Goal: Register for event/course

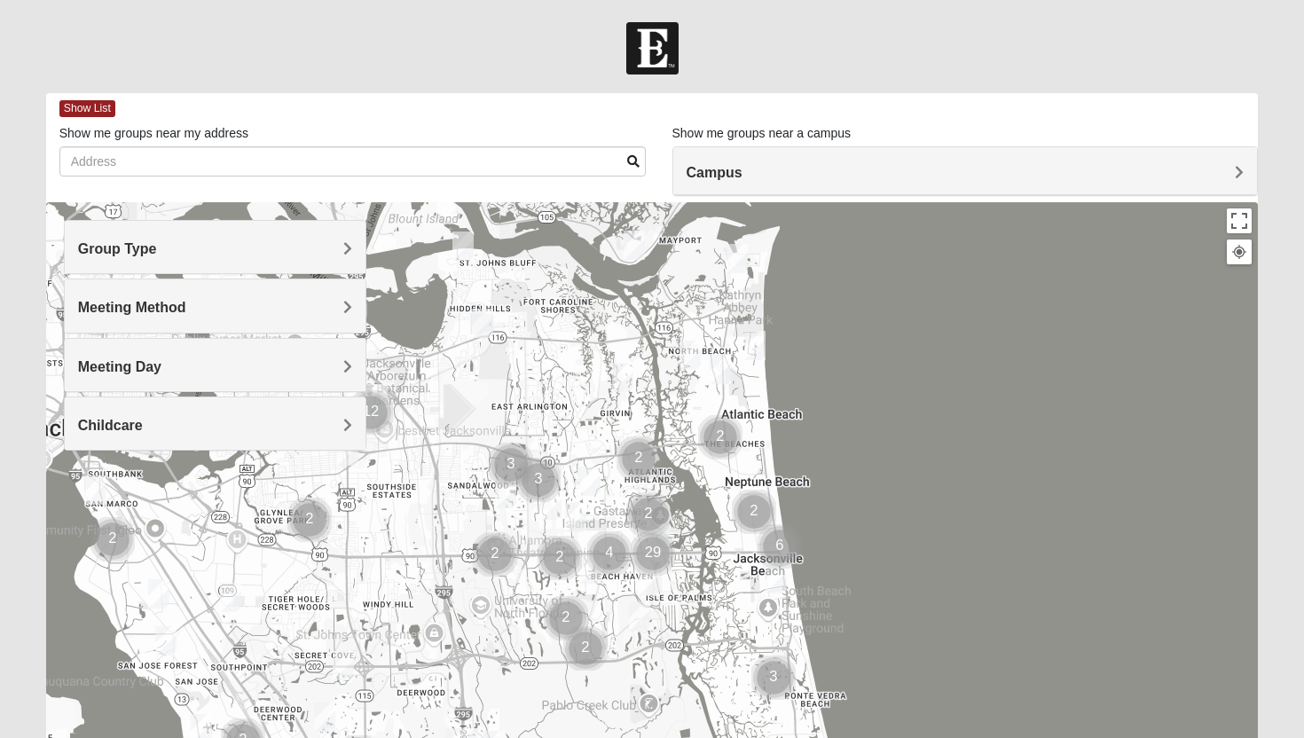
click at [325, 250] on h4 "Group Type" at bounding box center [215, 248] width 275 height 17
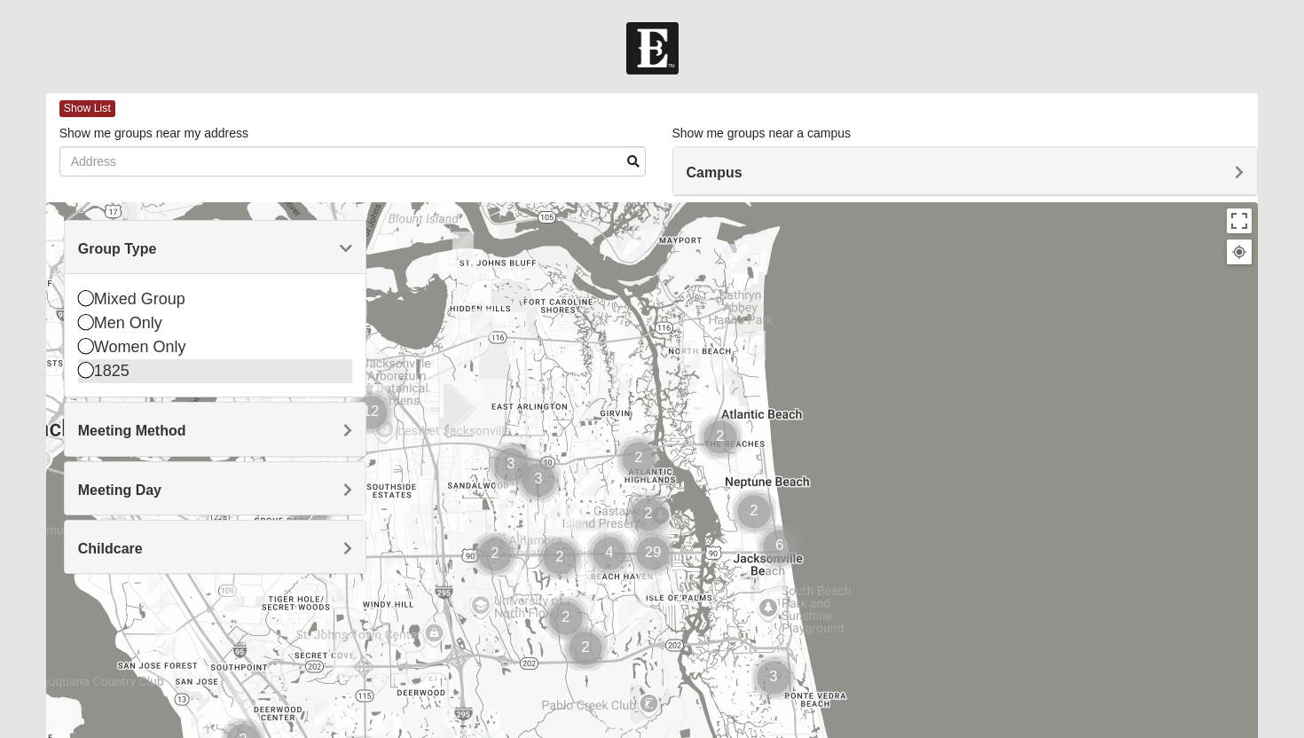
click at [237, 365] on div "1825" at bounding box center [215, 371] width 275 height 24
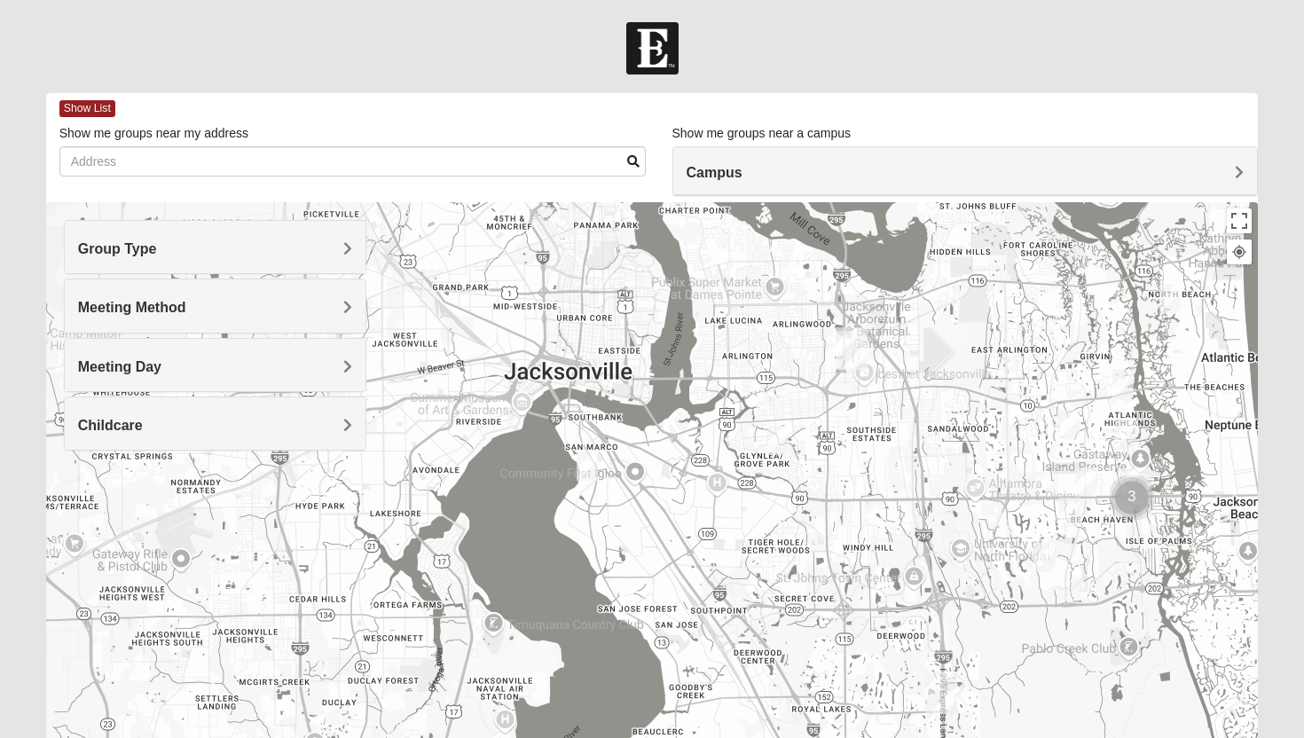
drag, startPoint x: 371, startPoint y: 495, endPoint x: 851, endPoint y: 436, distance: 483.4
click at [851, 436] on div at bounding box center [652, 557] width 1213 height 710
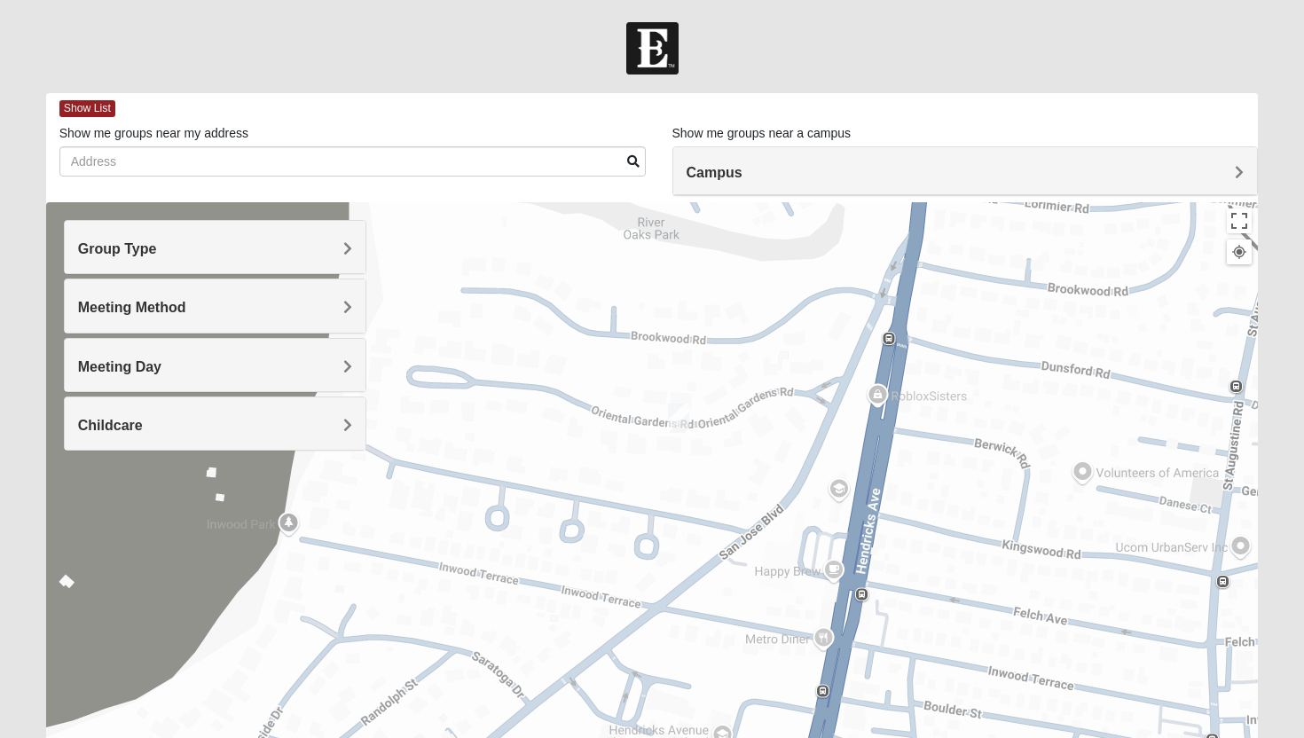
drag, startPoint x: 650, startPoint y: 583, endPoint x: 648, endPoint y: 448, distance: 134.8
click at [648, 448] on div at bounding box center [652, 557] width 1213 height 710
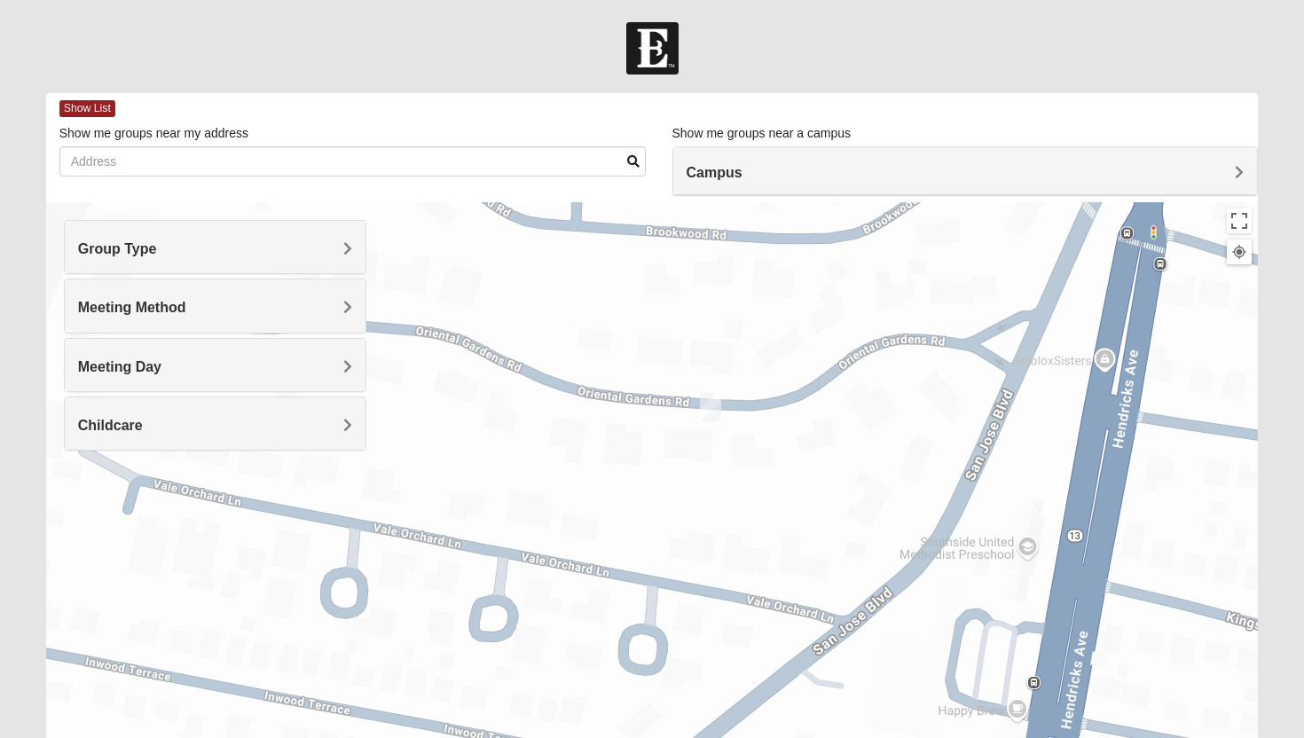
click at [709, 408] on img "1825 Mixed Chamberlian/Hicks 32207" at bounding box center [710, 407] width 21 height 29
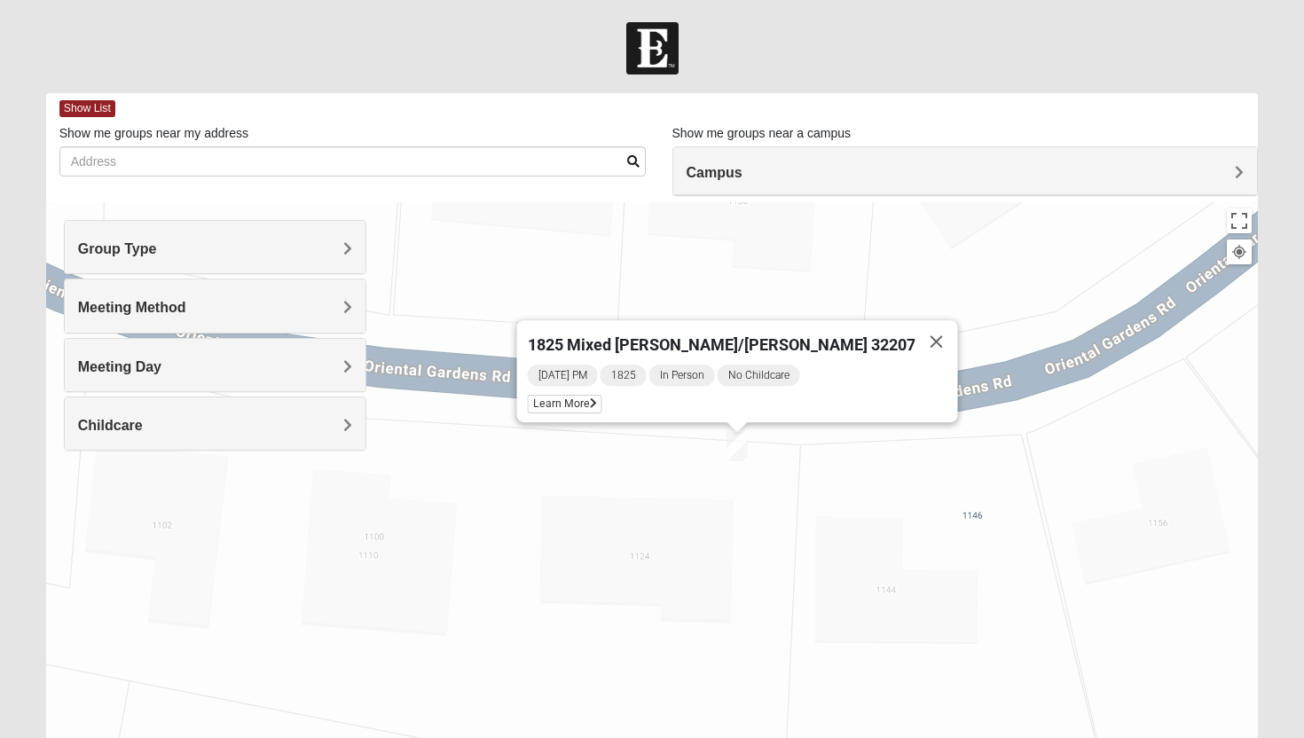
drag, startPoint x: 740, startPoint y: 496, endPoint x: 735, endPoint y: 515, distance: 20.0
click at [735, 515] on div "1825 Mixed [PERSON_NAME]/[PERSON_NAME] 32207 [DATE] PM 1825 In Person No Childc…" at bounding box center [652, 557] width 1213 height 710
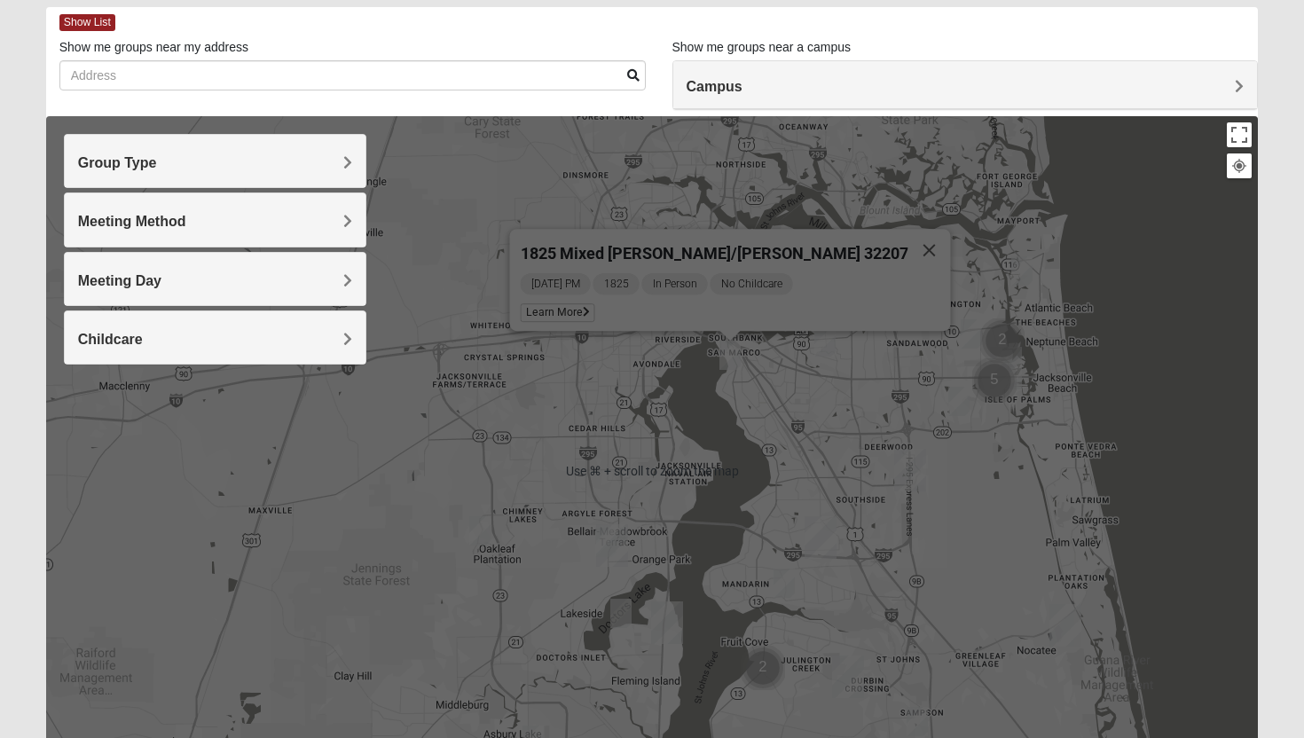
scroll to position [95, 0]
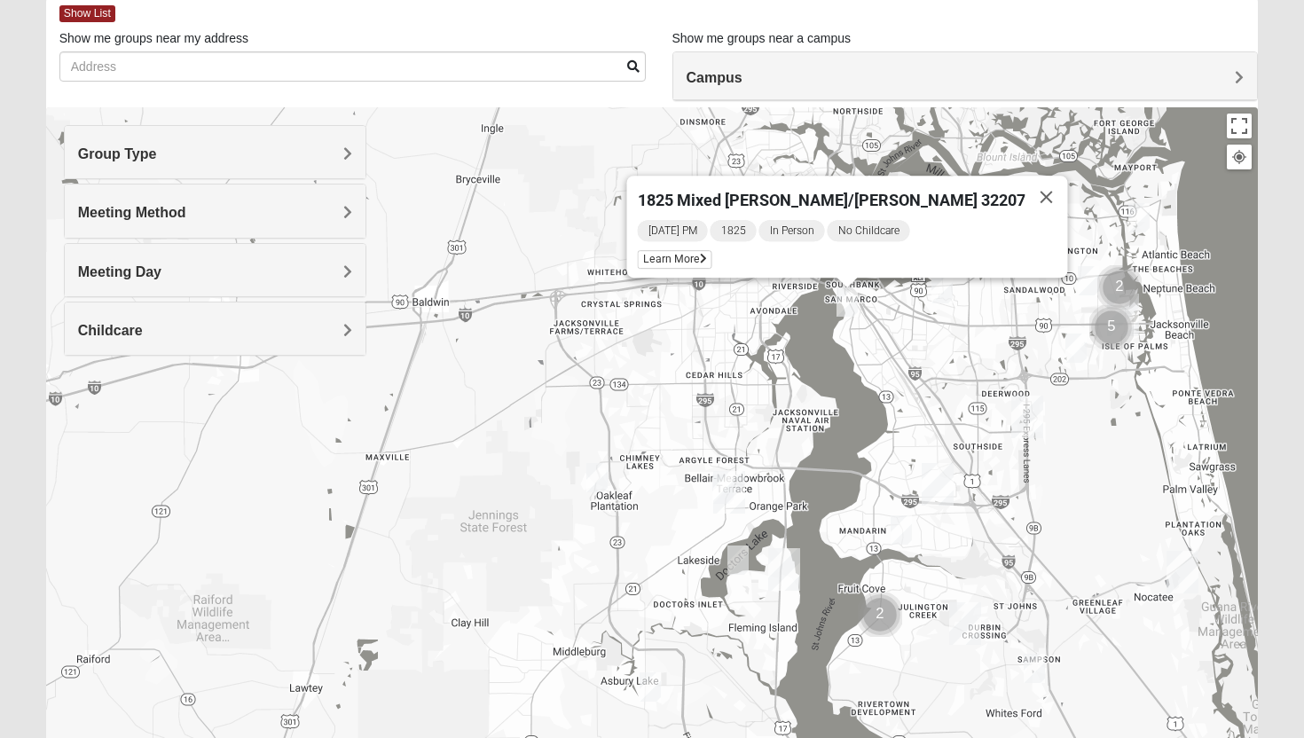
drag, startPoint x: 487, startPoint y: 526, endPoint x: 605, endPoint y: 474, distance: 129.1
click at [605, 474] on img "1825 Mens Potrawski 32065" at bounding box center [596, 477] width 21 height 29
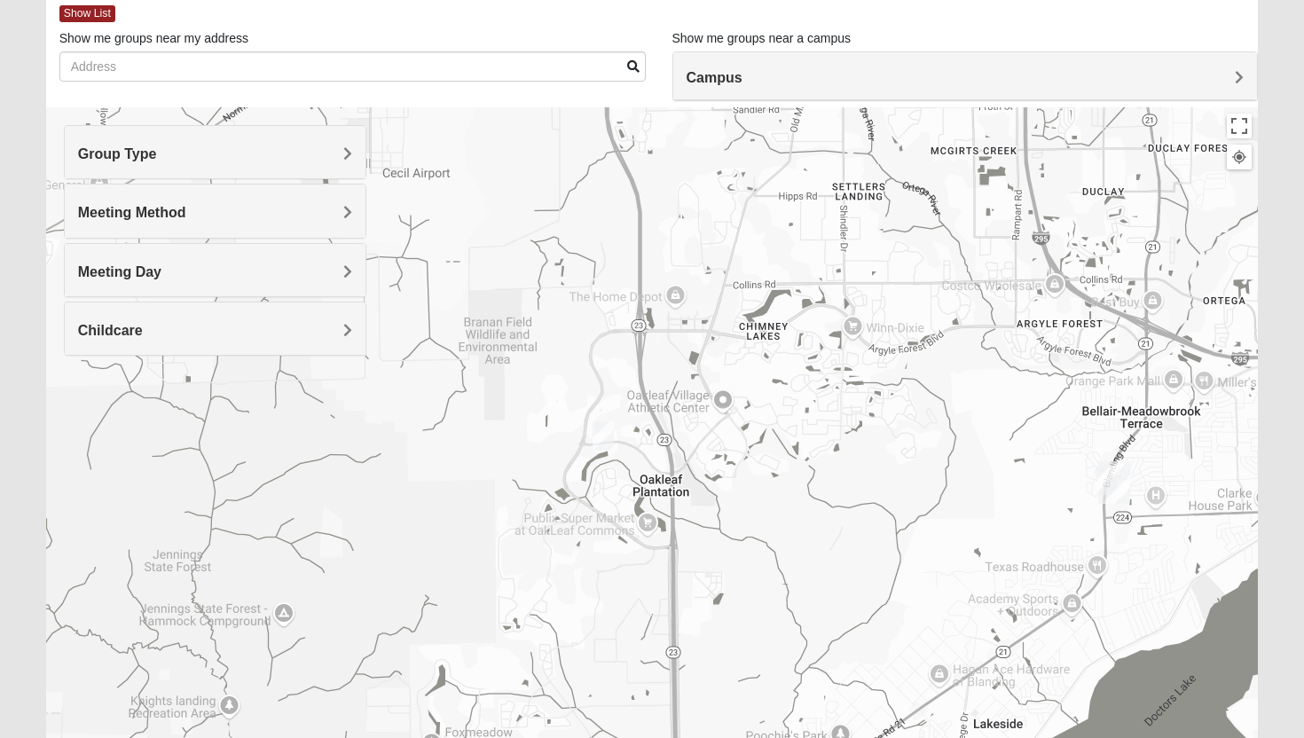
drag, startPoint x: 596, startPoint y: 616, endPoint x: 554, endPoint y: 503, distance: 120.1
click at [554, 503] on div "1825 Mixed [PERSON_NAME]/[PERSON_NAME] 32207 [DATE] PM 1825 In Person No Childc…" at bounding box center [652, 462] width 1213 height 710
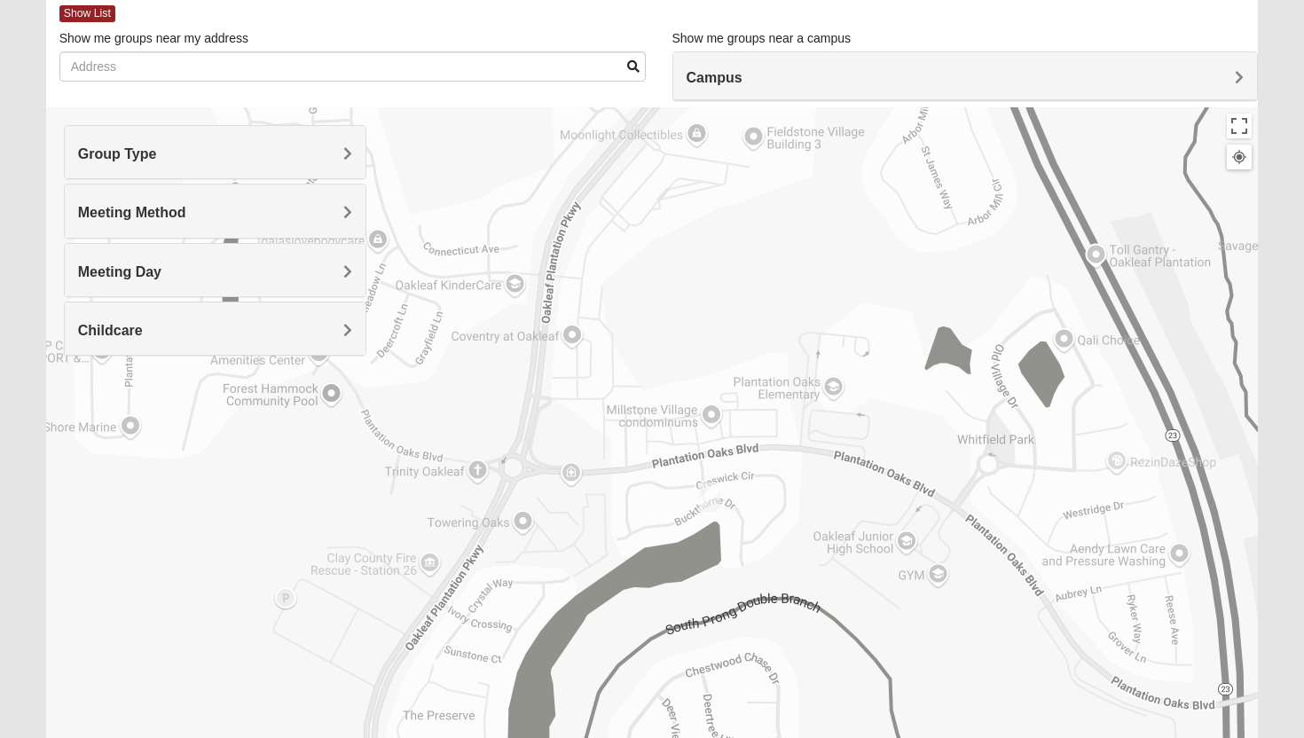
drag, startPoint x: 642, startPoint y: 505, endPoint x: 668, endPoint y: 505, distance: 25.7
click at [668, 505] on div "1825 Mixed [PERSON_NAME]/[PERSON_NAME] 32207 [DATE] PM 1825 In Person No Childc…" at bounding box center [652, 462] width 1213 height 710
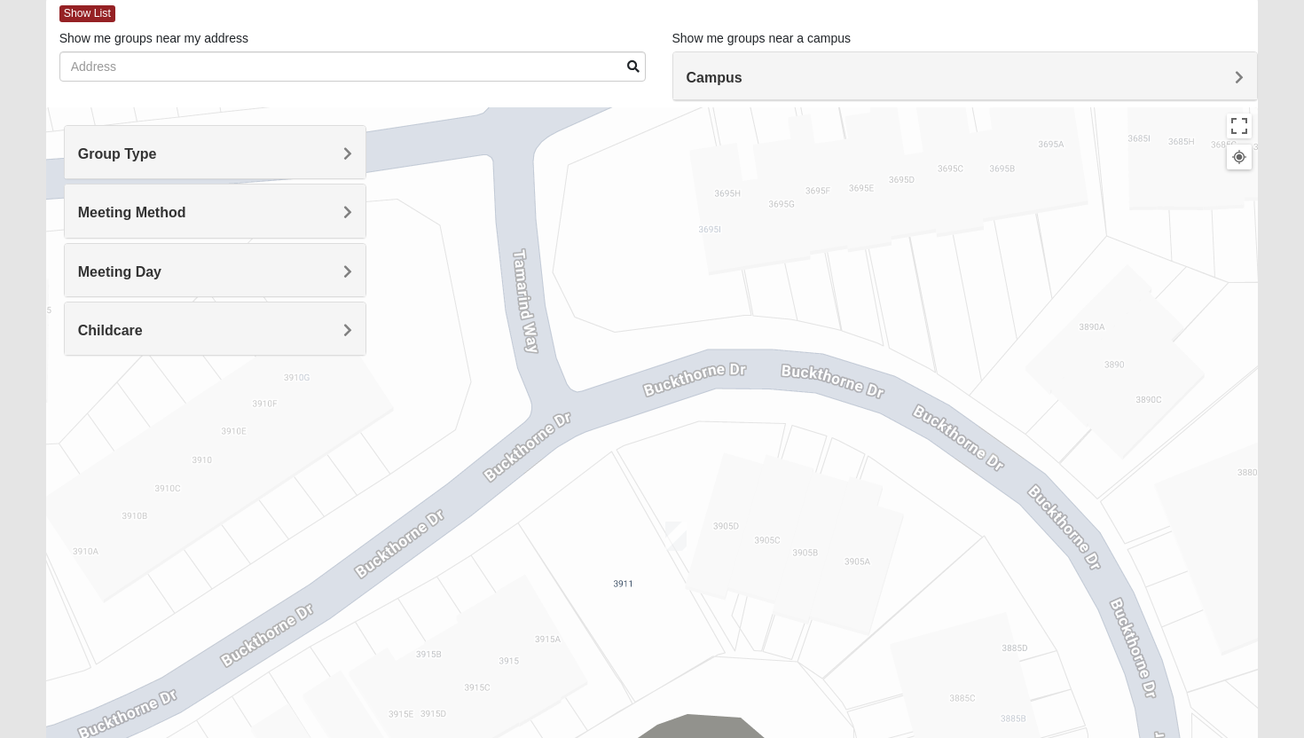
click at [672, 538] on img "1825 Mens Potrawski 32065" at bounding box center [675, 536] width 21 height 29
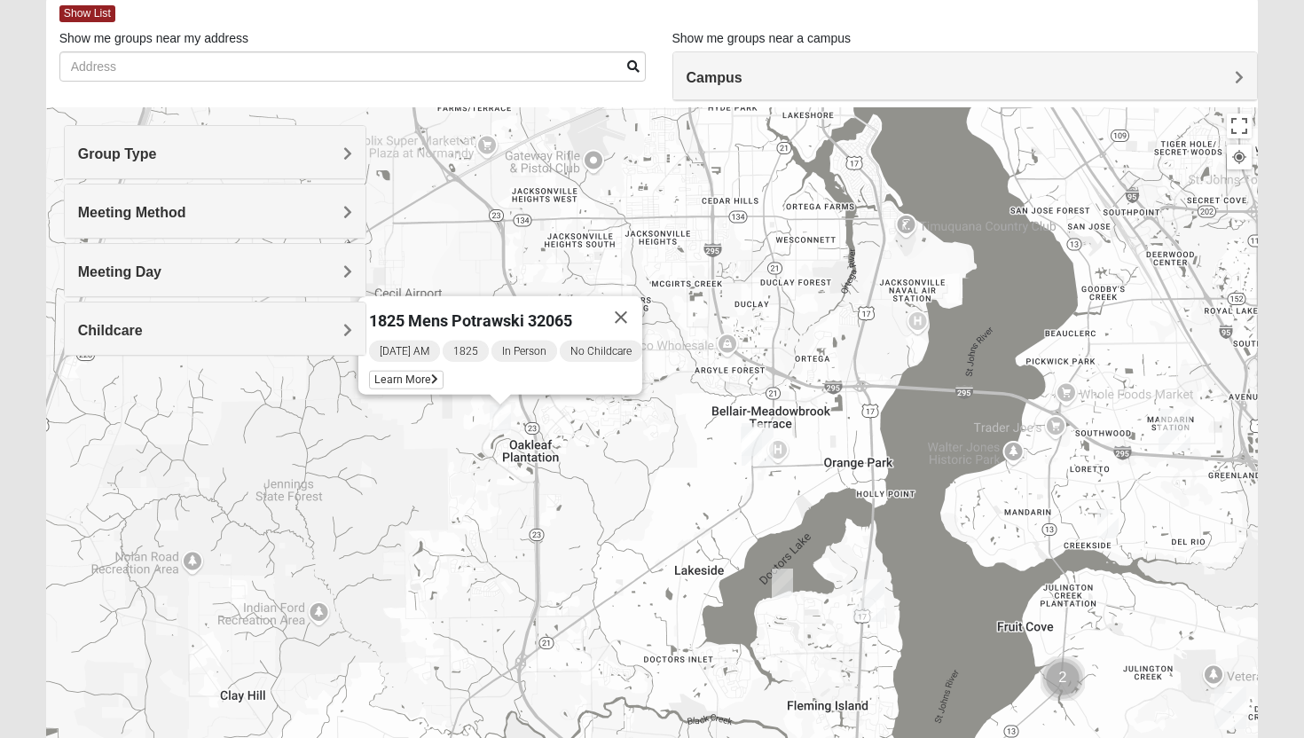
drag, startPoint x: 938, startPoint y: 577, endPoint x: 695, endPoint y: 452, distance: 272.6
click at [692, 453] on div "1825 Mens Potrawski 32065 Saturday AM 1825 In Person No Childcare Learn More" at bounding box center [652, 462] width 1213 height 710
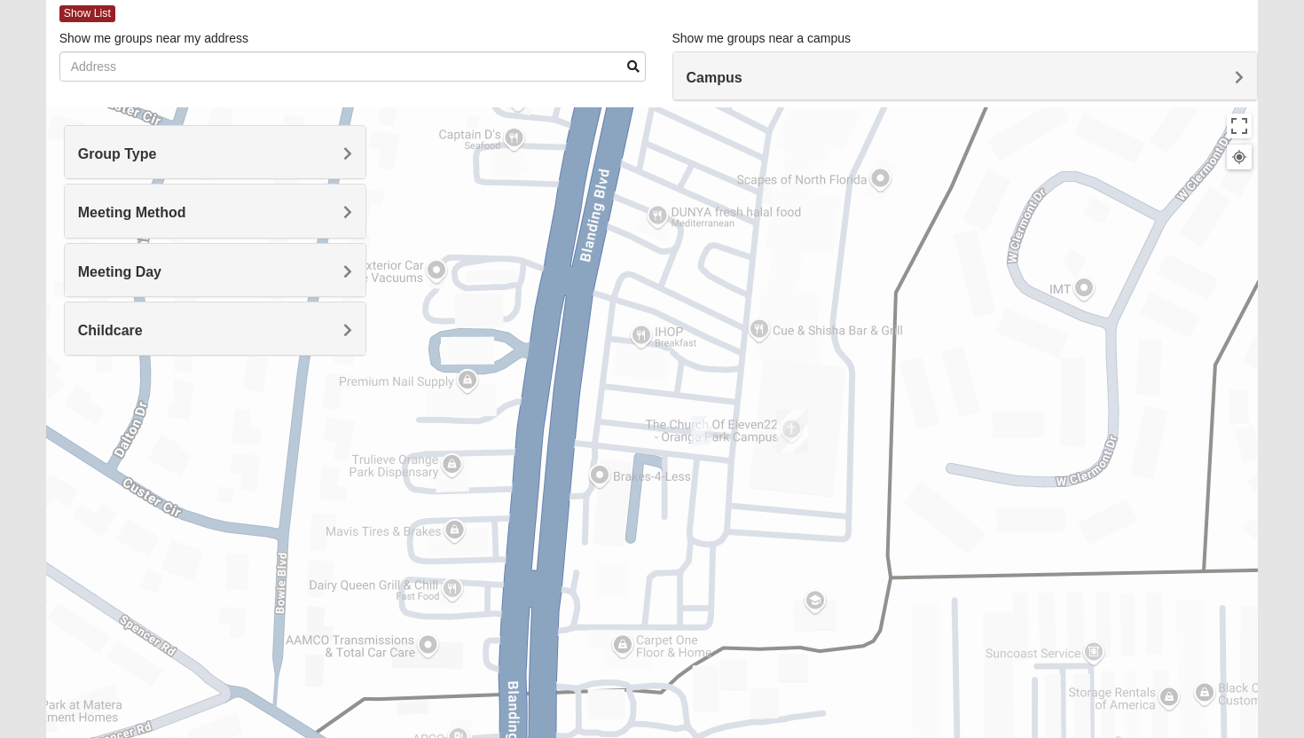
click at [699, 423] on img "1825 Women Hearons" at bounding box center [701, 430] width 21 height 29
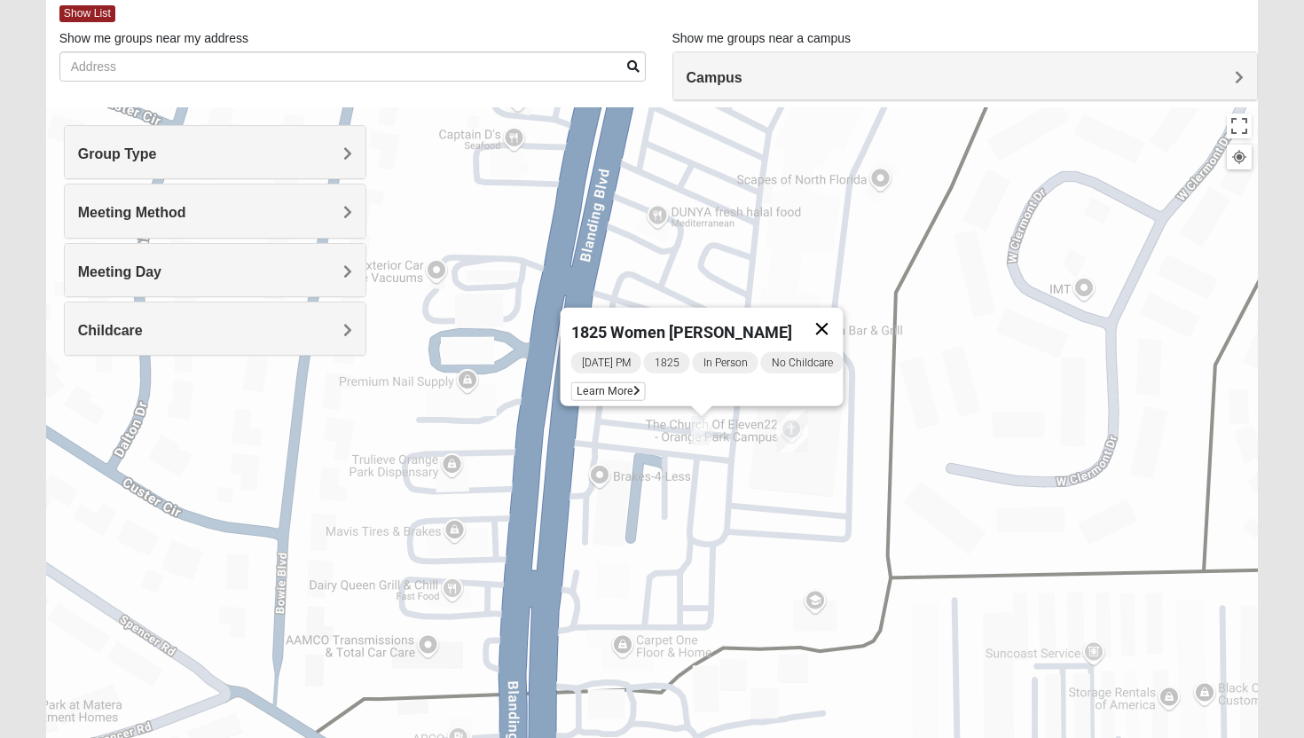
click at [823, 317] on button "Close" at bounding box center [822, 329] width 43 height 43
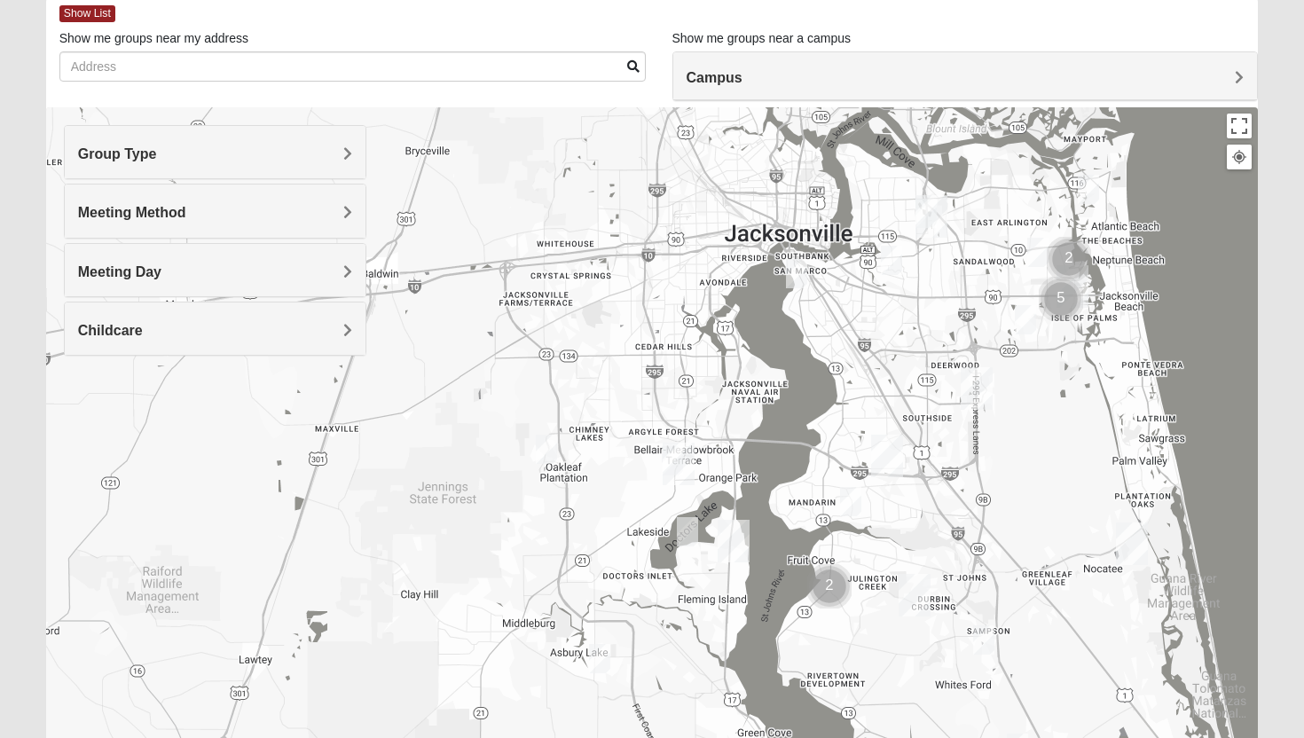
drag, startPoint x: 815, startPoint y: 608, endPoint x: 695, endPoint y: 650, distance: 127.9
click at [695, 650] on div at bounding box center [652, 462] width 1213 height 710
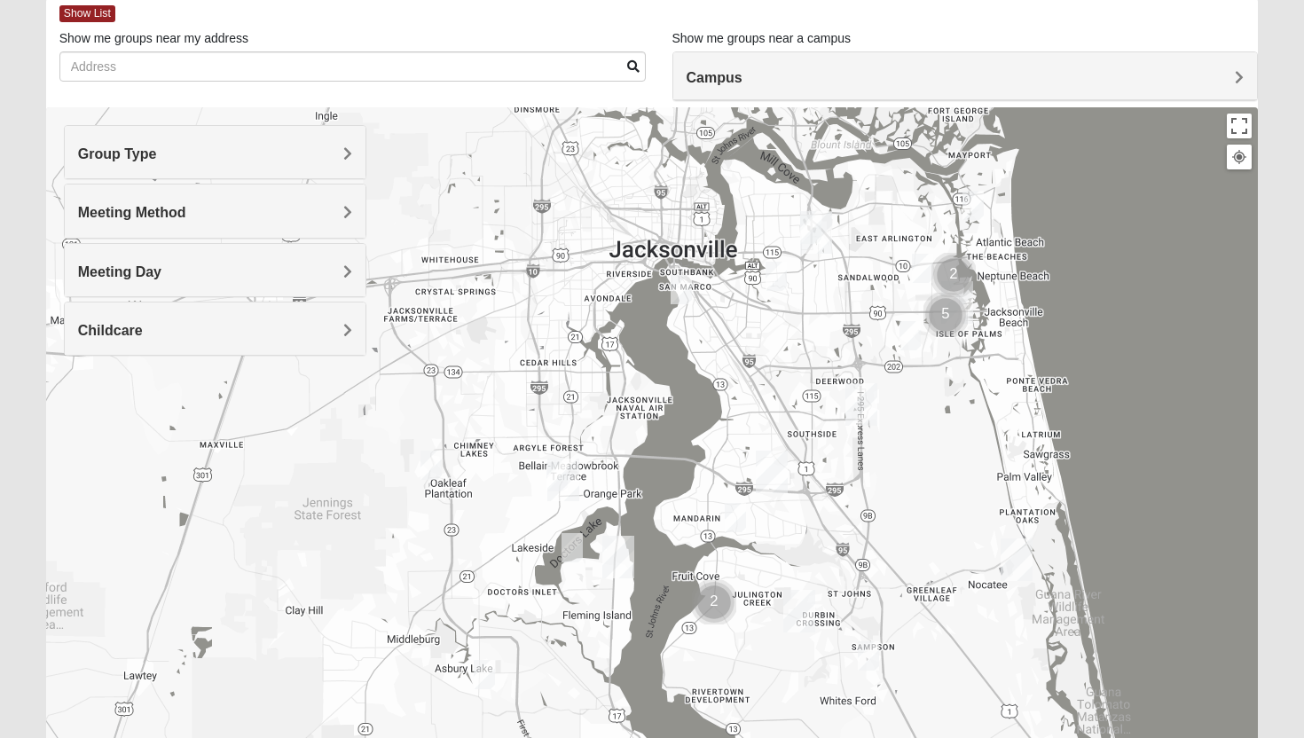
drag, startPoint x: 836, startPoint y: 314, endPoint x: 723, endPoint y: 332, distance: 114.0
click at [723, 332] on div at bounding box center [652, 462] width 1213 height 710
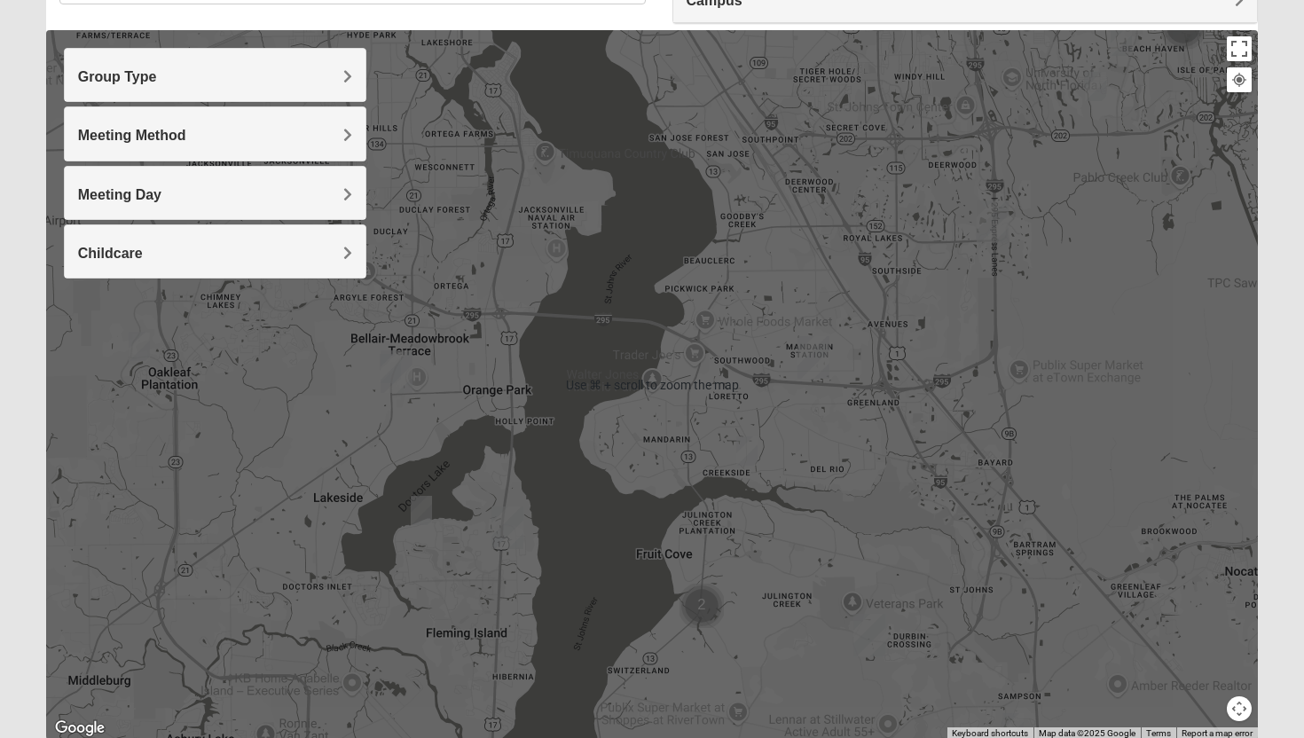
scroll to position [176, 0]
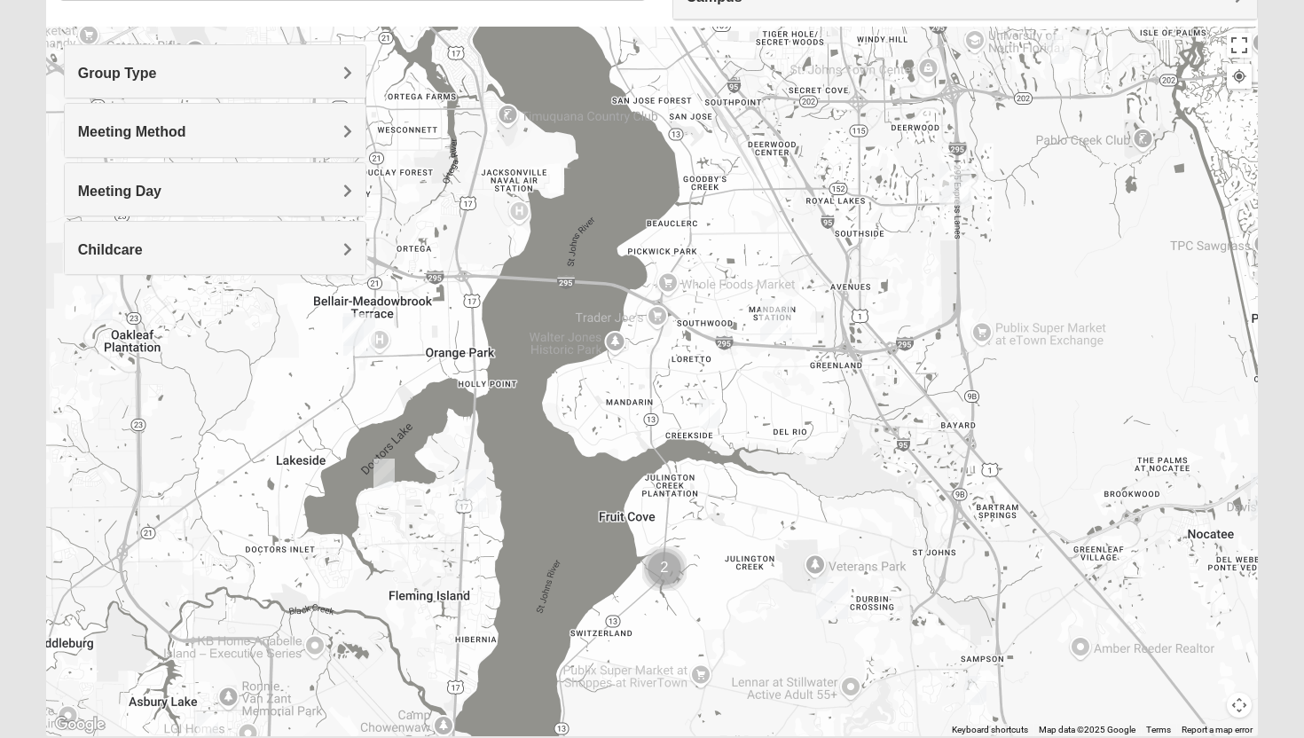
drag, startPoint x: 730, startPoint y: 522, endPoint x: 695, endPoint y: 489, distance: 48.3
click at [691, 489] on div at bounding box center [652, 382] width 1213 height 710
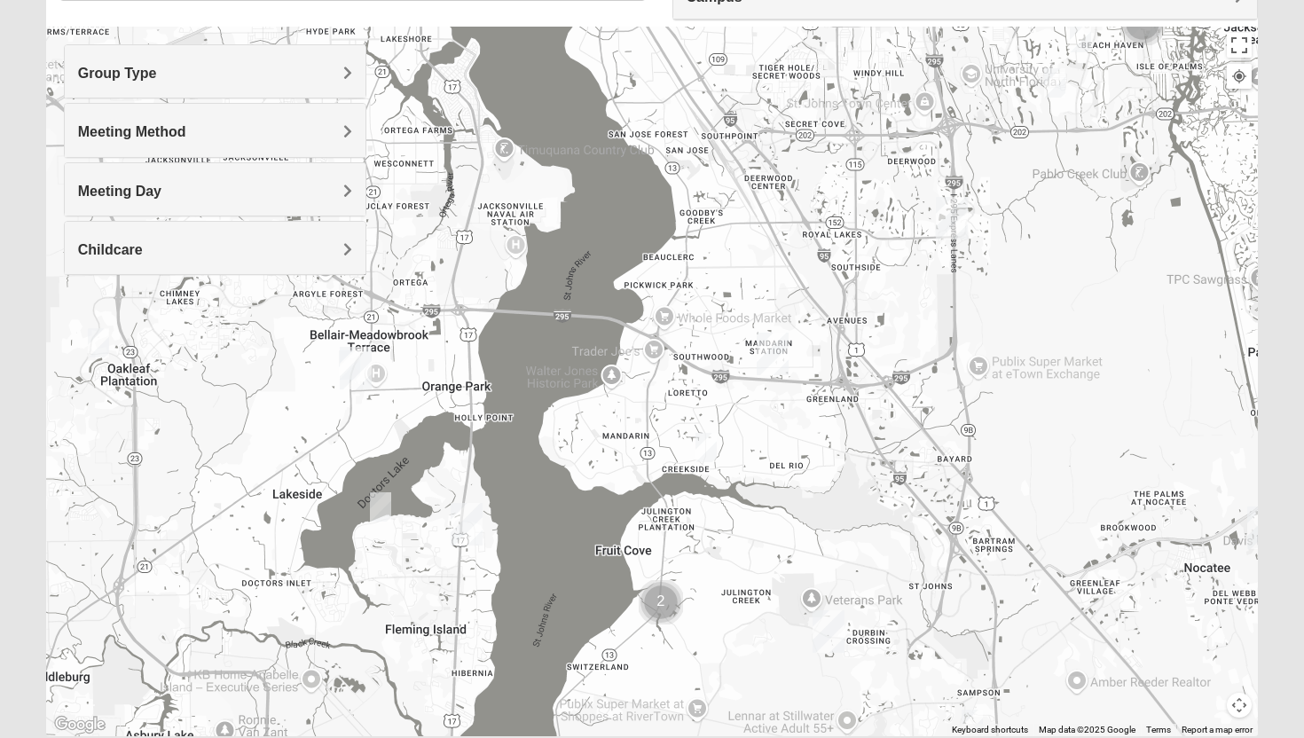
click at [655, 605] on img "Cluster of 2 groups" at bounding box center [661, 602] width 44 height 44
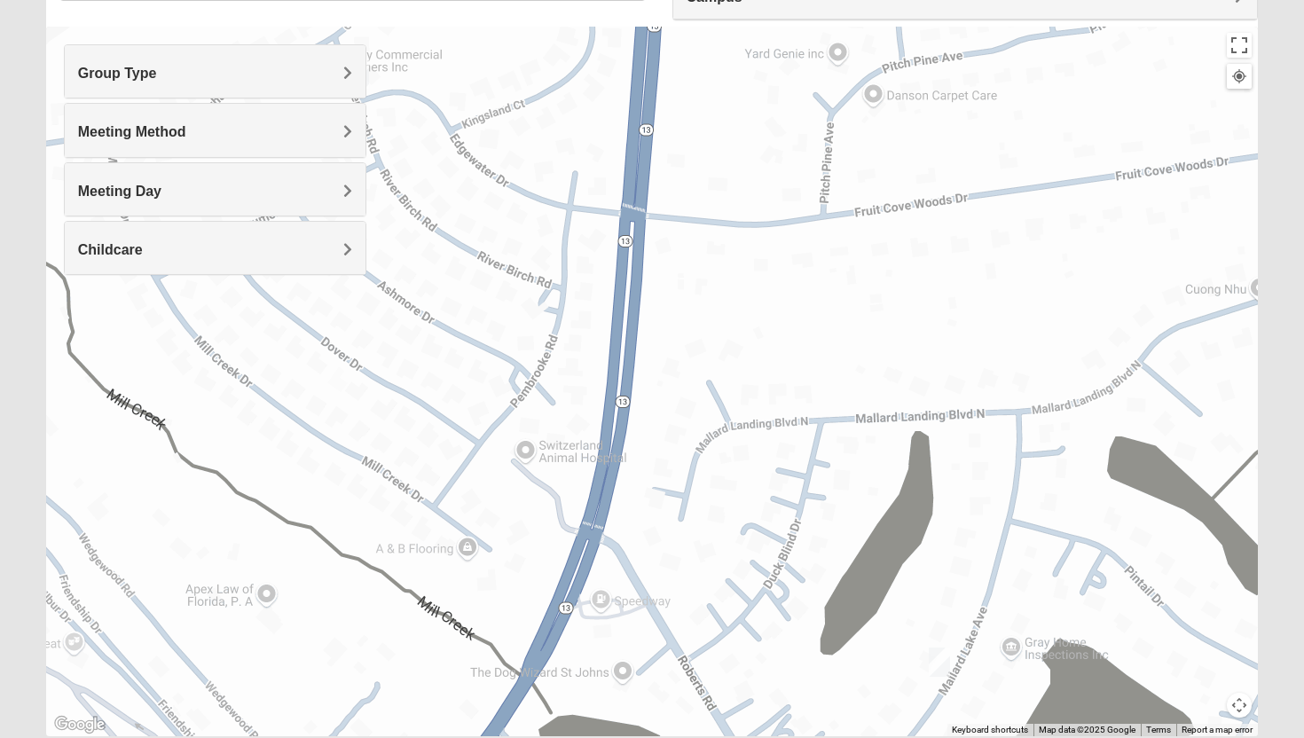
scroll to position [239, 0]
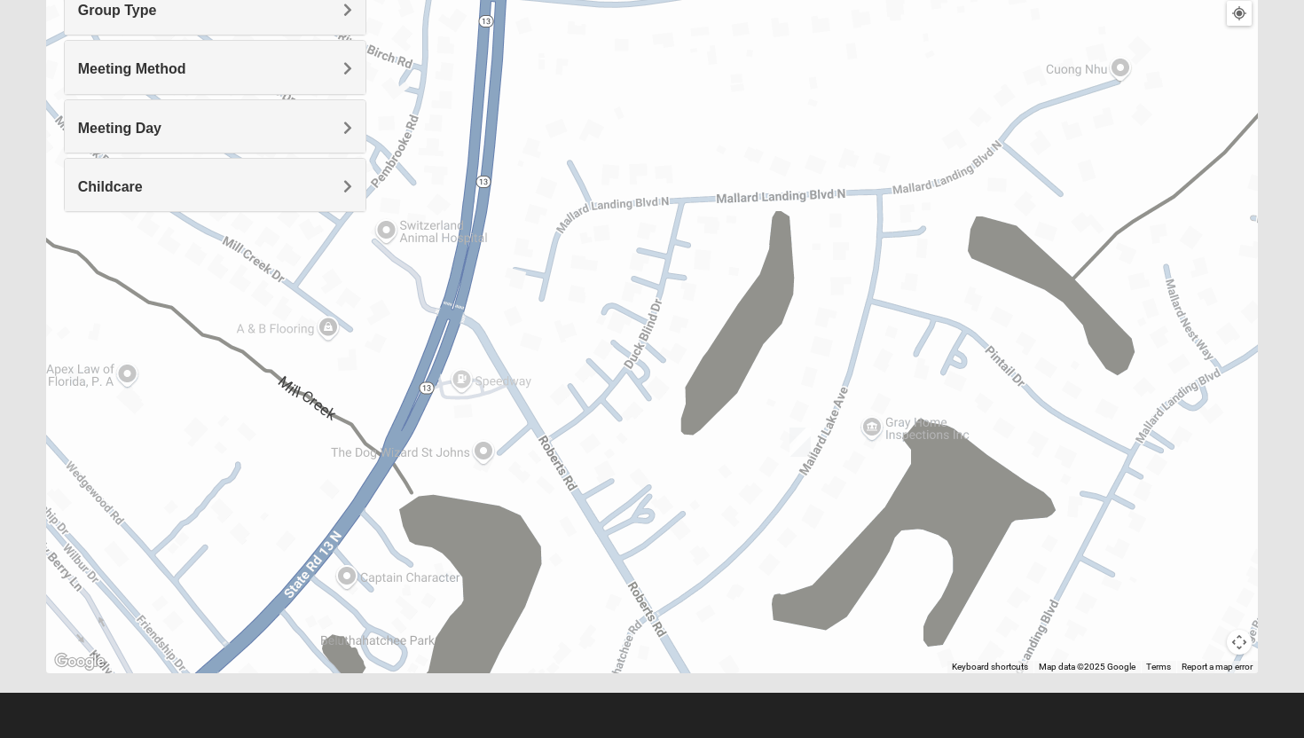
drag, startPoint x: 813, startPoint y: 561, endPoint x: 674, endPoint y: 401, distance: 211.9
click at [672, 402] on div "To navigate, press the arrow keys." at bounding box center [652, 319] width 1213 height 710
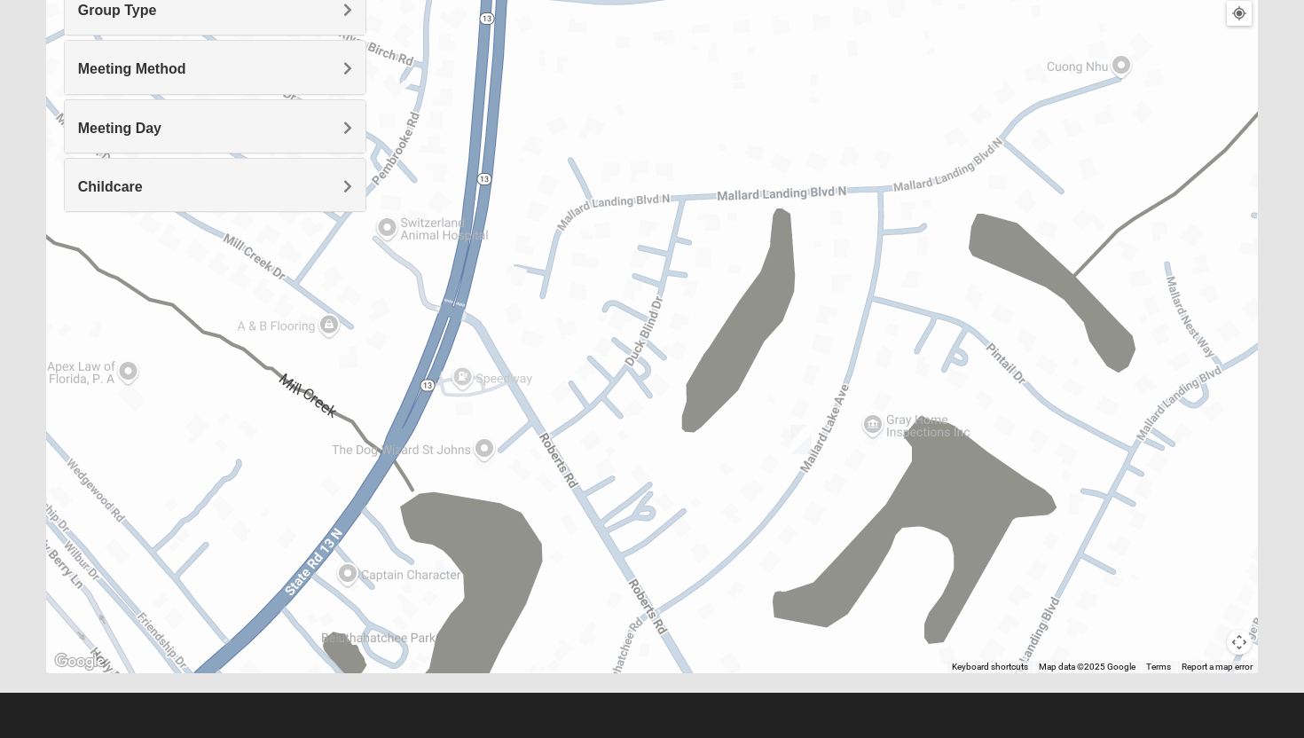
click at [797, 430] on img "1825 Mixed Welch 32259" at bounding box center [800, 439] width 21 height 29
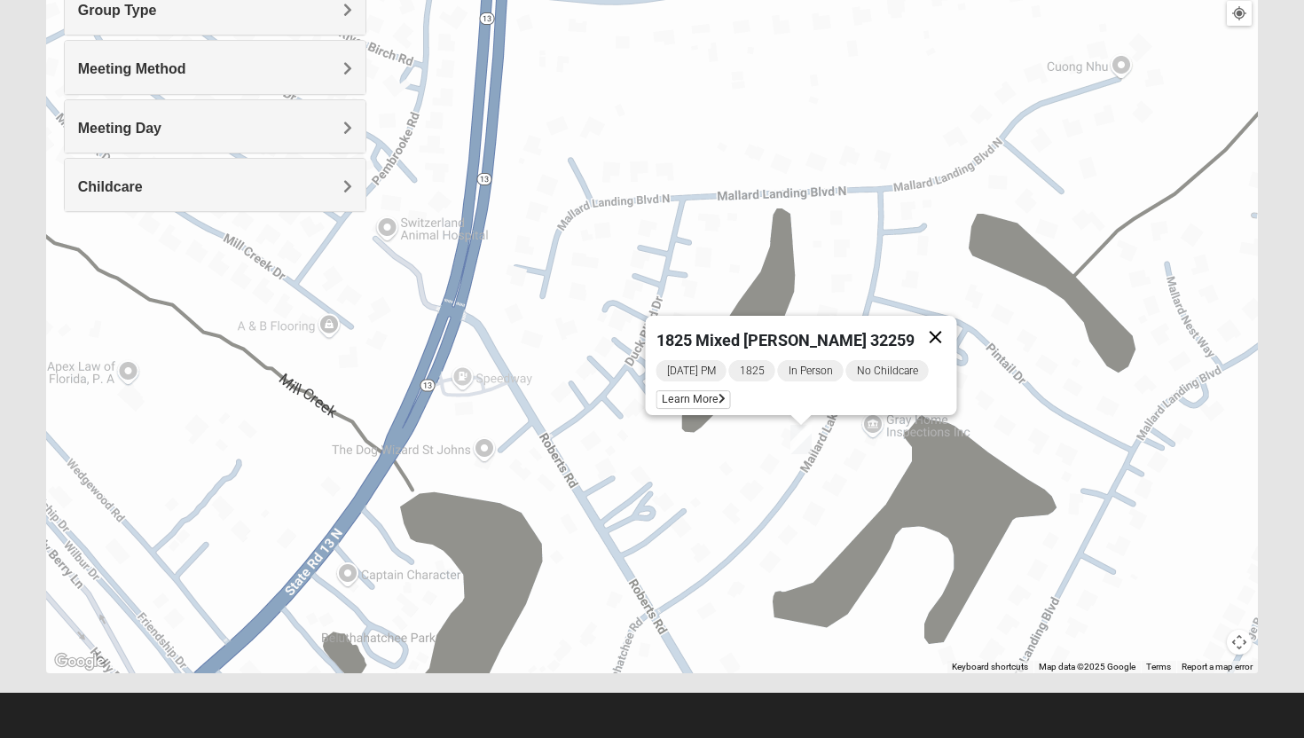
click at [931, 326] on button "Close" at bounding box center [936, 337] width 43 height 43
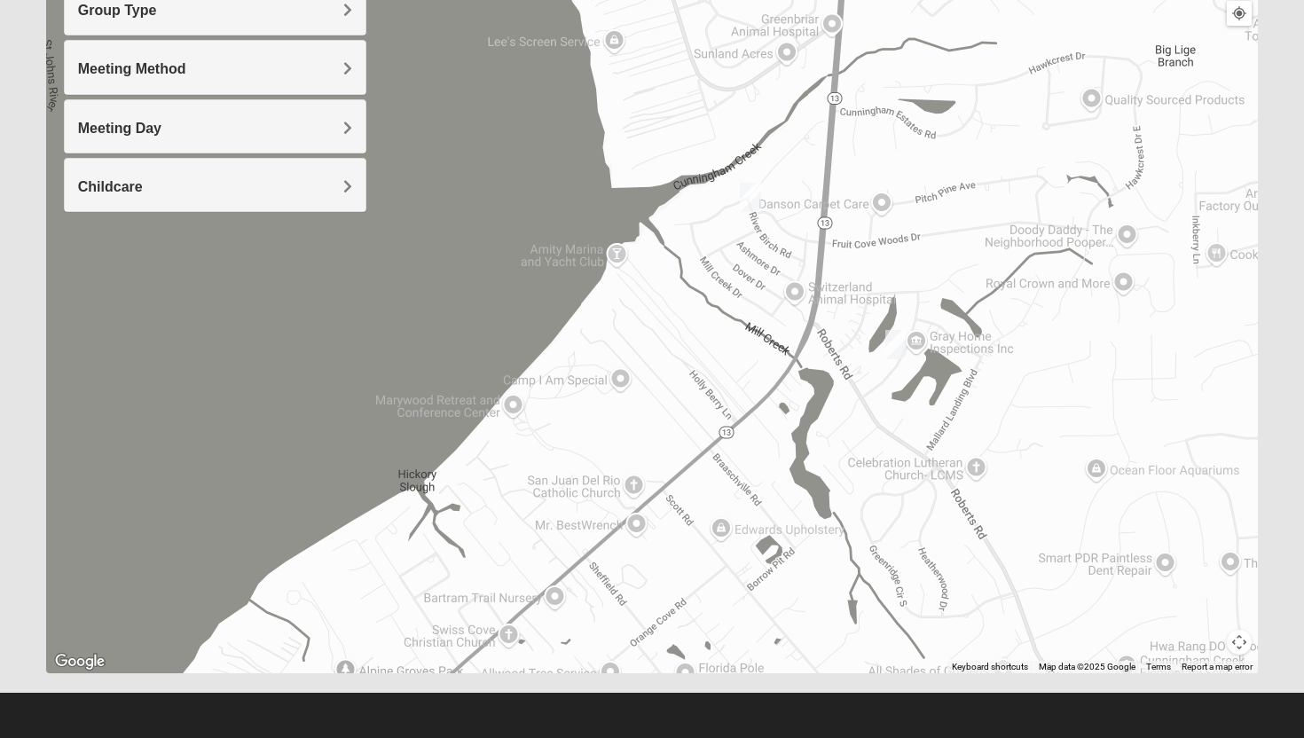
click at [747, 190] on img "1825 Mixed Lokey 32259" at bounding box center [750, 197] width 21 height 29
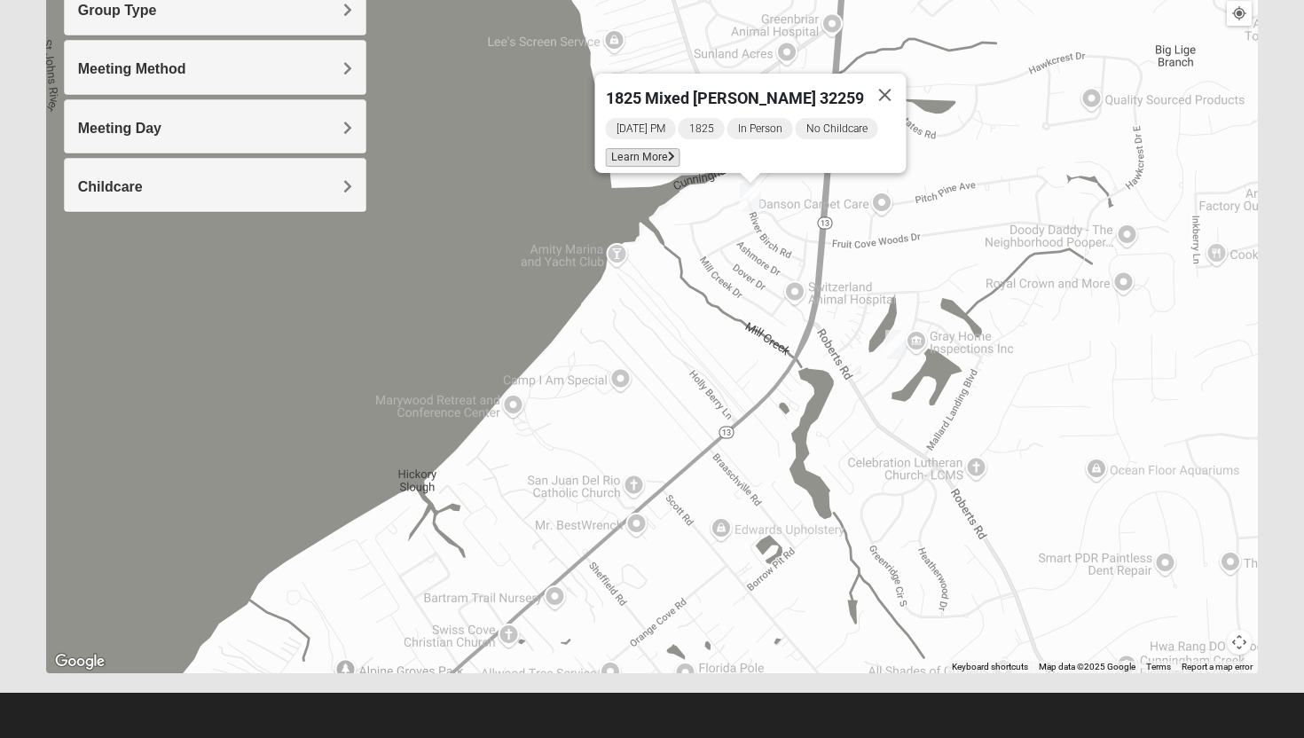
click at [655, 152] on span "Learn More" at bounding box center [643, 157] width 75 height 19
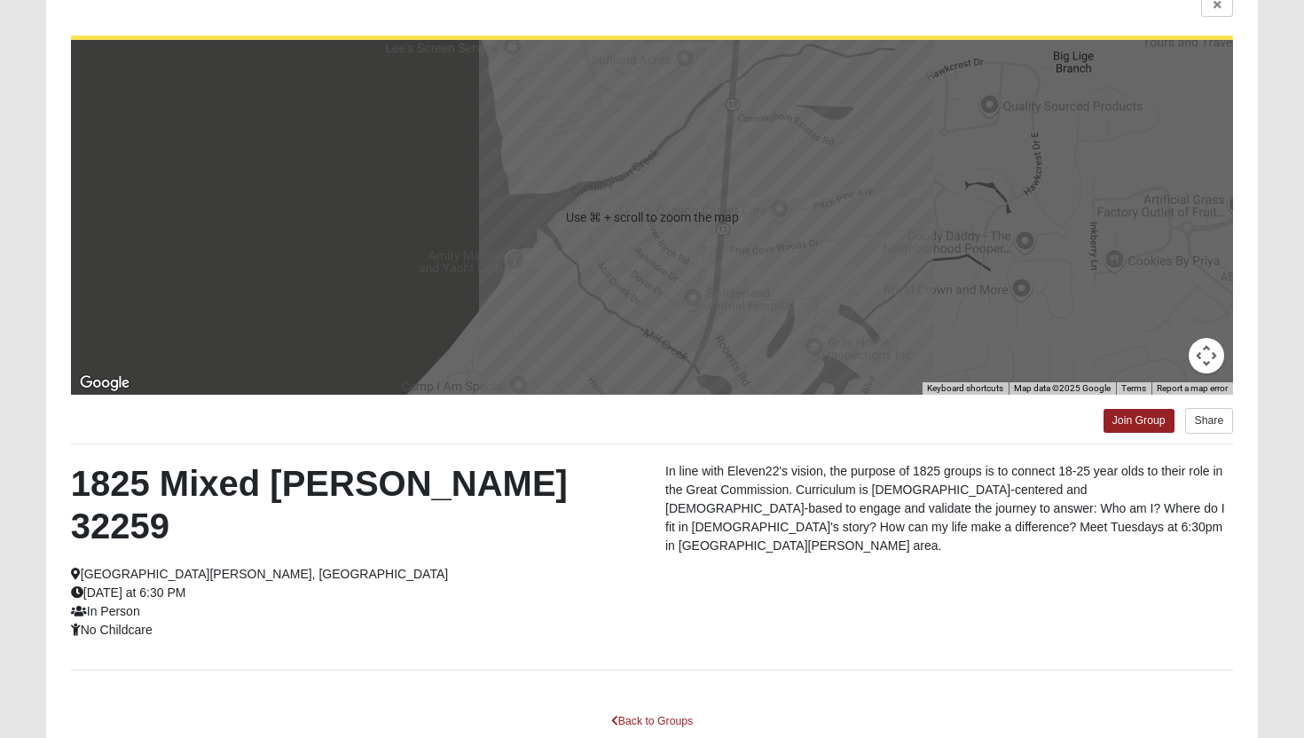
scroll to position [139, 0]
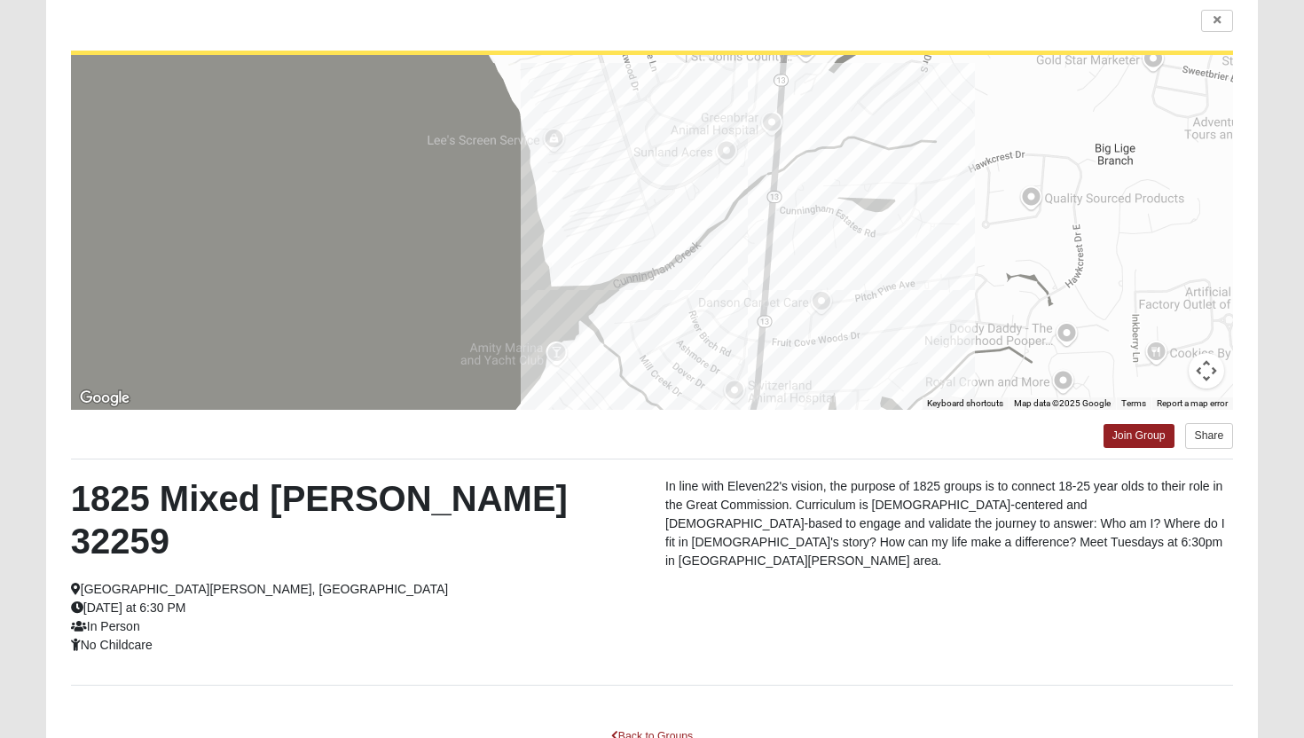
drag, startPoint x: 650, startPoint y: 263, endPoint x: 691, endPoint y: 341, distance: 87.3
click at [692, 342] on div at bounding box center [652, 232] width 1163 height 355
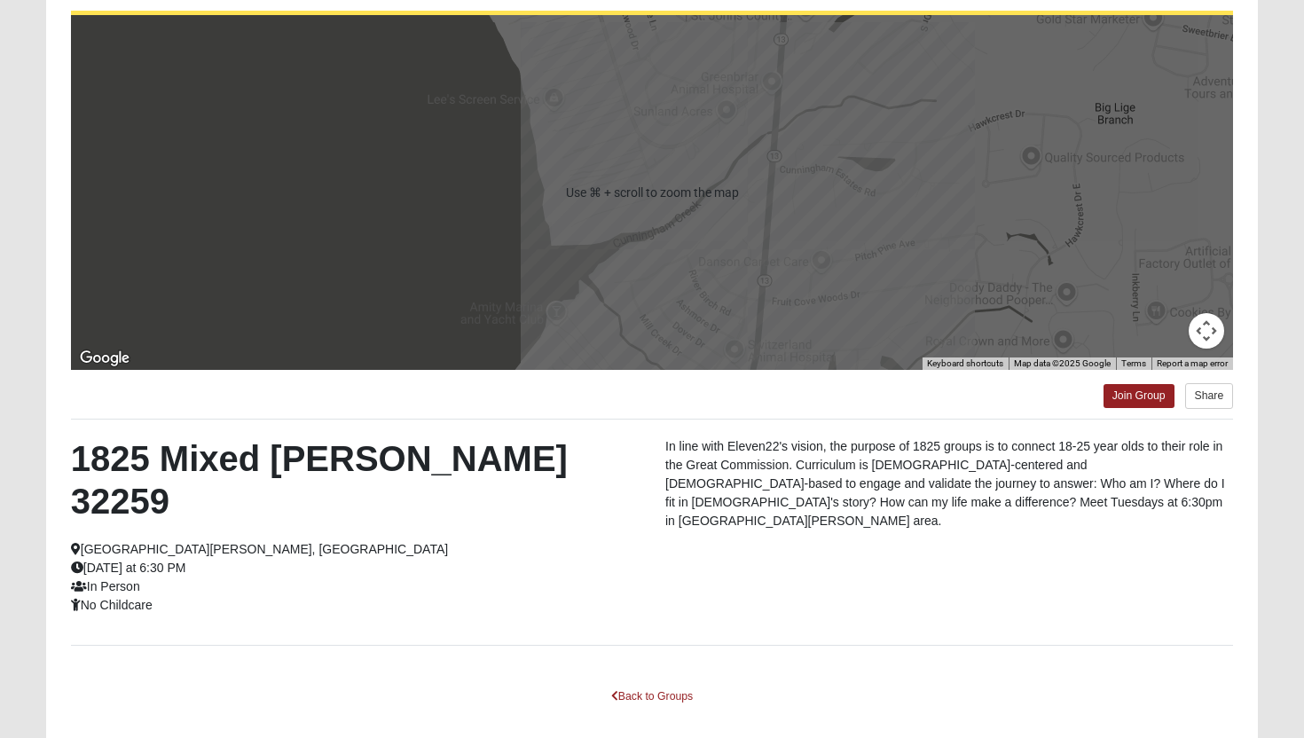
scroll to position [174, 0]
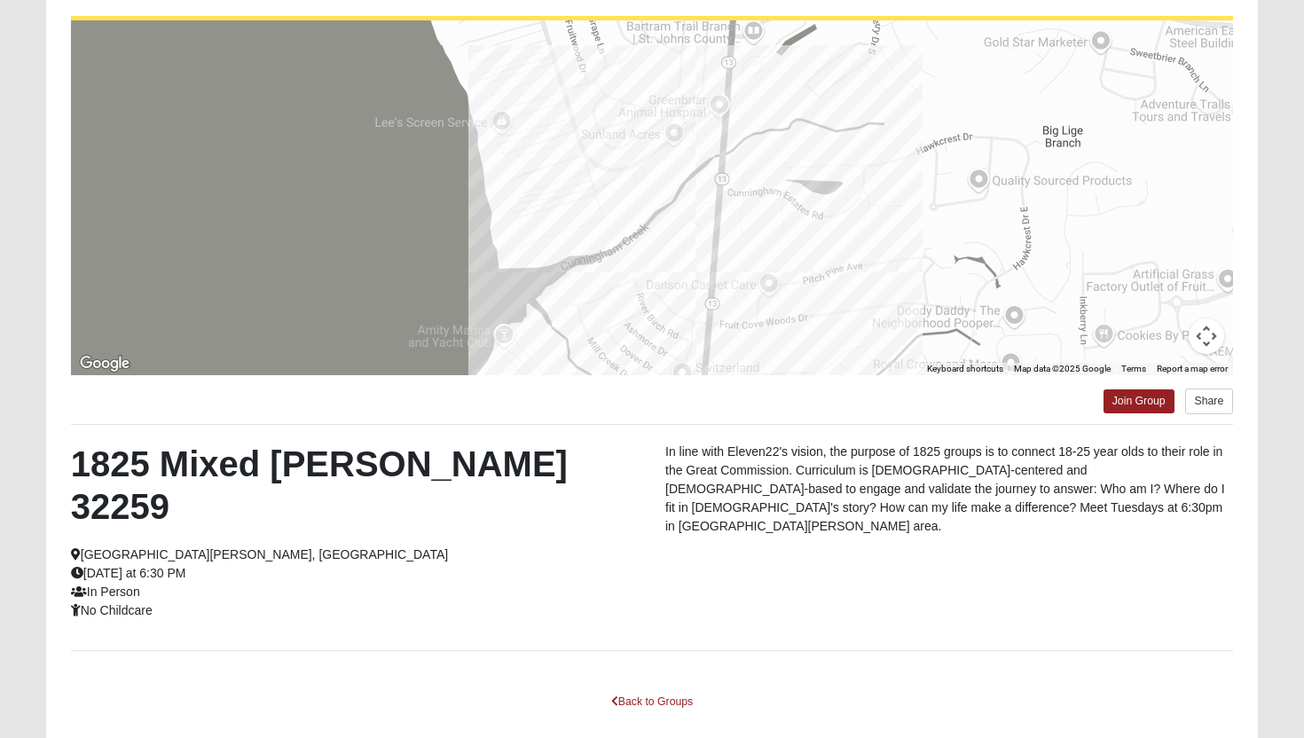
drag, startPoint x: 662, startPoint y: 192, endPoint x: 608, endPoint y: 209, distance: 56.9
click at [608, 209] on div at bounding box center [652, 197] width 1163 height 355
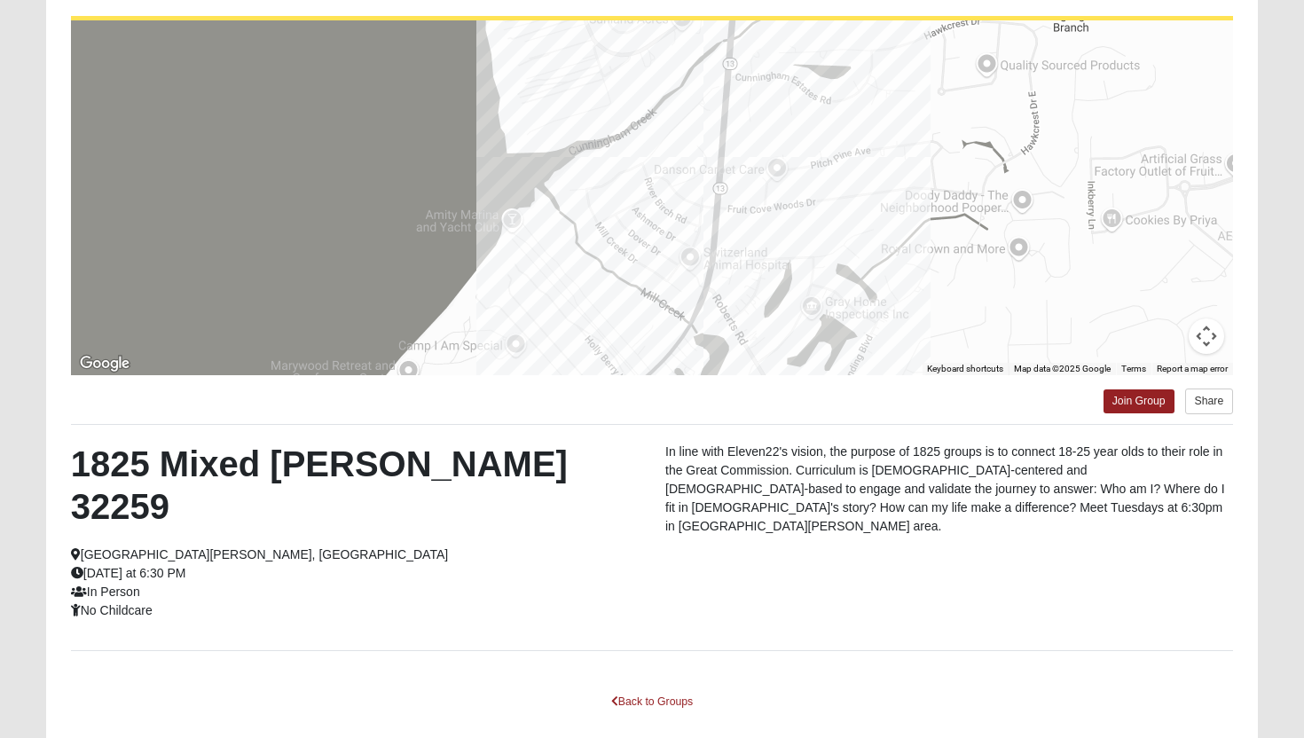
drag, startPoint x: 588, startPoint y: 246, endPoint x: 597, endPoint y: 130, distance: 116.5
click at [598, 130] on div at bounding box center [652, 197] width 1163 height 355
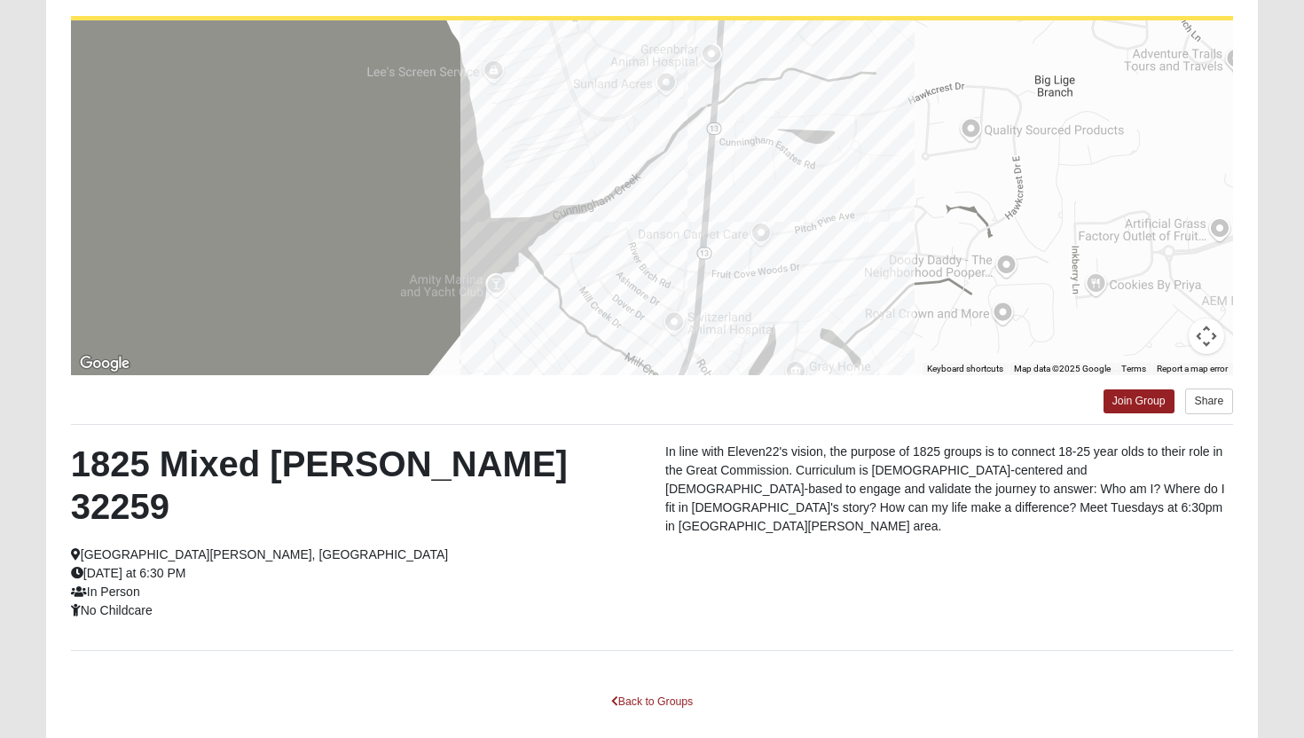
drag, startPoint x: 632, startPoint y: 155, endPoint x: 613, endPoint y: 217, distance: 65.1
click at [613, 218] on div at bounding box center [652, 197] width 1163 height 355
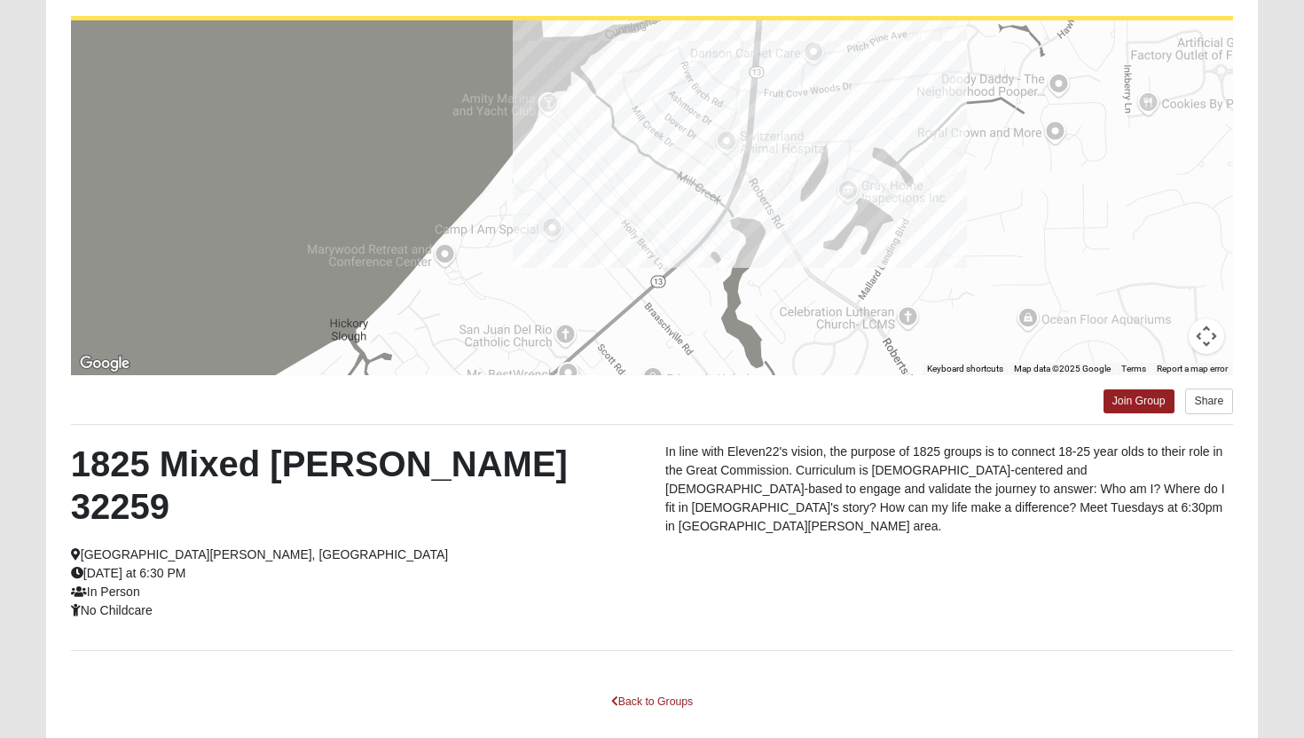
drag, startPoint x: 650, startPoint y: 230, endPoint x: 765, endPoint y: 283, distance: 126.2
click at [764, 284] on div at bounding box center [652, 197] width 1163 height 355
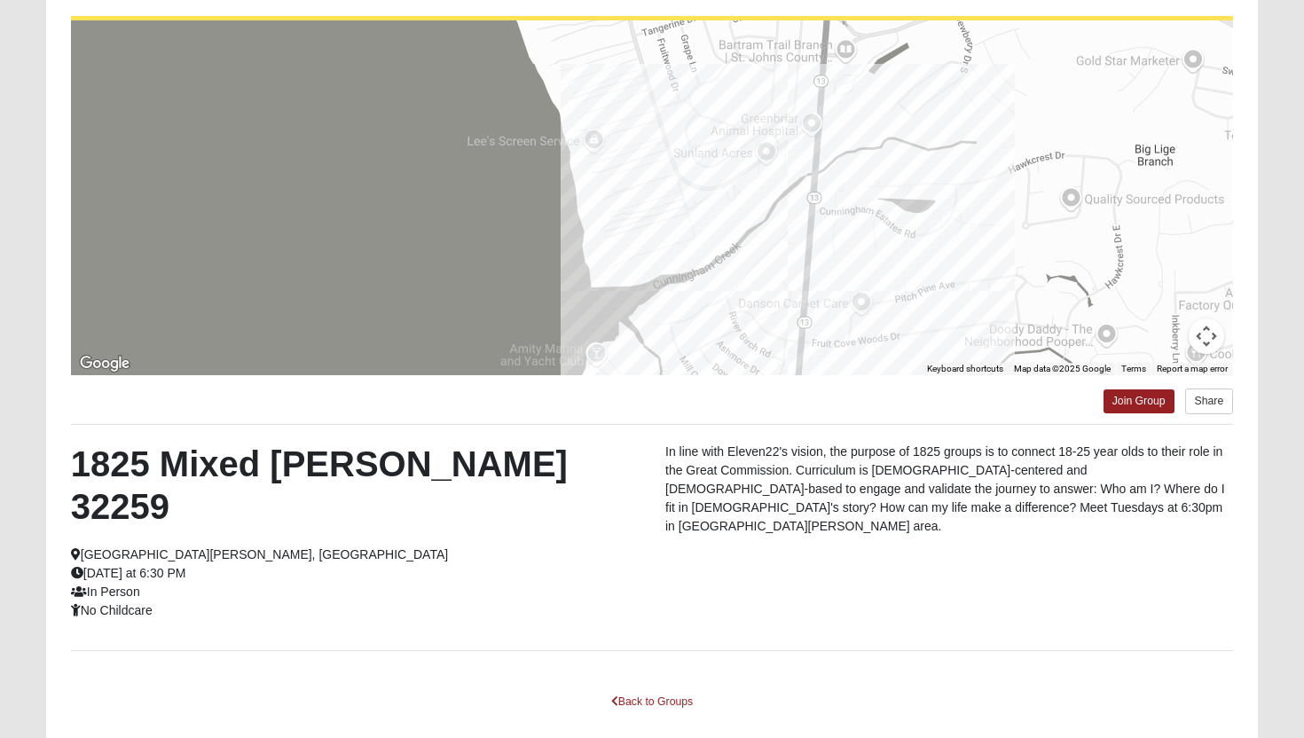
drag, startPoint x: 678, startPoint y: 289, endPoint x: 677, endPoint y: 173, distance: 116.2
click at [674, 172] on div at bounding box center [652, 197] width 1163 height 355
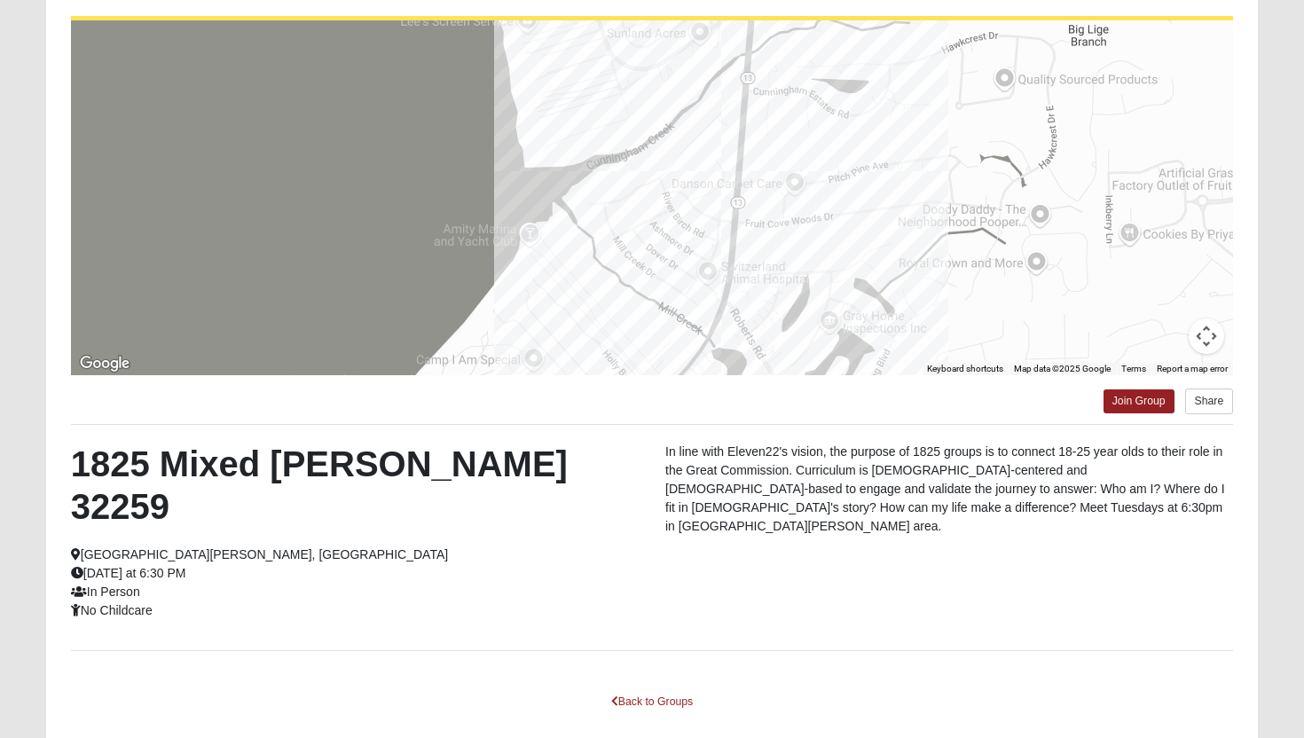
drag, startPoint x: 648, startPoint y: 223, endPoint x: 584, endPoint y: 93, distance: 144.8
click at [580, 94] on div at bounding box center [652, 197] width 1163 height 355
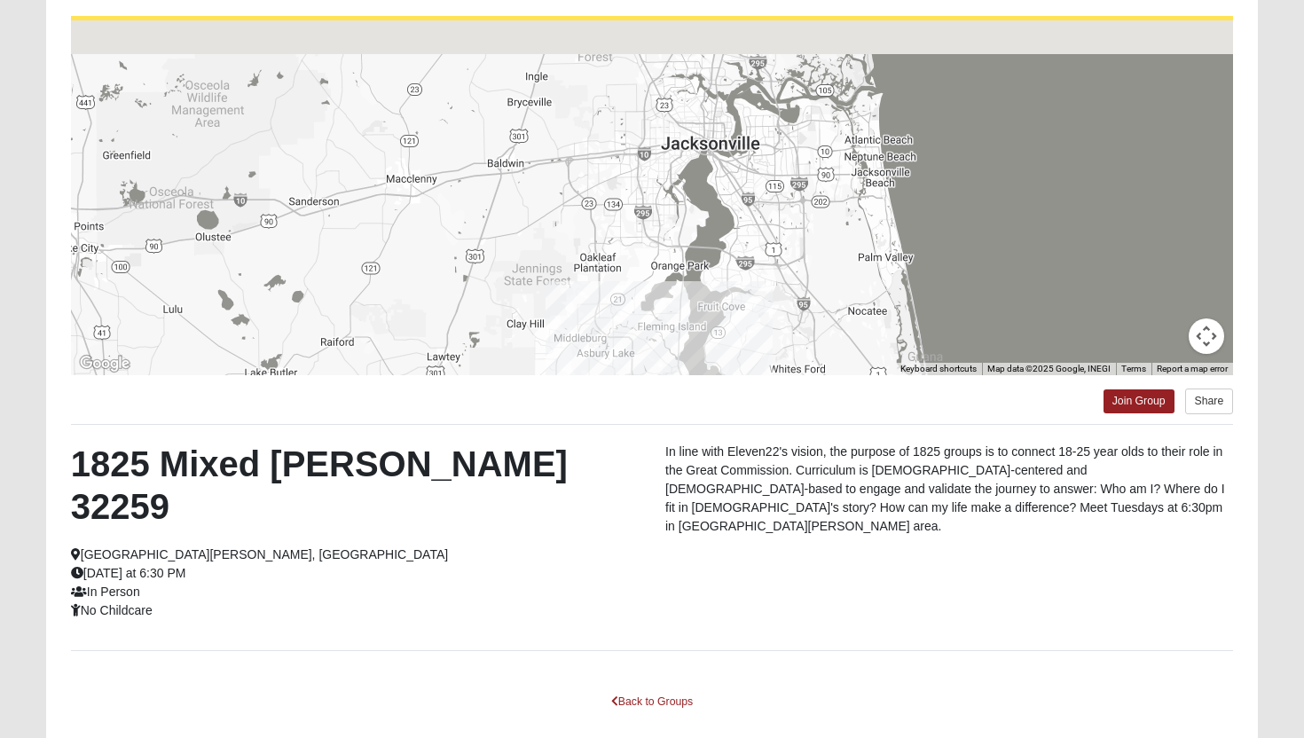
drag, startPoint x: 514, startPoint y: 163, endPoint x: 617, endPoint y: 281, distance: 156.5
click at [617, 283] on div at bounding box center [652, 197] width 1163 height 355
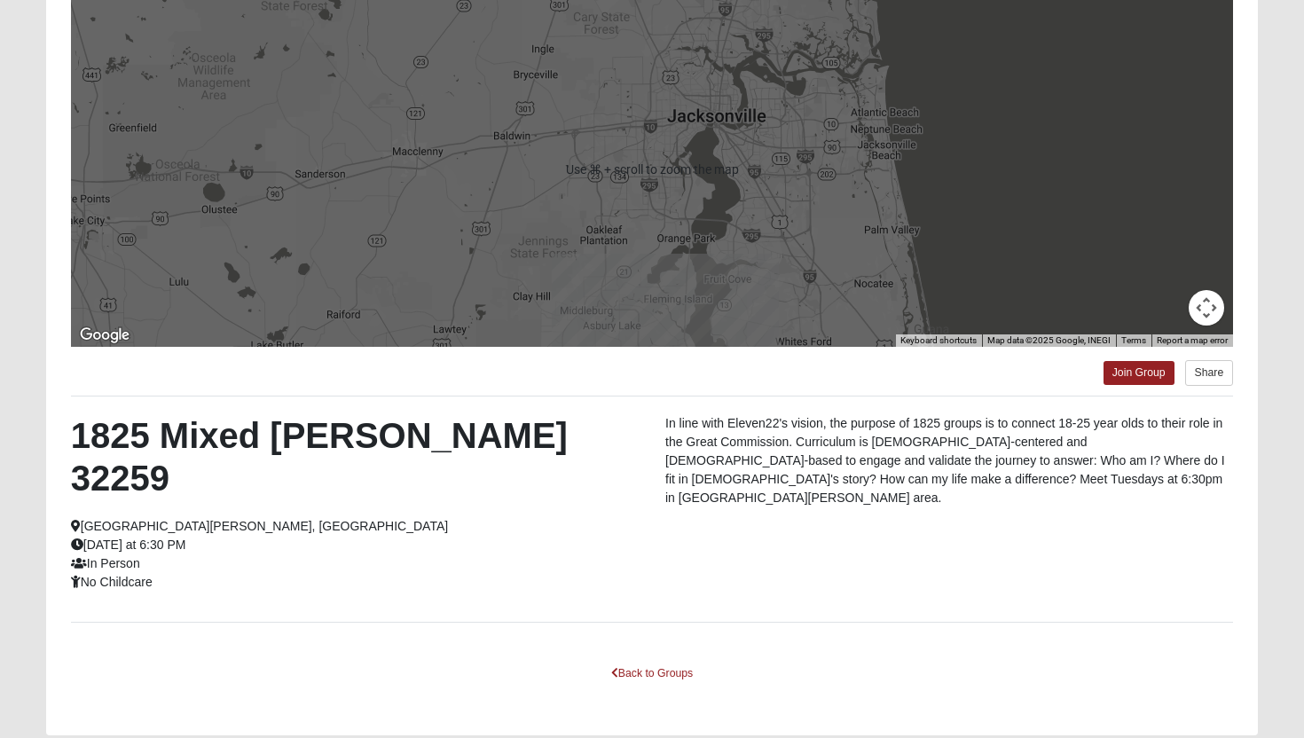
scroll to position [222, 0]
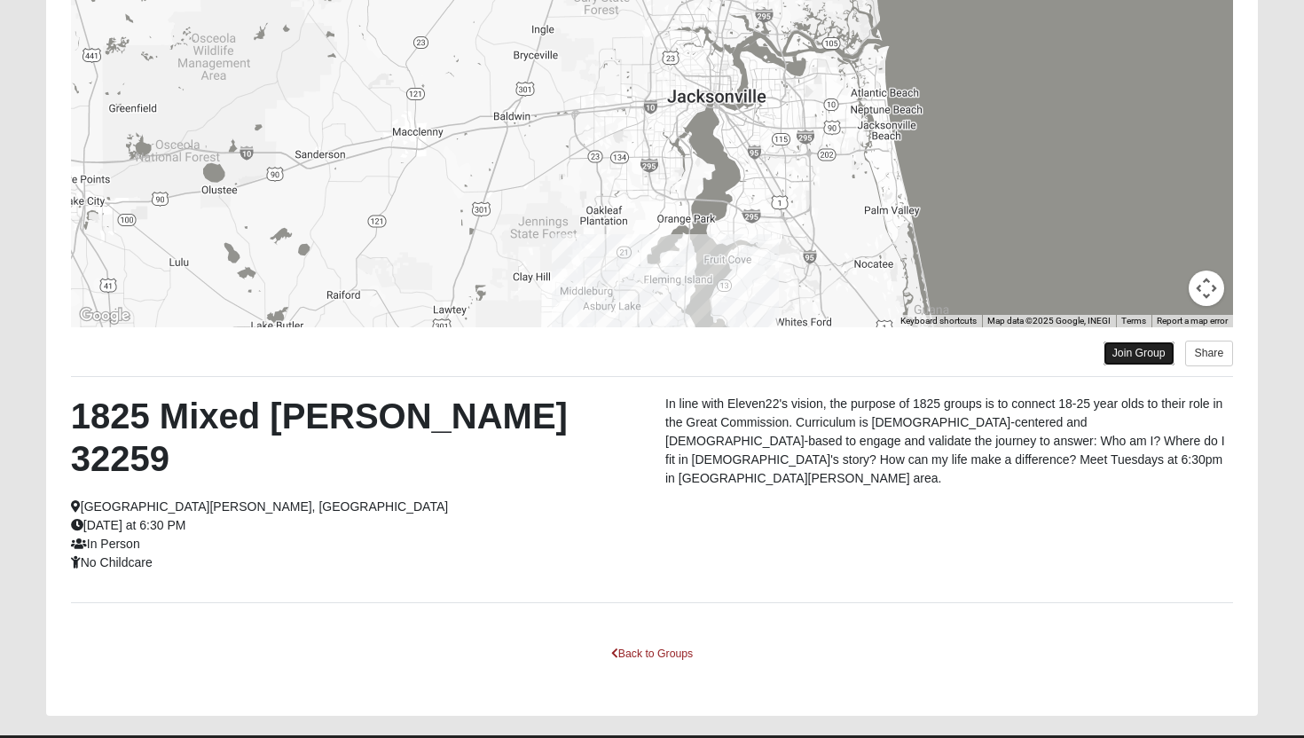
click at [1123, 349] on link "Join Group" at bounding box center [1138, 354] width 71 height 24
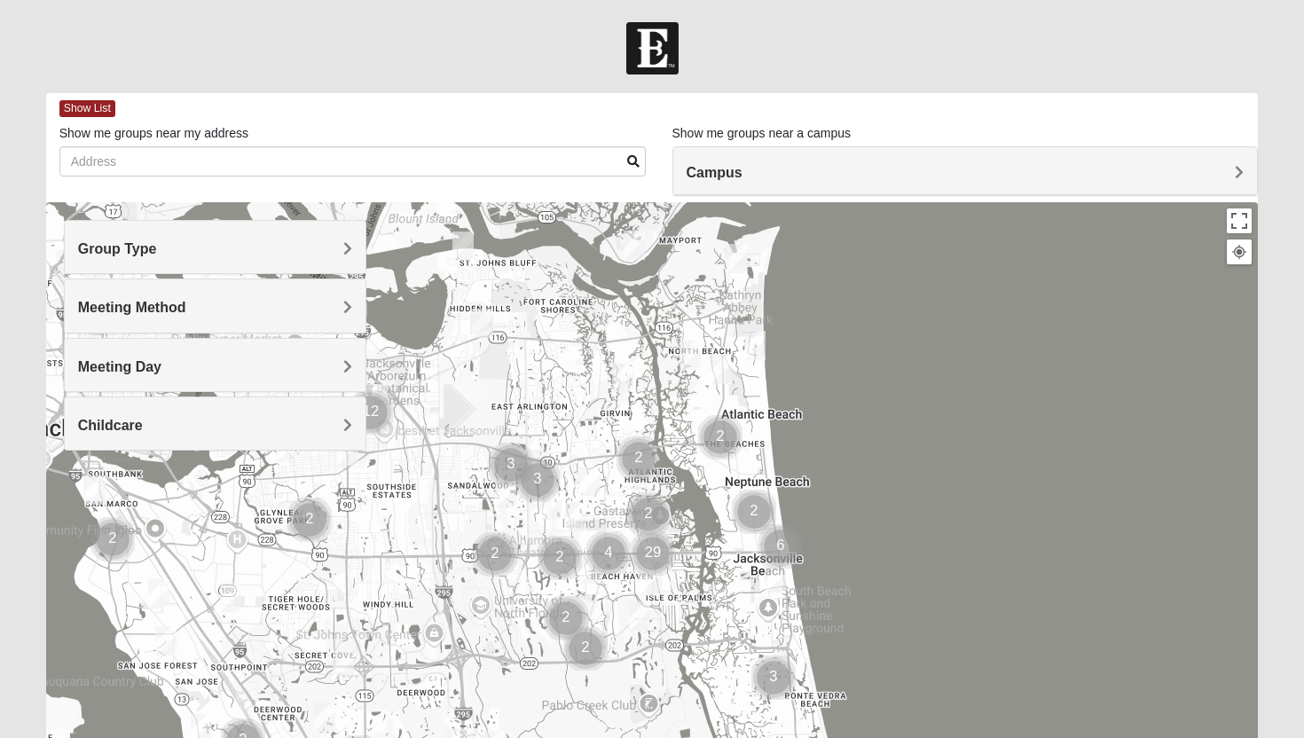
click at [336, 246] on h4 "Group Type" at bounding box center [215, 248] width 275 height 17
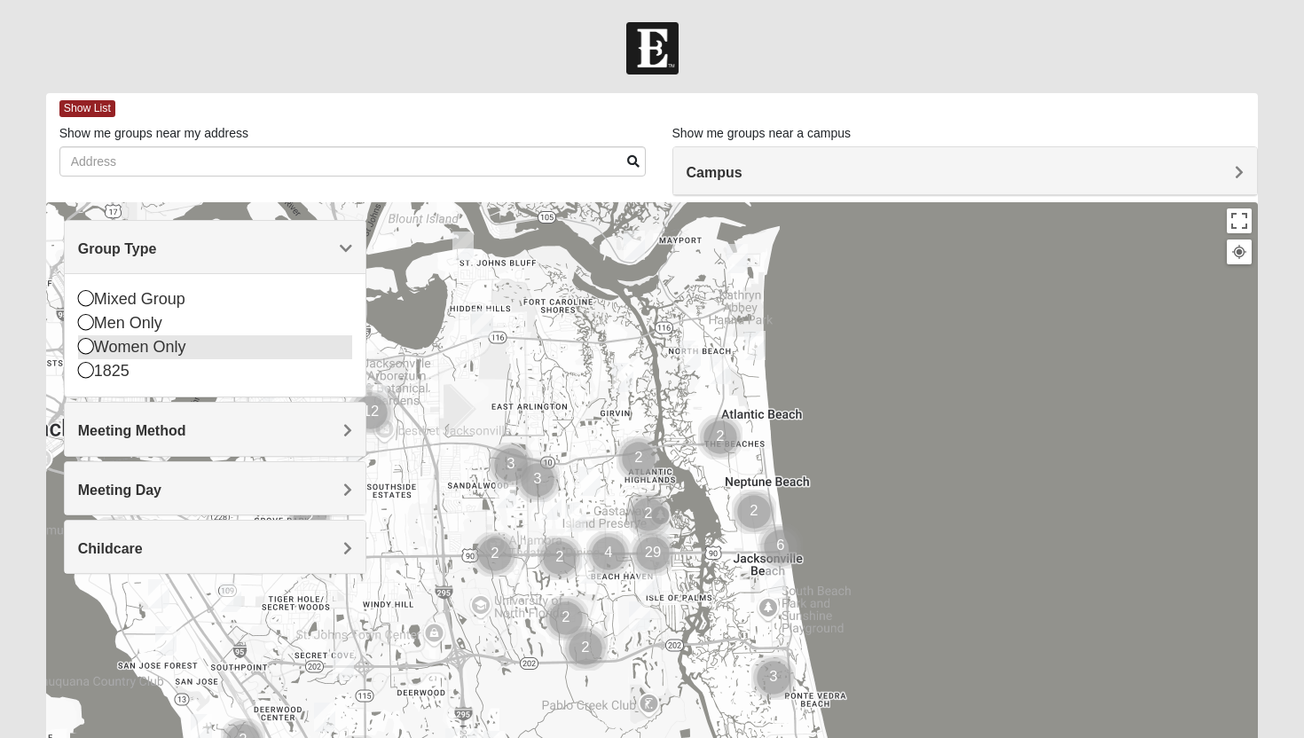
click at [256, 357] on div "Women Only" at bounding box center [215, 347] width 275 height 24
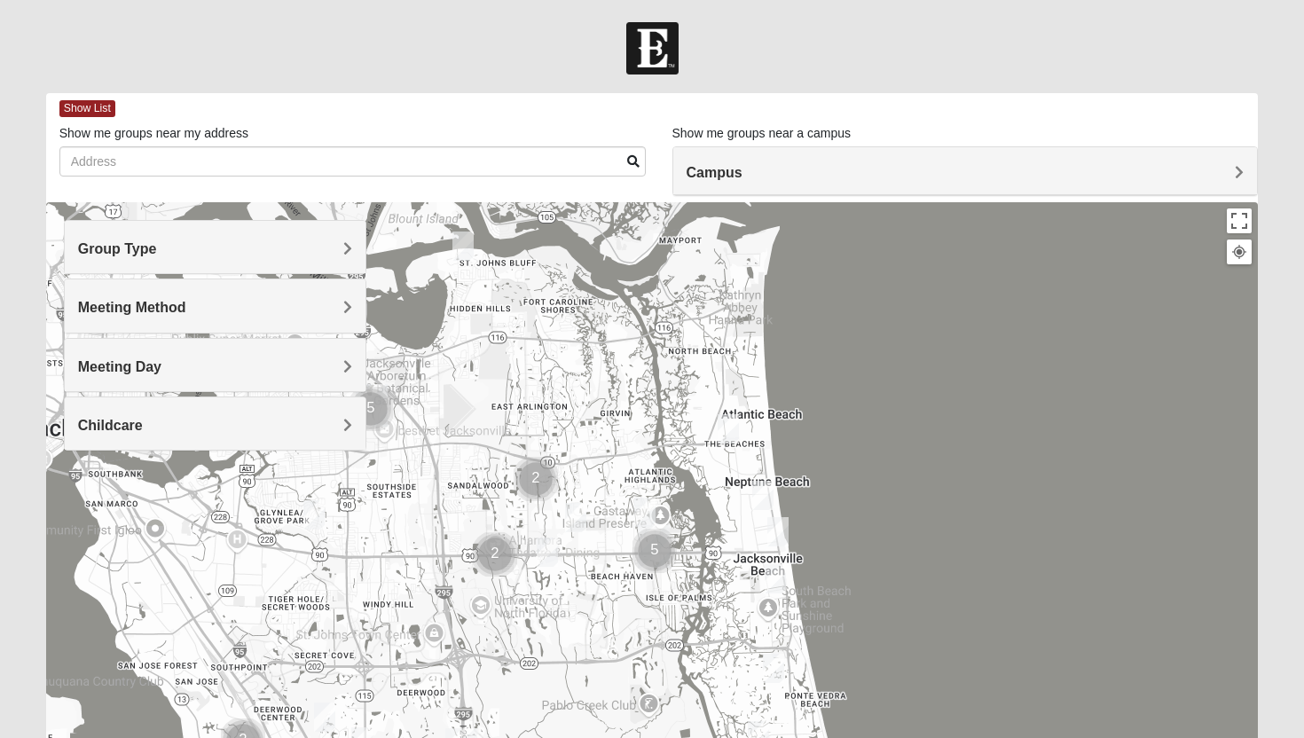
click at [313, 241] on h4 "Group Type" at bounding box center [215, 248] width 275 height 17
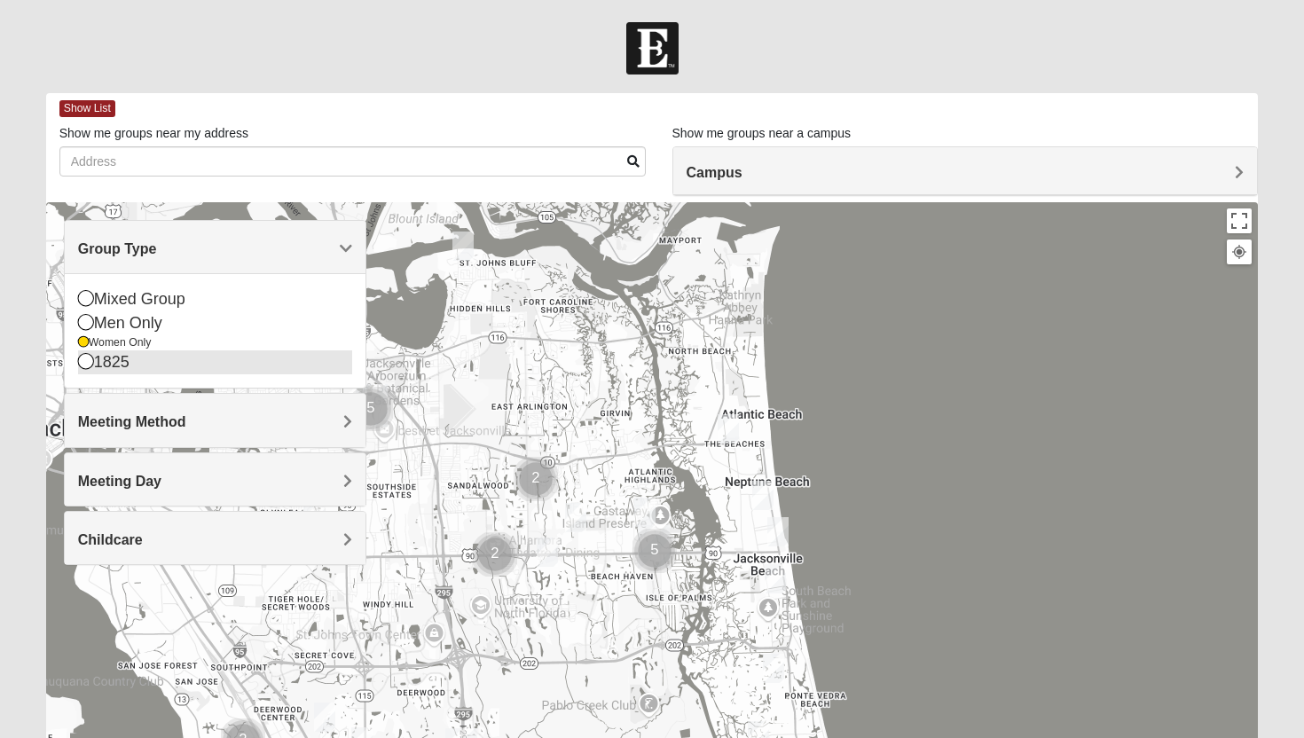
click at [206, 372] on div "1825" at bounding box center [215, 362] width 275 height 24
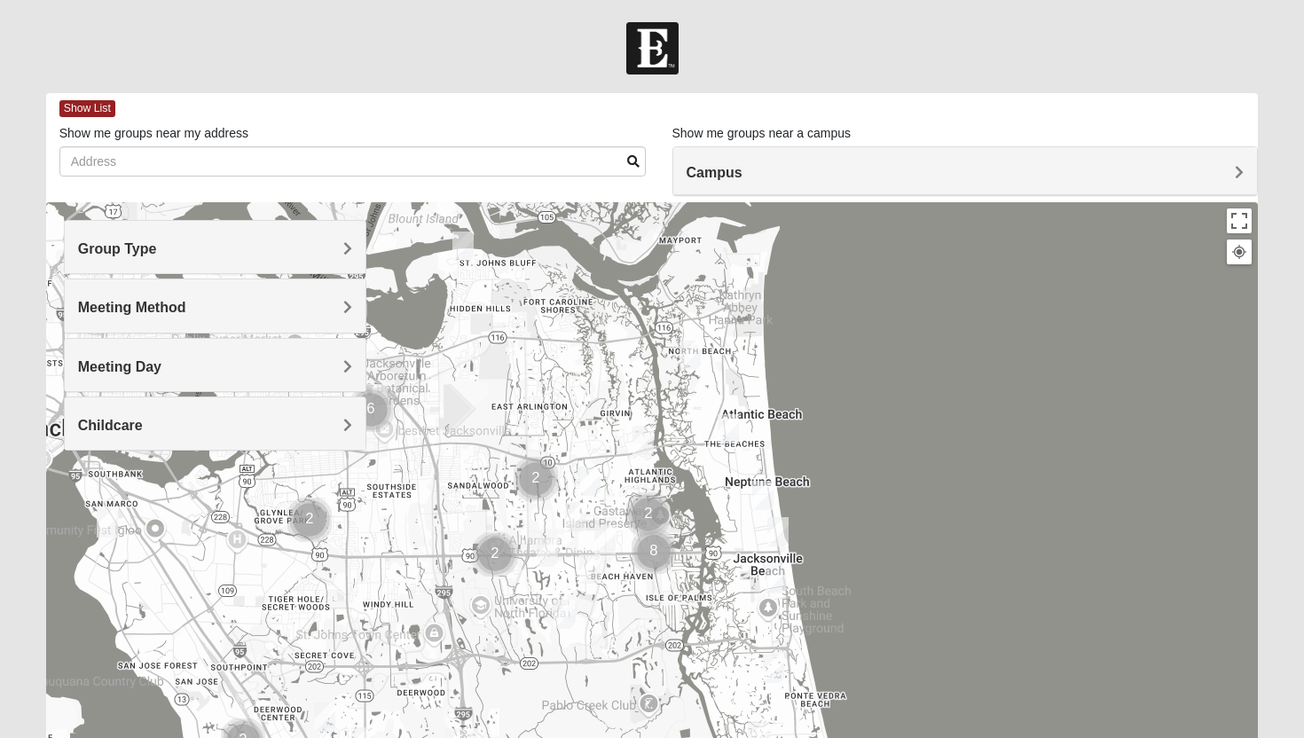
click at [266, 252] on h4 "Group Type" at bounding box center [215, 248] width 275 height 17
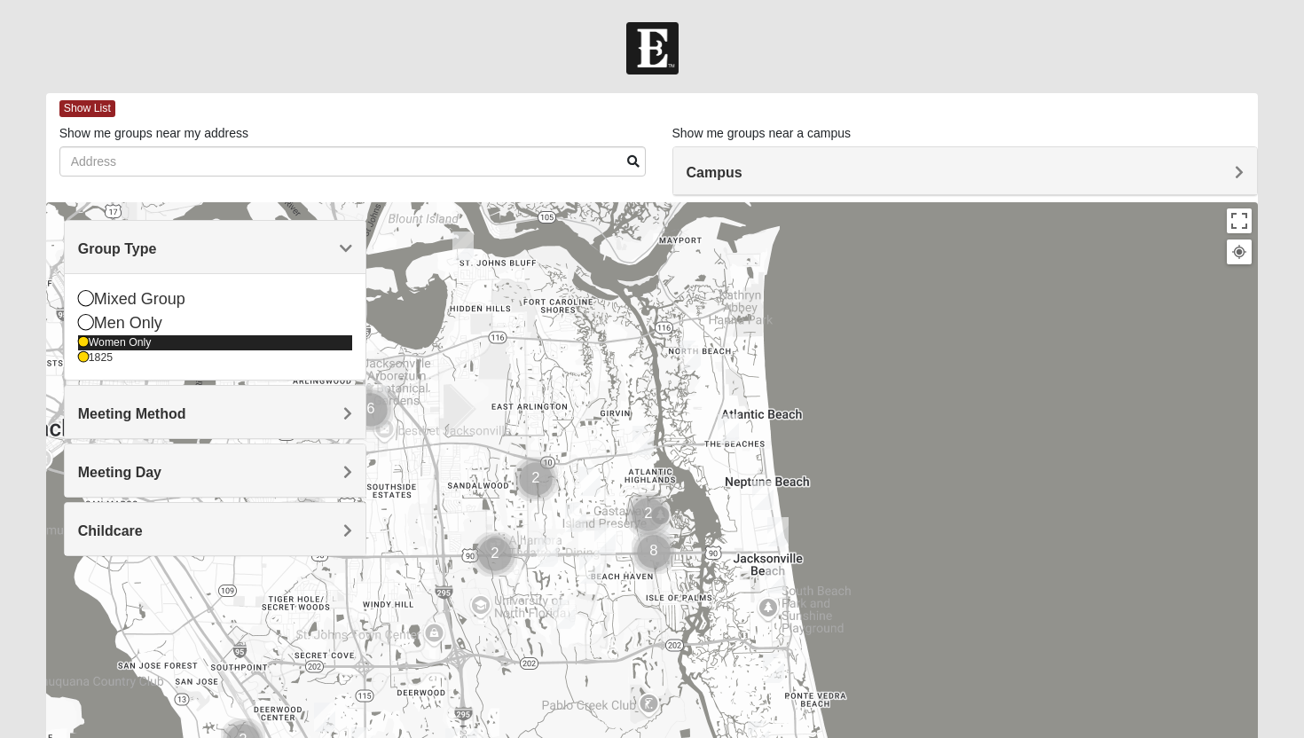
click at [129, 345] on div "Women Only" at bounding box center [215, 342] width 275 height 15
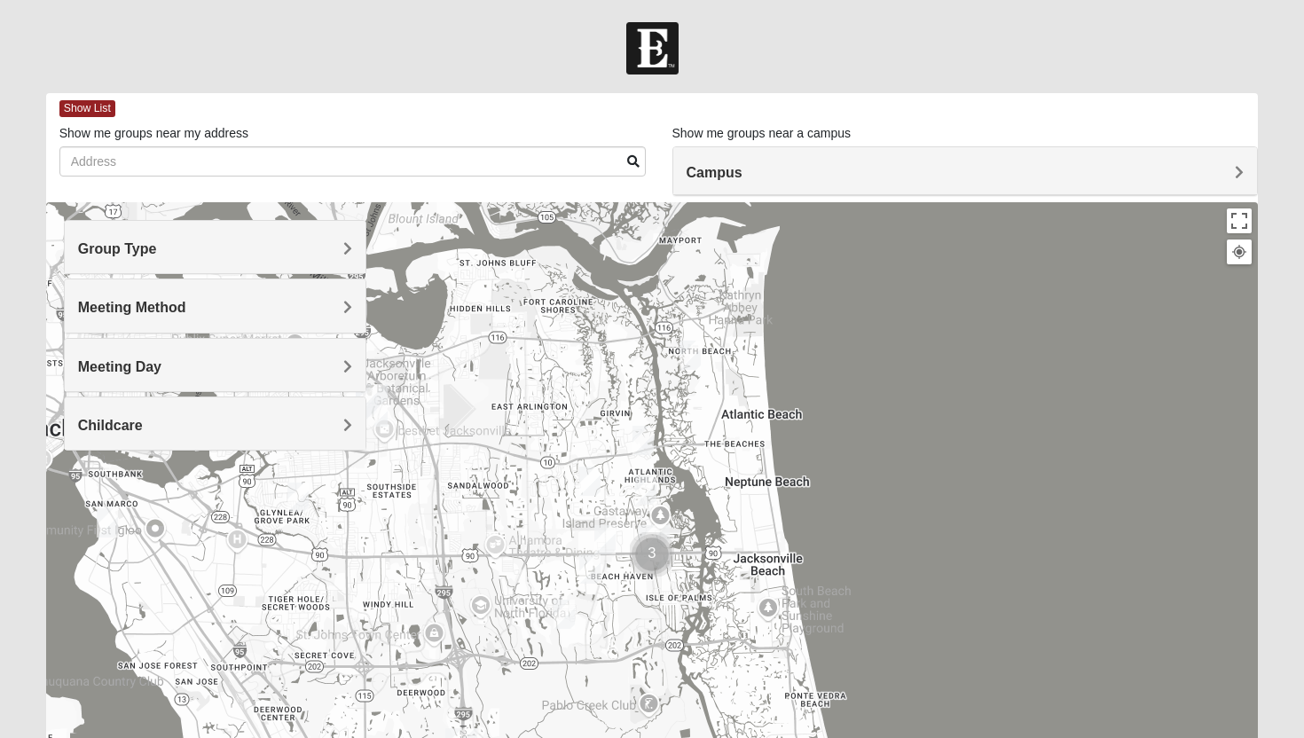
click at [342, 245] on h4 "Group Type" at bounding box center [215, 248] width 275 height 17
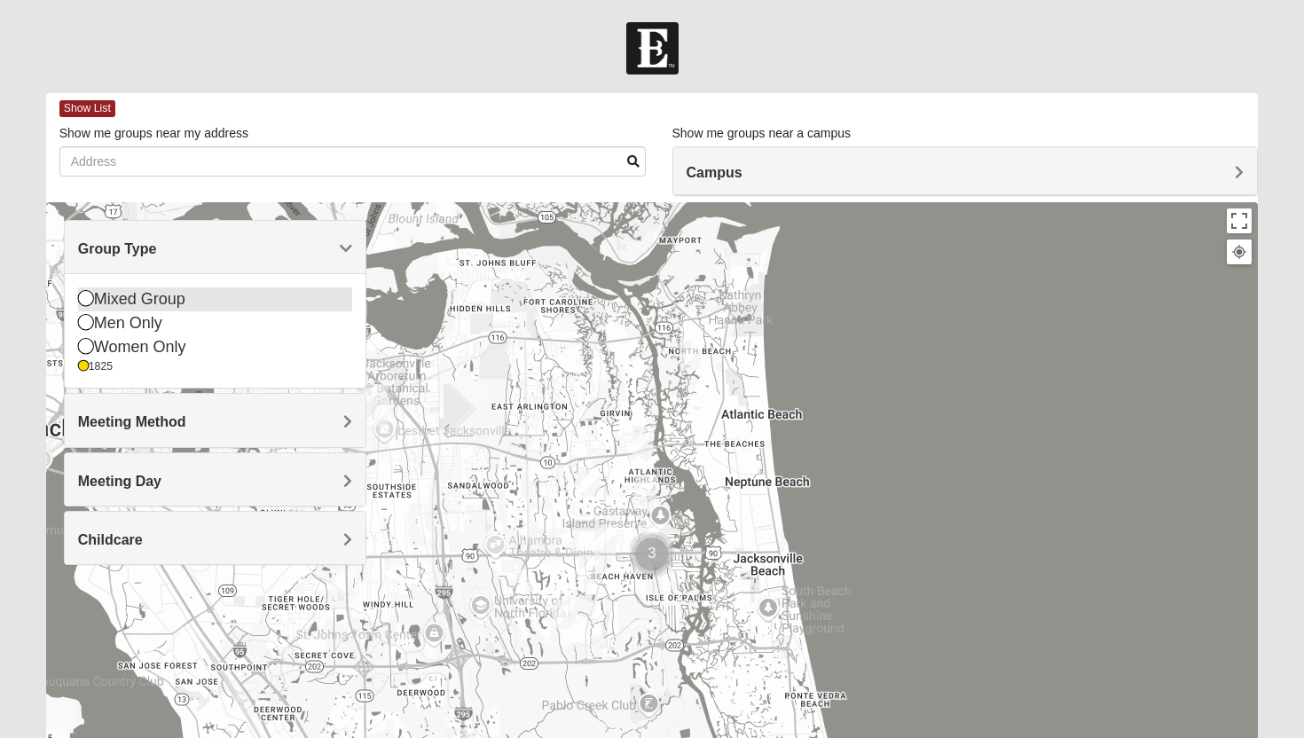
click at [214, 299] on div "Mixed Group" at bounding box center [215, 299] width 275 height 24
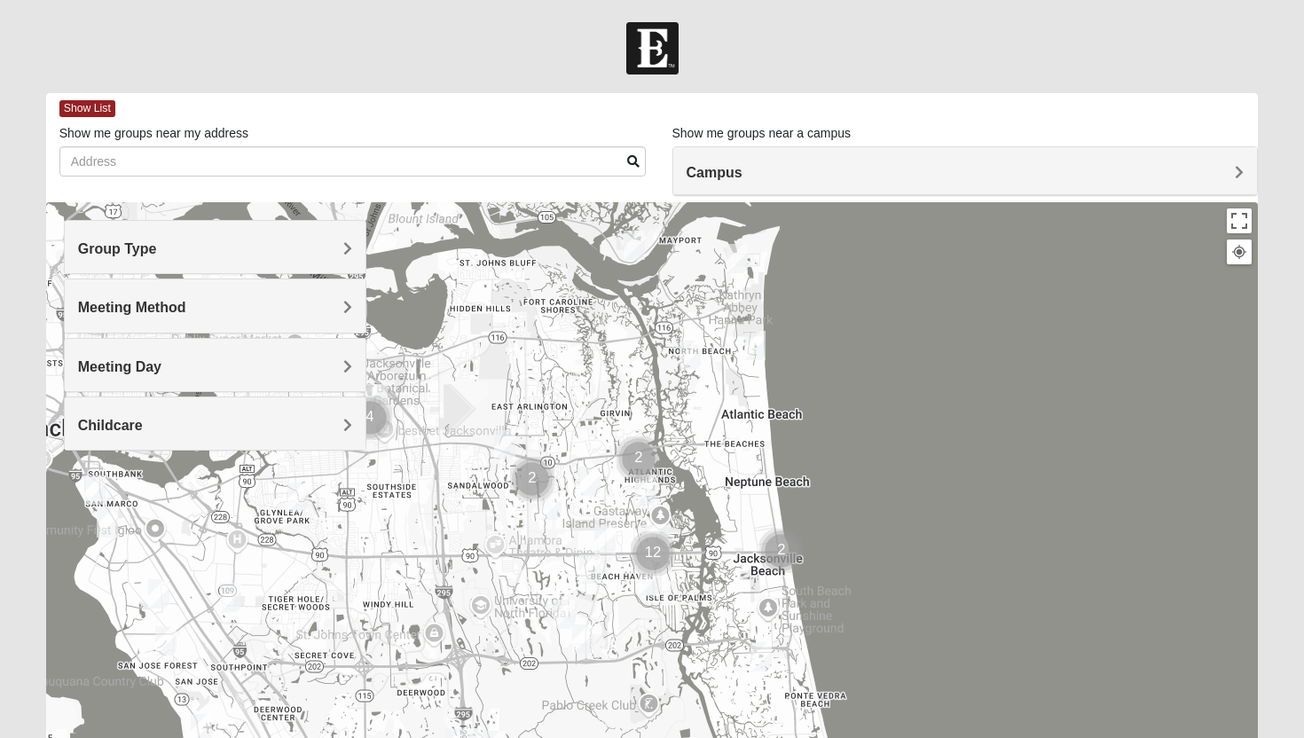
click at [266, 247] on h4 "Group Type" at bounding box center [215, 248] width 275 height 17
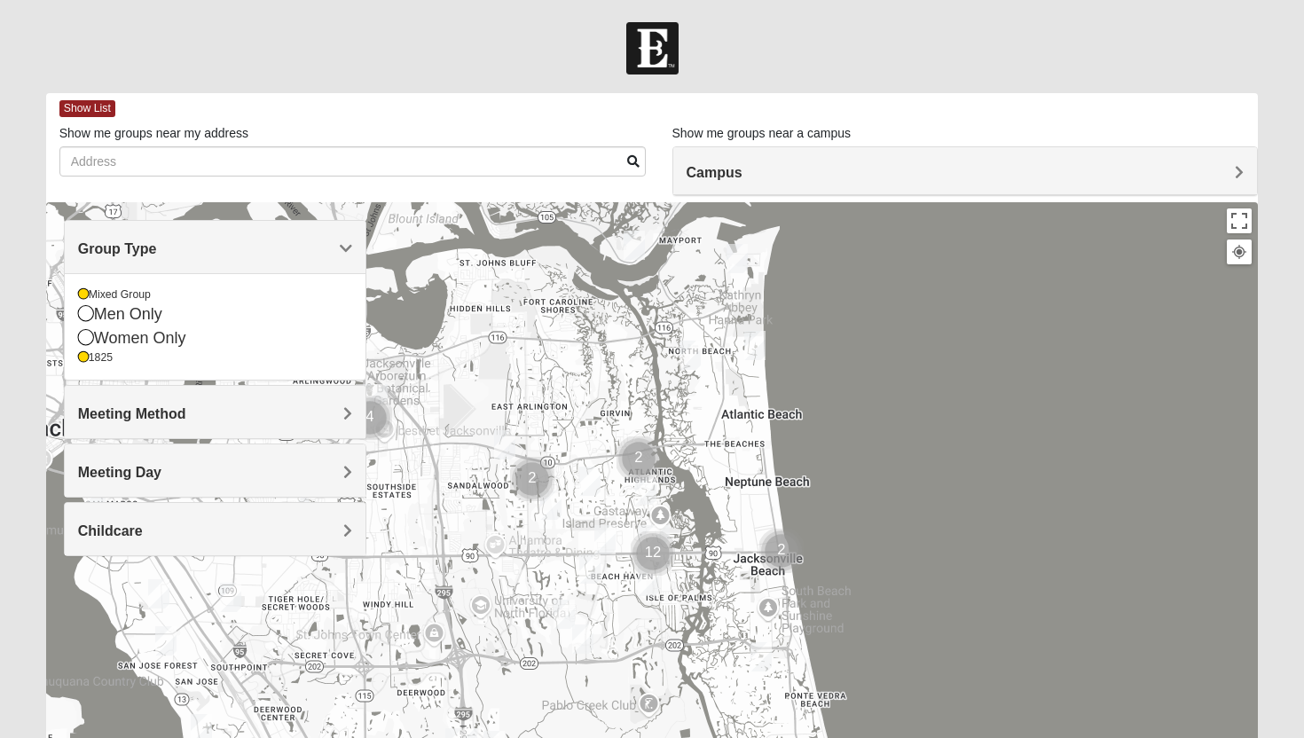
click at [266, 249] on h4 "Group Type" at bounding box center [215, 248] width 275 height 17
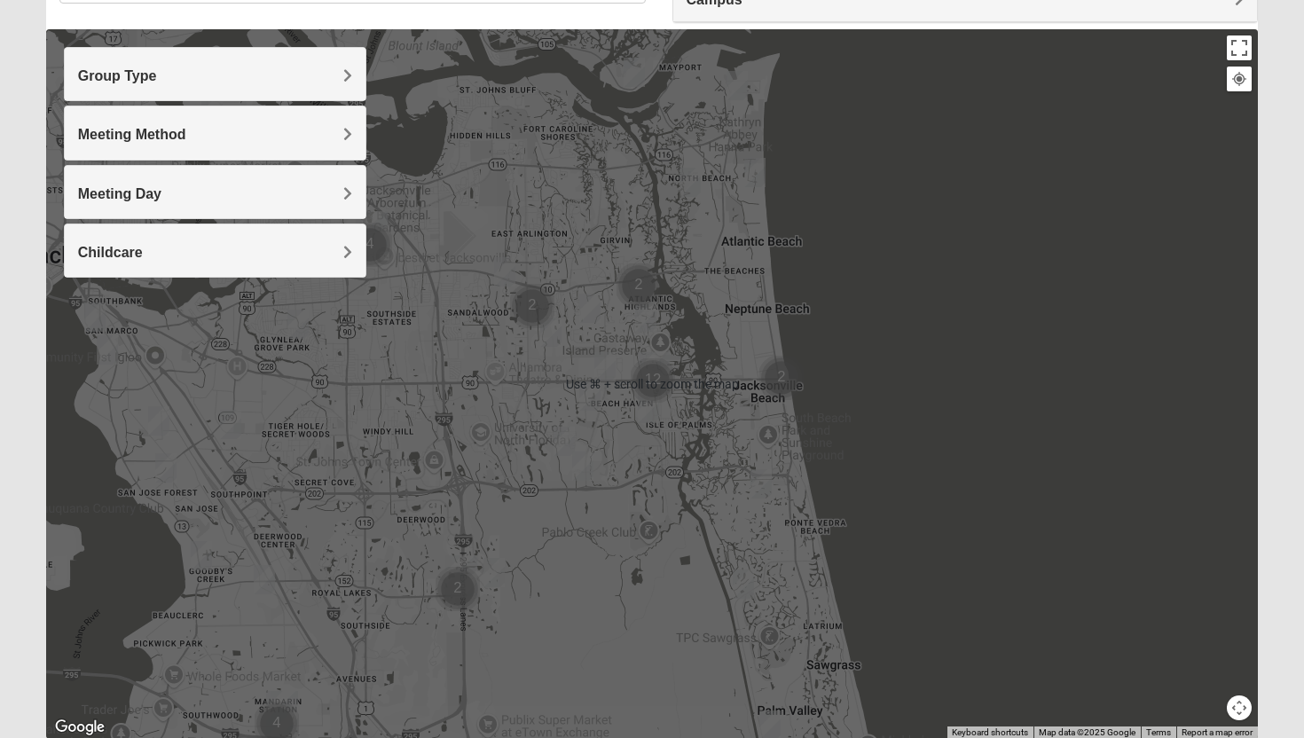
scroll to position [179, 0]
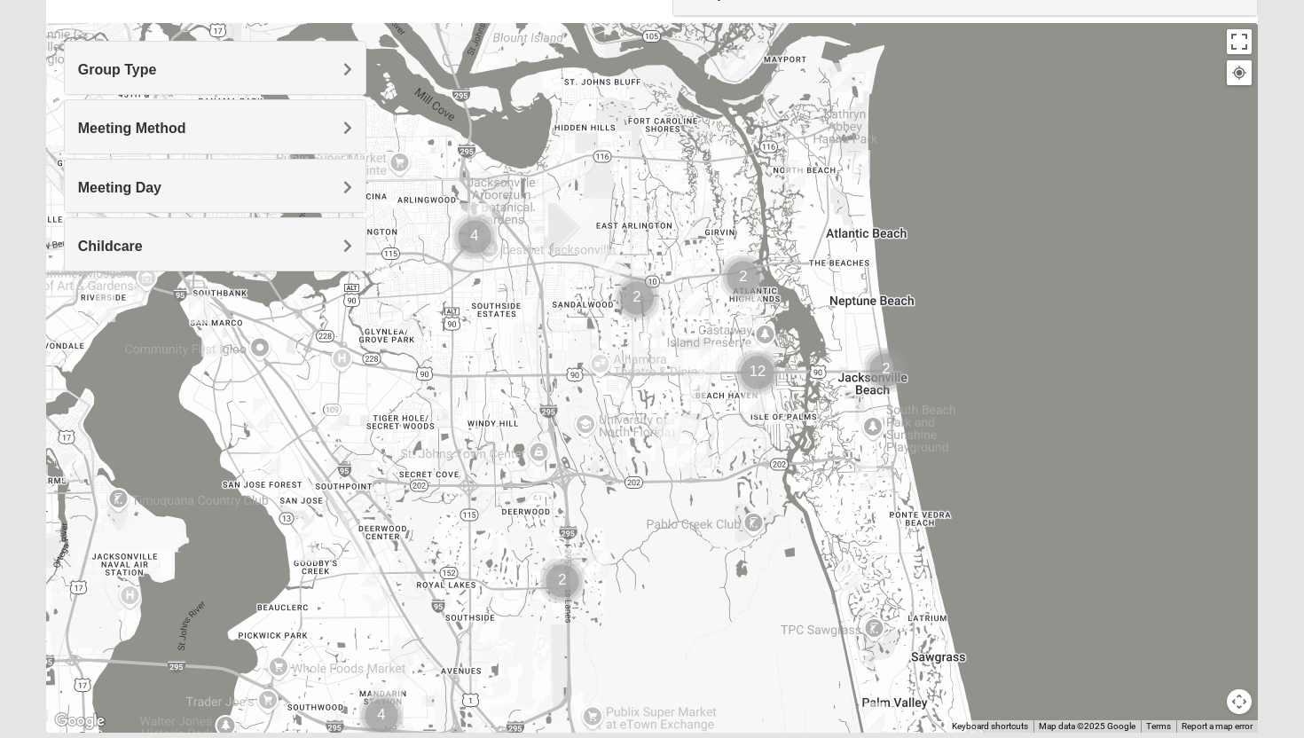
drag, startPoint x: 499, startPoint y: 377, endPoint x: 609, endPoint y: 373, distance: 109.2
click at [609, 373] on div at bounding box center [652, 378] width 1213 height 710
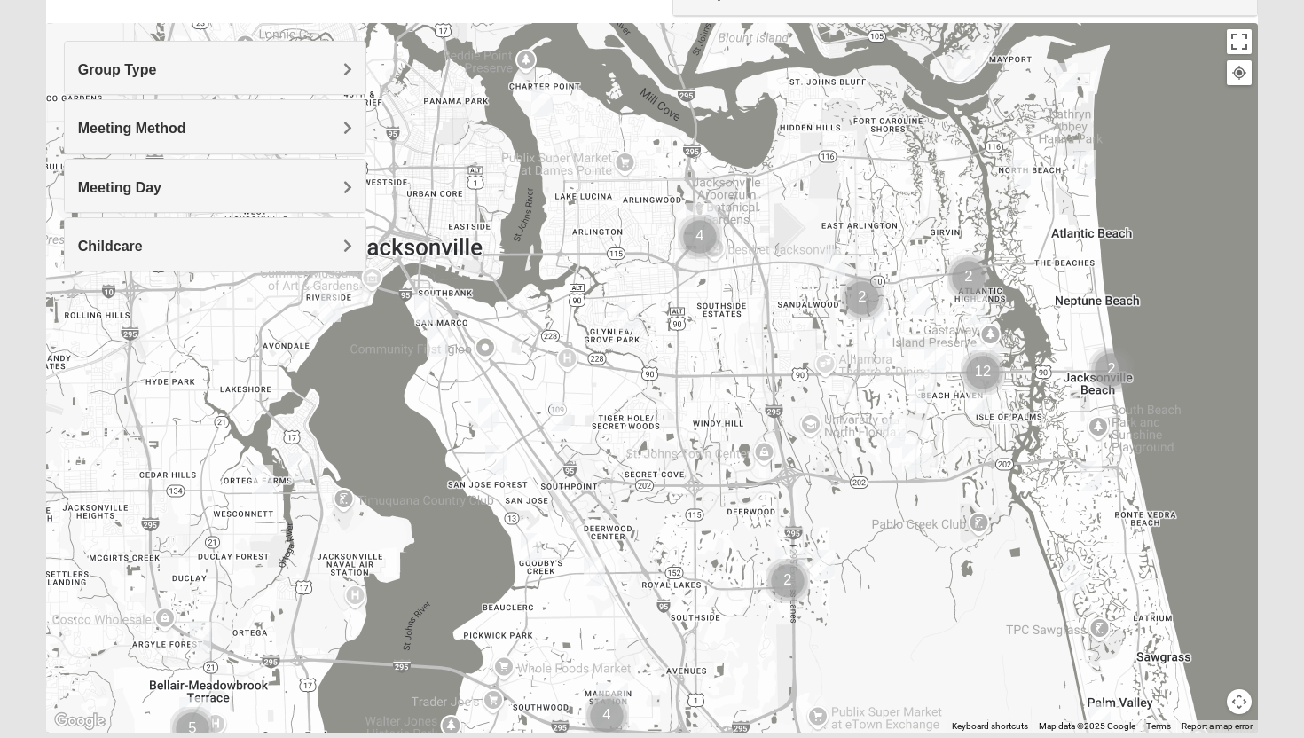
drag, startPoint x: 442, startPoint y: 406, endPoint x: 672, endPoint y: 394, distance: 231.0
click at [672, 394] on div at bounding box center [652, 378] width 1213 height 710
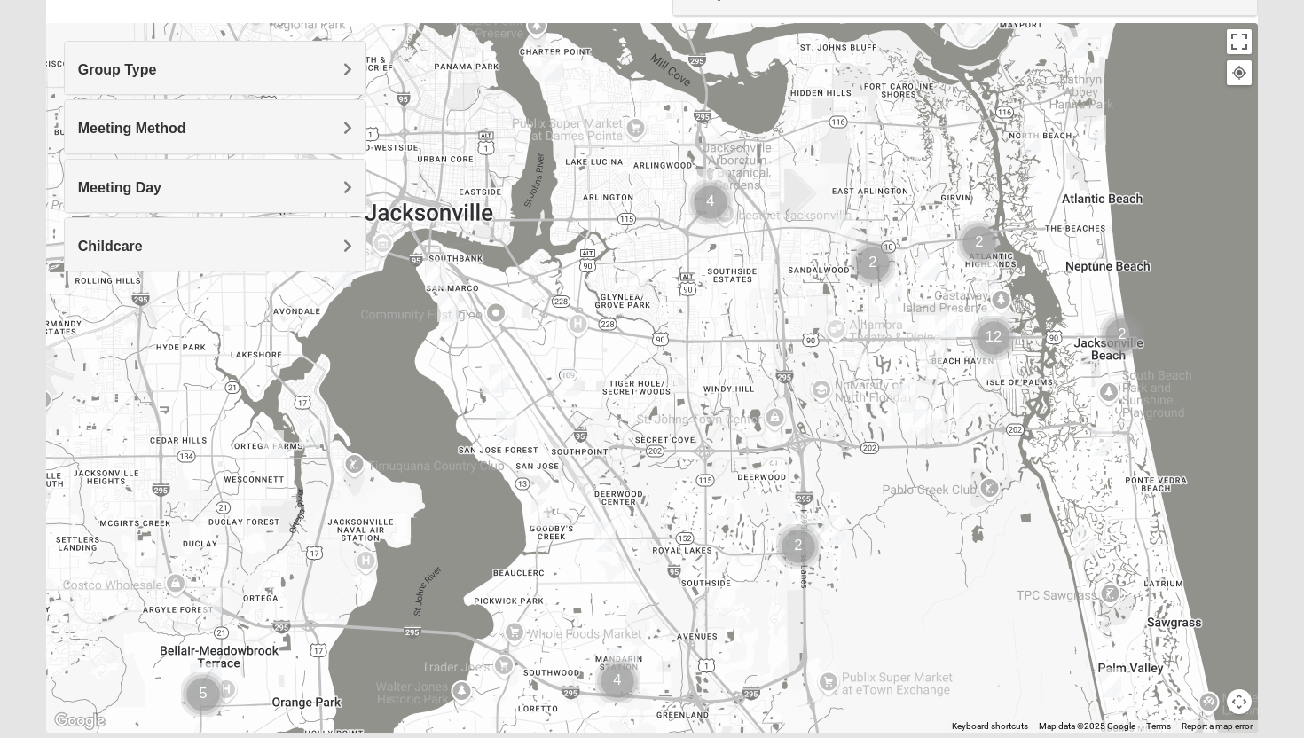
click at [574, 378] on img "Mixed Hunt 32216" at bounding box center [571, 381] width 21 height 29
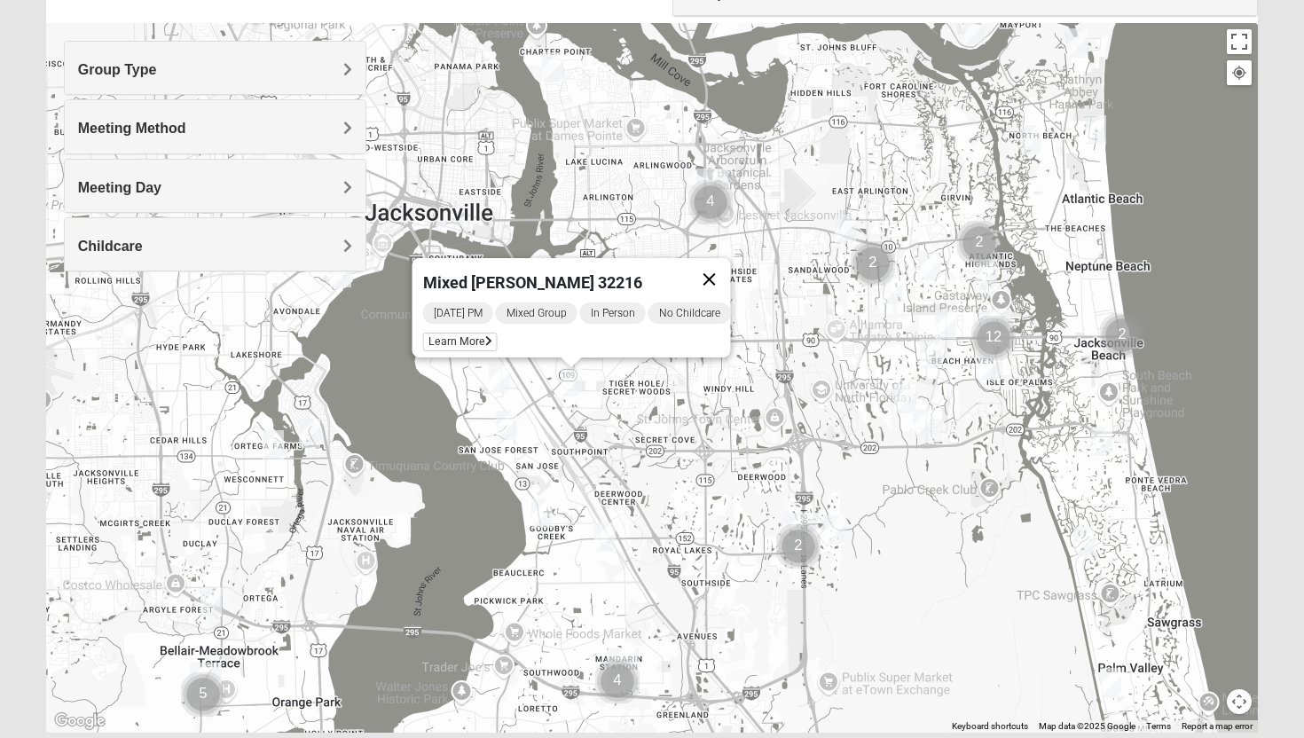
click at [725, 265] on button "Close" at bounding box center [709, 279] width 43 height 43
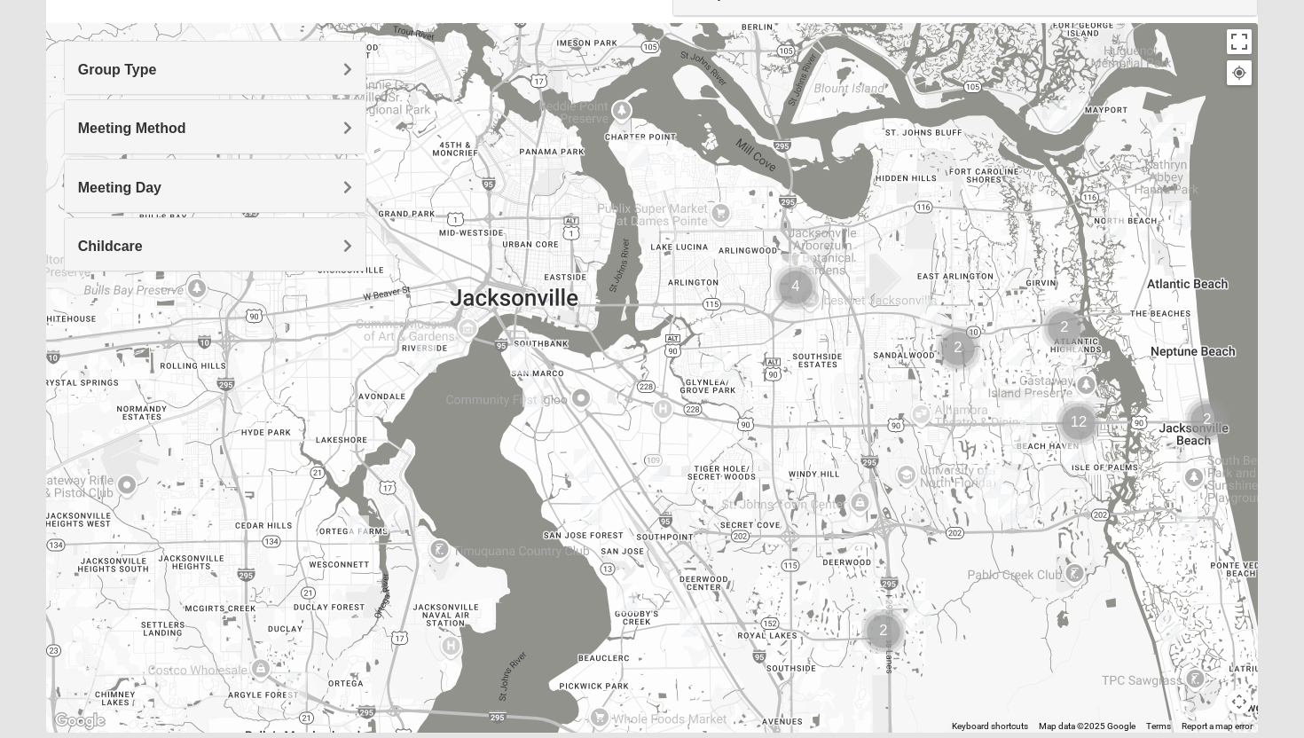
drag, startPoint x: 632, startPoint y: 332, endPoint x: 721, endPoint y: 419, distance: 124.8
click at [720, 419] on div at bounding box center [652, 378] width 1213 height 710
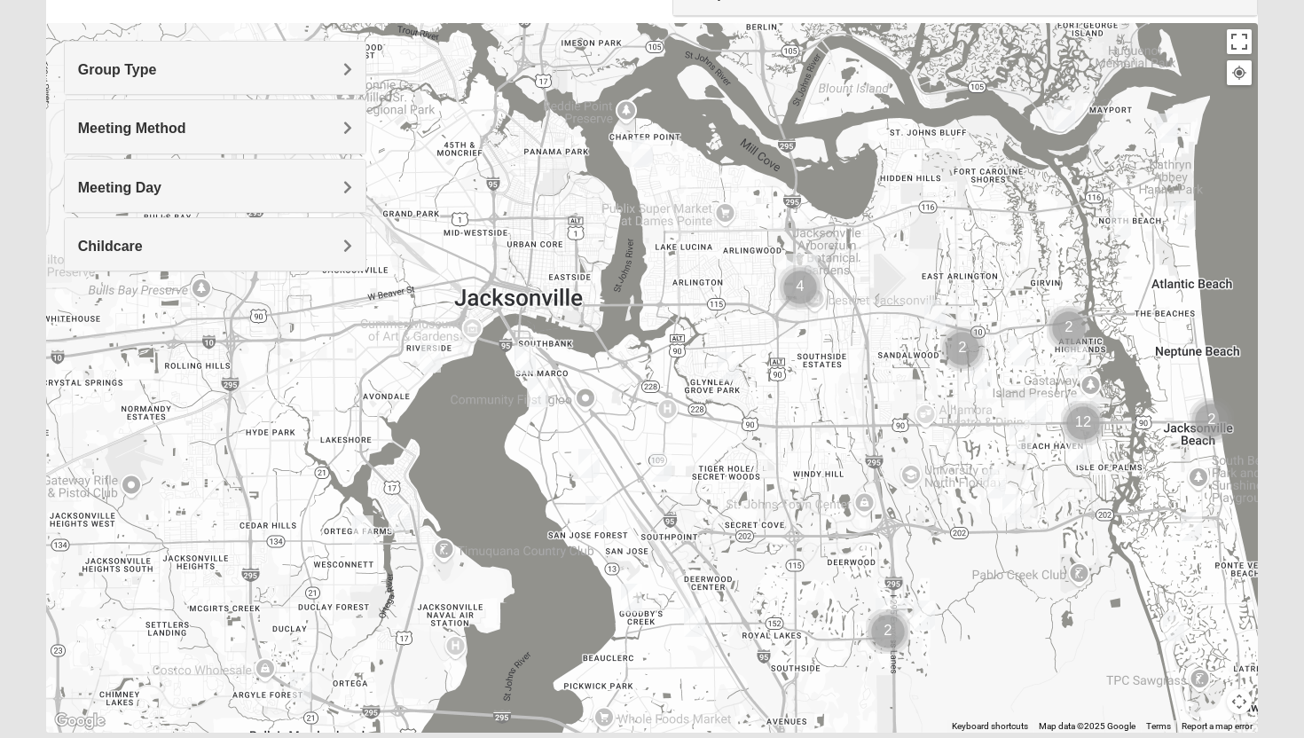
click at [538, 394] on img "1825 Mixed Chamberlian/Hicks 32207" at bounding box center [537, 392] width 21 height 29
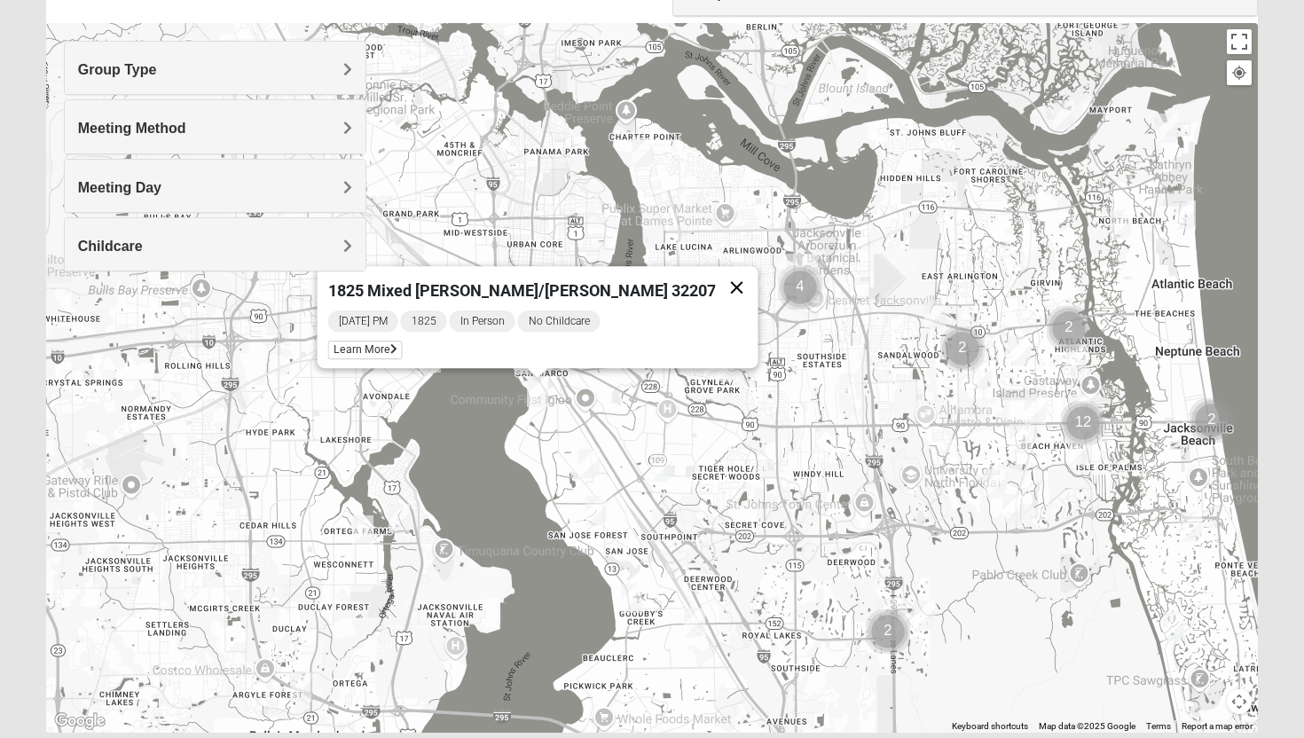
click at [716, 278] on button "Close" at bounding box center [737, 287] width 43 height 43
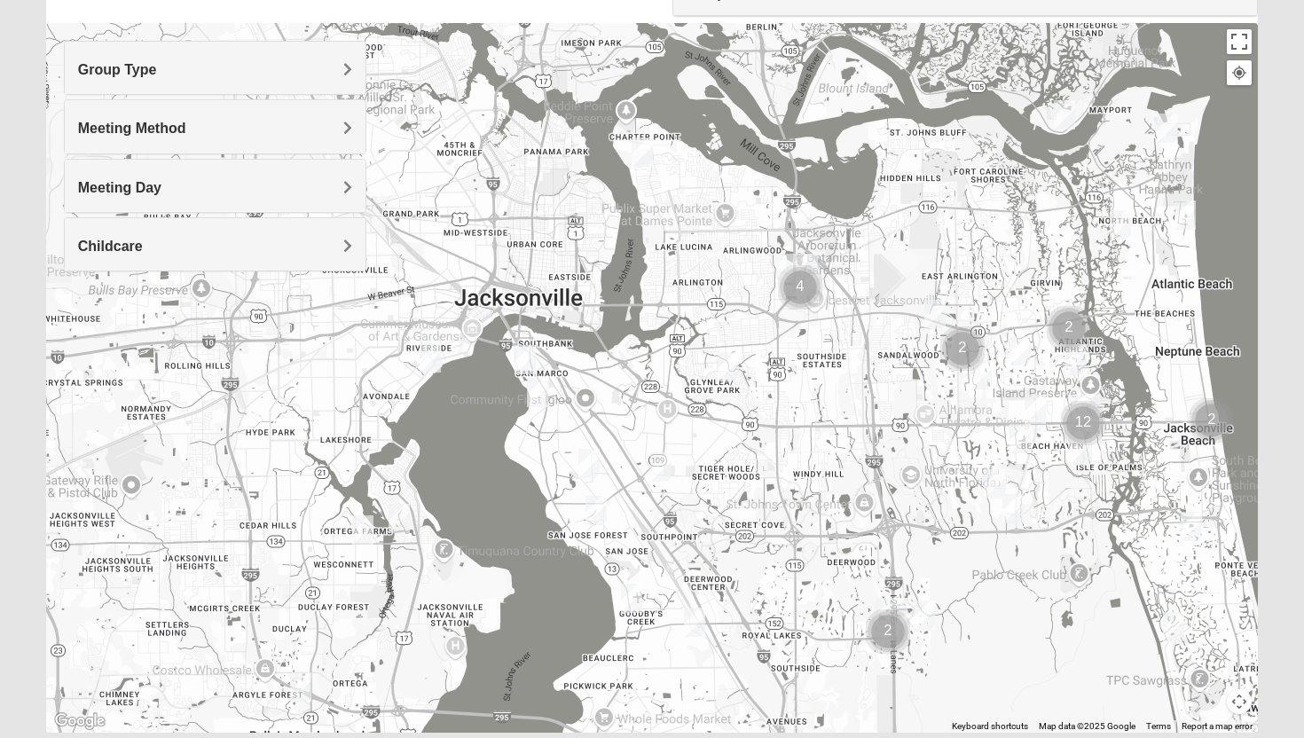
click at [727, 366] on img "1825 Mixed Shamet 32216" at bounding box center [728, 366] width 21 height 29
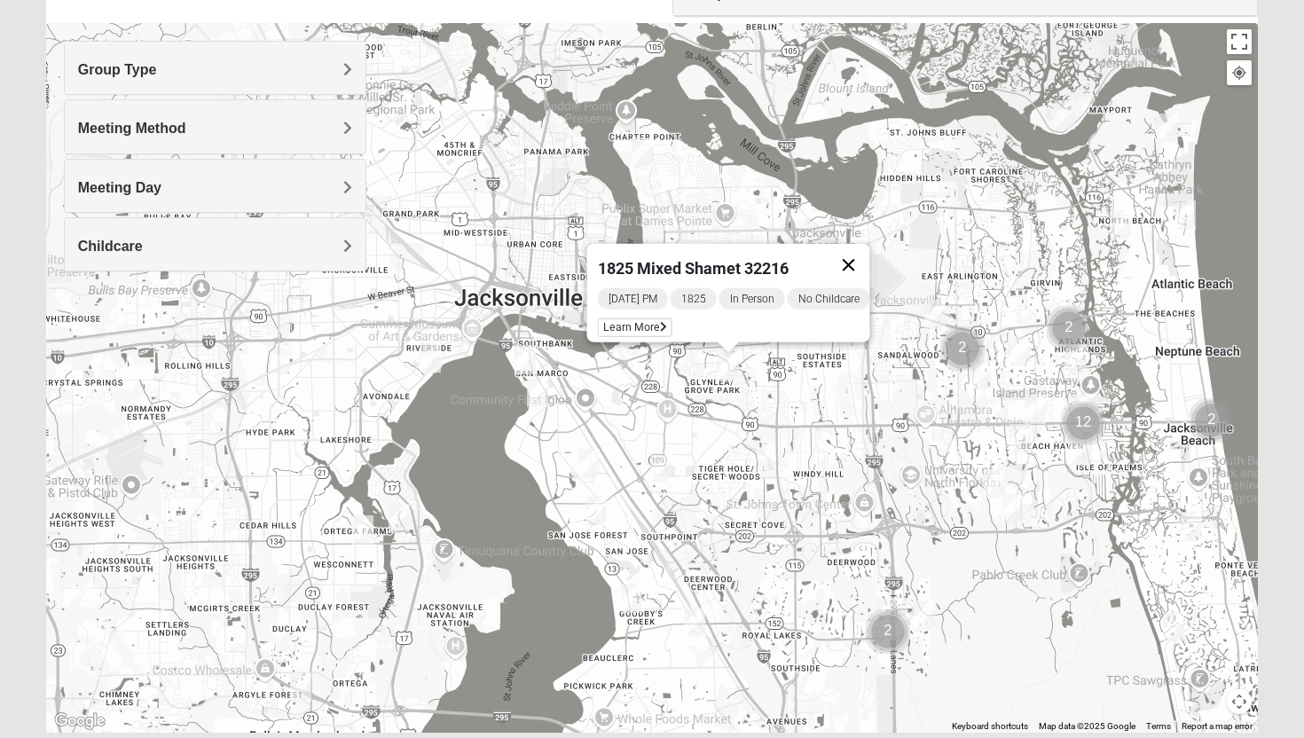
click at [867, 255] on button "Close" at bounding box center [849, 265] width 43 height 43
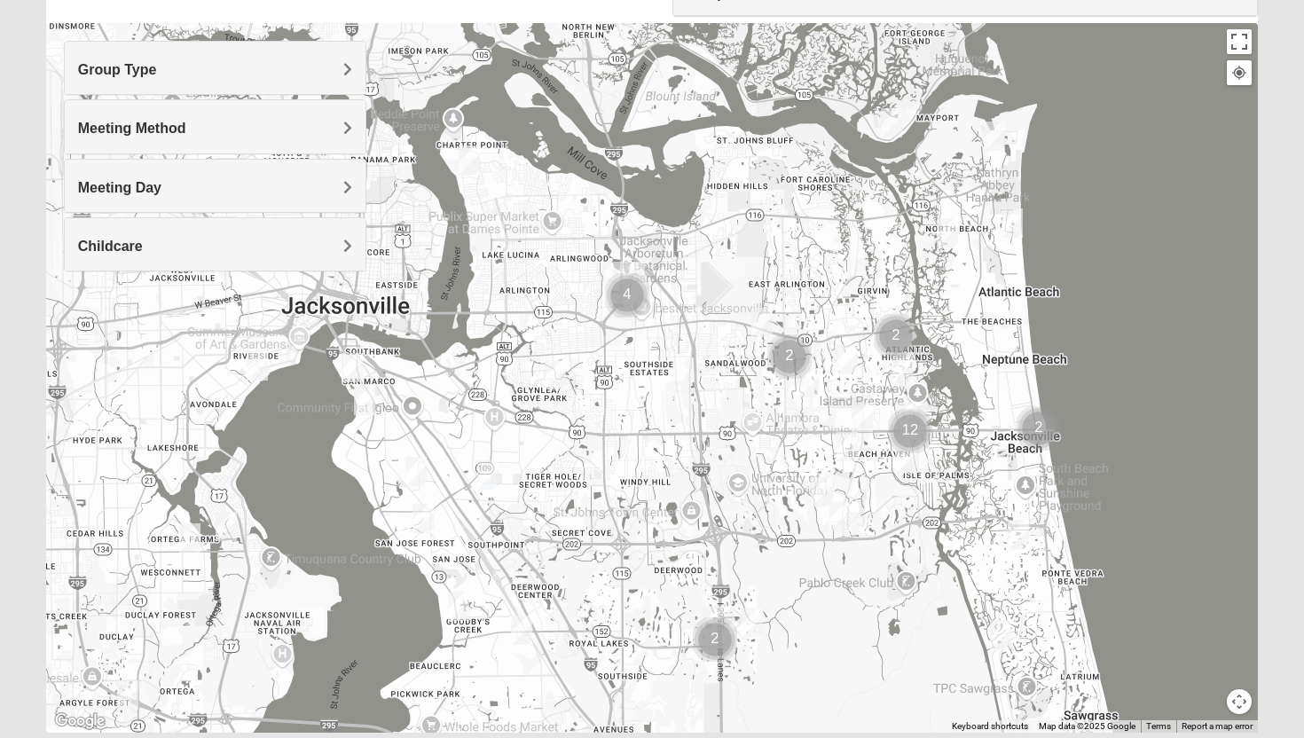
drag, startPoint x: 1009, startPoint y: 295, endPoint x: 834, endPoint y: 303, distance: 174.9
click at [834, 303] on div at bounding box center [652, 378] width 1213 height 710
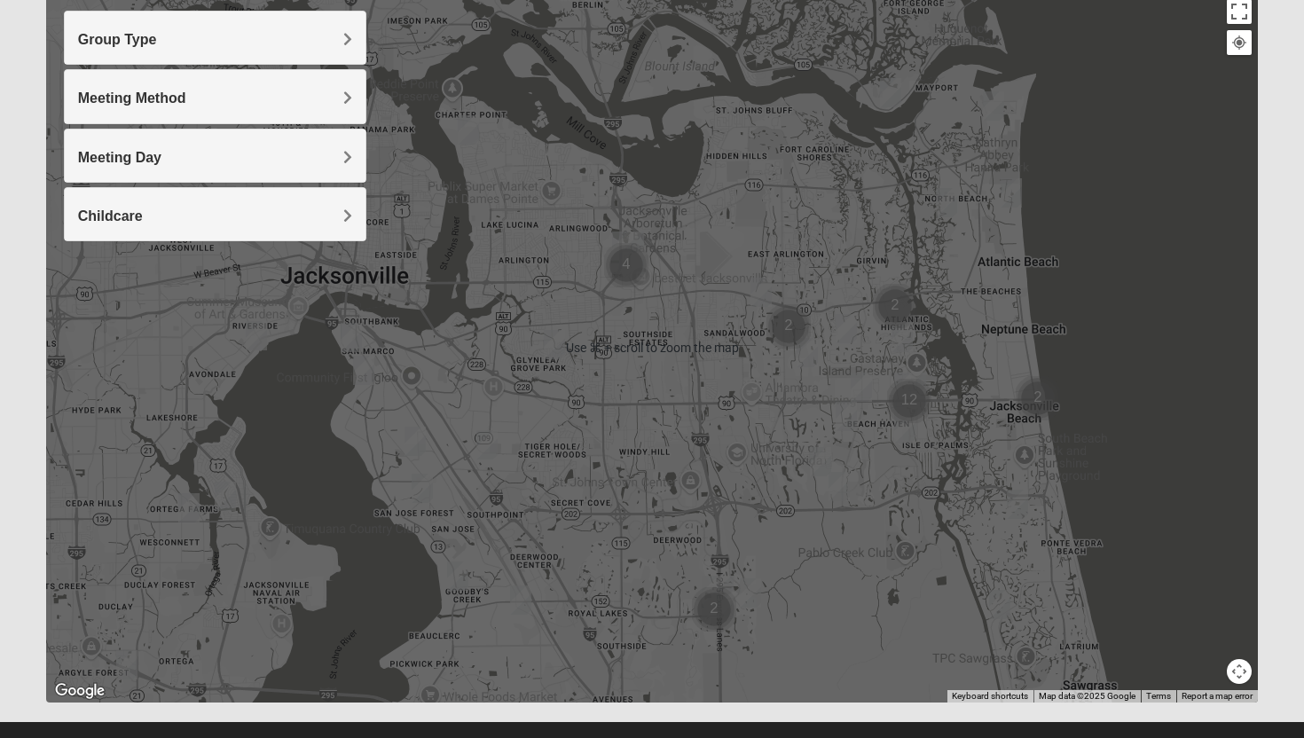
scroll to position [209, 0]
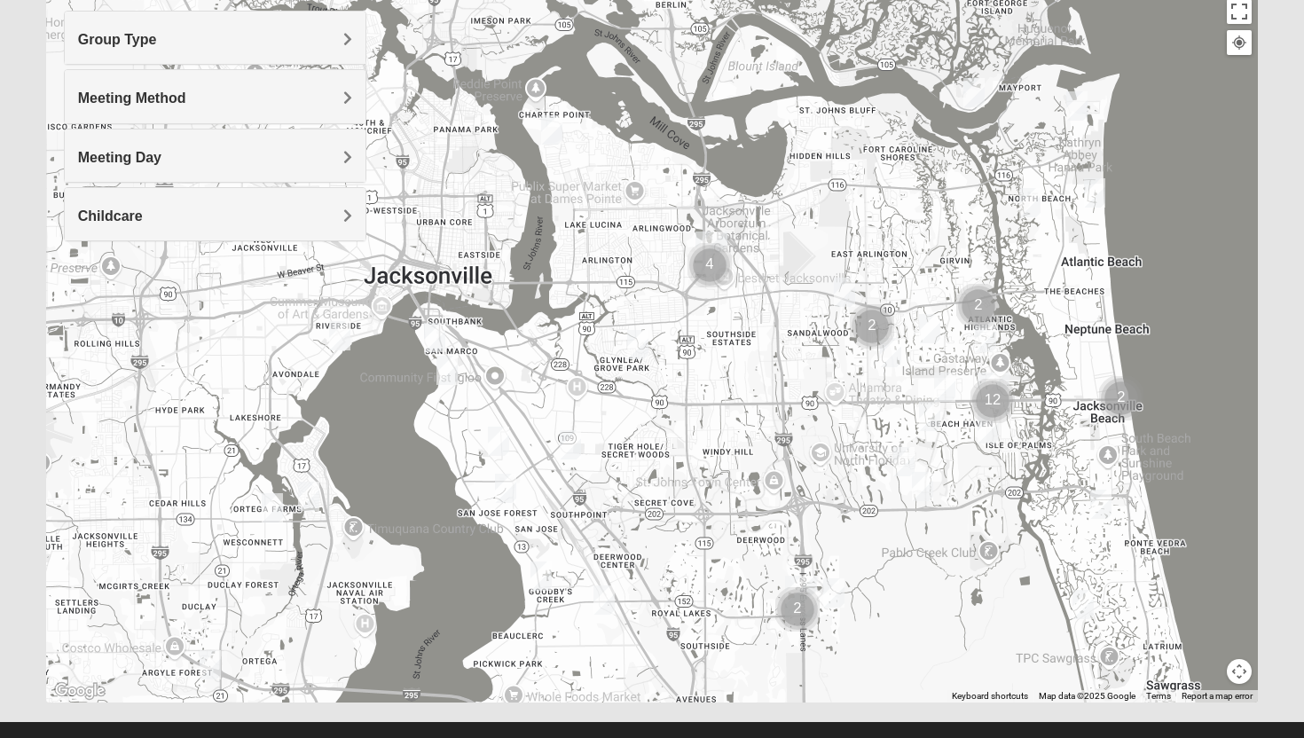
drag, startPoint x: 601, startPoint y: 424, endPoint x: 687, endPoint y: 422, distance: 85.2
click at [687, 423] on div at bounding box center [652, 348] width 1213 height 710
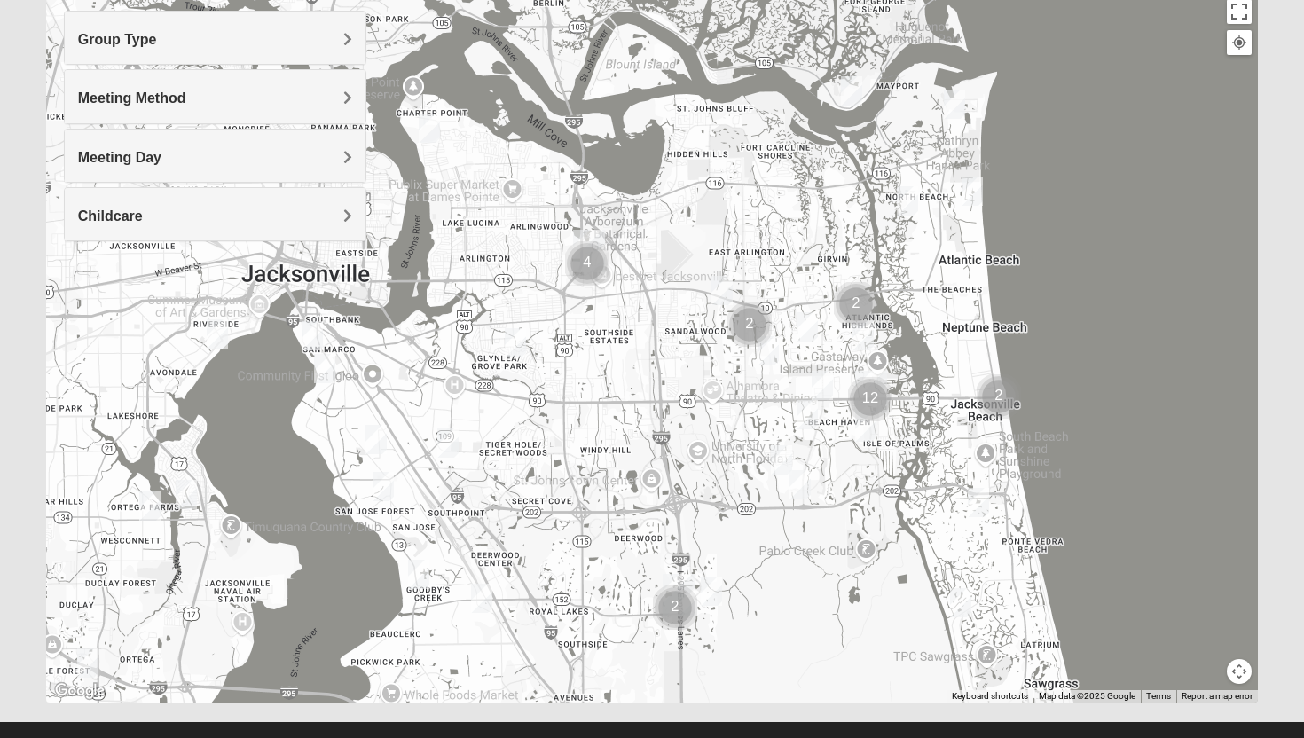
drag, startPoint x: 778, startPoint y: 422, endPoint x: 641, endPoint y: 420, distance: 136.6
click at [642, 420] on div at bounding box center [652, 348] width 1213 height 710
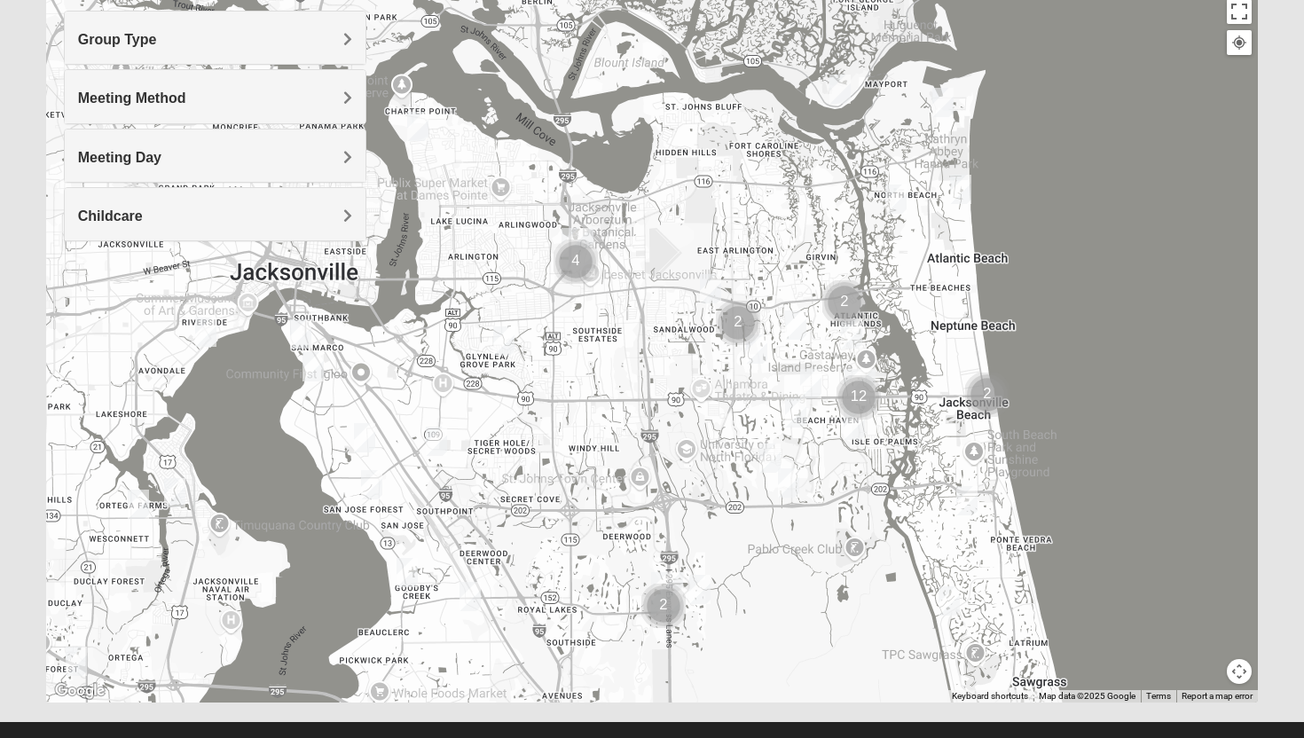
click at [809, 381] on img "1825 Womens Annis/Ferguson 32246" at bounding box center [810, 383] width 21 height 29
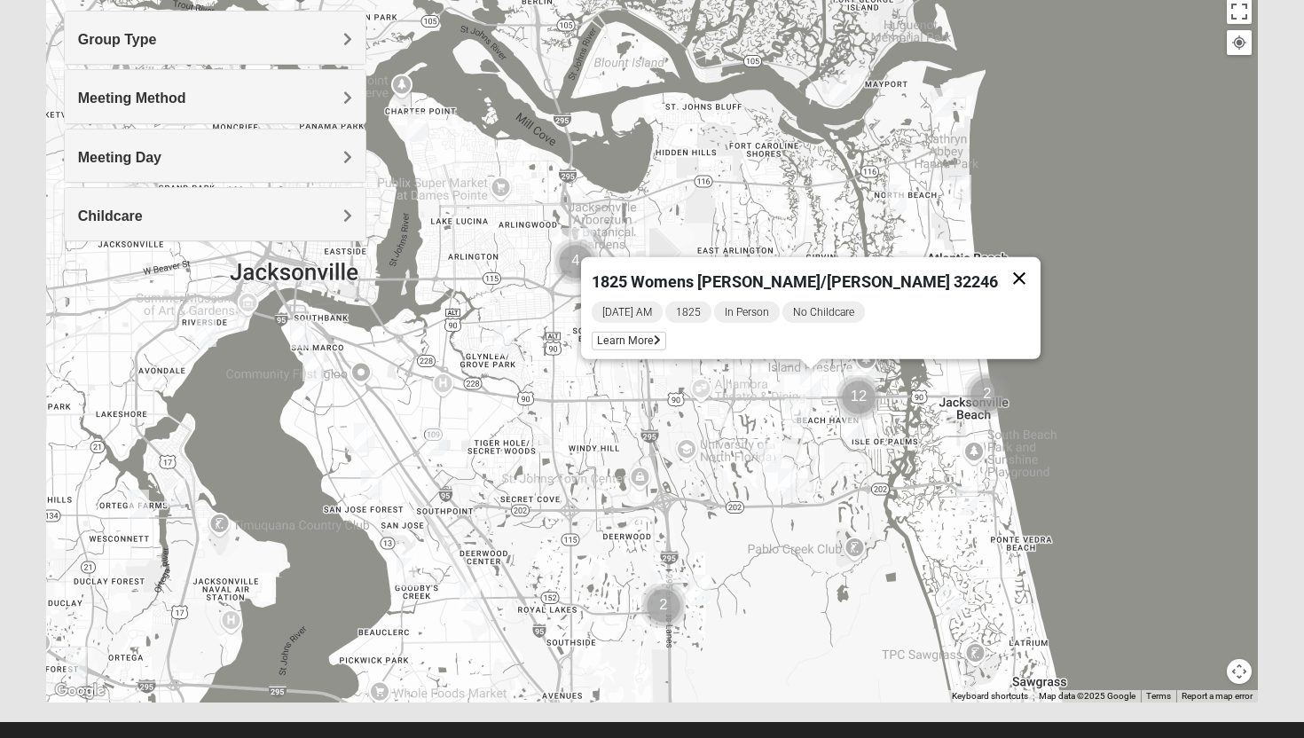
click at [998, 269] on button "Close" at bounding box center [1019, 278] width 43 height 43
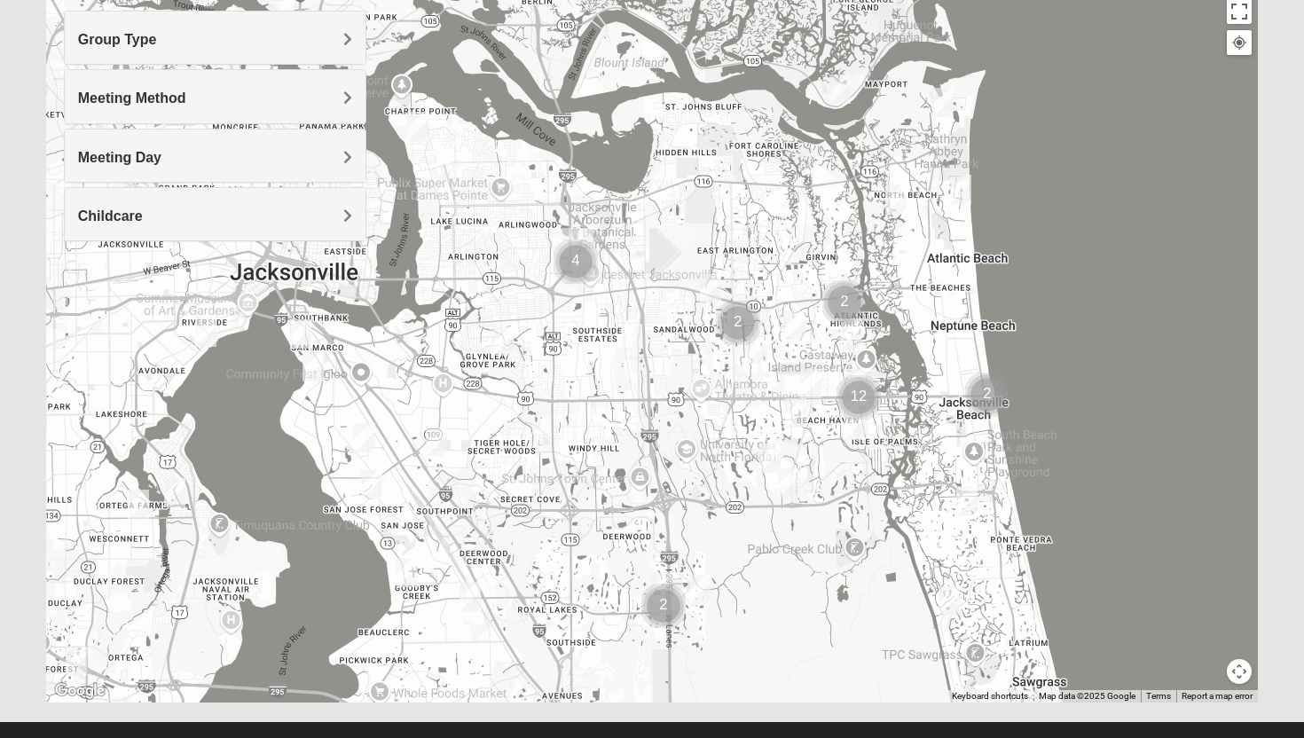
click at [855, 334] on img "1825 Womens Stewart 32224" at bounding box center [851, 333] width 21 height 29
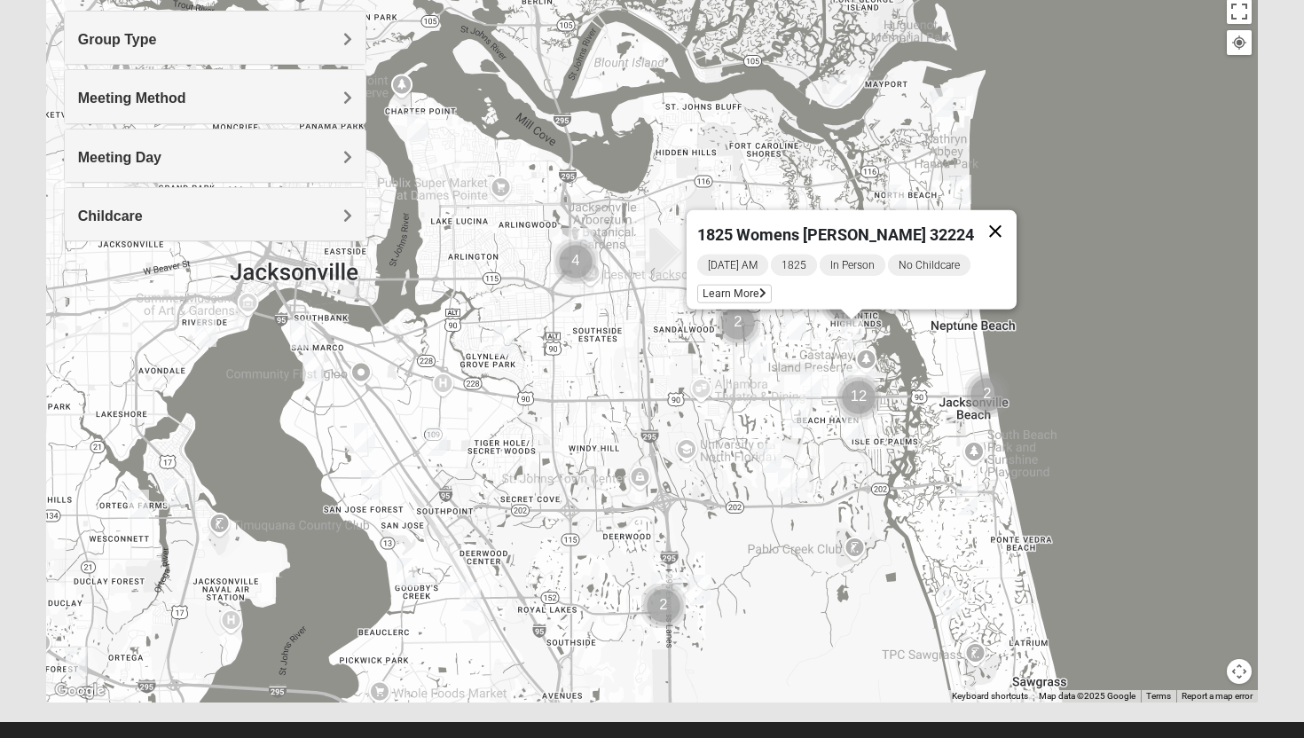
click at [987, 222] on button "Close" at bounding box center [995, 231] width 43 height 43
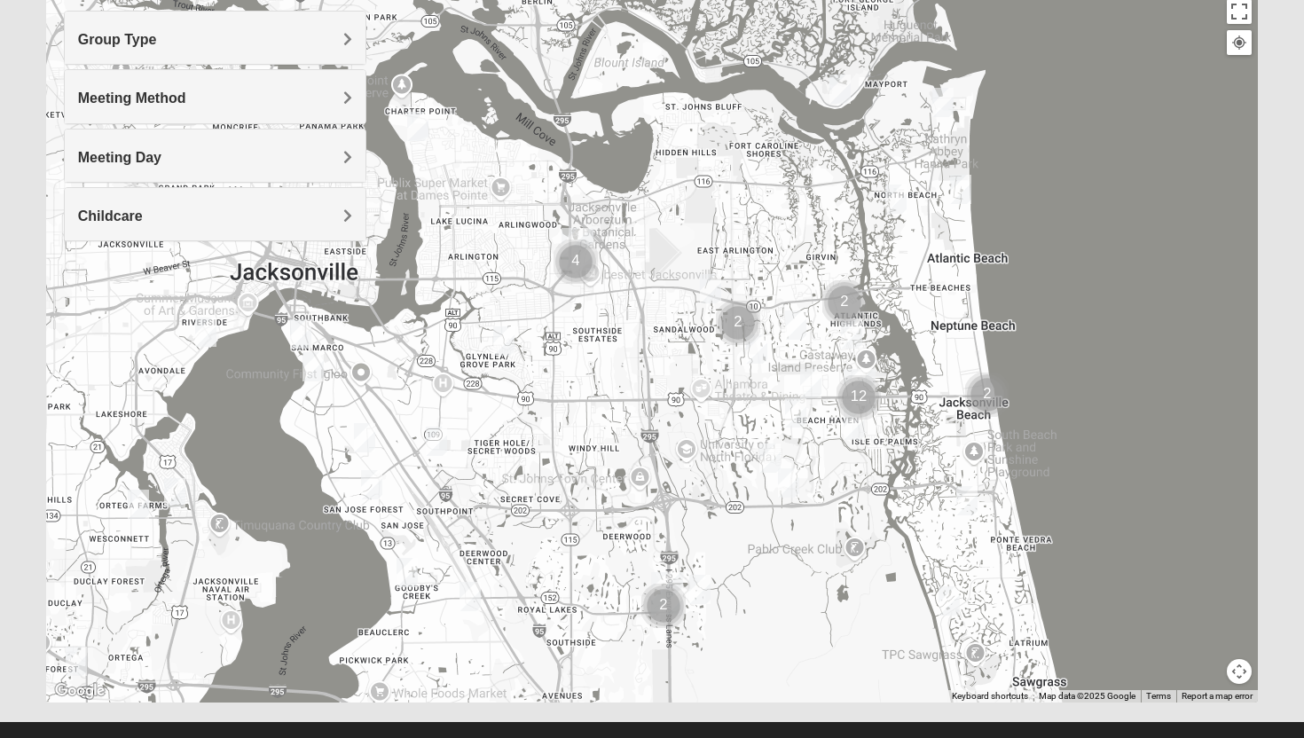
click at [793, 321] on img "1825 Mixed Annis 32246" at bounding box center [795, 324] width 21 height 29
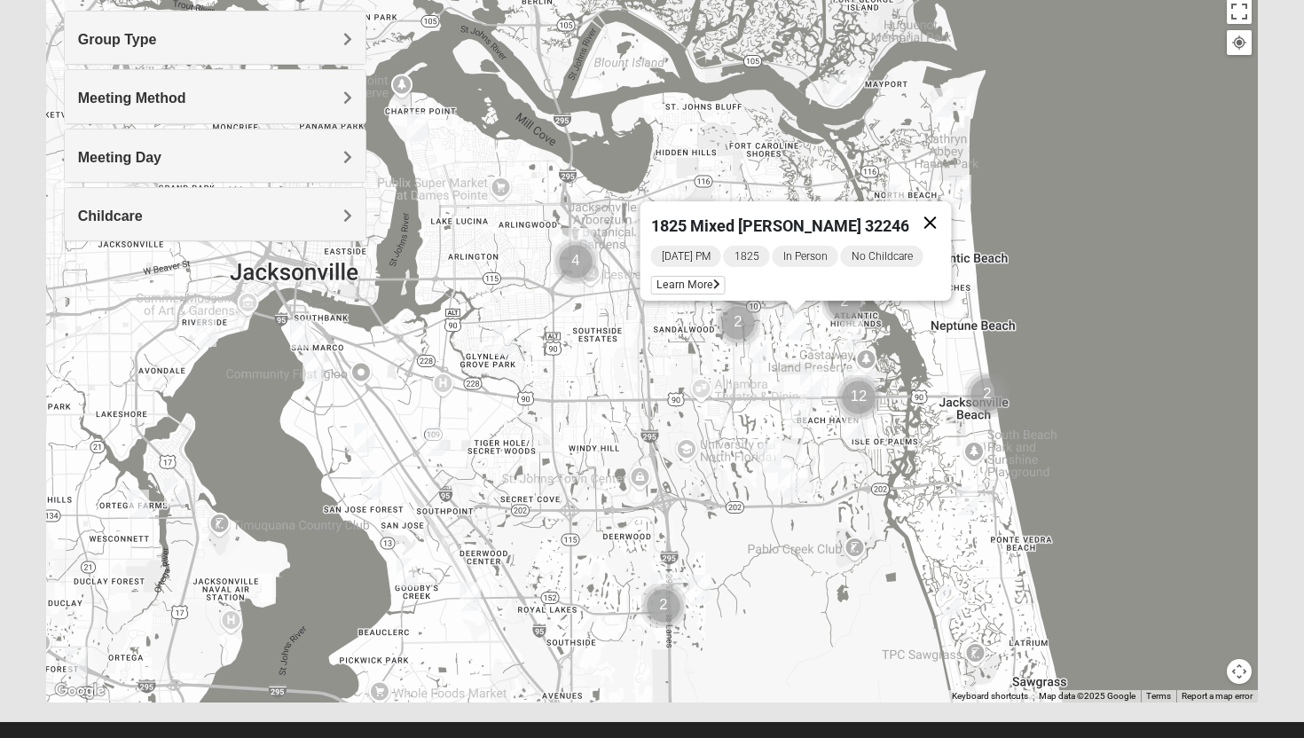
click at [930, 208] on button "Close" at bounding box center [930, 222] width 43 height 43
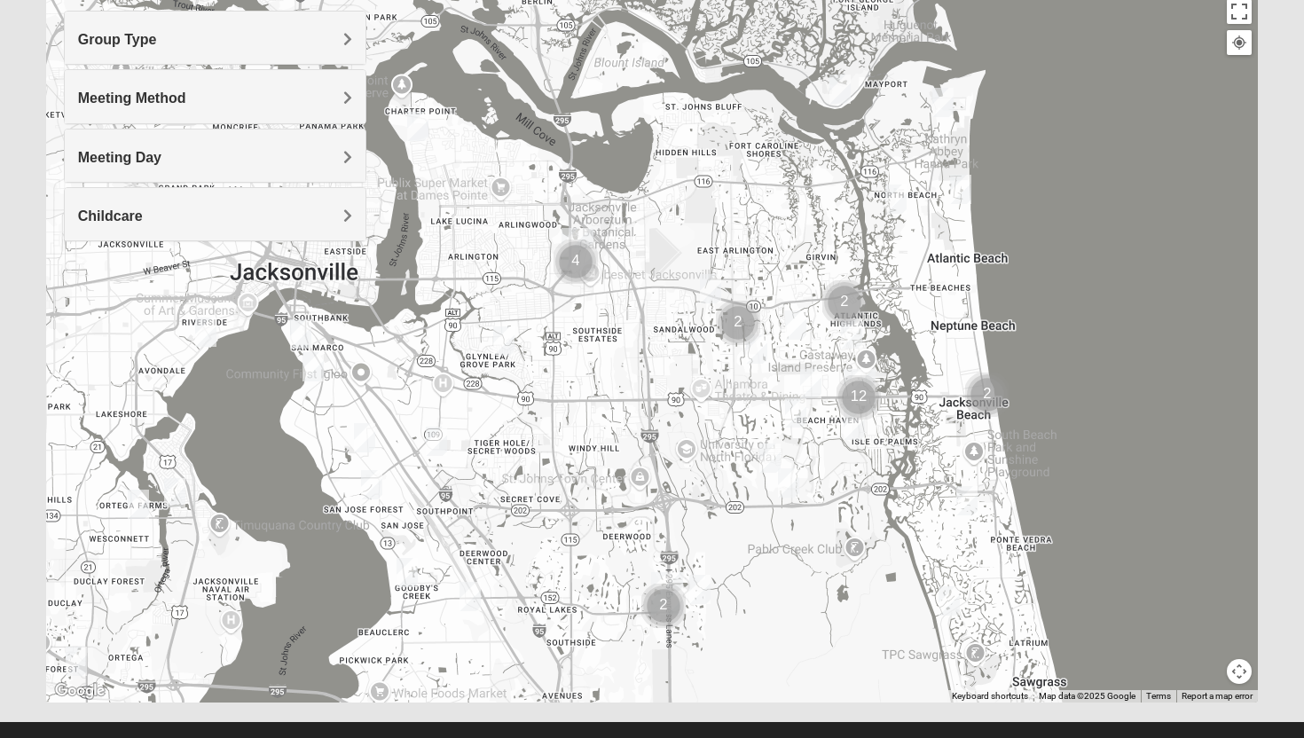
click at [799, 412] on img "1825 Mens Cason 32224" at bounding box center [795, 412] width 21 height 29
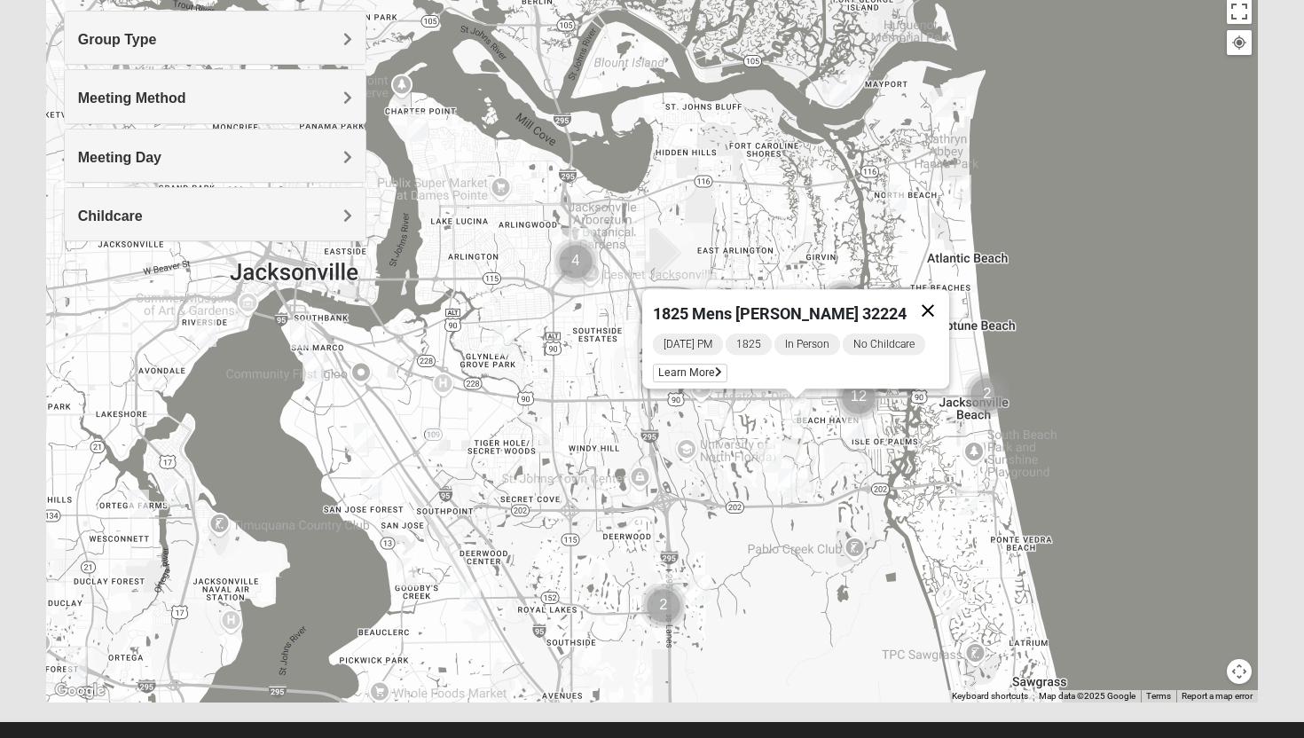
click at [935, 301] on button "Close" at bounding box center [928, 310] width 43 height 43
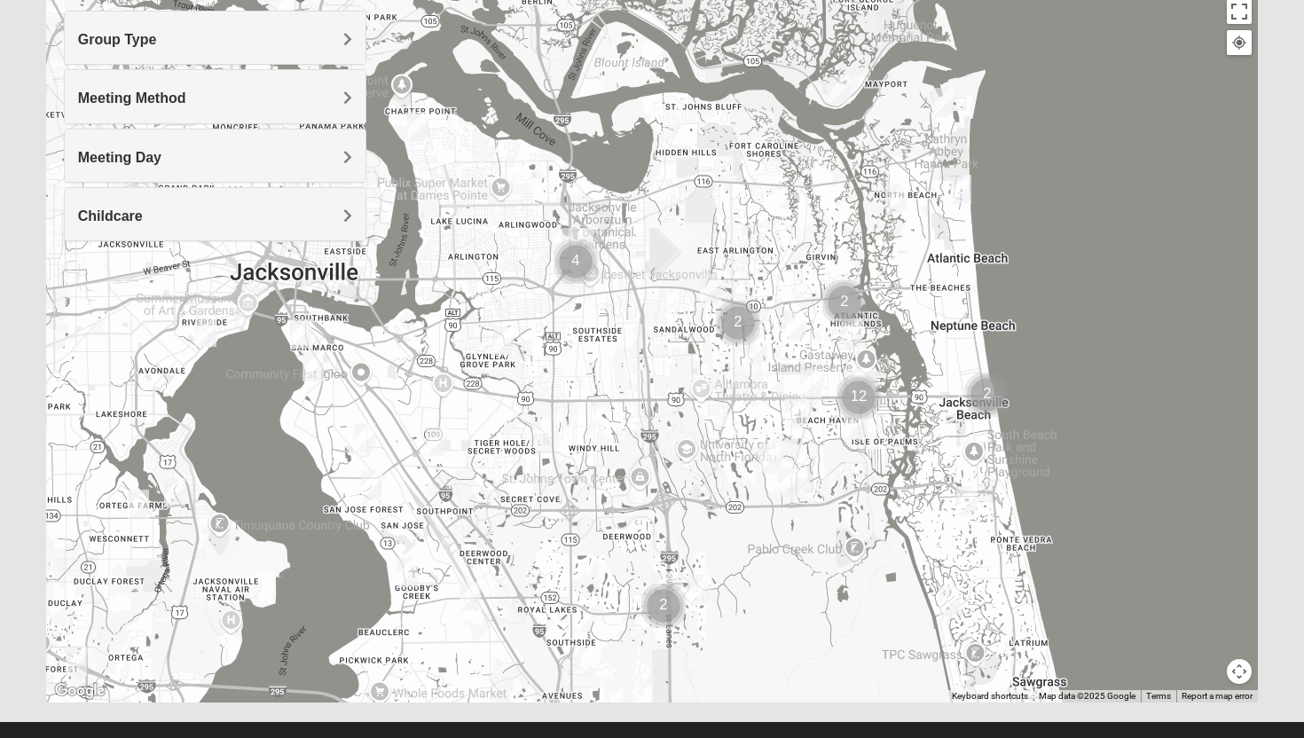
click at [766, 444] on img "1825 Womens Brunetti 32224" at bounding box center [769, 458] width 21 height 29
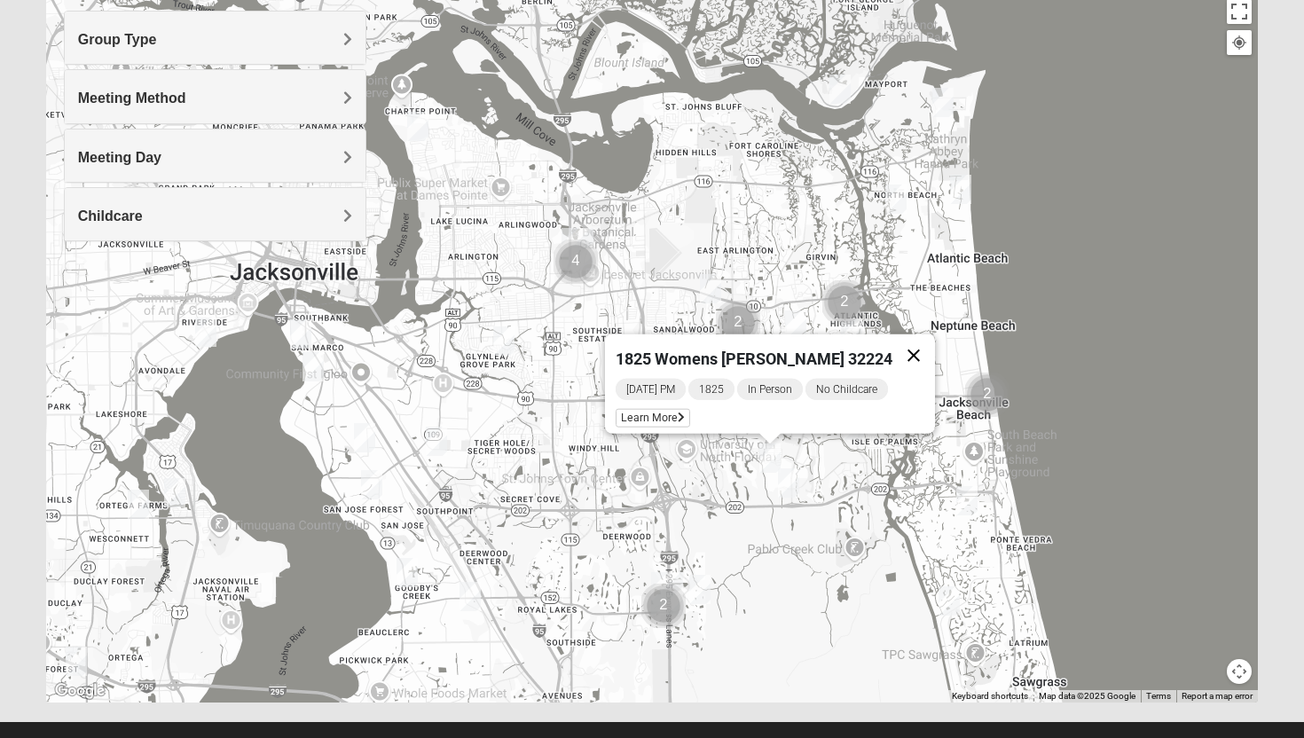
click at [900, 341] on button "Close" at bounding box center [913, 355] width 43 height 43
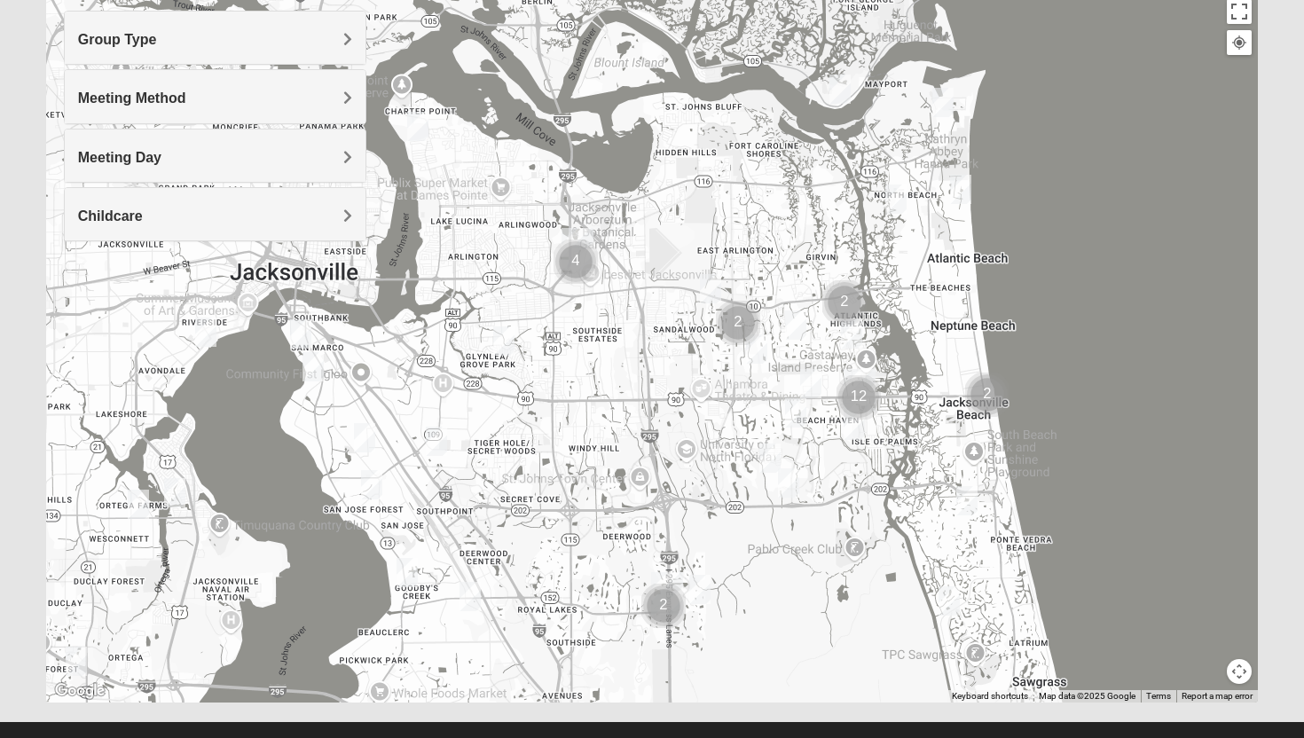
click at [797, 339] on img "1825 Mixed Annis 32246" at bounding box center [795, 324] width 21 height 29
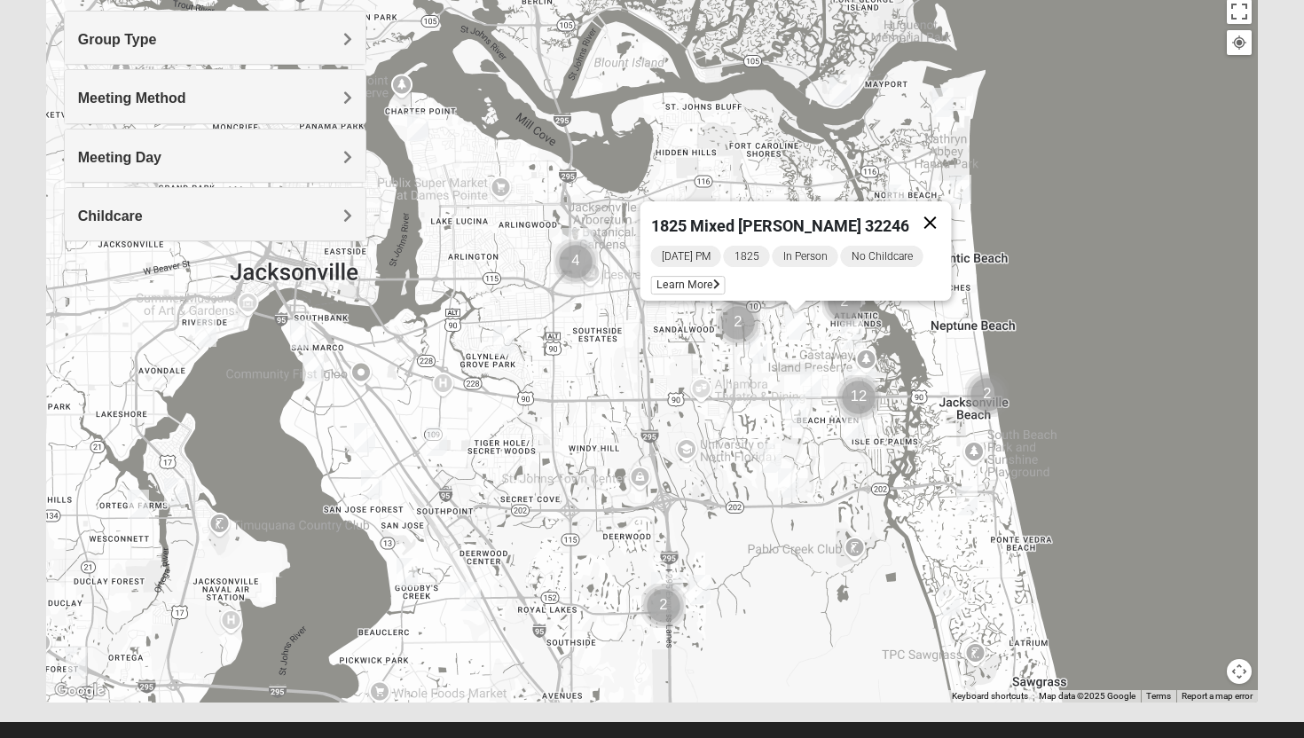
click at [922, 213] on button "Close" at bounding box center [930, 222] width 43 height 43
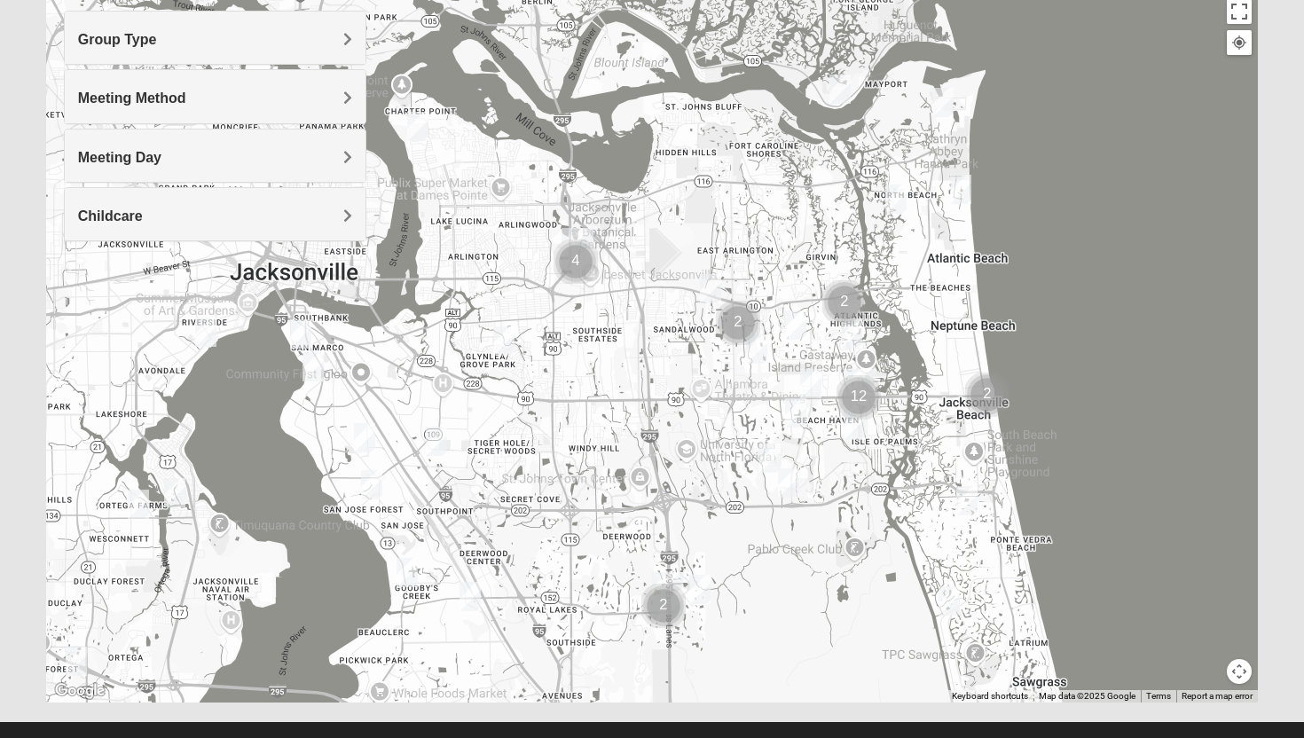
click at [899, 212] on img "1825 Mixed Curry 32233" at bounding box center [895, 199] width 21 height 29
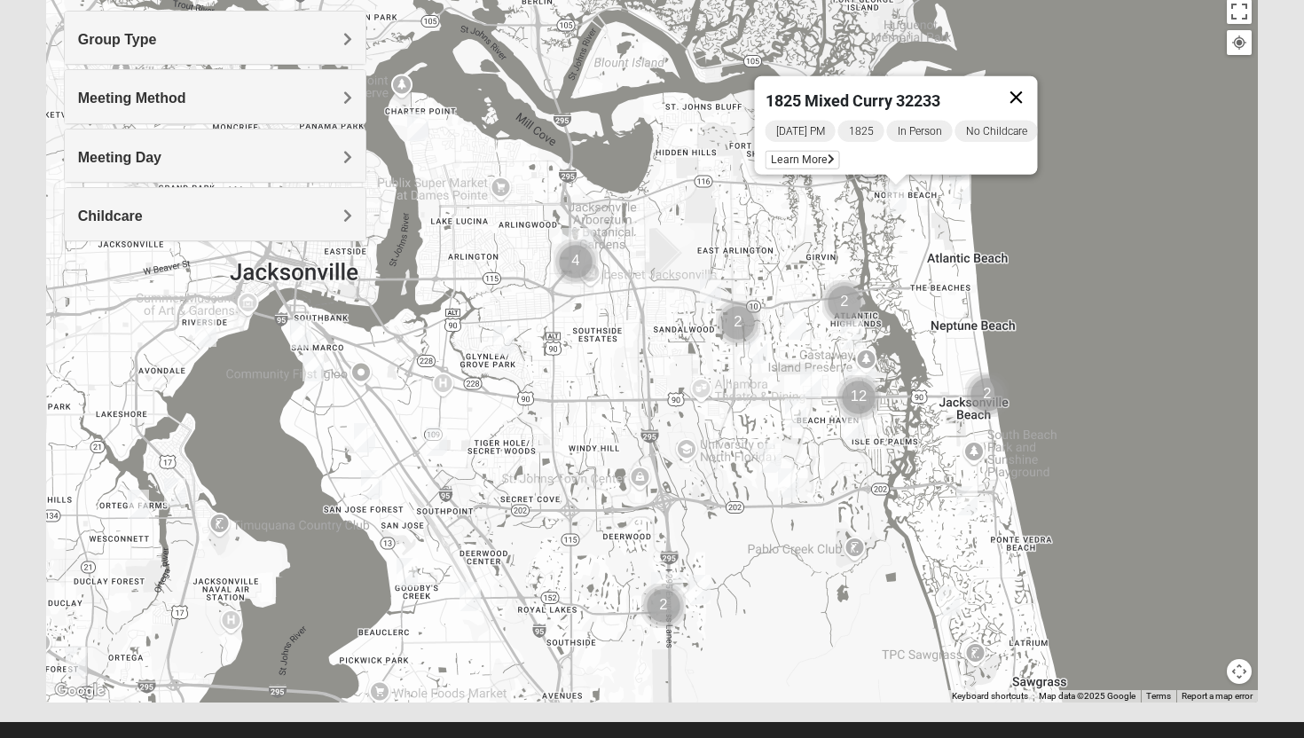
click at [1030, 82] on button "Close" at bounding box center [1016, 97] width 43 height 43
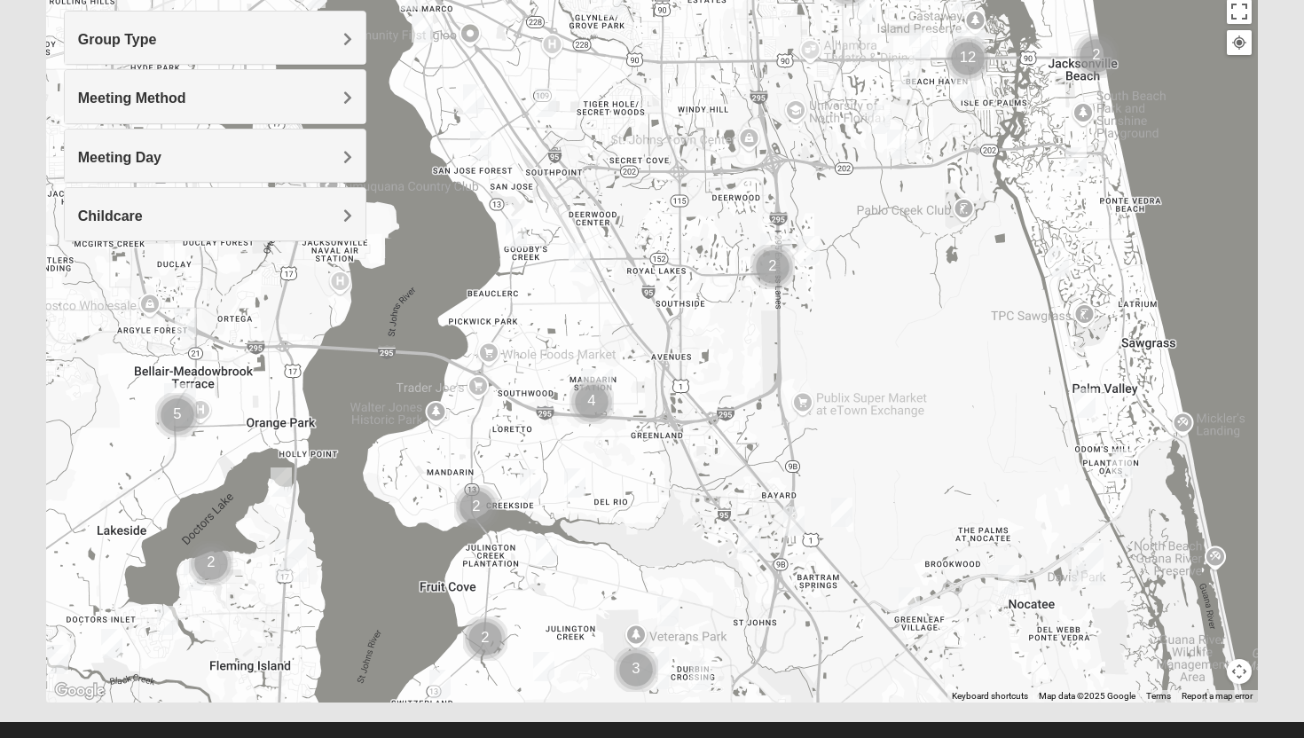
drag, startPoint x: 533, startPoint y: 441, endPoint x: 647, endPoint y: 101, distance: 358.2
click at [647, 101] on div at bounding box center [652, 348] width 1213 height 710
click at [527, 476] on img "1825 Mixed Lloyd 32223" at bounding box center [530, 481] width 21 height 29
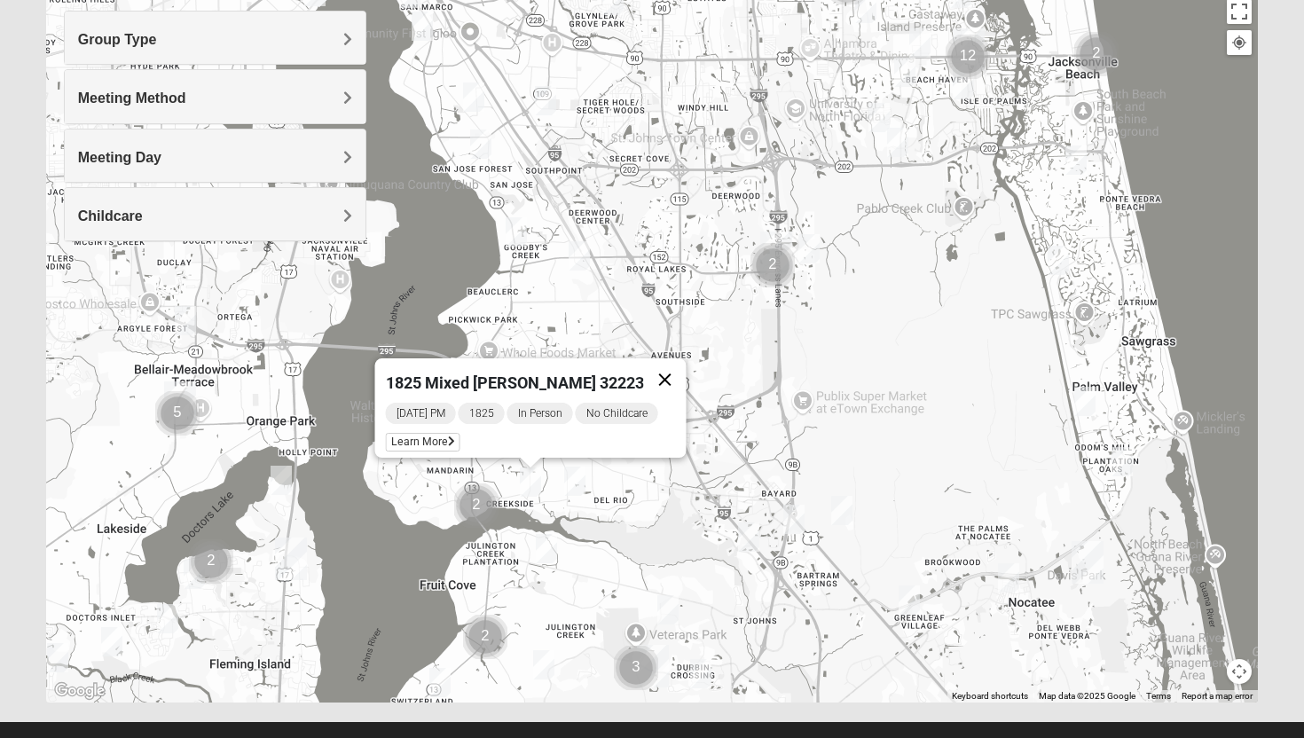
click at [660, 368] on button "Close" at bounding box center [665, 379] width 43 height 43
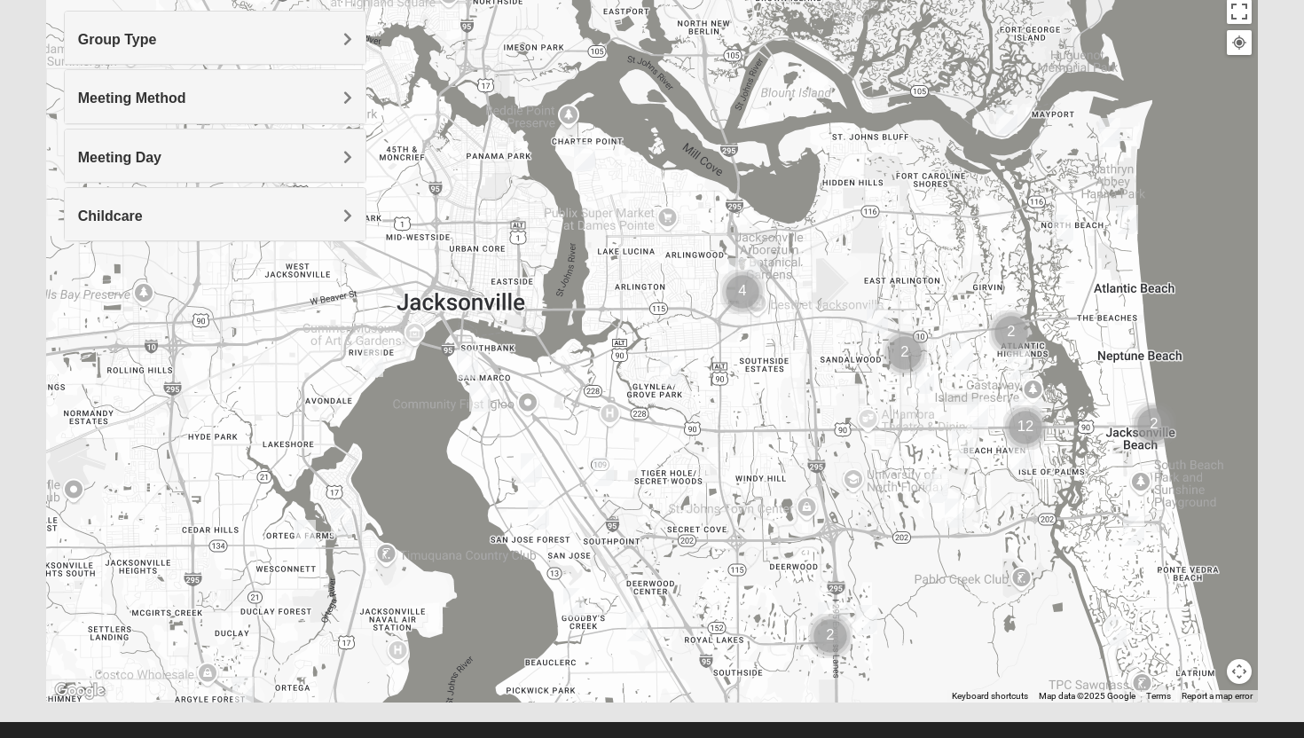
drag, startPoint x: 632, startPoint y: 255, endPoint x: 692, endPoint y: 625, distance: 374.6
click at [692, 625] on div at bounding box center [652, 348] width 1213 height 710
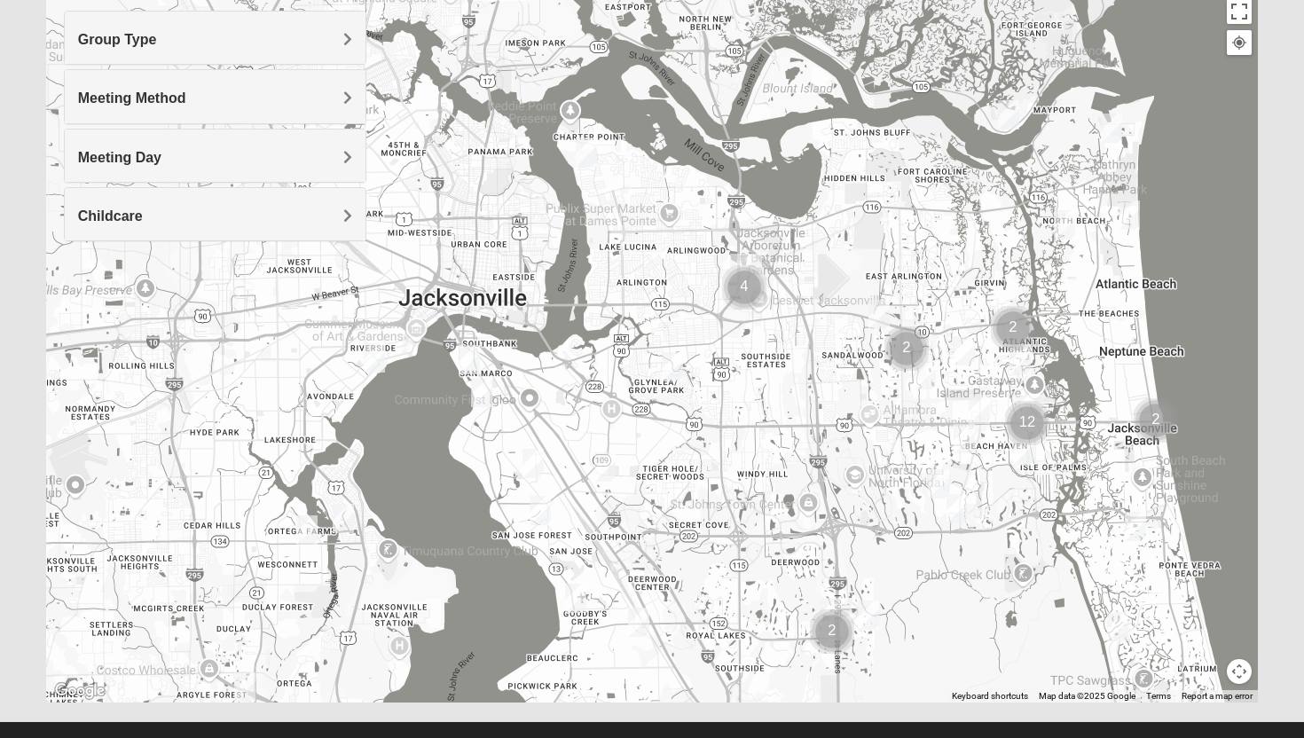
click at [674, 373] on img "1825 Mixed Shamet 32216" at bounding box center [672, 366] width 21 height 29
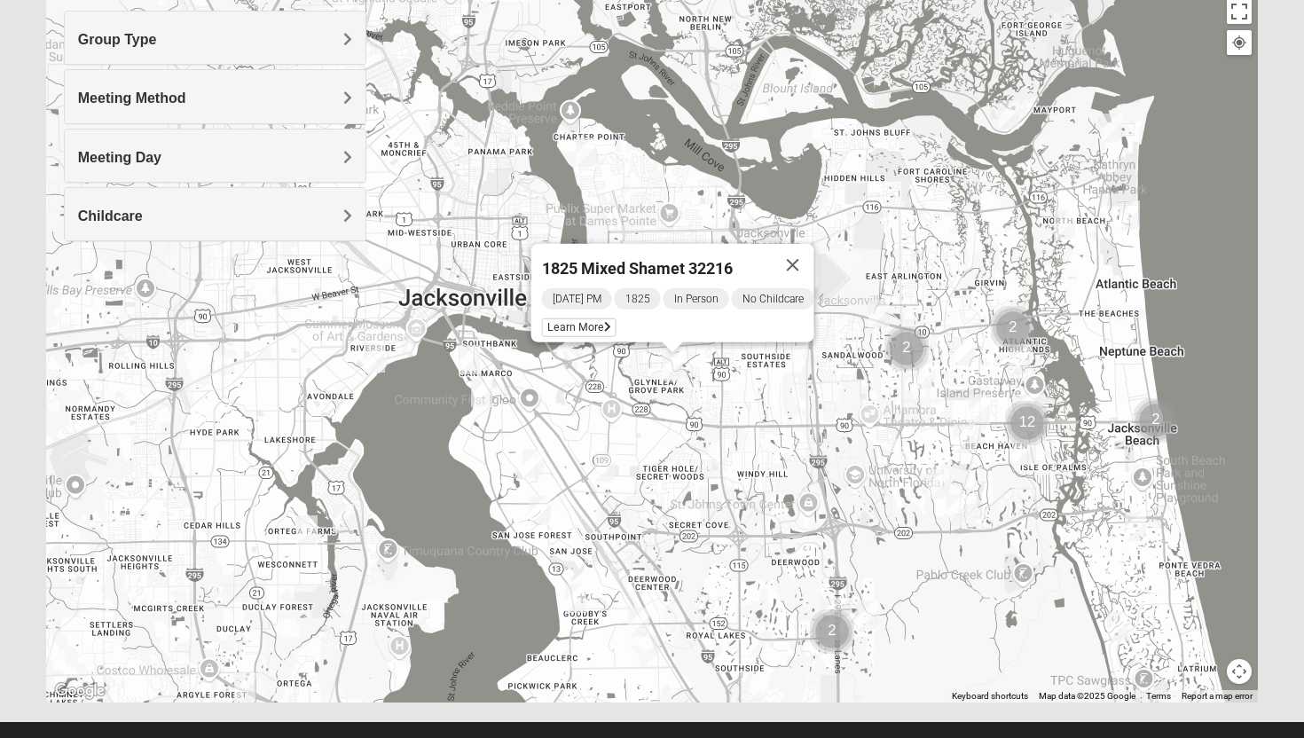
click at [609, 468] on img "Mixed Hunt 32216" at bounding box center [604, 466] width 21 height 29
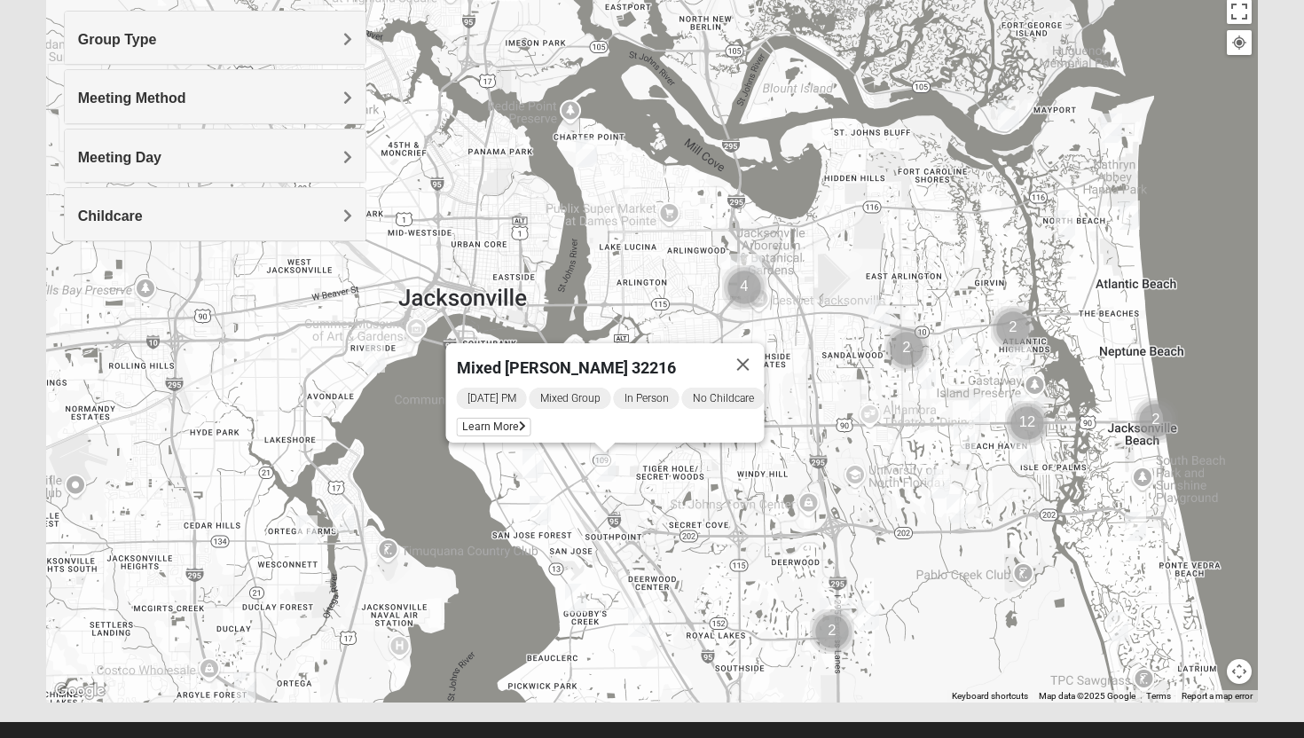
click at [538, 467] on img "Mixed Brown 32207" at bounding box center [532, 463] width 21 height 29
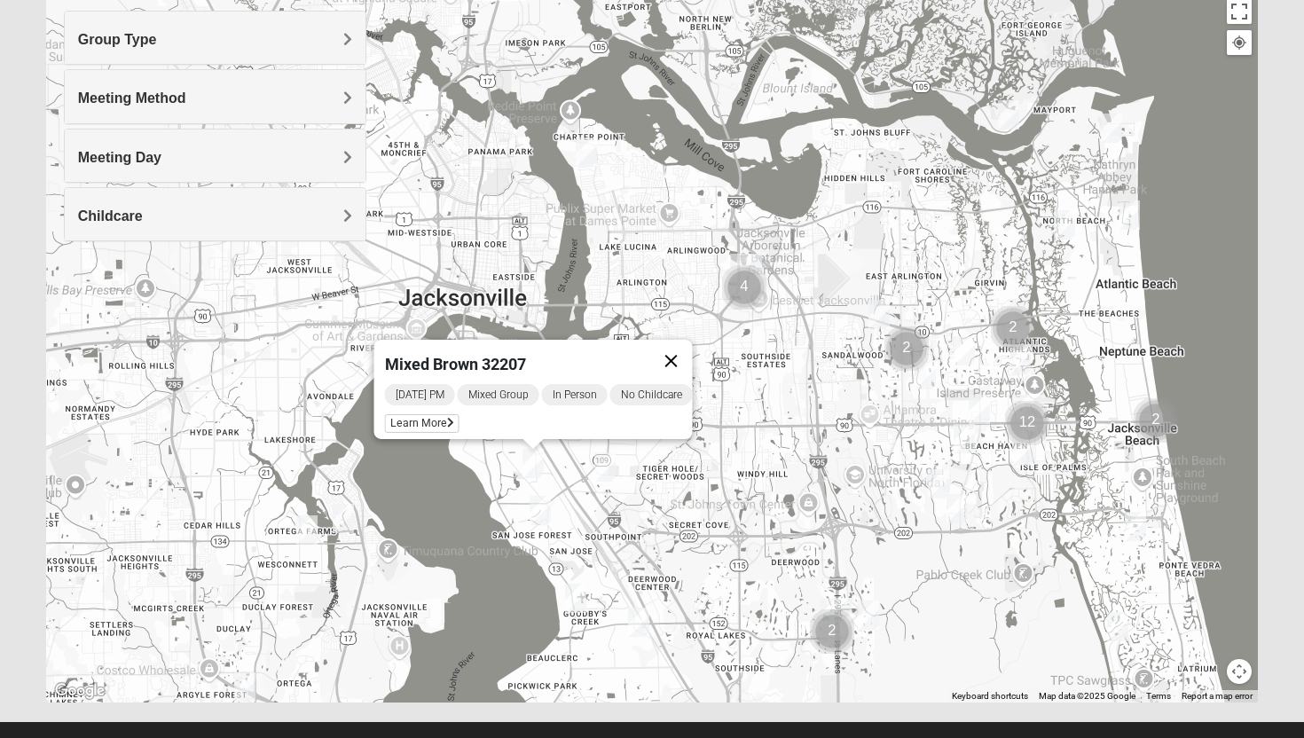
click at [682, 352] on button "Close" at bounding box center [671, 361] width 43 height 43
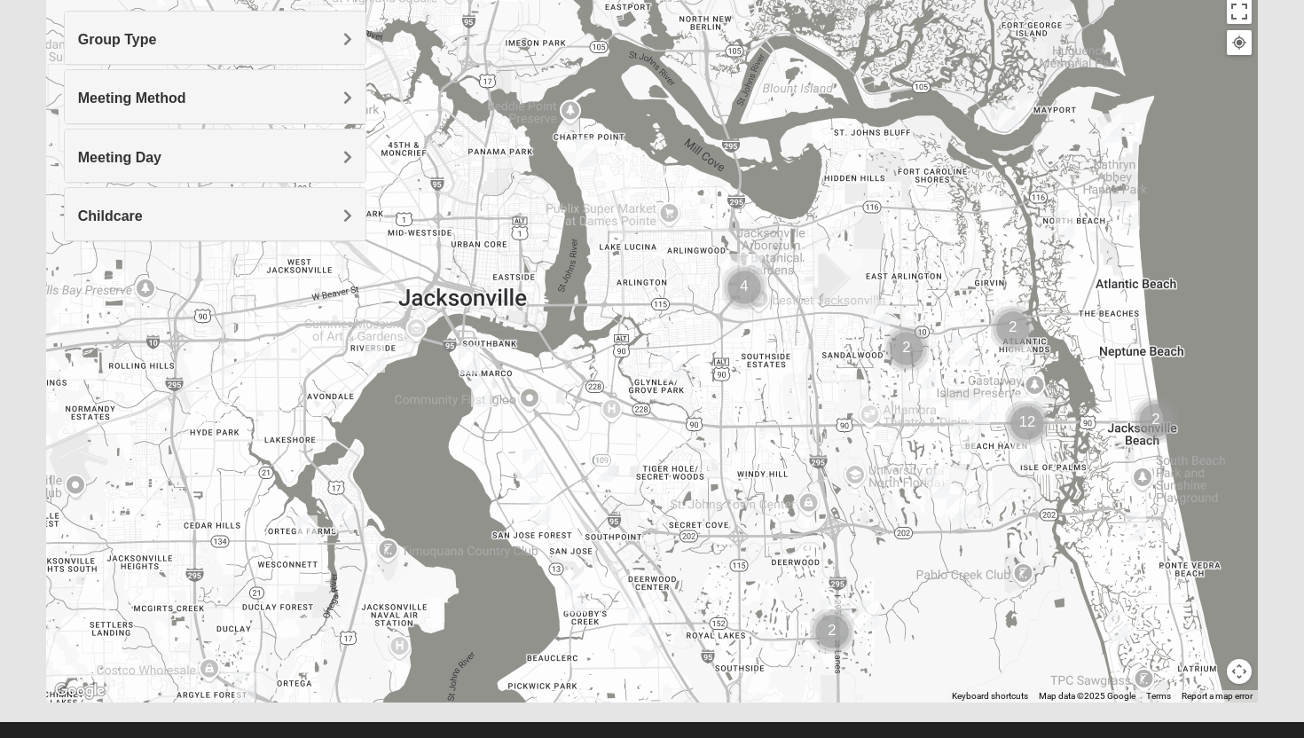
click at [258, 36] on h4 "Group Type" at bounding box center [215, 39] width 275 height 17
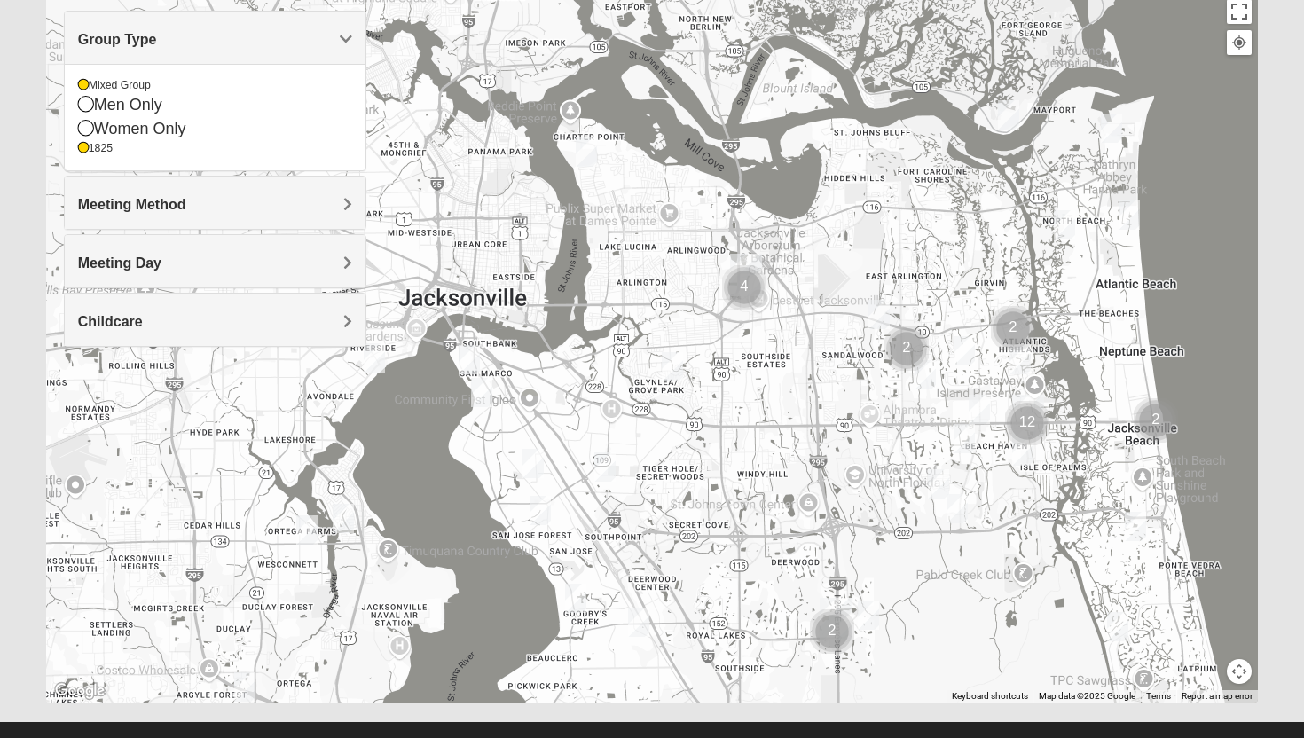
click at [257, 36] on h4 "Group Type" at bounding box center [215, 39] width 275 height 17
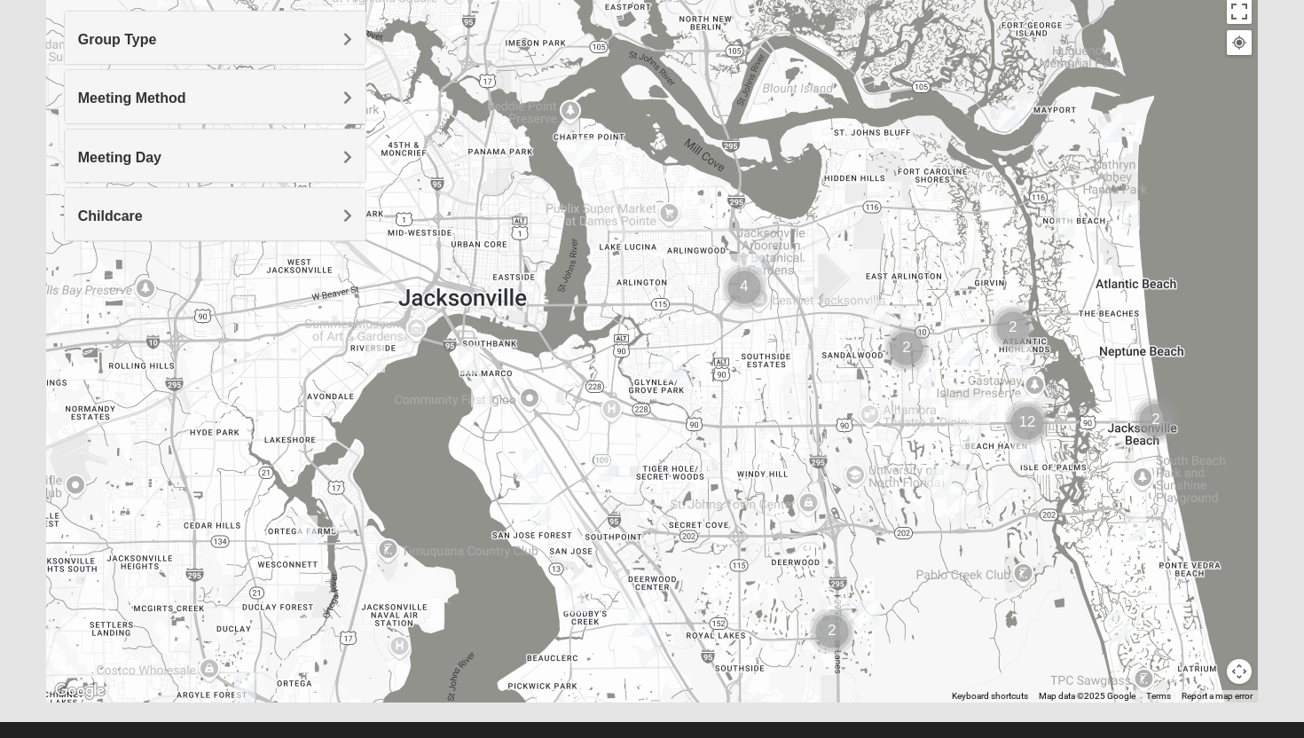
click at [671, 376] on img "1825 Mixed Shamet 32216" at bounding box center [672, 366] width 21 height 29
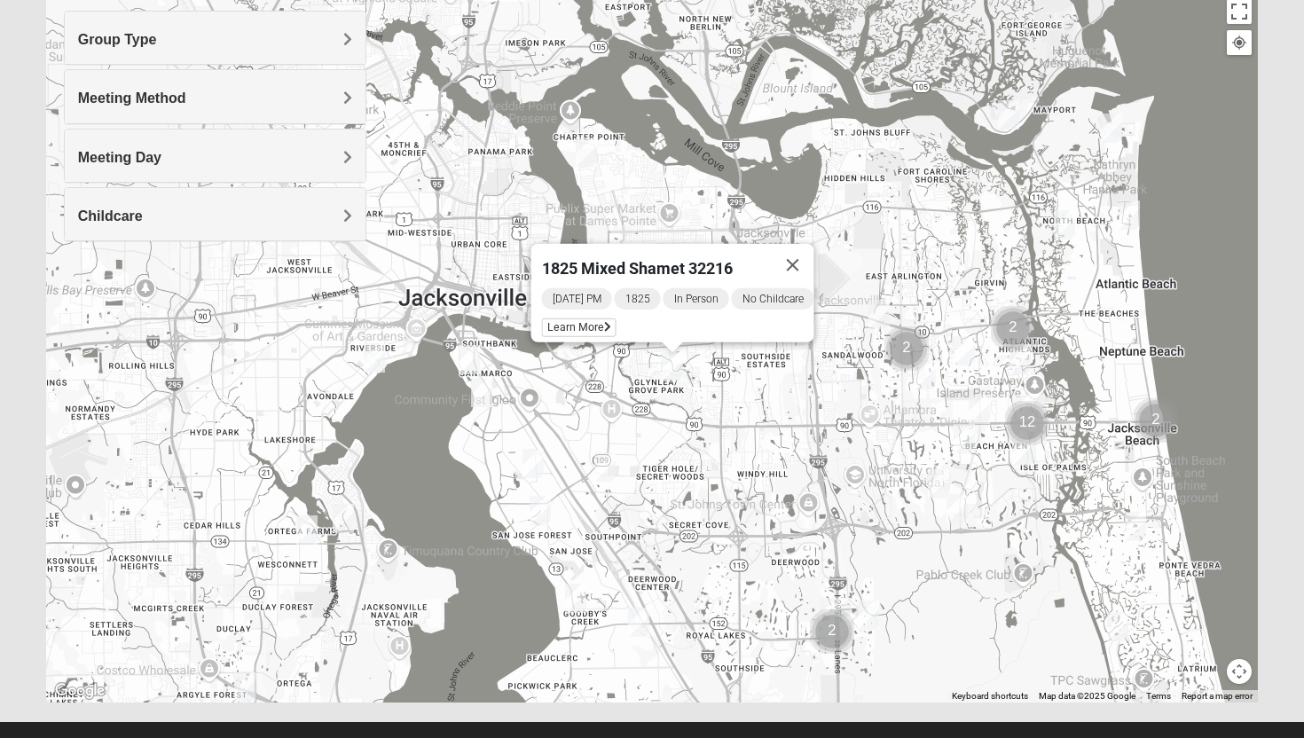
click at [536, 462] on img "Mixed Brown 32207" at bounding box center [532, 463] width 21 height 29
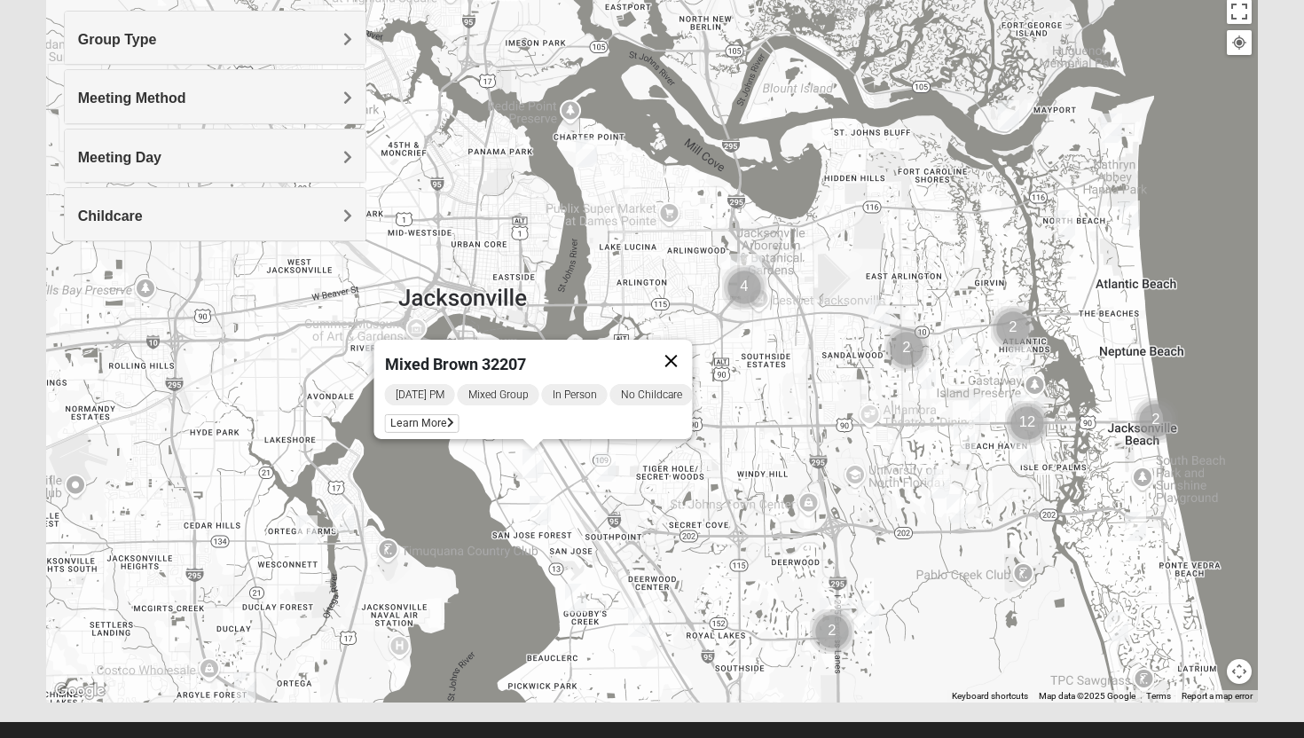
click at [690, 358] on button "Close" at bounding box center [671, 361] width 43 height 43
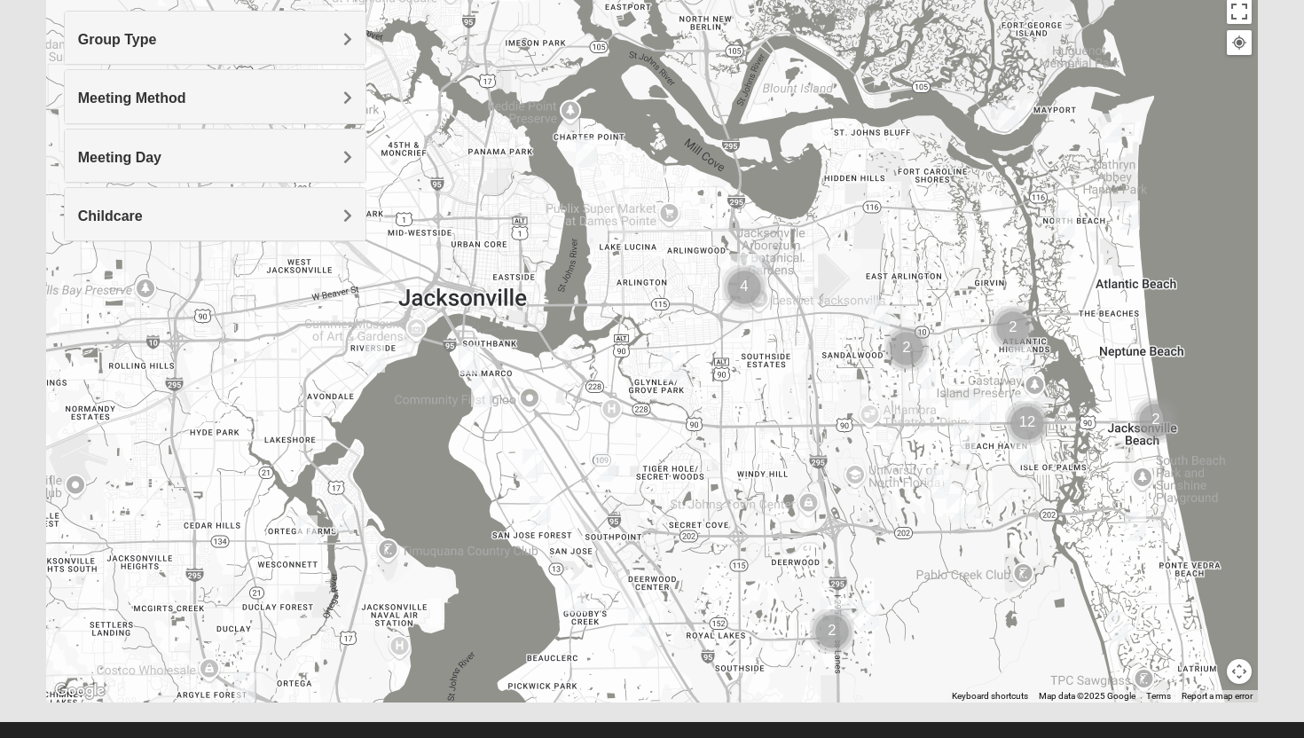
click at [674, 365] on img "1825 Mixed Shamet 32216" at bounding box center [672, 366] width 21 height 29
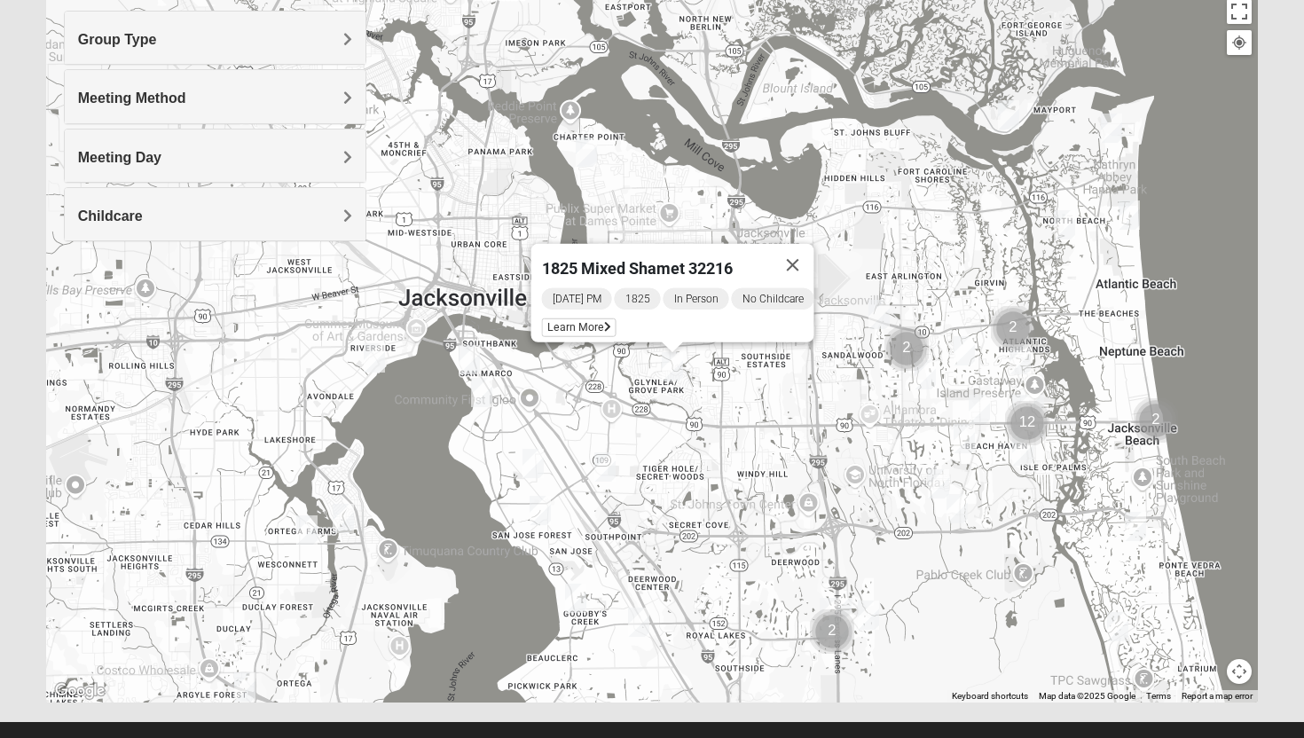
click at [600, 461] on img "Mixed Hunt 32216" at bounding box center [604, 466] width 21 height 29
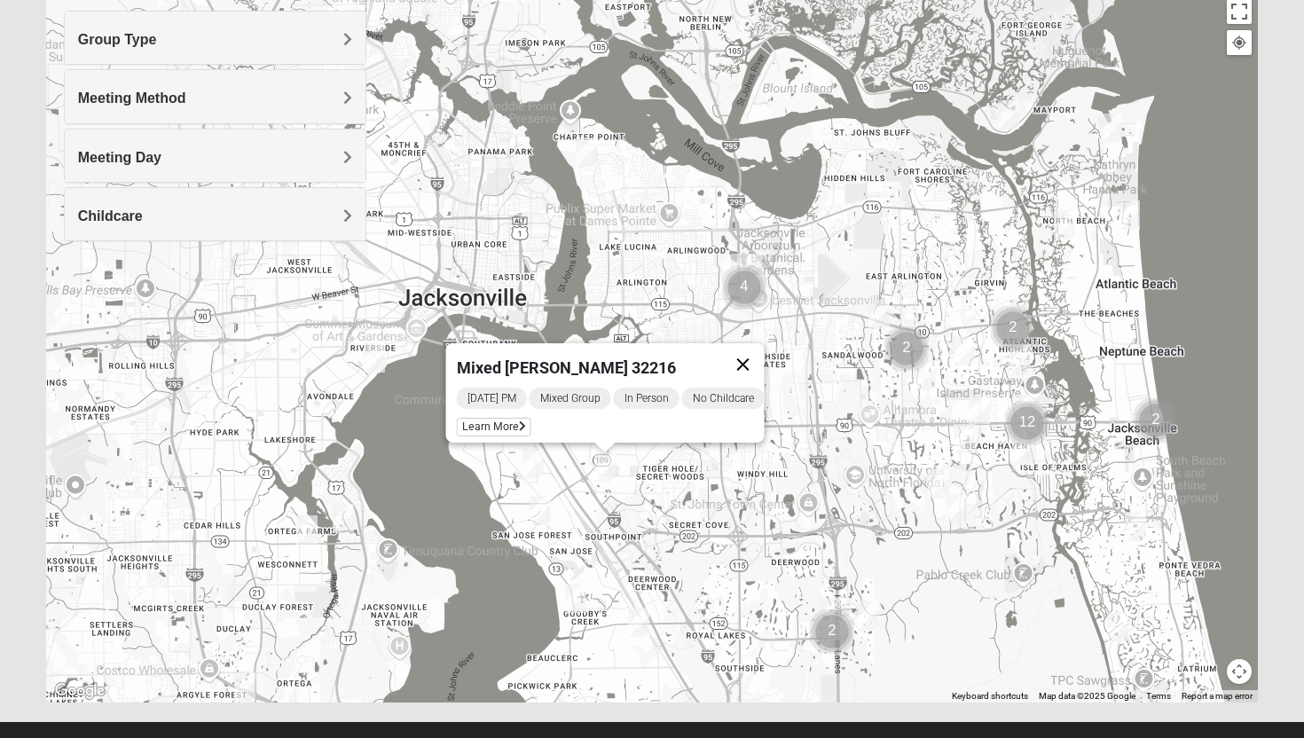
click at [751, 354] on button "Close" at bounding box center [743, 364] width 43 height 43
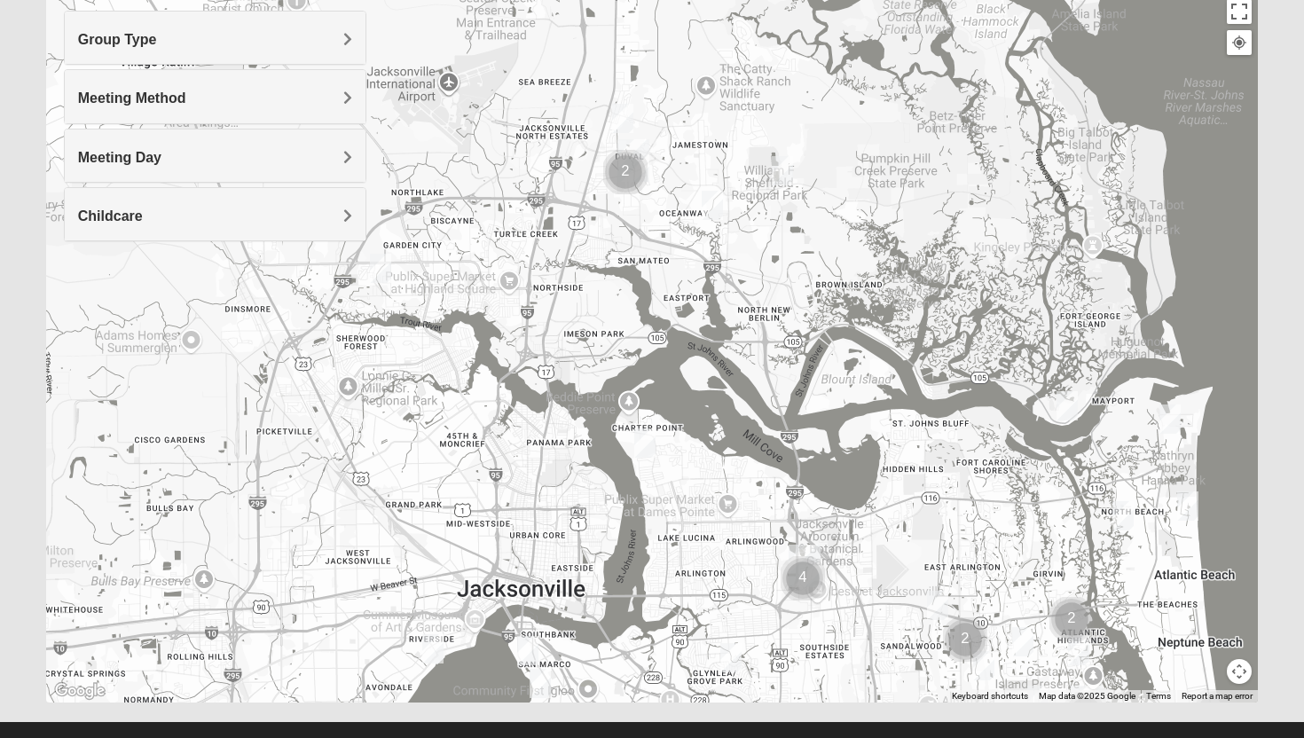
drag, startPoint x: 821, startPoint y: 449, endPoint x: 883, endPoint y: 737, distance: 294.7
click at [883, 737] on form "Log In Find A Group Error Show List Loading Groups" at bounding box center [652, 290] width 1304 height 954
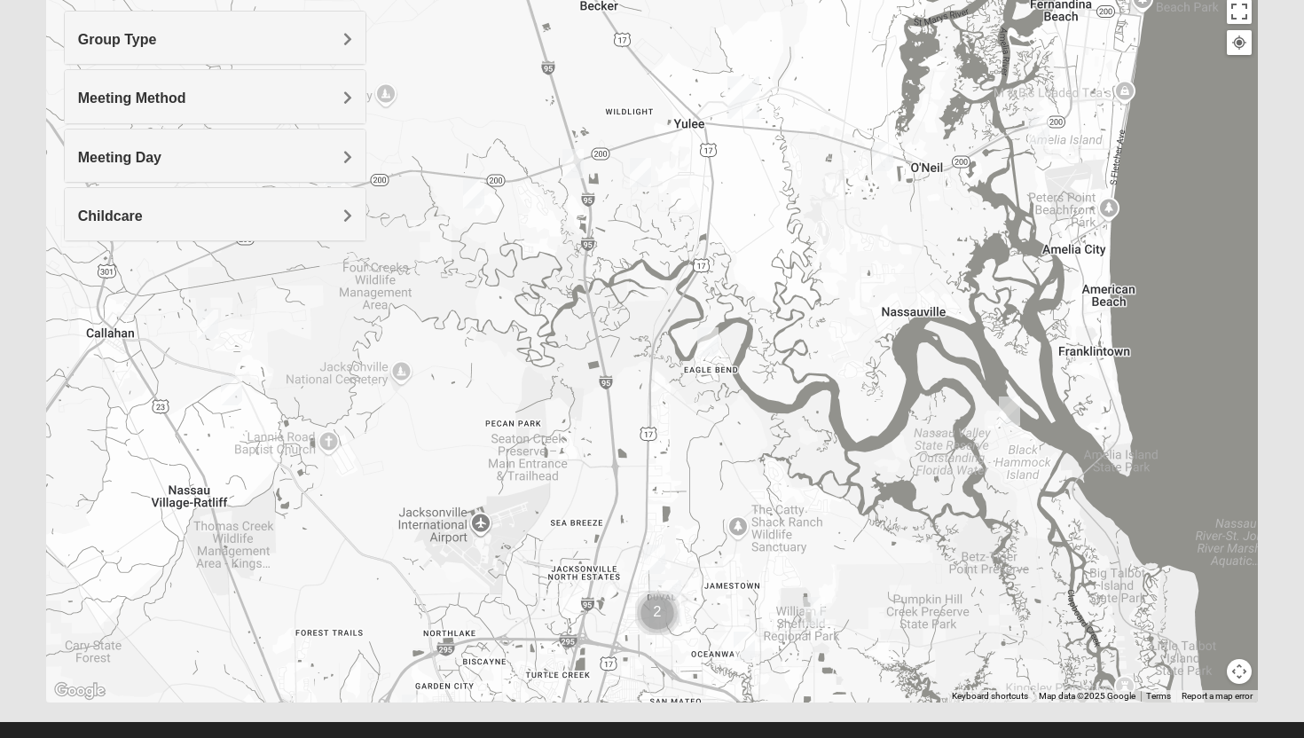
drag, startPoint x: 773, startPoint y: 251, endPoint x: 801, endPoint y: 690, distance: 439.9
click at [801, 690] on div at bounding box center [652, 348] width 1213 height 710
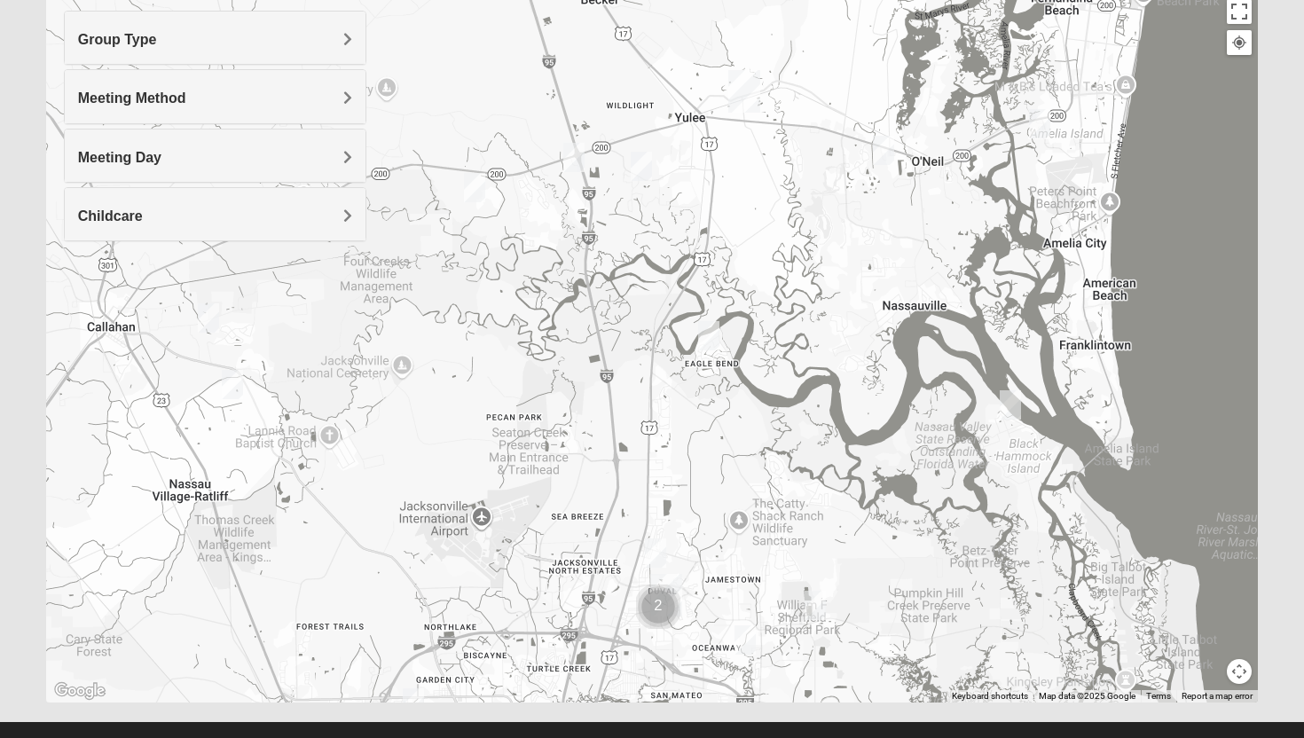
click at [1006, 407] on img "1825 Mens Pinter 32226" at bounding box center [1010, 404] width 21 height 29
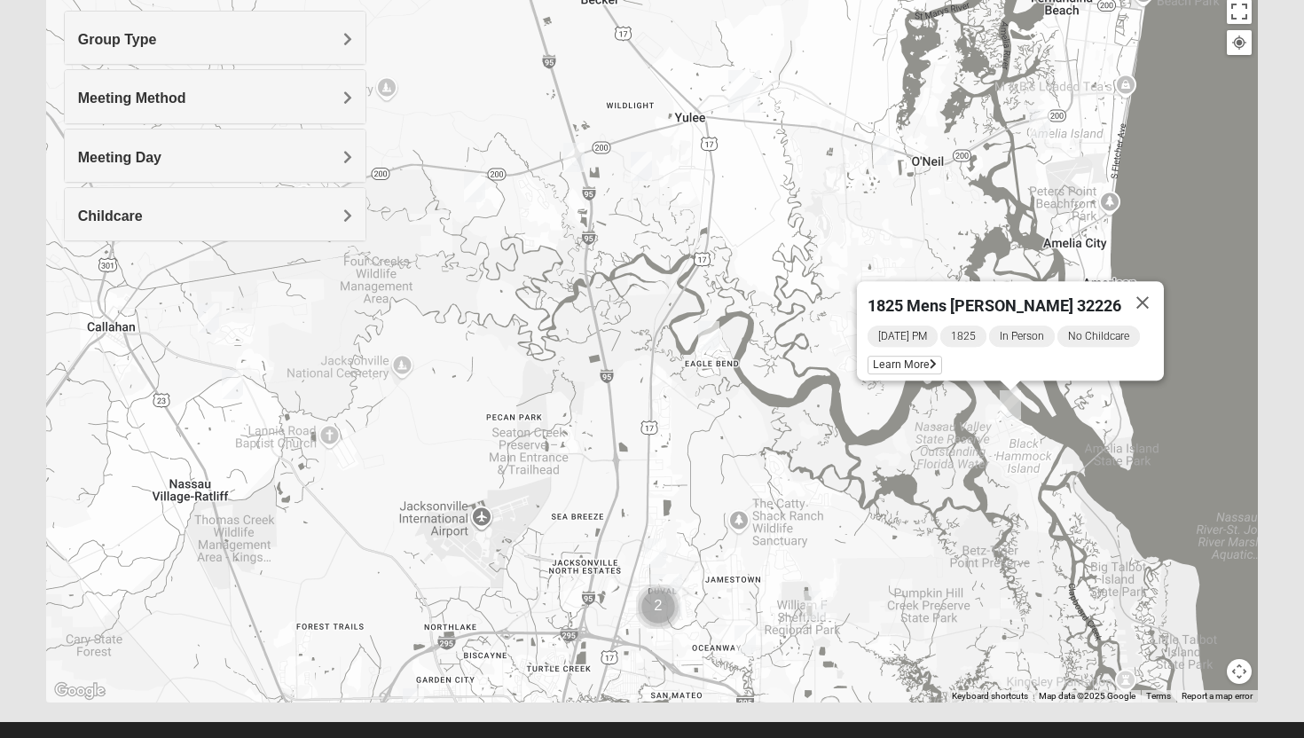
click at [1006, 407] on img "1825 Mens Pinter 32226" at bounding box center [1010, 404] width 21 height 29
click at [637, 162] on img "1825 Mixed Miller 32097" at bounding box center [641, 166] width 21 height 29
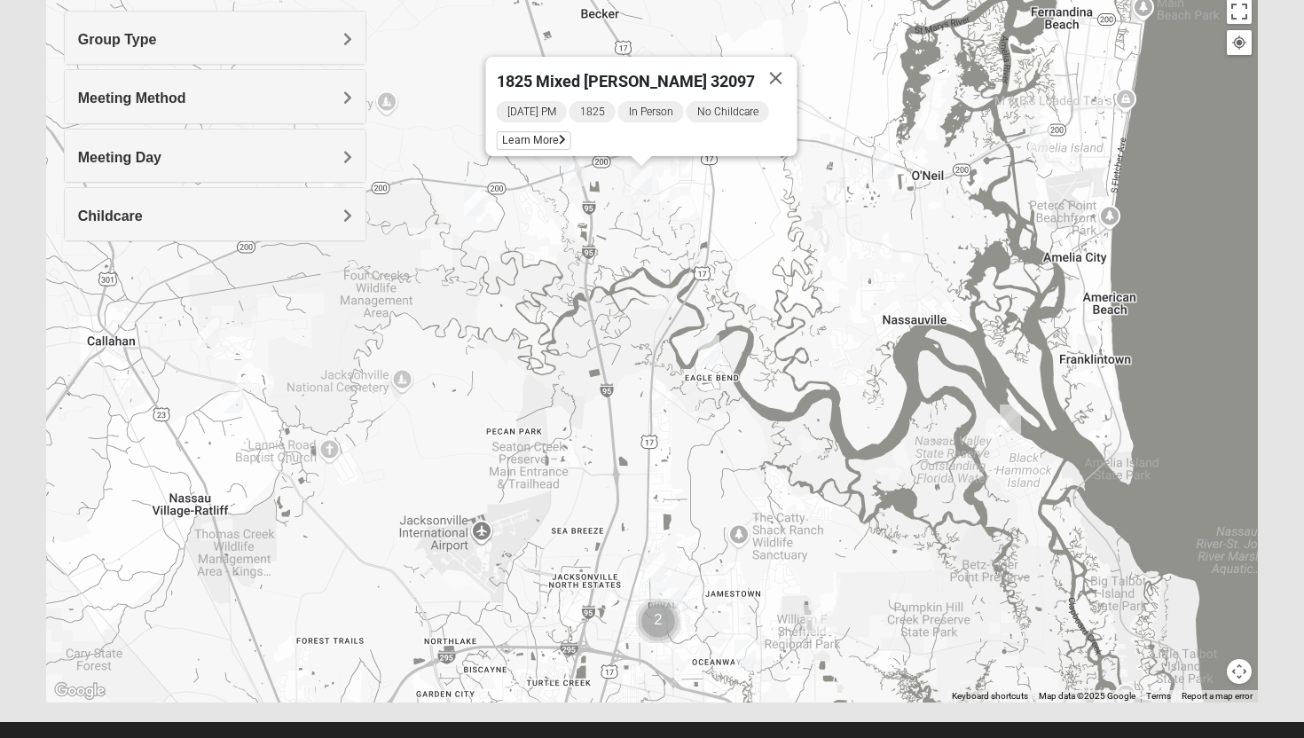
click at [570, 177] on img "1825 Mixed Lane 32097" at bounding box center [573, 171] width 21 height 29
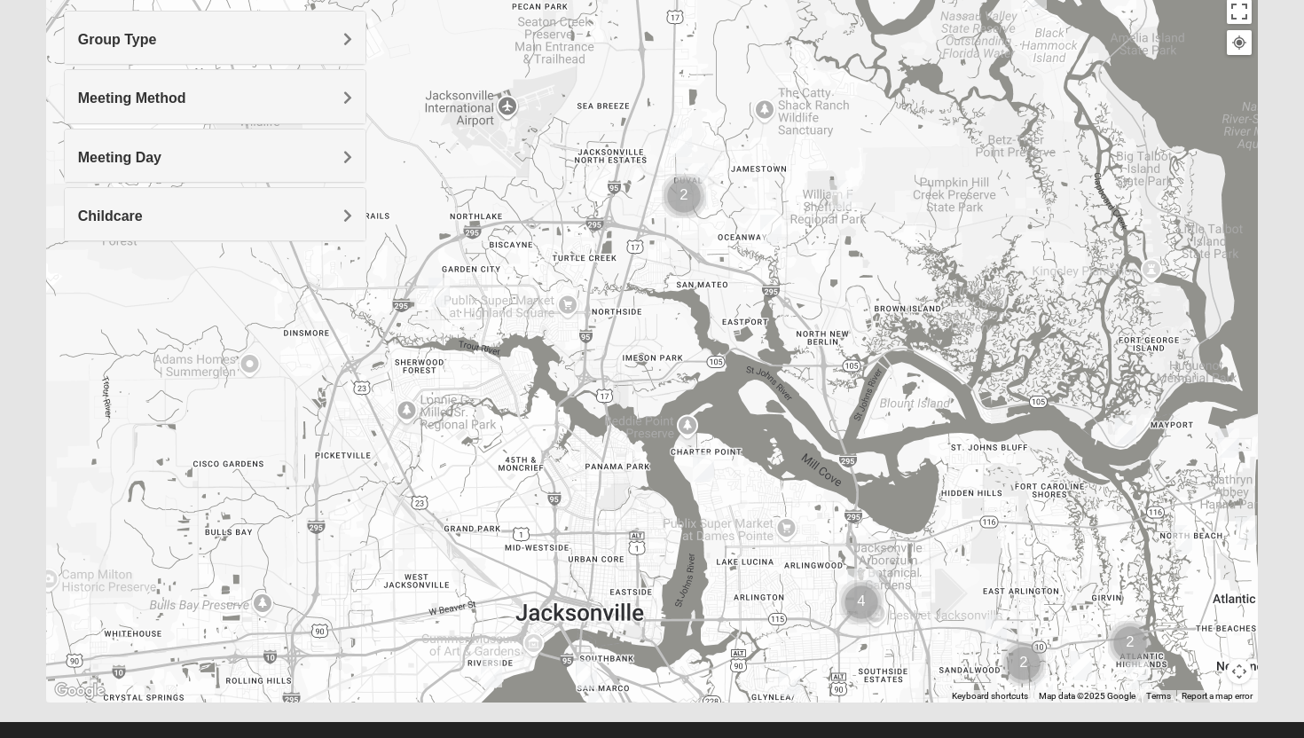
drag, startPoint x: 671, startPoint y: 412, endPoint x: 704, endPoint y: -37, distance: 450.1
click at [704, 0] on html "Log In Find A Group Error Show List Loading Groups" at bounding box center [652, 279] width 1304 height 977
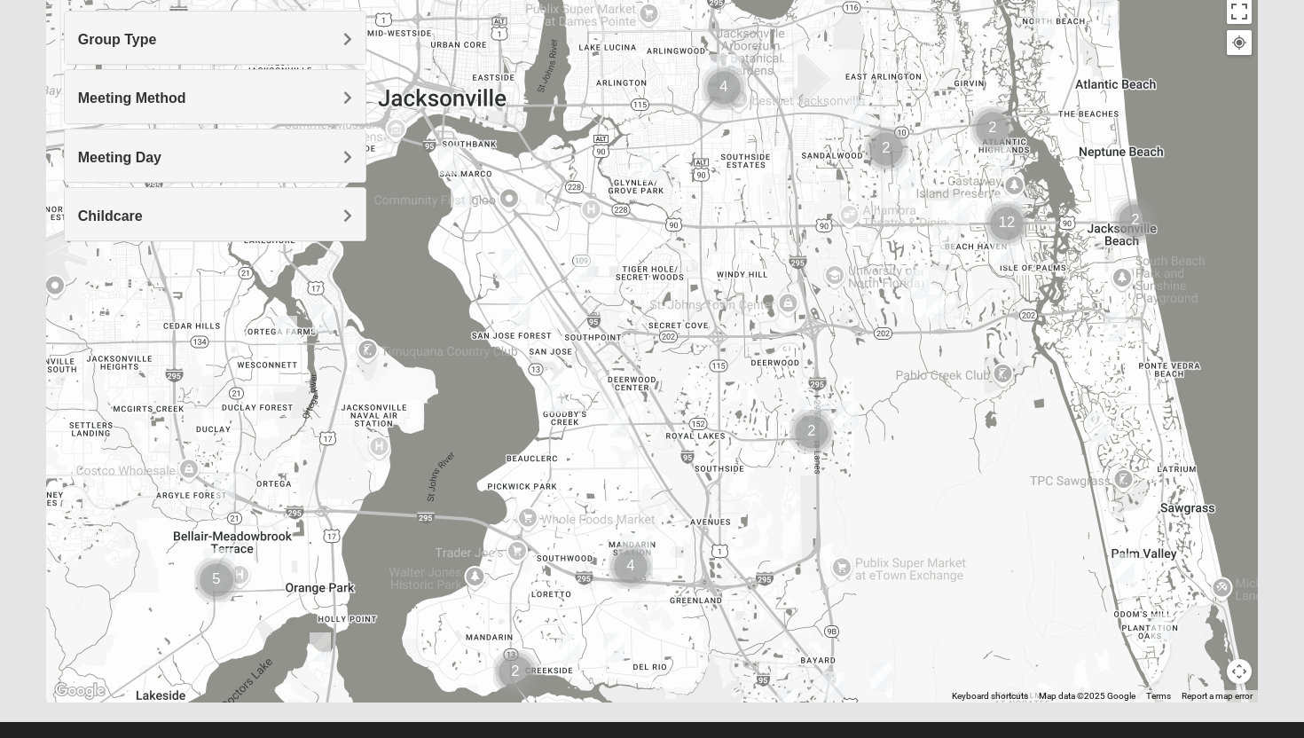
drag, startPoint x: 789, startPoint y: 476, endPoint x: 648, endPoint y: -26, distance: 521.7
click at [648, 0] on html "Log In Find A Group Error Show List Loading Groups" at bounding box center [652, 279] width 1304 height 977
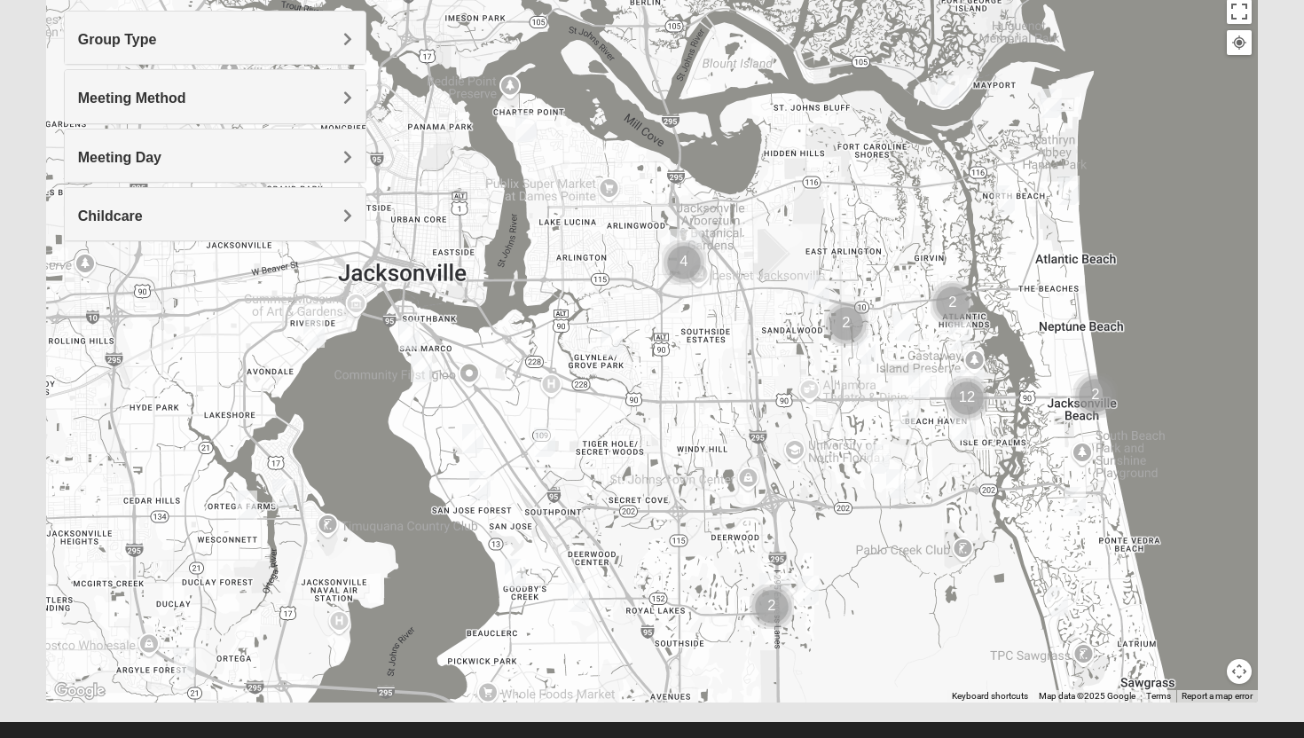
drag, startPoint x: 820, startPoint y: 224, endPoint x: 768, endPoint y: 414, distance: 196.7
click at [768, 414] on div "1825 Mixed Lane 32097 Thursday PM 1825 In Person No Childcare Learn More" at bounding box center [652, 348] width 1213 height 710
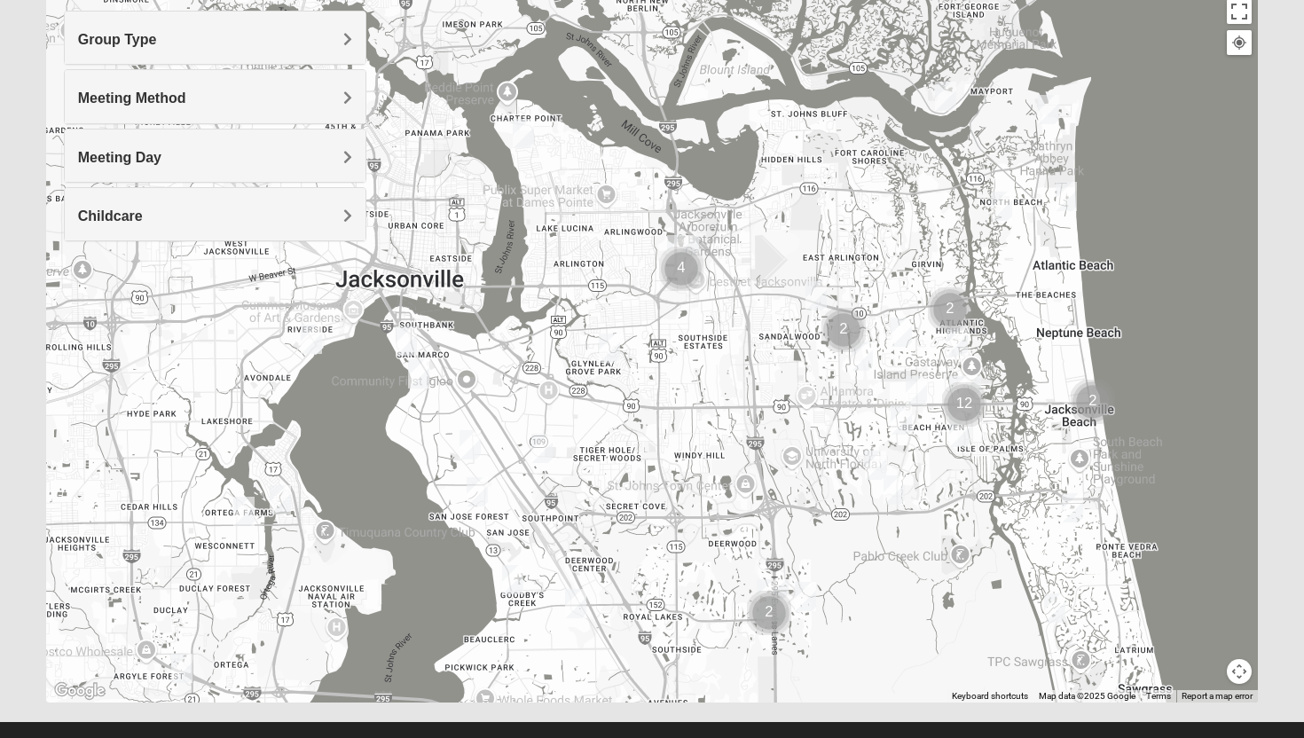
click at [905, 331] on img "1825 Mixed Annis 32246" at bounding box center [901, 332] width 21 height 29
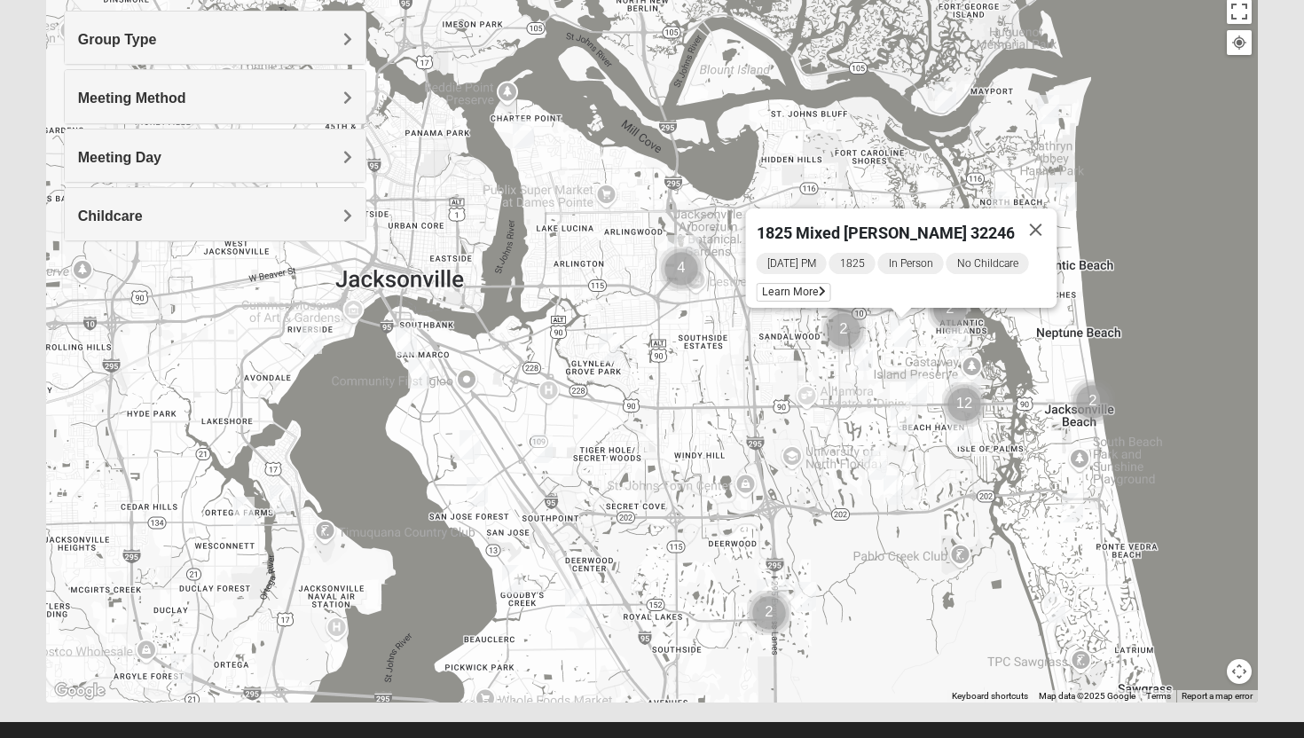
click at [604, 341] on img "1825 Mixed Shamet 32216" at bounding box center [609, 348] width 21 height 29
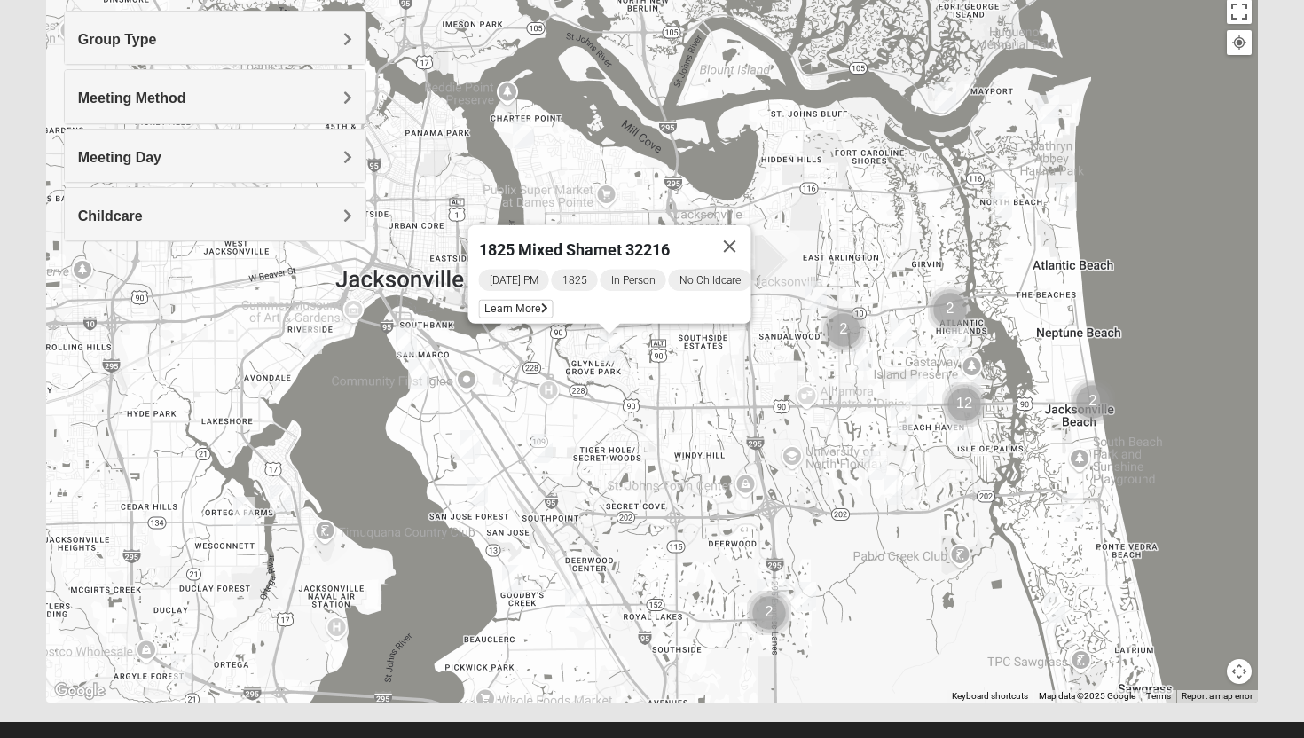
click at [419, 375] on img "1825 Mixed Chamberlian/Hicks 32207" at bounding box center [418, 373] width 21 height 29
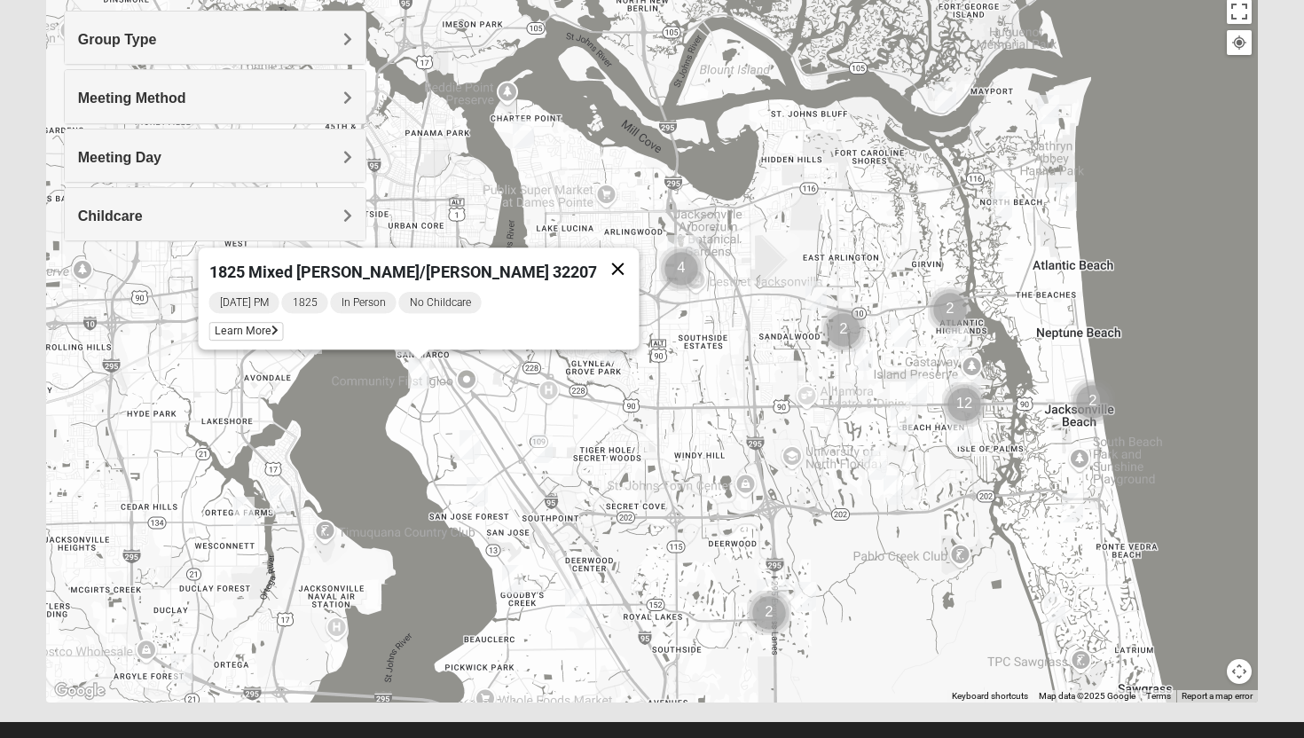
click at [597, 262] on button "Close" at bounding box center [618, 268] width 43 height 43
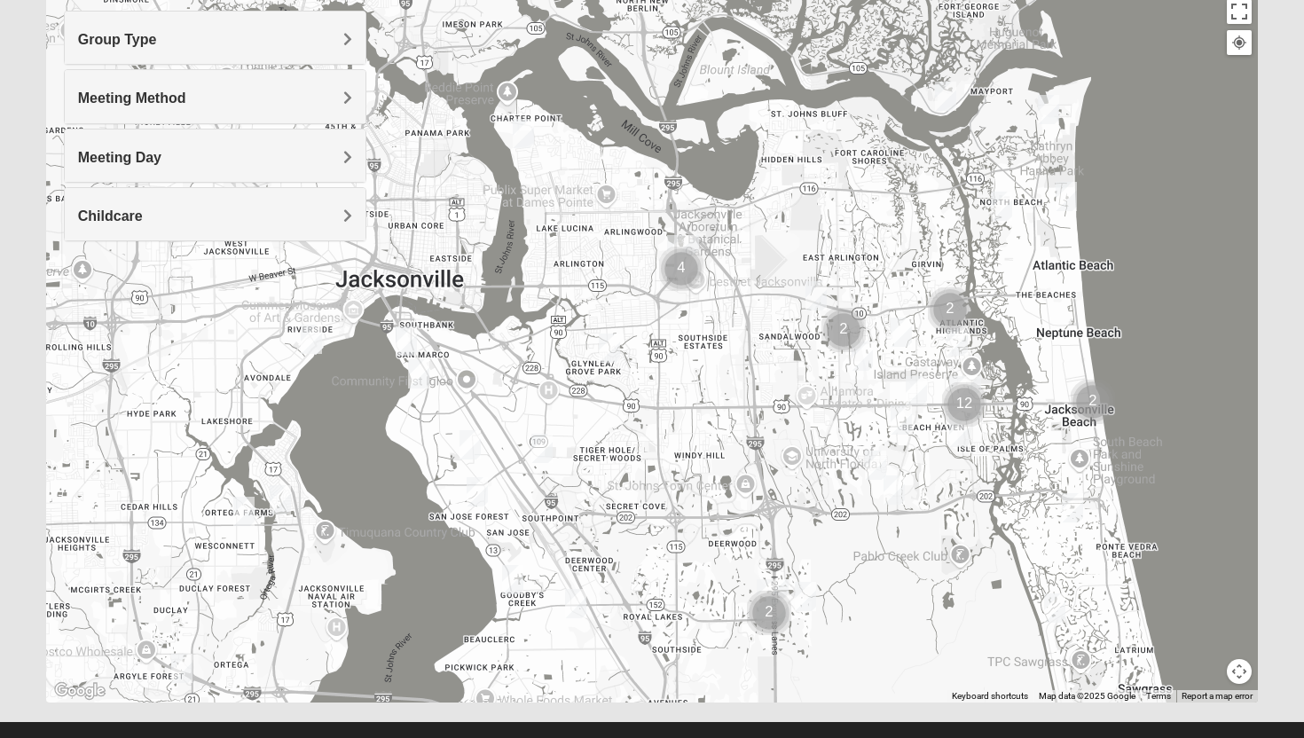
click at [609, 350] on img "1825 Mixed Shamet 32216" at bounding box center [609, 348] width 21 height 29
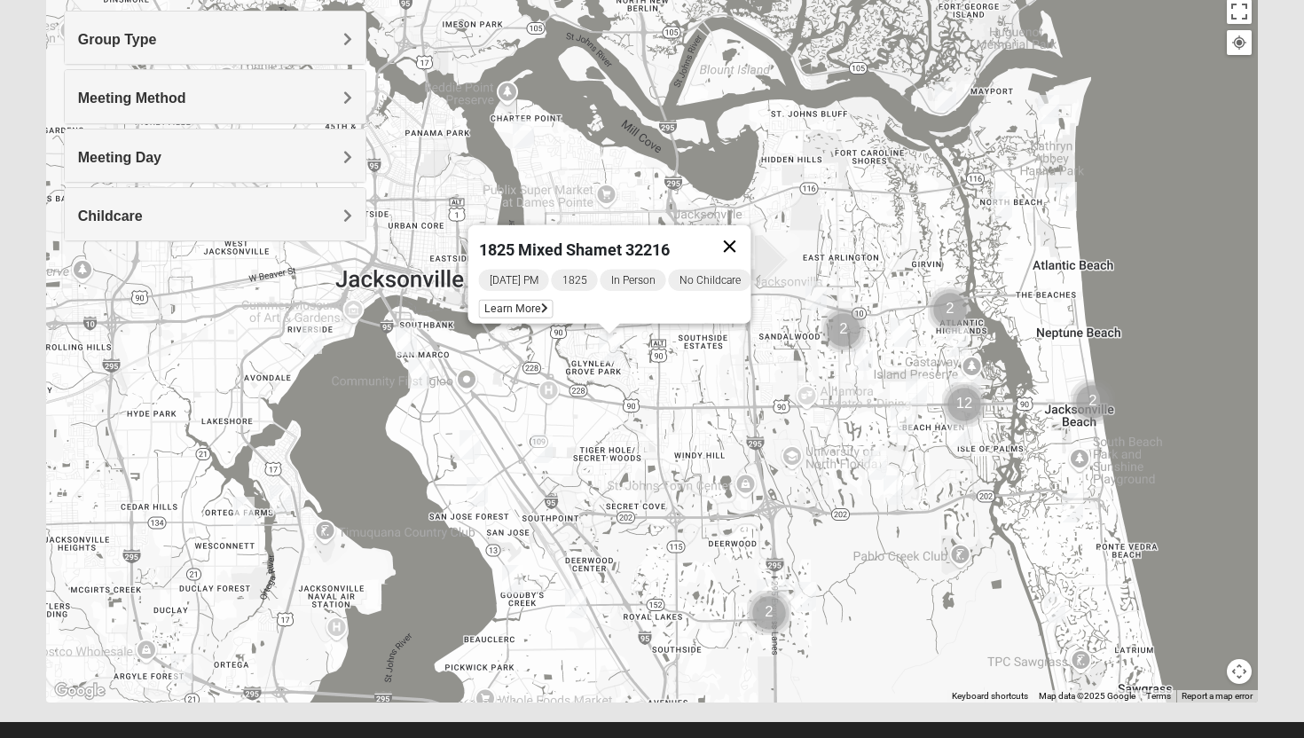
click at [746, 225] on button "Close" at bounding box center [730, 246] width 43 height 43
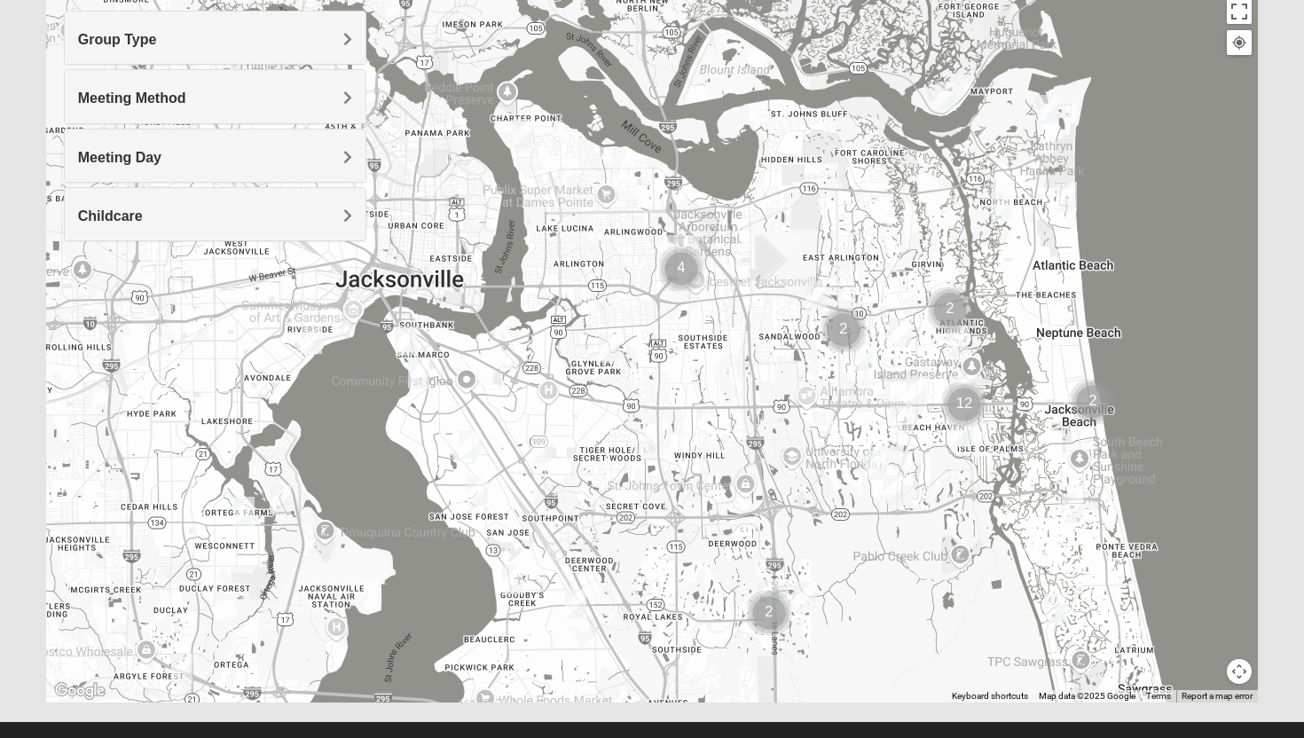
click at [898, 333] on img "1825 Mixed Annis 32246" at bounding box center [901, 332] width 21 height 29
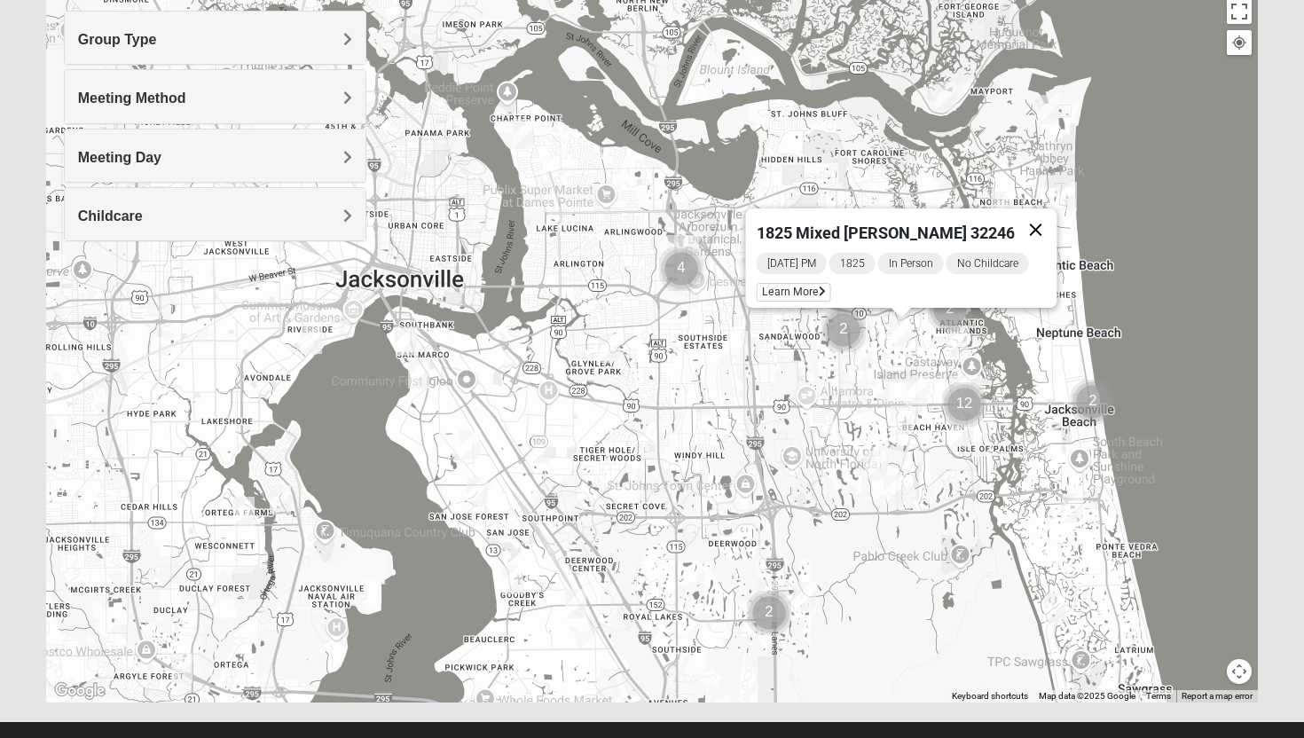
click at [1038, 219] on button "Close" at bounding box center [1036, 229] width 43 height 43
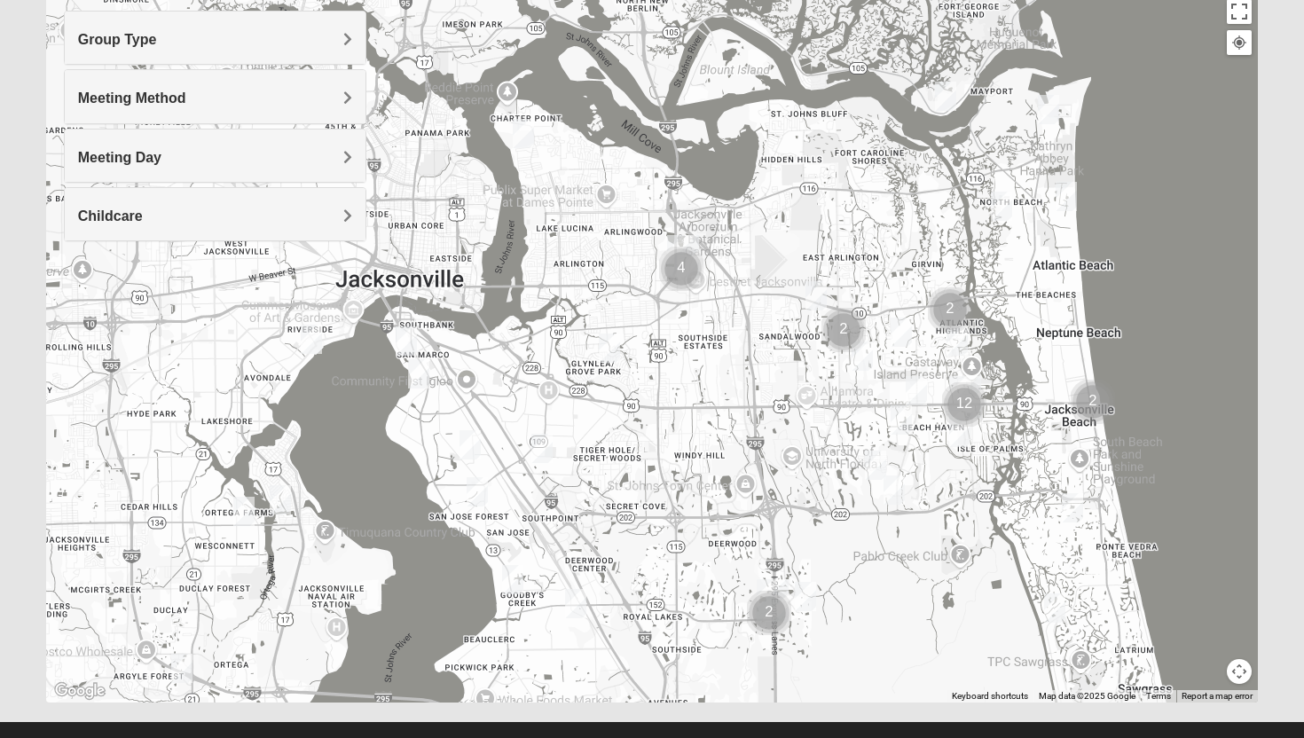
click at [961, 332] on img "1825 Womens Stewart 32224" at bounding box center [956, 340] width 21 height 29
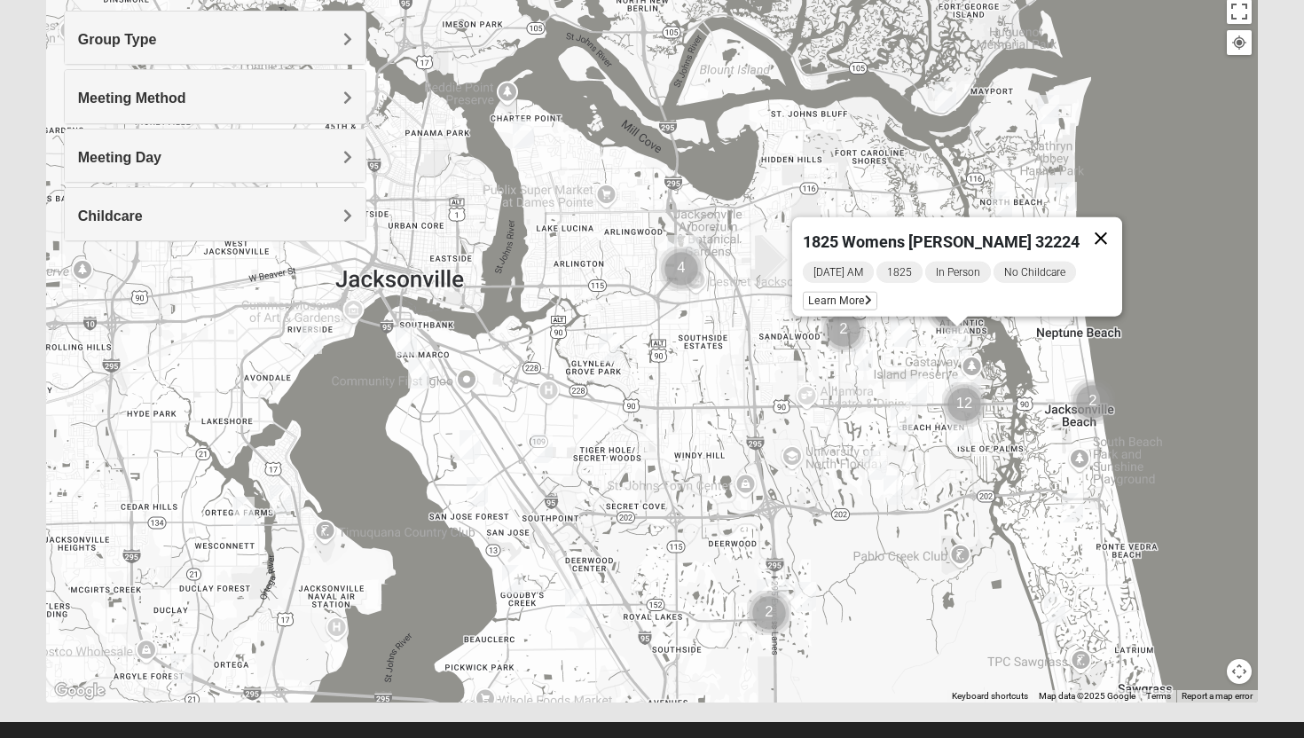
click at [1100, 224] on button "Close" at bounding box center [1101, 238] width 43 height 43
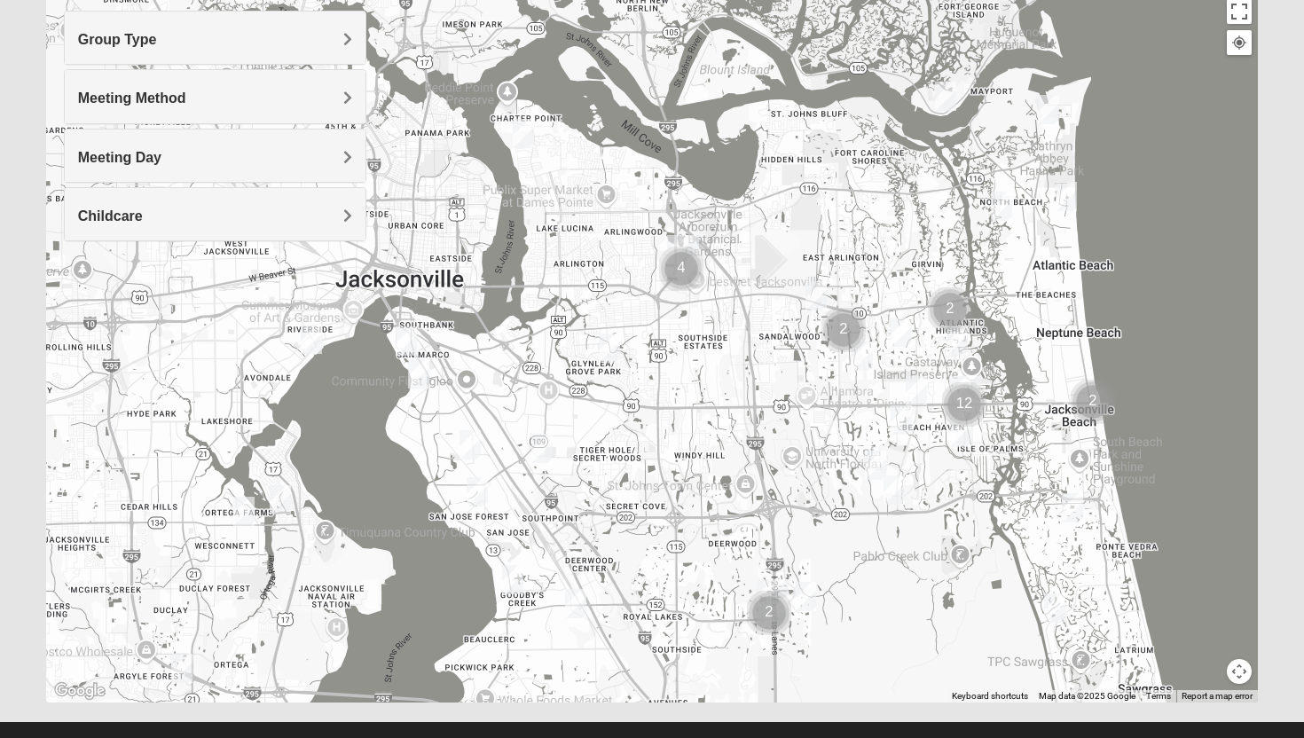
click at [915, 412] on div "To navigate, press the arrow keys." at bounding box center [652, 348] width 1213 height 710
click at [905, 419] on img "1825 Mens Cason 32224" at bounding box center [901, 419] width 21 height 29
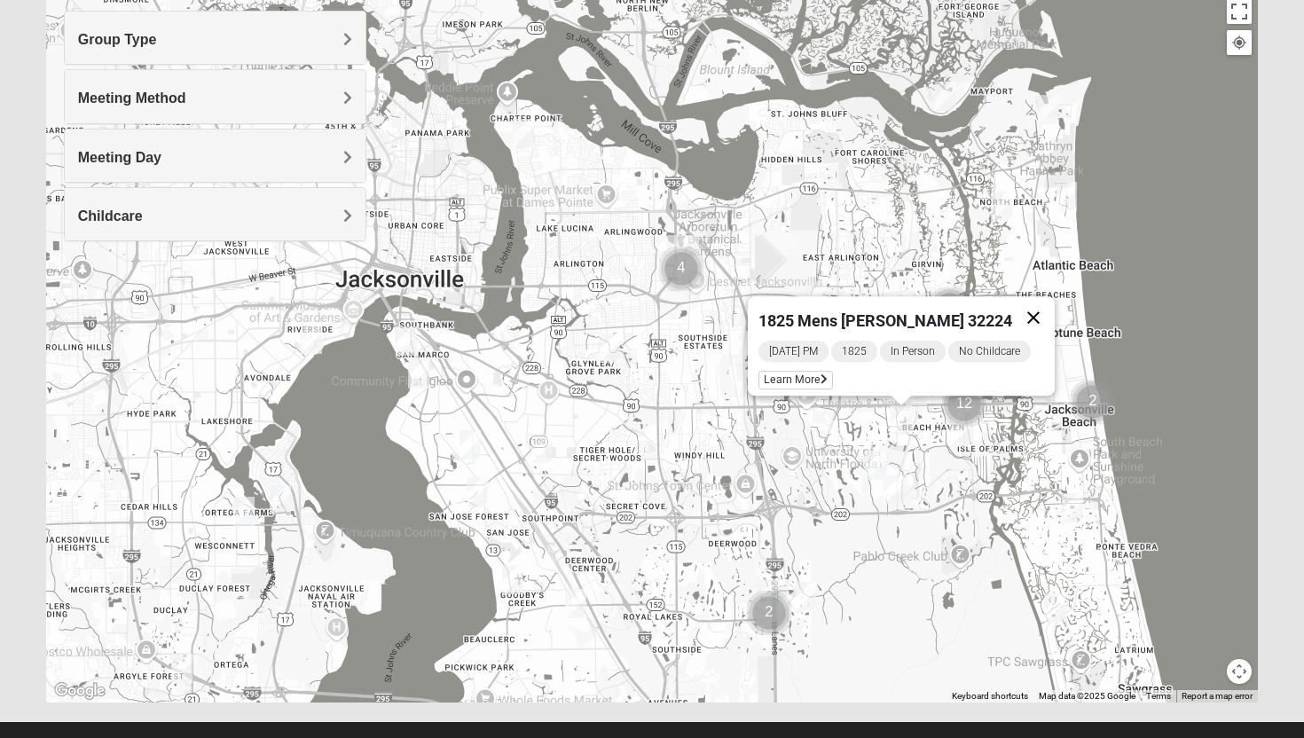
click at [1041, 299] on button "Close" at bounding box center [1033, 317] width 43 height 43
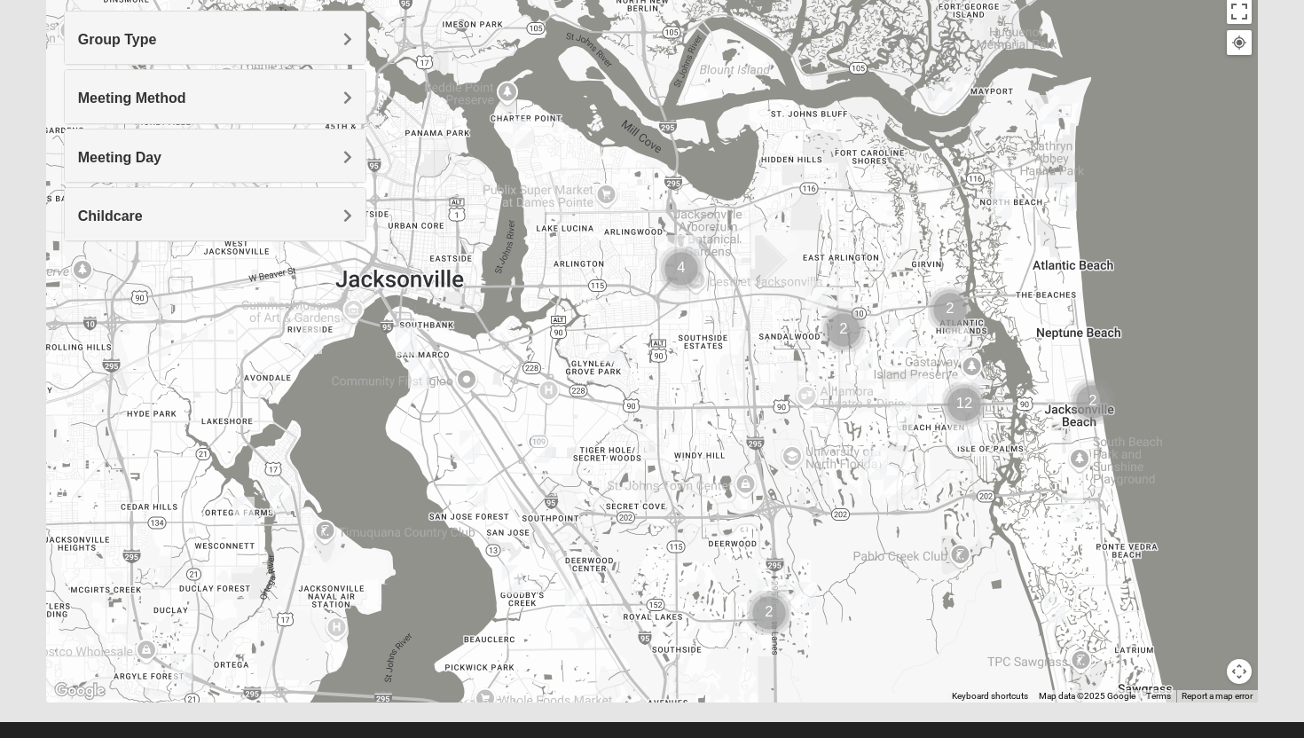
click at [871, 460] on img "1825 Womens Brunetti 32224" at bounding box center [875, 465] width 21 height 29
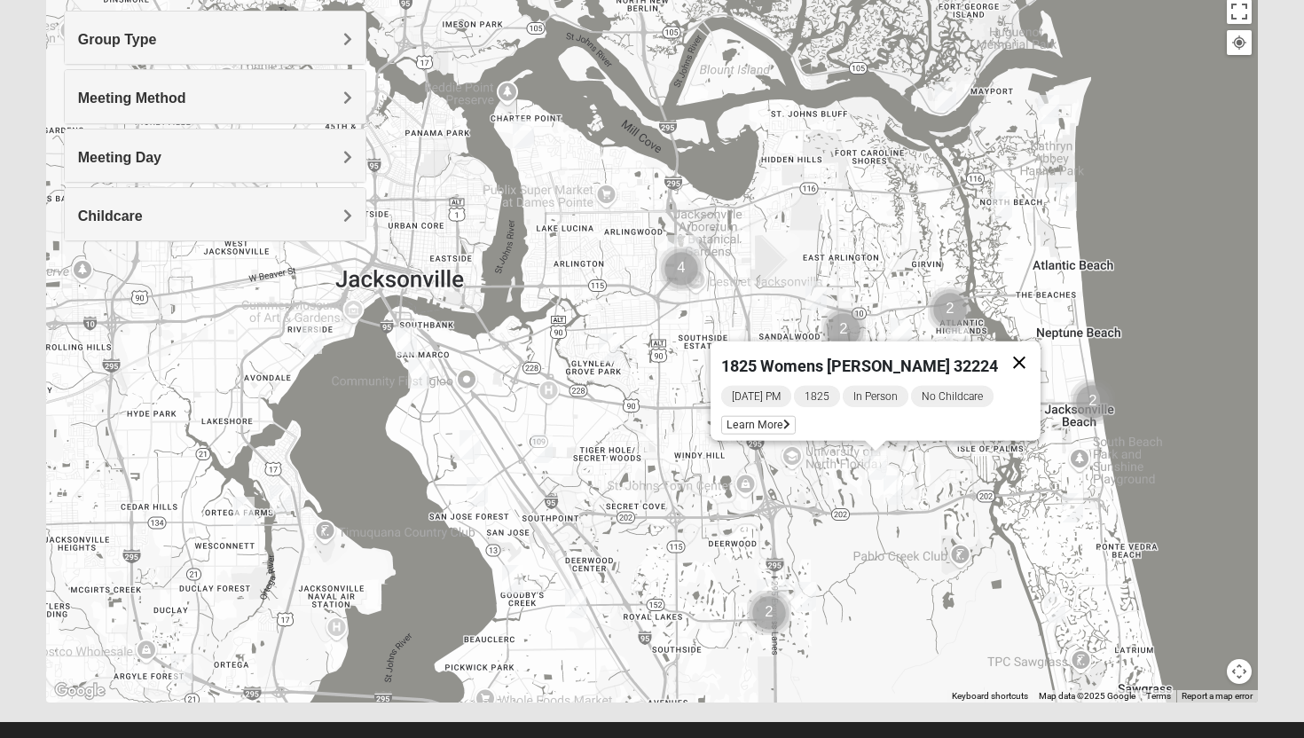
click at [1009, 352] on button "Close" at bounding box center [1019, 363] width 43 height 43
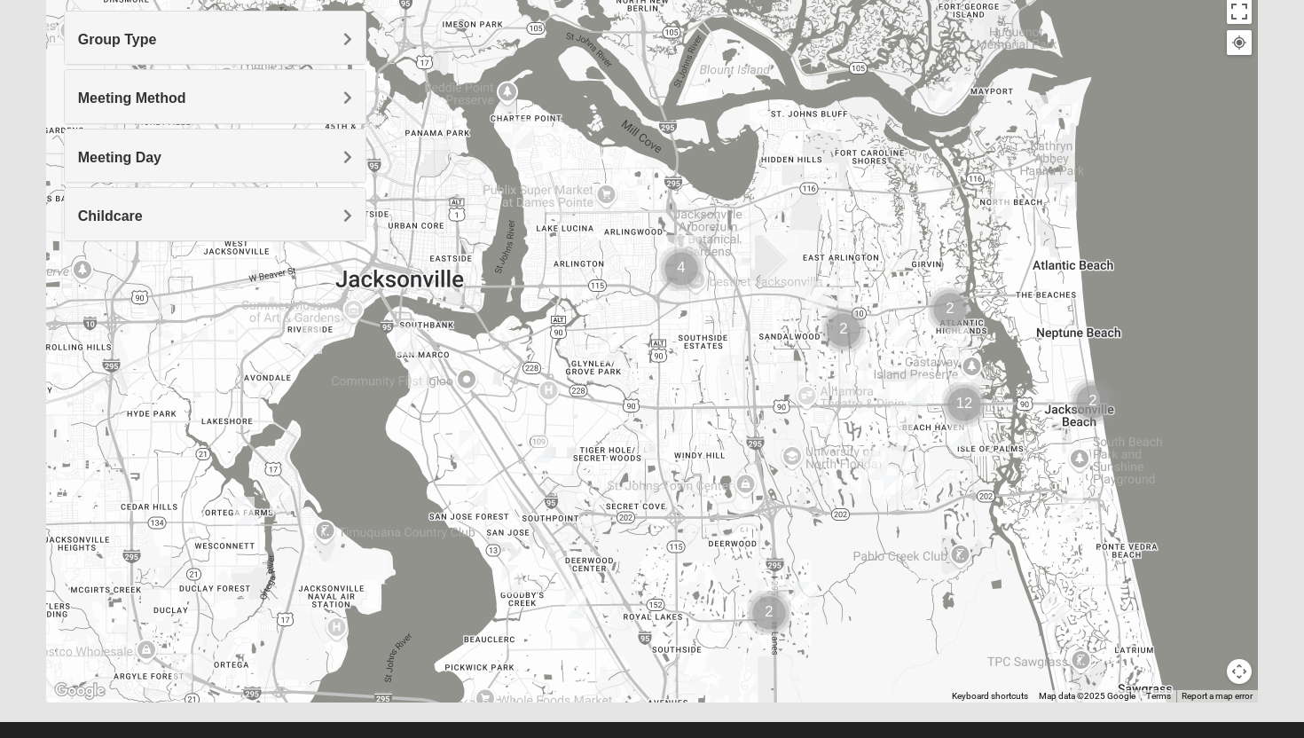
click at [1008, 216] on img "1825 Mixed Curry 32233" at bounding box center [1001, 206] width 21 height 29
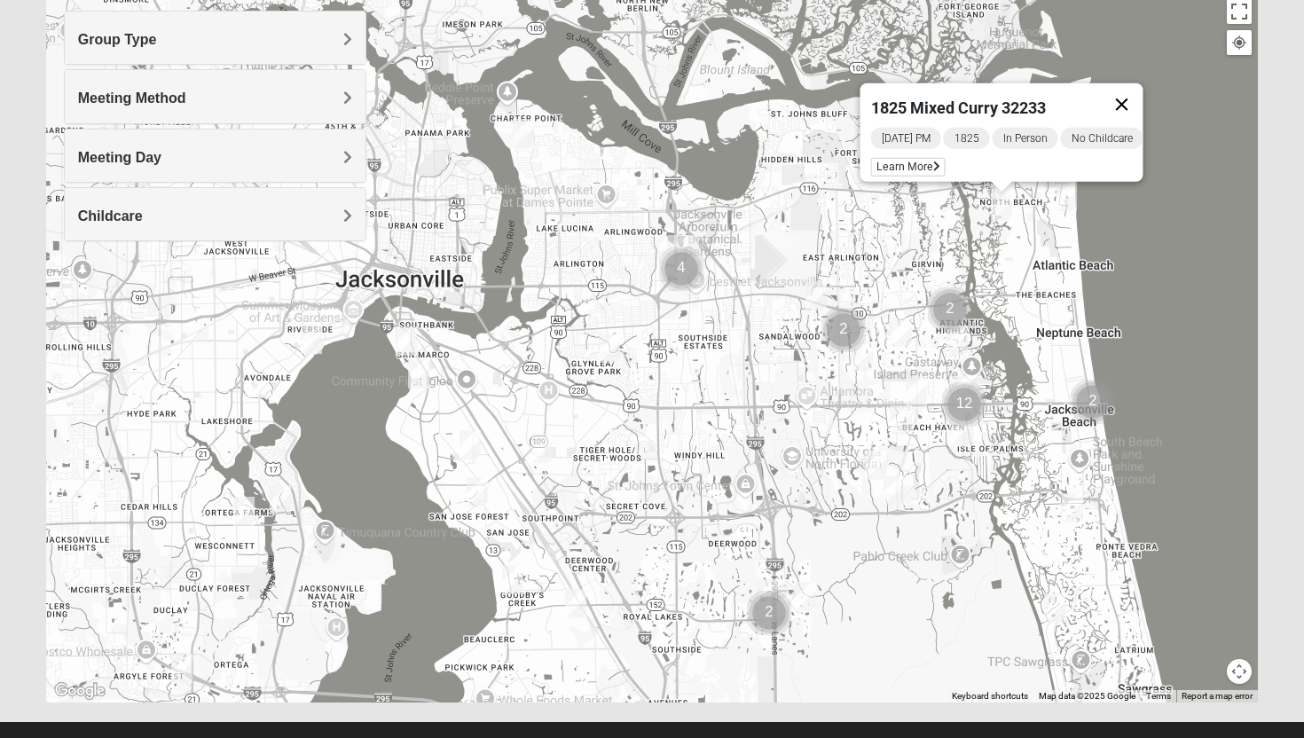
click at [1135, 94] on button "Close" at bounding box center [1122, 104] width 43 height 43
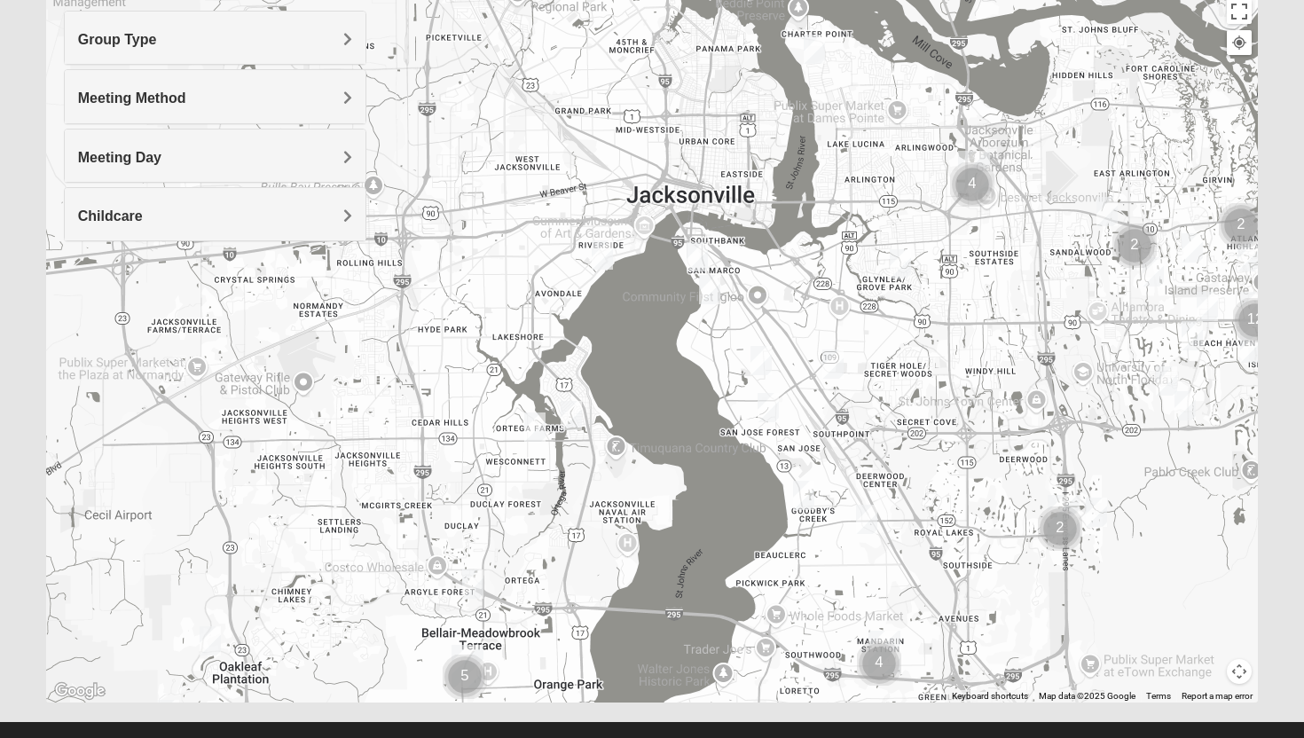
drag, startPoint x: 707, startPoint y: 320, endPoint x: 1005, endPoint y: 235, distance: 310.0
click at [1001, 237] on div at bounding box center [652, 348] width 1213 height 710
click at [708, 292] on img "1825 Mixed Chamberlian/Hicks 32207" at bounding box center [709, 290] width 21 height 29
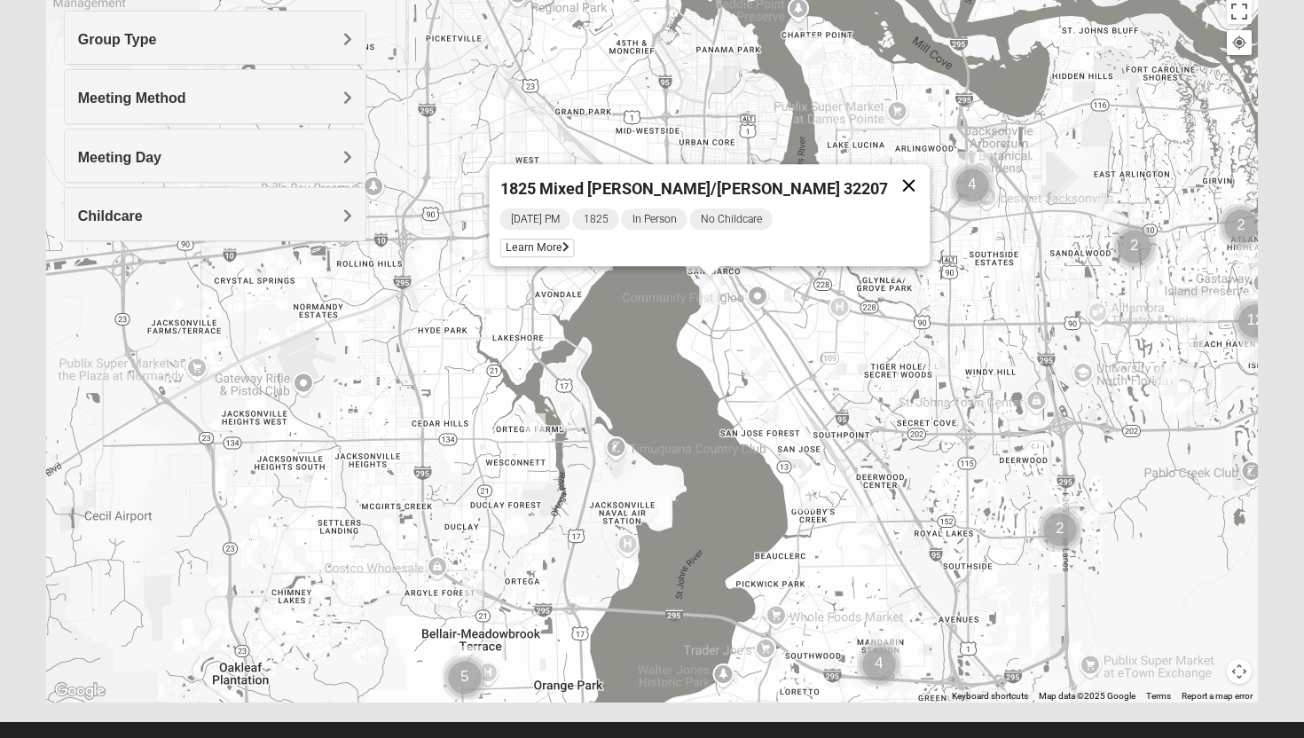
click at [888, 173] on button "Close" at bounding box center [909, 185] width 43 height 43
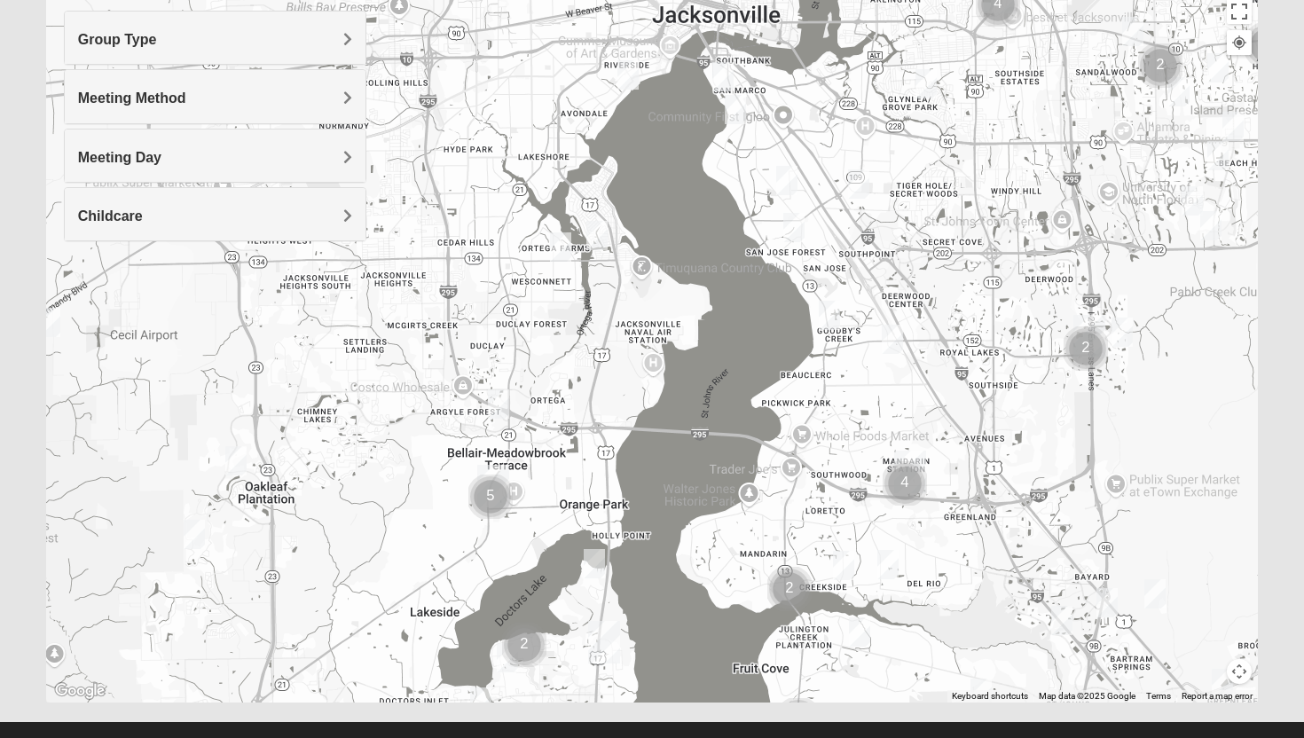
drag, startPoint x: 619, startPoint y: 318, endPoint x: 663, endPoint y: 99, distance: 222.5
click at [661, 98] on div at bounding box center [652, 348] width 1213 height 710
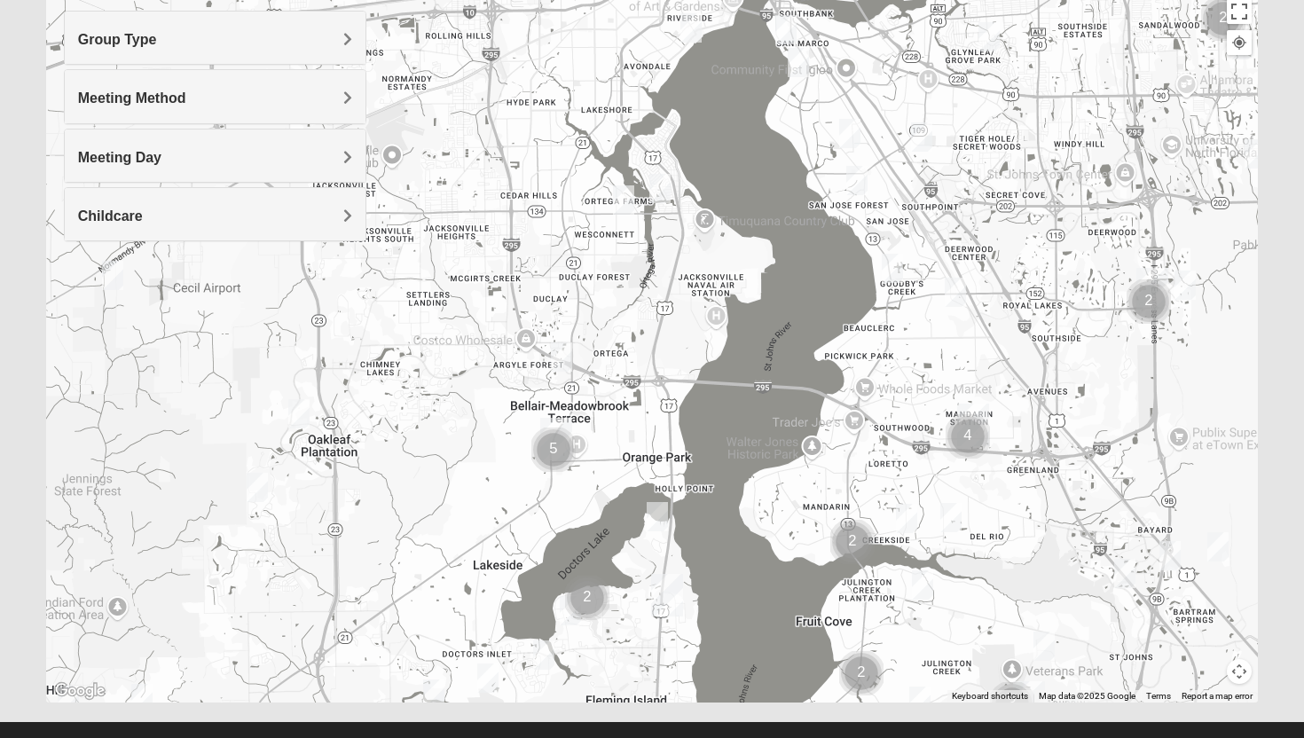
drag, startPoint x: 367, startPoint y: 458, endPoint x: 434, endPoint y: 418, distance: 77.6
click at [434, 418] on div at bounding box center [652, 348] width 1213 height 710
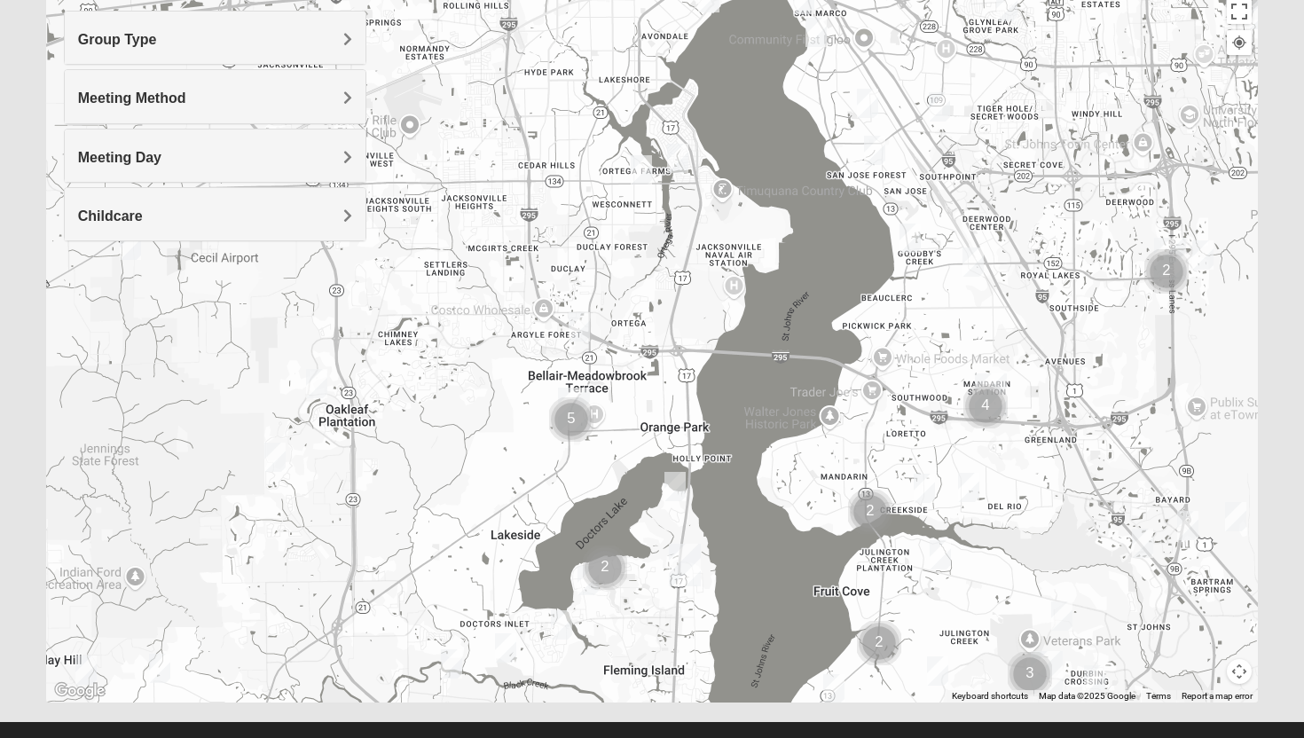
click at [312, 387] on img "1825 Mens Potrawski 32065" at bounding box center [316, 383] width 21 height 29
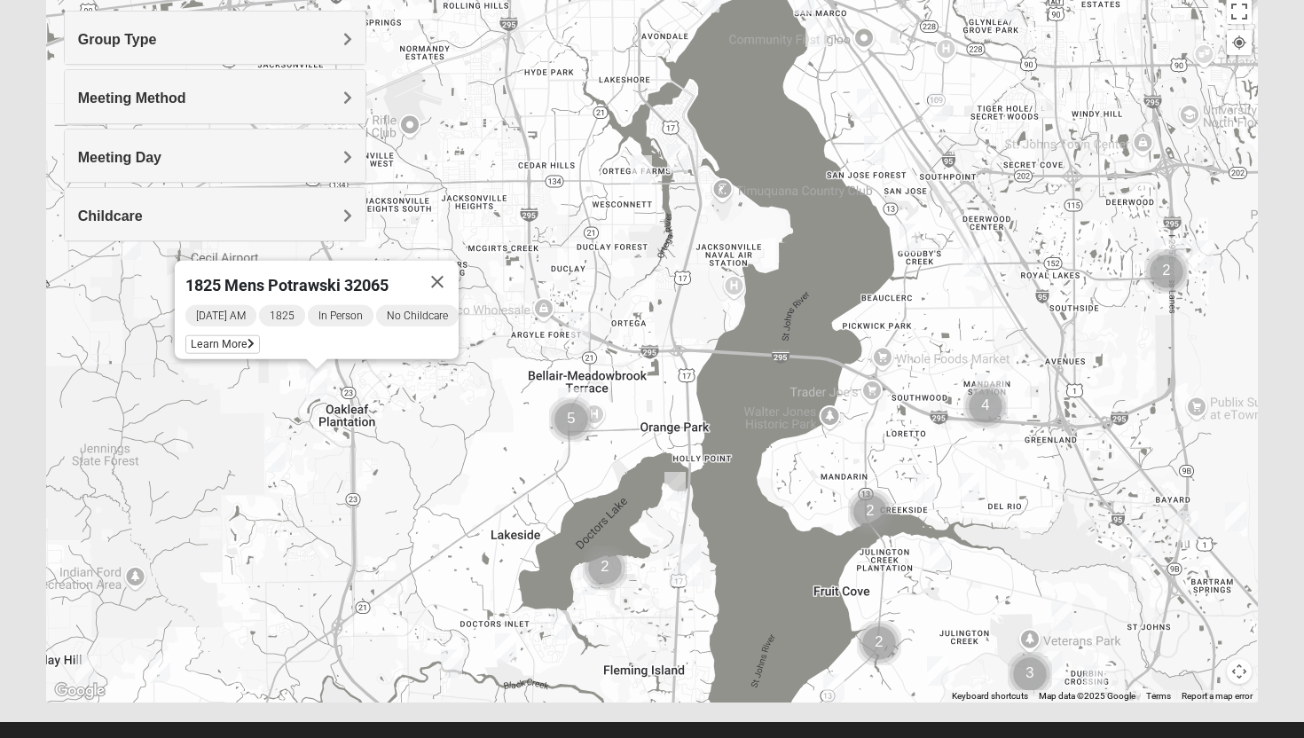
click at [817, 34] on img "1825 Mixed Chamberlian/Hicks 32207" at bounding box center [815, 32] width 21 height 29
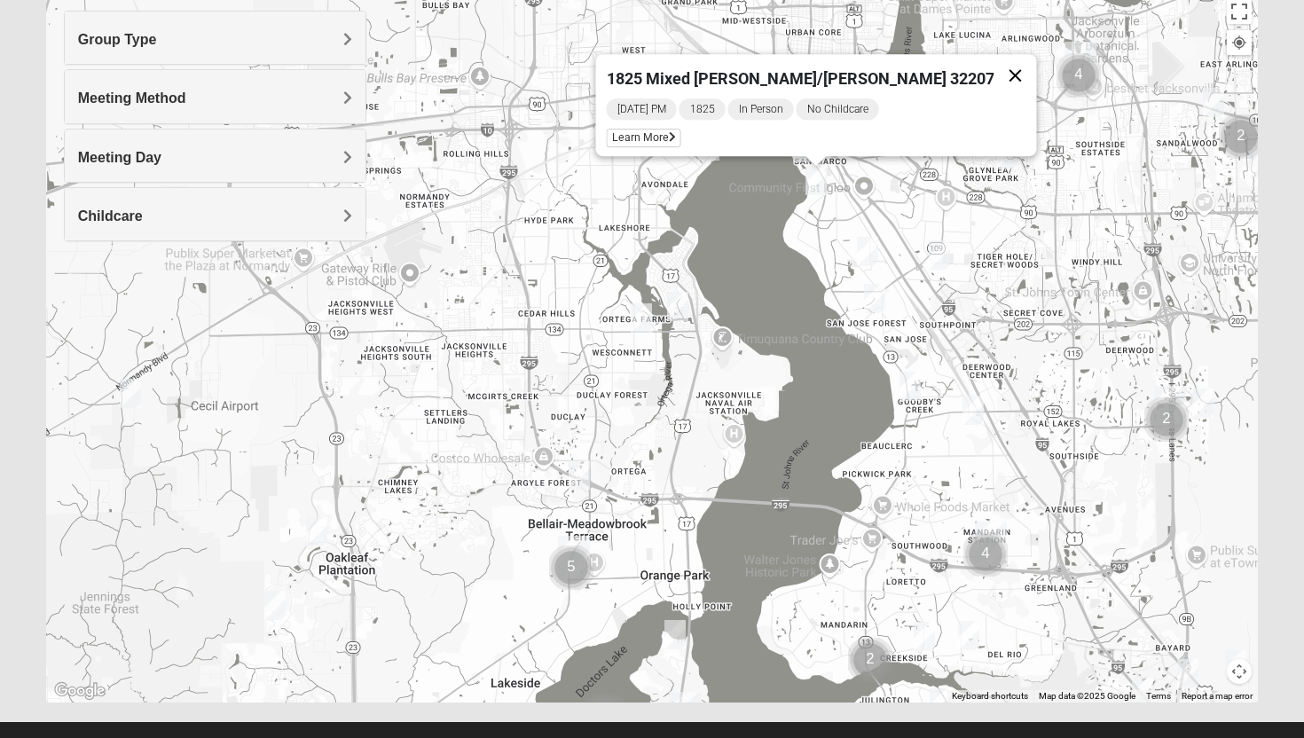
click at [994, 67] on button "Close" at bounding box center [1015, 75] width 43 height 43
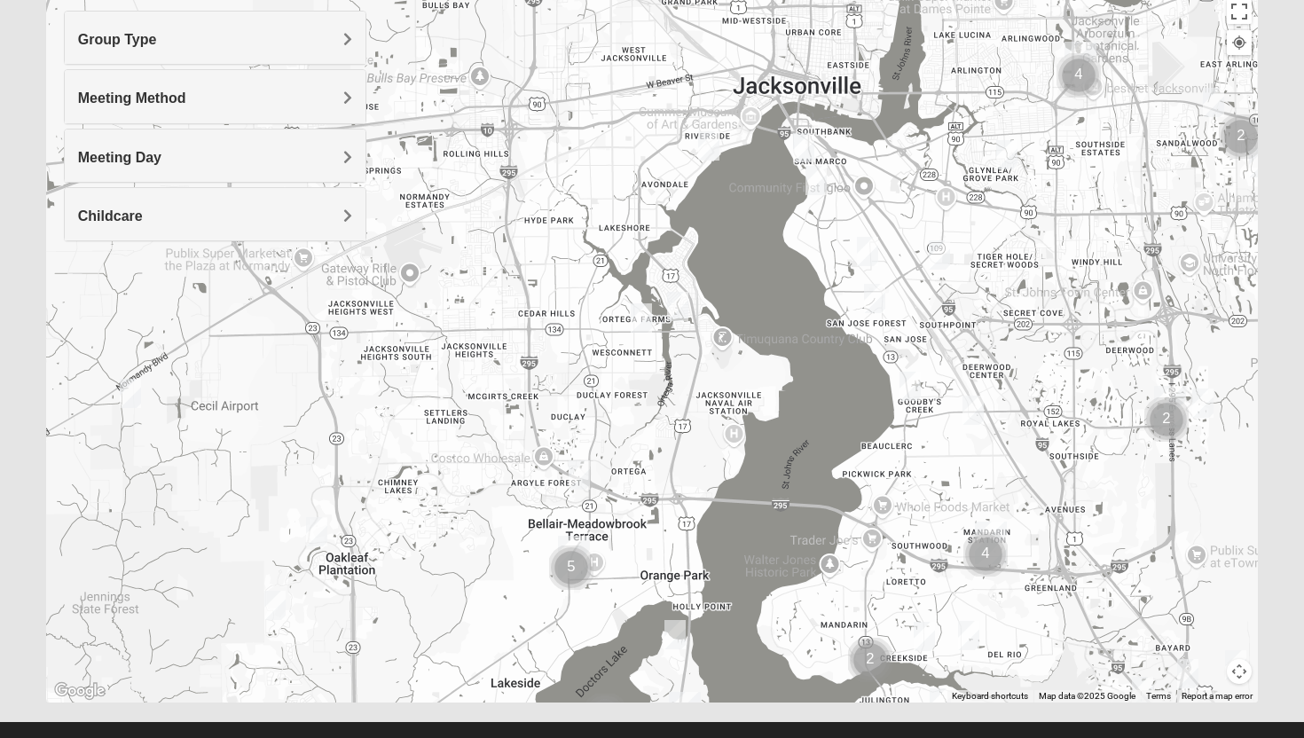
click at [1015, 154] on img "1825 Mixed Shamet 32216" at bounding box center [1006, 154] width 21 height 29
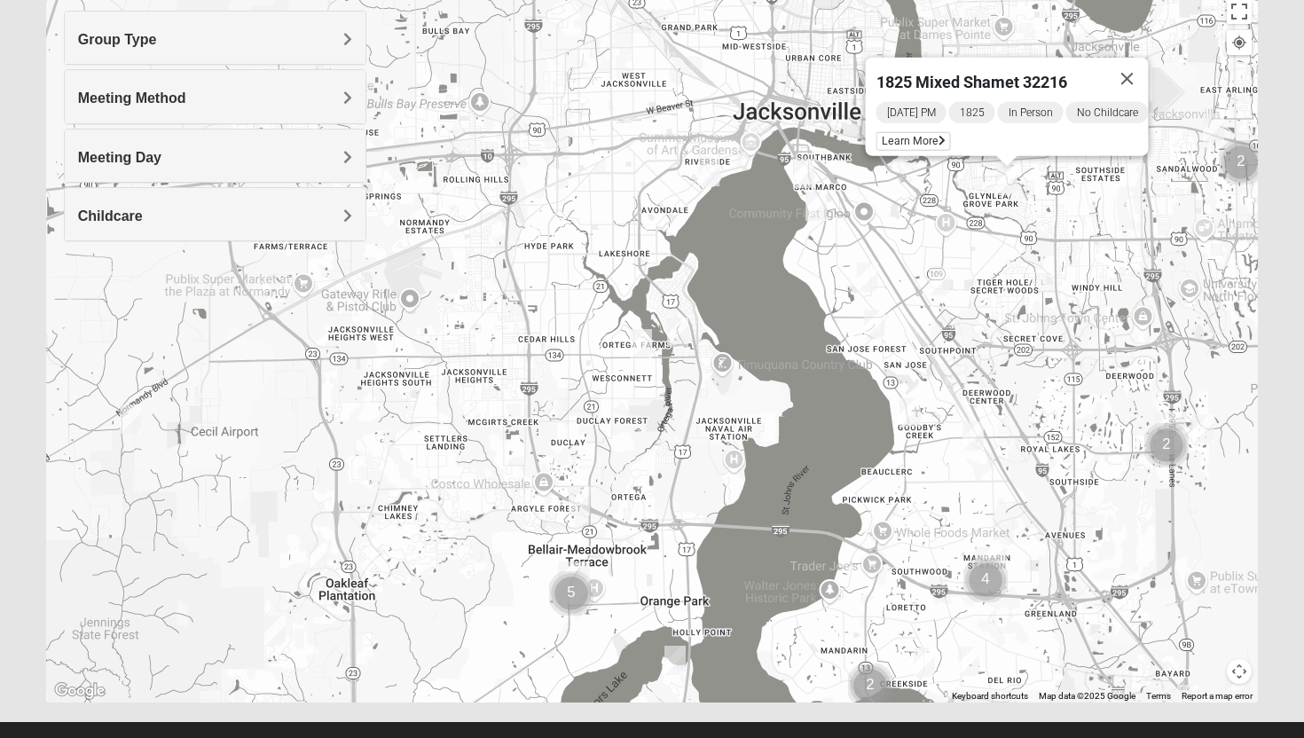
click at [1007, 193] on img "1825 Mixed Shamet 32216" at bounding box center [1006, 180] width 21 height 29
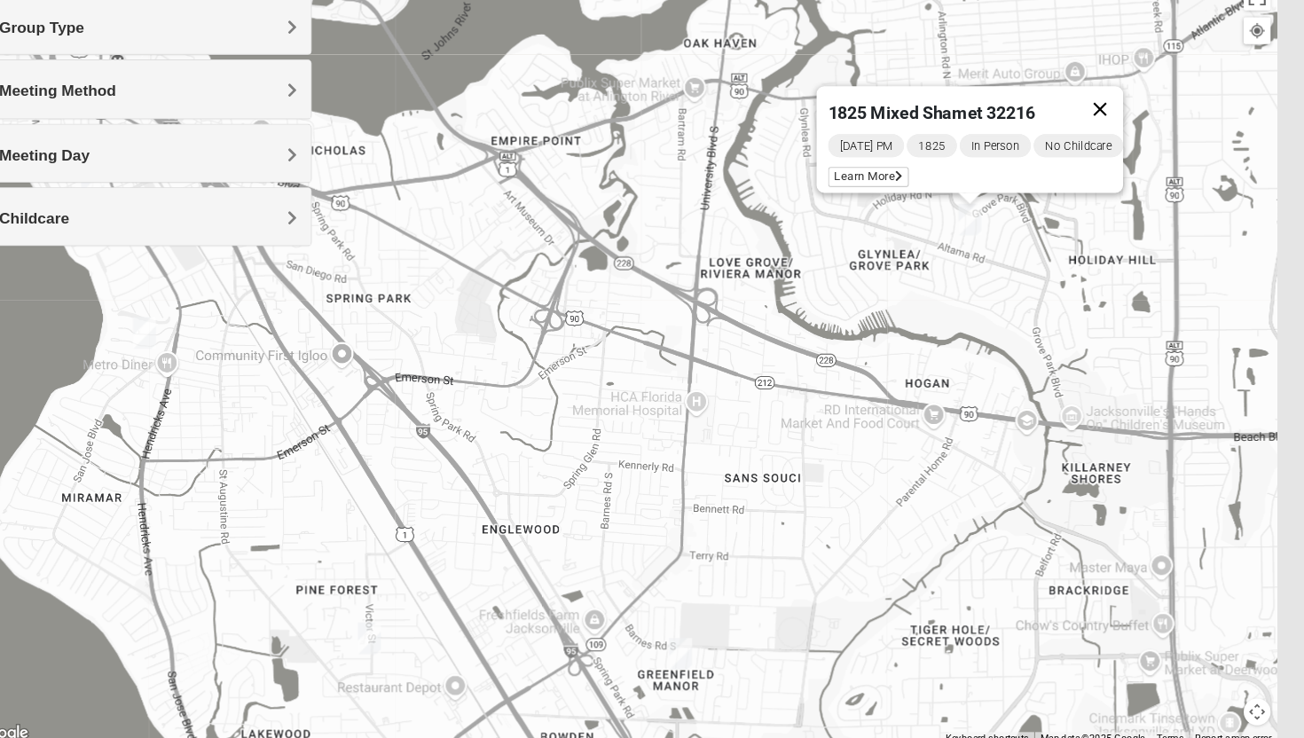
click at [1116, 108] on button "Close" at bounding box center [1094, 115] width 43 height 43
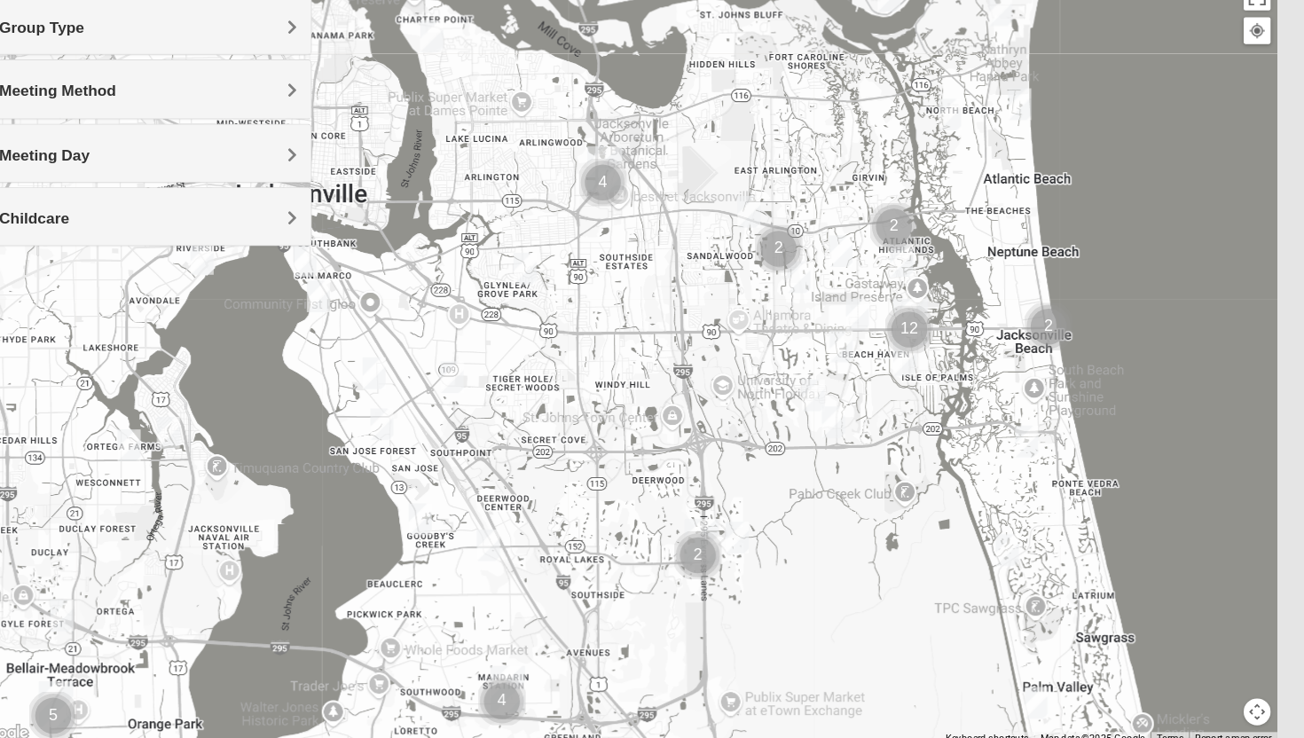
drag, startPoint x: 579, startPoint y: 466, endPoint x: 163, endPoint y: 499, distance: 417.3
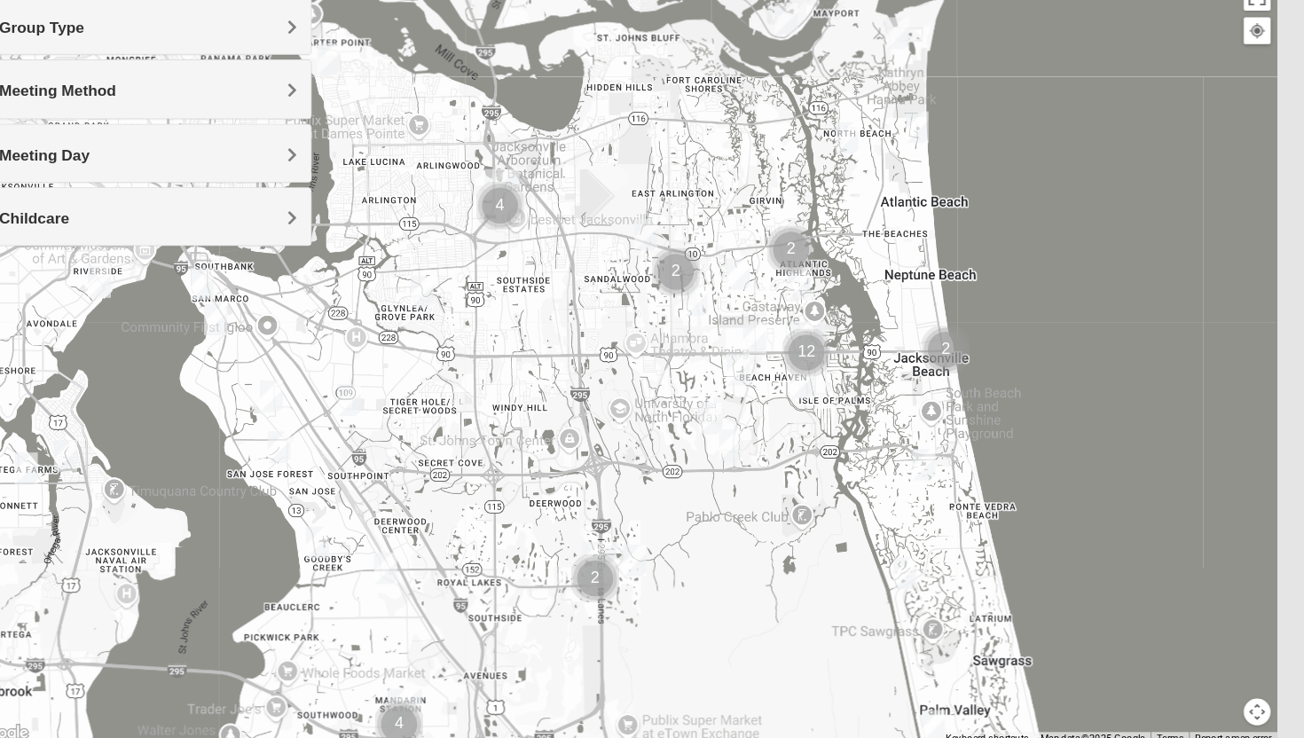
click at [814, 279] on img "1825 Womens Stewart 32224" at bounding box center [815, 276] width 21 height 29
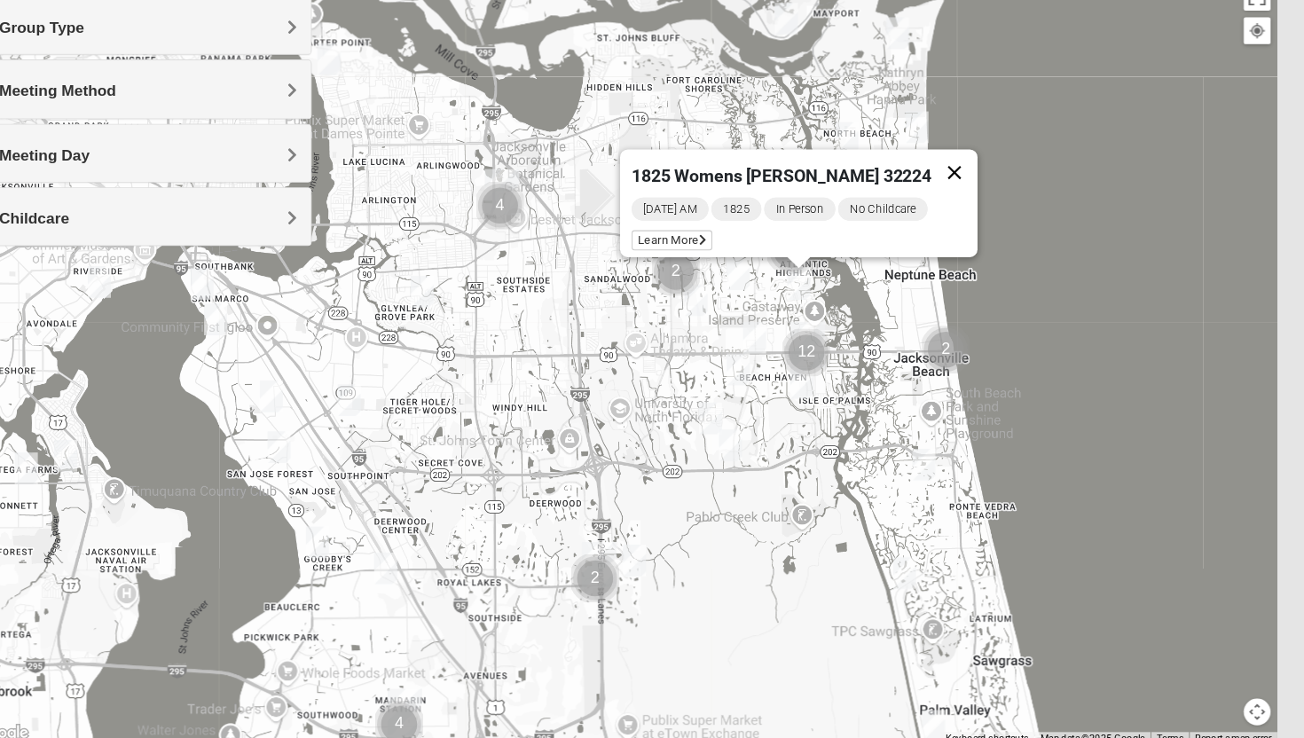
click at [958, 163] on button "Close" at bounding box center [959, 174] width 43 height 43
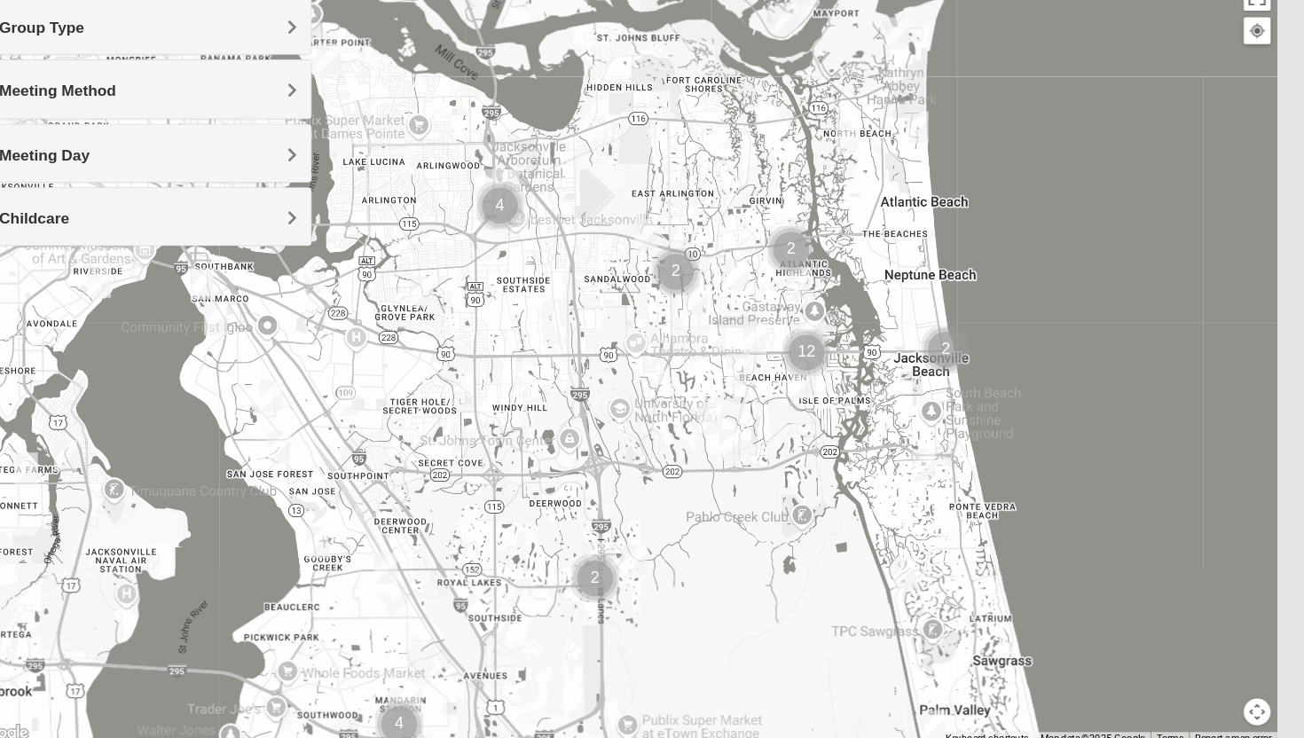
click at [757, 272] on img "1825 Mixed Annis 32246" at bounding box center [760, 267] width 21 height 29
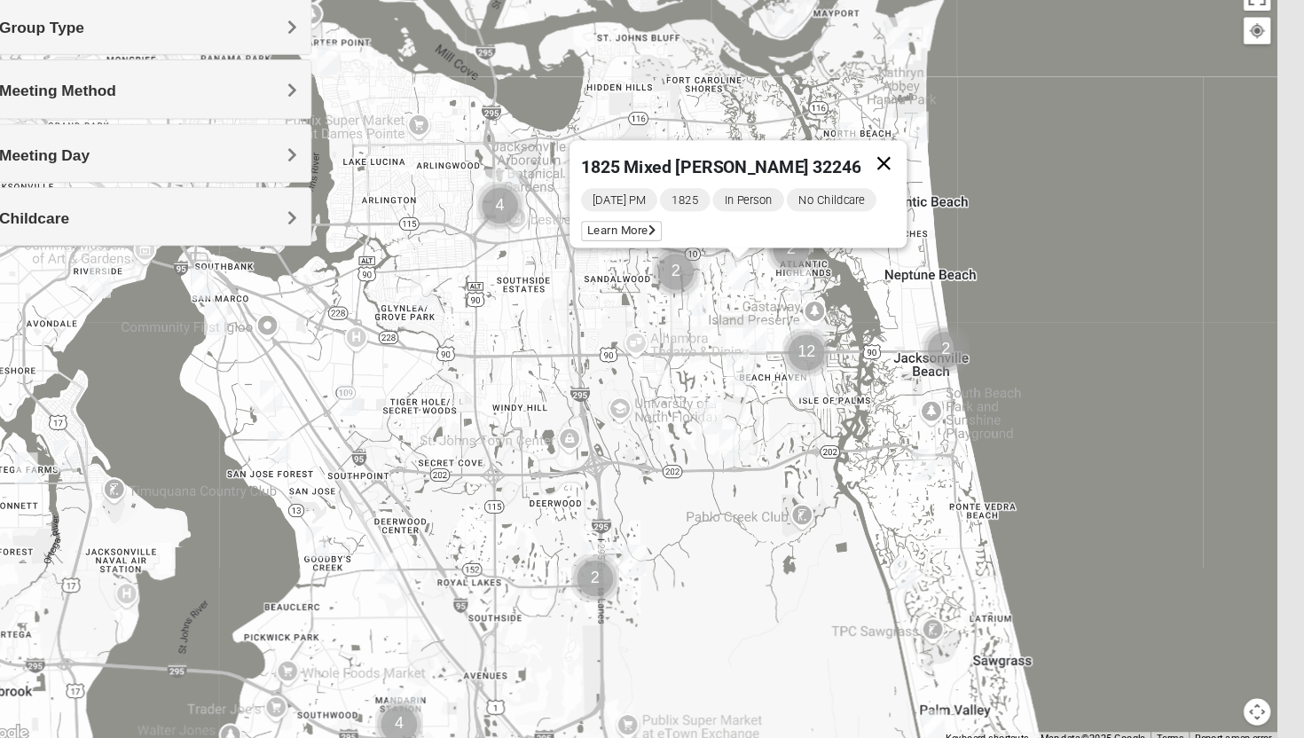
click at [893, 152] on button "Close" at bounding box center [895, 165] width 43 height 43
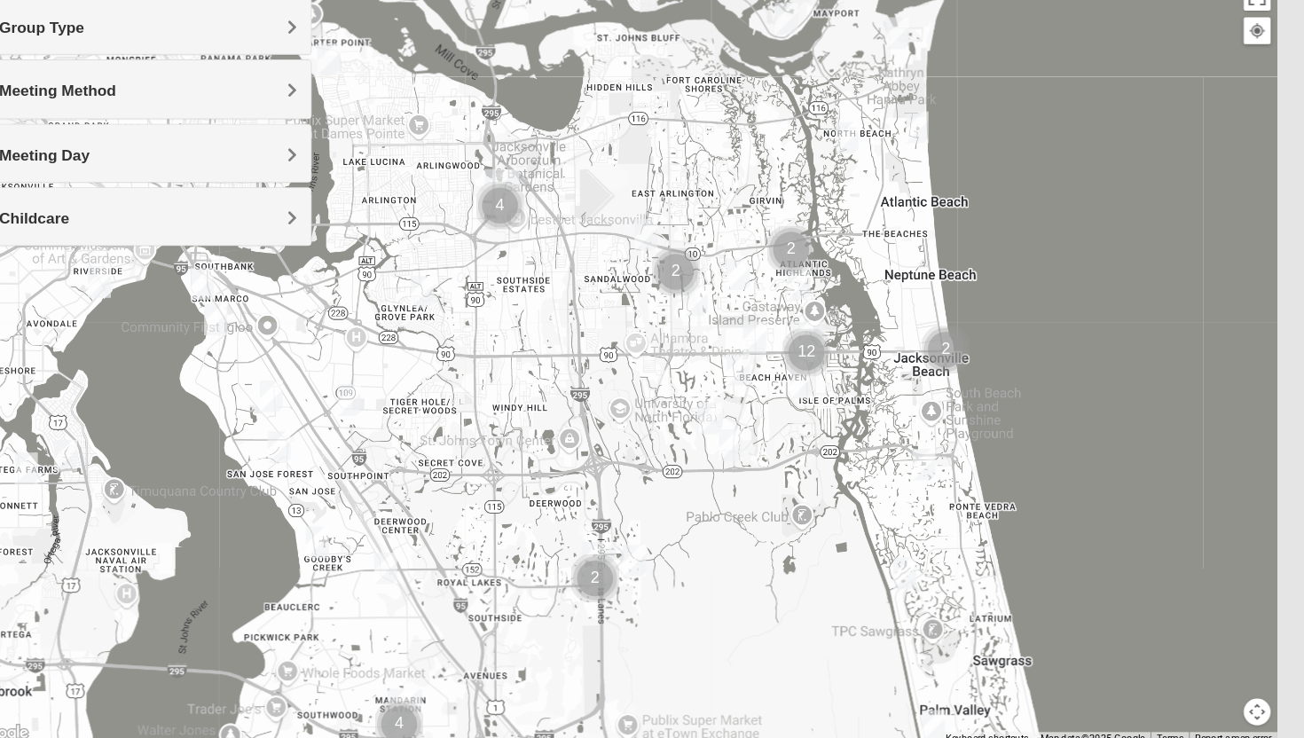
click at [758, 357] on img "1825 Mens Cason 32224" at bounding box center [760, 355] width 21 height 29
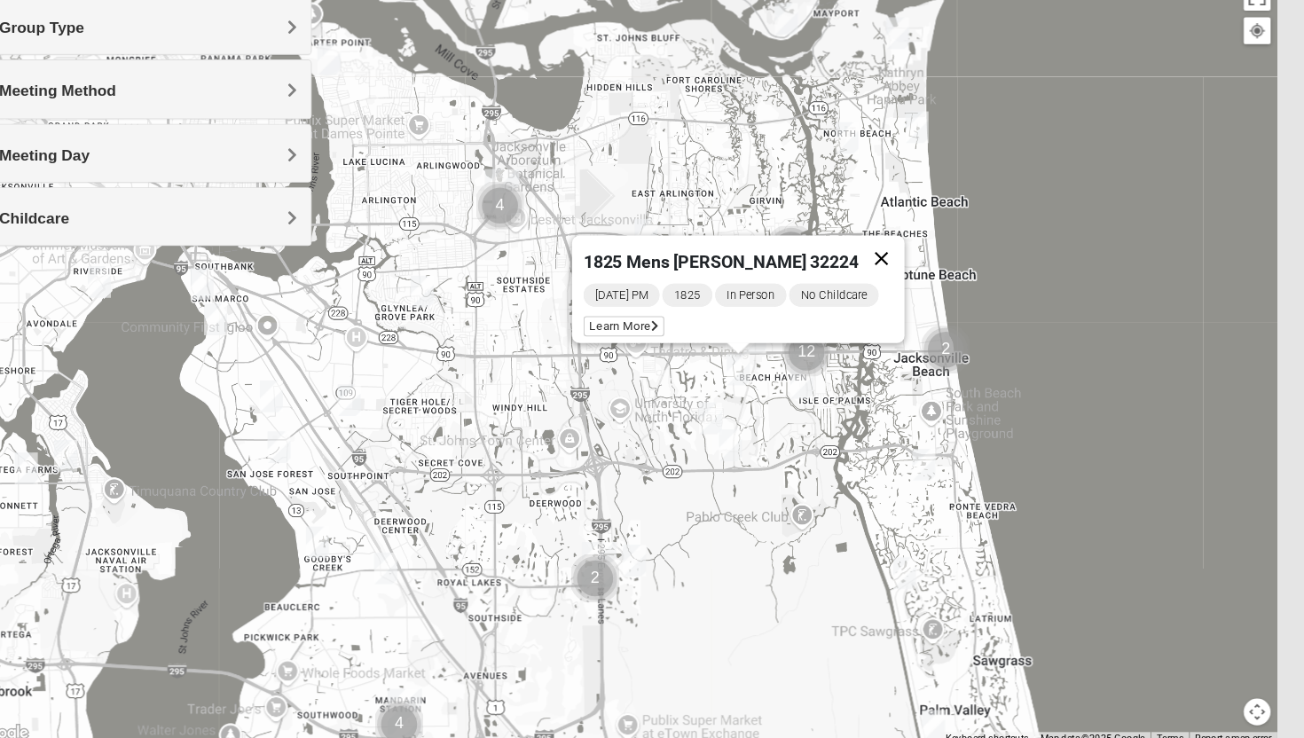
click at [894, 241] on button "Close" at bounding box center [892, 253] width 43 height 43
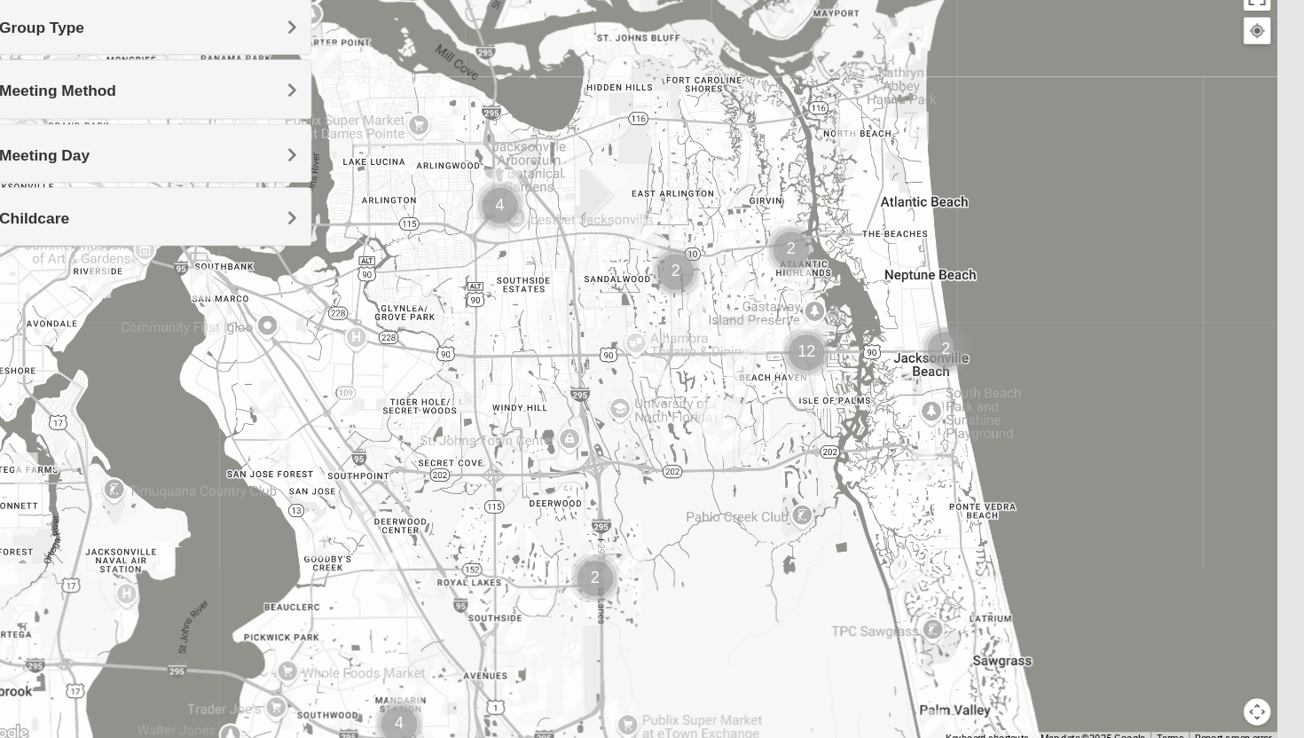
click at [776, 328] on img "1825 Womens Annis/Ferguson 32246" at bounding box center [775, 325] width 21 height 29
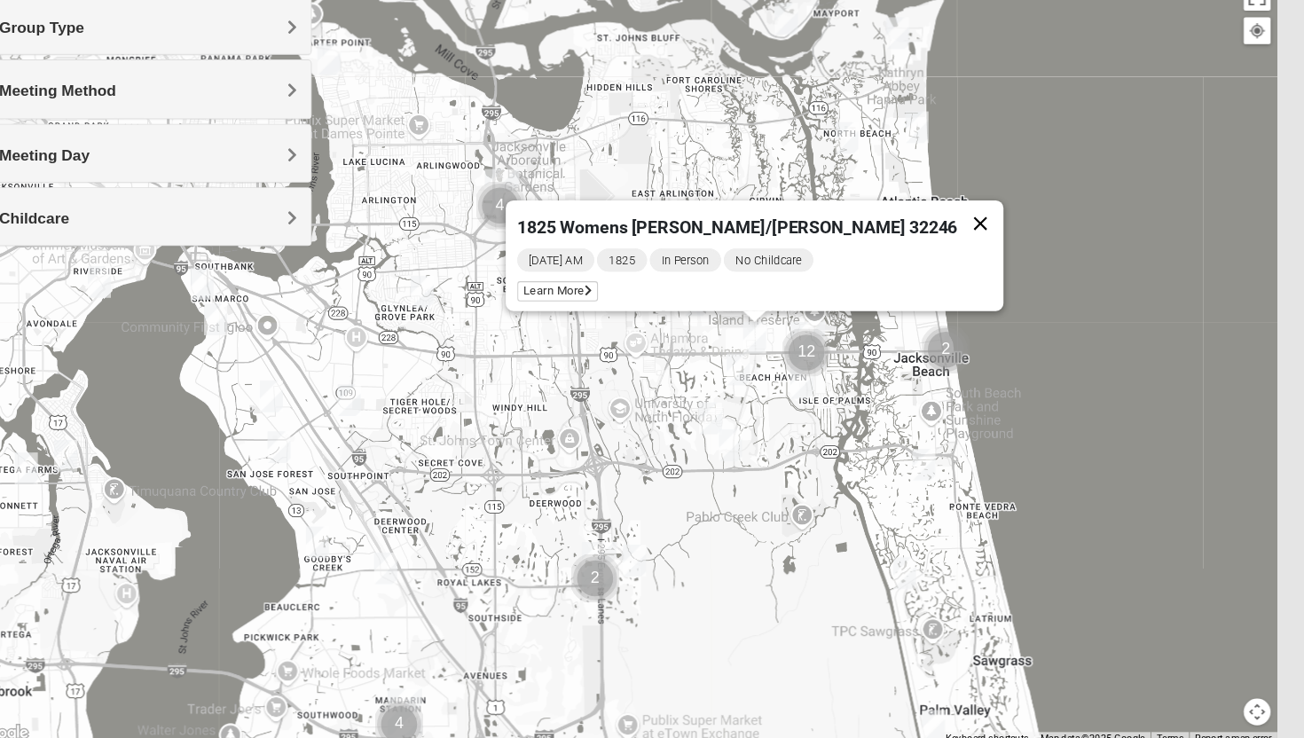
click at [962, 213] on button "Close" at bounding box center [983, 221] width 43 height 43
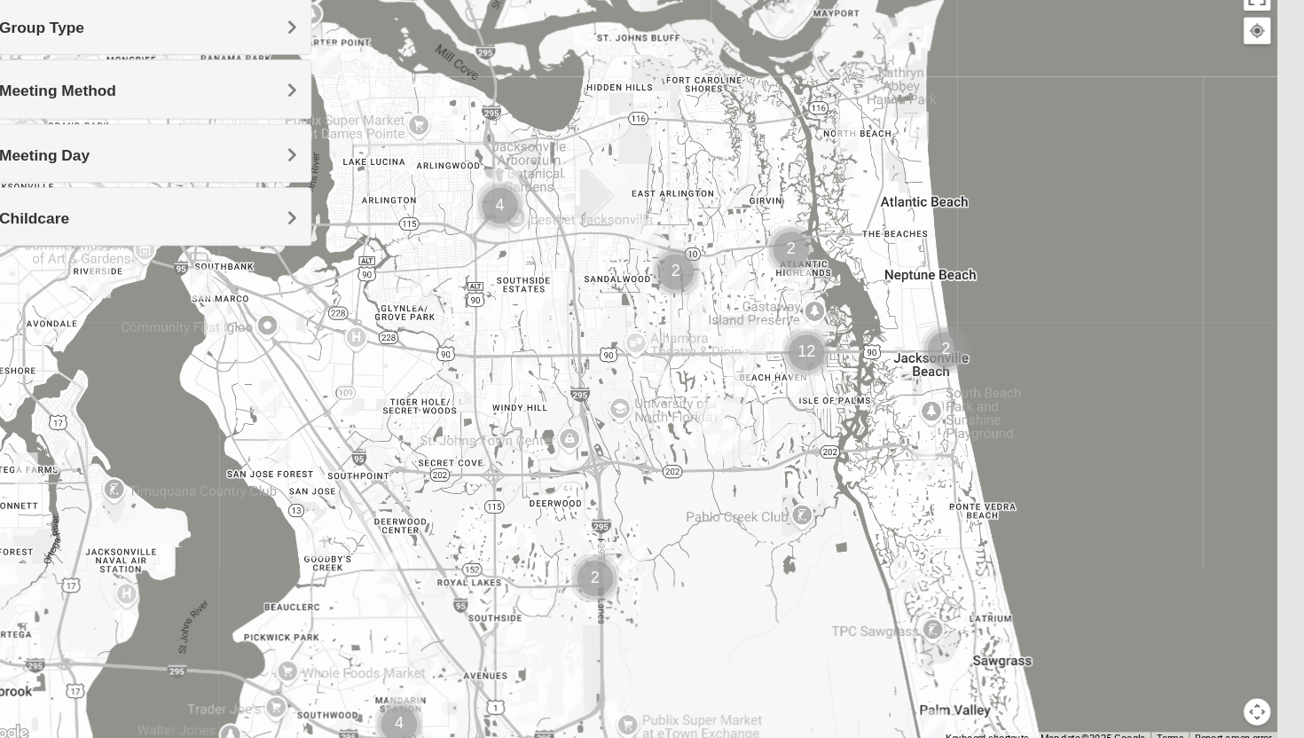
click at [856, 140] on img "1825 Mixed Curry 32233" at bounding box center [860, 141] width 21 height 29
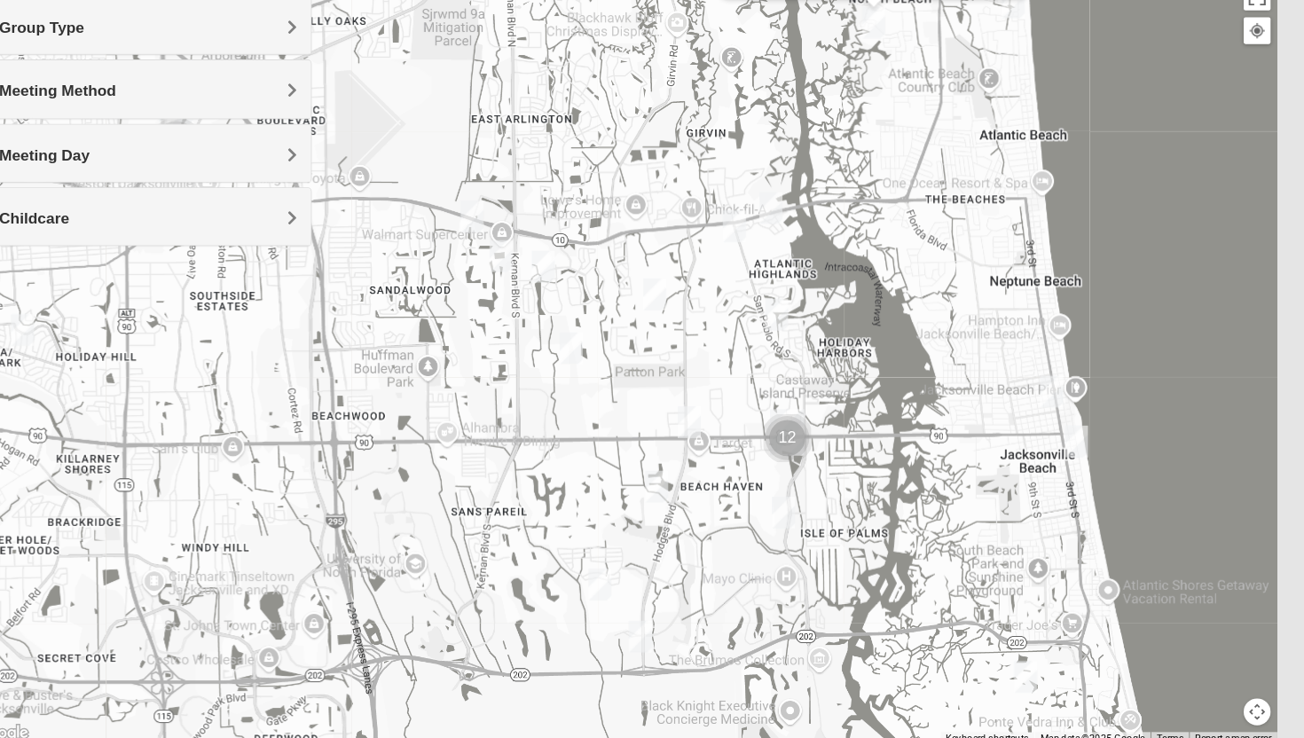
drag, startPoint x: 822, startPoint y: 268, endPoint x: 837, endPoint y: 106, distance: 163.0
click at [837, 106] on div "1825 Mixed Curry 32233 Sunday PM 1825 In Person No Childcare Learn More" at bounding box center [652, 348] width 1213 height 710
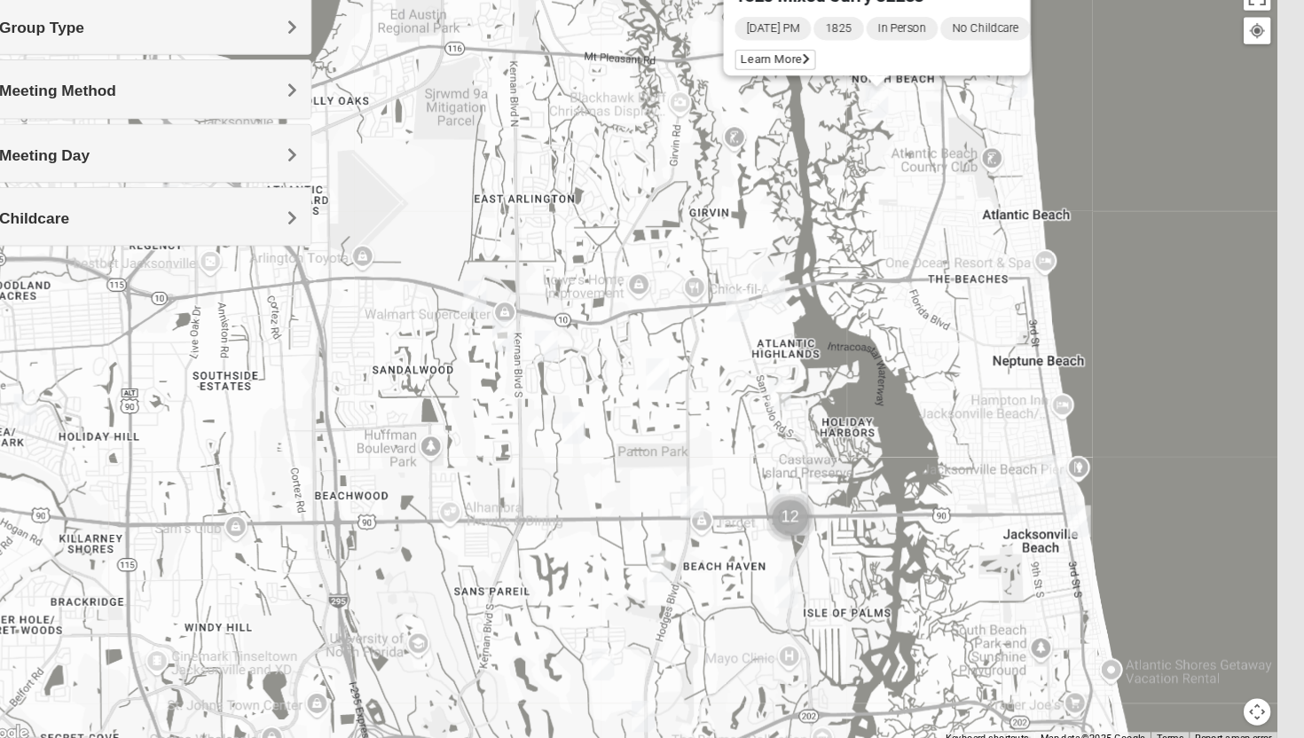
drag, startPoint x: 881, startPoint y: 184, endPoint x: 887, endPoint y: 271, distance: 88.0
click at [886, 272] on div "1825 Mixed Curry 32233 Sunday PM 1825 In Person No Childcare Learn More" at bounding box center [652, 348] width 1213 height 710
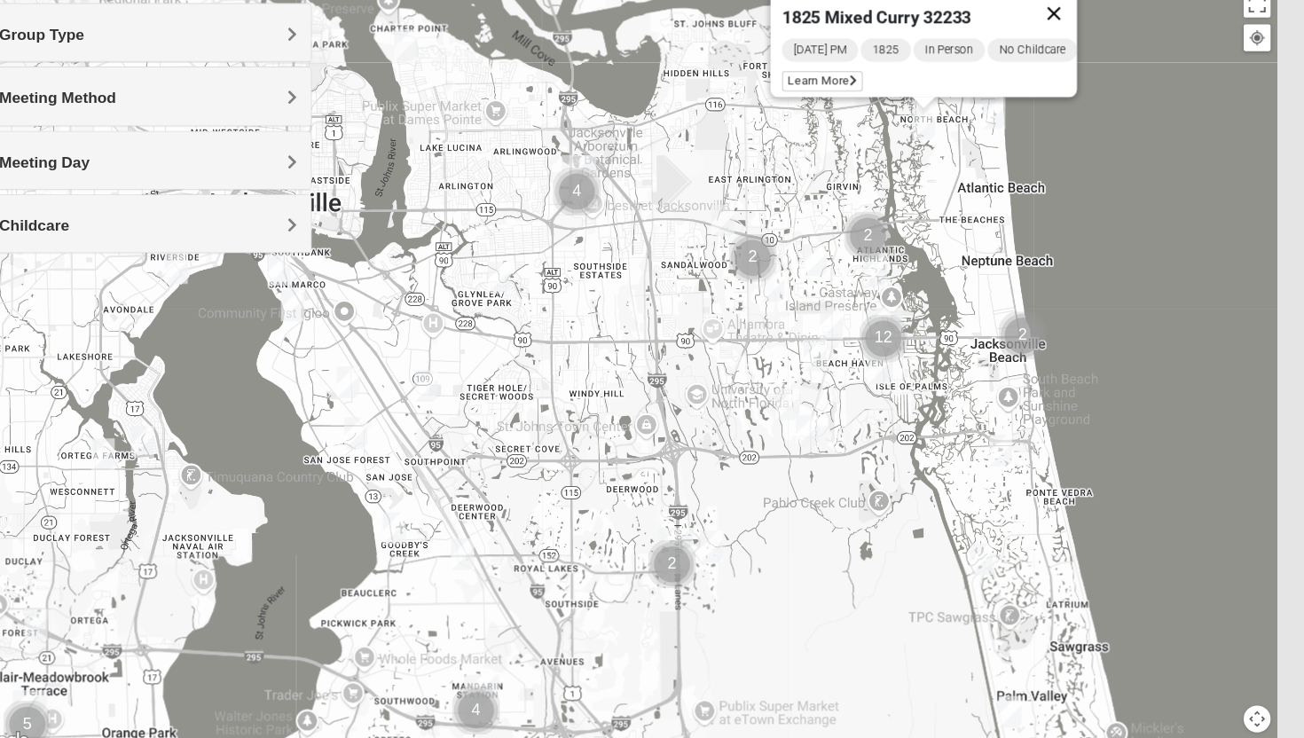
click at [1057, 12] on button "Close" at bounding box center [1052, 20] width 43 height 43
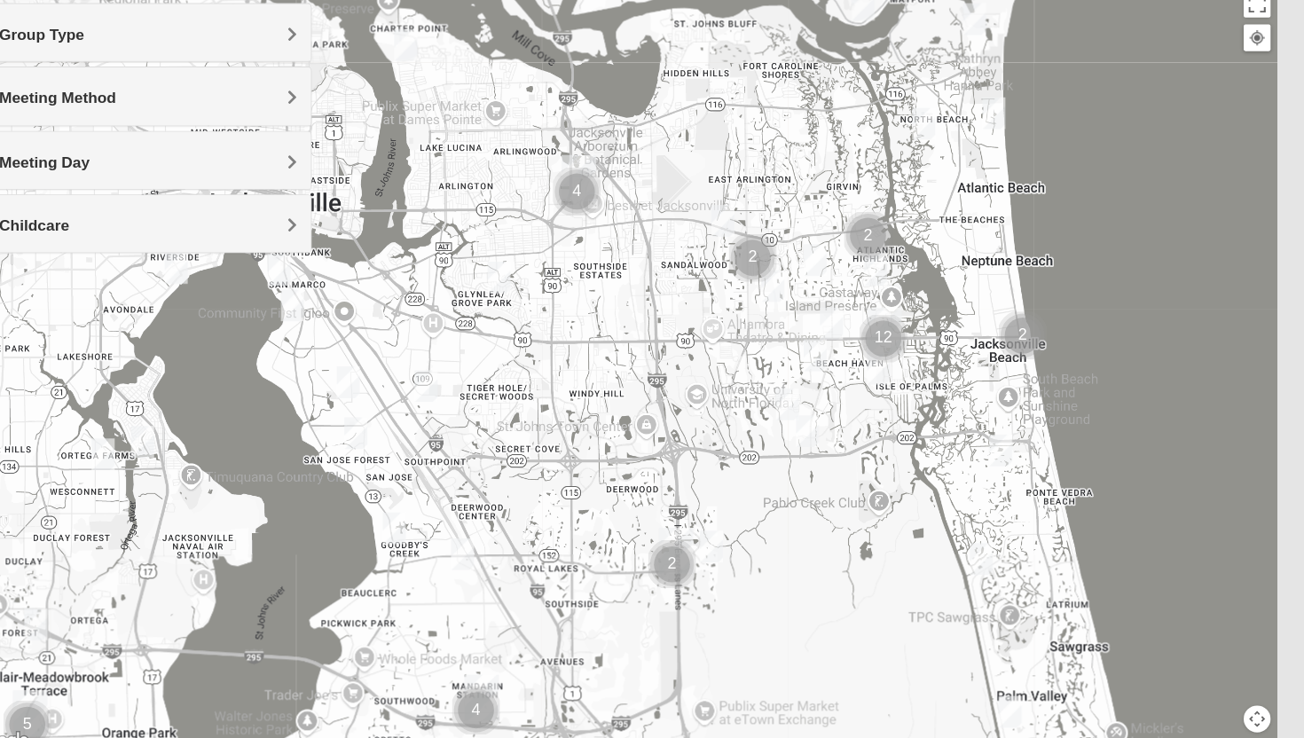
click at [804, 379] on img "1825 Womens Brunetti 32224" at bounding box center [805, 380] width 21 height 29
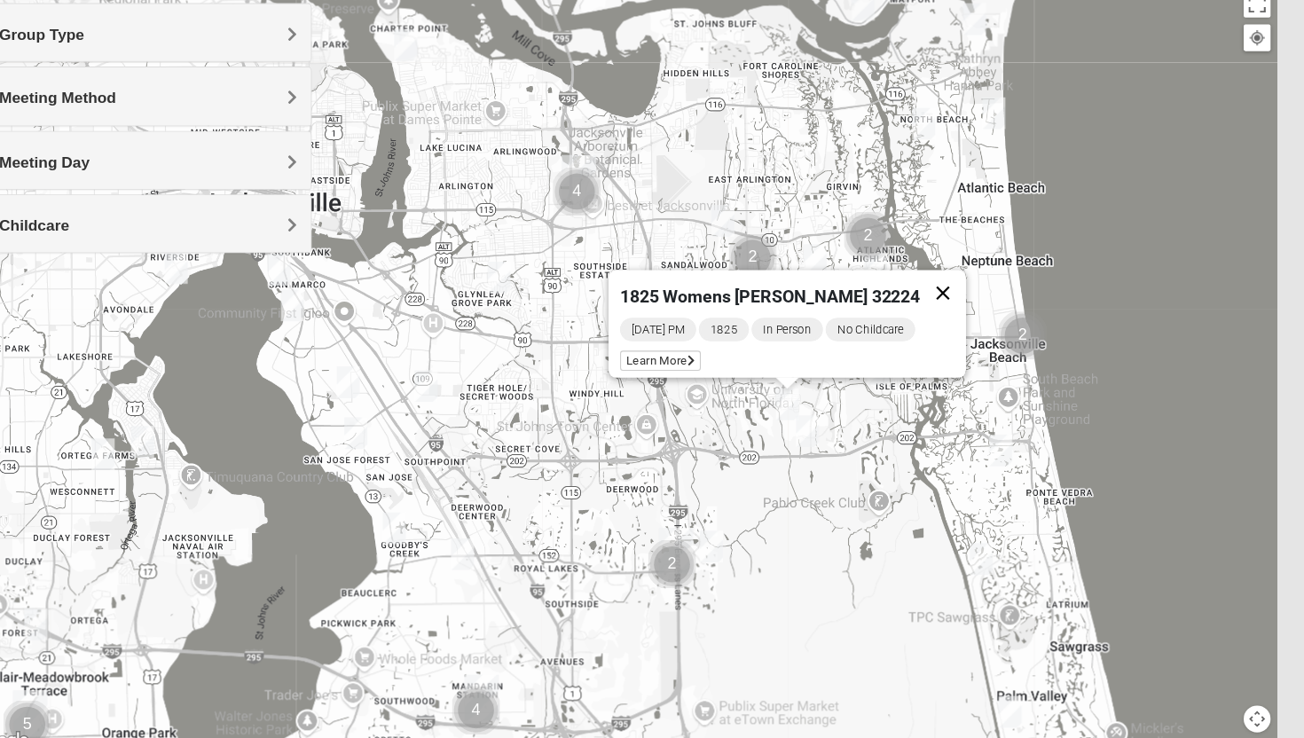
click at [935, 263] on button "Close" at bounding box center [949, 278] width 43 height 43
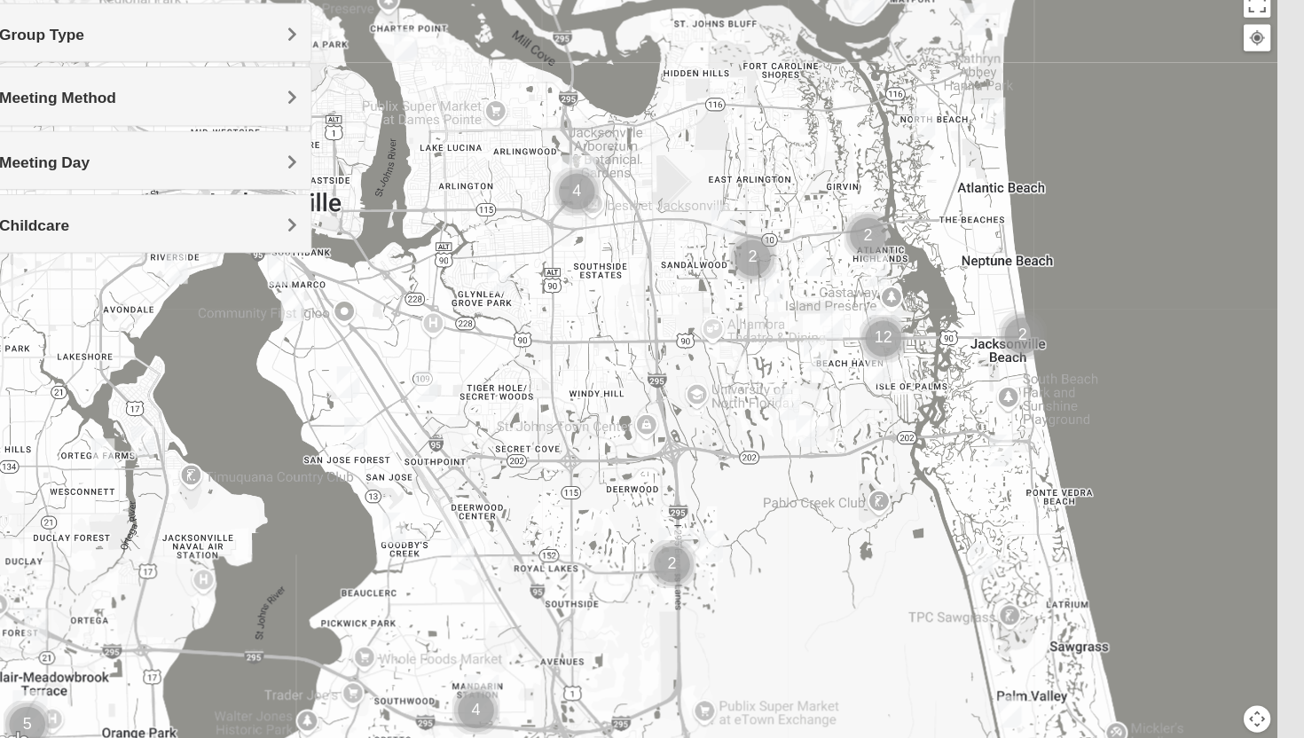
click at [836, 329] on img "1825 Mens Cason 32224" at bounding box center [831, 335] width 21 height 29
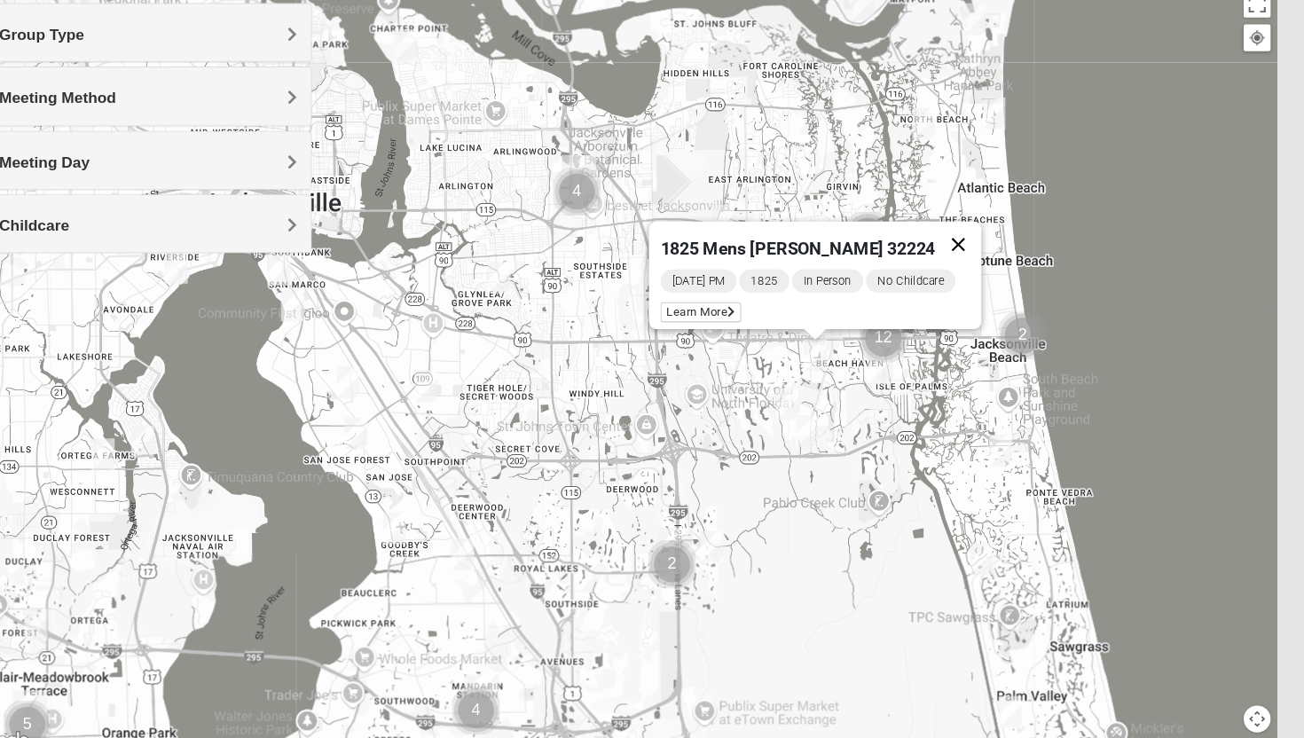
click at [964, 222] on button "Close" at bounding box center [963, 233] width 43 height 43
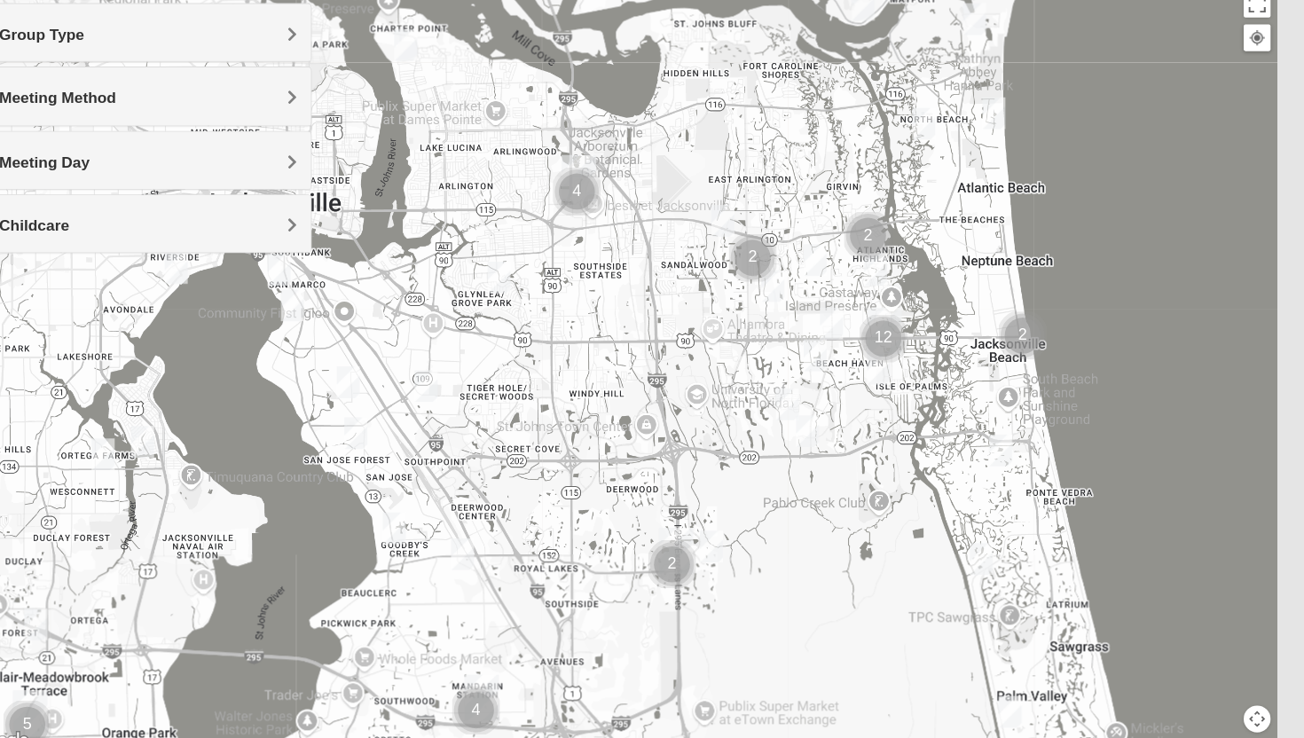
click at [846, 312] on img "1825 Womens Annis/Ferguson 32246" at bounding box center [846, 306] width 21 height 29
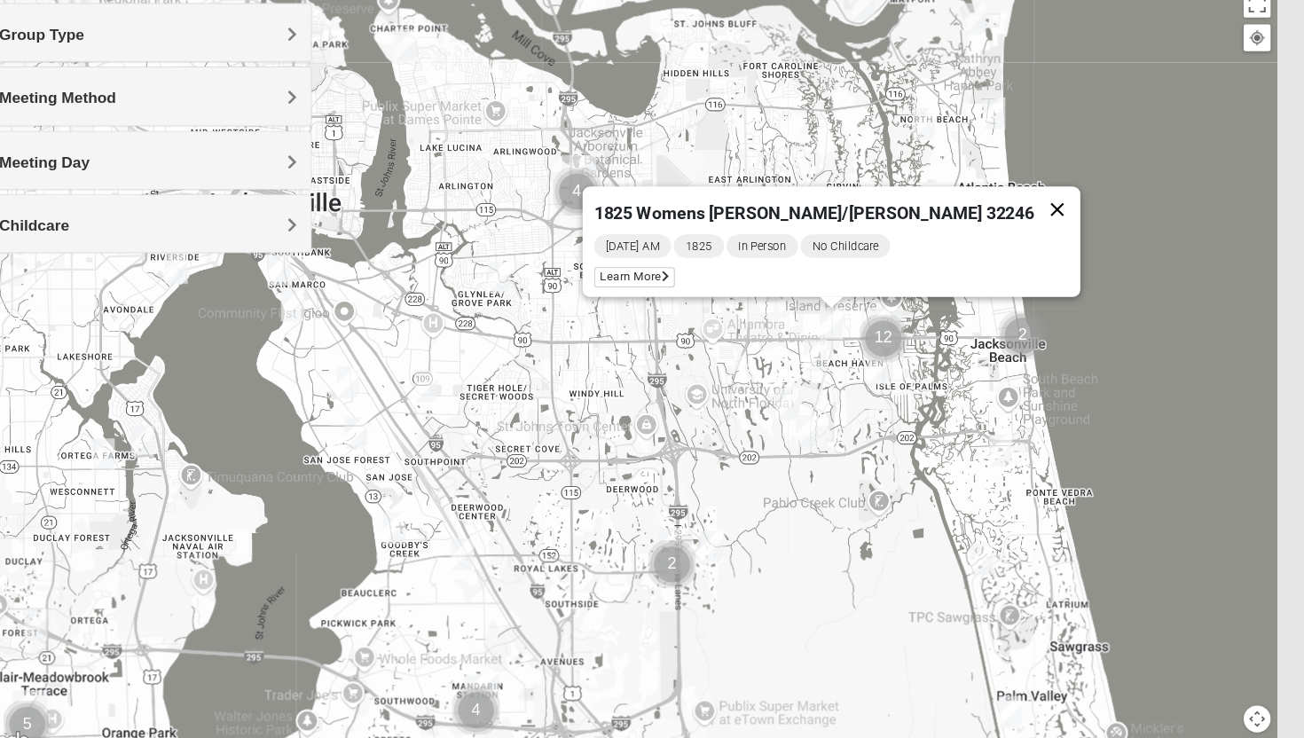
click at [1033, 198] on button "Close" at bounding box center [1054, 201] width 43 height 43
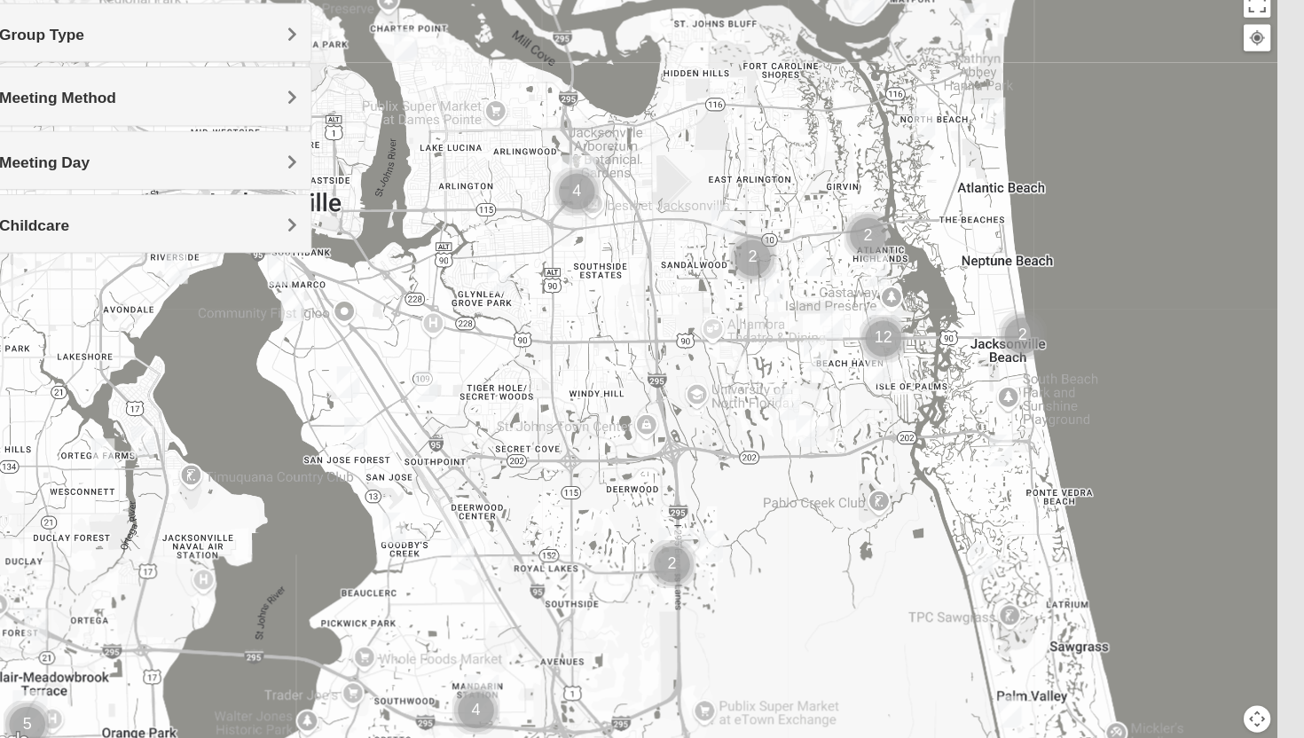
click at [829, 246] on img "1825 Mixed Annis 32246" at bounding box center [831, 247] width 21 height 29
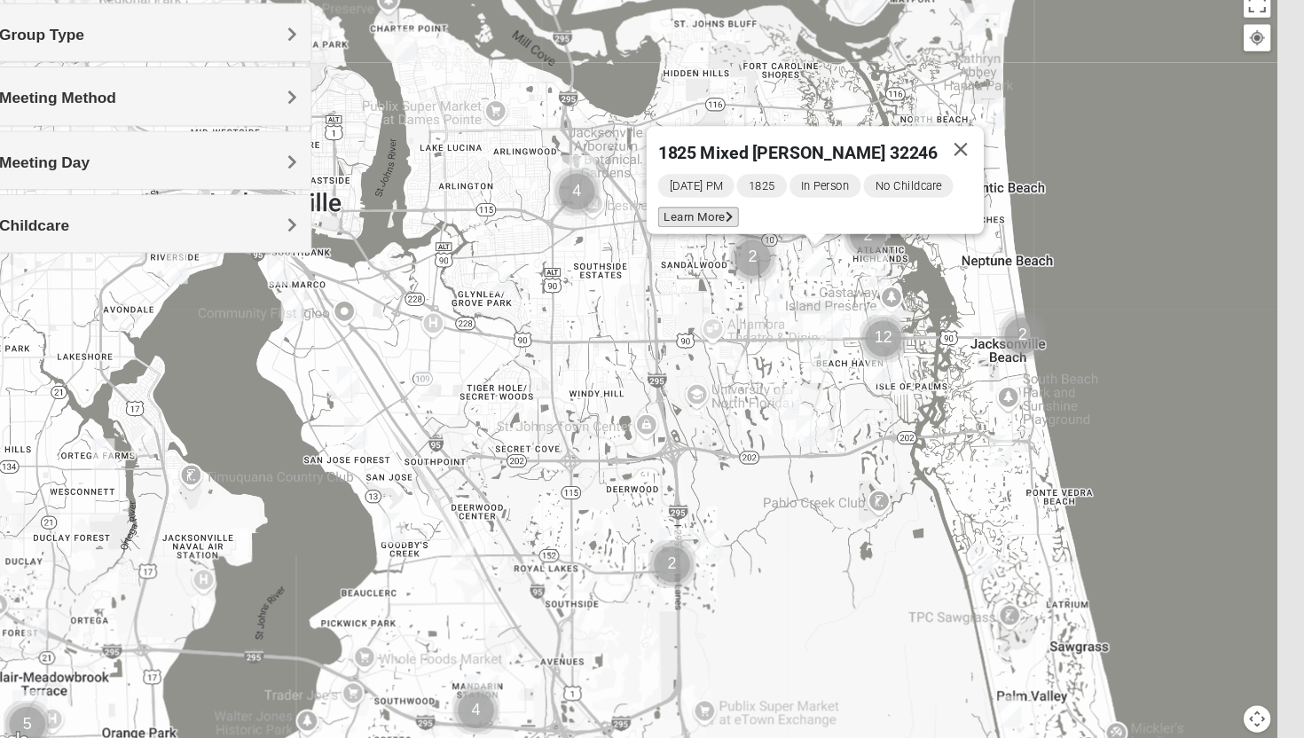
click at [732, 199] on span "Learn More" at bounding box center [724, 208] width 75 height 19
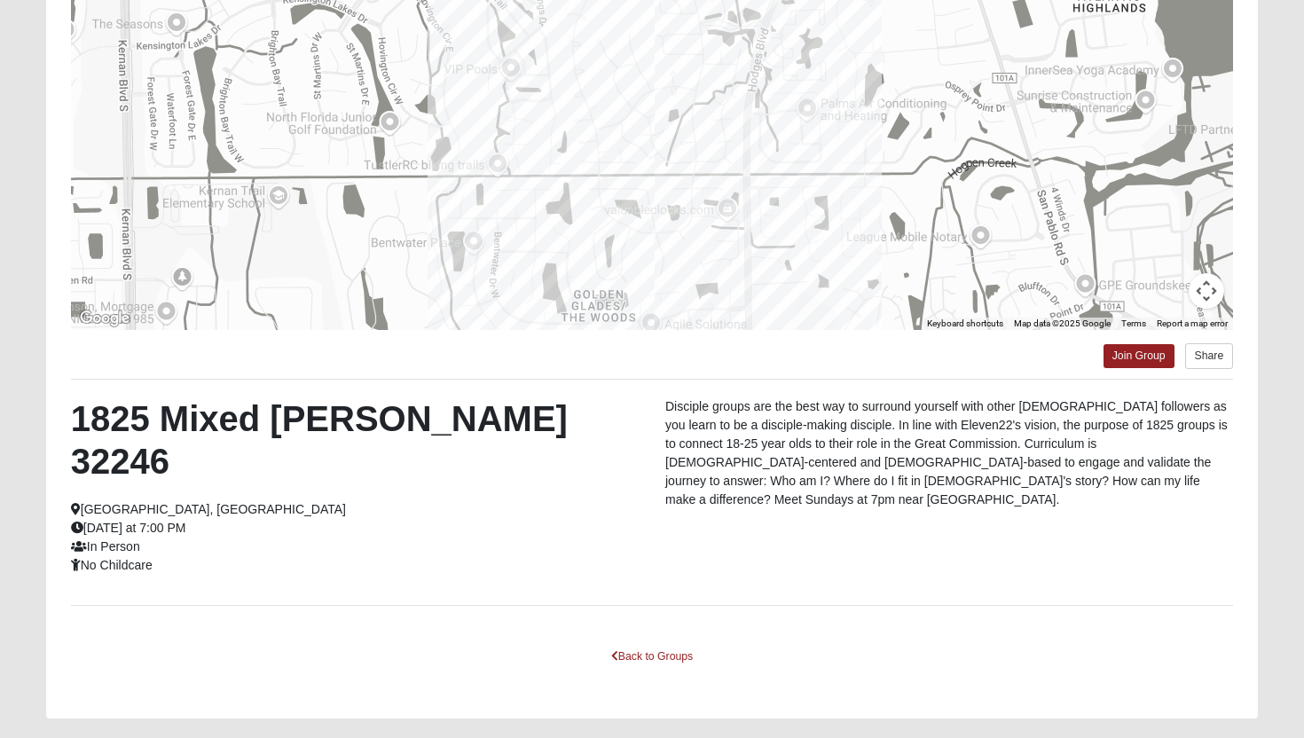
scroll to position [222, 0]
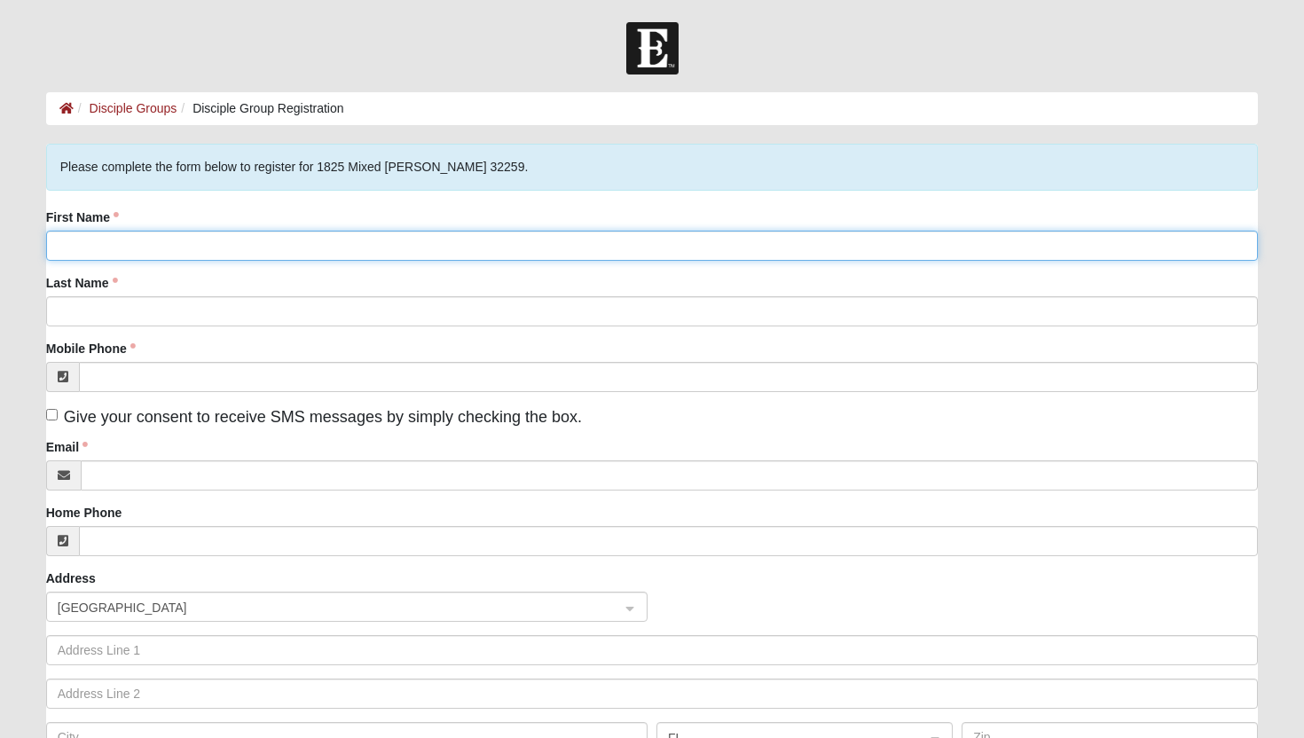
click at [219, 234] on input "First Name" at bounding box center [652, 246] width 1213 height 30
type input "[MEDICAL_DATA]"
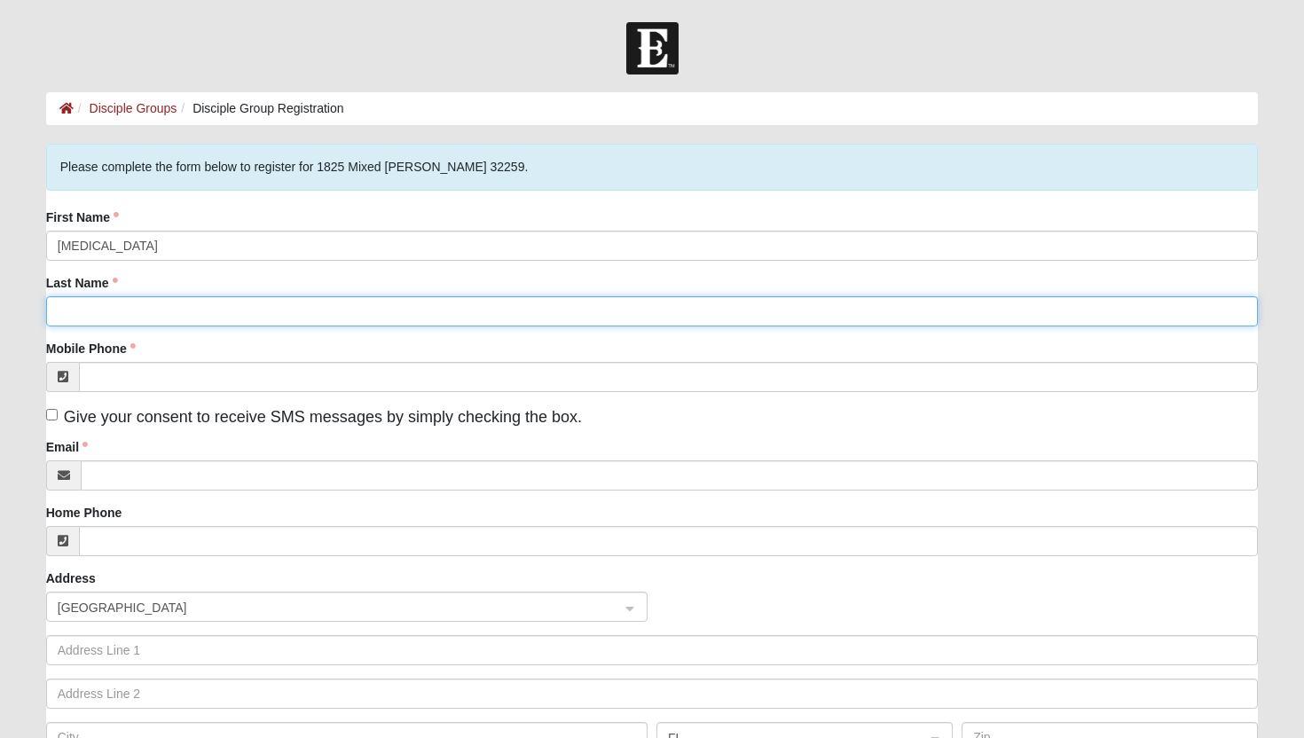
click at [98, 302] on input "Last Name" at bounding box center [652, 311] width 1213 height 30
type input "Paddock"
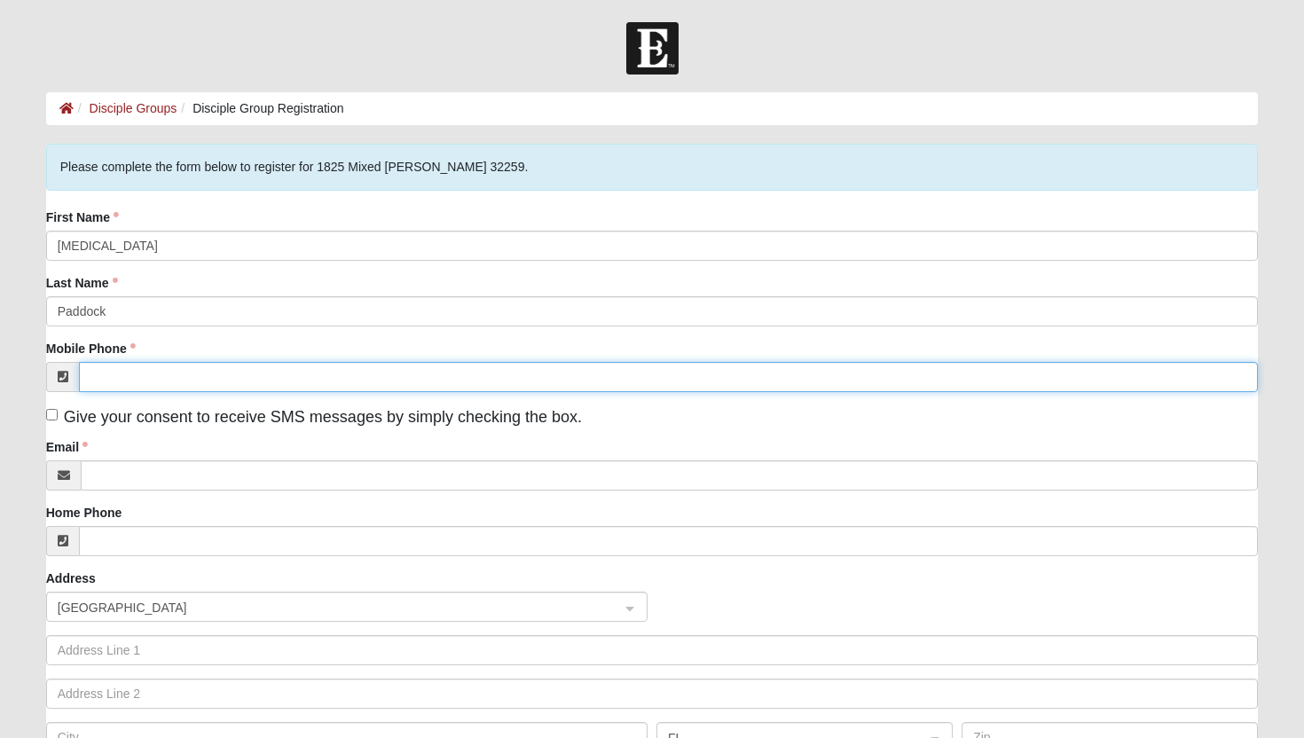
click at [115, 383] on input "Mobile Phone" at bounding box center [669, 377] width 1180 height 30
type input "(407) 383-6815"
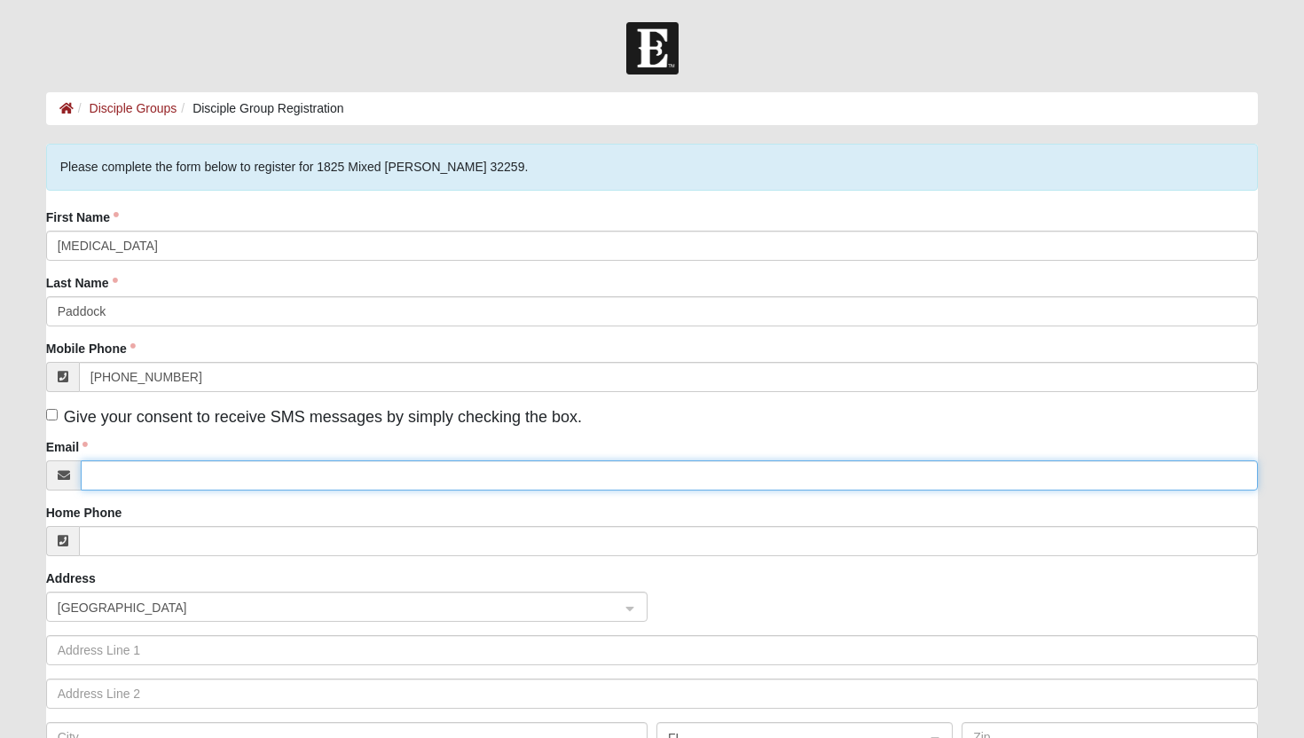
click at [118, 477] on input "Email" at bounding box center [670, 475] width 1178 height 30
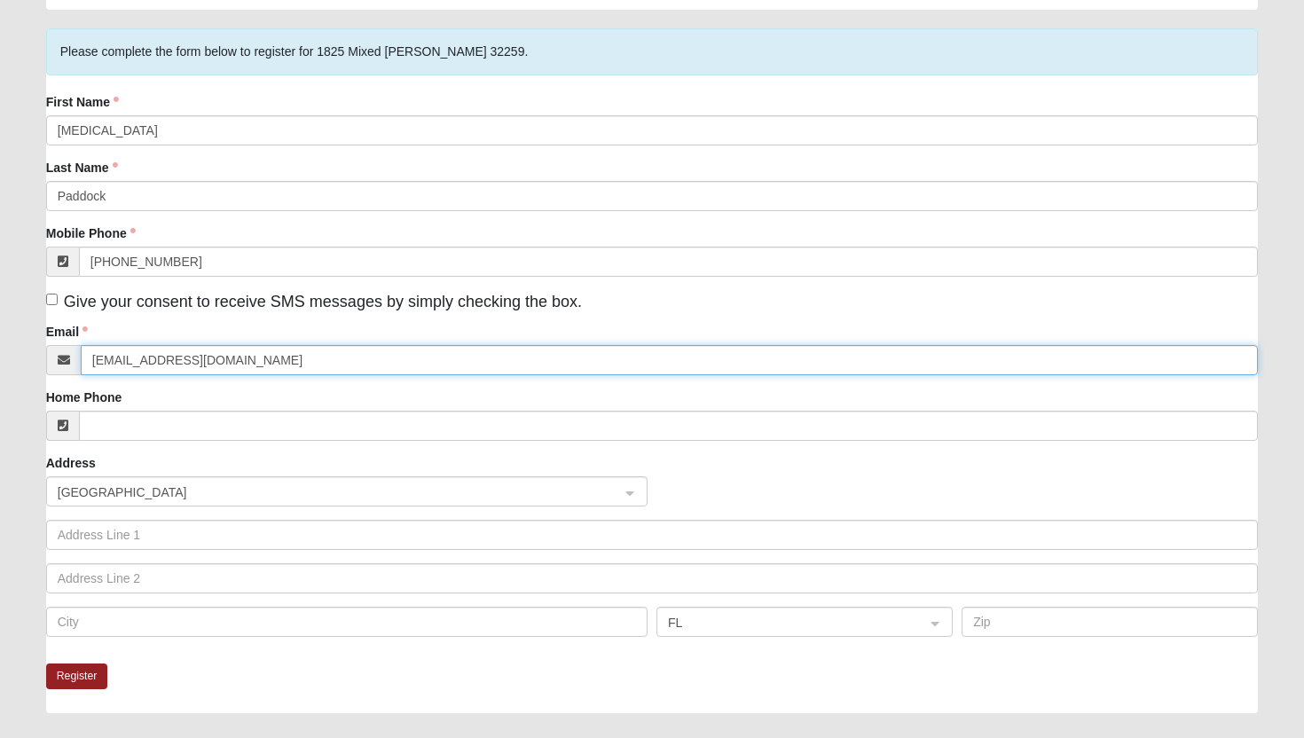
scroll to position [121, 0]
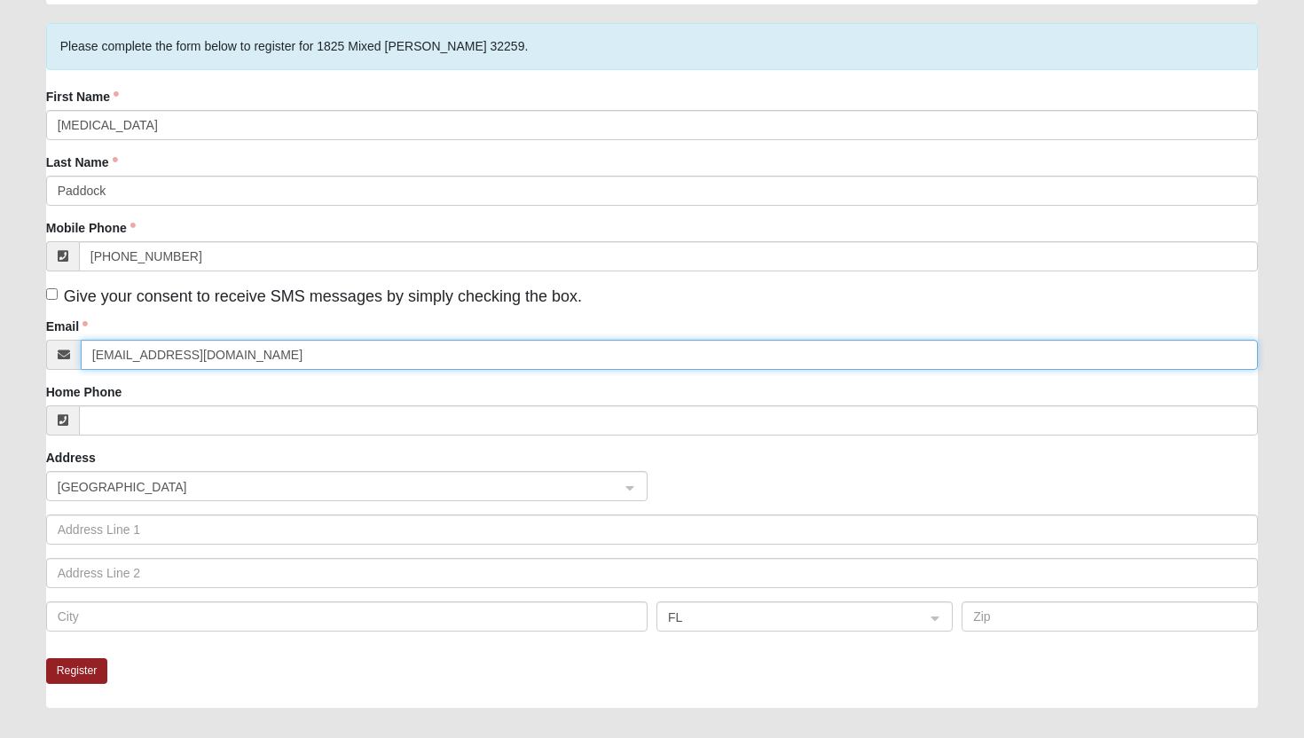
type input "allipaddock@gmail.com"
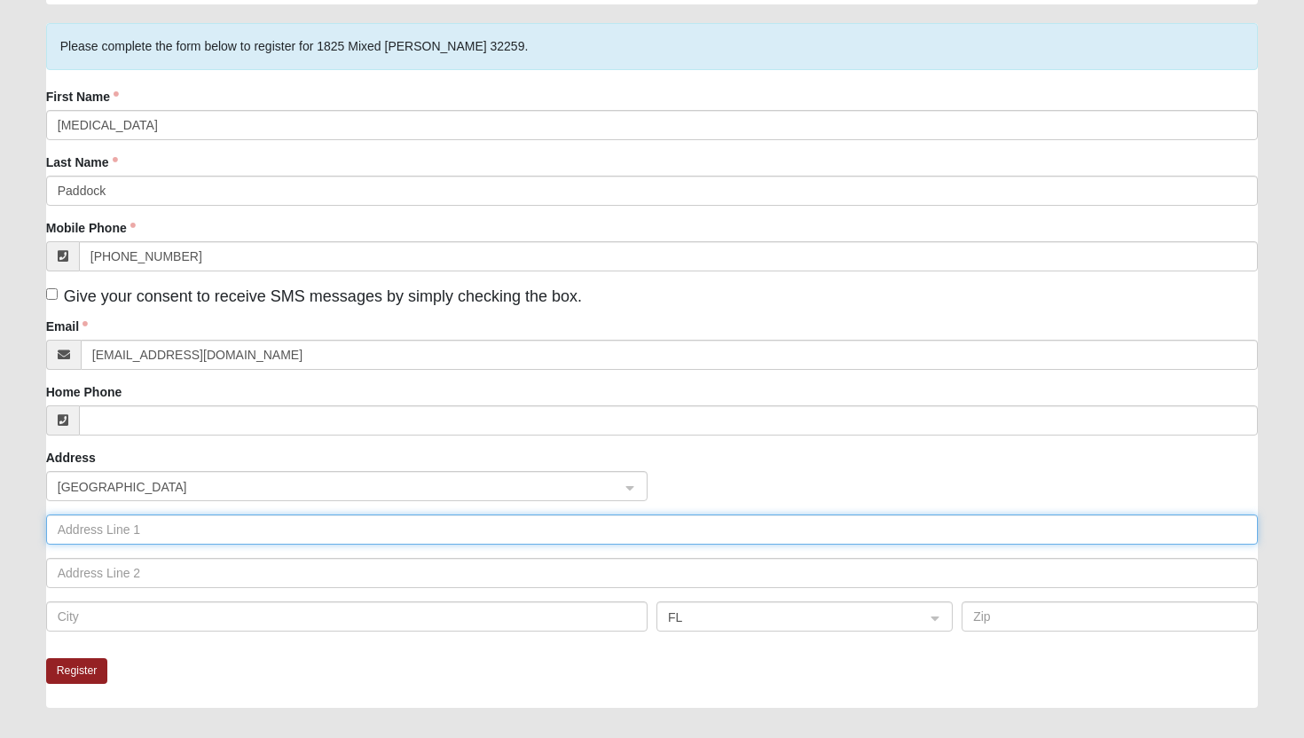
click at [126, 535] on input "text" at bounding box center [652, 529] width 1213 height 30
type input "500 Hammond Blvd."
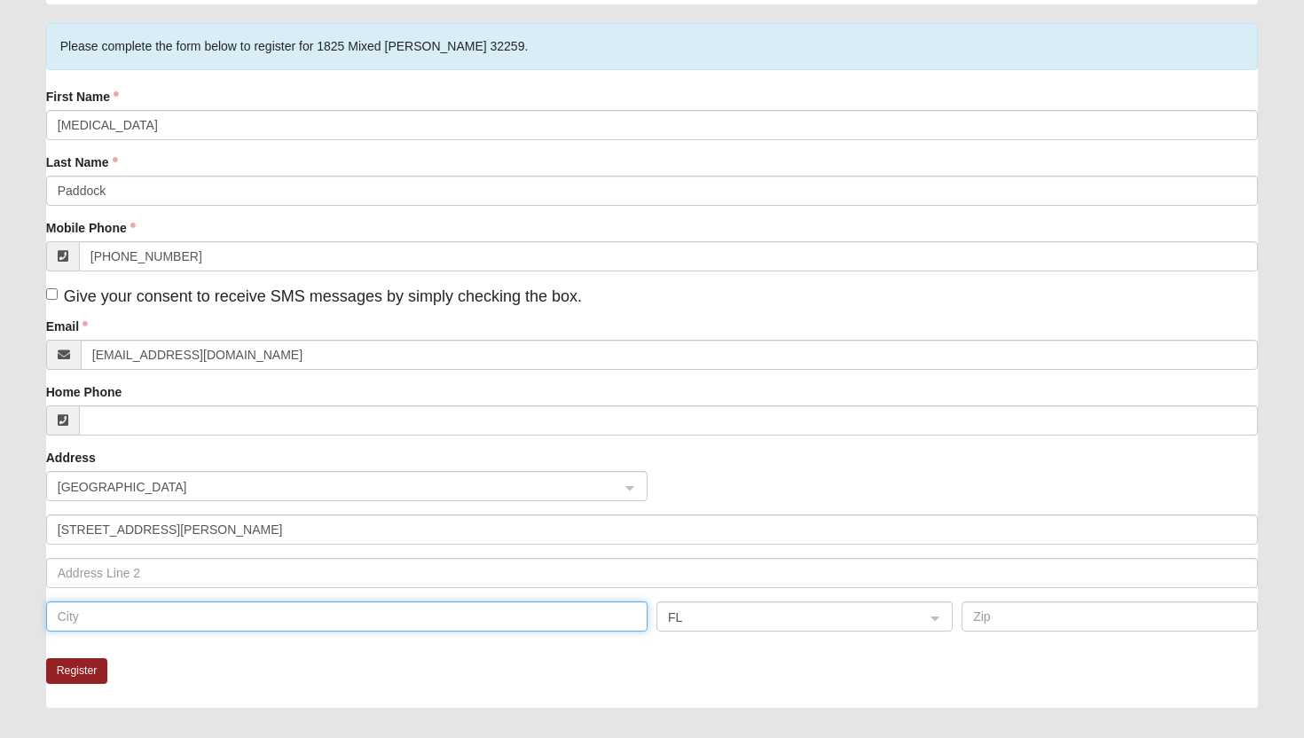
click at [138, 609] on input "text" at bounding box center [346, 616] width 601 height 30
type input "Jacksonville"
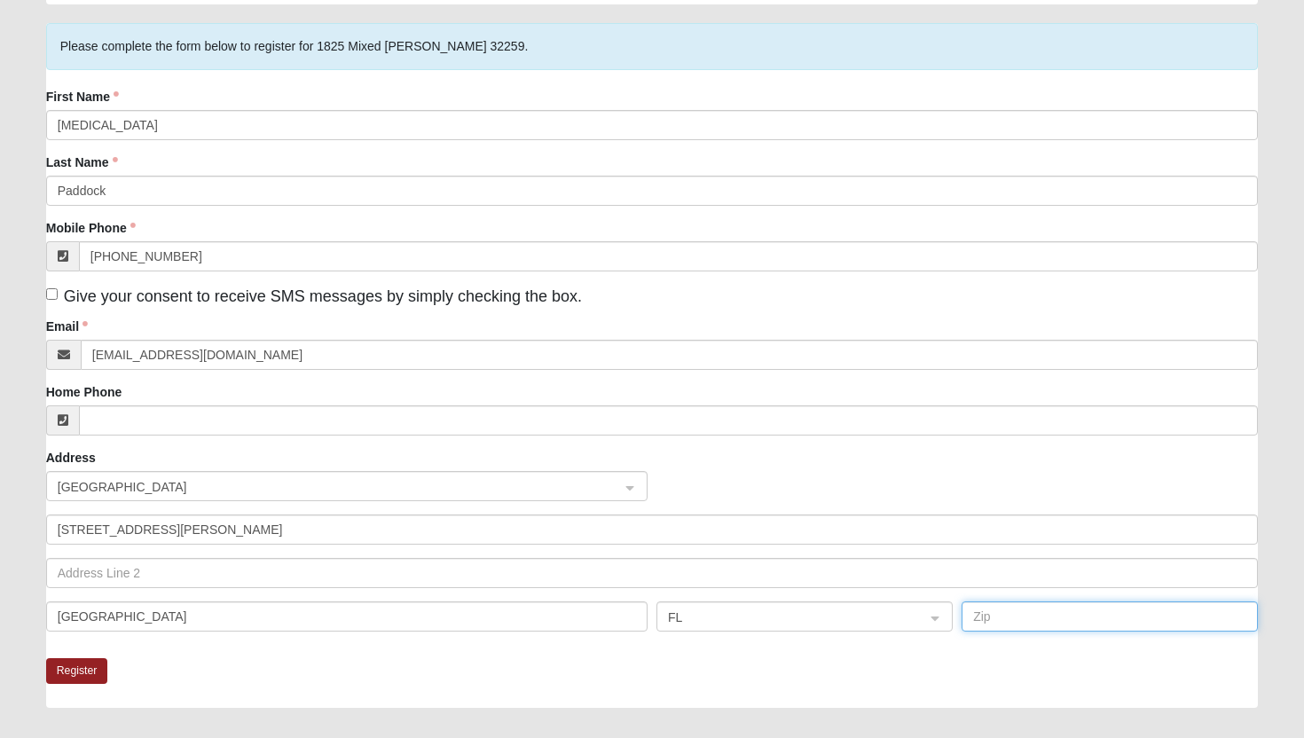
click at [1032, 606] on input "text" at bounding box center [1110, 616] width 296 height 30
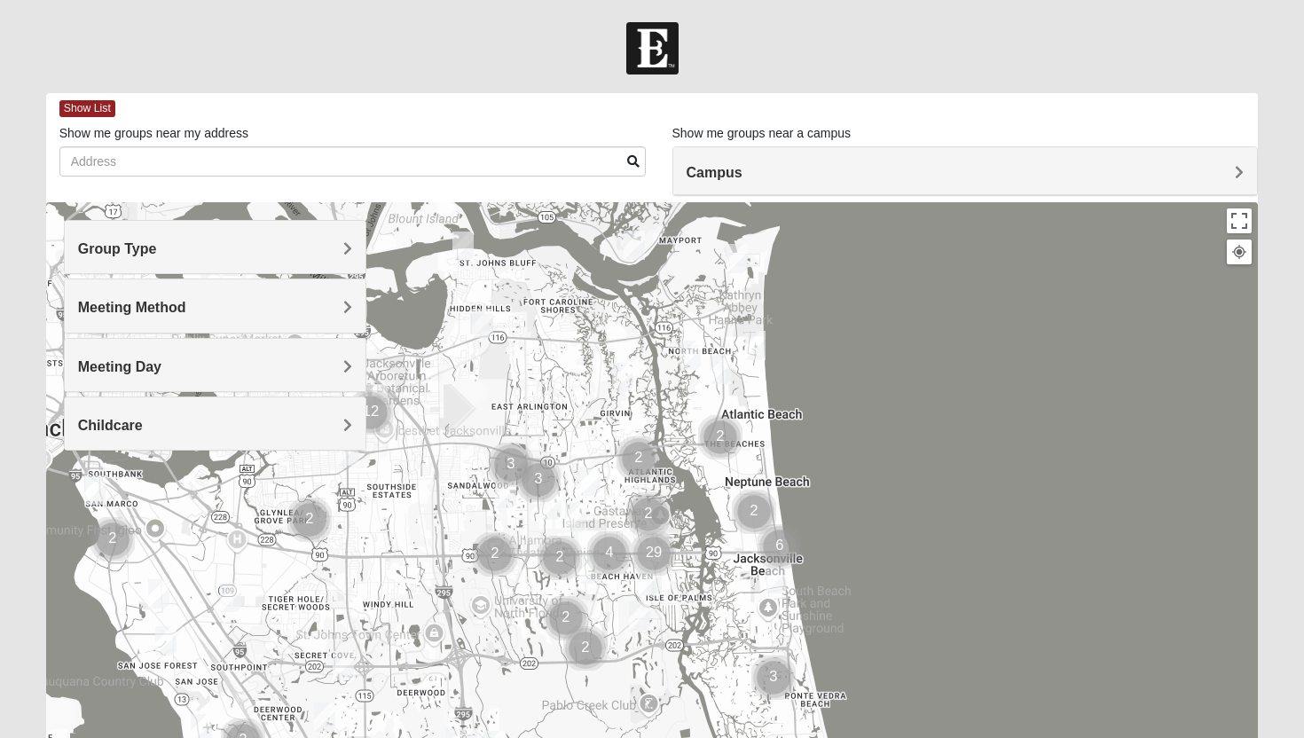
click at [331, 258] on div "Group Type" at bounding box center [216, 247] width 302 height 52
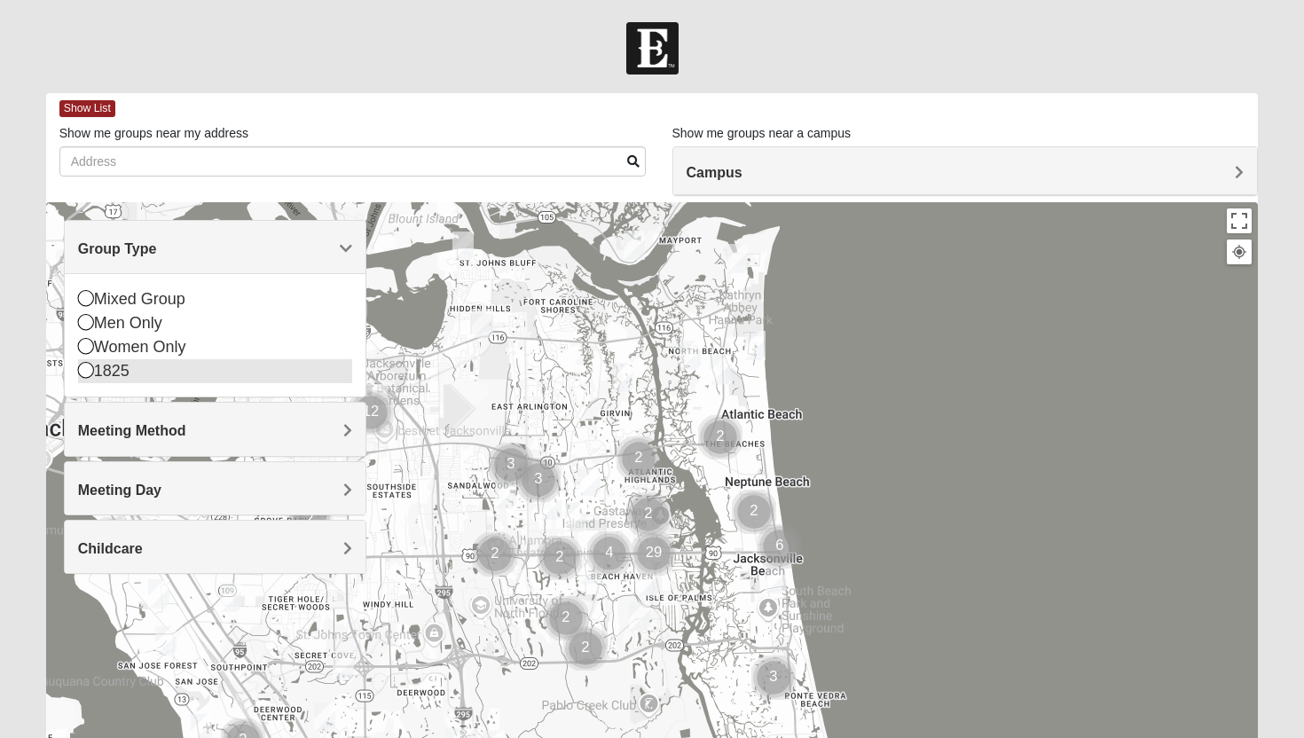
click at [265, 366] on div "1825" at bounding box center [215, 371] width 275 height 24
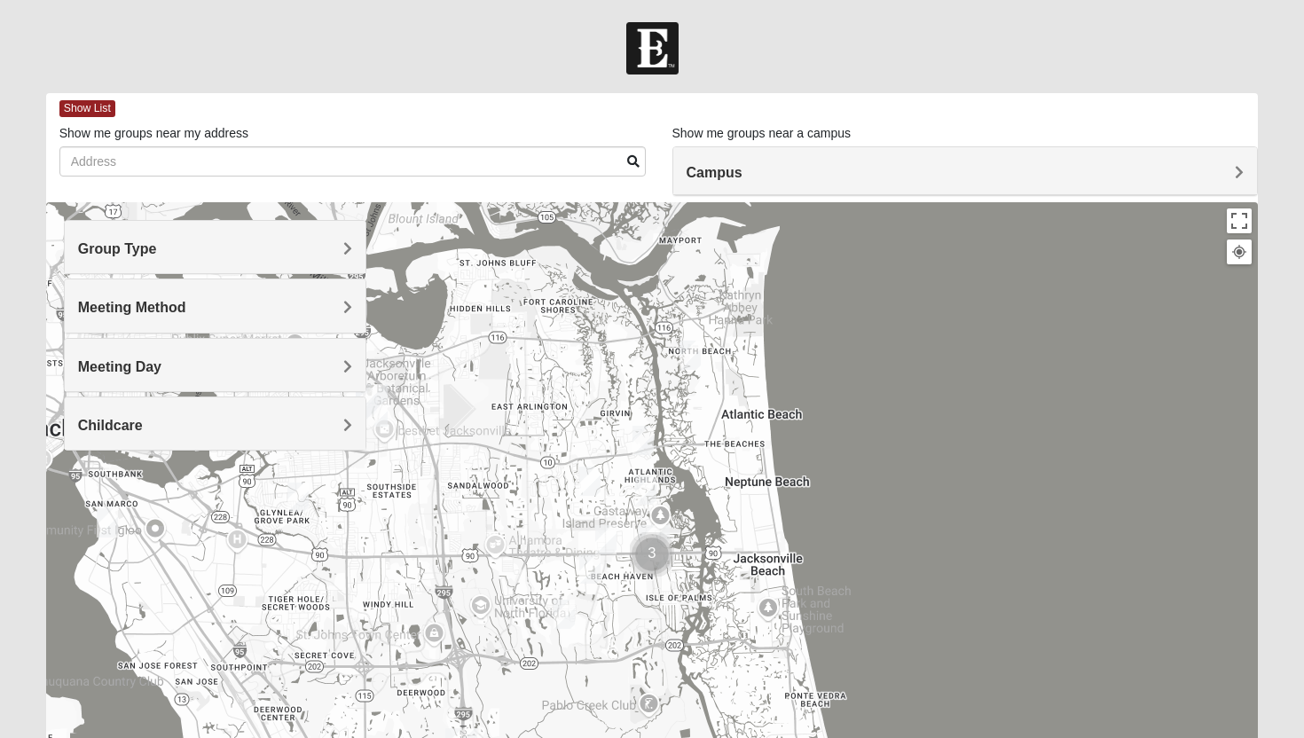
click at [157, 253] on span "Group Type" at bounding box center [117, 248] width 79 height 15
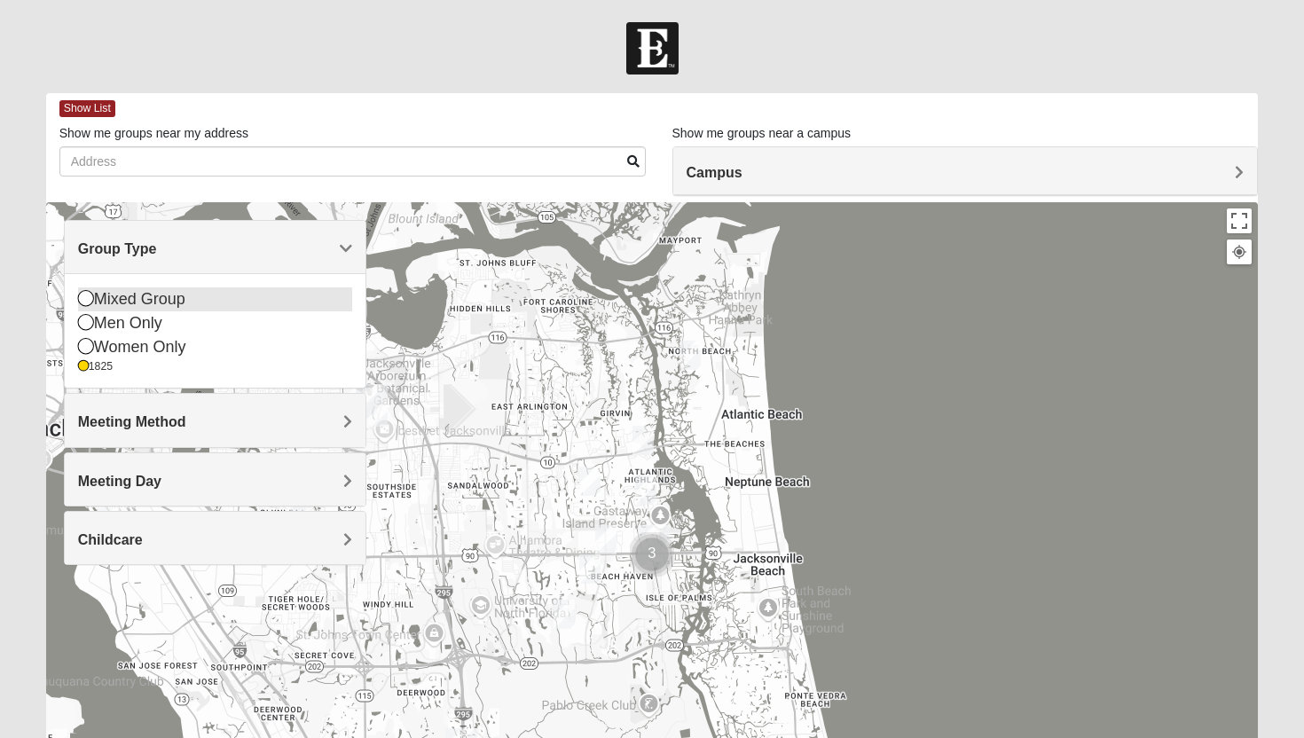
click at [303, 302] on div "Mixed Group" at bounding box center [215, 299] width 275 height 24
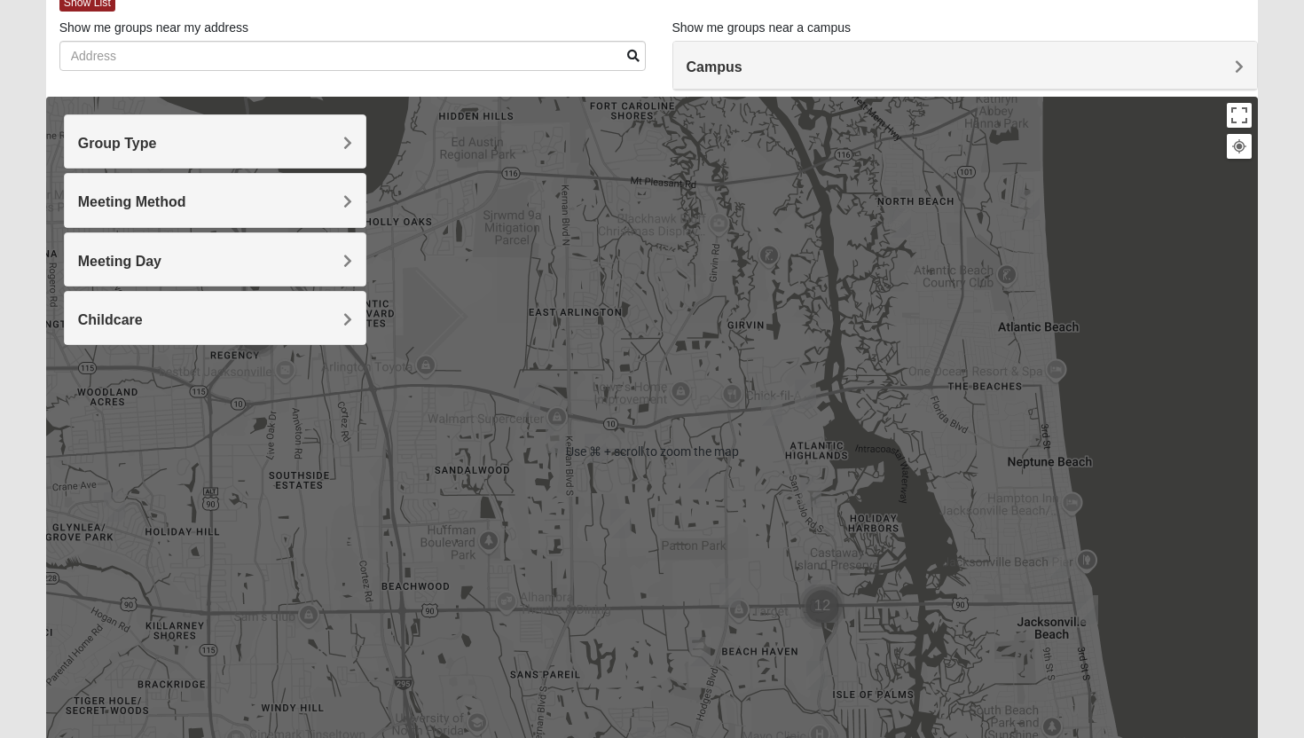
scroll to position [122, 0]
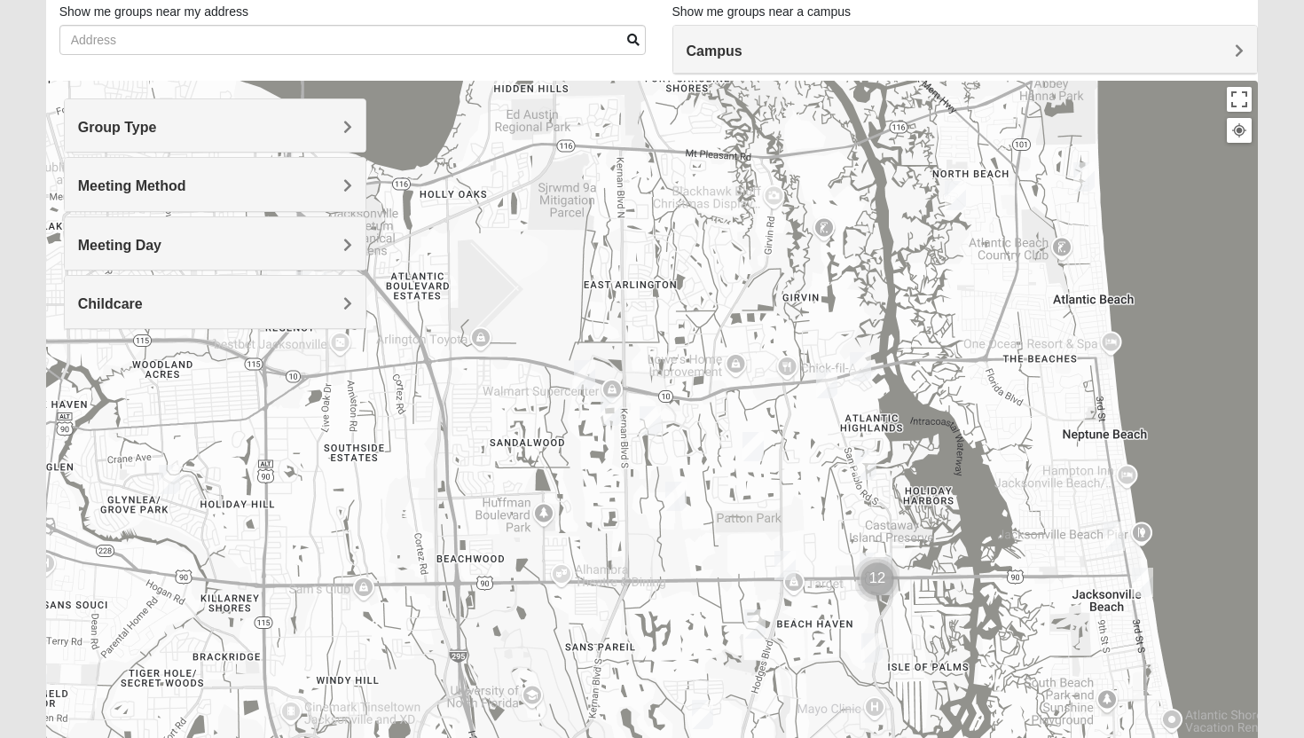
drag, startPoint x: 537, startPoint y: 548, endPoint x: 595, endPoint y: 537, distance: 59.7
click at [595, 537] on div at bounding box center [652, 436] width 1213 height 710
click at [745, 447] on img "1825 Mixed Annis 32246" at bounding box center [752, 446] width 21 height 29
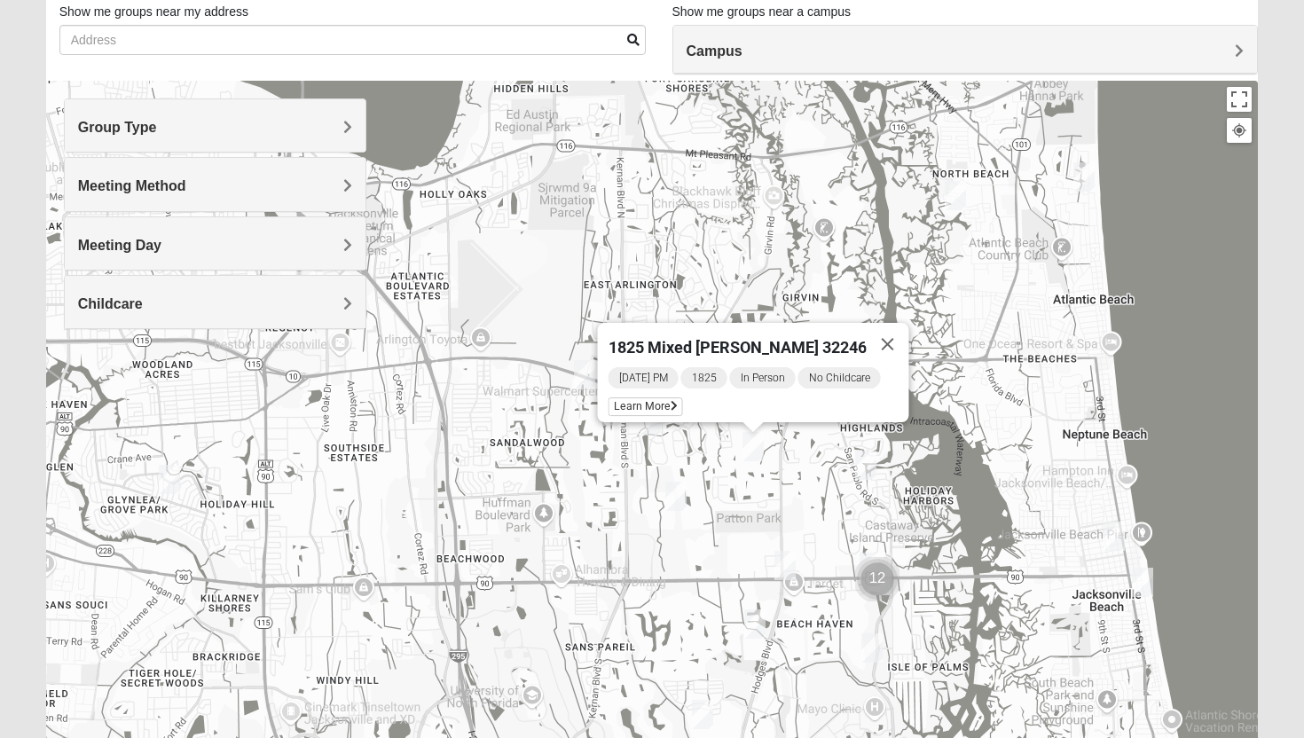
click at [170, 472] on img "1825 Mixed Shamet 32216" at bounding box center [169, 479] width 21 height 29
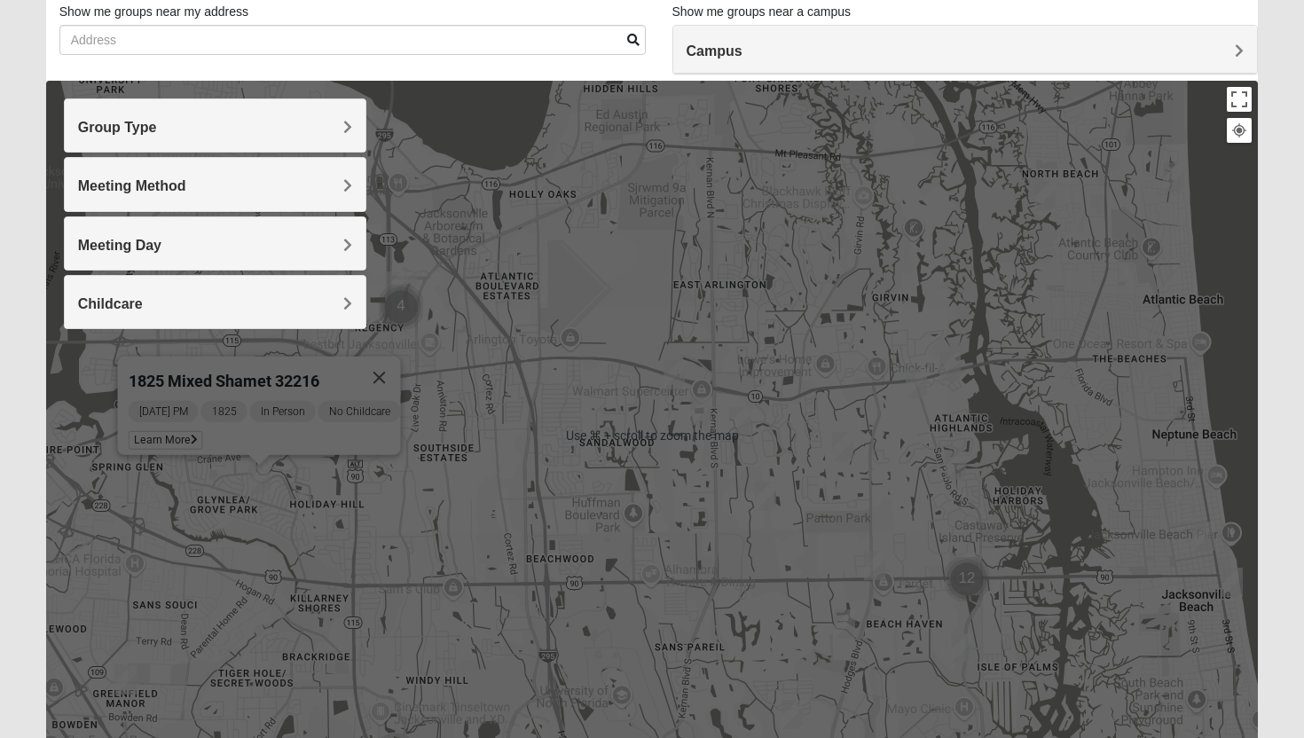
click at [233, 483] on div "1825 Mixed Shamet 32216 [DATE] PM 1825 In Person No Childcare Learn More" at bounding box center [652, 436] width 1213 height 710
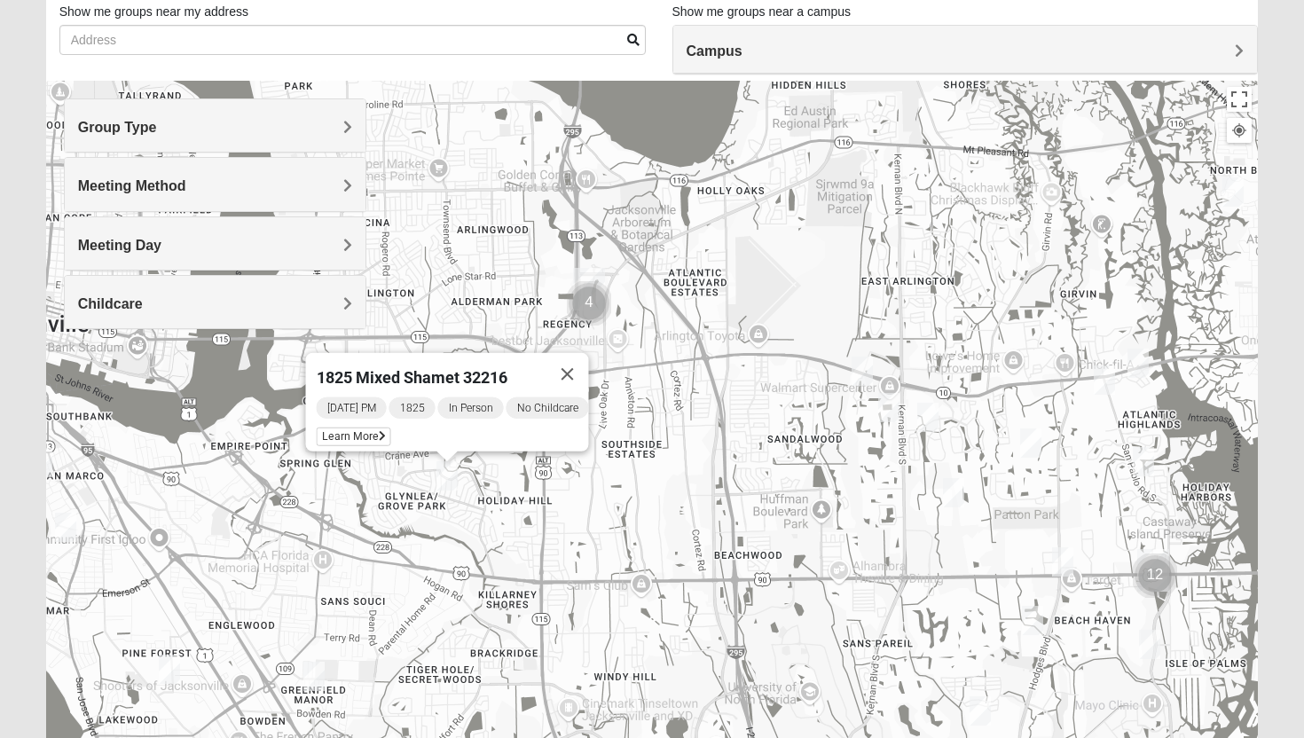
drag, startPoint x: 341, startPoint y: 506, endPoint x: 554, endPoint y: 494, distance: 213.2
click at [554, 497] on div "1825 Mixed Shamet 32216 [DATE] PM 1825 In Person No Childcare Learn More" at bounding box center [652, 436] width 1213 height 710
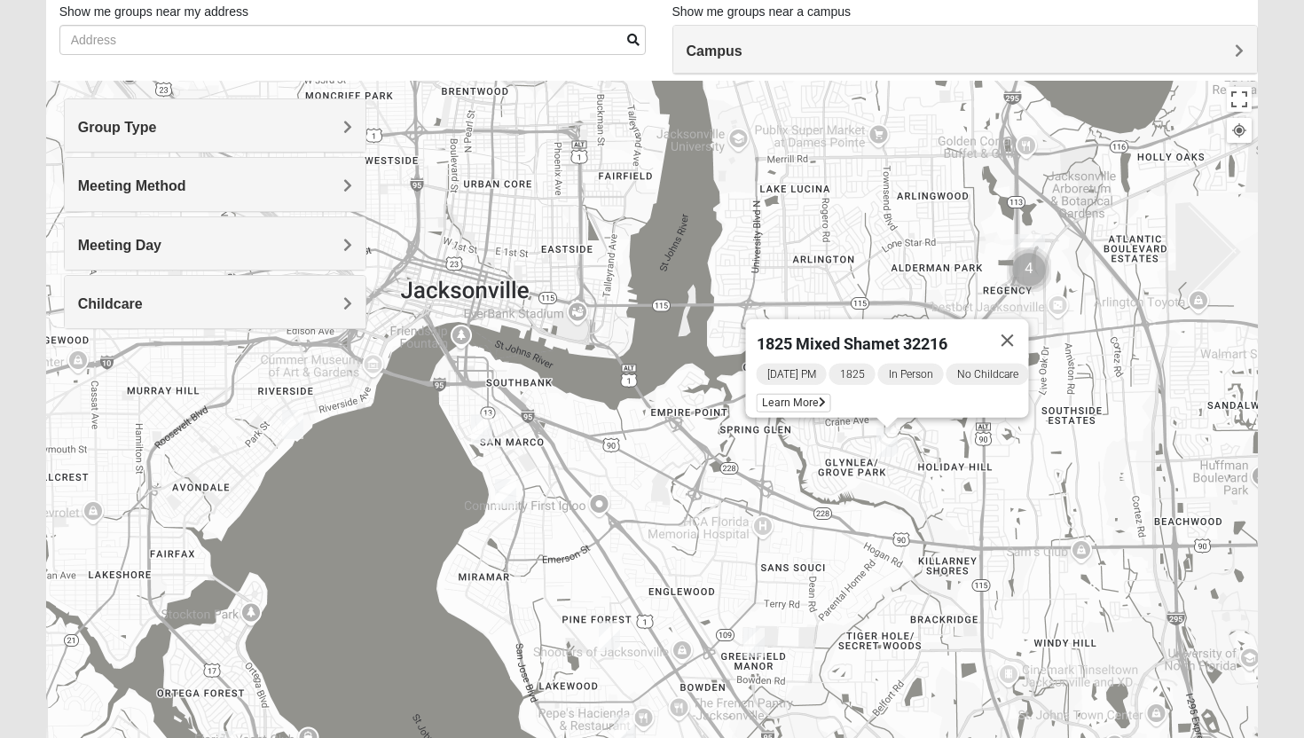
drag, startPoint x: 373, startPoint y: 460, endPoint x: 793, endPoint y: 435, distance: 420.4
click at [793, 435] on div "1825 Mixed Shamet 32216 [DATE] PM 1825 In Person No Childcare Learn More" at bounding box center [652, 436] width 1213 height 710
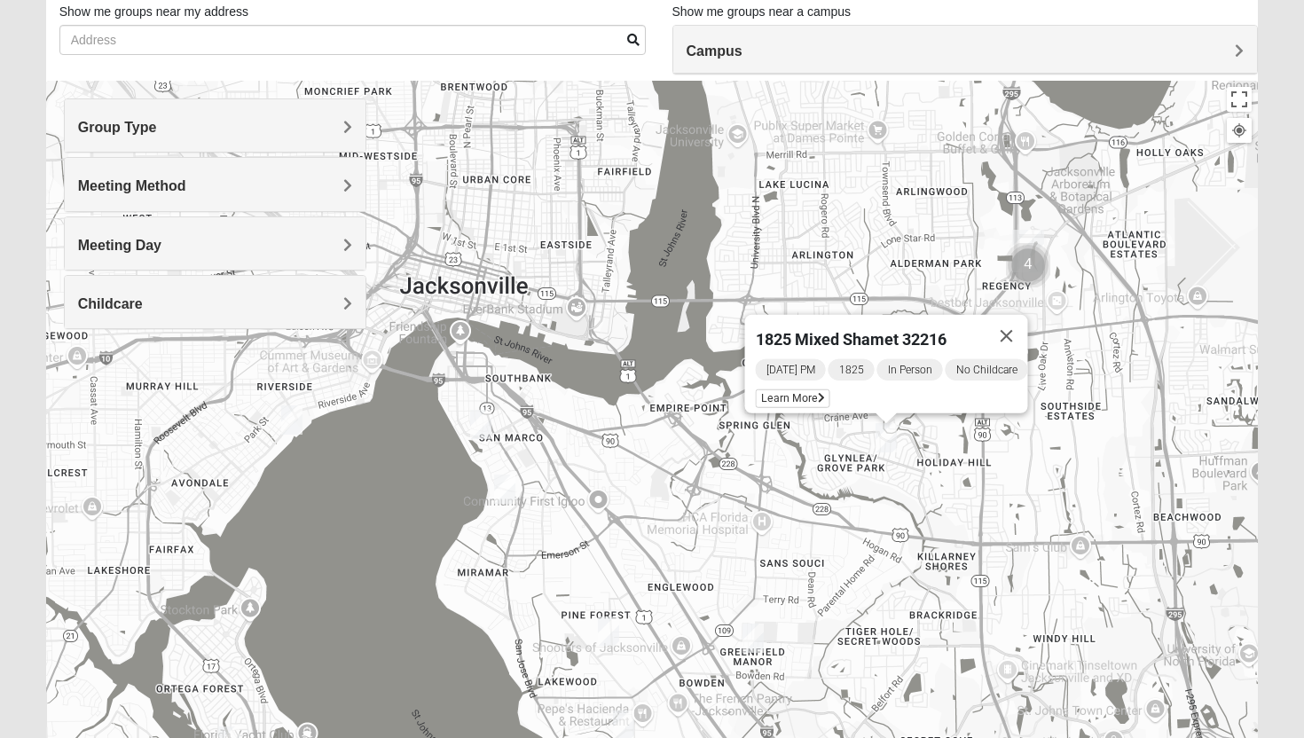
click at [499, 494] on img "1825 Mixed Chamberlian/Hicks 32207" at bounding box center [504, 489] width 21 height 29
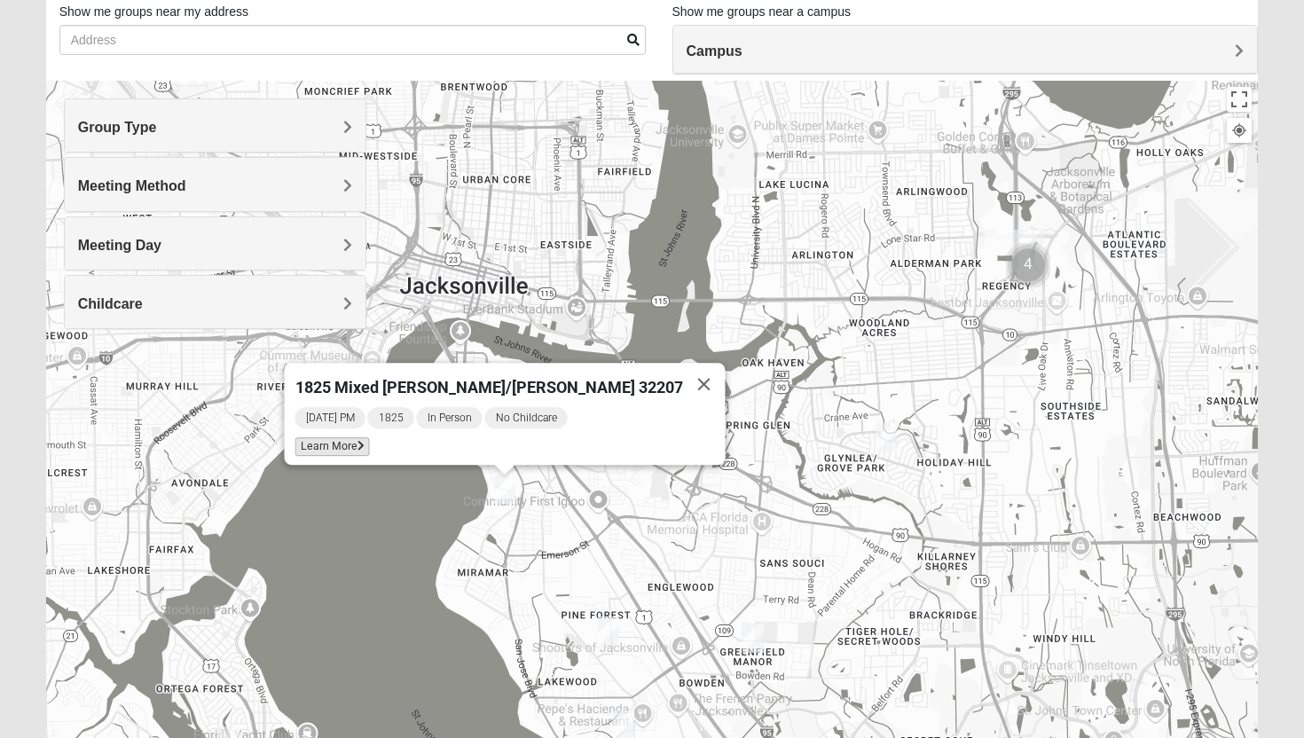
click at [370, 437] on span "Learn More" at bounding box center [332, 446] width 75 height 19
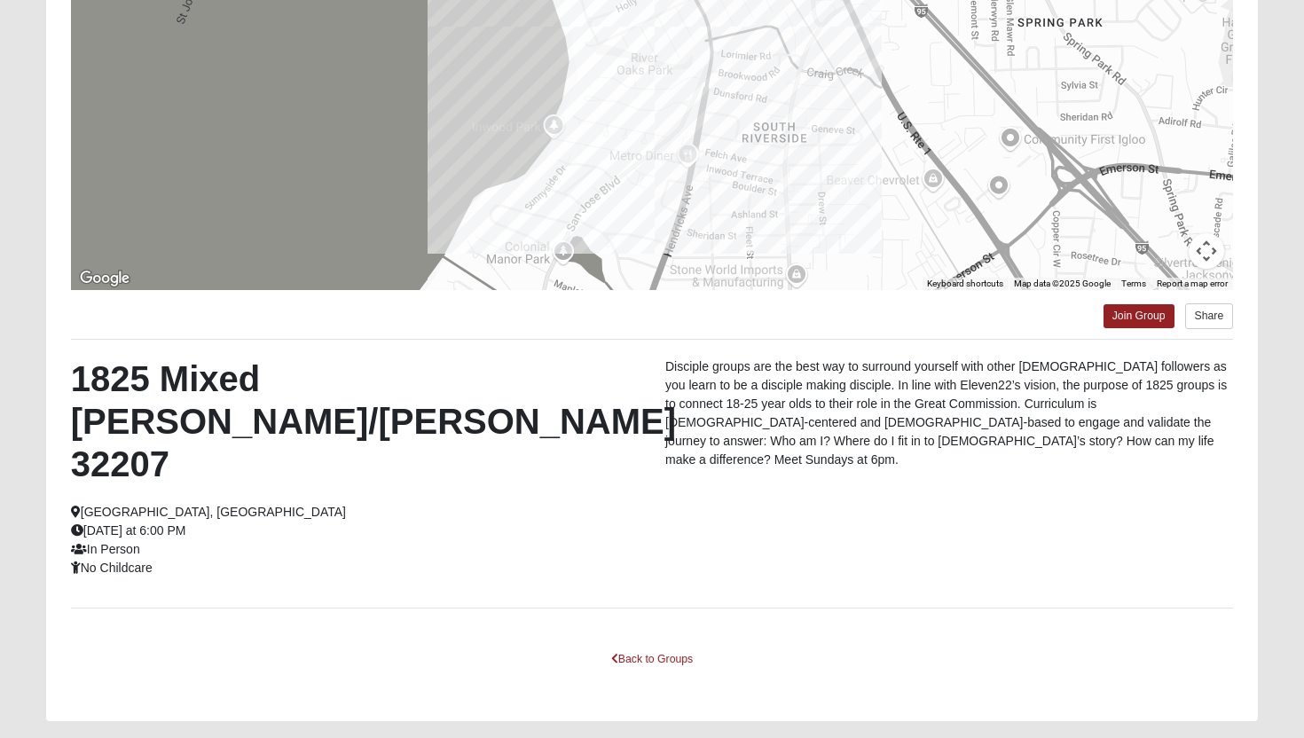
scroll to position [257, 0]
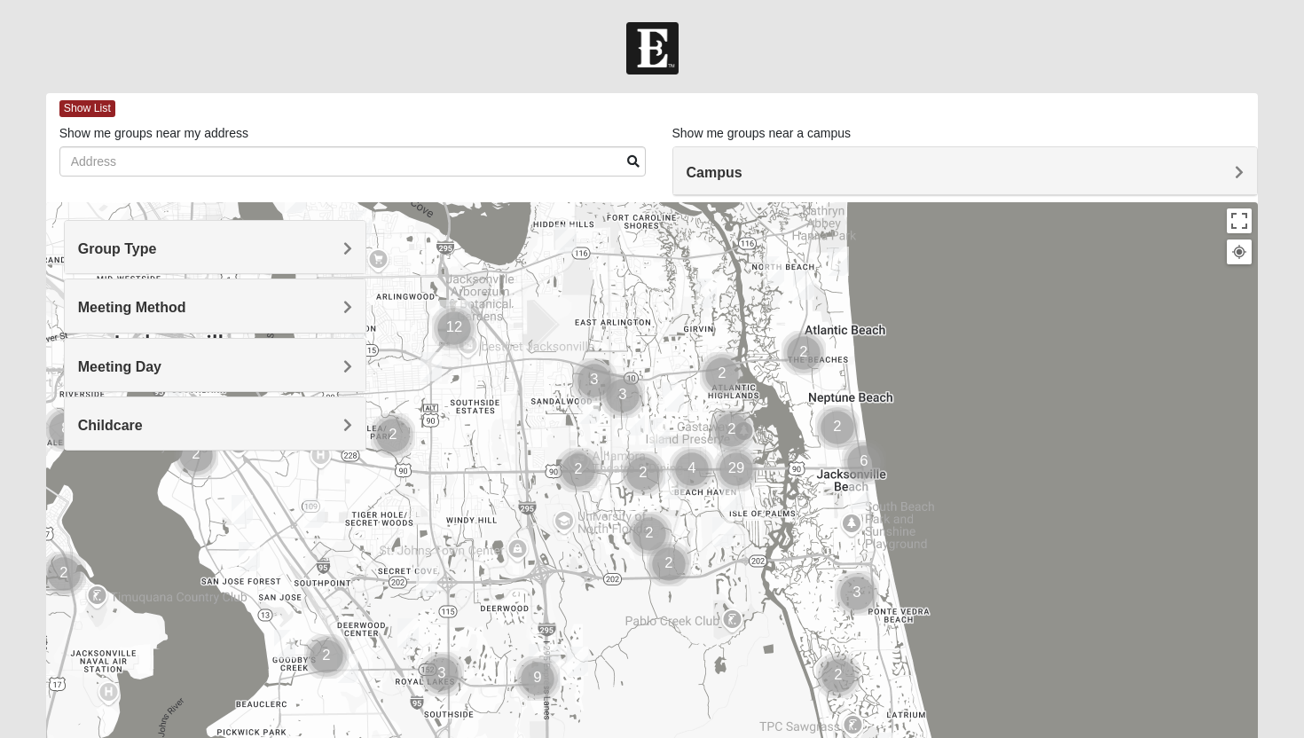
drag, startPoint x: 402, startPoint y: 439, endPoint x: 534, endPoint y: 334, distance: 169.1
click at [533, 334] on div at bounding box center [652, 557] width 1213 height 710
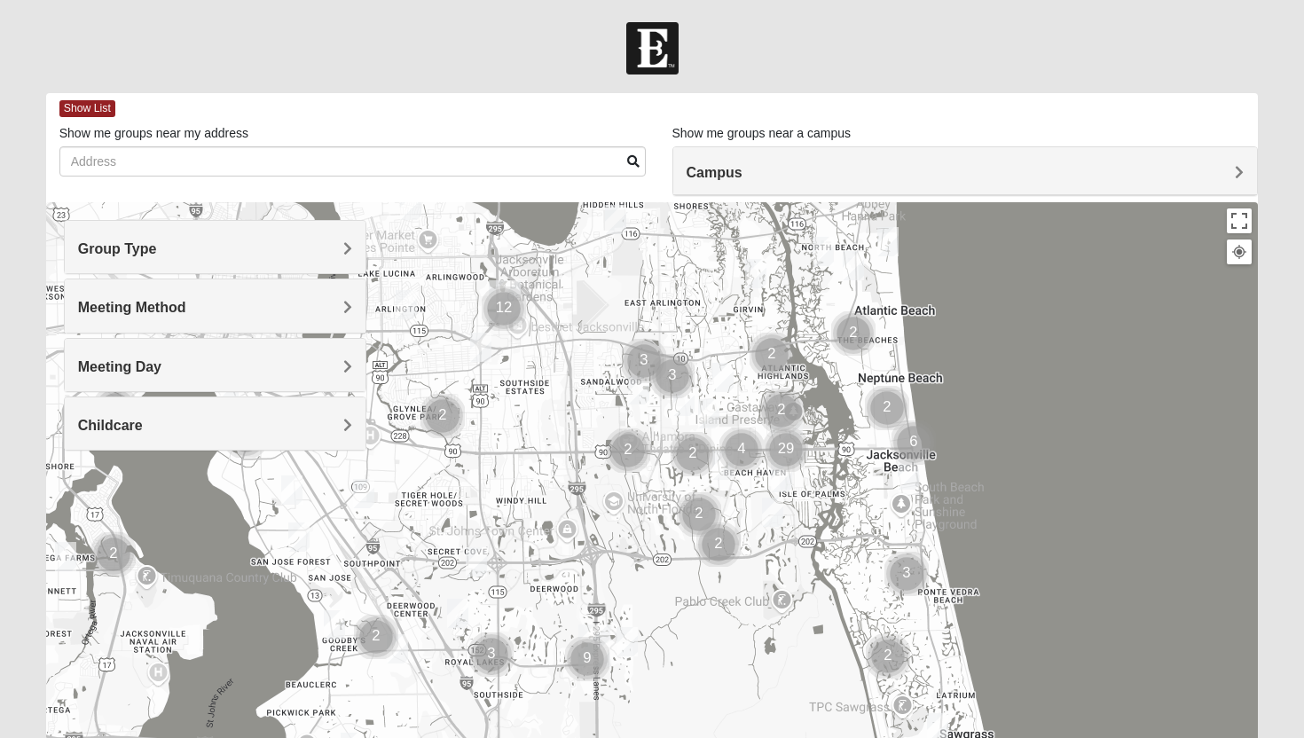
click at [336, 240] on div "Group Type" at bounding box center [216, 247] width 302 height 52
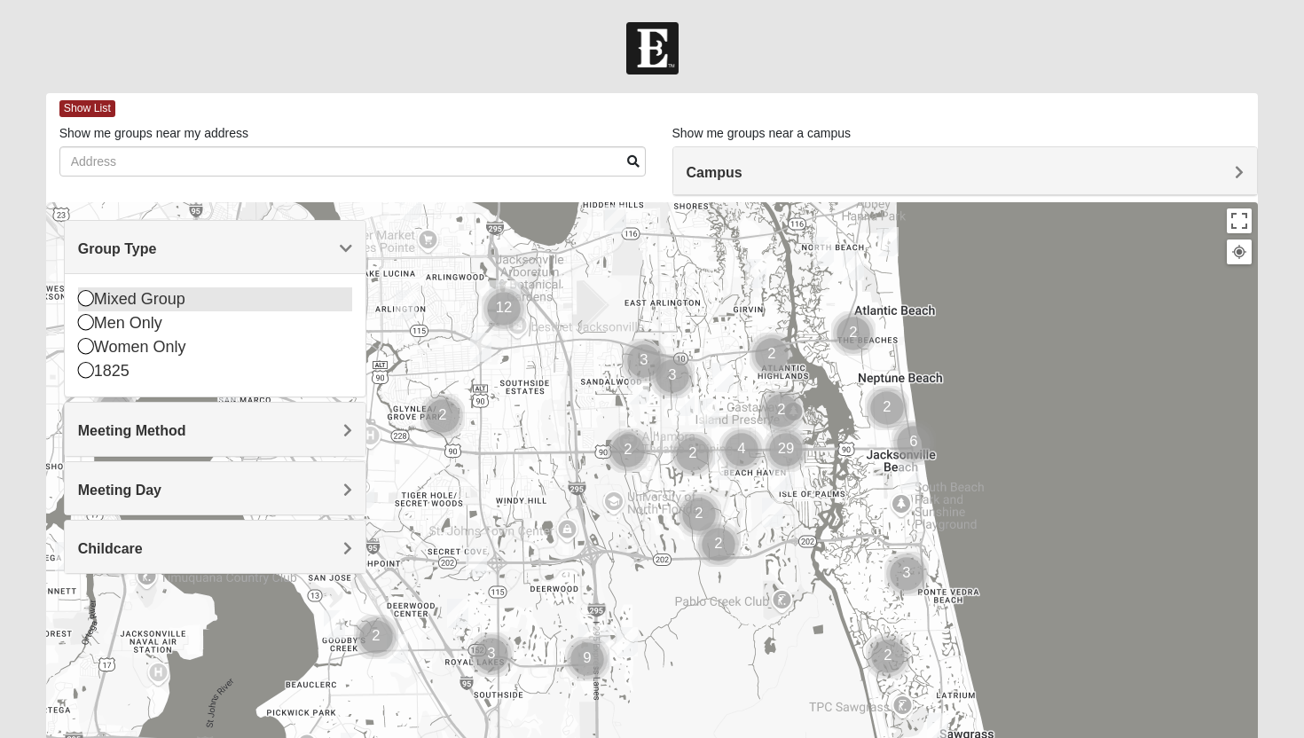
click at [311, 306] on div "Mixed Group" at bounding box center [215, 299] width 275 height 24
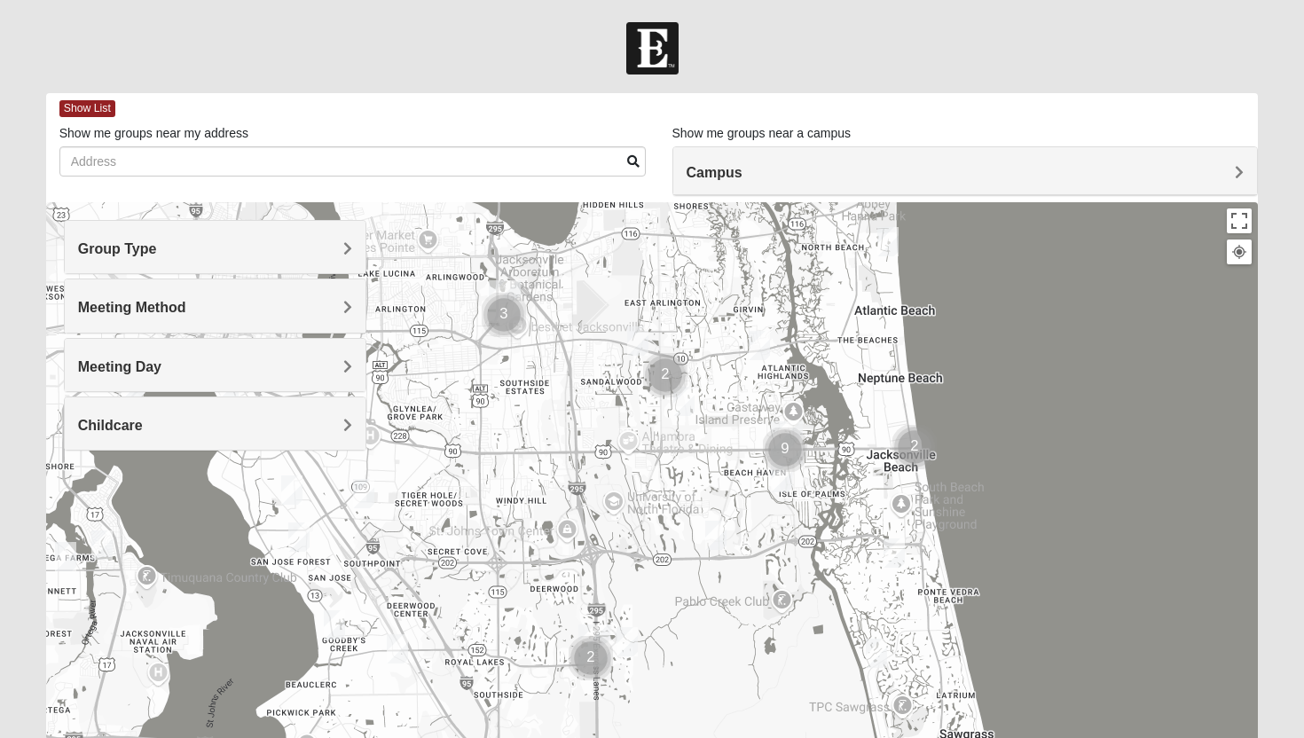
click at [157, 245] on span "Group Type" at bounding box center [117, 248] width 79 height 15
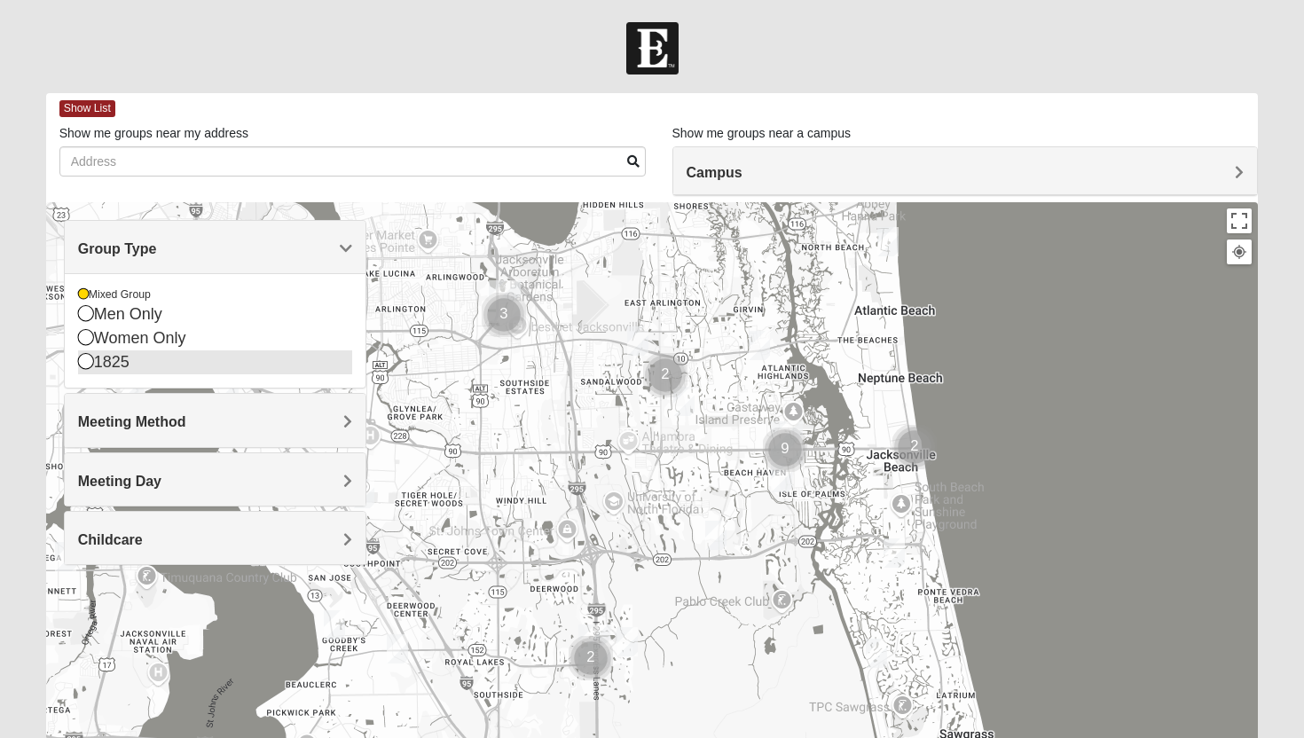
click at [272, 356] on div "1825" at bounding box center [215, 362] width 275 height 24
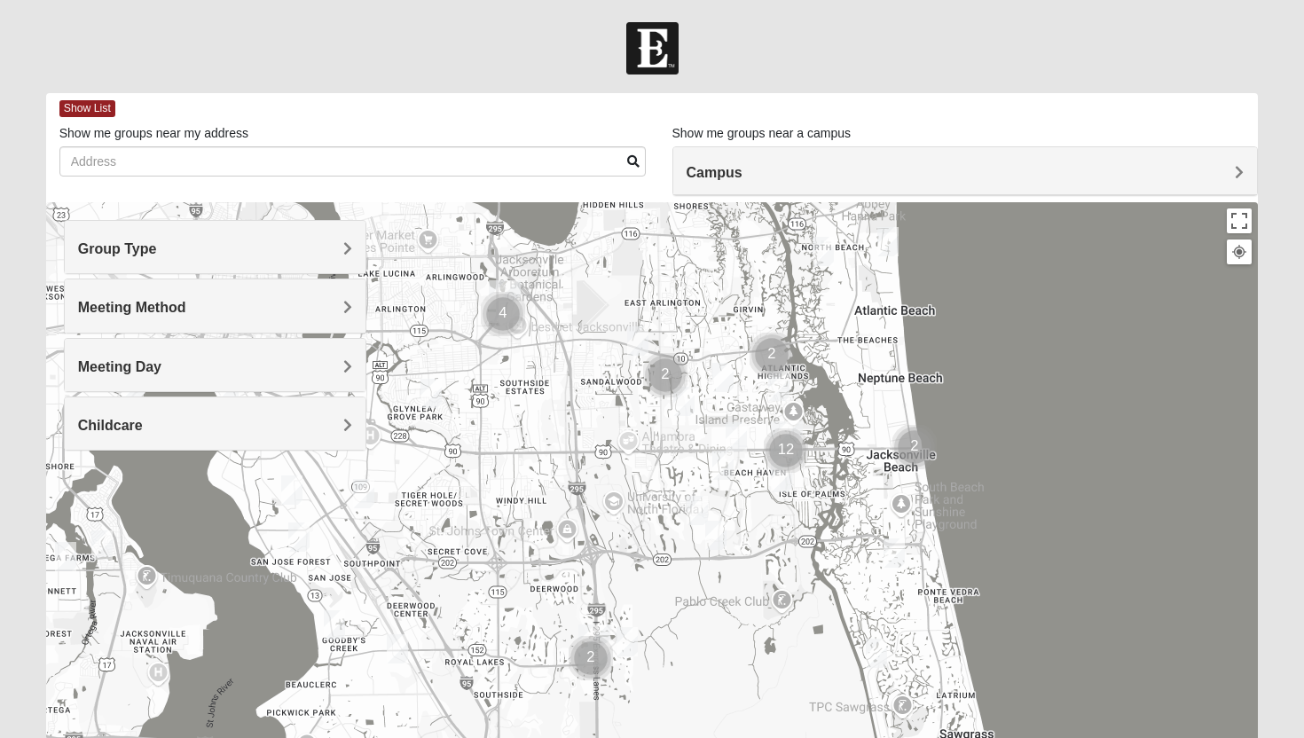
drag, startPoint x: 633, startPoint y: 431, endPoint x: 633, endPoint y: 411, distance: 20.4
click at [633, 411] on div at bounding box center [652, 557] width 1213 height 710
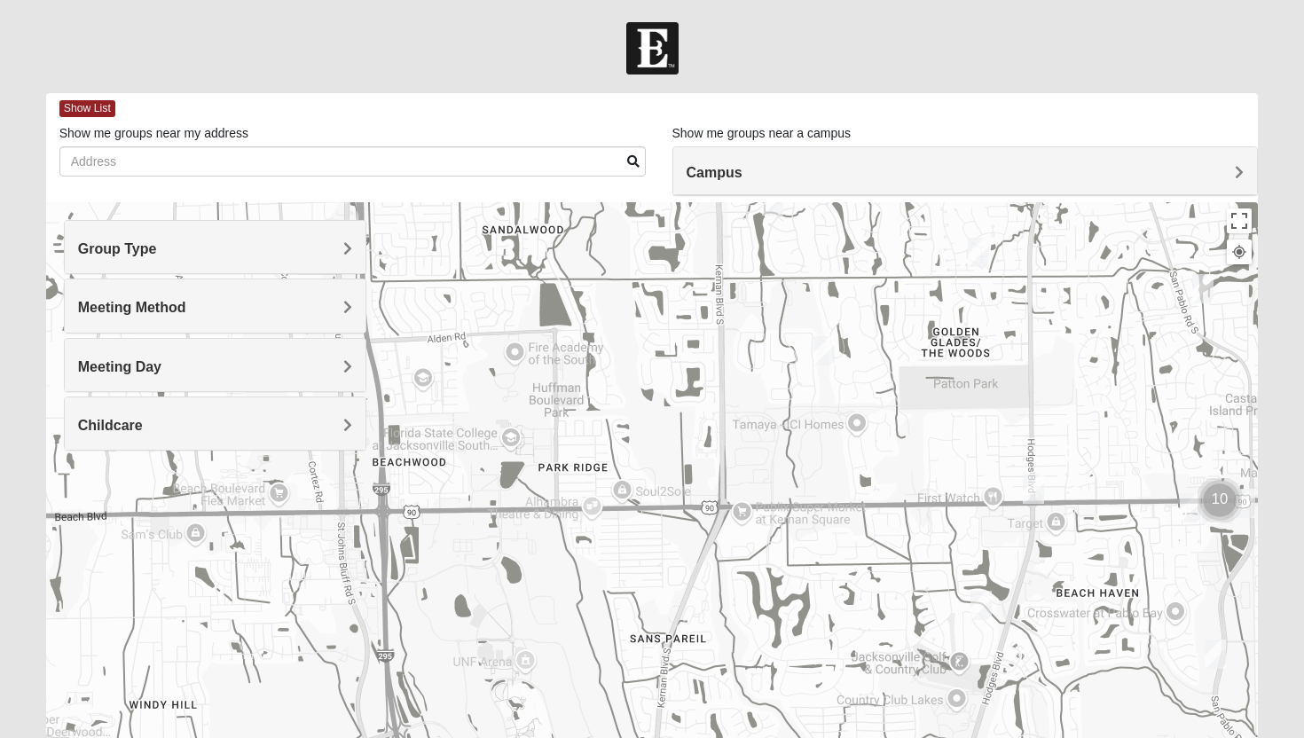
drag, startPoint x: 784, startPoint y: 410, endPoint x: 710, endPoint y: 412, distance: 74.5
click at [710, 412] on div at bounding box center [652, 557] width 1213 height 710
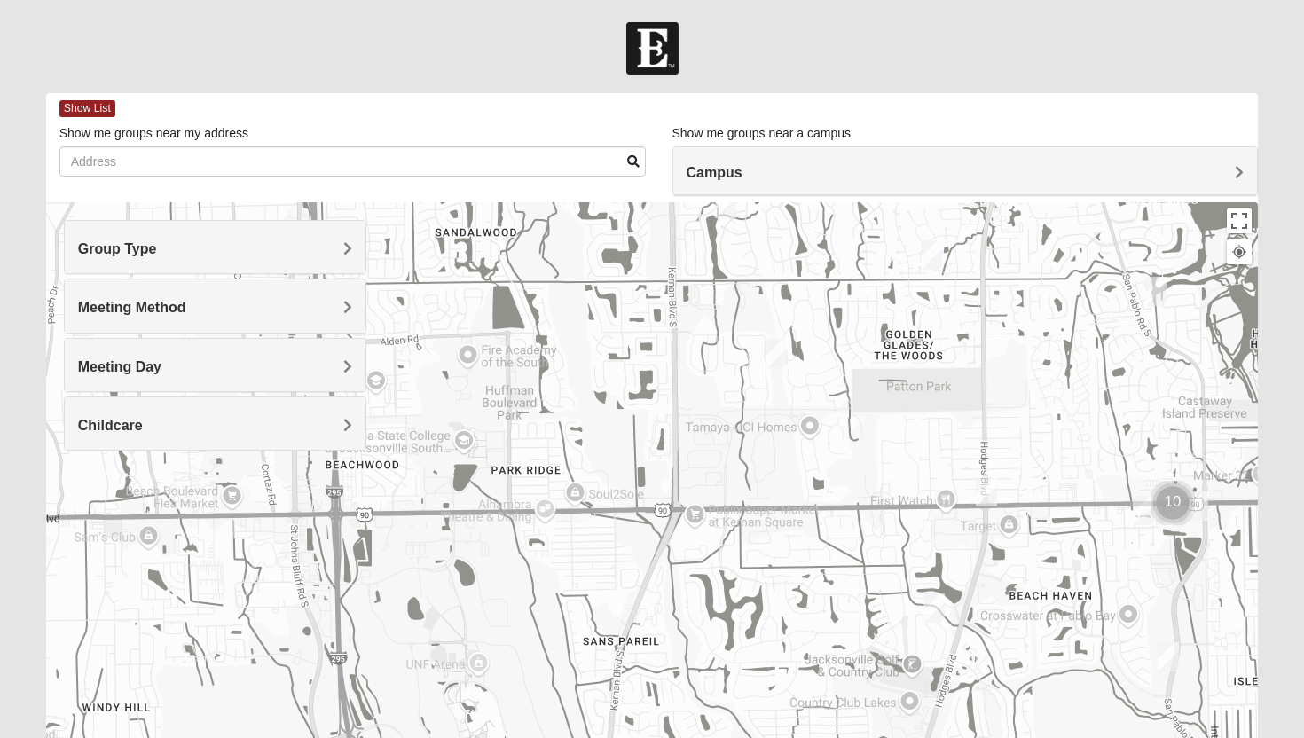
click at [935, 264] on img "1825 Mixed Annis 32246" at bounding box center [931, 254] width 21 height 29
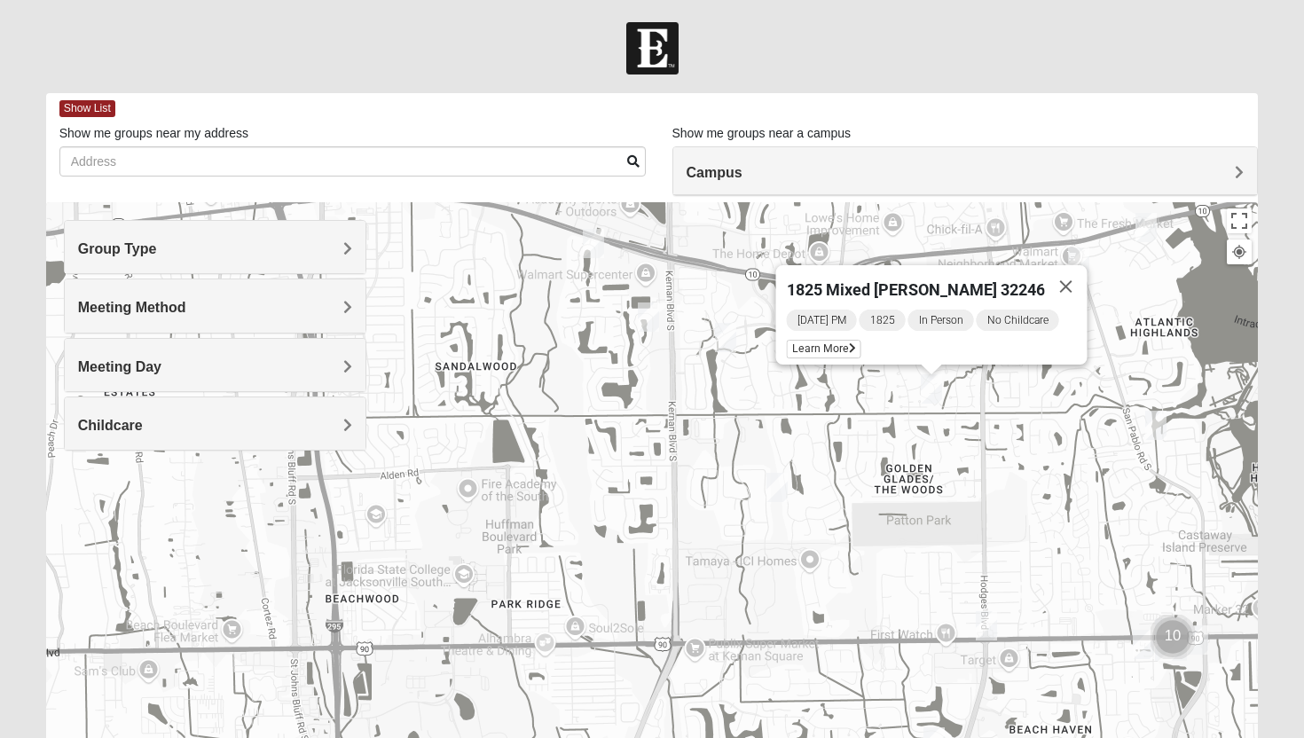
click at [984, 623] on img "1825 Womens Annis/Ferguson 32246" at bounding box center [986, 625] width 21 height 29
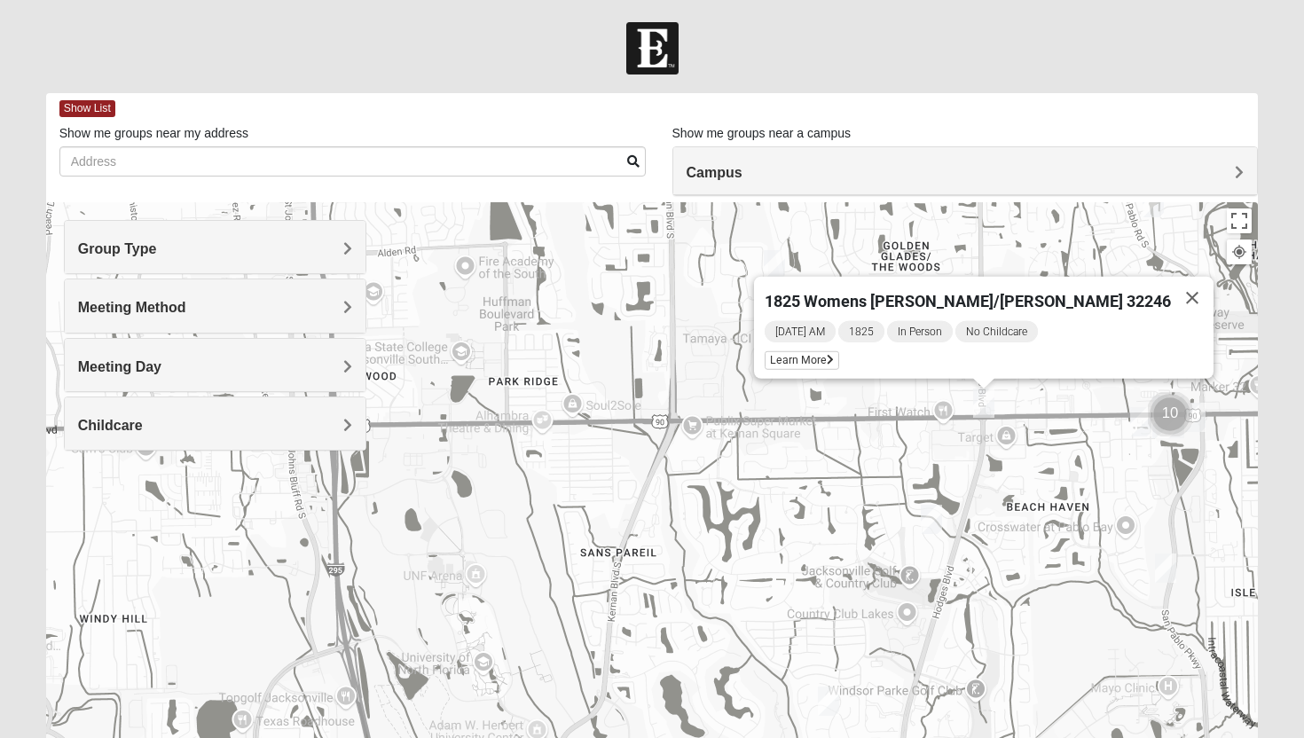
drag, startPoint x: 760, startPoint y: 577, endPoint x: 759, endPoint y: 303, distance: 273.2
click at [758, 303] on div "1825 Womens Annis/Ferguson 32246 Wednesday AM 1825 In Person No Childcare Learn…" at bounding box center [652, 557] width 1213 height 710
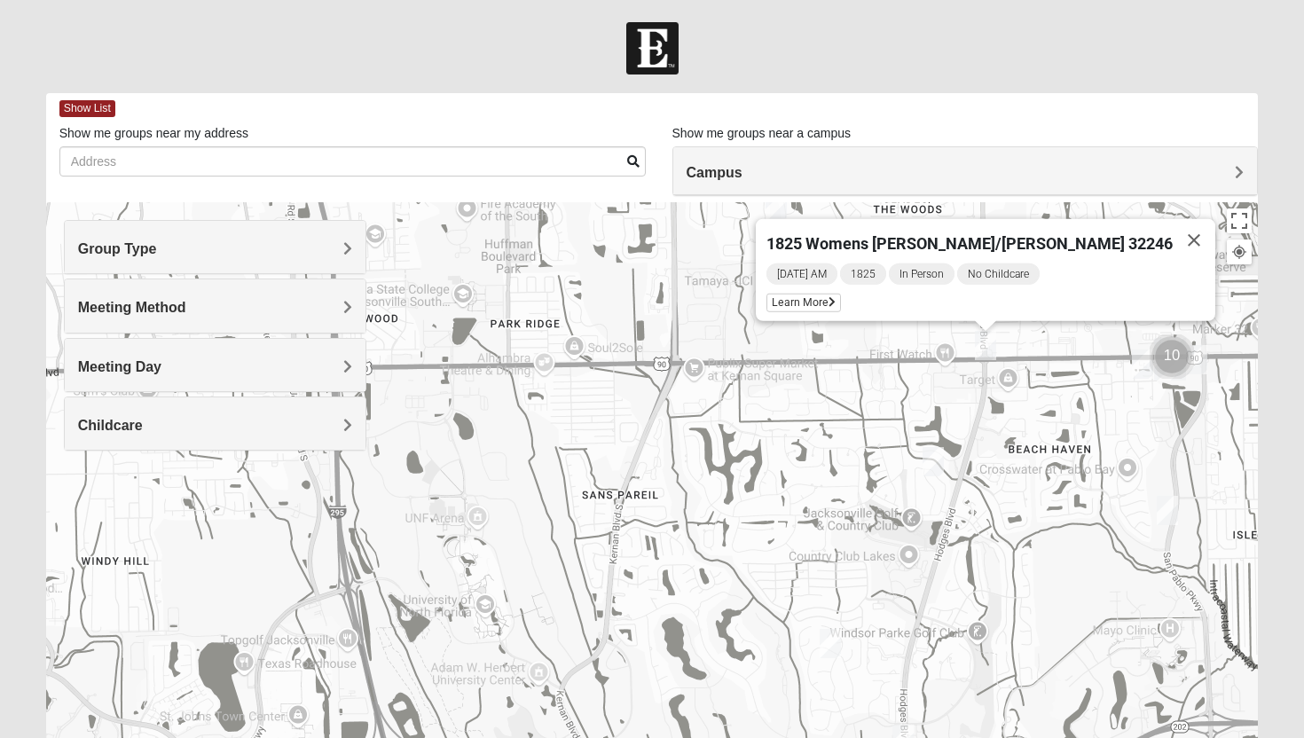
click at [931, 465] on img "1825 Mens Cason 32224" at bounding box center [933, 461] width 21 height 29
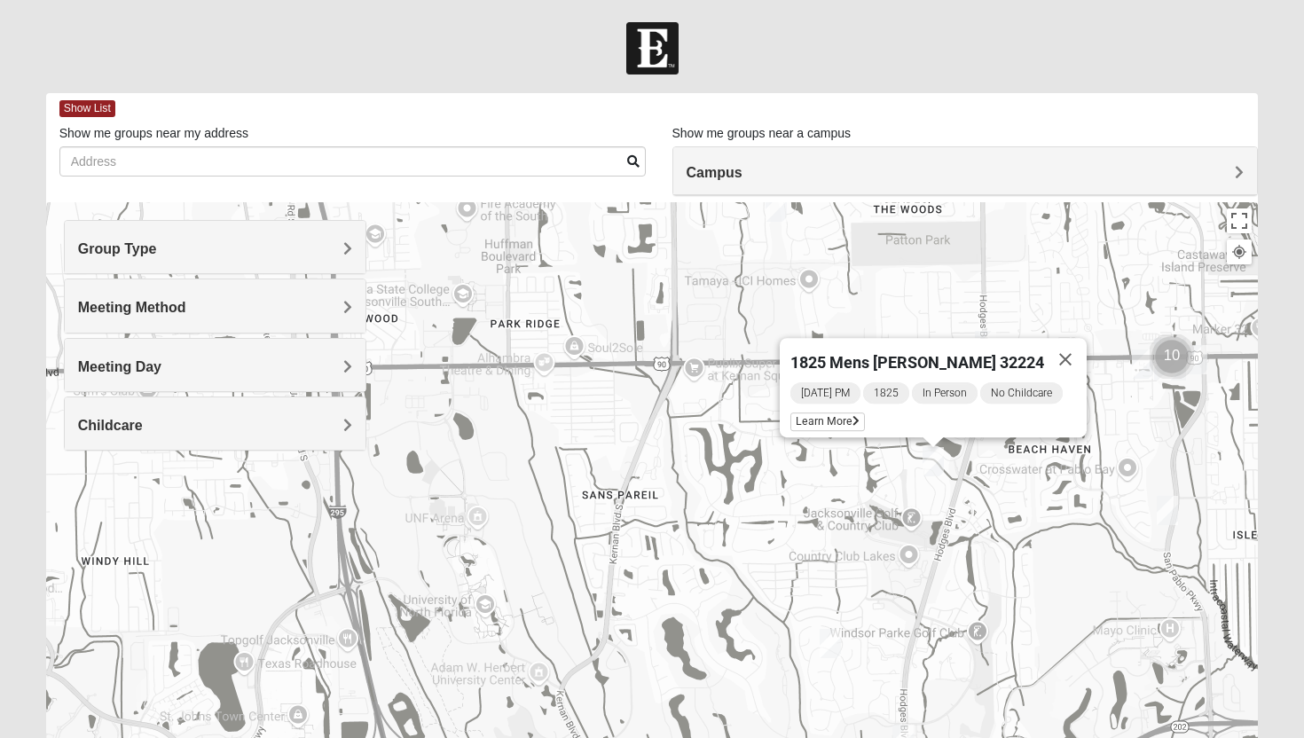
click at [834, 649] on img "1825 Womens Brunetti 32224" at bounding box center [830, 643] width 21 height 29
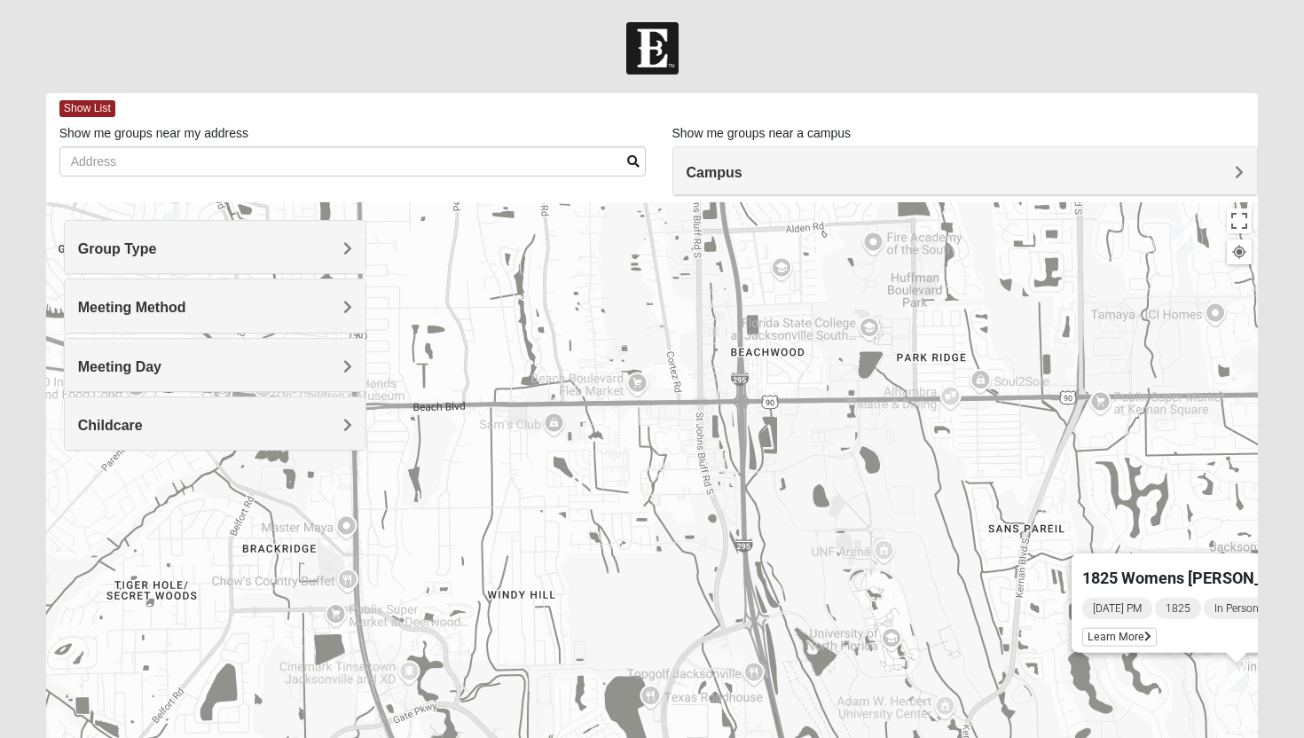
drag, startPoint x: 608, startPoint y: 405, endPoint x: 1019, endPoint y: 439, distance: 413.0
click at [1019, 440] on div "1825 Womens Brunetti 32224 Saturday PM 1825 In Person No Childcare Learn More" at bounding box center [652, 557] width 1213 height 710
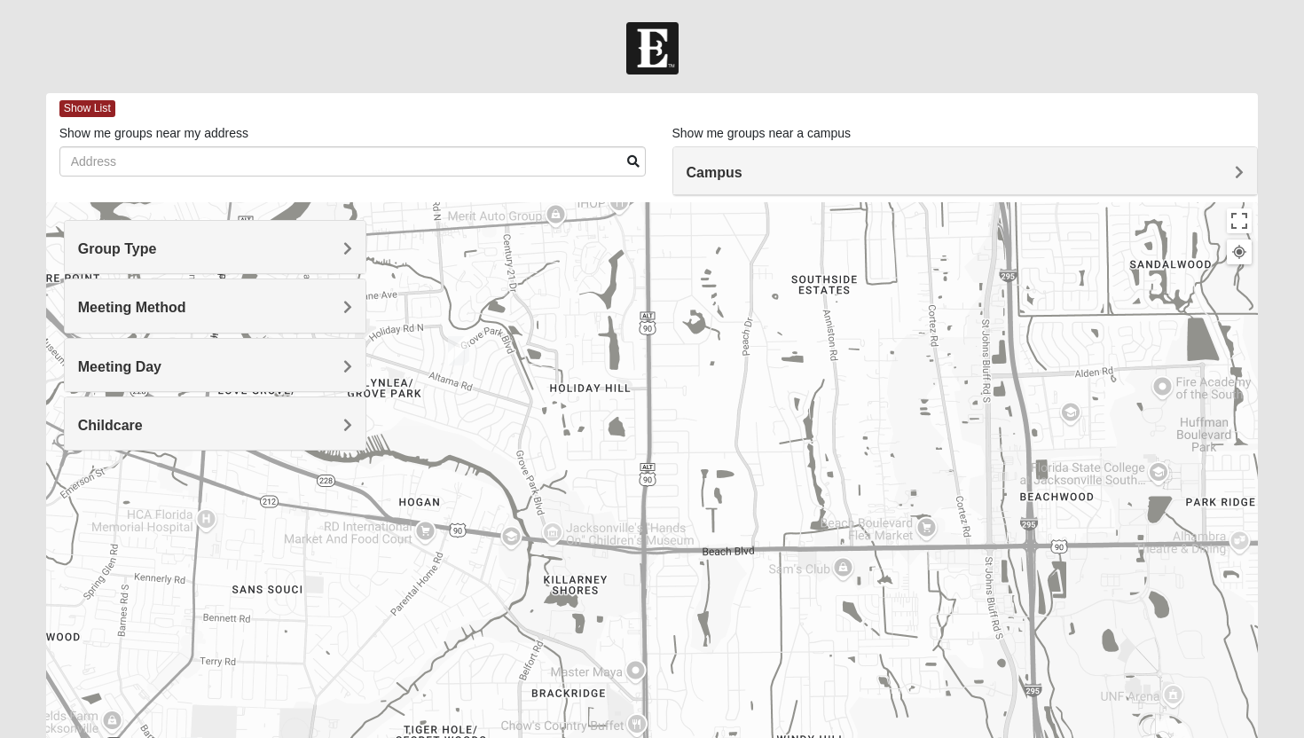
drag, startPoint x: 668, startPoint y: 326, endPoint x: 1031, endPoint y: 488, distance: 397.5
click at [1031, 491] on div "1825 Womens Brunetti 32224 Saturday PM 1825 In Person No Childcare Learn More" at bounding box center [652, 557] width 1213 height 710
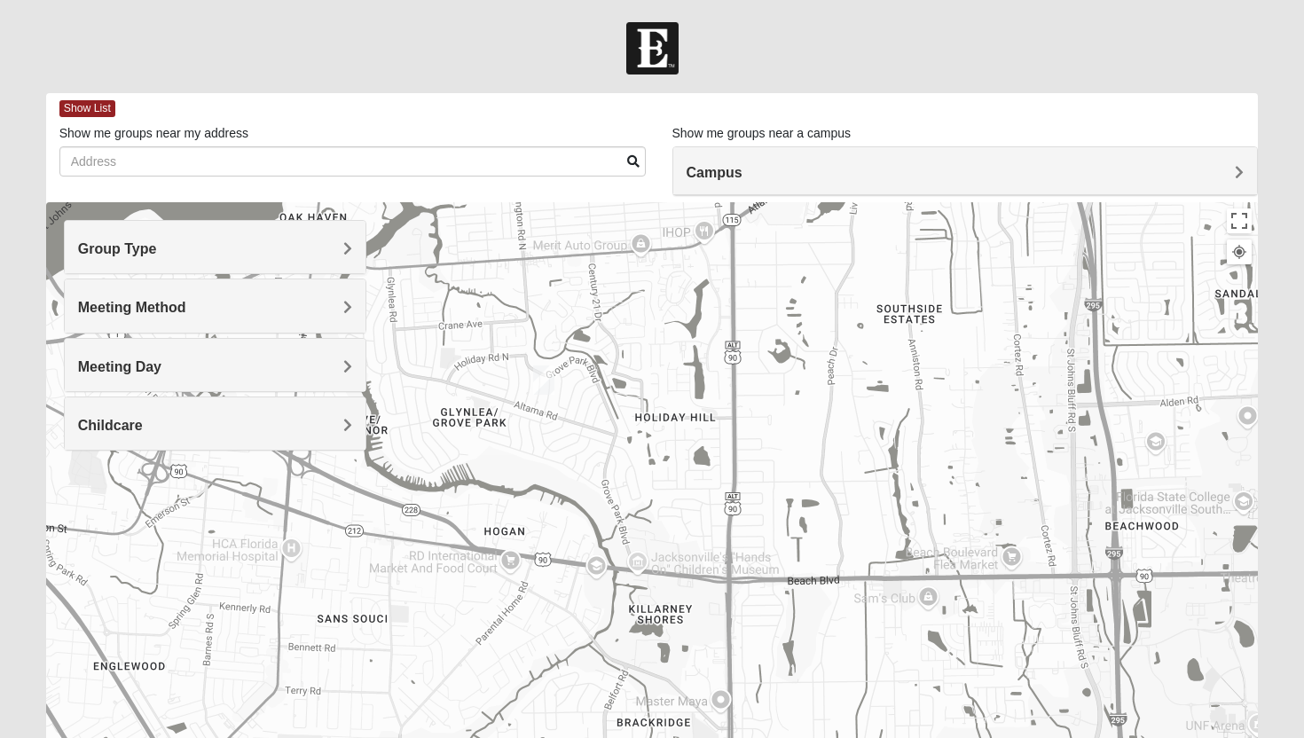
click at [548, 379] on img "1825 Mixed Shamet 32216" at bounding box center [543, 379] width 21 height 29
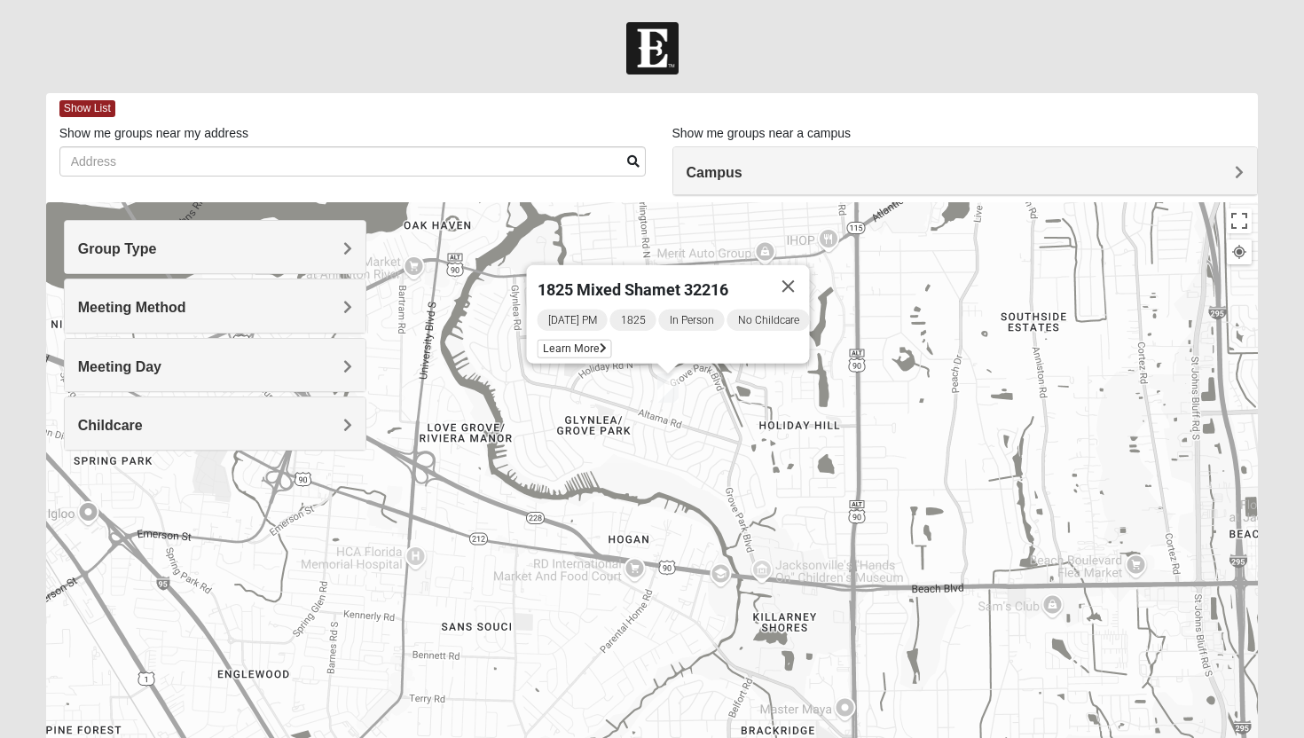
drag, startPoint x: 605, startPoint y: 415, endPoint x: 902, endPoint y: 404, distance: 297.3
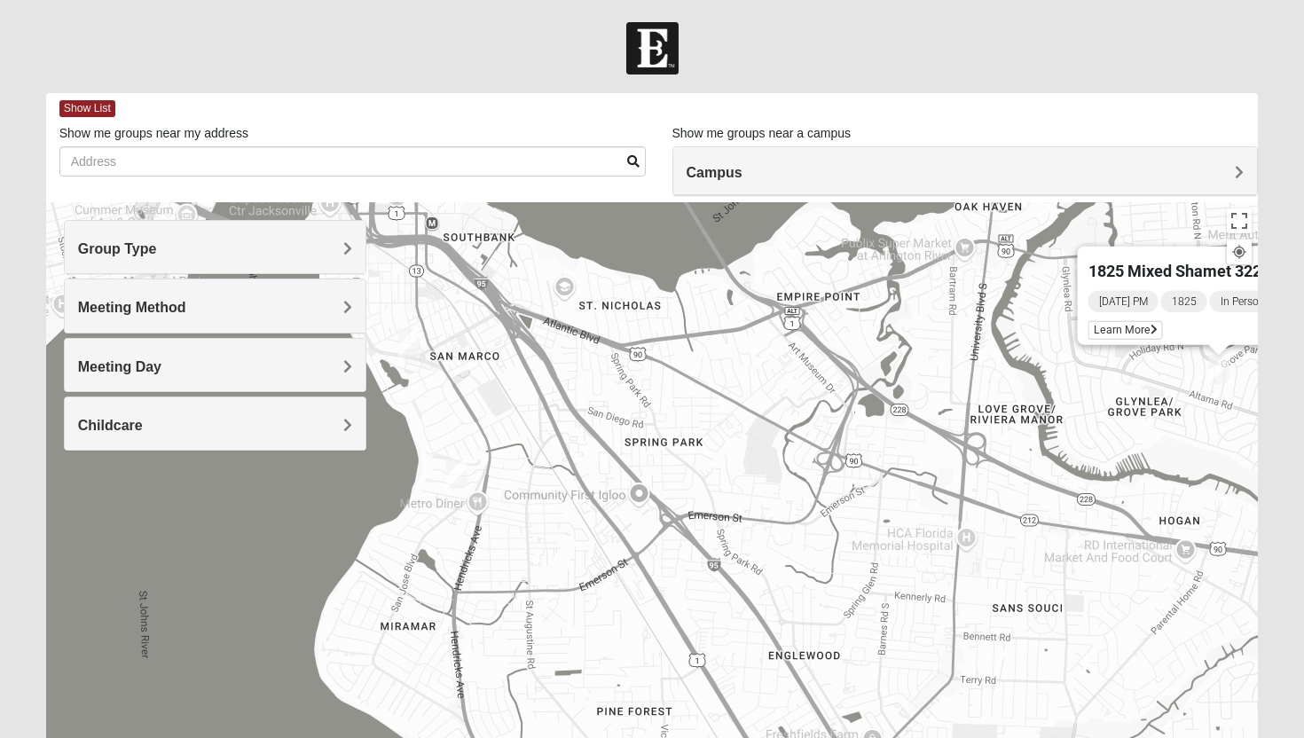
drag, startPoint x: 714, startPoint y: 437, endPoint x: 1167, endPoint y: 423, distance: 453.5
click at [1166, 425] on div "1825 Mixed Shamet 32216 Wednesday PM 1825 In Person No Childcare Learn More" at bounding box center [652, 557] width 1213 height 710
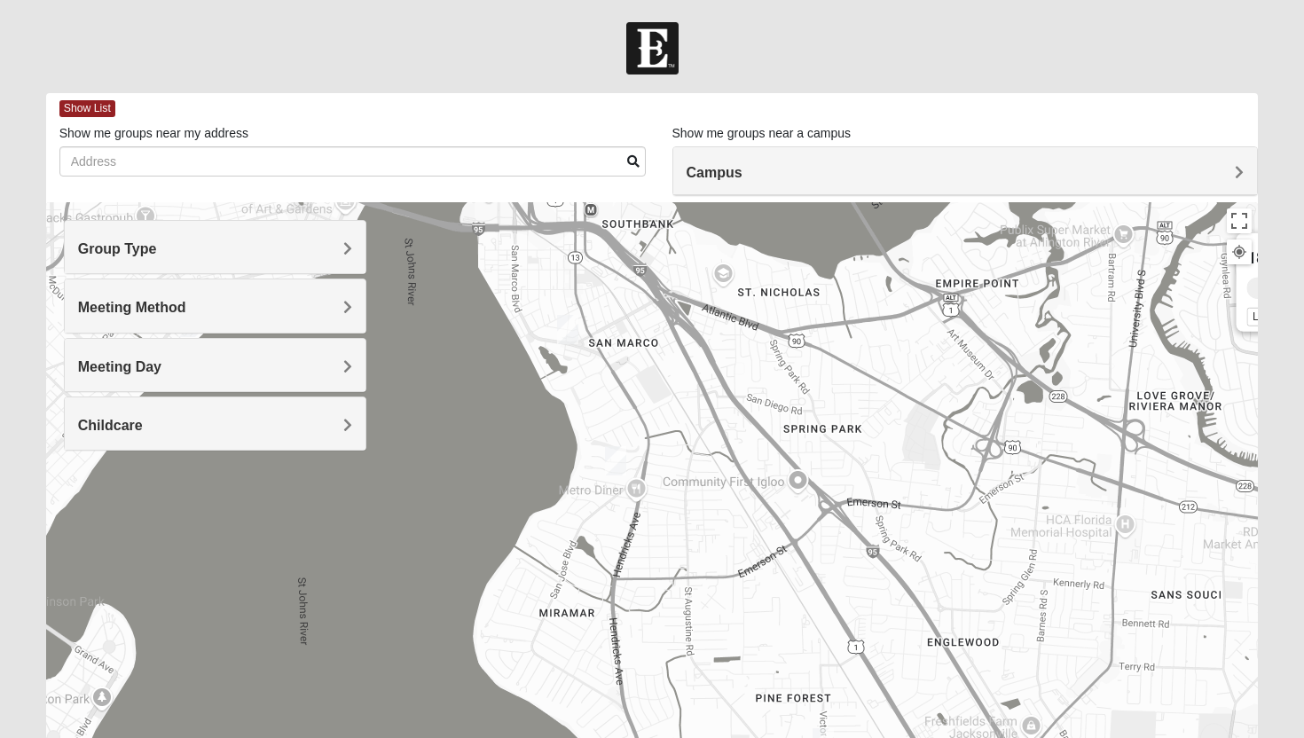
click at [608, 459] on img "1825 Mixed Chamberlian/Hicks 32207" at bounding box center [615, 460] width 21 height 29
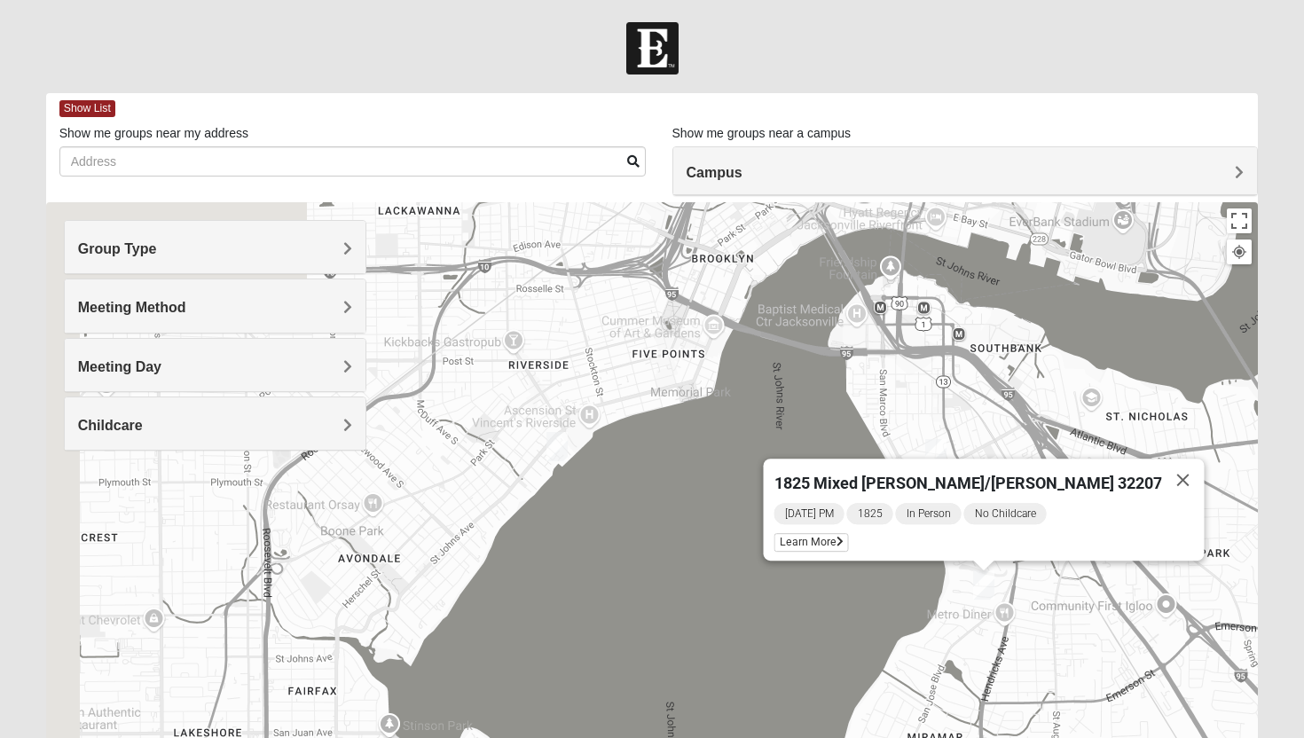
drag, startPoint x: 648, startPoint y: 508, endPoint x: 1021, endPoint y: 639, distance: 395.6
click at [1021, 639] on div "1825 Mixed Chamberlian/Hicks 32207 Sunday PM 1825 In Person No Childcare Learn …" at bounding box center [652, 557] width 1213 height 710
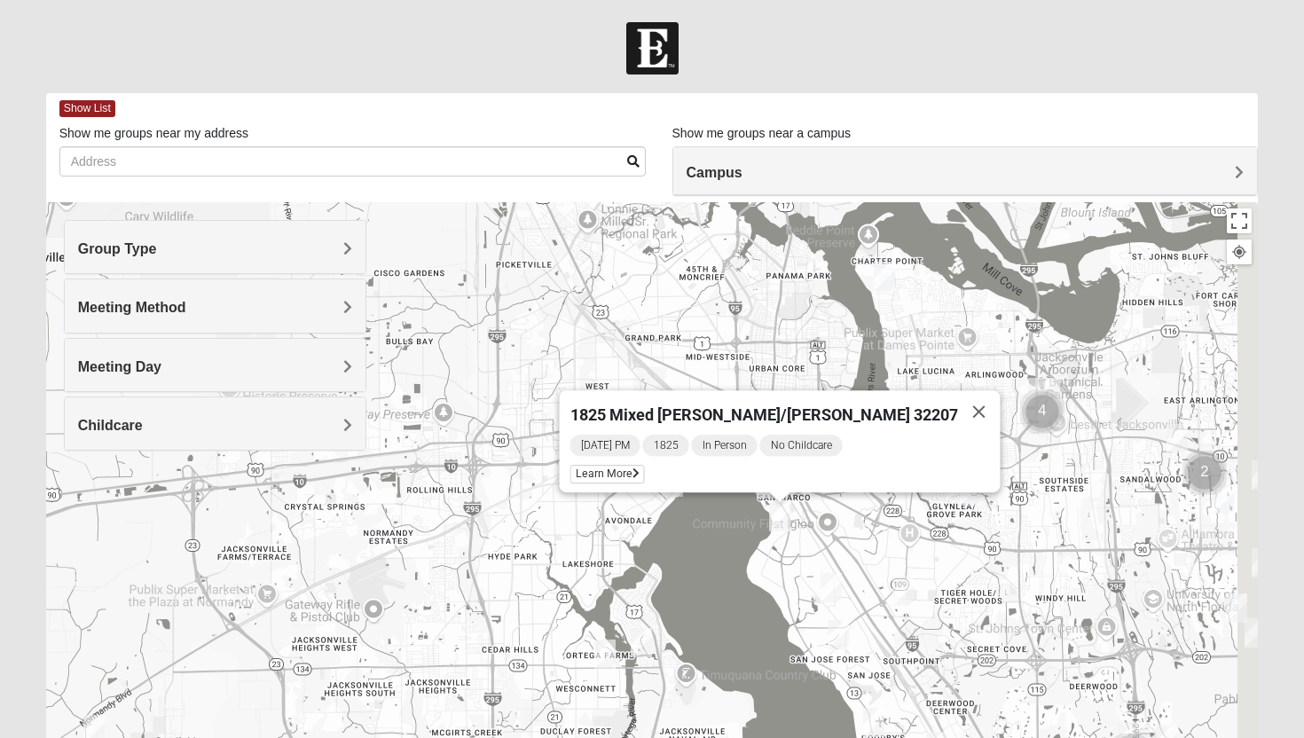
drag, startPoint x: 673, startPoint y: 588, endPoint x: 609, endPoint y: 461, distance: 142.0
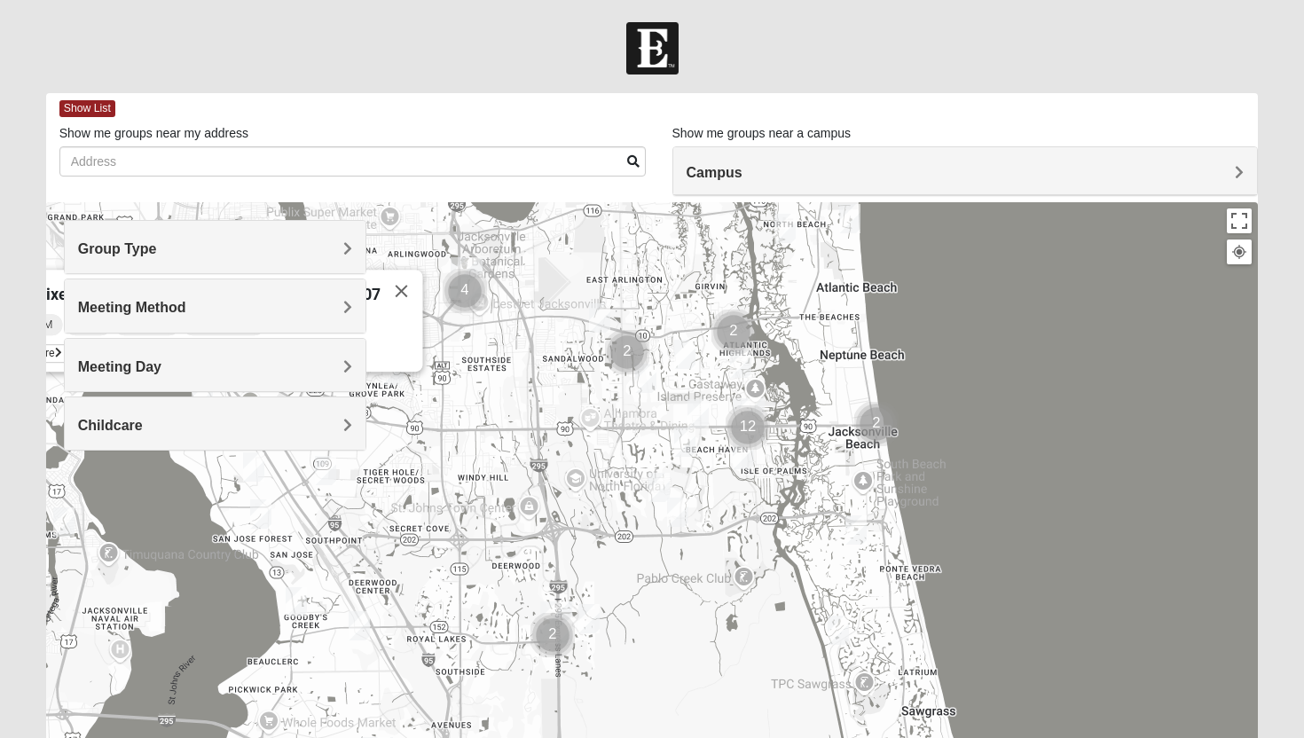
drag, startPoint x: 1017, startPoint y: 520, endPoint x: 453, endPoint y: 454, distance: 567.1
click at [453, 455] on div "1825 Mixed Chamberlian/Hicks 32207 Sunday PM 1825 In Person No Childcare Learn …" at bounding box center [652, 557] width 1213 height 710
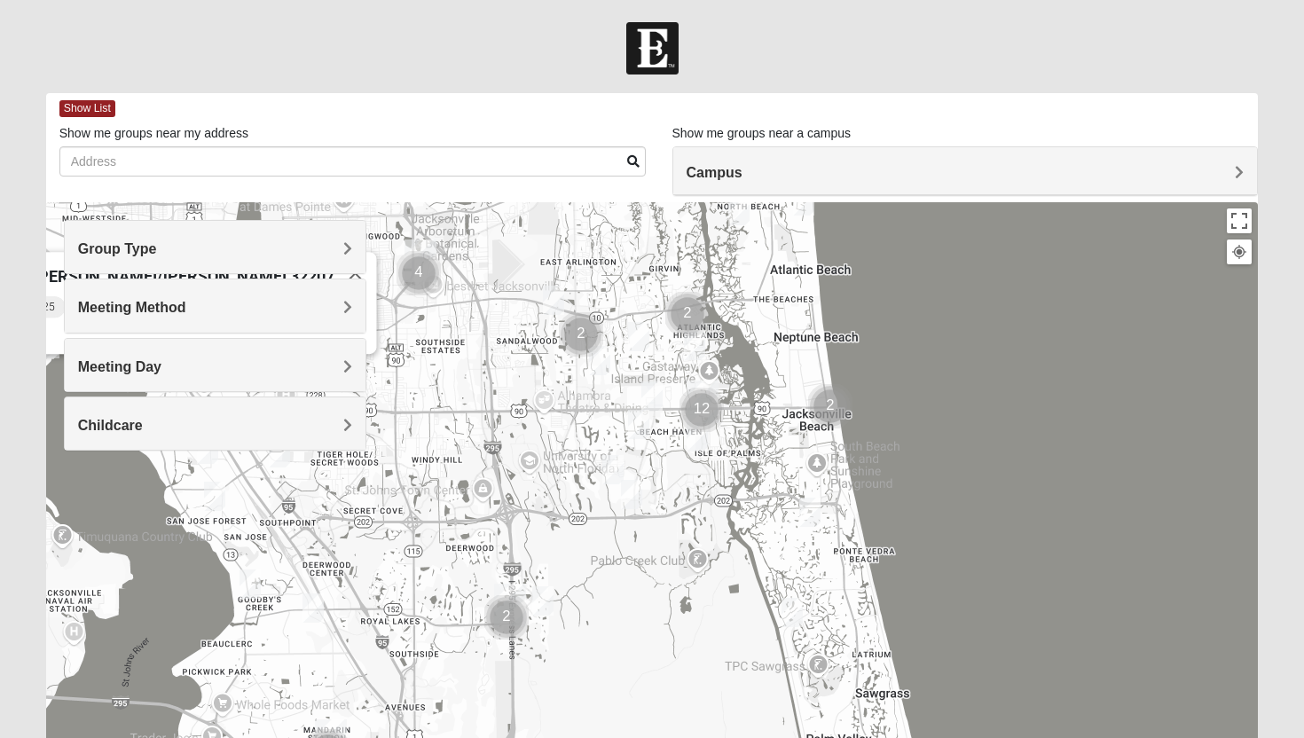
click at [696, 346] on img "1825 Womens Stewart 32224" at bounding box center [694, 345] width 21 height 29
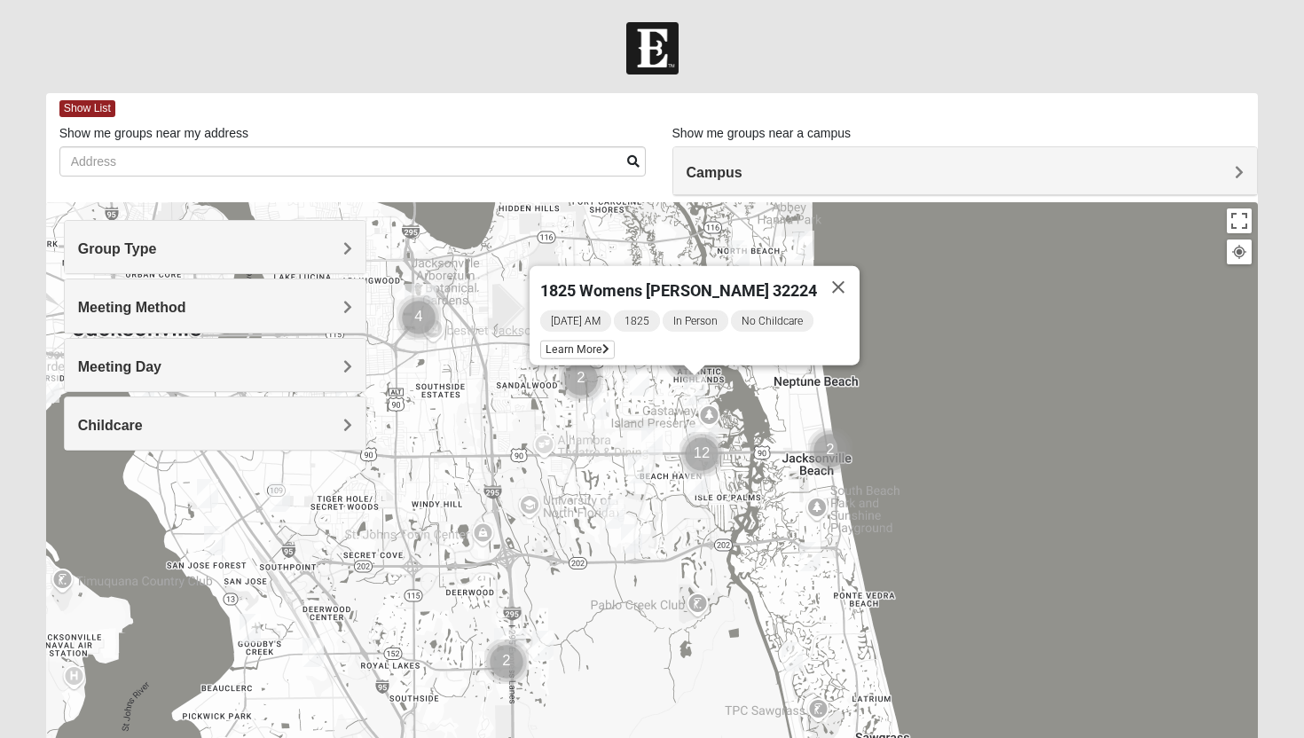
click at [656, 437] on img "1825 Womens Annis/Ferguson 32246" at bounding box center [651, 440] width 21 height 29
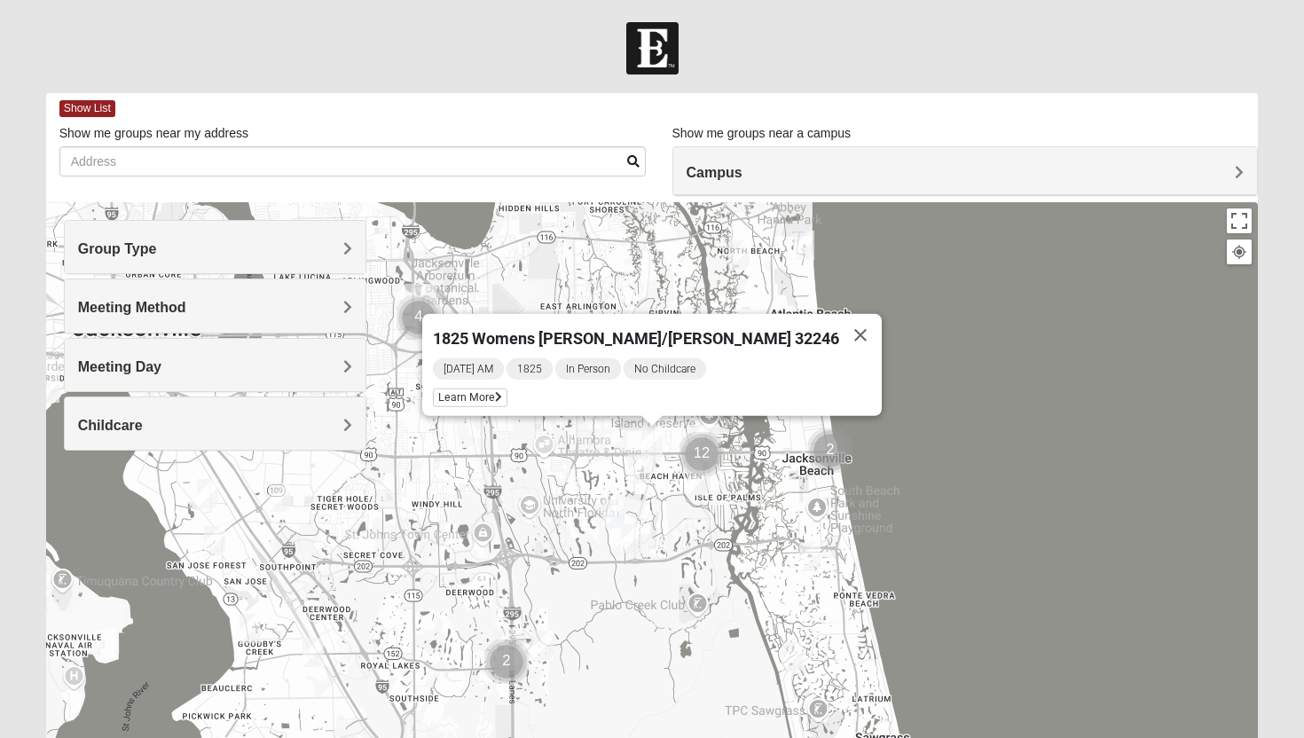
click at [640, 469] on img "1825 Mens Cason 32224" at bounding box center [638, 468] width 21 height 29
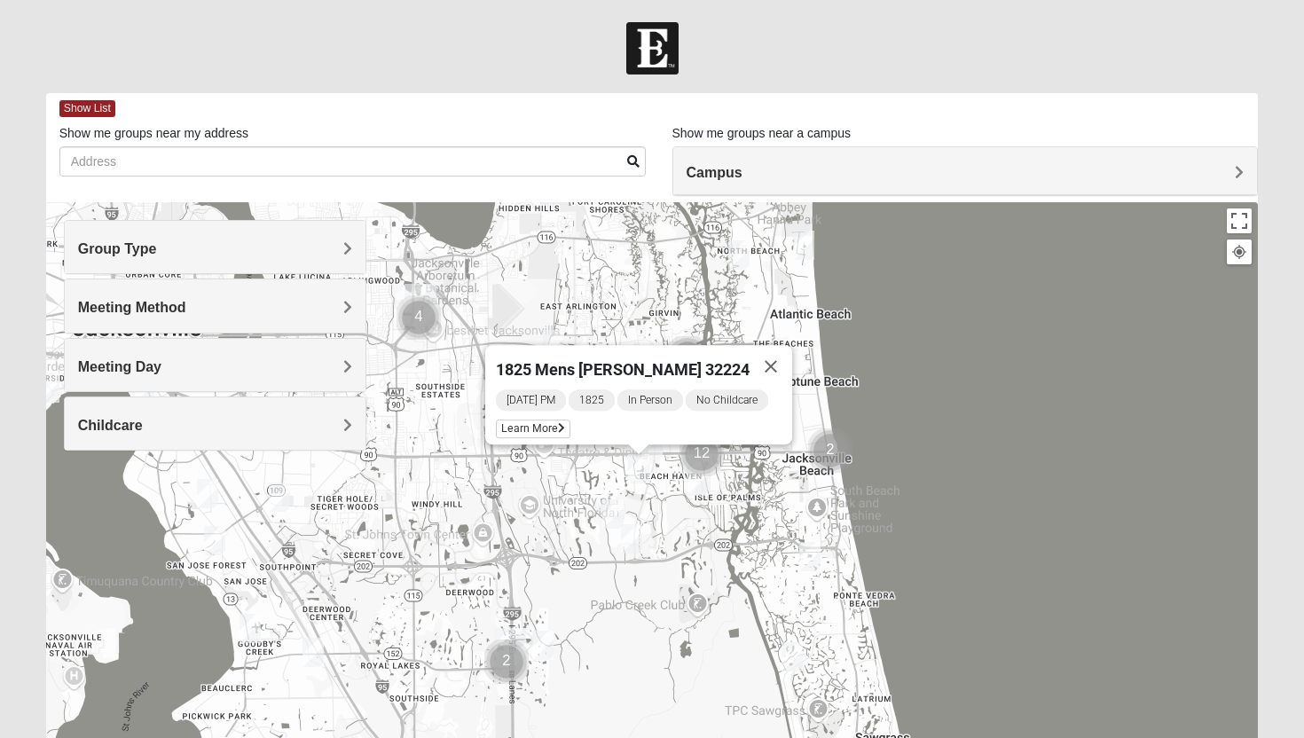
click at [616, 515] on img "1825 Womens Brunetti 32224" at bounding box center [612, 513] width 21 height 29
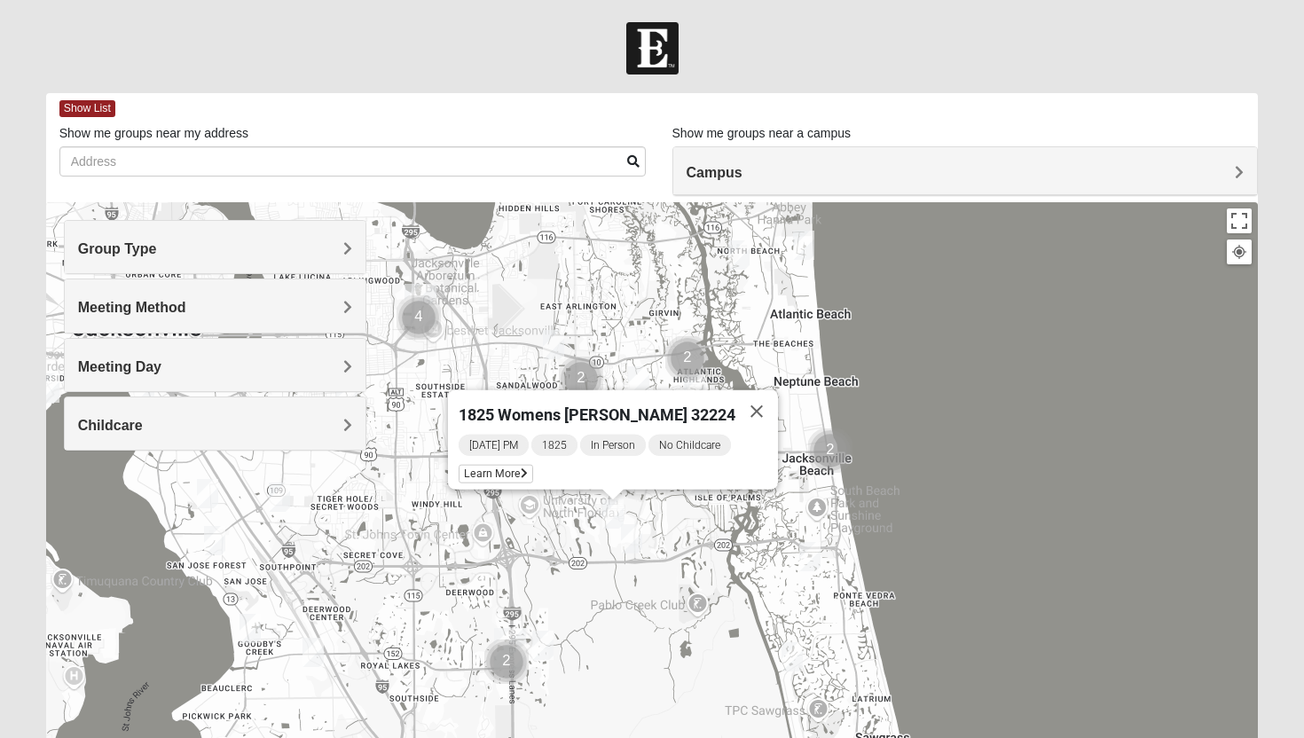
click at [637, 378] on img "1825 Mixed Annis 32246" at bounding box center [638, 380] width 21 height 29
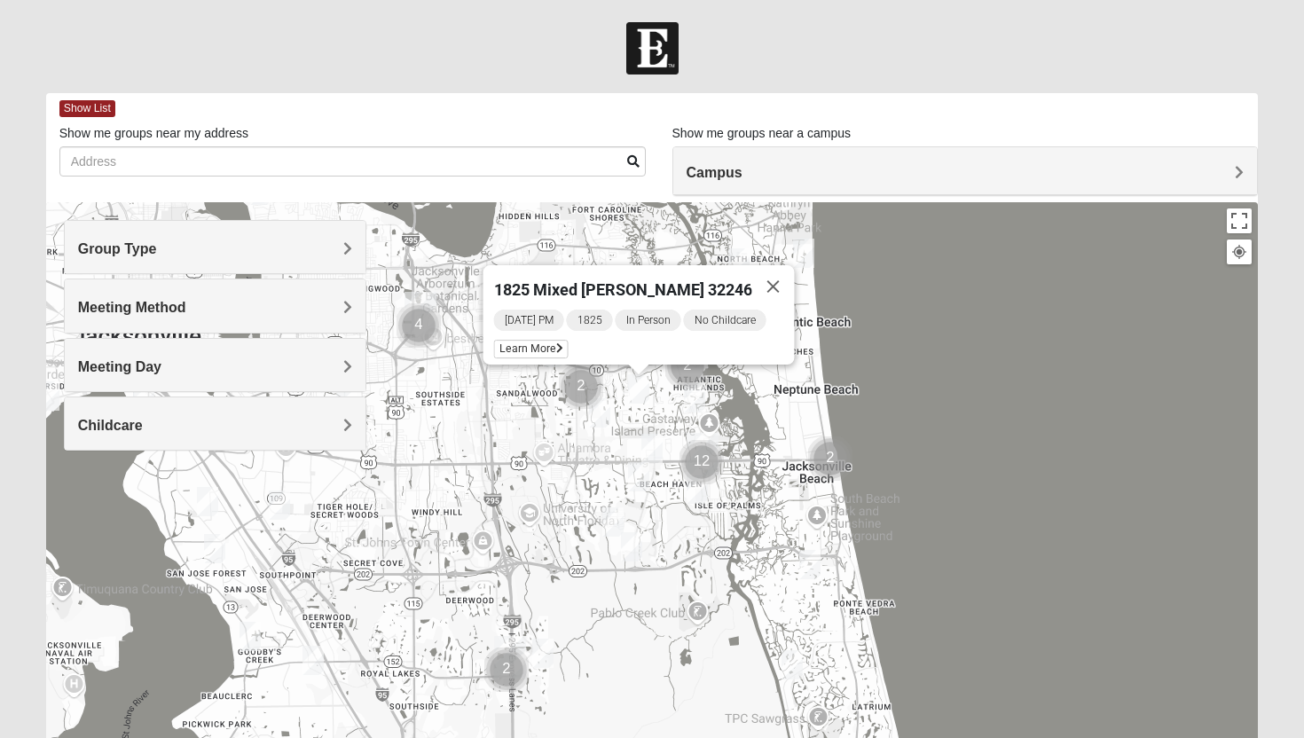
click at [742, 254] on img "1825 Mixed Curry 32233" at bounding box center [738, 262] width 21 height 29
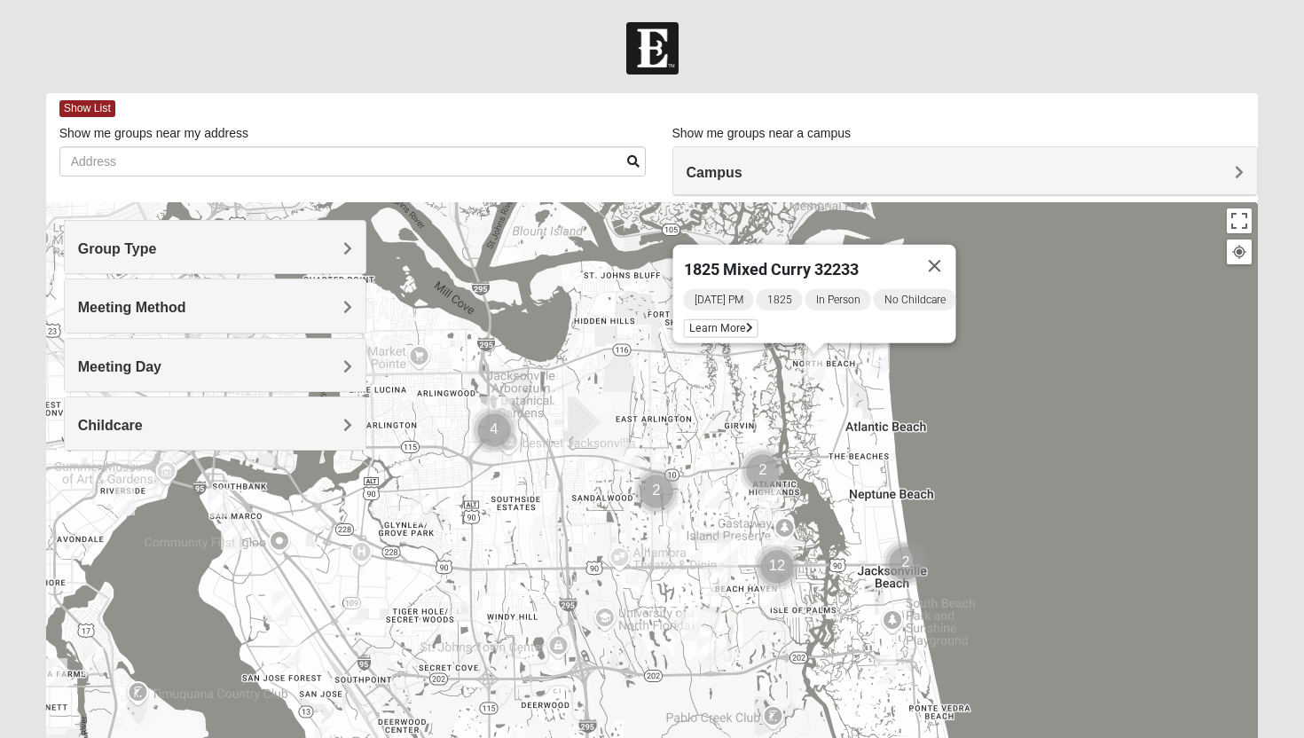
drag, startPoint x: 591, startPoint y: 462, endPoint x: 837, endPoint y: 328, distance: 280.6
click at [837, 330] on div "1825 Mixed Curry 32233 Sunday PM 1825 In Person No Childcare Learn More" at bounding box center [652, 557] width 1213 height 710
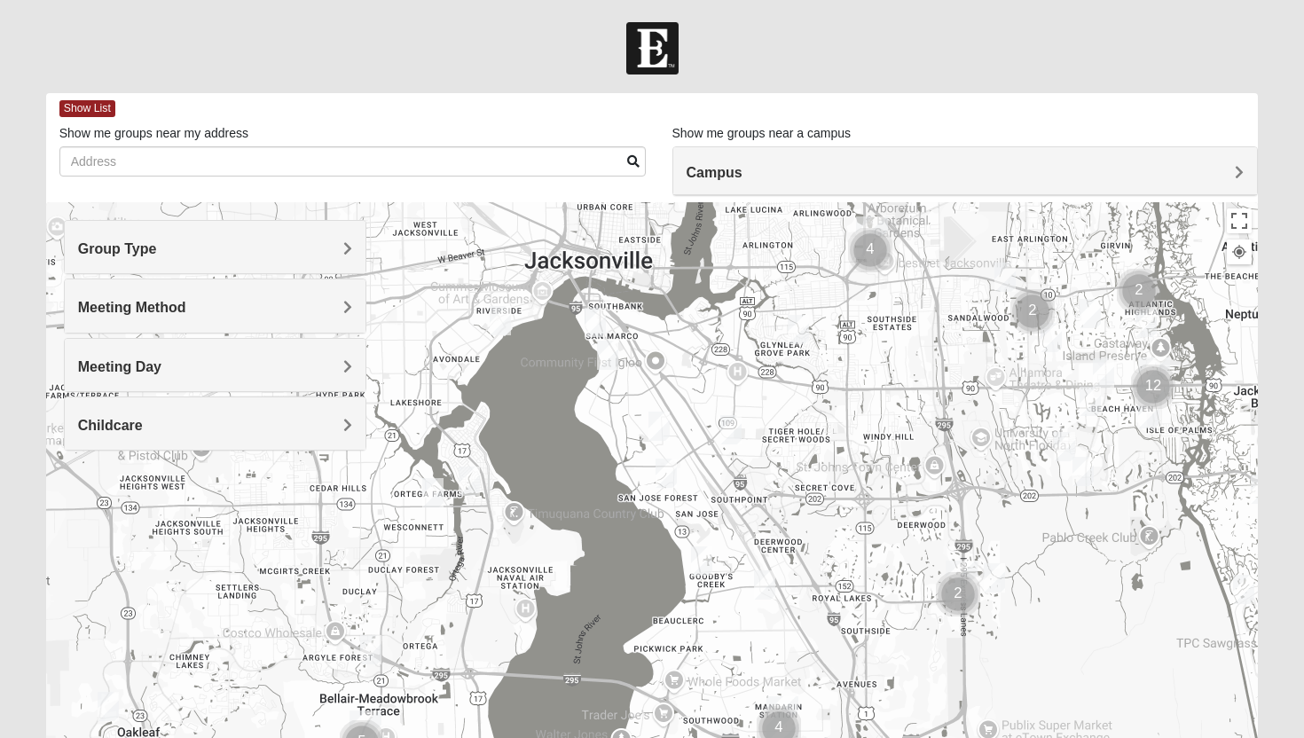
drag, startPoint x: 643, startPoint y: 438, endPoint x: 969, endPoint y: 341, distance: 339.9
click at [968, 341] on div "1825 Mixed Curry 32233 Sunday PM 1825 In Person No Childcare Learn More" at bounding box center [652, 557] width 1213 height 710
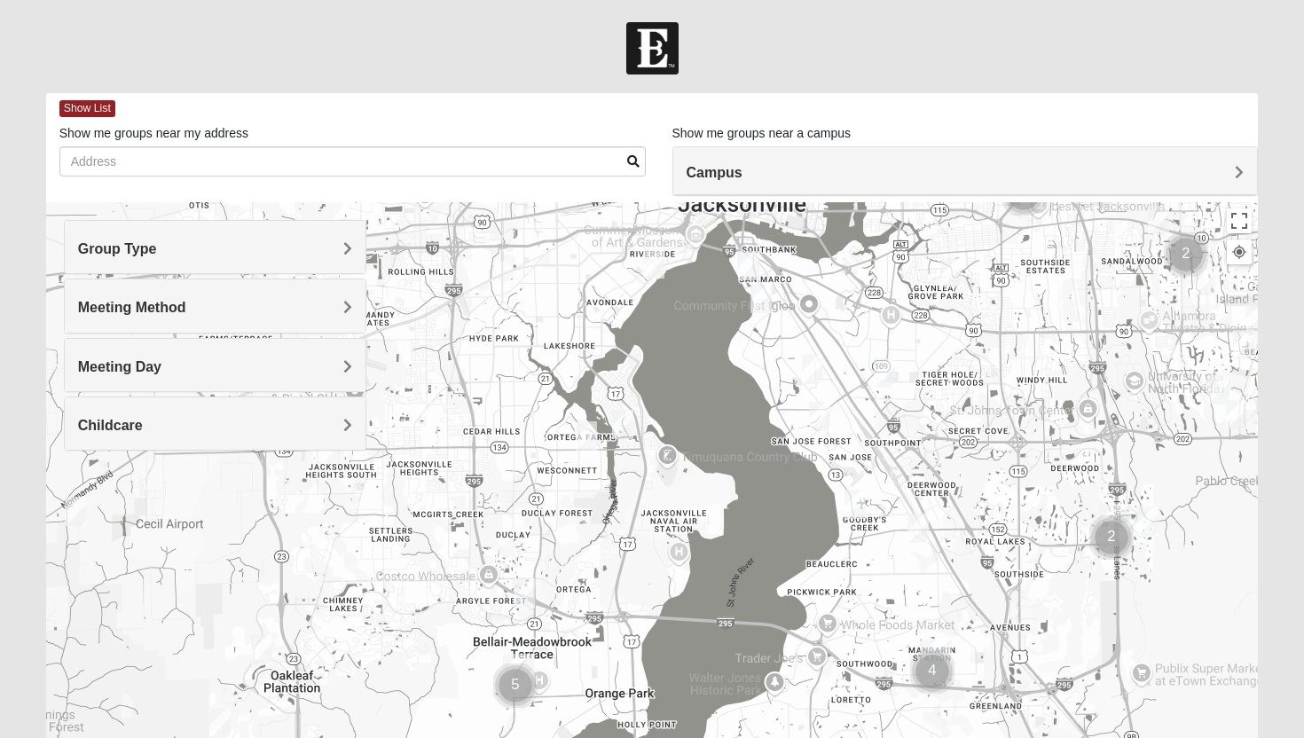
click at [264, 646] on img "1825 Mens Potrawski 32065" at bounding box center [261, 649] width 21 height 29
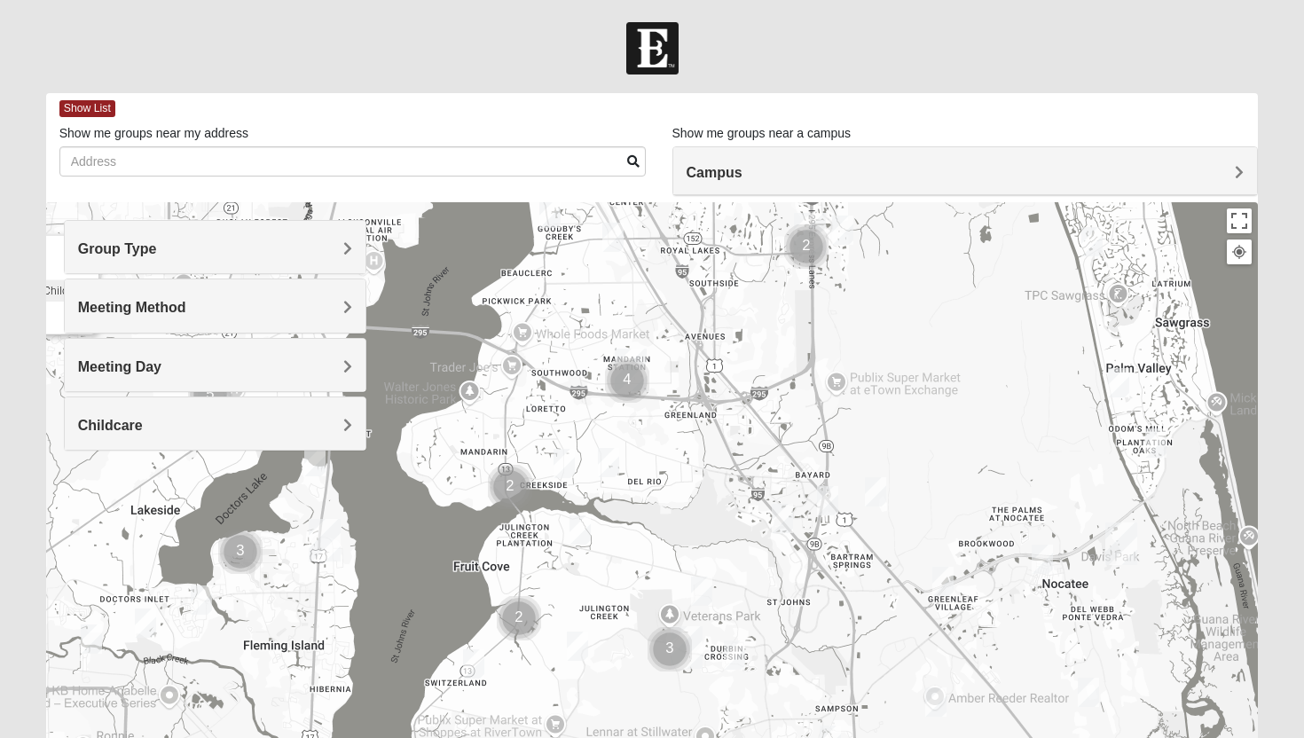
drag, startPoint x: 624, startPoint y: 523, endPoint x: 318, endPoint y: 229, distance: 425.4
click at [318, 229] on div "Group Type Mixed Group Men Only Women Only 1825 Meeting Method In Person Virtual" at bounding box center [652, 557] width 1213 height 710
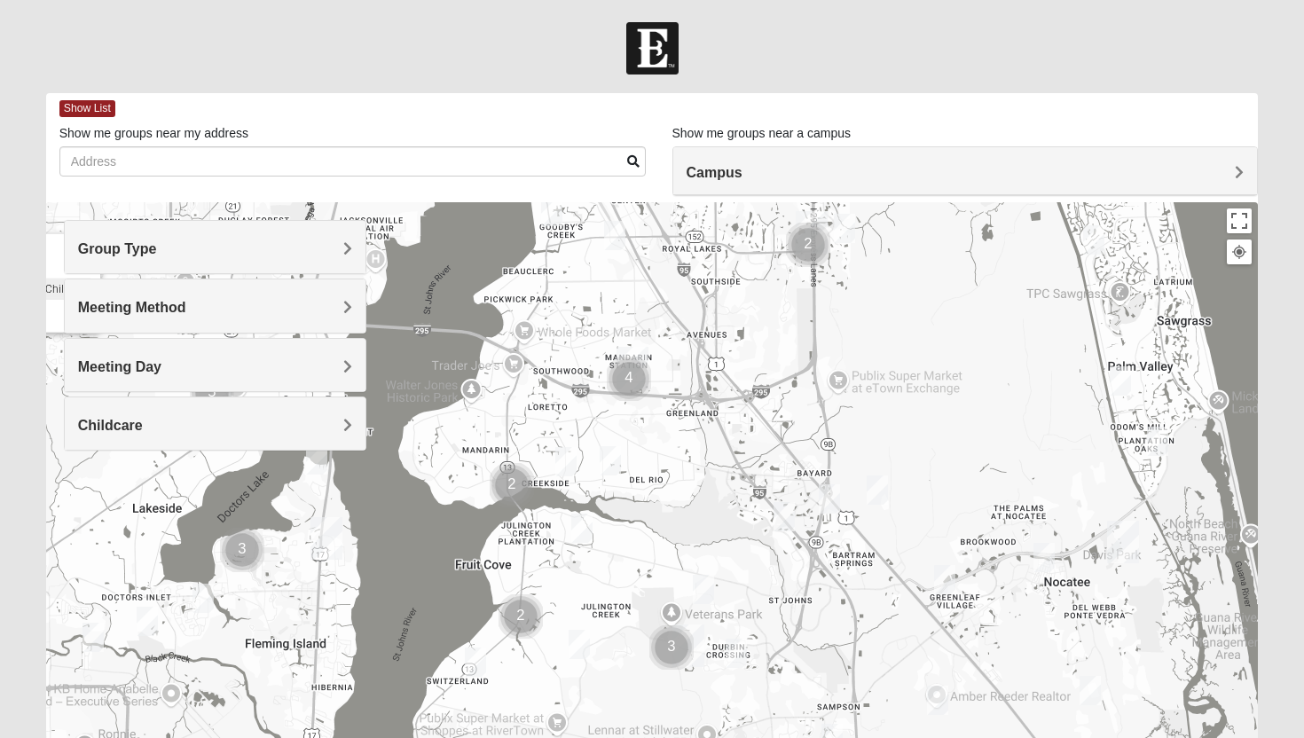
click at [561, 455] on img "1825 Mixed Lloyd 32223" at bounding box center [565, 461] width 21 height 29
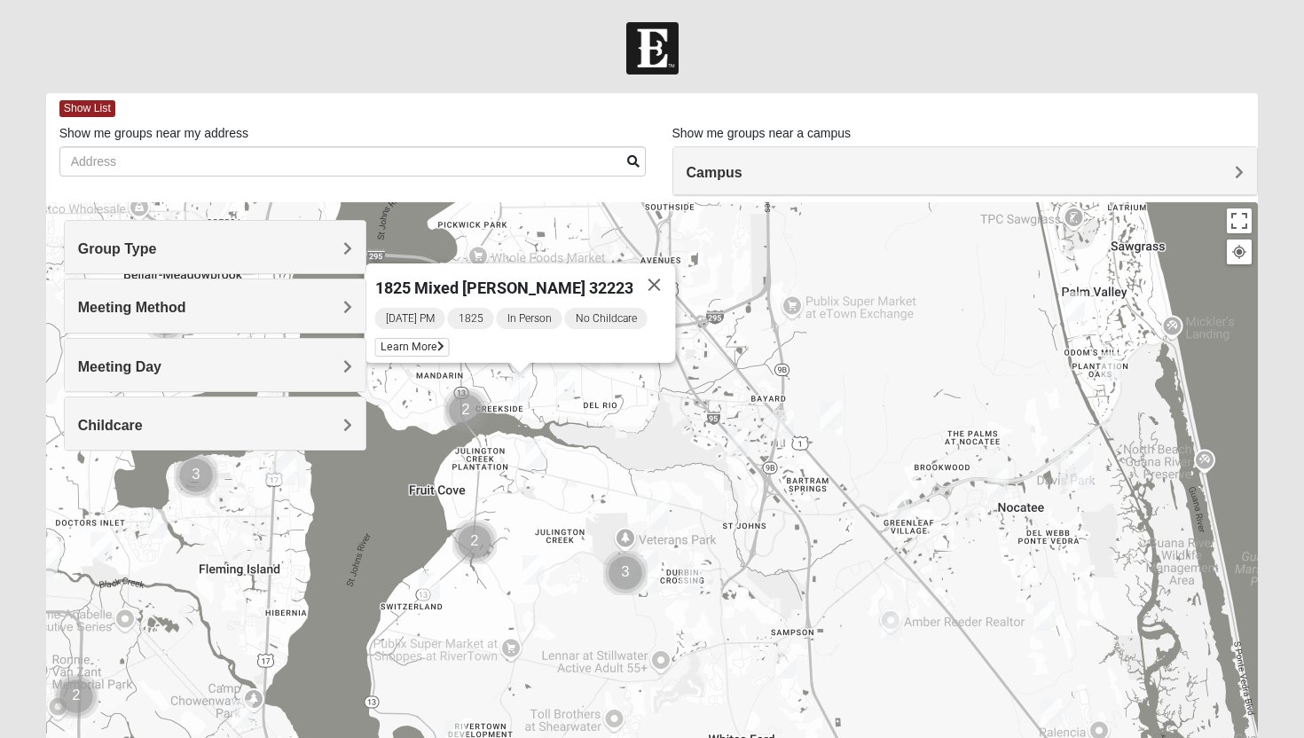
drag, startPoint x: 701, startPoint y: 495, endPoint x: 654, endPoint y: 417, distance: 91.1
click at [654, 417] on div "1825 Mixed [PERSON_NAME] 32223 [DATE] PM 1825 In Person No Childcare Learn More" at bounding box center [652, 557] width 1213 height 710
click at [784, 669] on img "1825 Mixed Lovin/Hale 32092" at bounding box center [785, 663] width 21 height 29
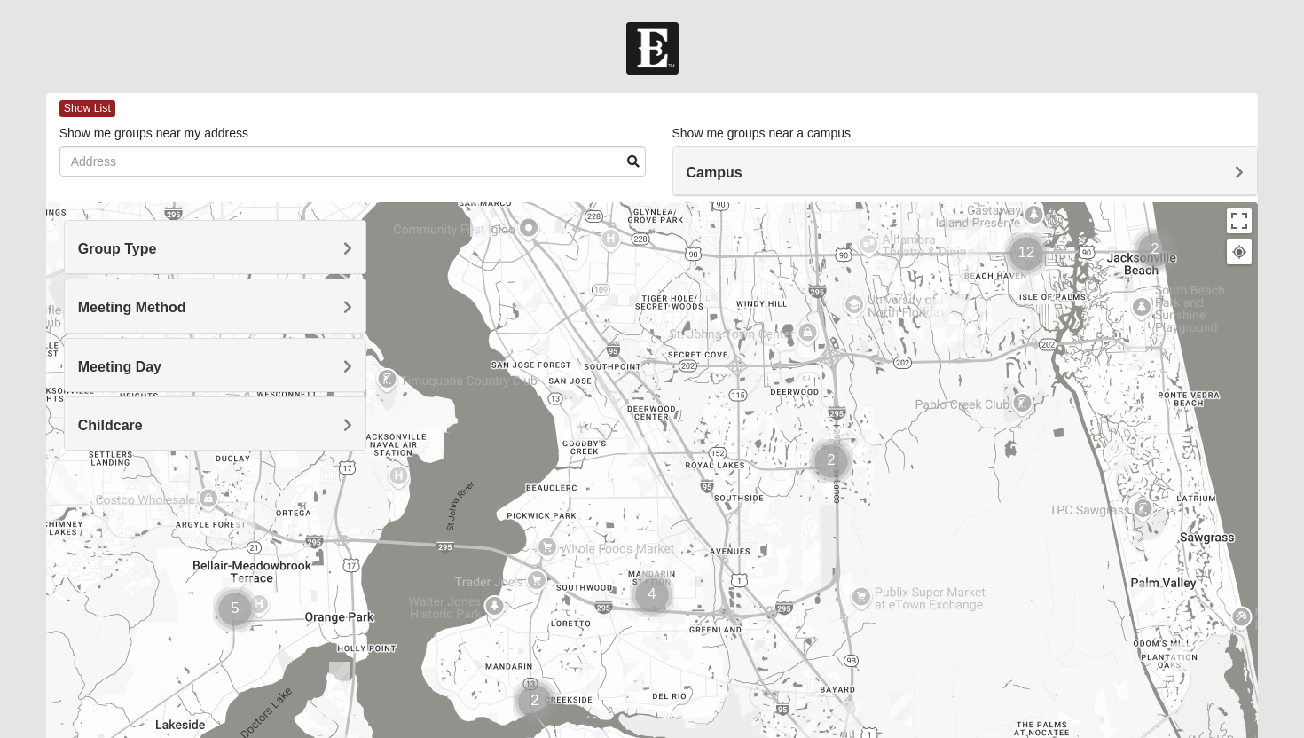
drag, startPoint x: 679, startPoint y: 443, endPoint x: 754, endPoint y: 732, distance: 298.6
click at [752, 734] on div "1825 Mixed Lovin/Hale 32092 Tuesday PM 1825 In Person No Childcare Learn More" at bounding box center [652, 557] width 1213 height 710
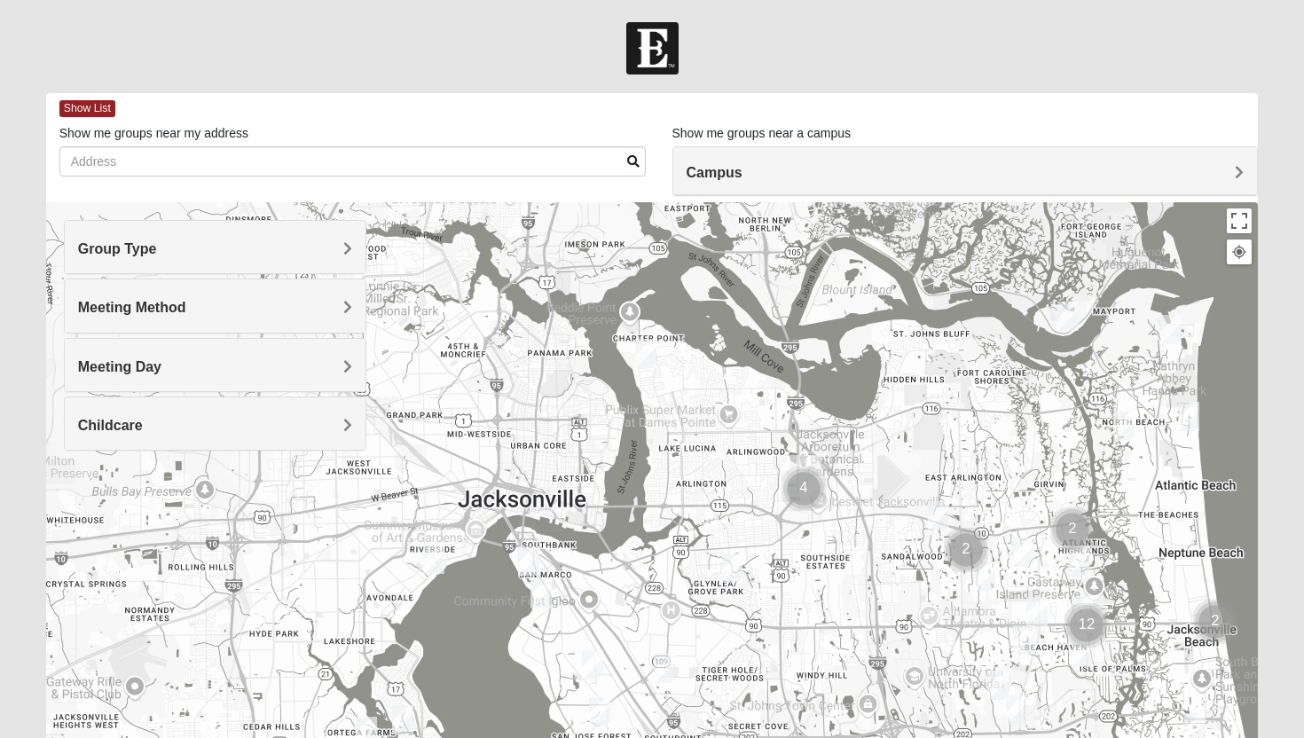
drag, startPoint x: 715, startPoint y: 259, endPoint x: 773, endPoint y: 631, distance: 376.3
click at [770, 632] on div "1825 Mixed Lovin/Hale 32092 Tuesday PM 1825 In Person No Childcare Learn More" at bounding box center [652, 557] width 1213 height 710
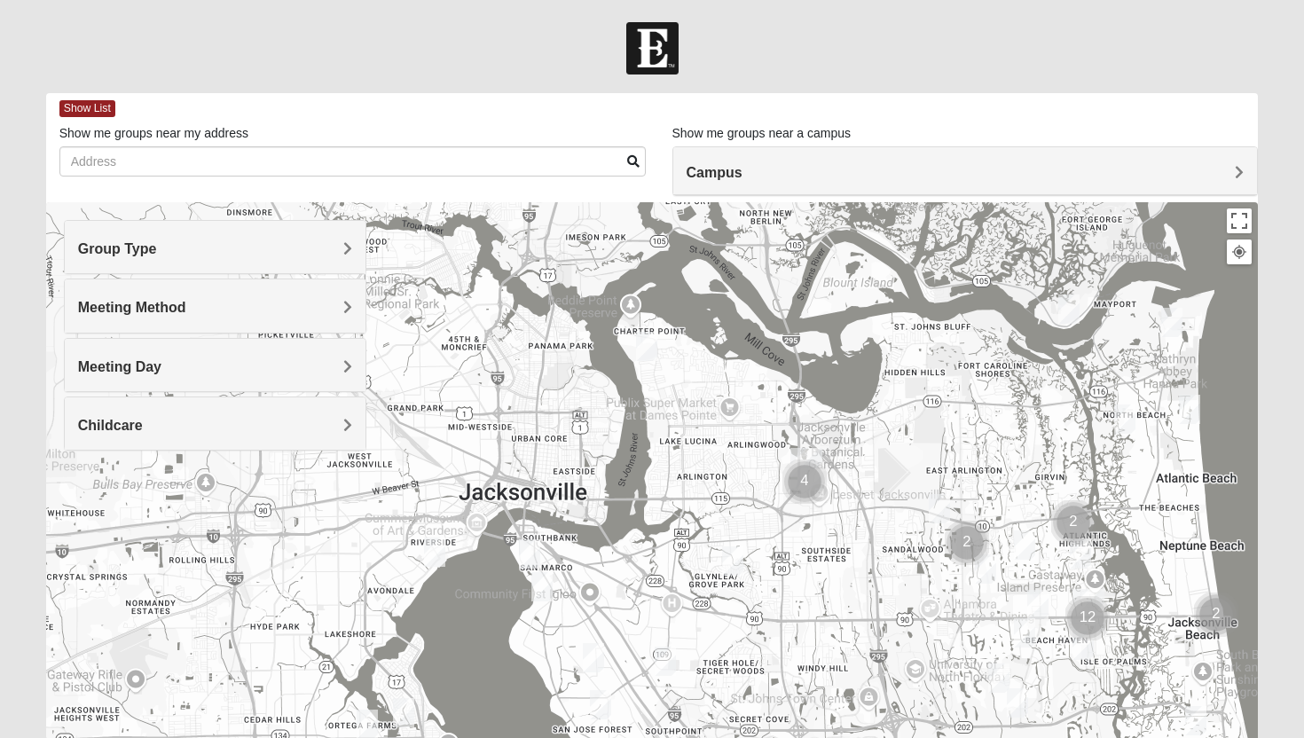
click at [733, 558] on img "1825 Mixed Shamet 32216" at bounding box center [732, 560] width 21 height 29
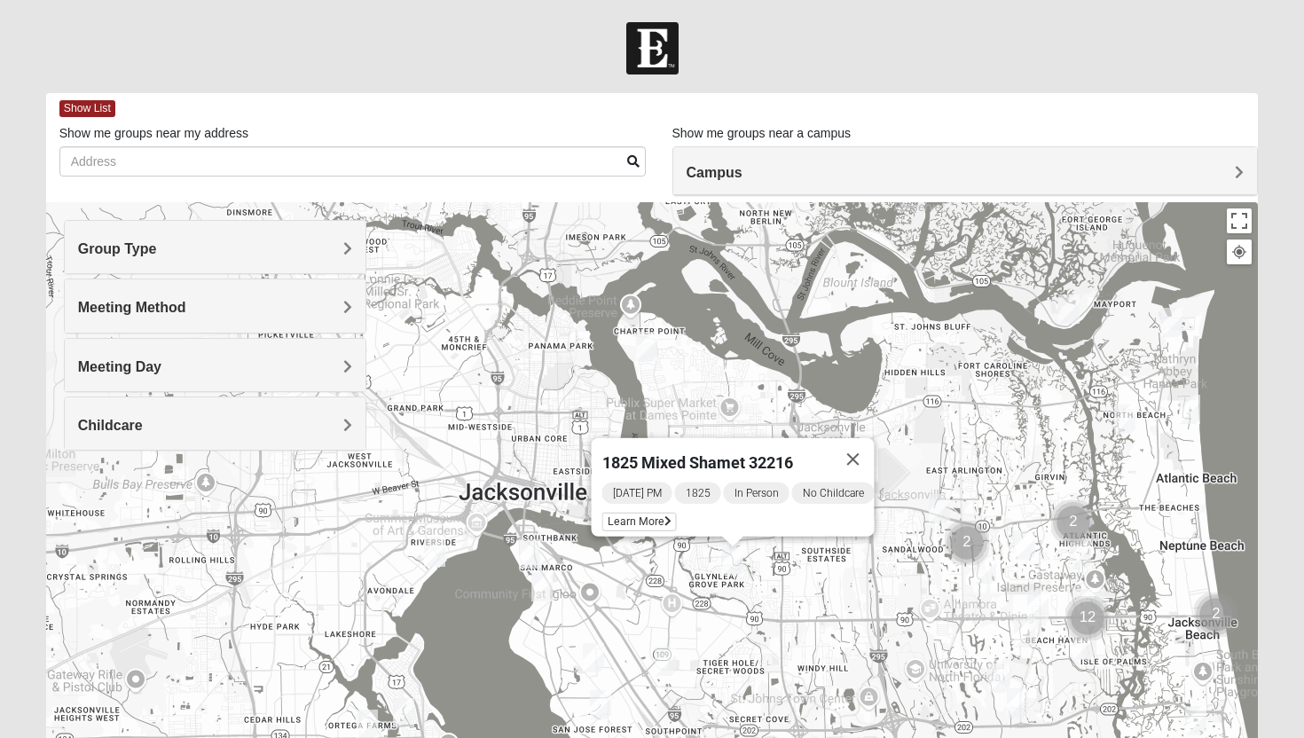
click at [547, 576] on img "1825 Mixed Chamberlian/Hicks 32207" at bounding box center [541, 586] width 21 height 29
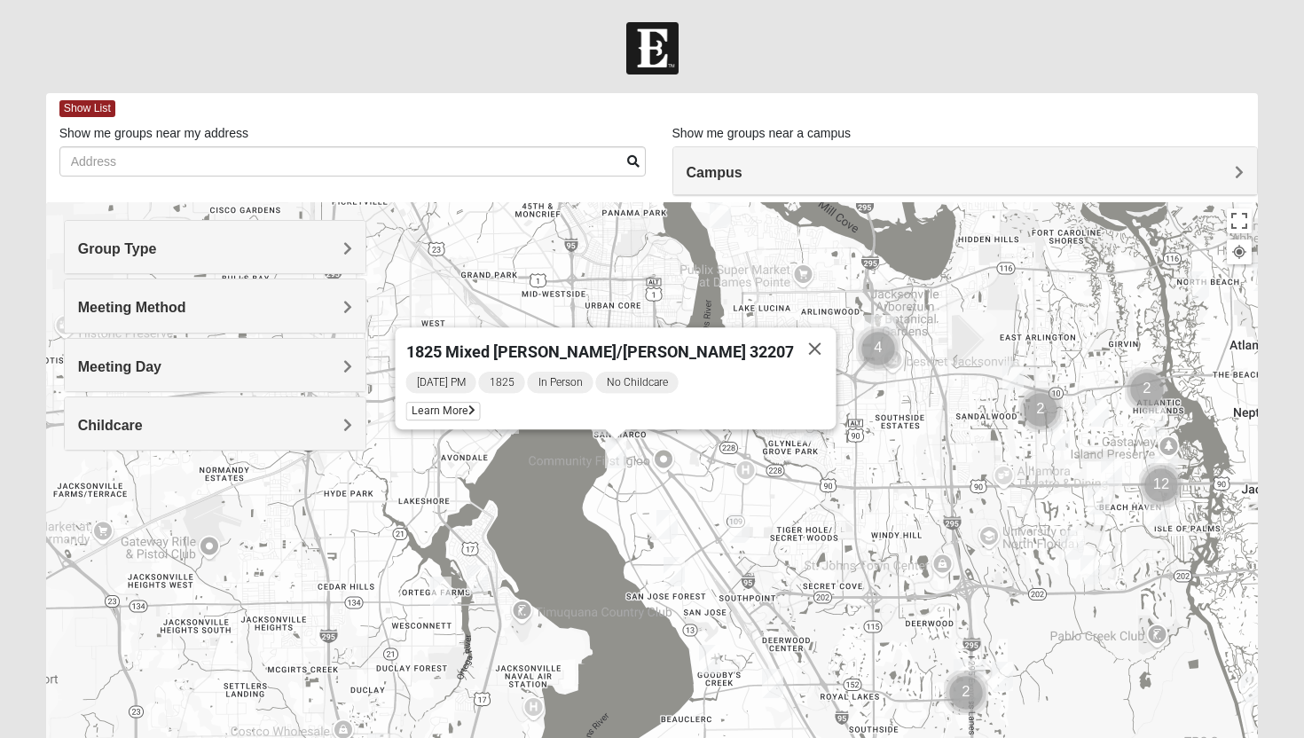
drag, startPoint x: 834, startPoint y: 231, endPoint x: 909, endPoint y: 91, distance: 158.4
click at [907, 93] on div "Show List Loading Groups Keywords Filter Additional Filters Campus Arlington Ba…" at bounding box center [652, 502] width 1213 height 819
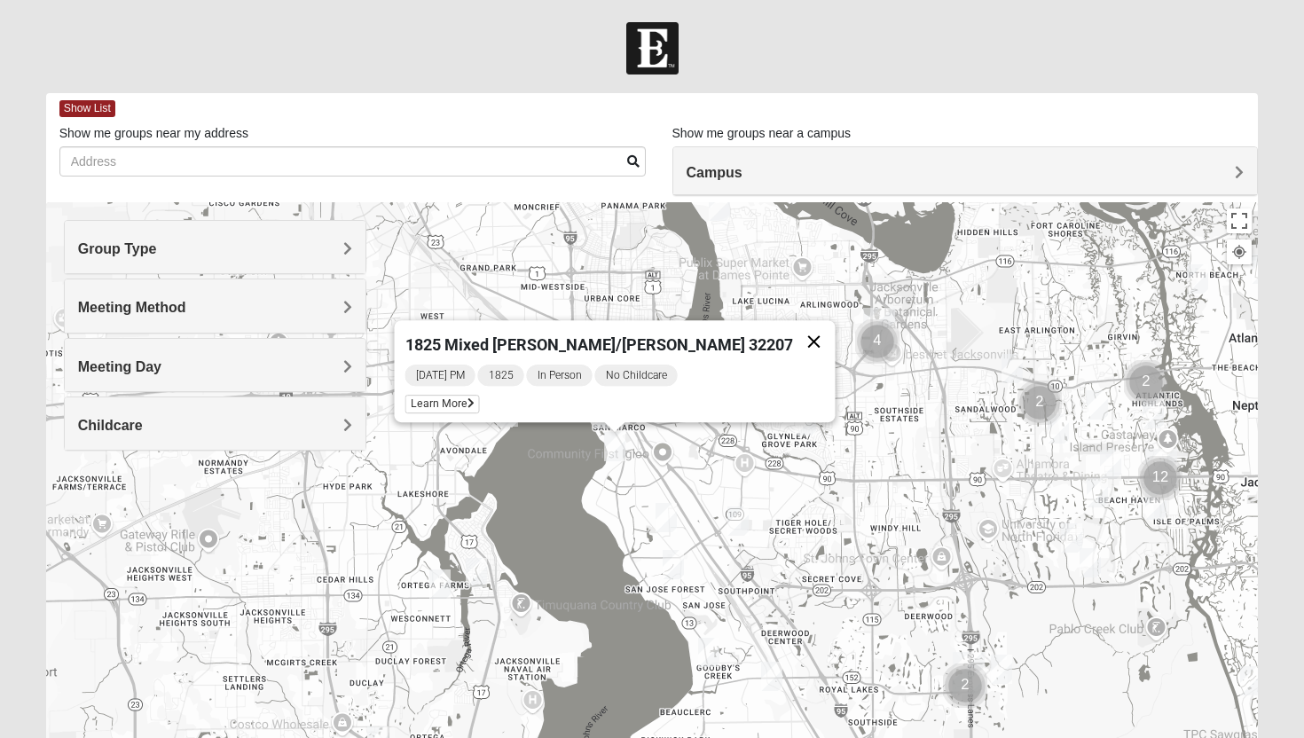
click at [793, 325] on button "Close" at bounding box center [814, 341] width 43 height 43
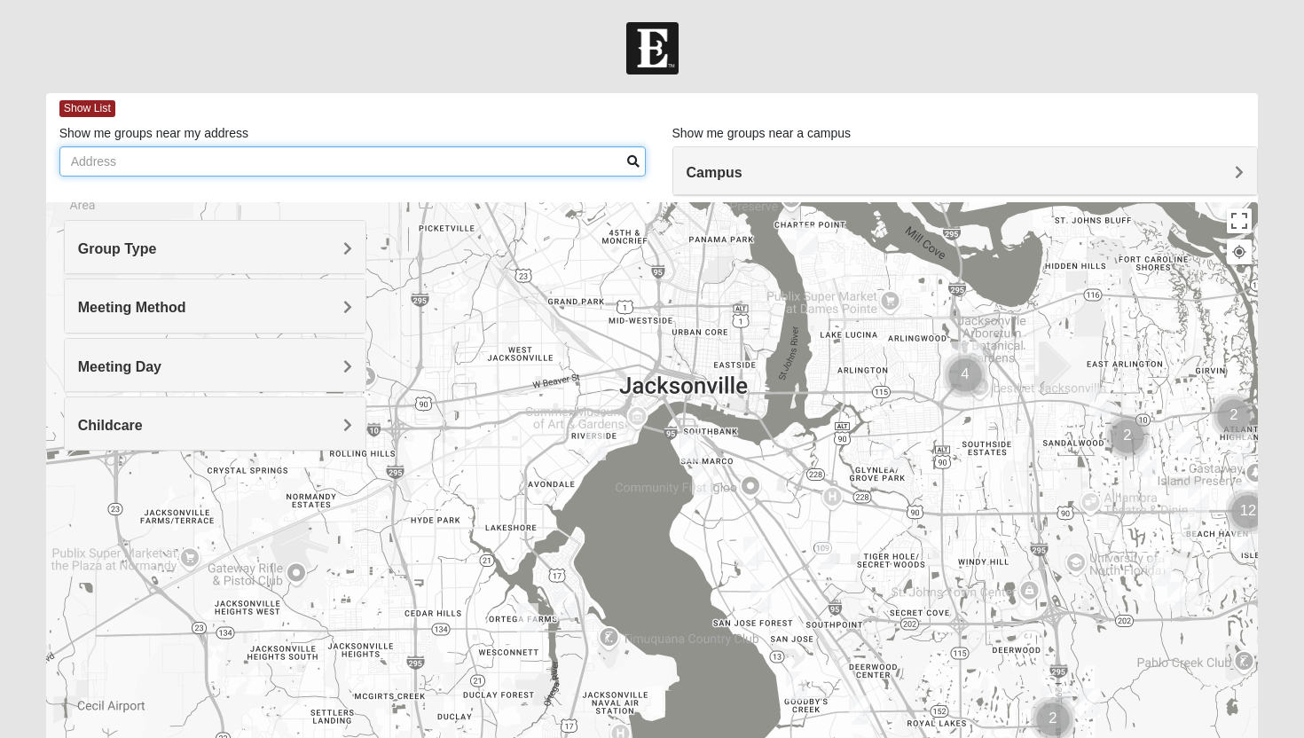
drag, startPoint x: 568, startPoint y: 465, endPoint x: 624, endPoint y: 494, distance: 63.1
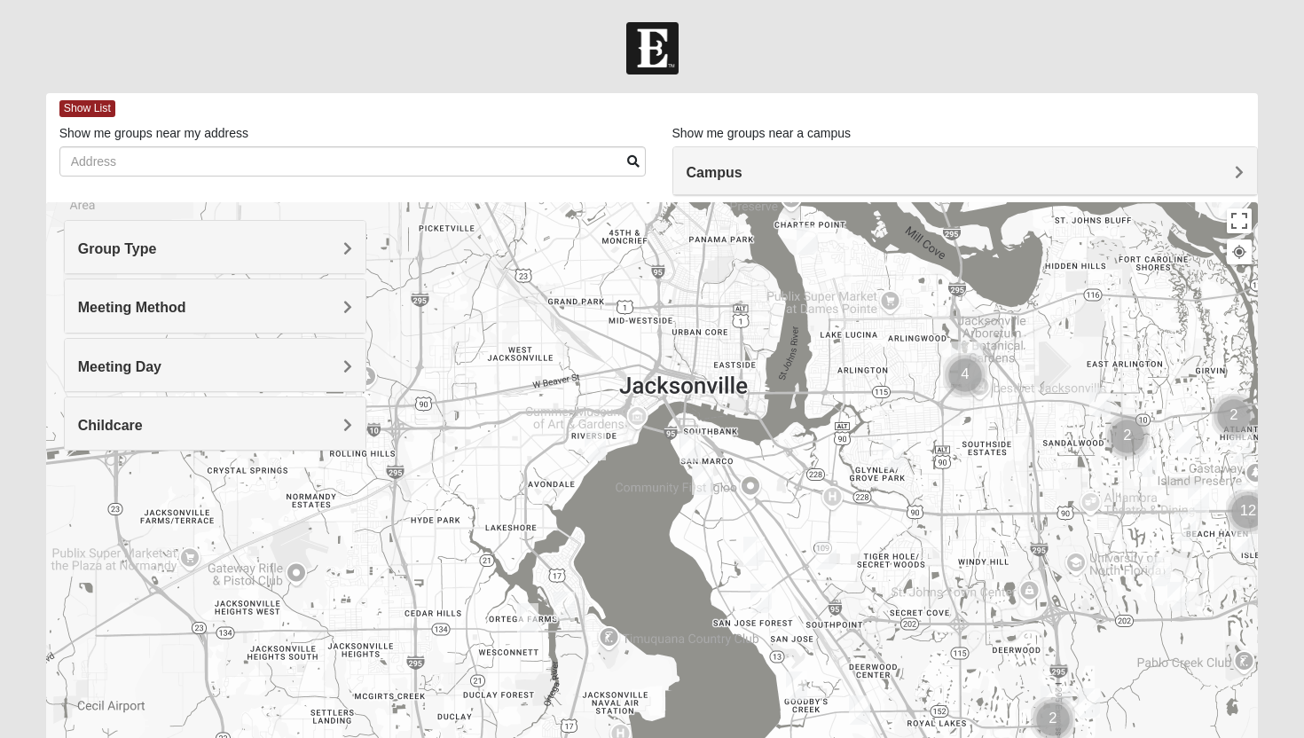
click at [624, 495] on div at bounding box center [652, 557] width 1213 height 710
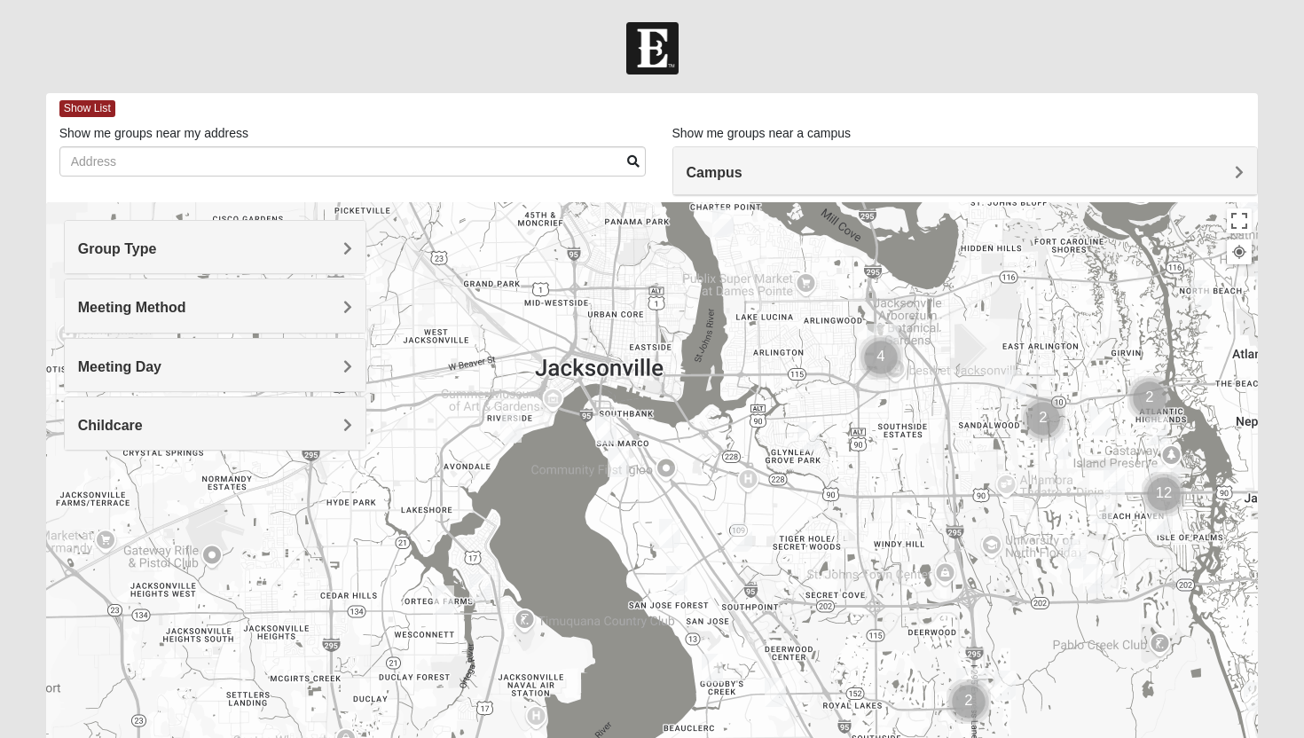
drag, startPoint x: 620, startPoint y: 495, endPoint x: 561, endPoint y: 471, distance: 63.3
click at [561, 473] on div at bounding box center [652, 557] width 1213 height 710
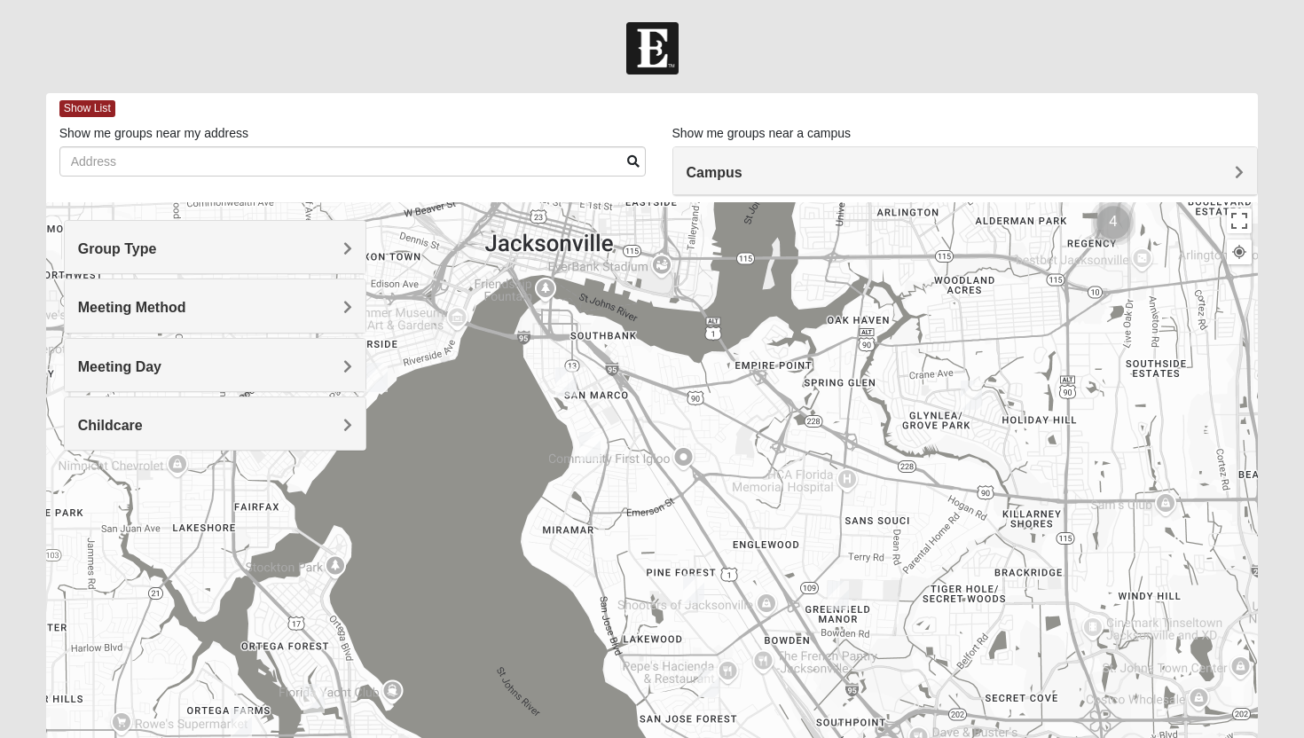
click at [981, 399] on img "1825 Mixed Shamet 32216" at bounding box center [971, 395] width 21 height 29
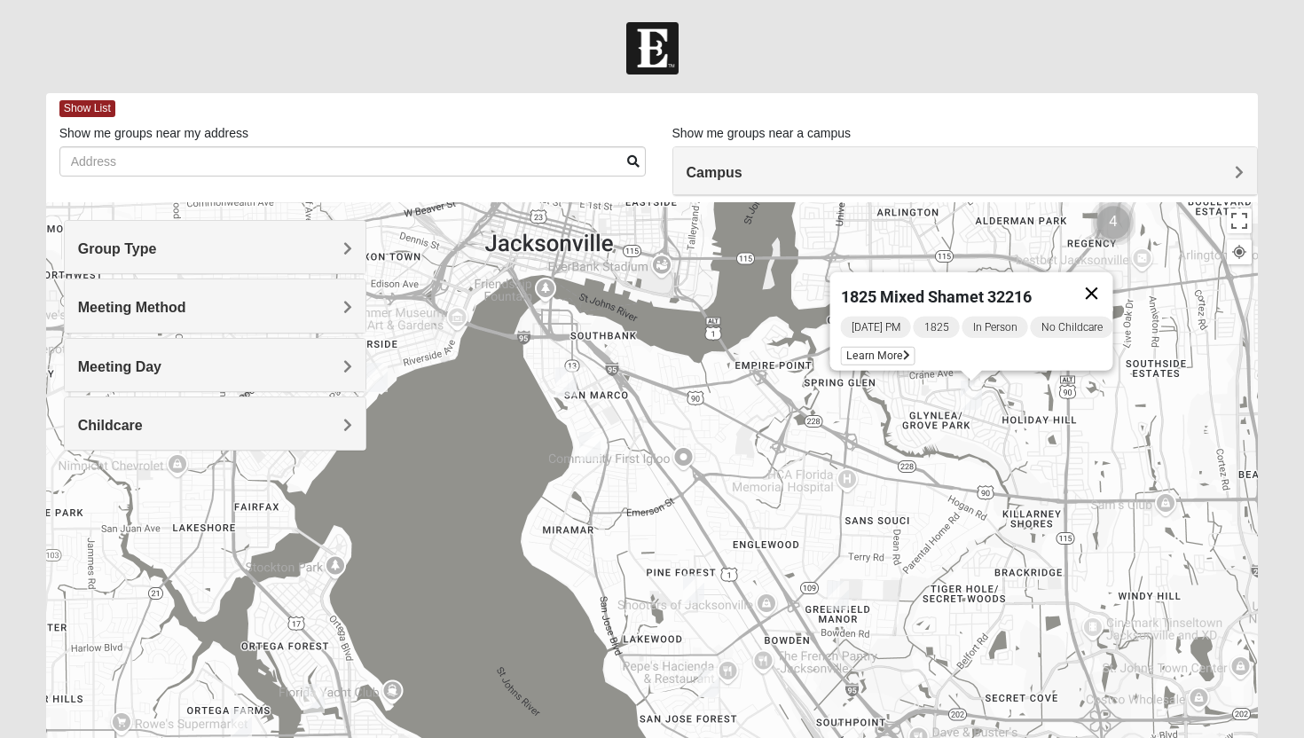
click at [1112, 279] on button "Close" at bounding box center [1092, 293] width 43 height 43
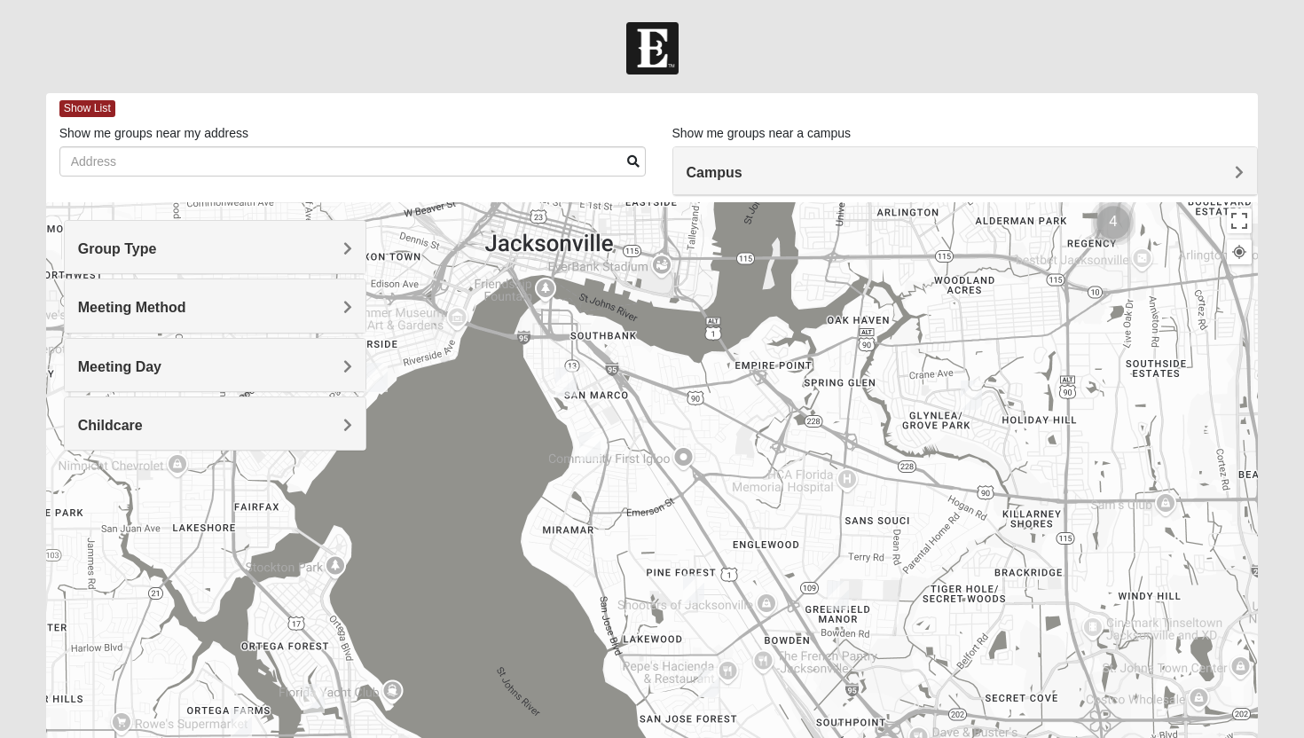
click at [587, 436] on img "1825 Mixed Chamberlian/Hicks 32207" at bounding box center [589, 446] width 21 height 29
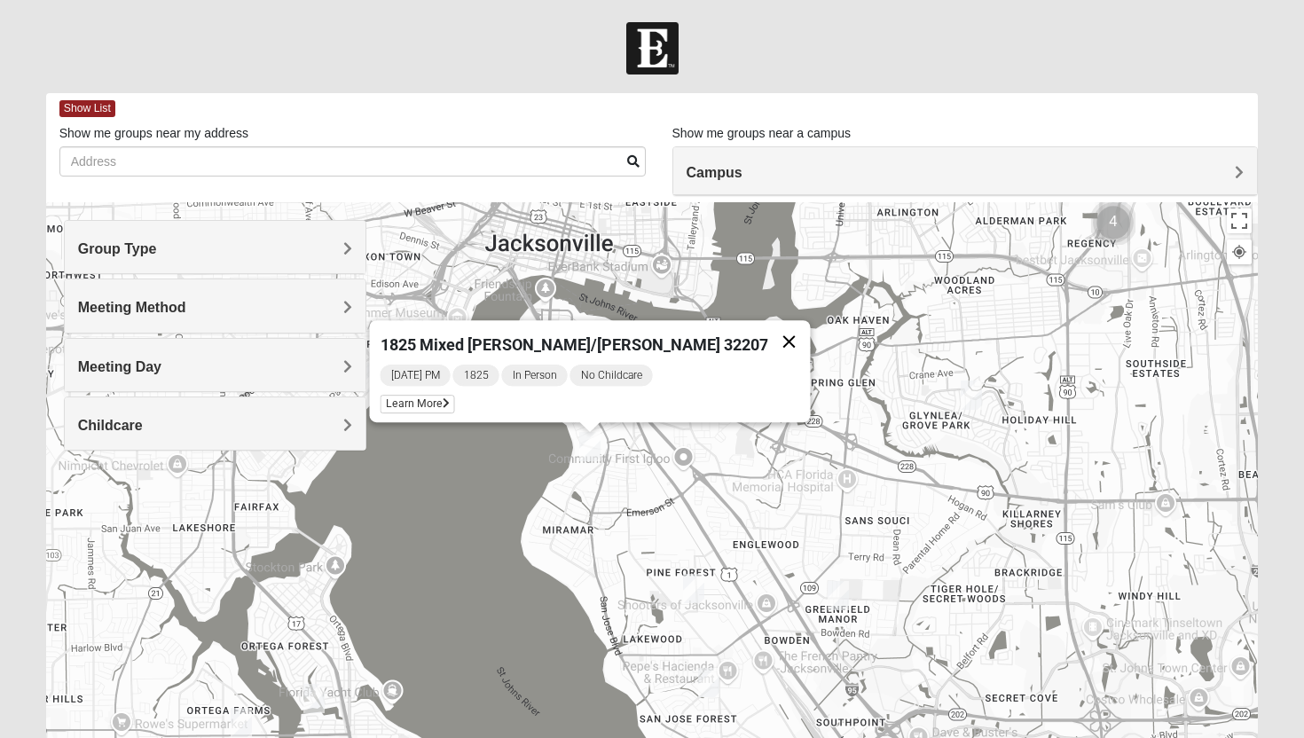
click at [768, 332] on button "Close" at bounding box center [789, 341] width 43 height 43
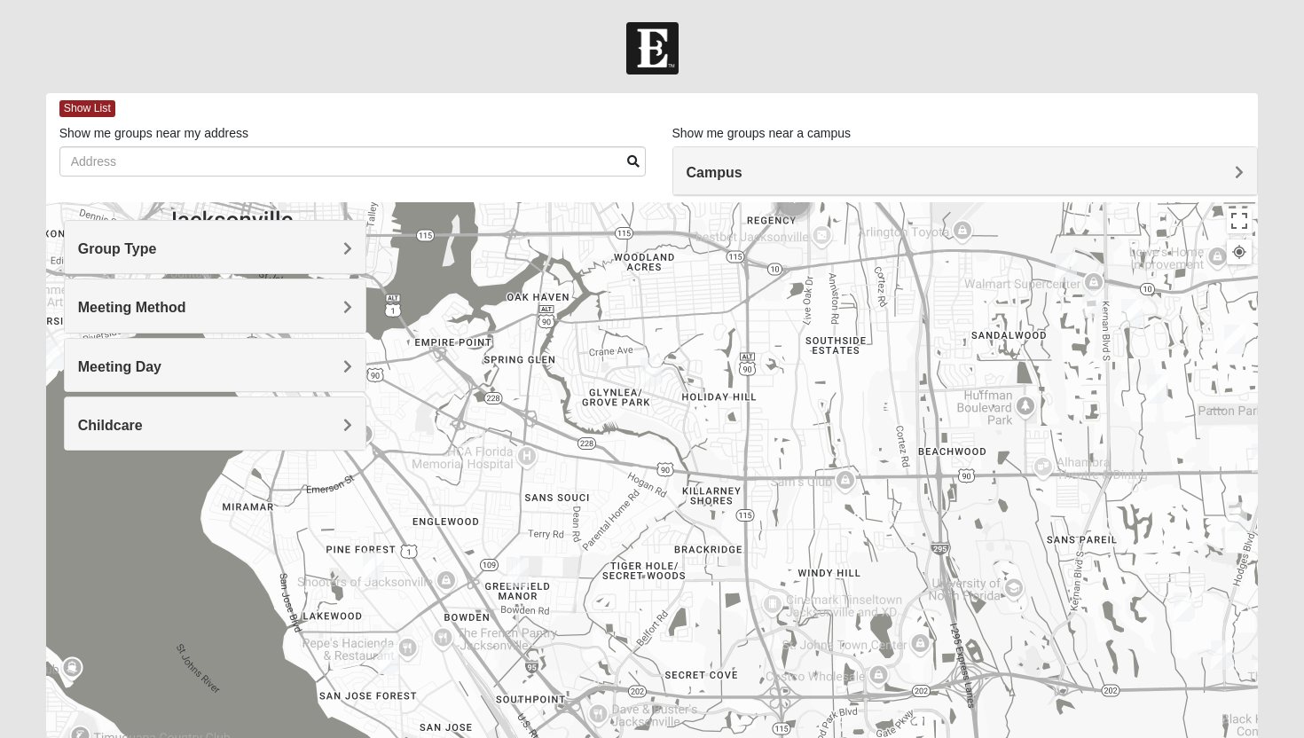
drag, startPoint x: 855, startPoint y: 492, endPoint x: 393, endPoint y: 503, distance: 462.3
click at [394, 503] on div at bounding box center [652, 557] width 1213 height 710
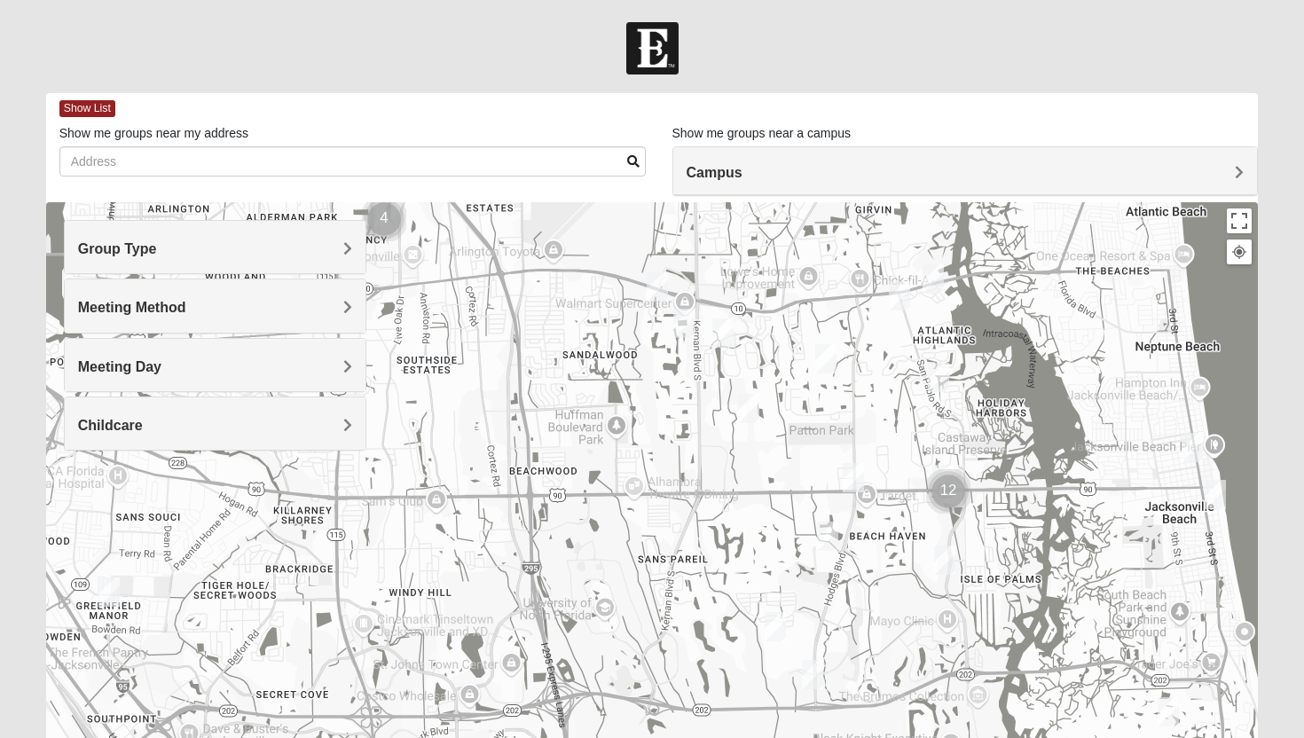
drag, startPoint x: 844, startPoint y: 475, endPoint x: 624, endPoint y: 458, distance: 219.8
click at [624, 459] on div at bounding box center [652, 557] width 1213 height 710
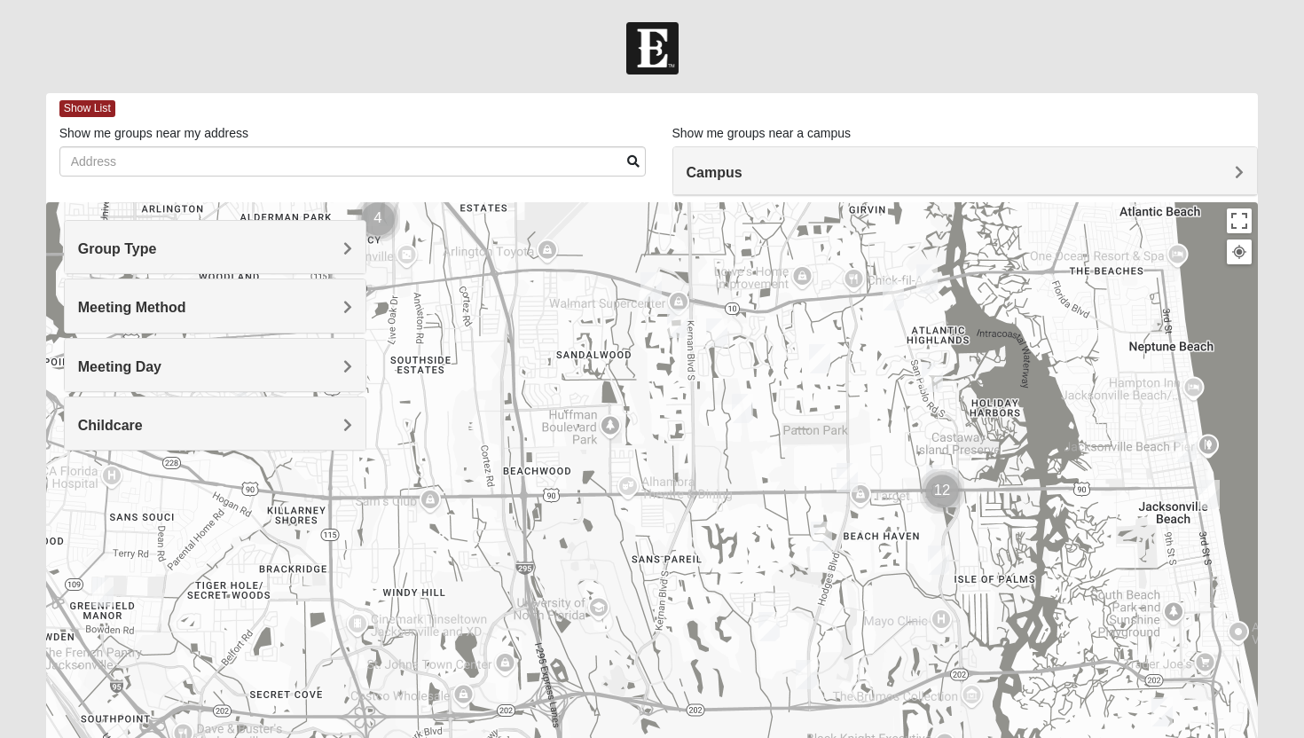
click at [810, 362] on img "1825 Mixed Annis 32246" at bounding box center [819, 358] width 21 height 29
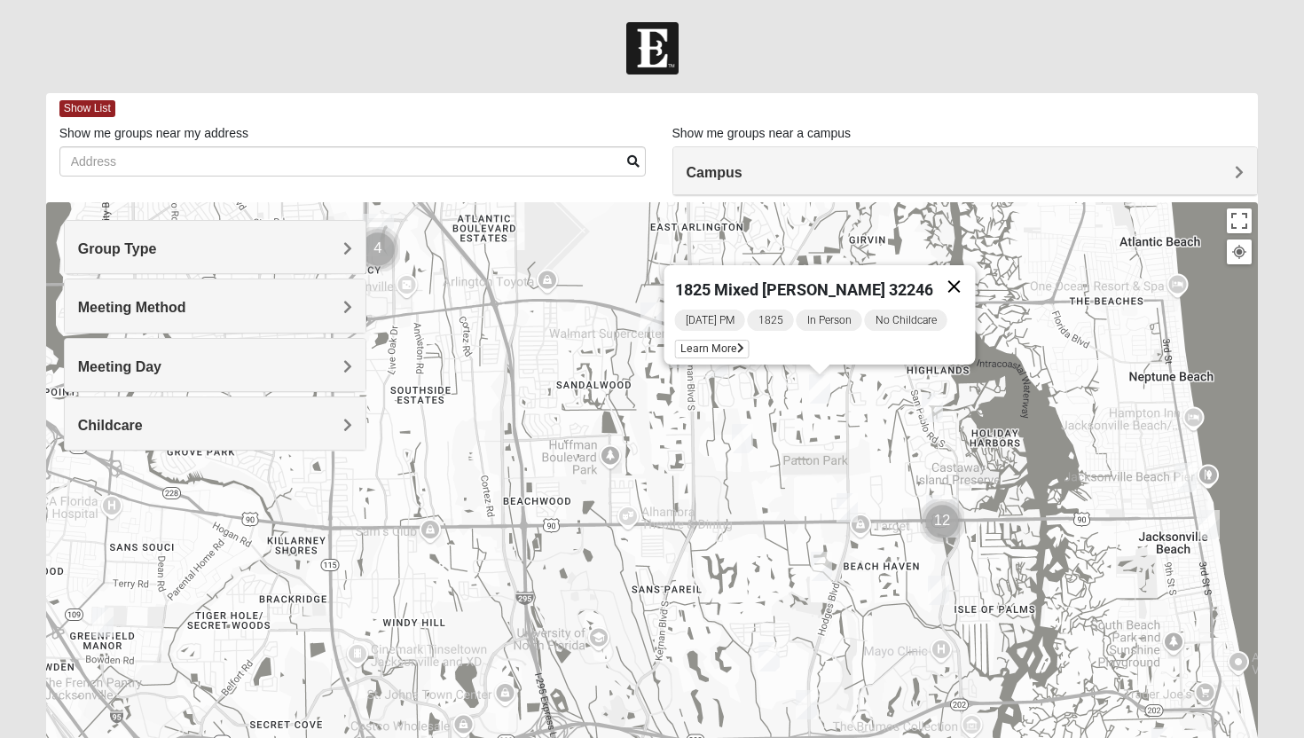
click at [952, 280] on button "Close" at bounding box center [954, 286] width 43 height 43
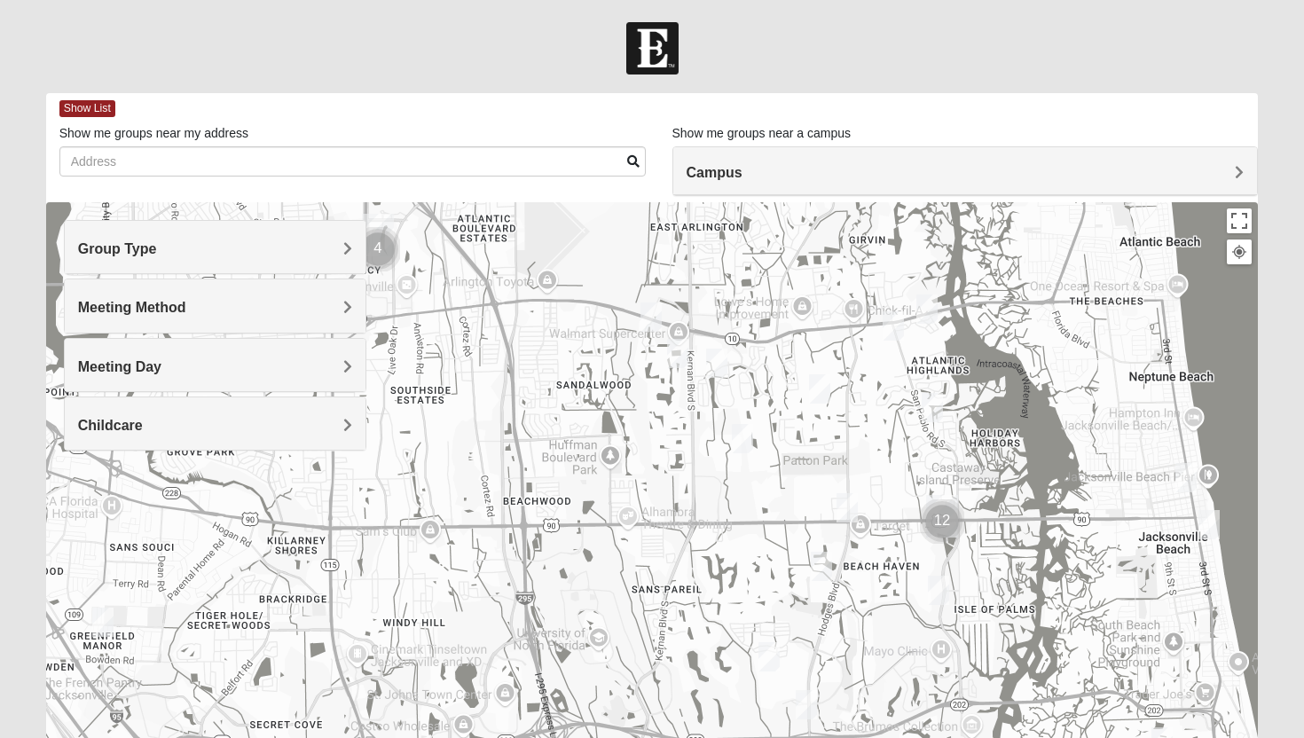
click at [929, 306] on img "1825 Womens Carkhuff 32224" at bounding box center [926, 308] width 21 height 29
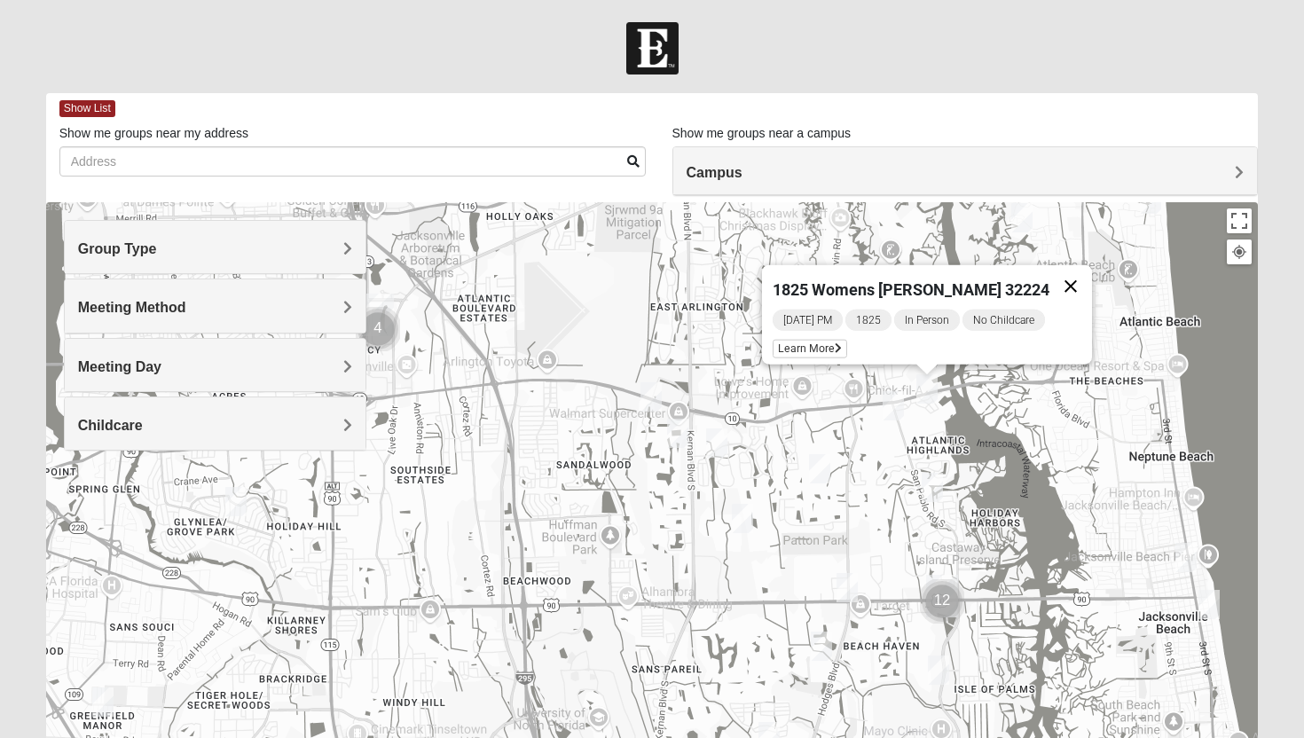
click at [1061, 272] on button "Close" at bounding box center [1070, 286] width 43 height 43
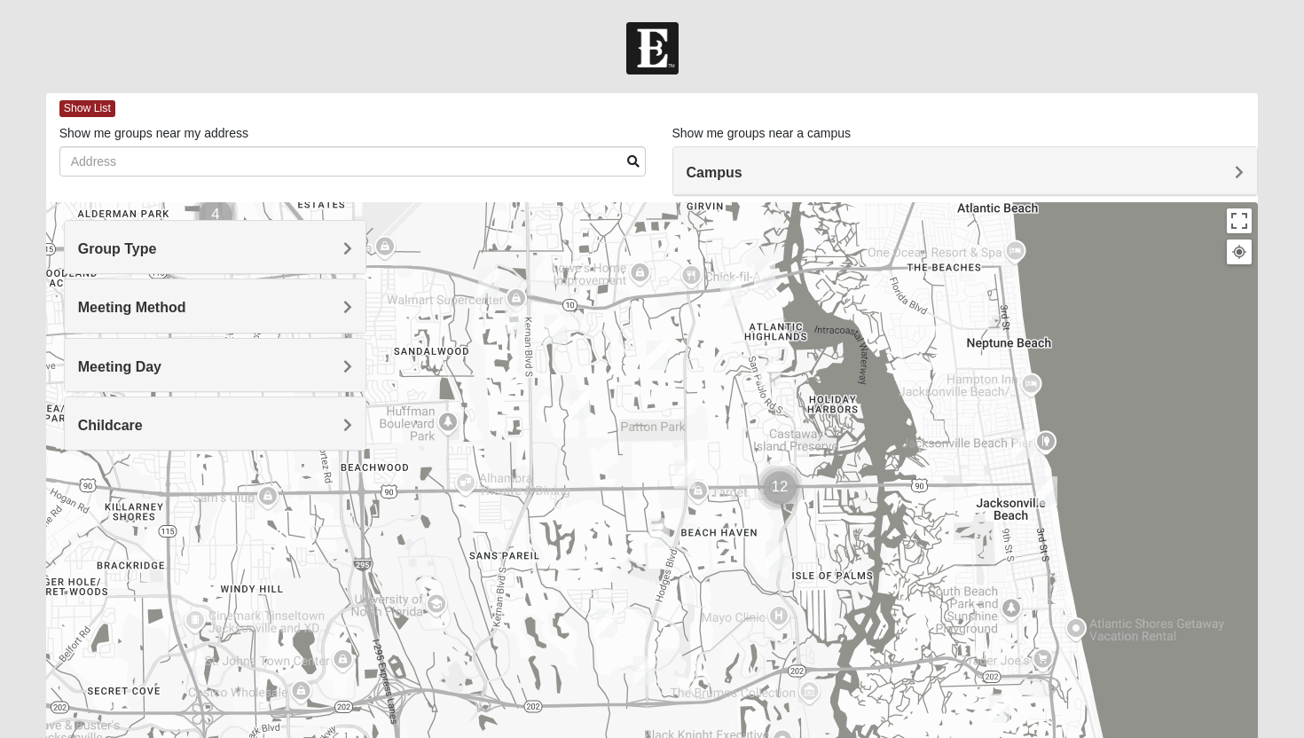
drag, startPoint x: 930, startPoint y: 450, endPoint x: 801, endPoint y: 316, distance: 185.7
click at [801, 317] on div at bounding box center [652, 557] width 1213 height 710
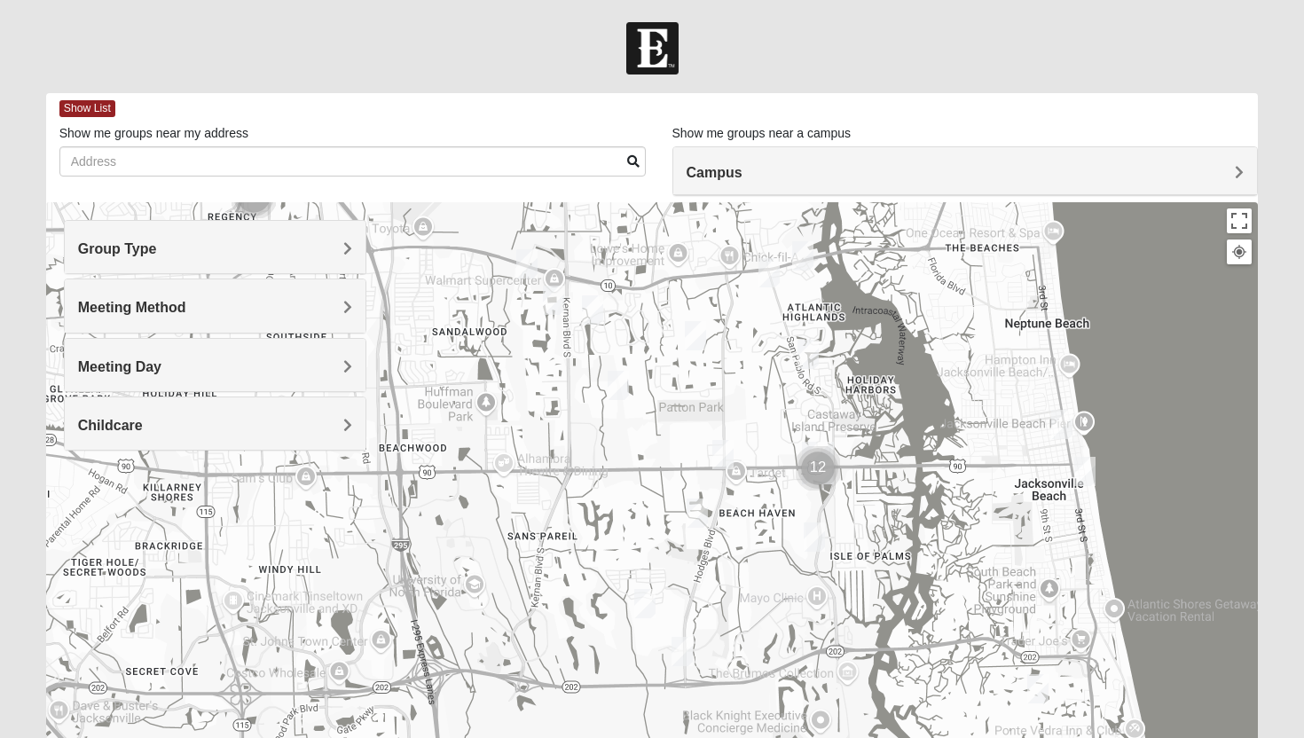
click at [1088, 473] on img "Mixed Watkins 32250" at bounding box center [1084, 471] width 21 height 29
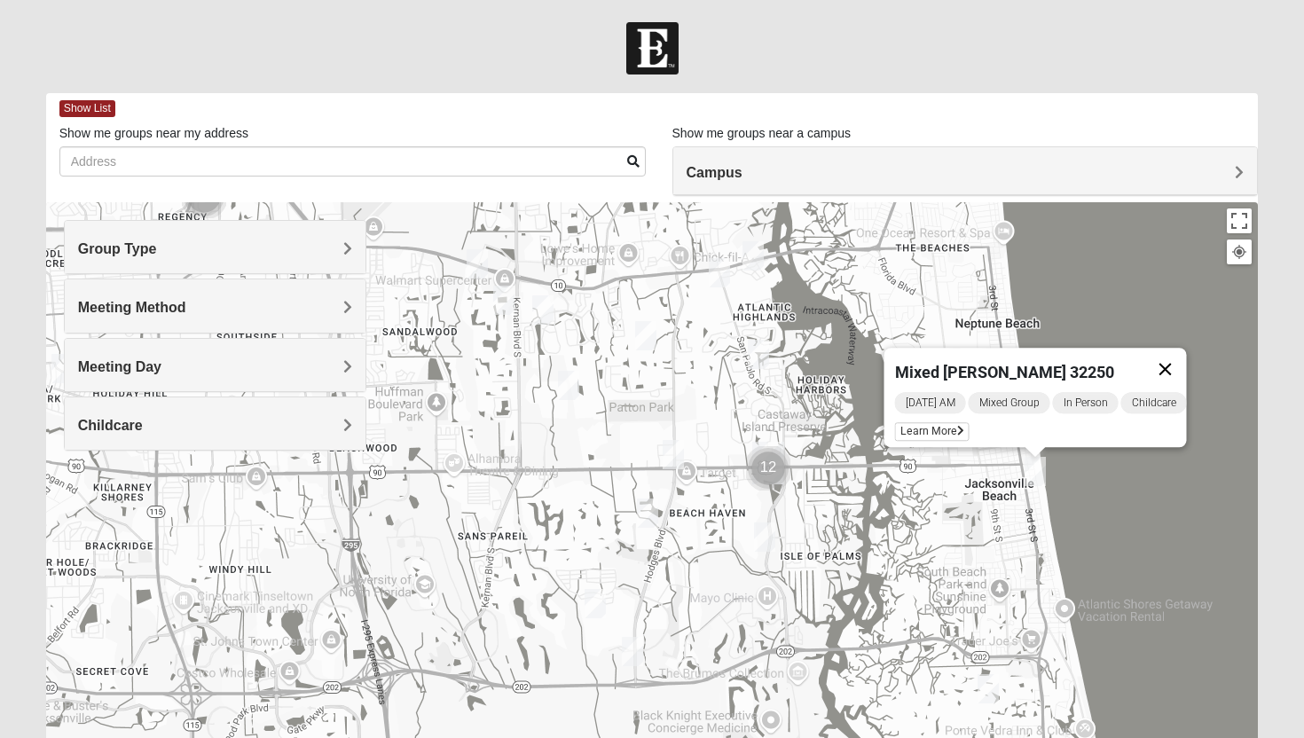
click at [1187, 356] on button "Close" at bounding box center [1165, 369] width 43 height 43
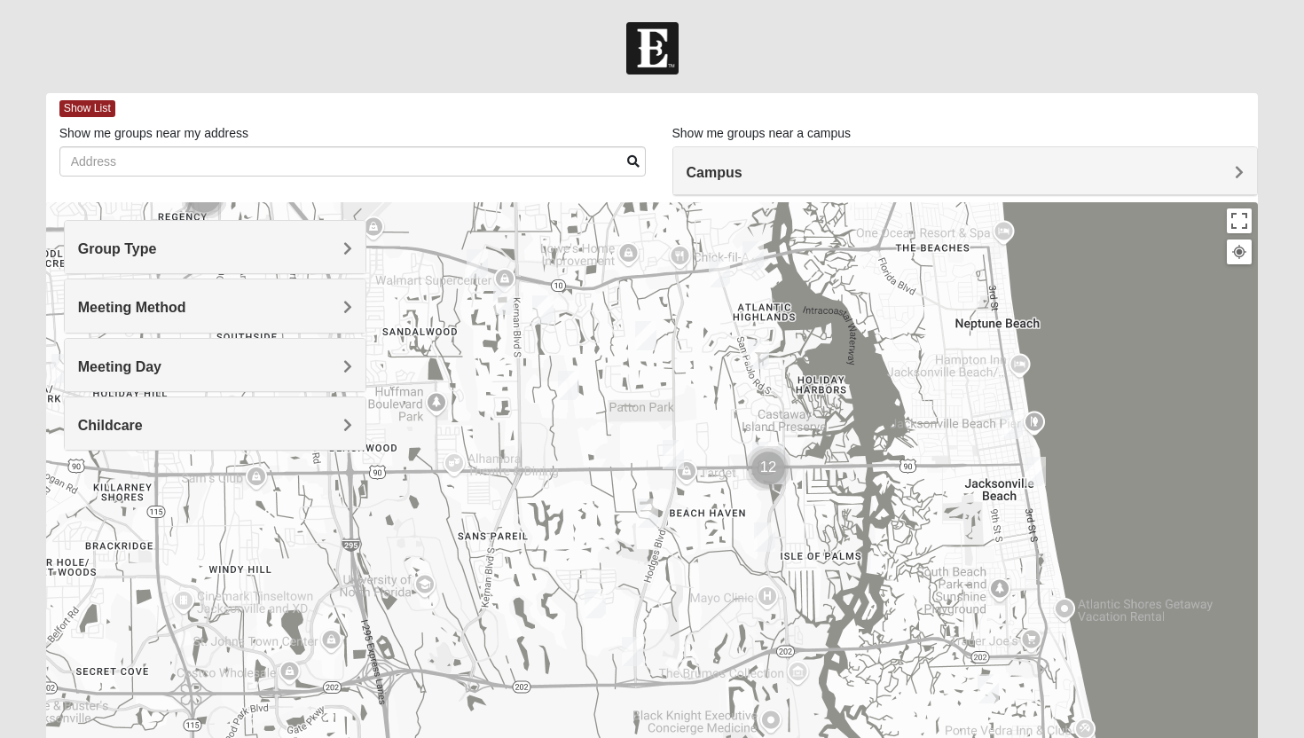
click at [643, 518] on img "1825 Mens Cason 32224" at bounding box center [647, 513] width 21 height 29
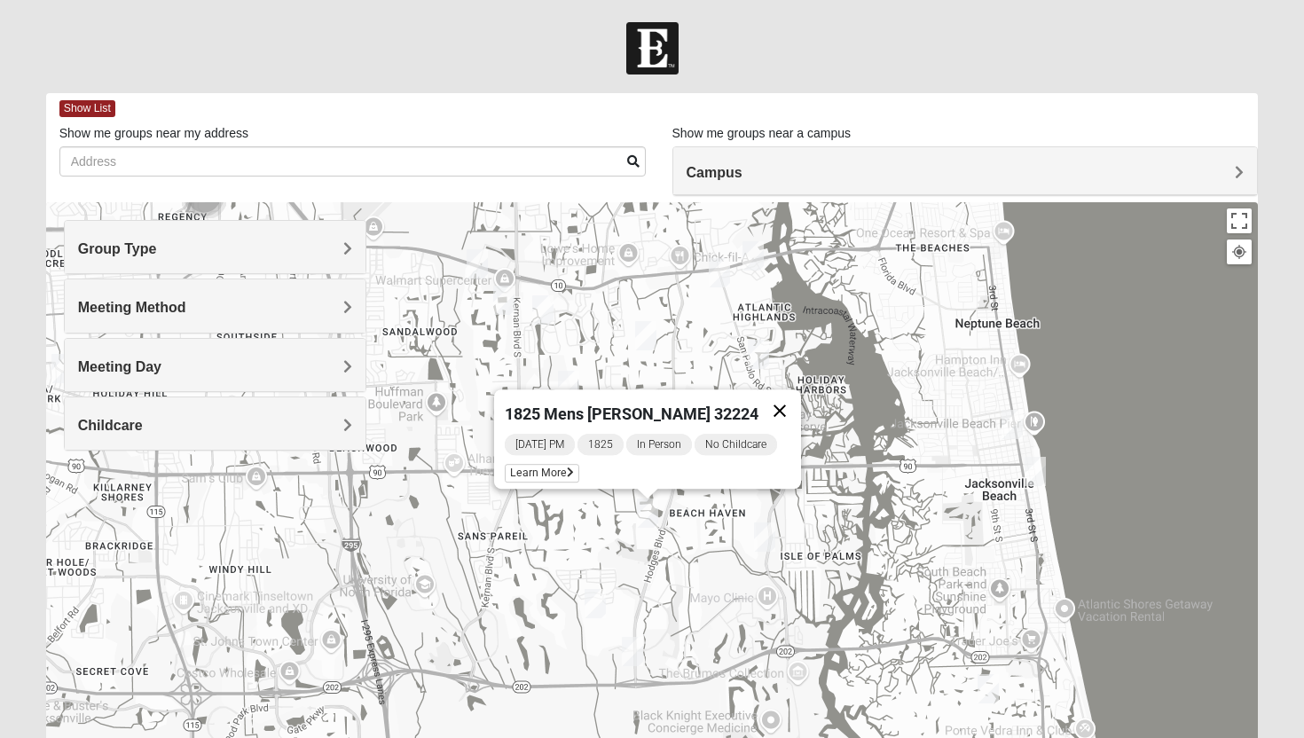
click at [784, 405] on button "Close" at bounding box center [779, 410] width 43 height 43
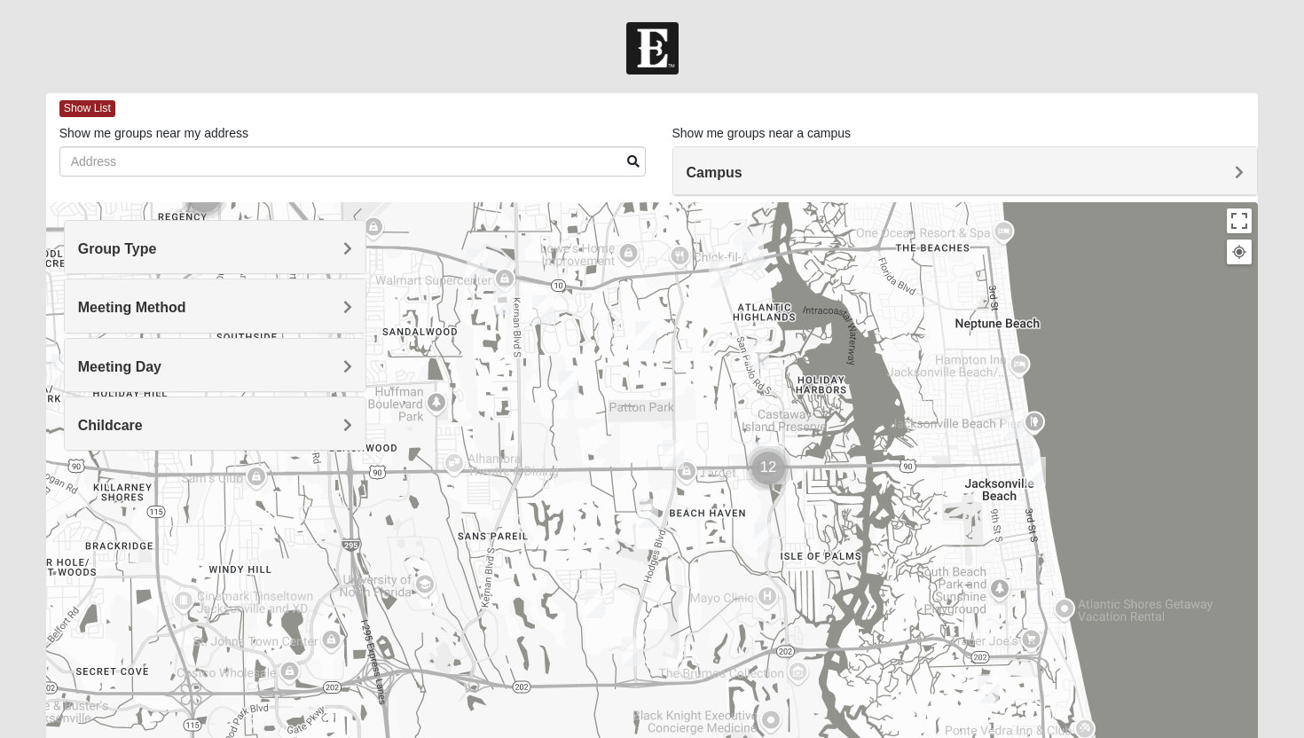
click at [674, 459] on img "1825 Womens Annis/Ferguson 32246" at bounding box center [673, 454] width 21 height 29
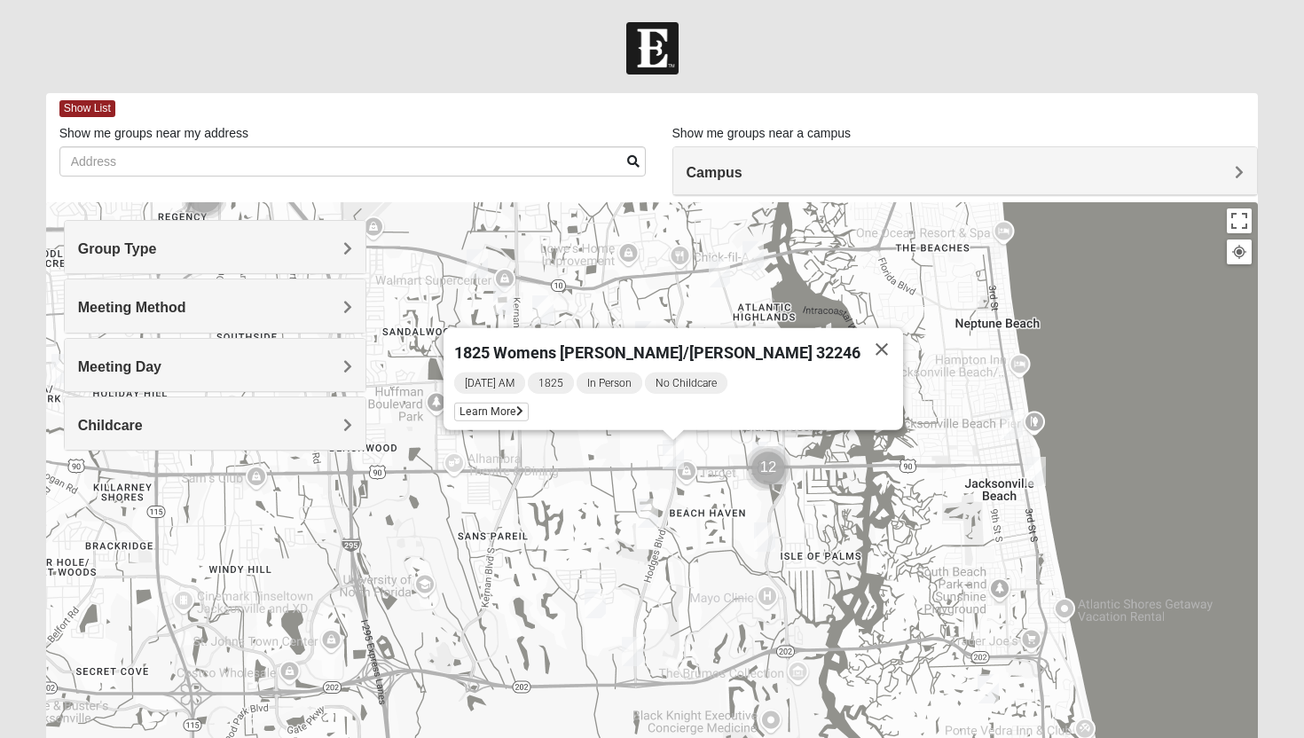
click at [763, 474] on img "Cluster of 12 groups" at bounding box center [768, 468] width 44 height 44
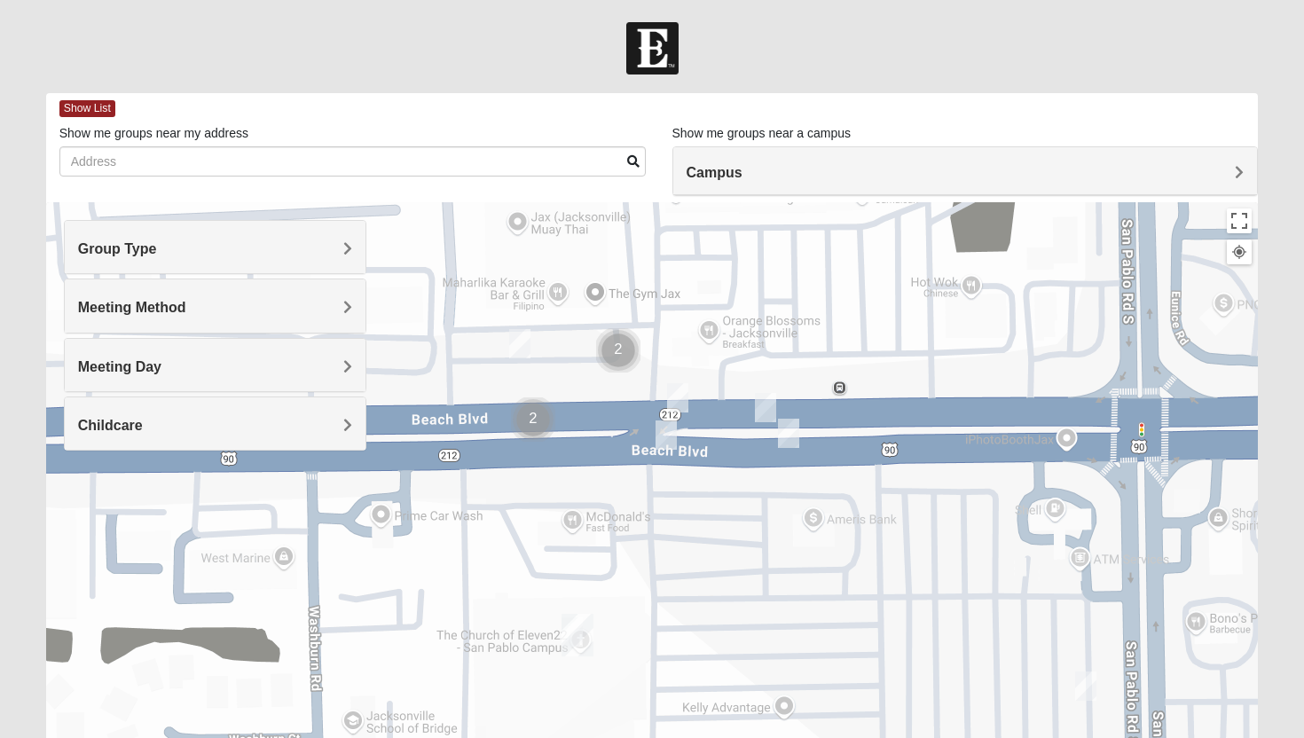
click at [761, 410] on img "1825 Mens Chandler/Johnson 32250" at bounding box center [765, 407] width 21 height 29
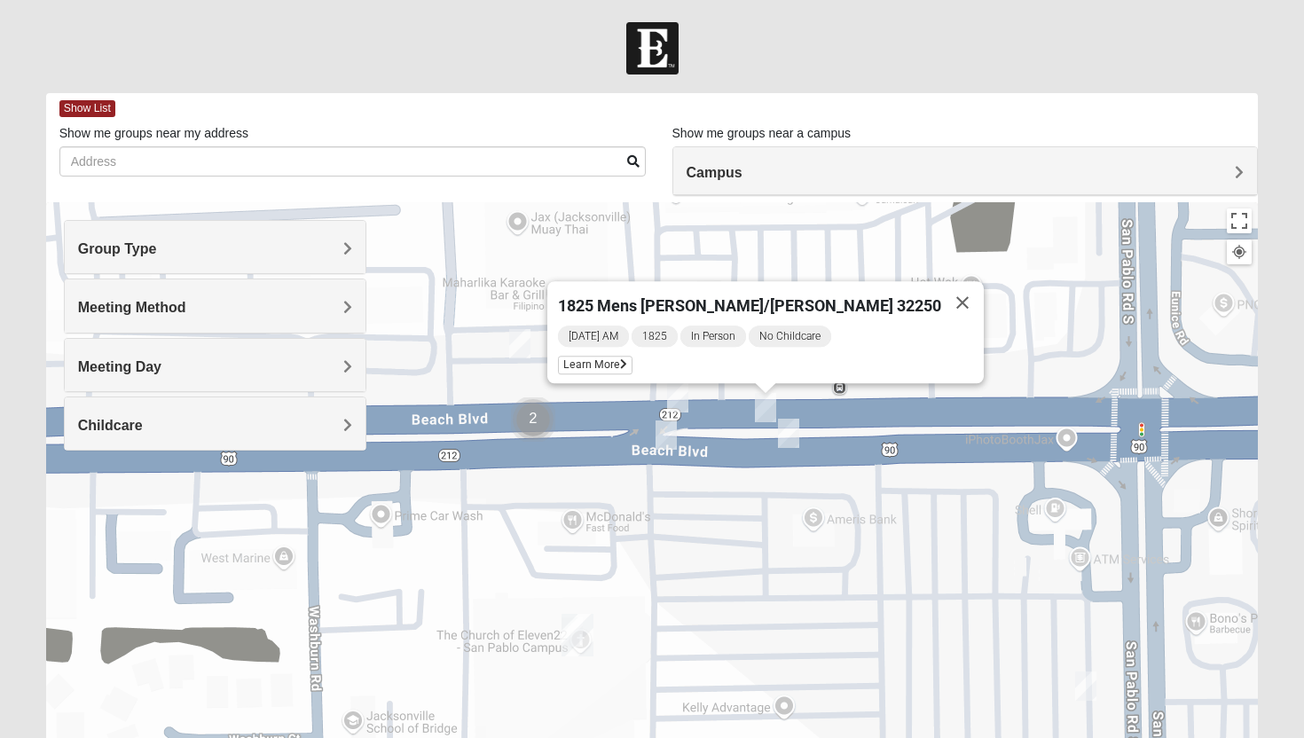
click at [670, 437] on img "1825 Mens Sells 32250" at bounding box center [666, 434] width 21 height 29
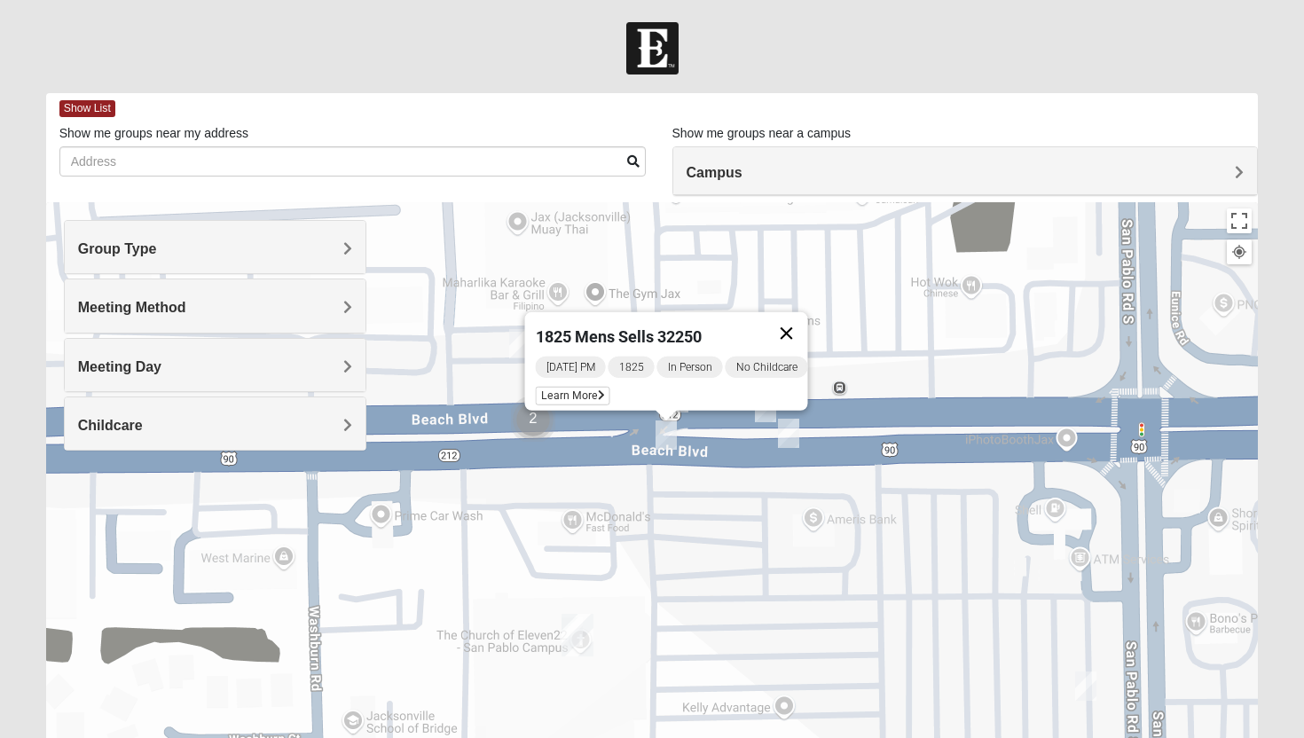
click at [801, 321] on button "Close" at bounding box center [787, 333] width 43 height 43
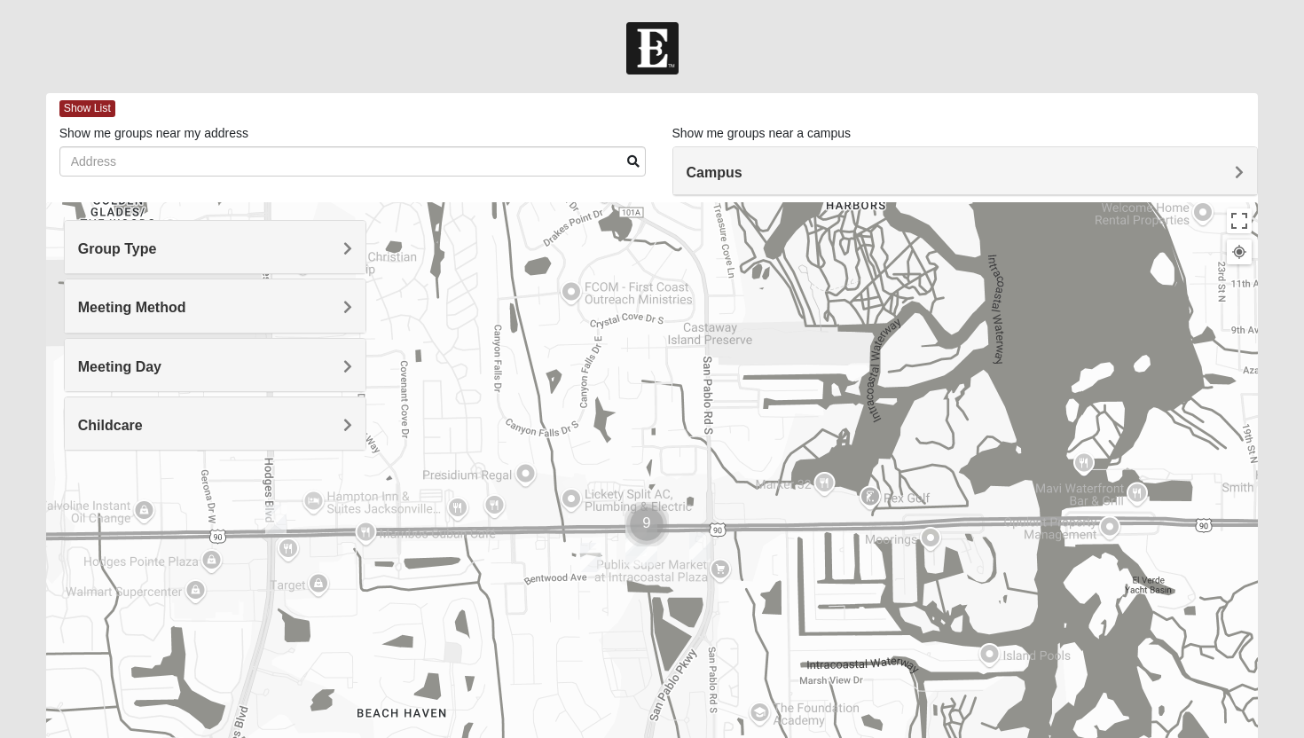
click at [637, 548] on img "San Pablo" at bounding box center [641, 544] width 32 height 43
click at [745, 452] on button "Close" at bounding box center [766, 465] width 43 height 43
click at [644, 526] on img "Cluster of 9 groups" at bounding box center [646, 524] width 44 height 44
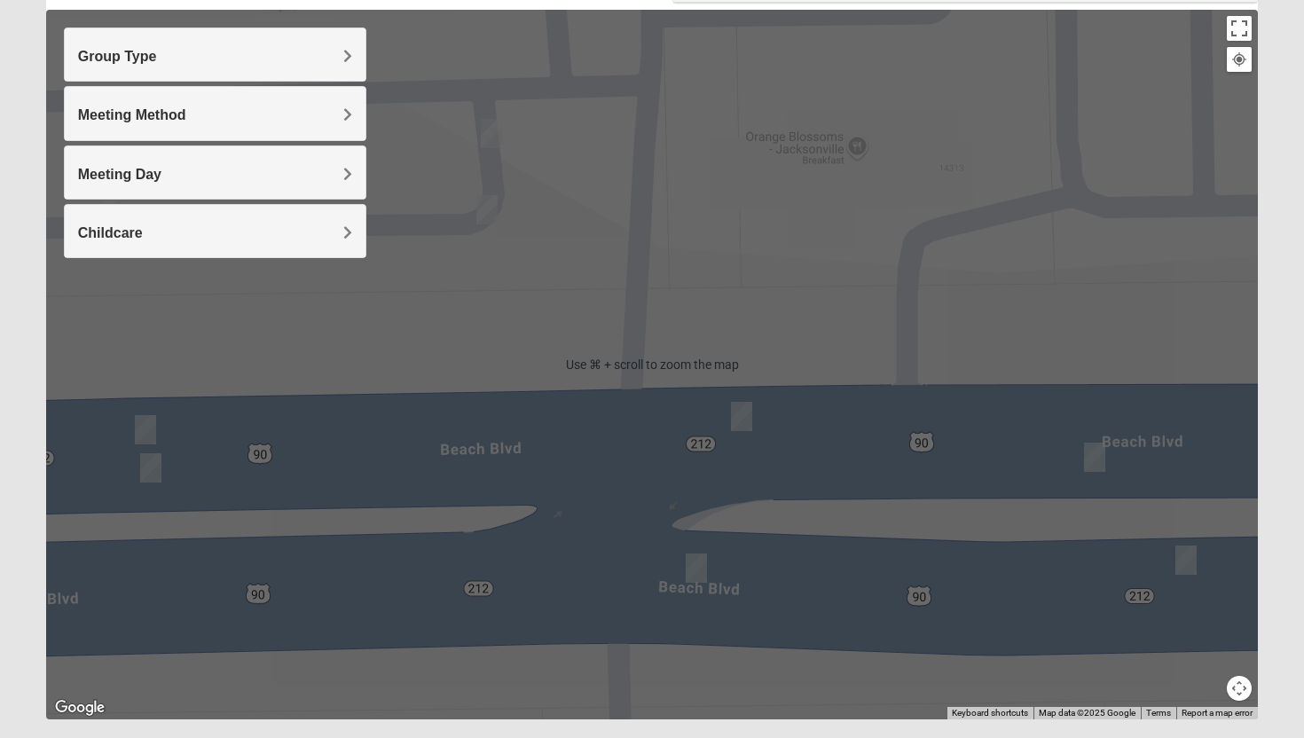
scroll to position [239, 0]
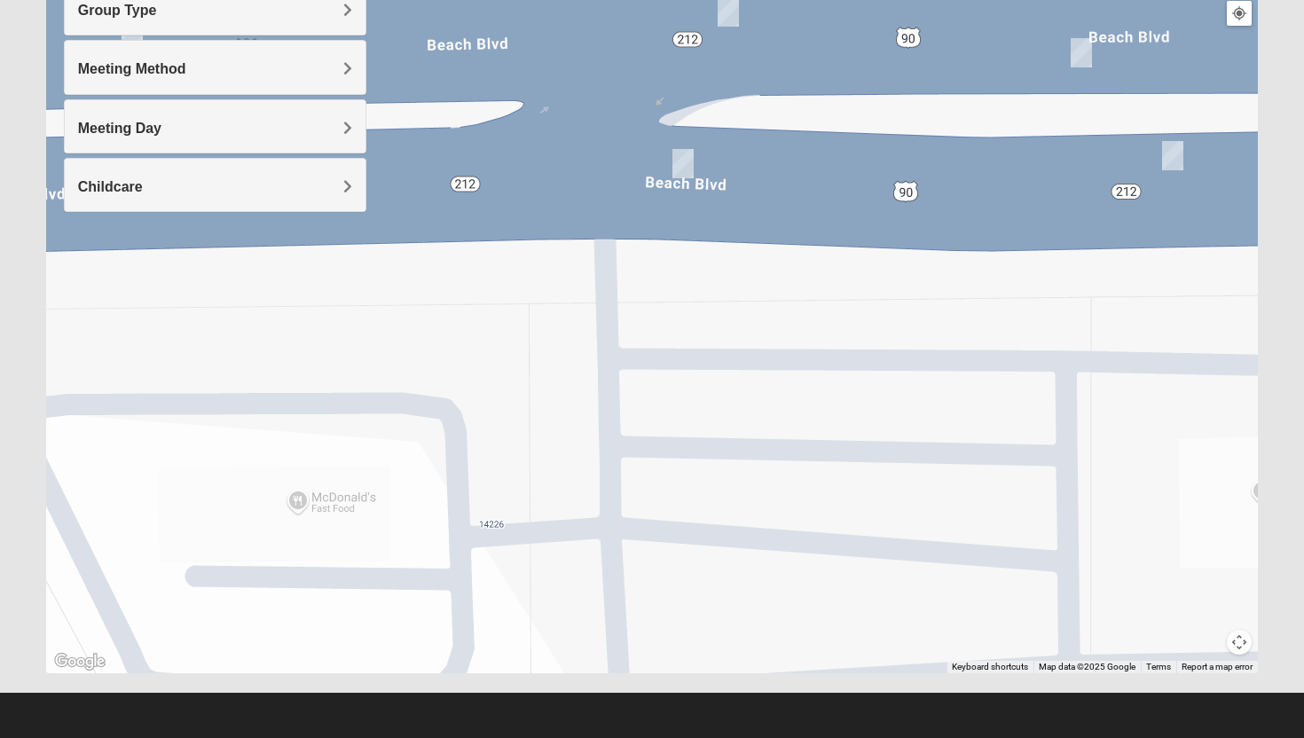
drag, startPoint x: 577, startPoint y: 537, endPoint x: 564, endPoint y: 177, distance: 360.4
click at [564, 177] on div "To navigate, press the arrow keys." at bounding box center [652, 319] width 1213 height 710
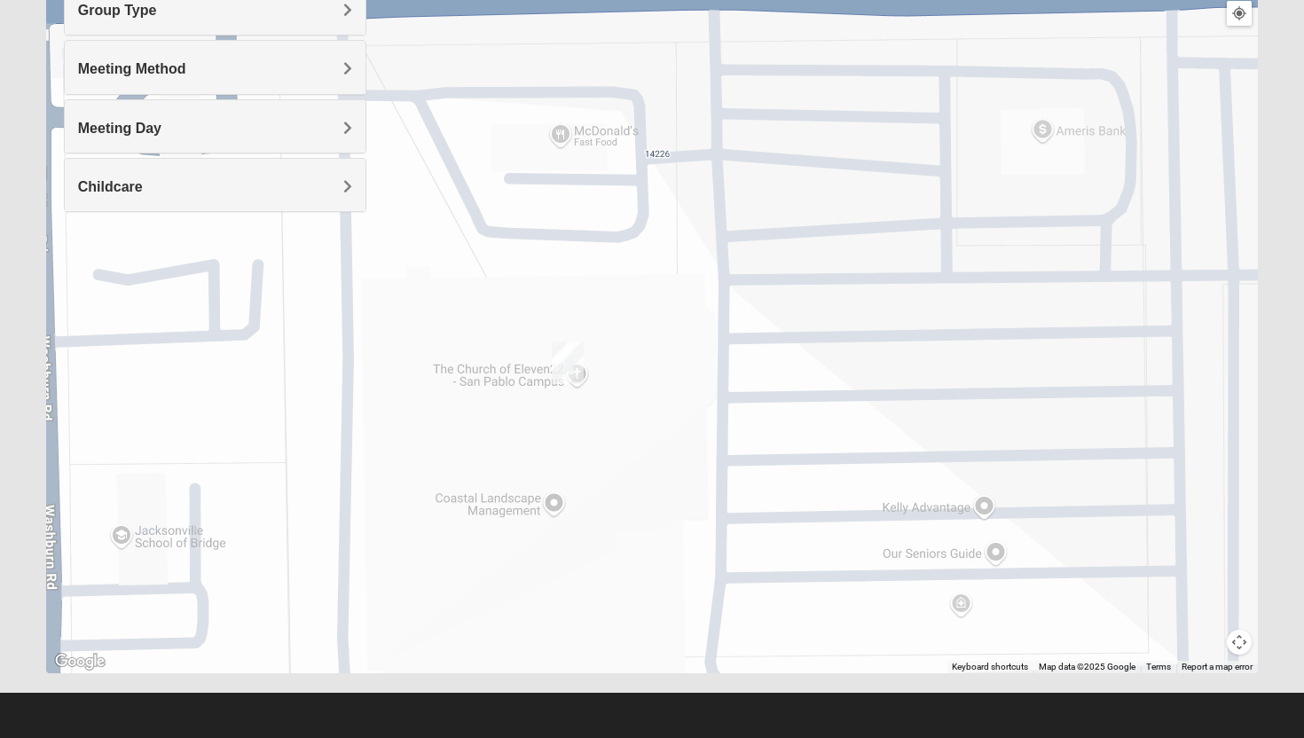
drag, startPoint x: 563, startPoint y: 224, endPoint x: 700, endPoint y: 18, distance: 247.7
click at [700, 18] on div "To navigate, press the arrow keys." at bounding box center [652, 319] width 1213 height 710
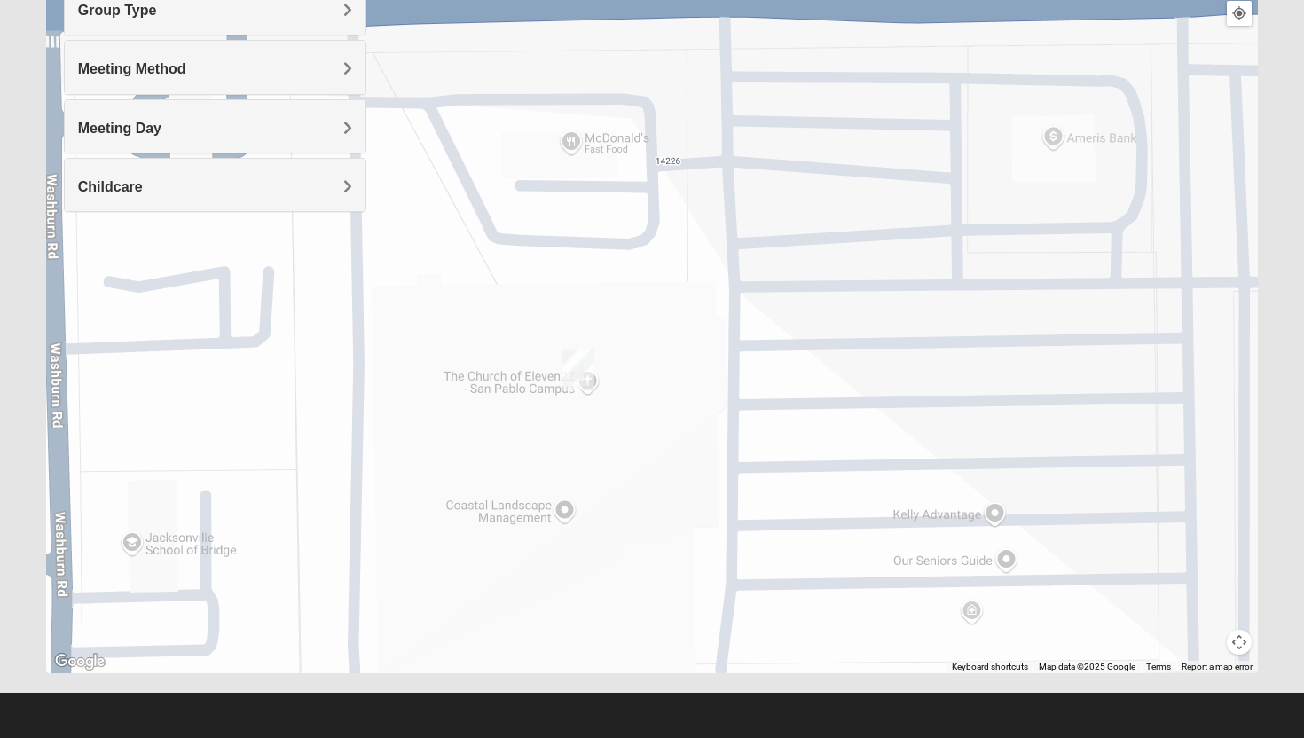
click at [585, 366] on img "San Pablo" at bounding box center [578, 370] width 32 height 43
click at [575, 358] on img "San Pablo" at bounding box center [578, 370] width 32 height 43
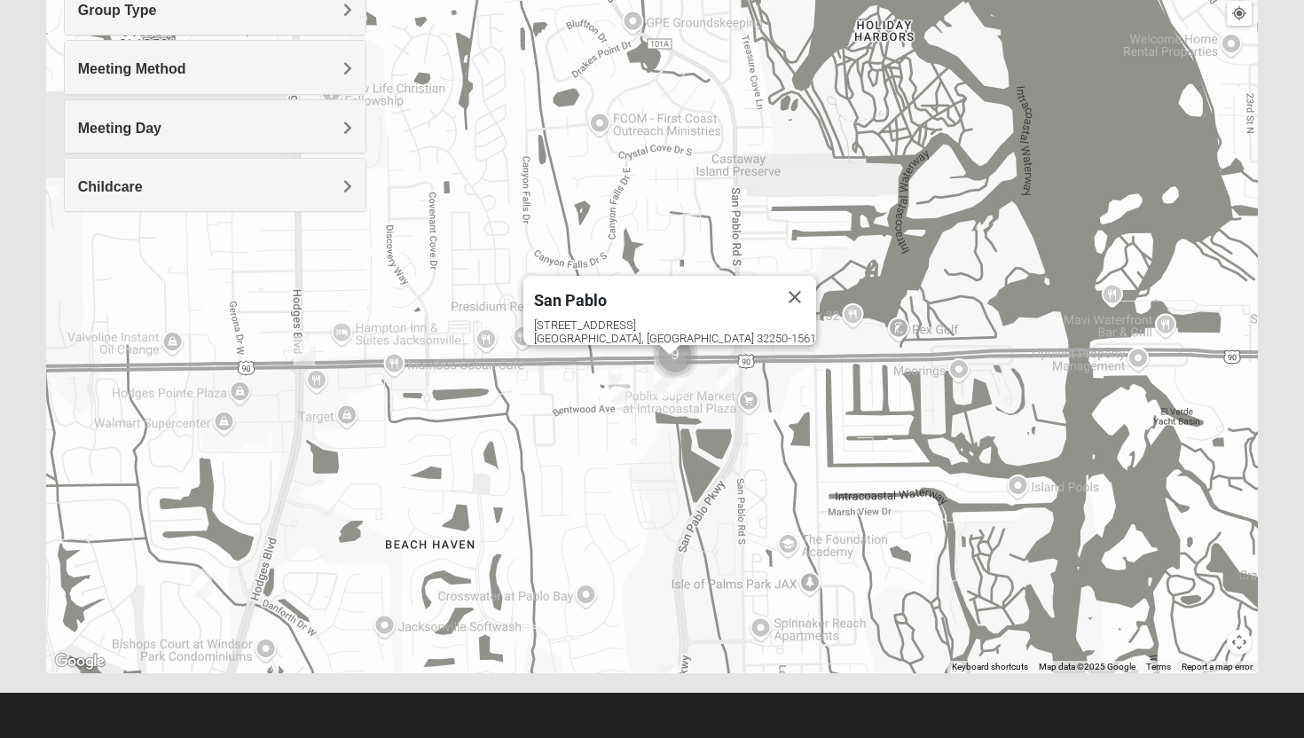
click at [303, 353] on img "1825 Womens Annis/Ferguson 32246" at bounding box center [304, 350] width 21 height 29
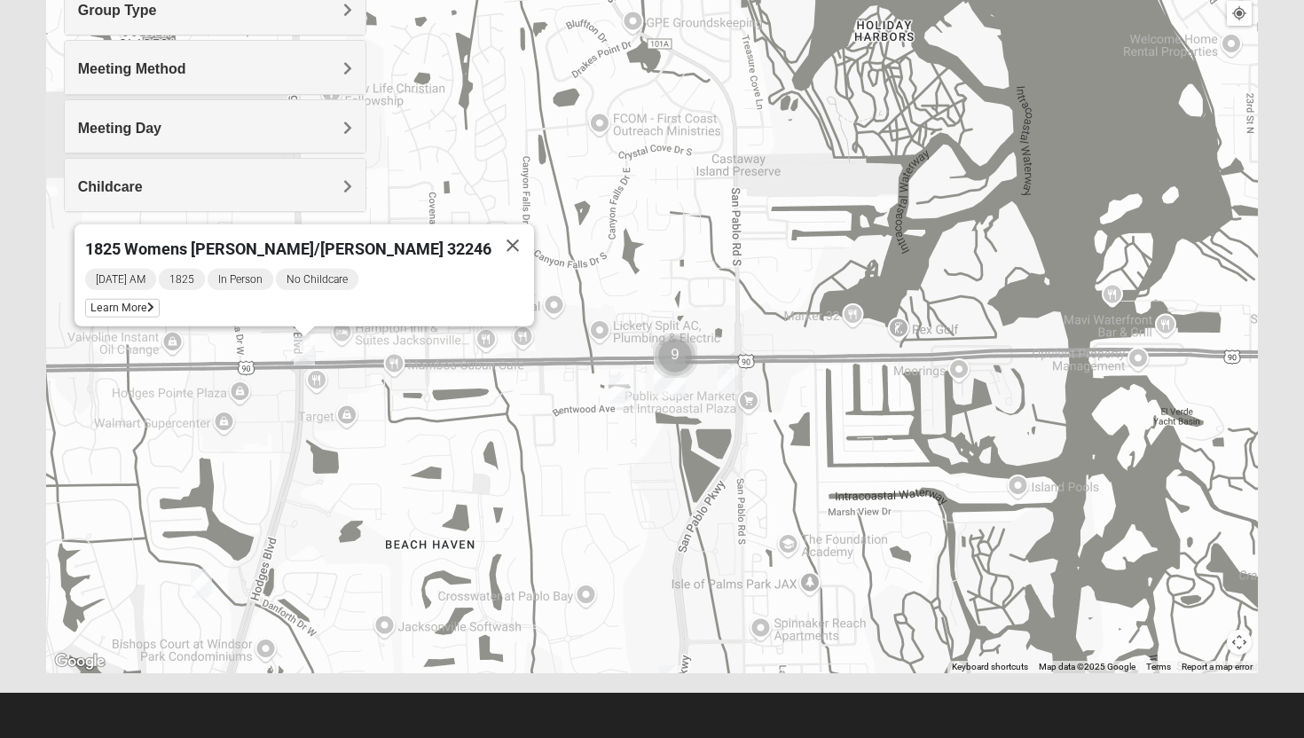
click at [207, 587] on img "1825 Mens Cason 32224" at bounding box center [201, 583] width 21 height 29
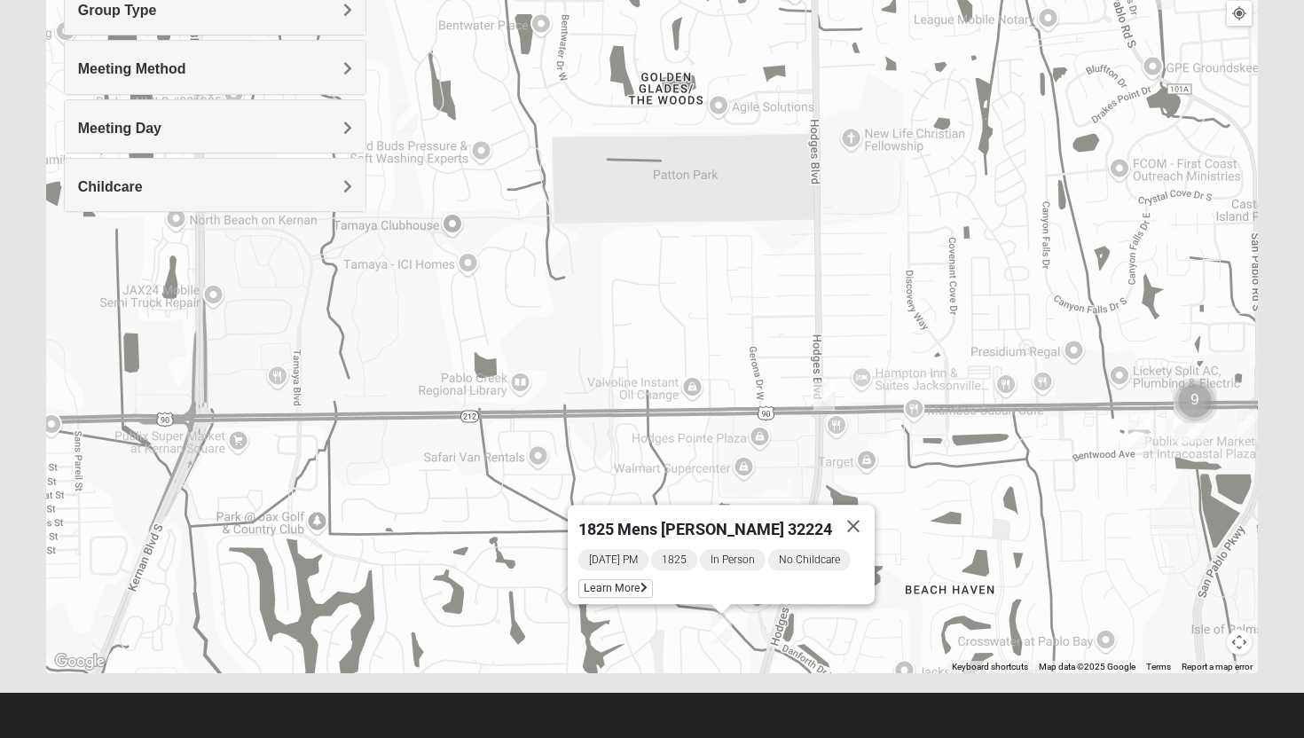
drag, startPoint x: 264, startPoint y: 435, endPoint x: 737, endPoint y: 489, distance: 475.9
click at [736, 489] on div "1825 Mens Cason 32224 Wednesday PM 1825 In Person No Childcare Learn More" at bounding box center [652, 319] width 1213 height 710
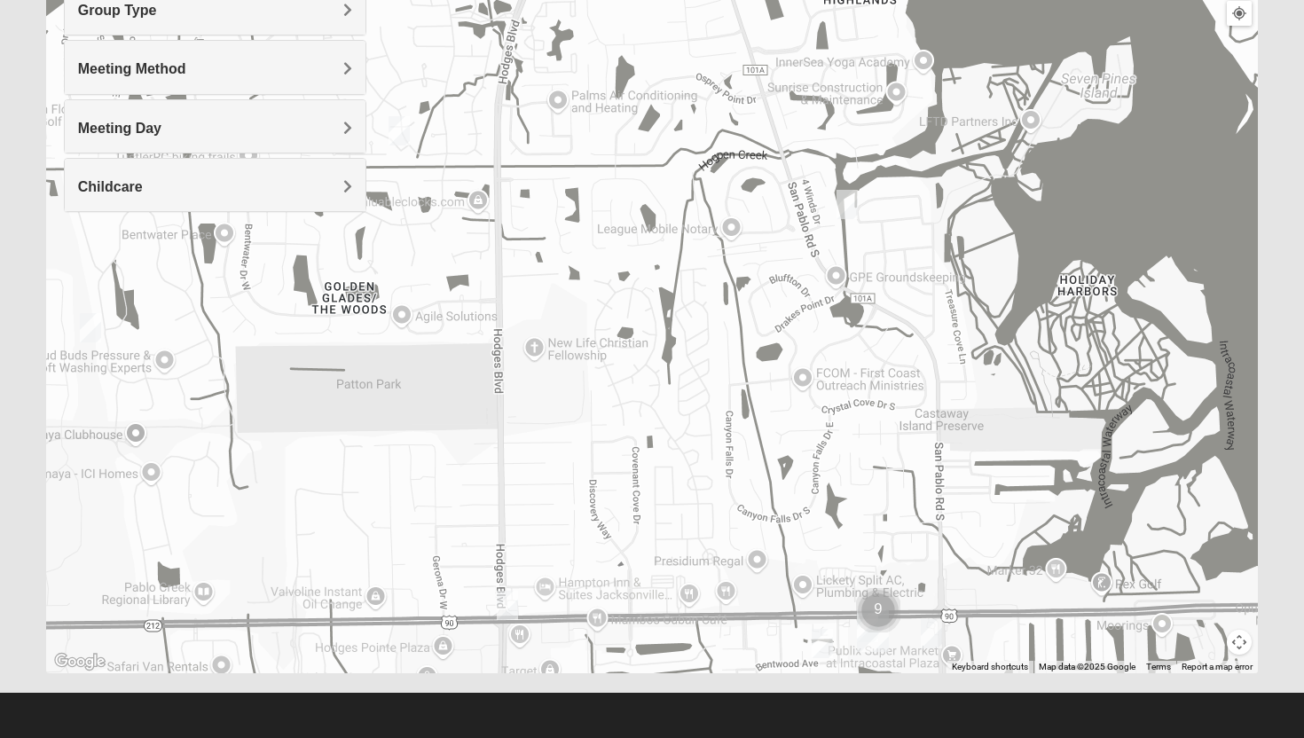
drag, startPoint x: 1070, startPoint y: 244, endPoint x: 740, endPoint y: 381, distance: 357.1
click at [719, 398] on div "1825 Mens Cason 32224 Wednesday PM 1825 In Person No Childcare Learn More" at bounding box center [652, 319] width 1213 height 710
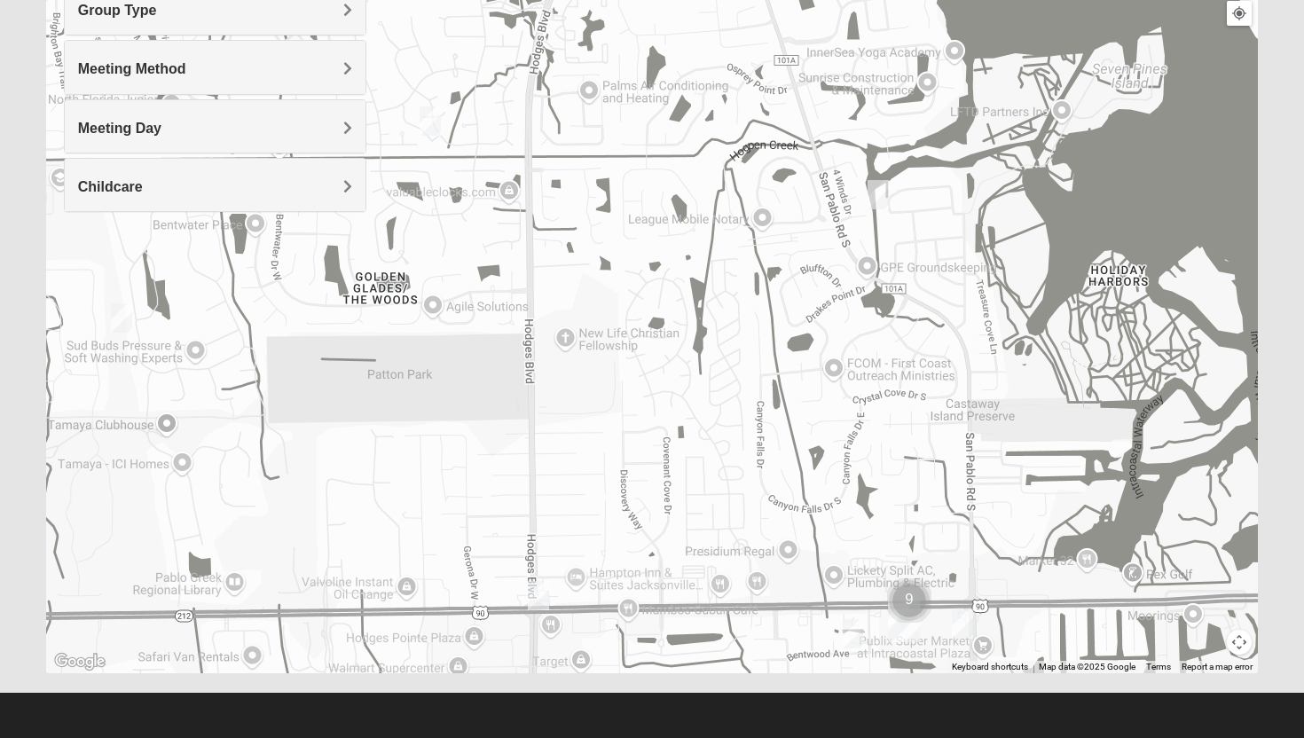
click at [874, 197] on img "1825 Womens Stewart 32224" at bounding box center [878, 194] width 21 height 29
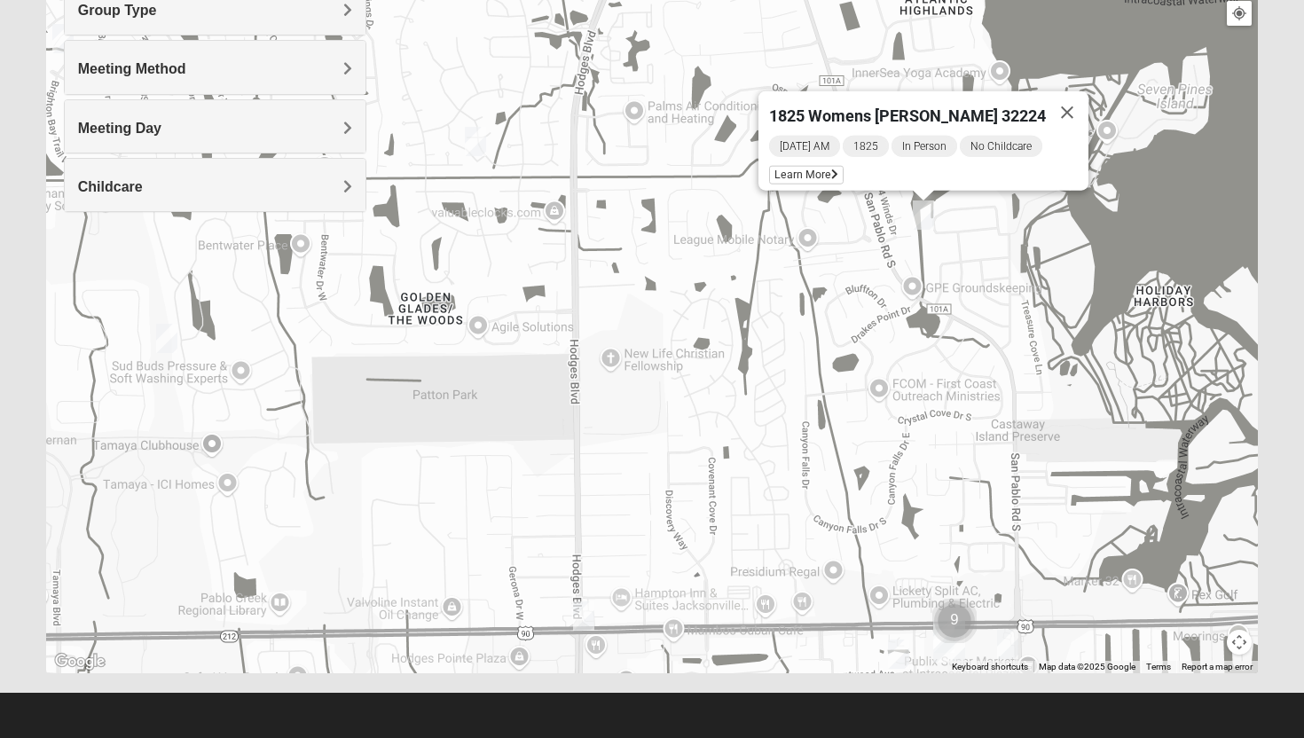
drag, startPoint x: 621, startPoint y: 372, endPoint x: 779, endPoint y: 446, distance: 174.6
click at [776, 449] on div "1825 Womens Stewart 32224 Wednesday AM 1825 In Person No Childcare Learn More" at bounding box center [652, 319] width 1213 height 710
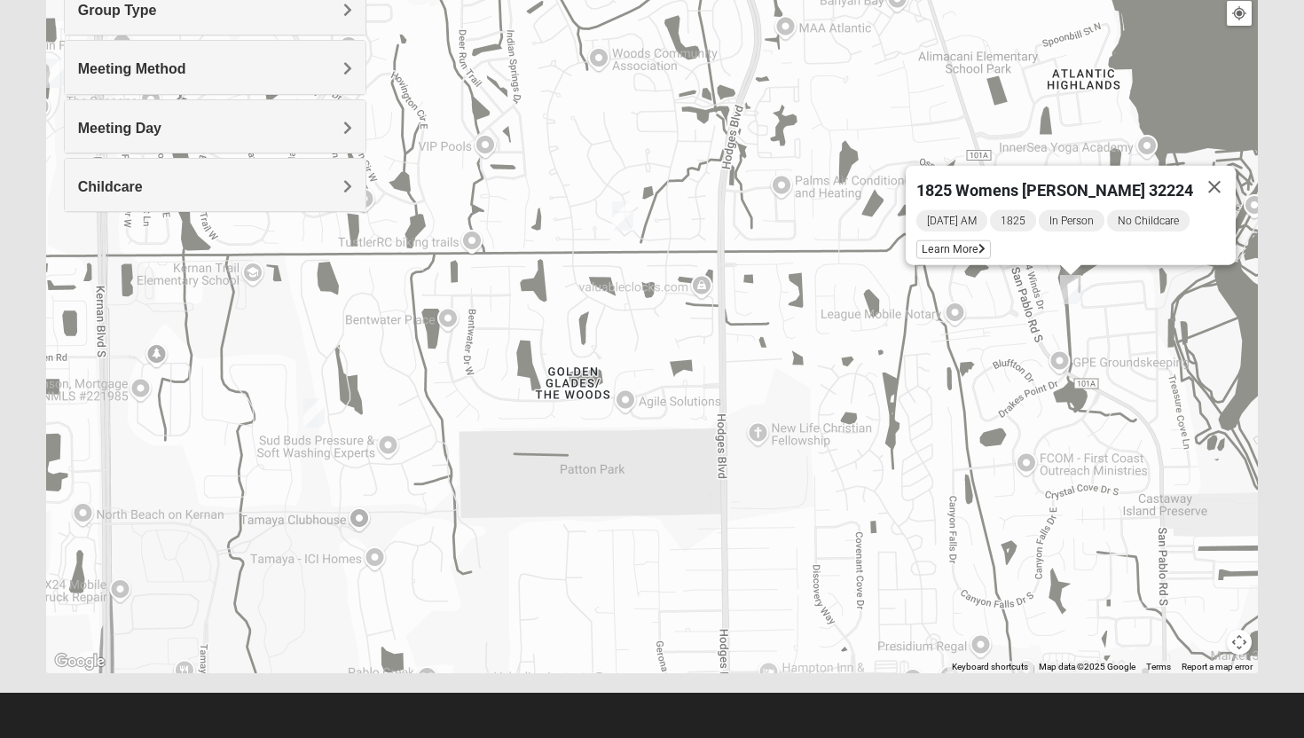
click at [618, 215] on img "1825 Mixed Annis 32246" at bounding box center [622, 215] width 21 height 29
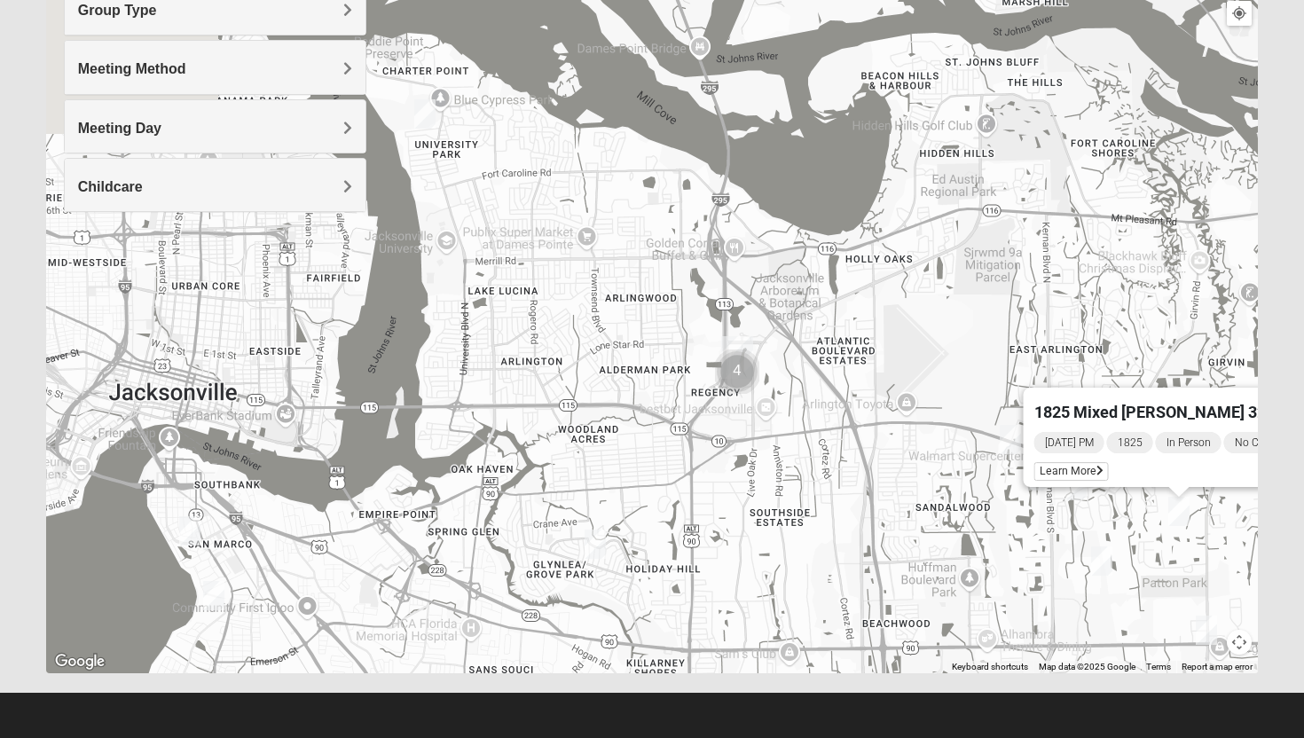
drag, startPoint x: 462, startPoint y: 413, endPoint x: 1012, endPoint y: 589, distance: 577.3
click at [1010, 593] on div "1825 Mixed Annis 32246 Sunday PM 1825 In Person No Childcare Learn More" at bounding box center [652, 319] width 1213 height 710
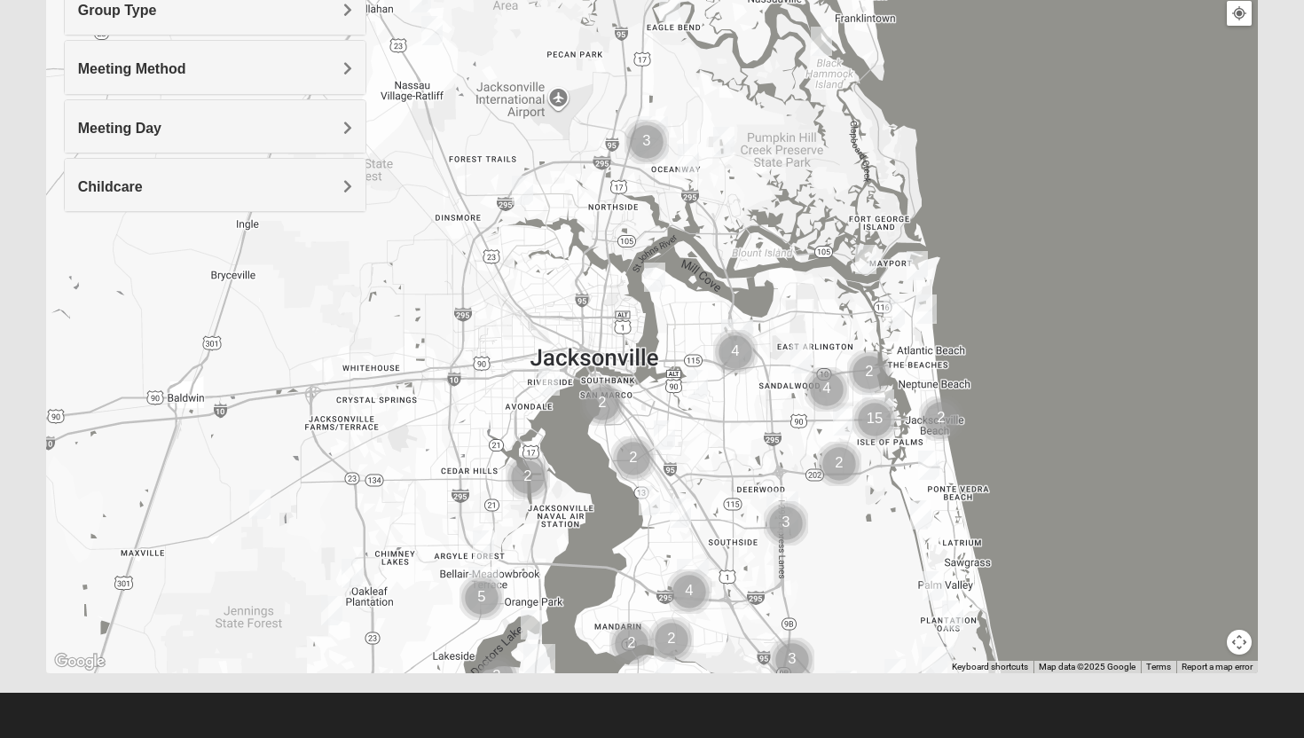
drag, startPoint x: 335, startPoint y: 439, endPoint x: 374, endPoint y: 326, distance: 119.2
click at [373, 331] on div at bounding box center [652, 319] width 1213 height 710
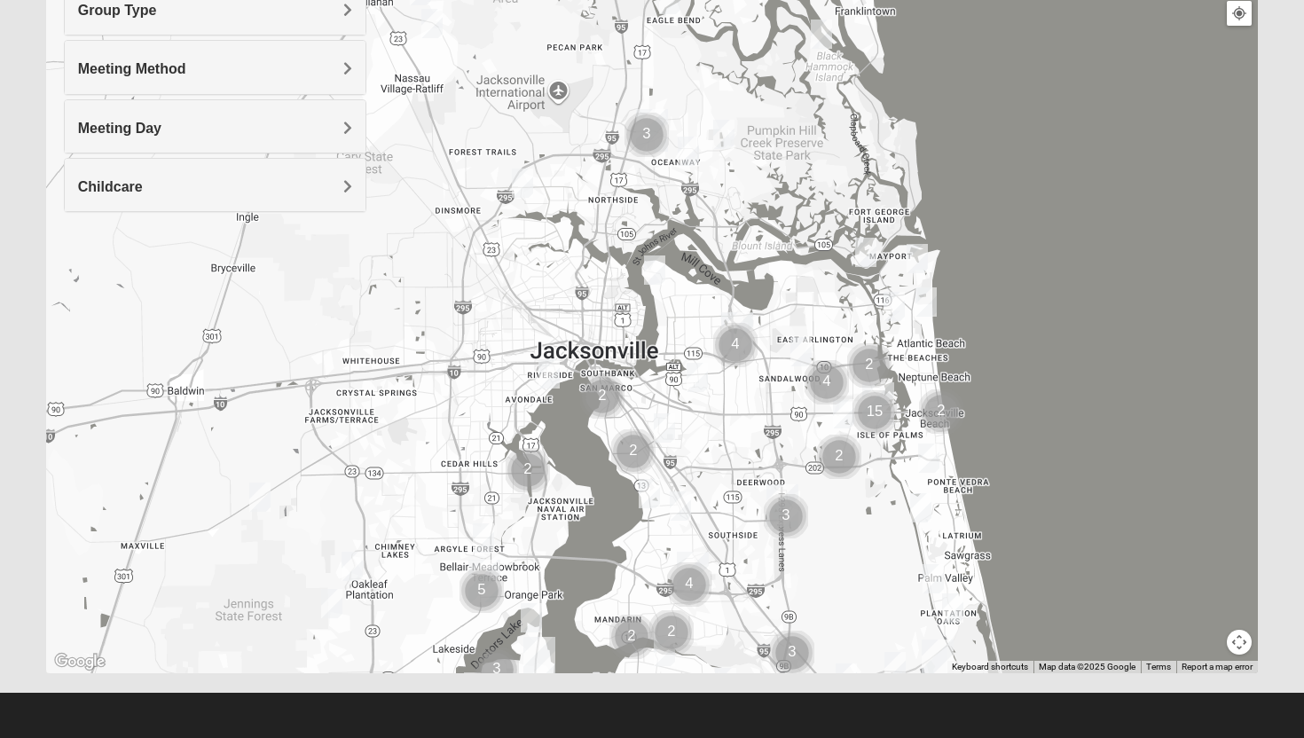
click at [349, 562] on img "1825 Mens Potrawski 32065" at bounding box center [352, 566] width 21 height 29
click at [489, 454] on button "Close" at bounding box center [473, 465] width 43 height 43
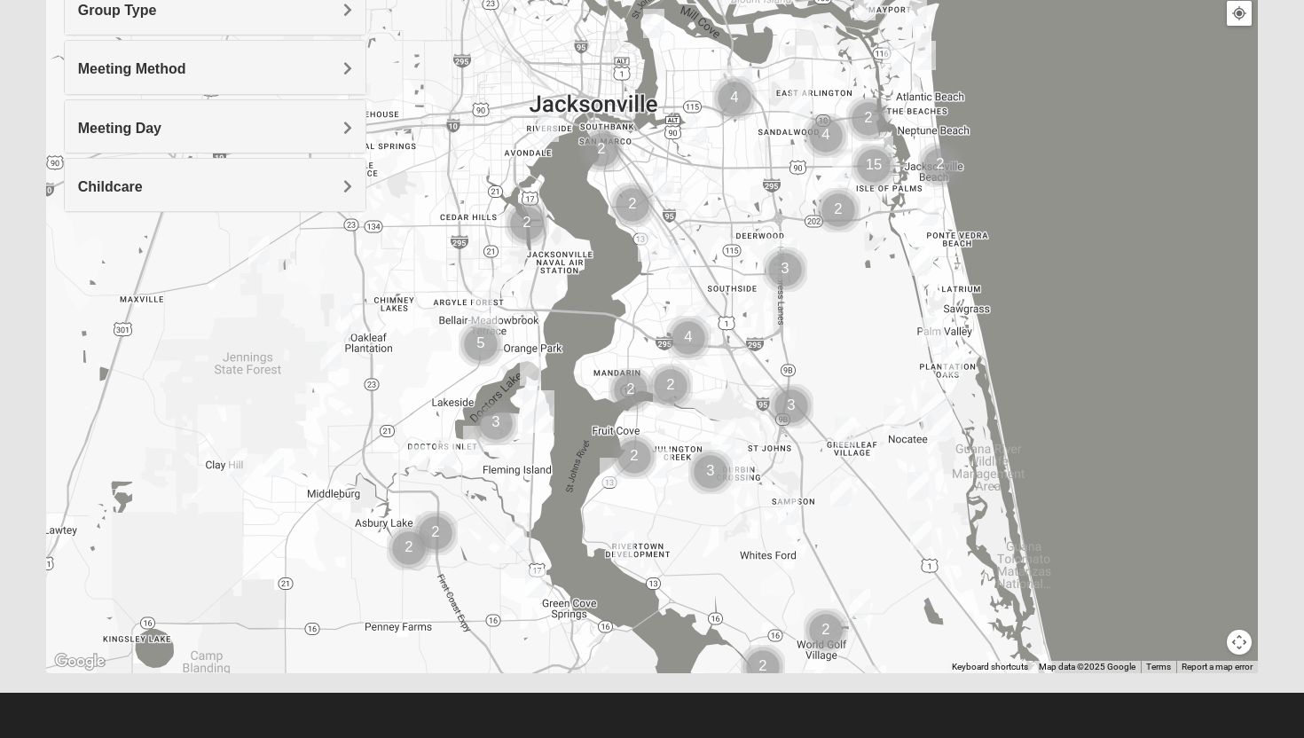
drag, startPoint x: 348, startPoint y: 457, endPoint x: 347, endPoint y: 208, distance: 249.3
click at [347, 208] on div "Group Type Mixed Group Men Only Women Only 1825 Meeting Method In Person Virtual" at bounding box center [652, 319] width 1213 height 710
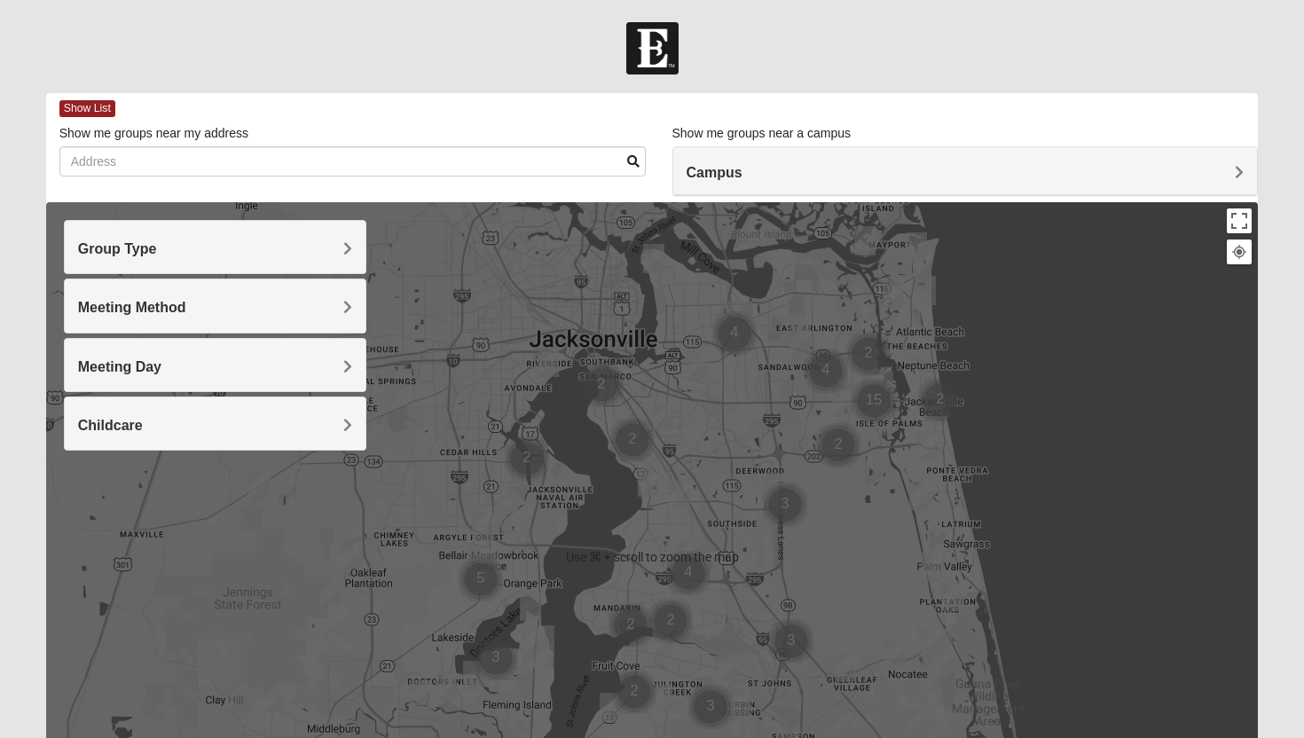
scroll to position [1, 0]
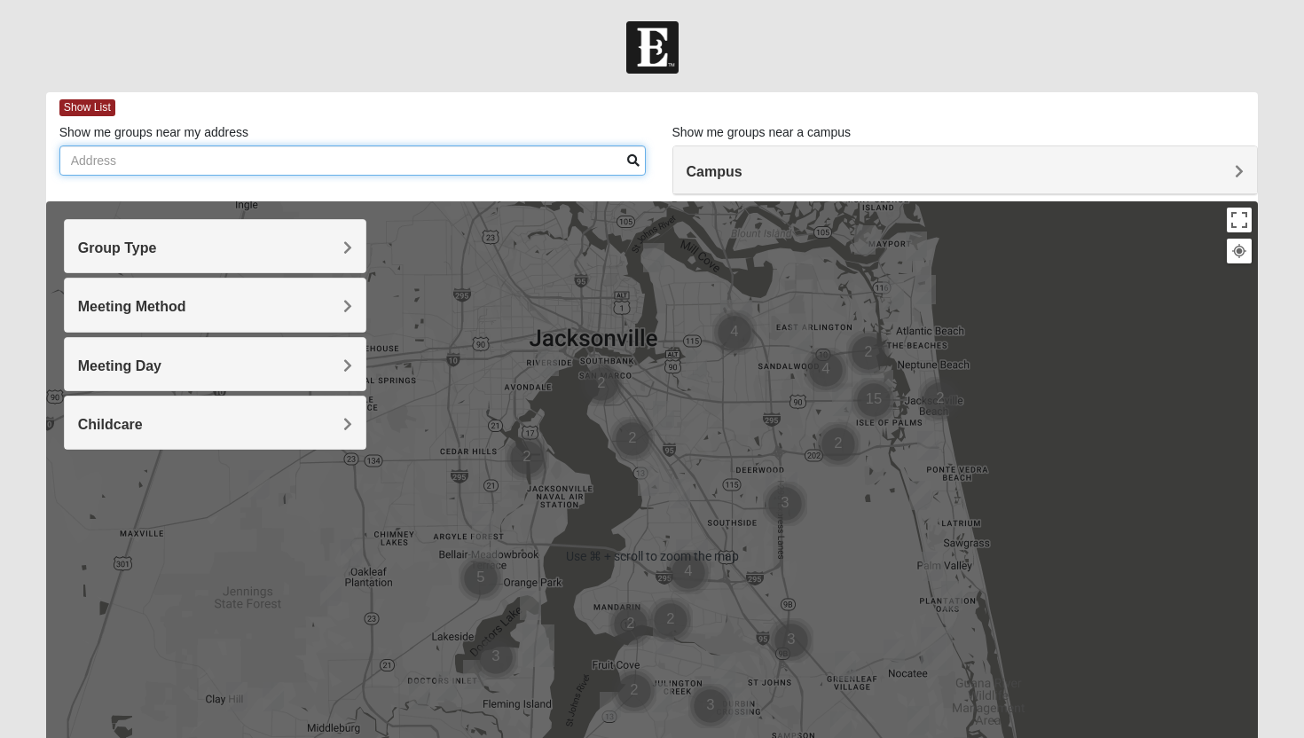
click at [572, 161] on input "Show me groups near my address" at bounding box center [352, 160] width 586 height 30
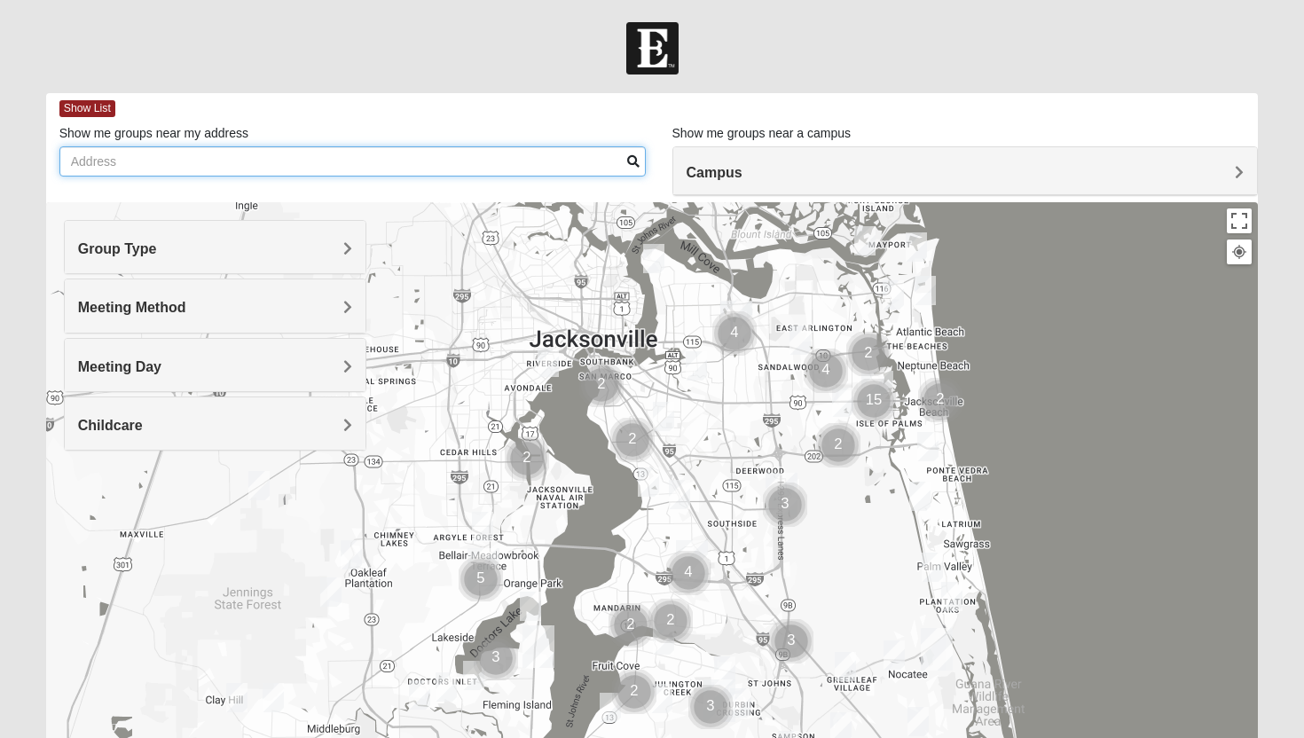
scroll to position [1, 0]
type input ";"
type input "[PERSON_NAME]"
click at [625, 163] on input "[PERSON_NAME]" at bounding box center [352, 160] width 586 height 30
click at [592, 162] on input "[PERSON_NAME]" at bounding box center [352, 160] width 586 height 30
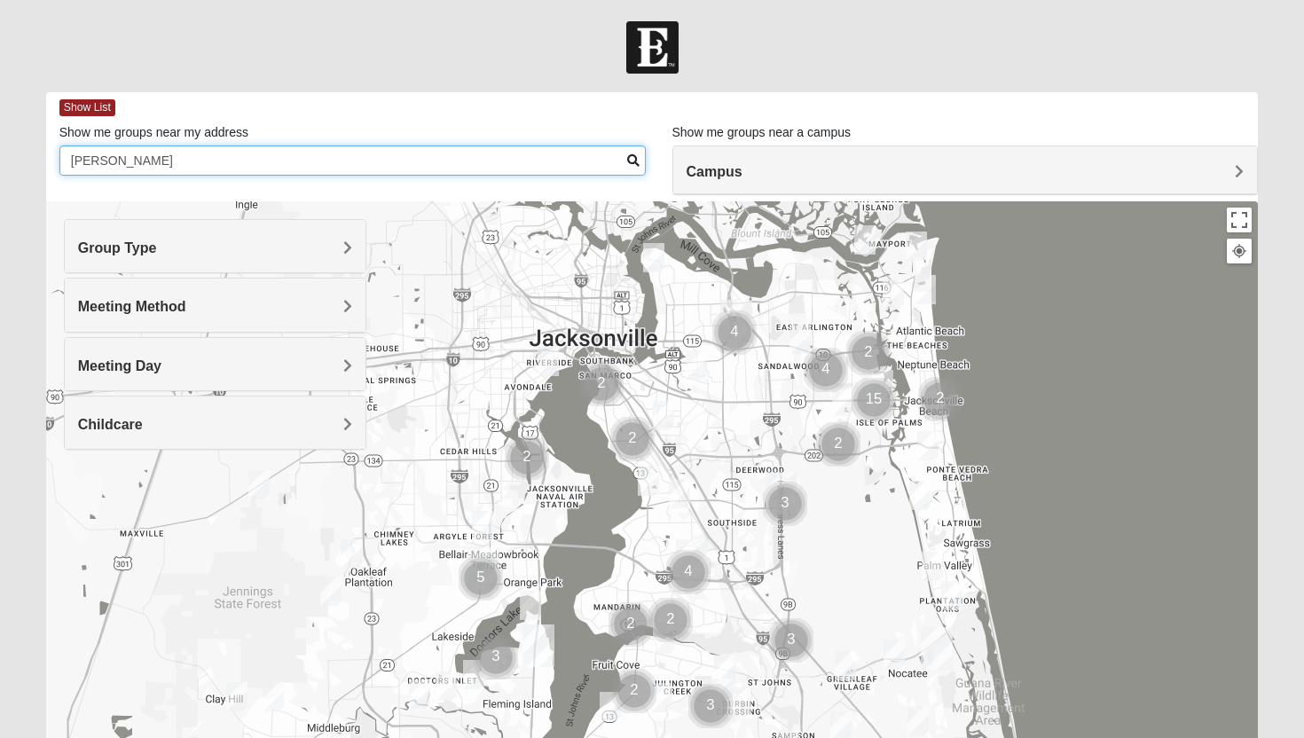
click at [592, 162] on input "[PERSON_NAME]" at bounding box center [352, 160] width 586 height 30
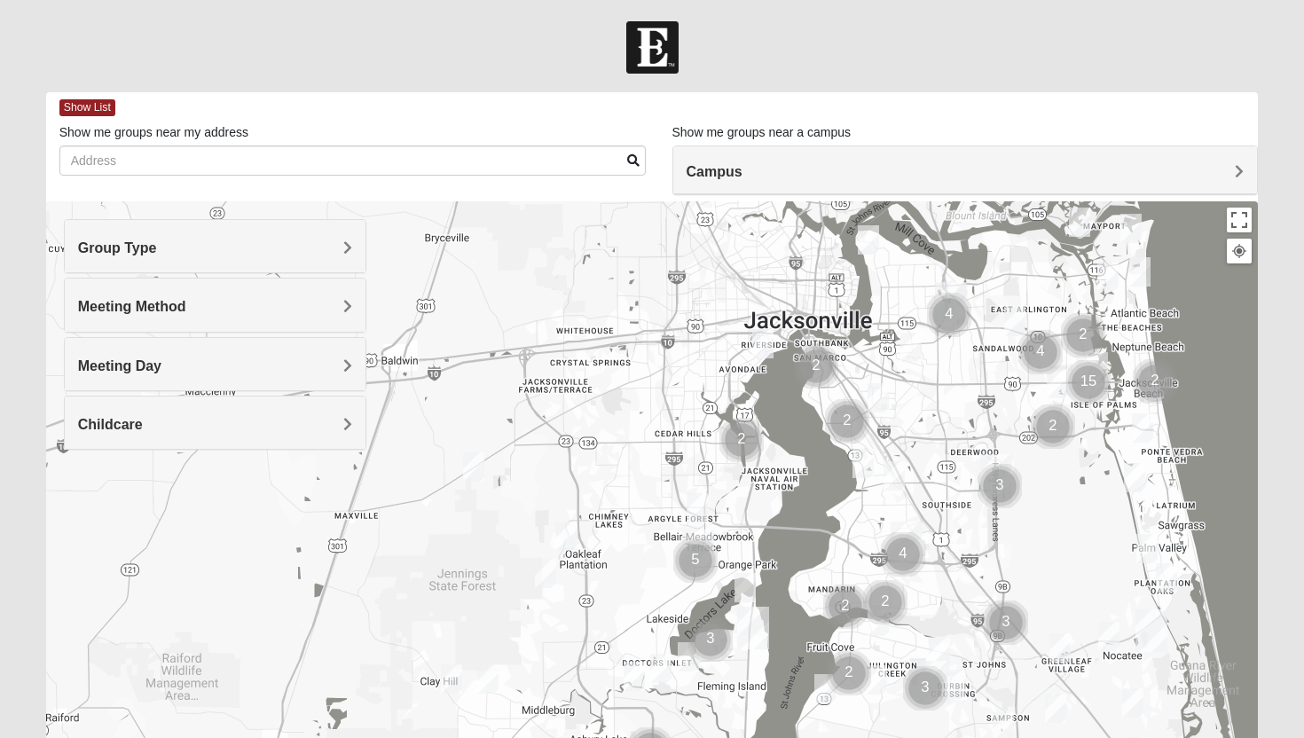
drag, startPoint x: 392, startPoint y: 500, endPoint x: 614, endPoint y: 477, distance: 223.0
click at [613, 482] on div at bounding box center [652, 556] width 1213 height 710
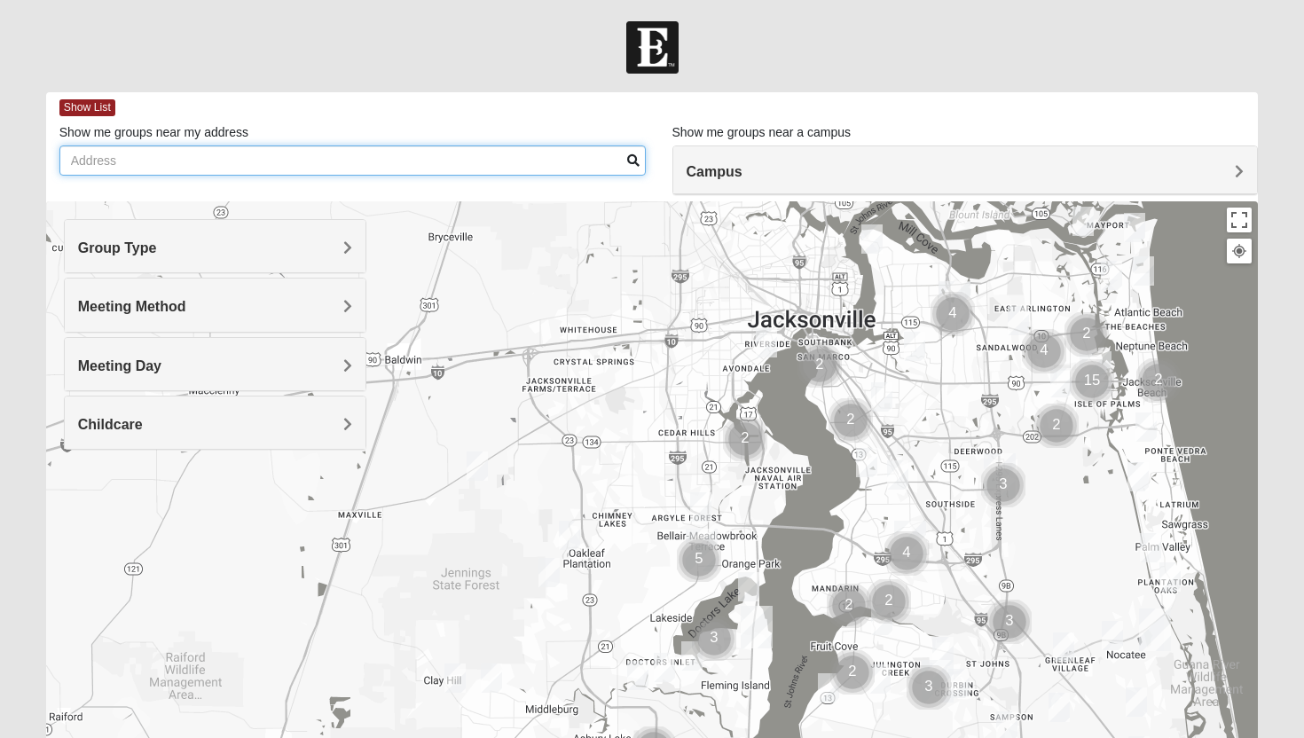
click at [306, 157] on input "Show me groups near my address" at bounding box center [352, 160] width 586 height 30
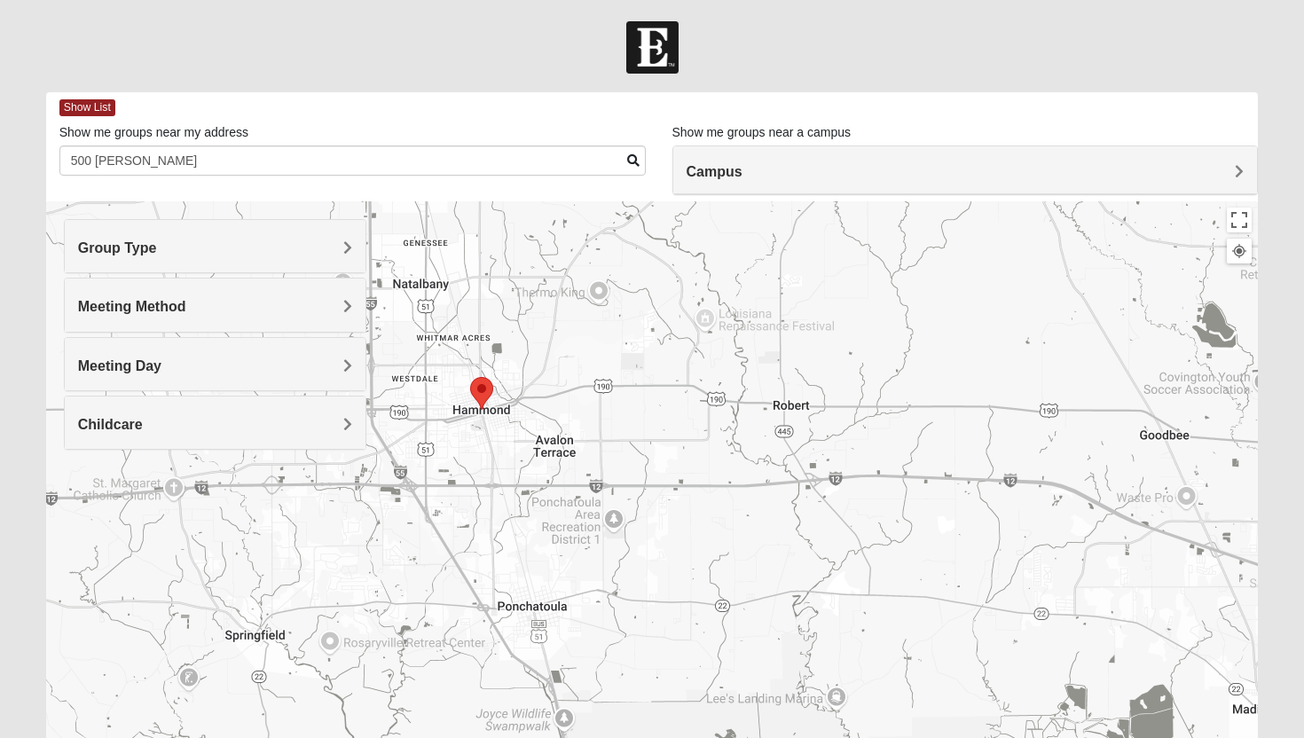
drag, startPoint x: 649, startPoint y: 585, endPoint x: 477, endPoint y: 438, distance: 225.9
click at [477, 438] on div at bounding box center [652, 556] width 1213 height 710
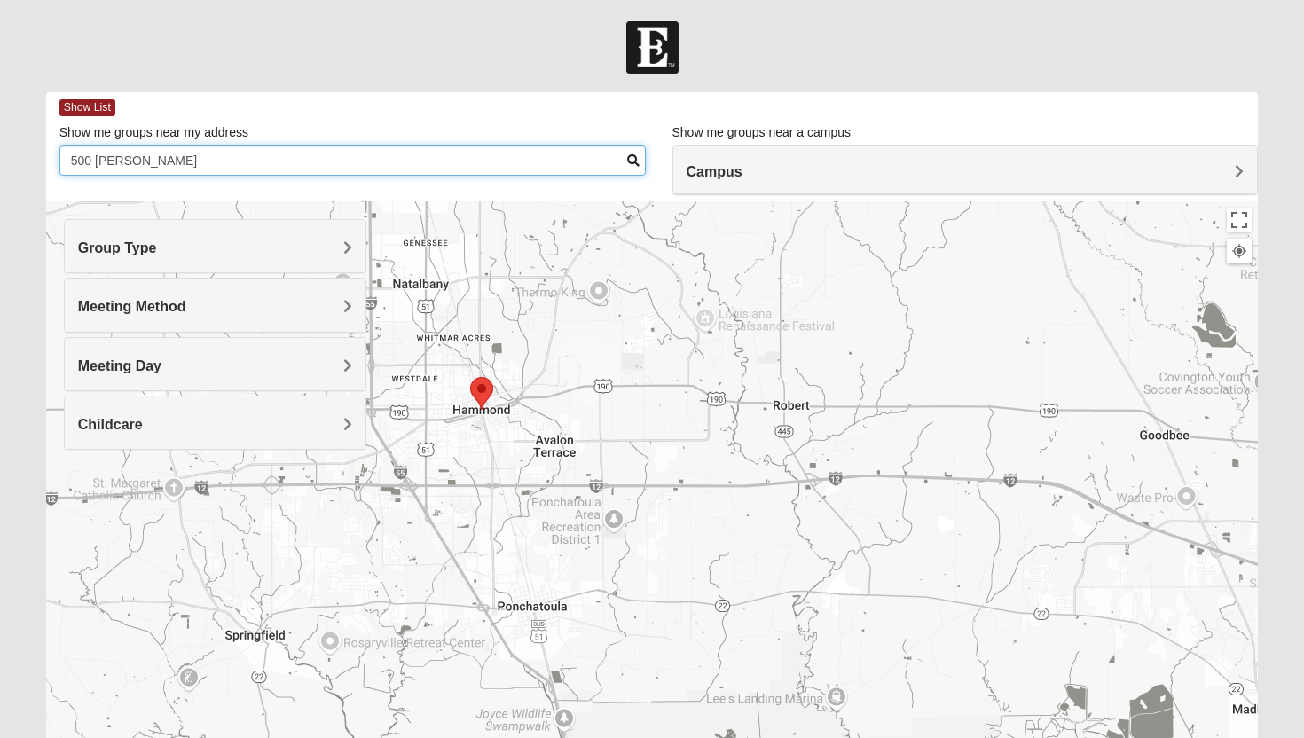
click at [365, 158] on input "500 [PERSON_NAME]" at bounding box center [352, 160] width 586 height 30
type input "[STREET_ADDRESS][PERSON_NAME]"
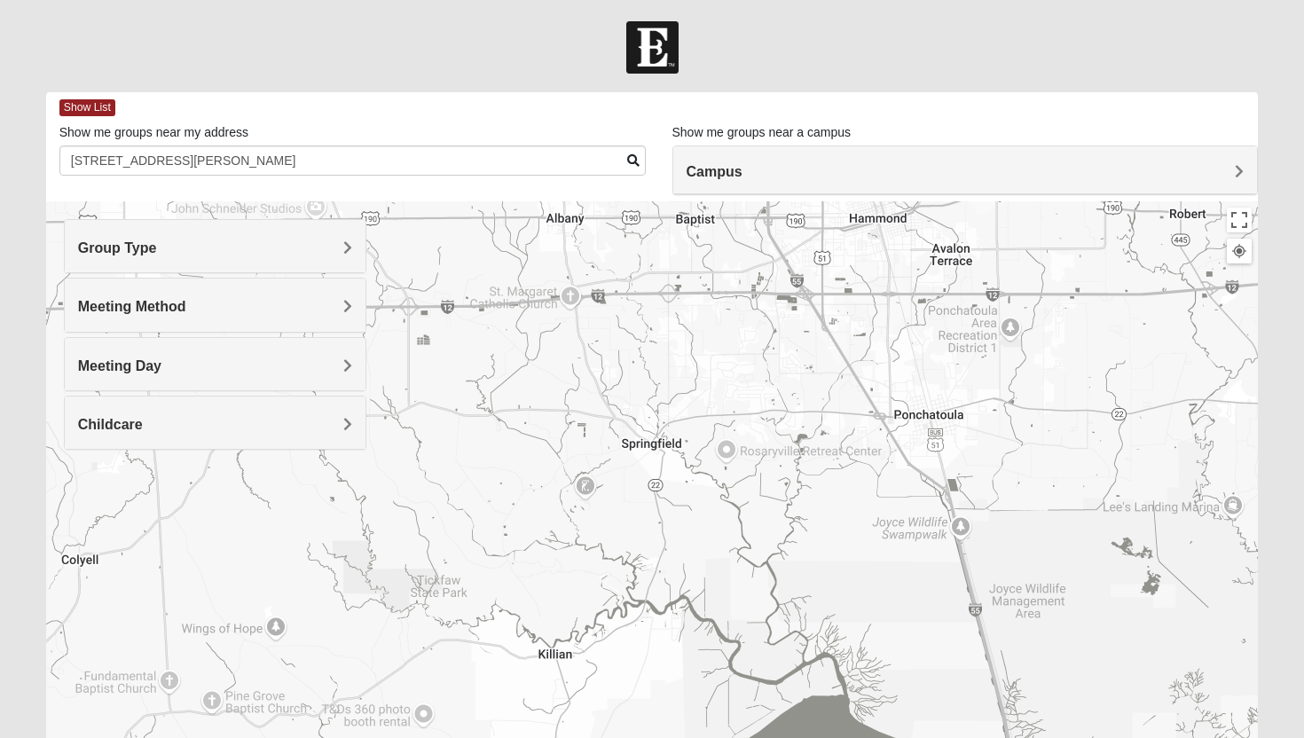
drag, startPoint x: 503, startPoint y: 365, endPoint x: 907, endPoint y: 168, distance: 449.1
click at [907, 168] on div "Show List Loading Groups Keywords Filter Additional Filters Campus [GEOGRAPHIC_…" at bounding box center [652, 501] width 1213 height 819
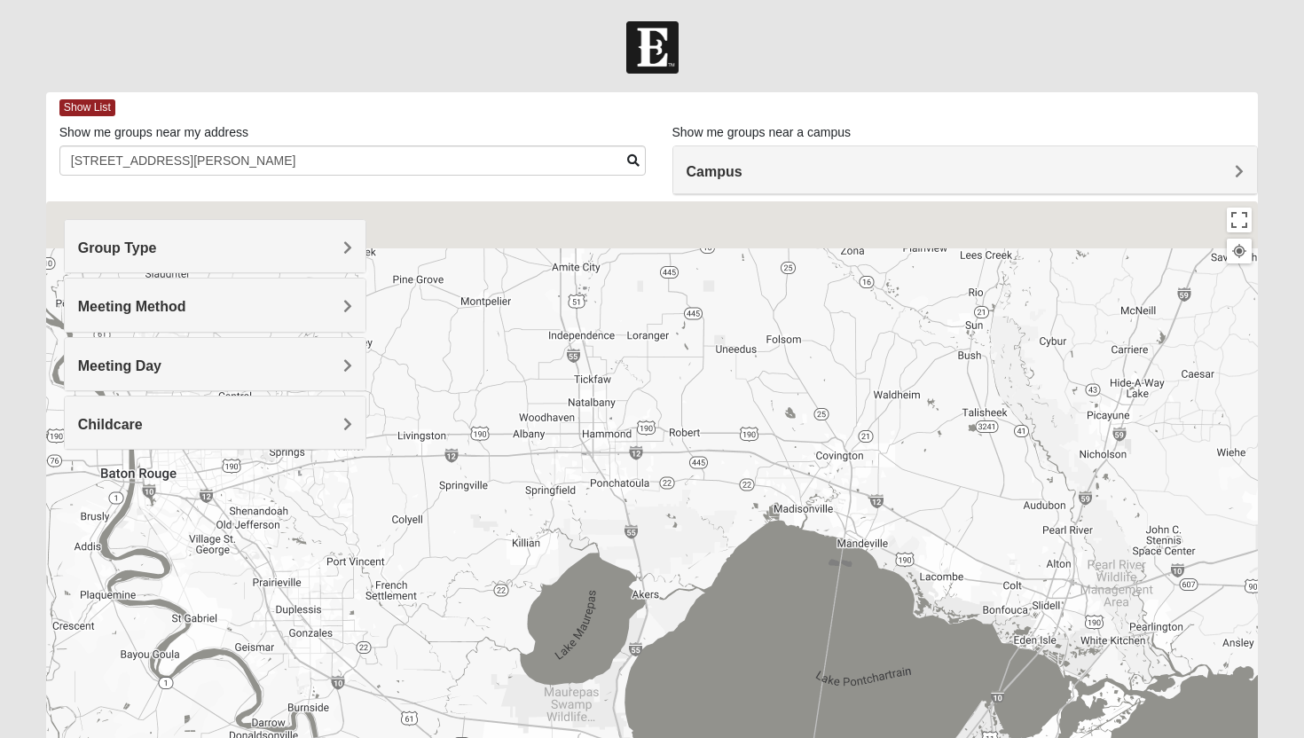
drag, startPoint x: 612, startPoint y: 460, endPoint x: 470, endPoint y: 563, distance: 175.3
click at [471, 562] on div at bounding box center [652, 556] width 1213 height 710
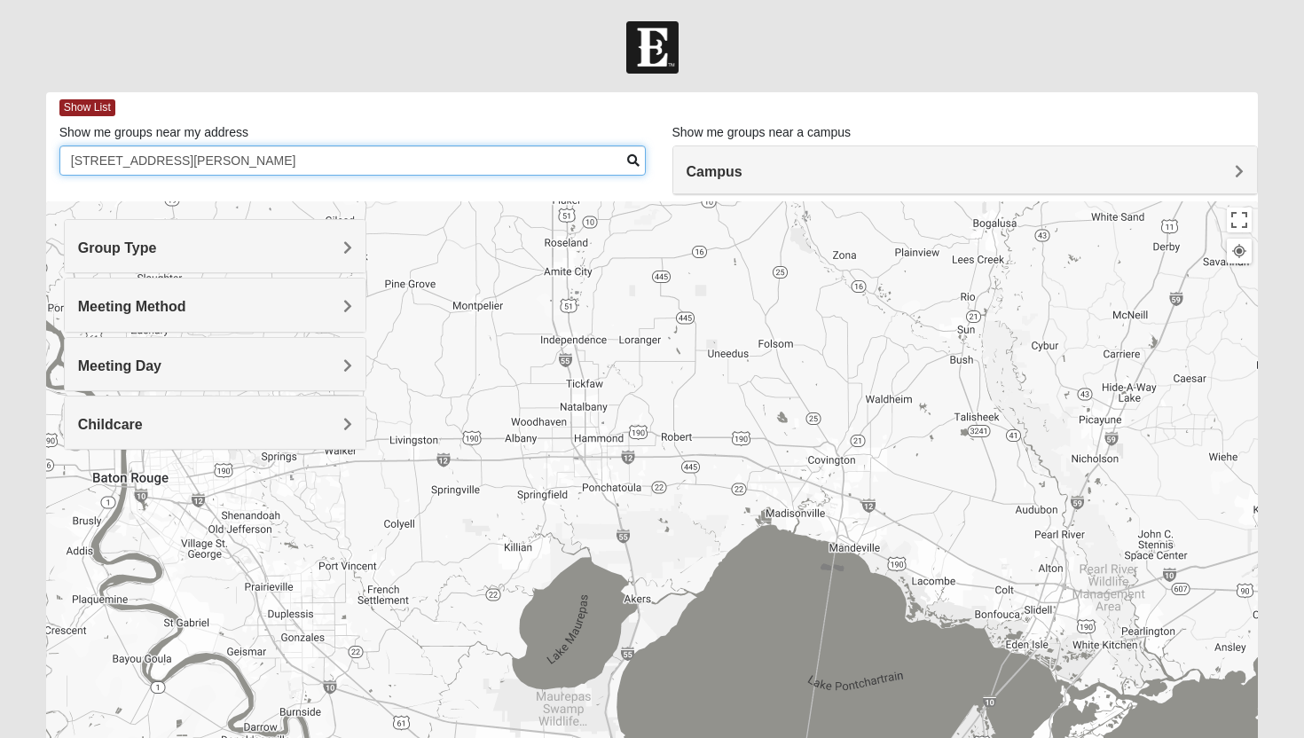
click at [485, 167] on input "[STREET_ADDRESS][PERSON_NAME]" at bounding box center [352, 160] width 586 height 30
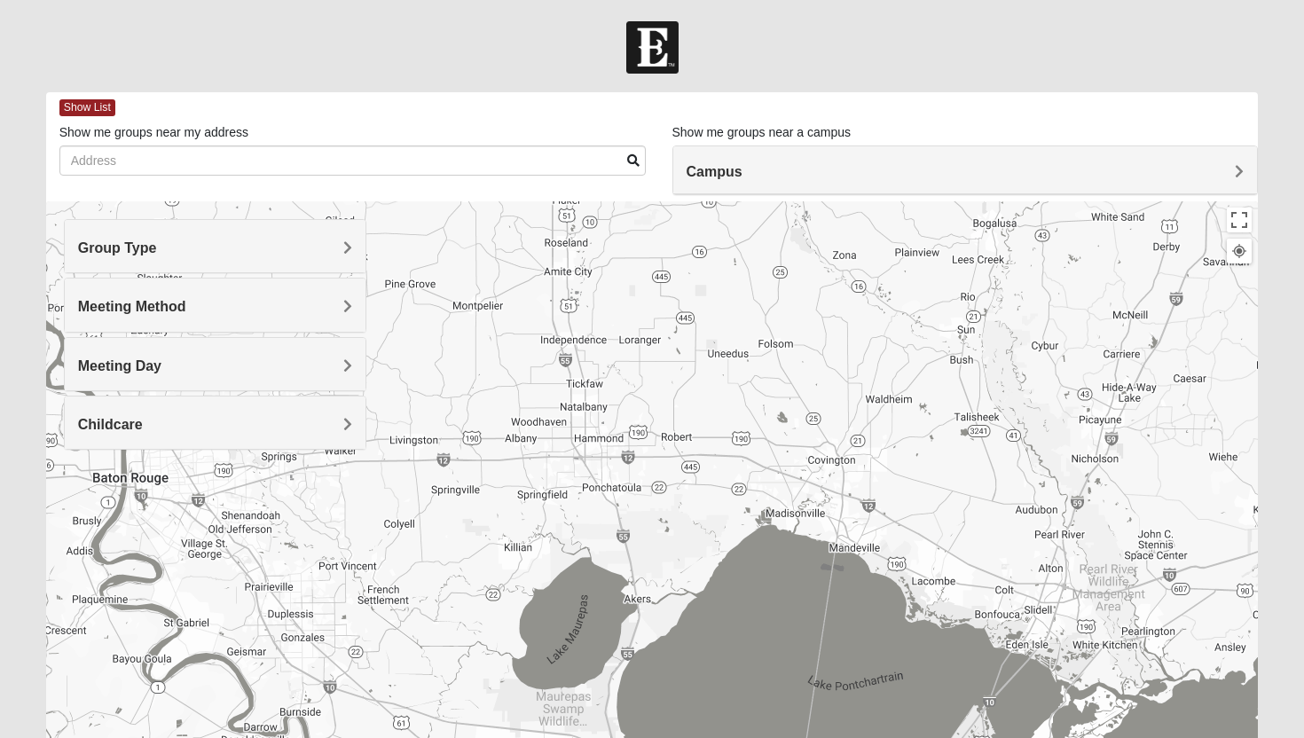
click at [227, 262] on div "Group Type" at bounding box center [216, 246] width 302 height 52
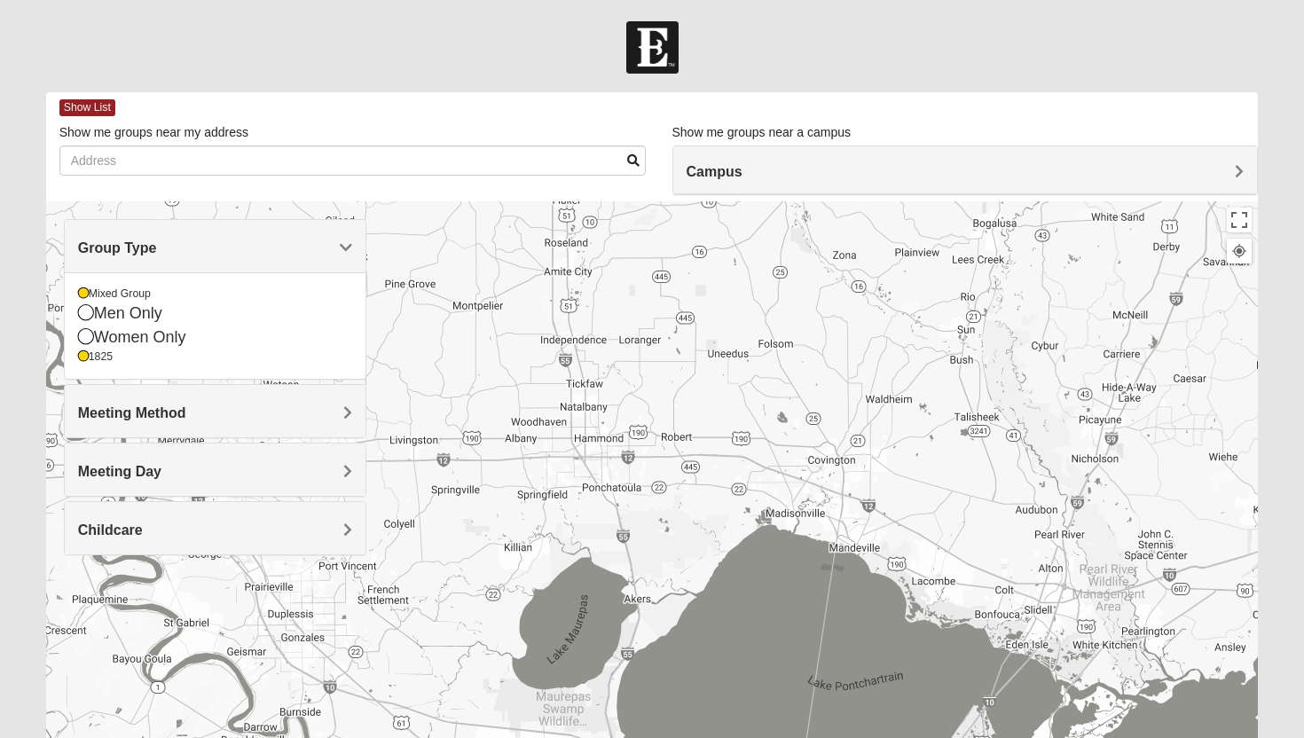
click at [251, 414] on h4 "Meeting Method" at bounding box center [215, 412] width 275 height 17
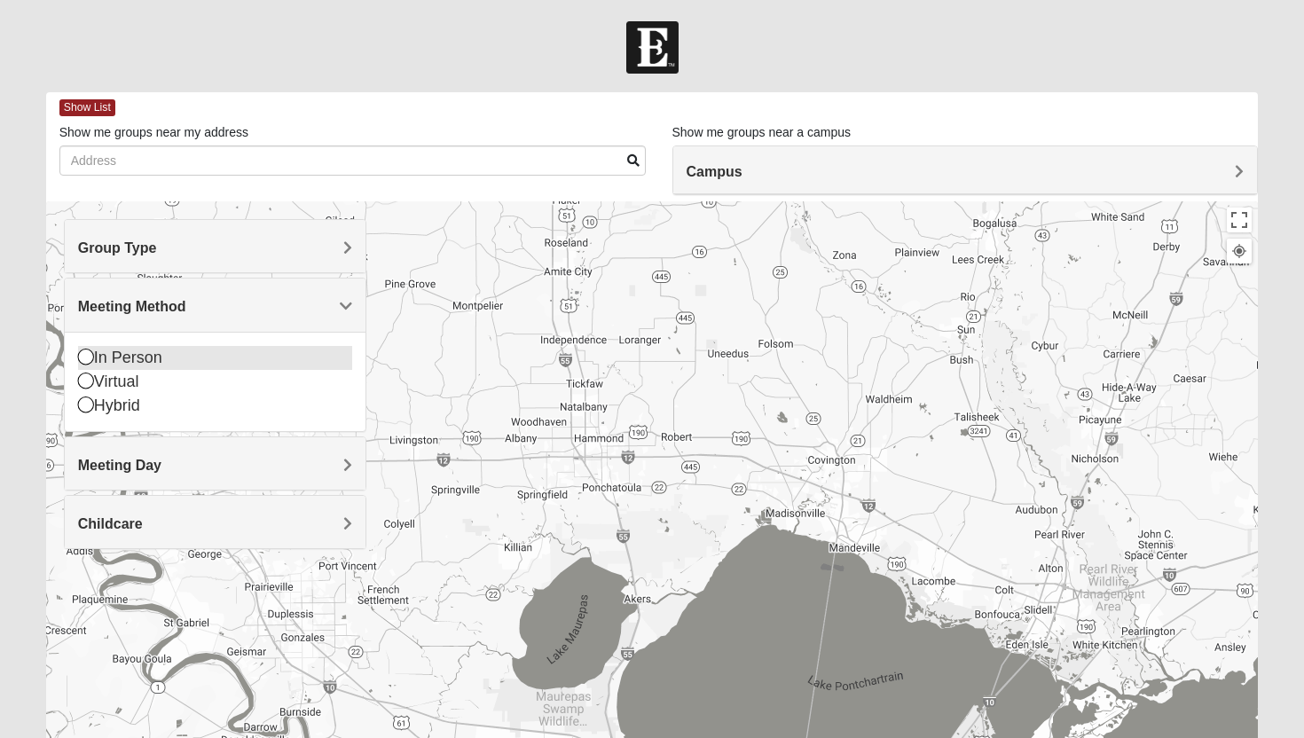
click at [260, 356] on div "In Person" at bounding box center [215, 358] width 275 height 24
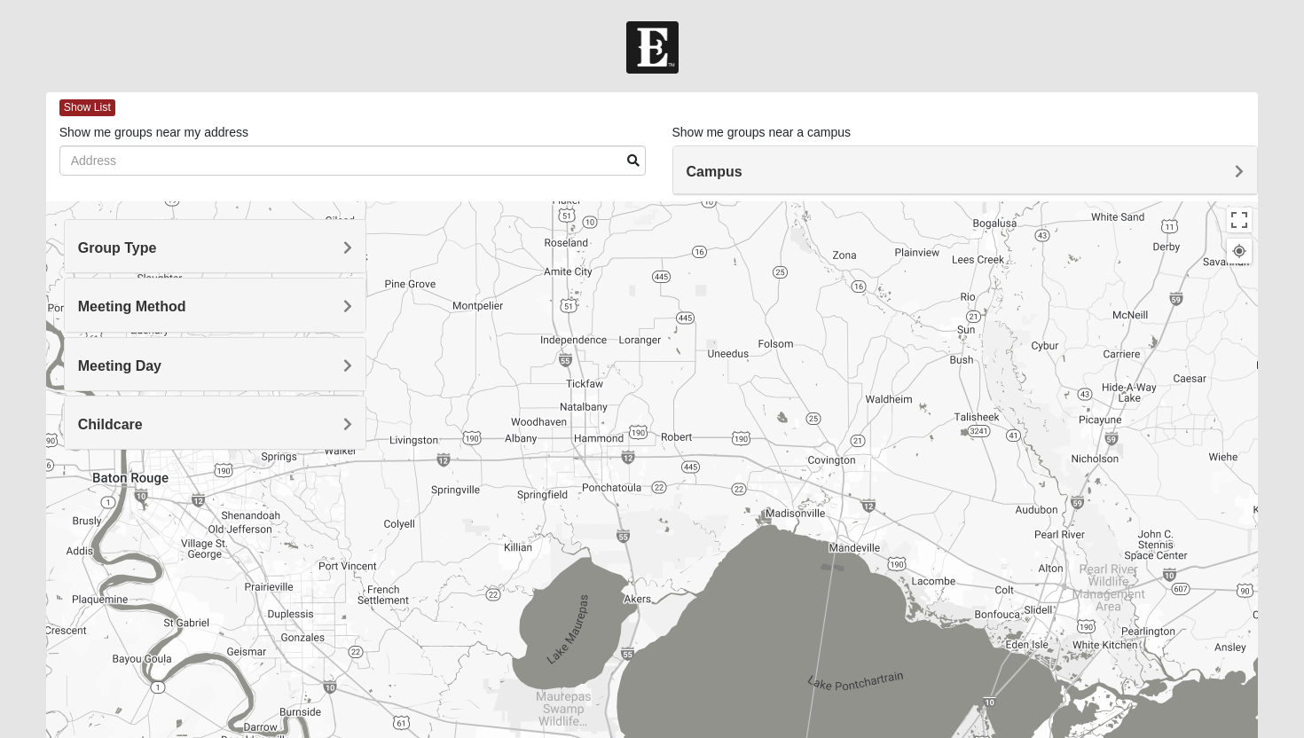
click at [228, 369] on h4 "Meeting Day" at bounding box center [215, 365] width 275 height 17
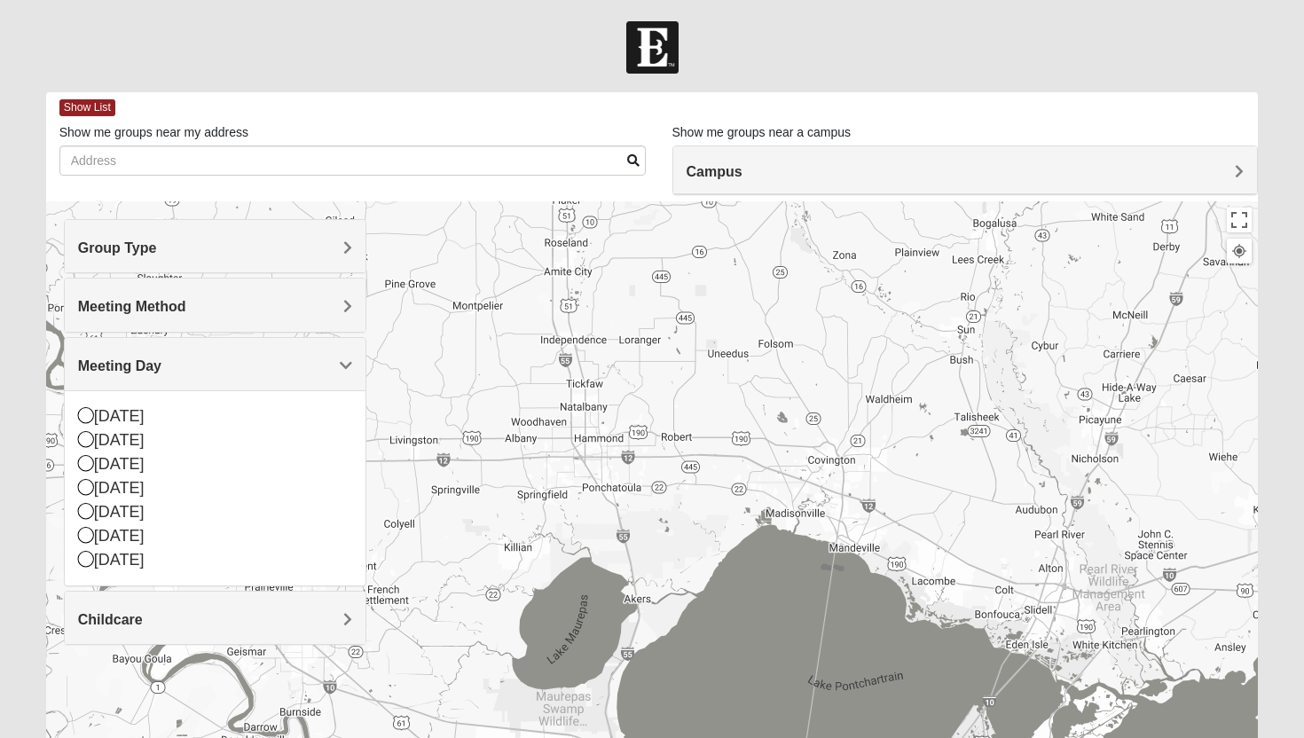
click at [302, 371] on h4 "Meeting Day" at bounding box center [215, 365] width 275 height 17
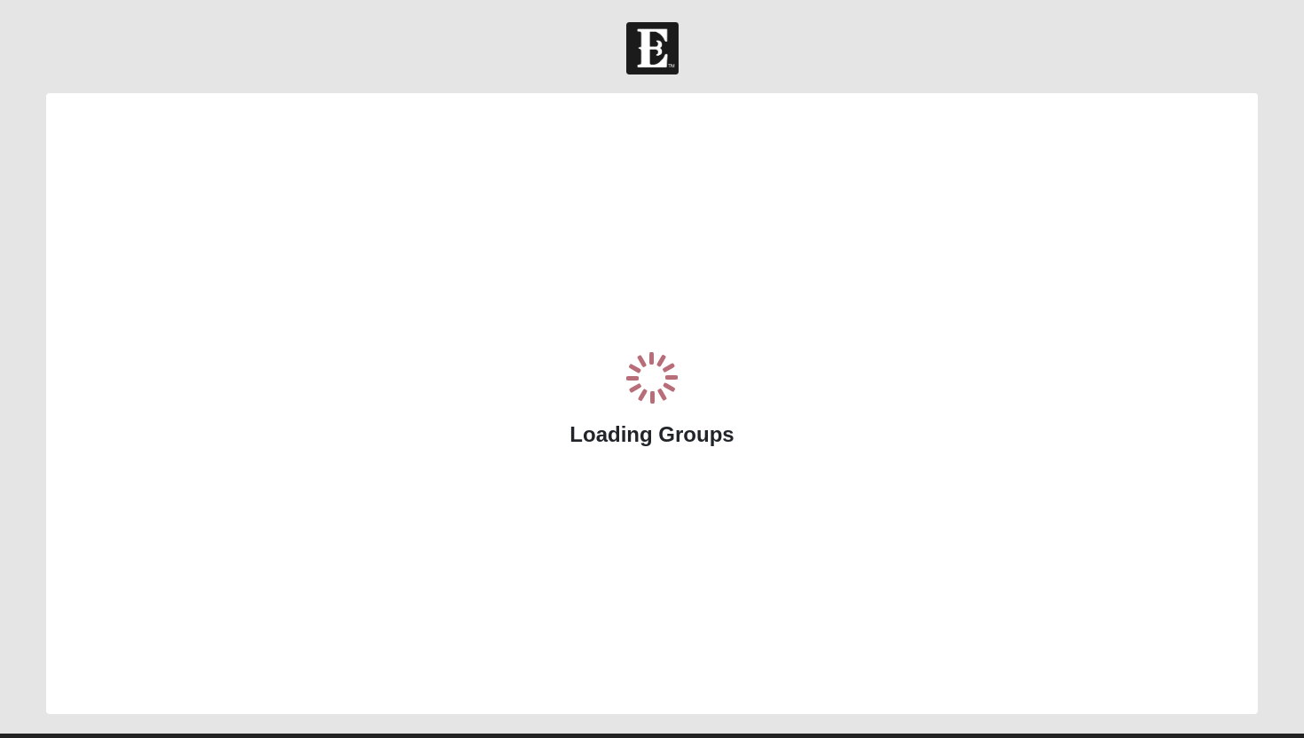
scroll to position [1, 0]
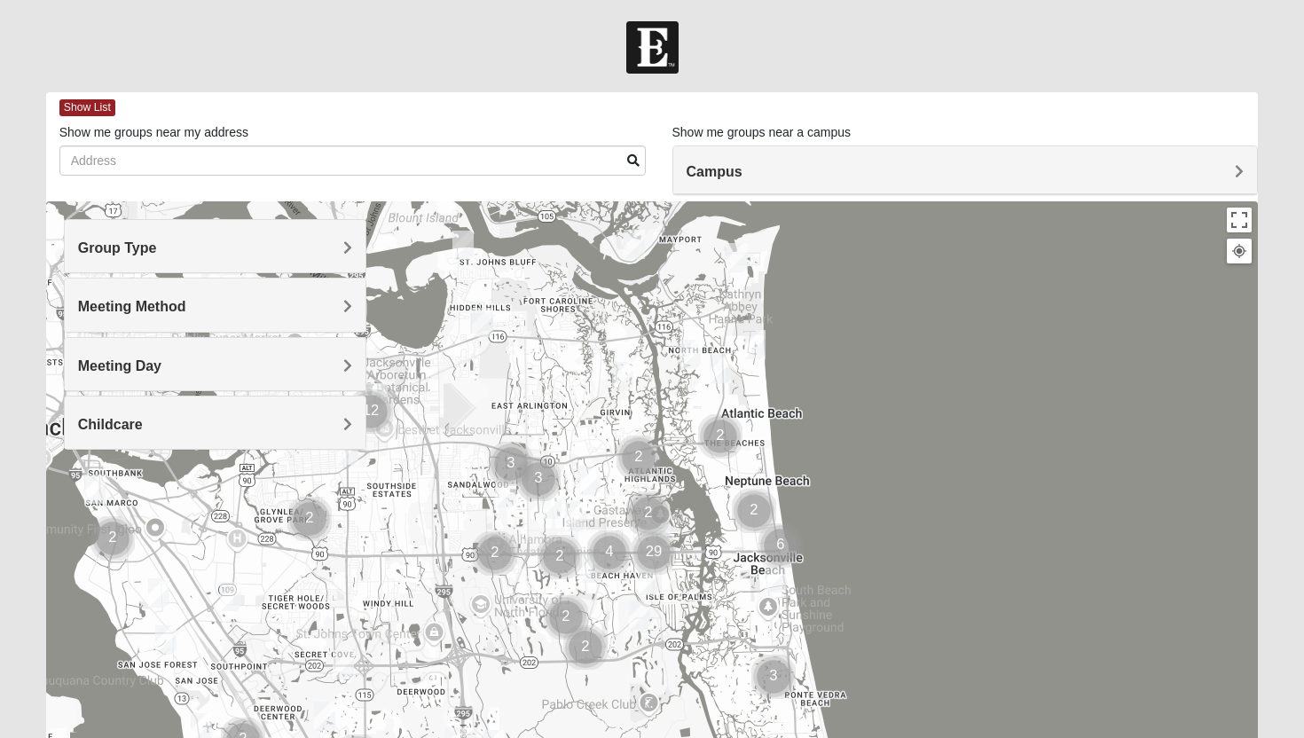
click at [476, 316] on img "Mens Mendonsa 32225" at bounding box center [482, 322] width 21 height 29
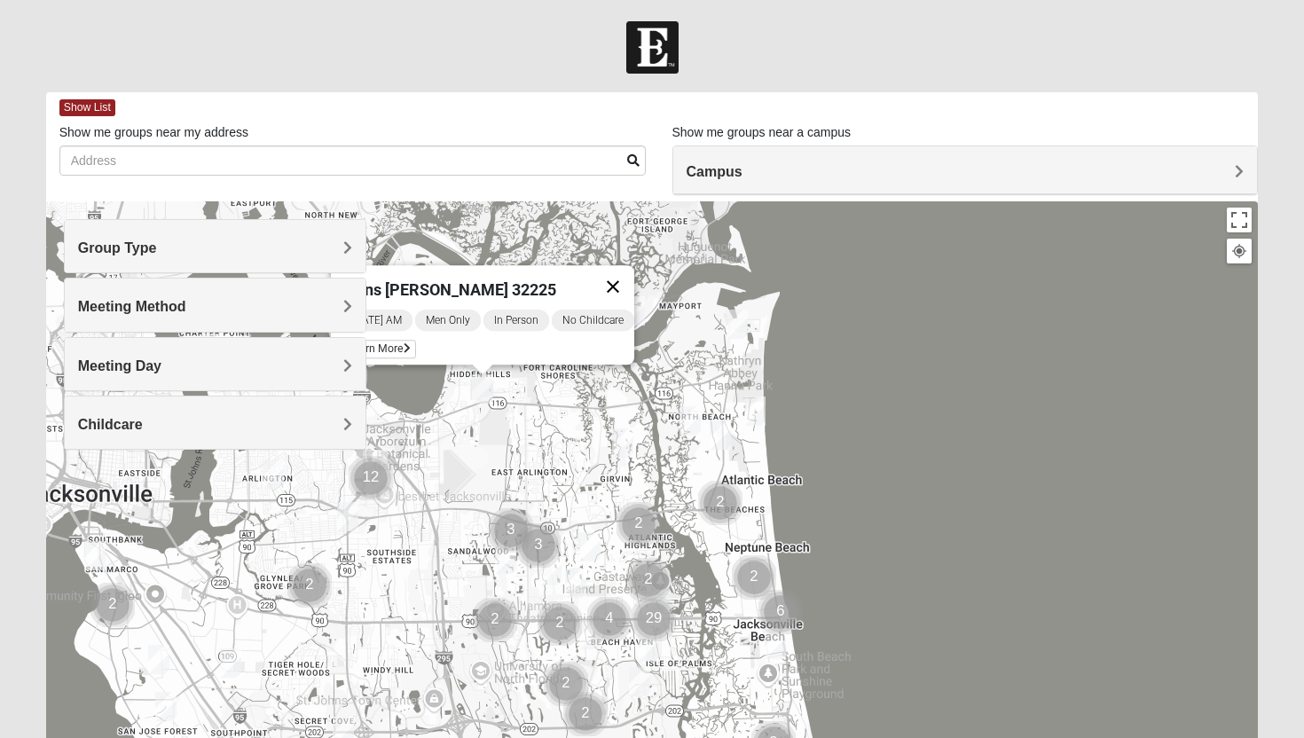
click at [624, 282] on button "Close" at bounding box center [613, 286] width 43 height 43
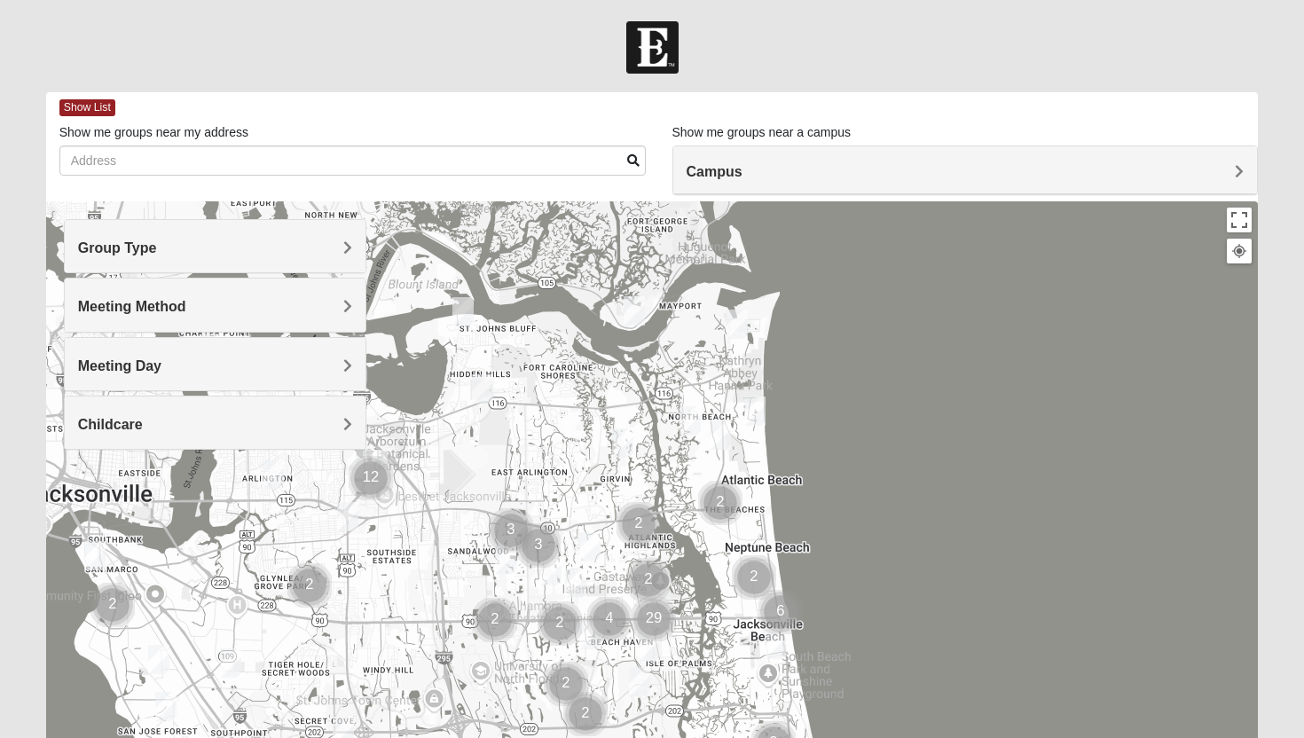
click at [570, 582] on img "Womens Parker/Vereen 32246" at bounding box center [575, 583] width 21 height 29
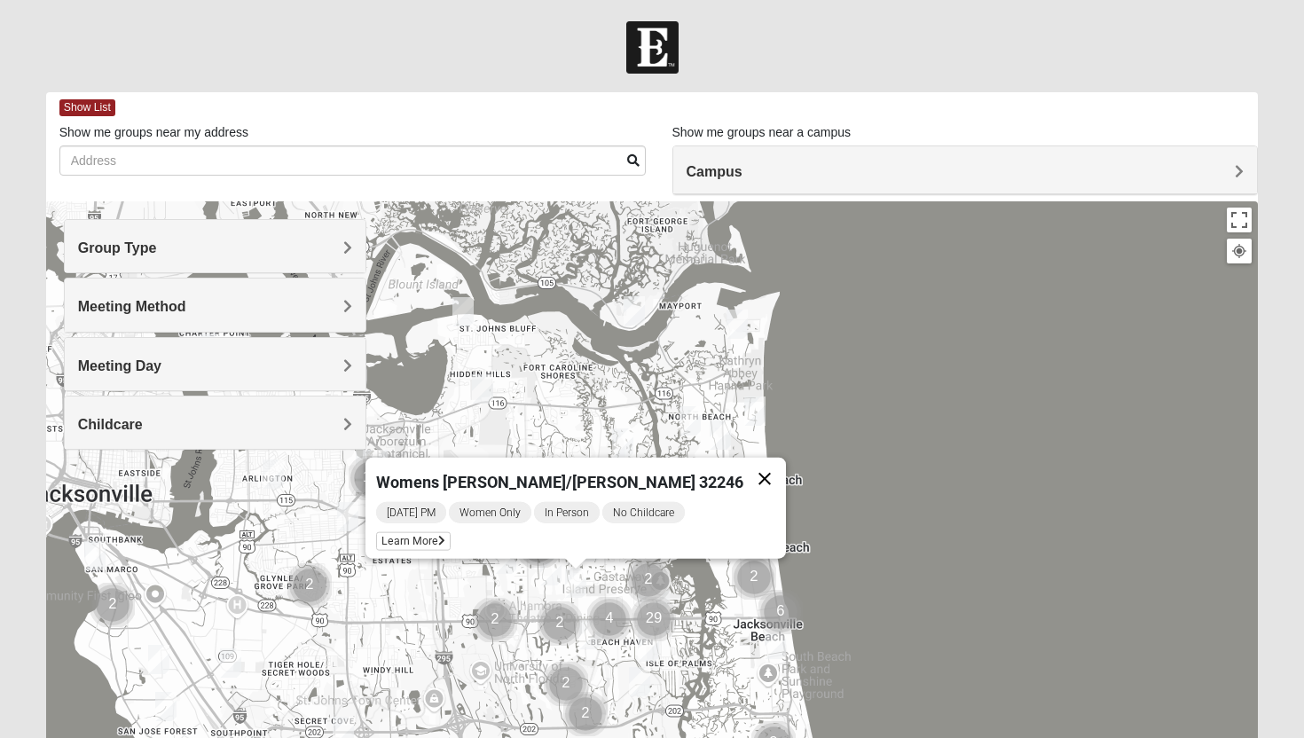
click at [743, 473] on button "Close" at bounding box center [764, 479] width 43 height 43
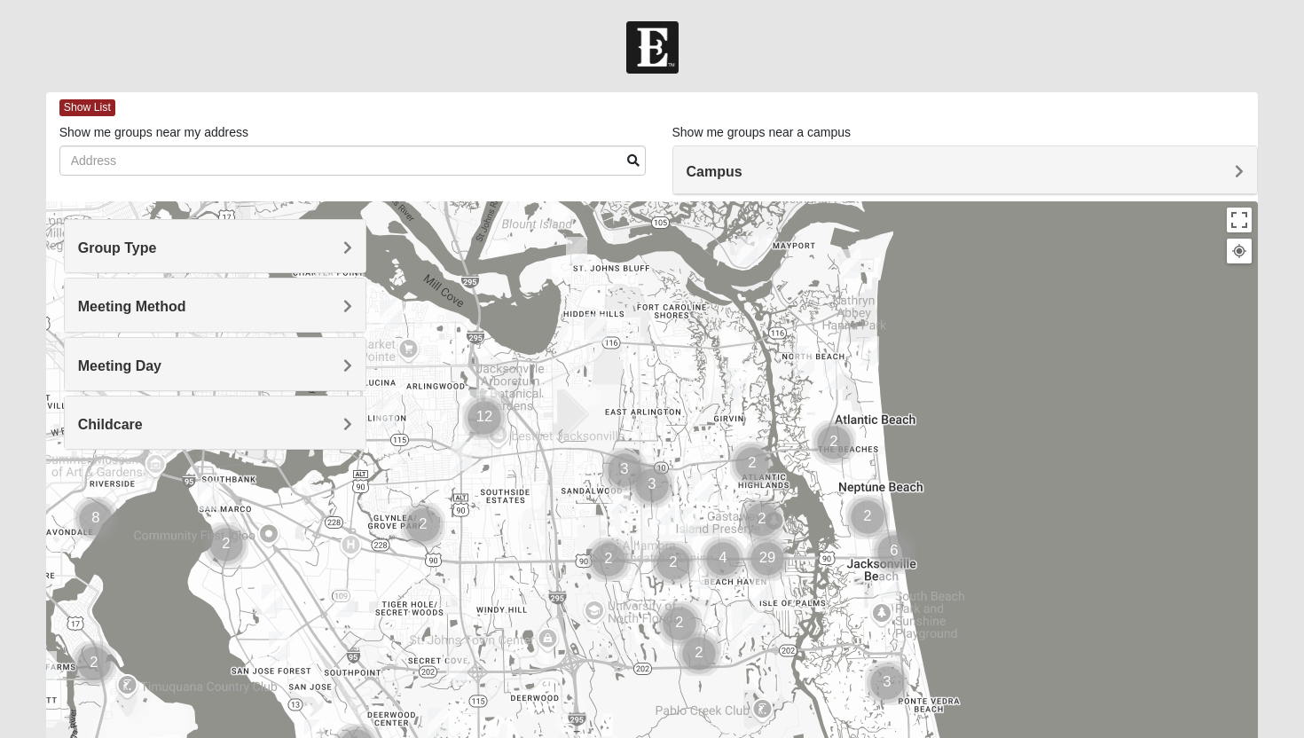
drag, startPoint x: 442, startPoint y: 540, endPoint x: 557, endPoint y: 475, distance: 132.3
click at [557, 476] on div at bounding box center [652, 556] width 1213 height 710
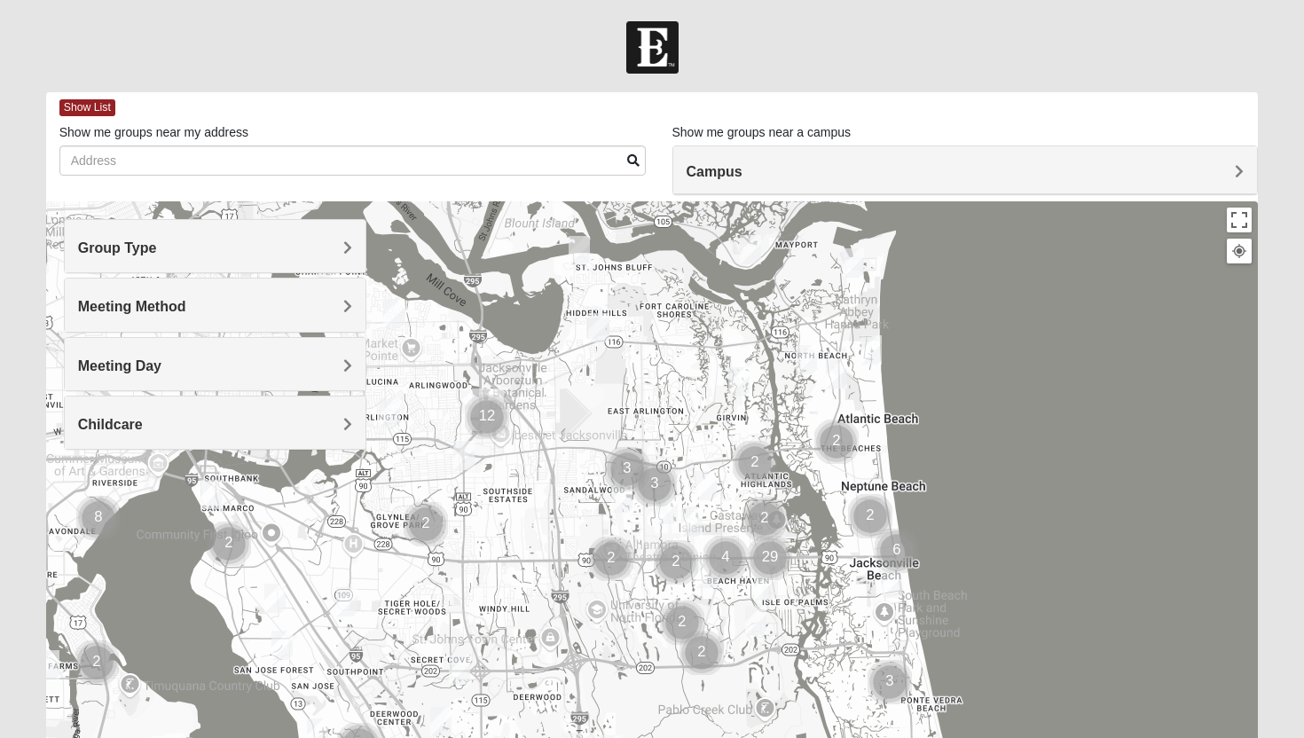
click at [314, 255] on h4 "Group Type" at bounding box center [215, 248] width 275 height 17
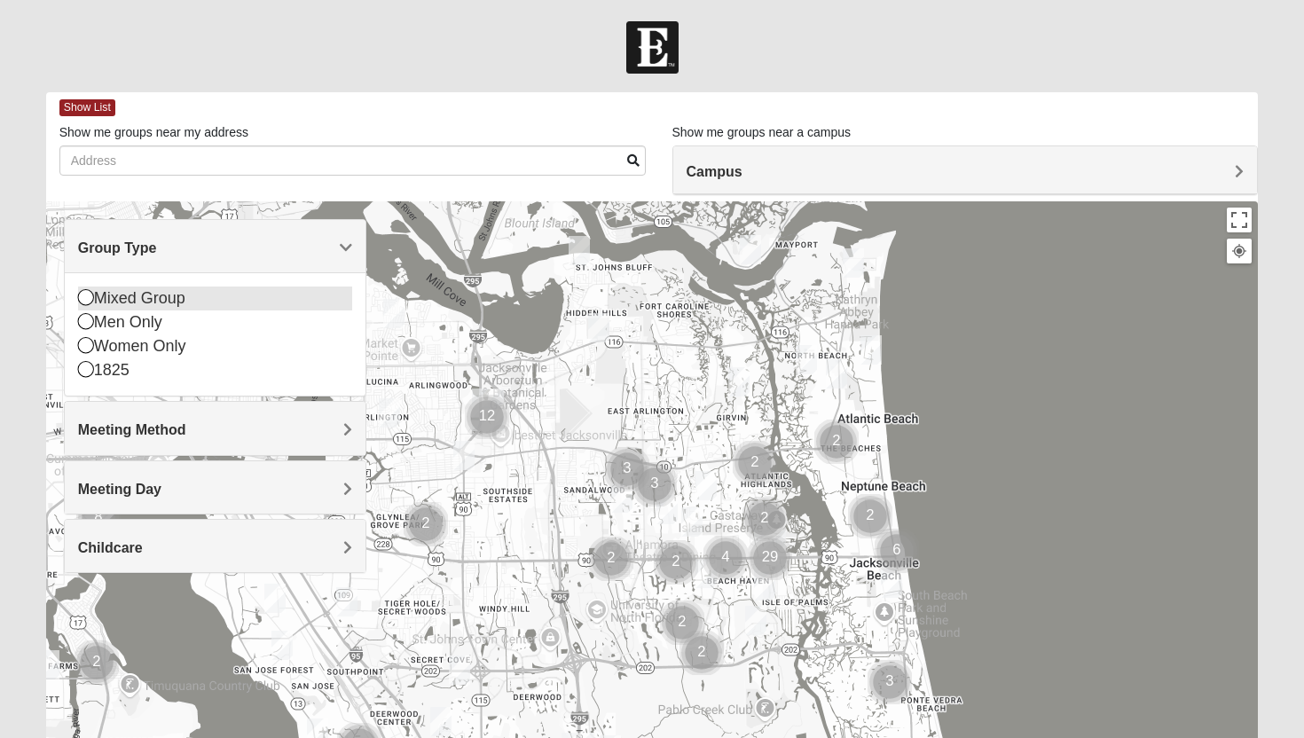
click at [256, 298] on div "Mixed Group" at bounding box center [215, 299] width 275 height 24
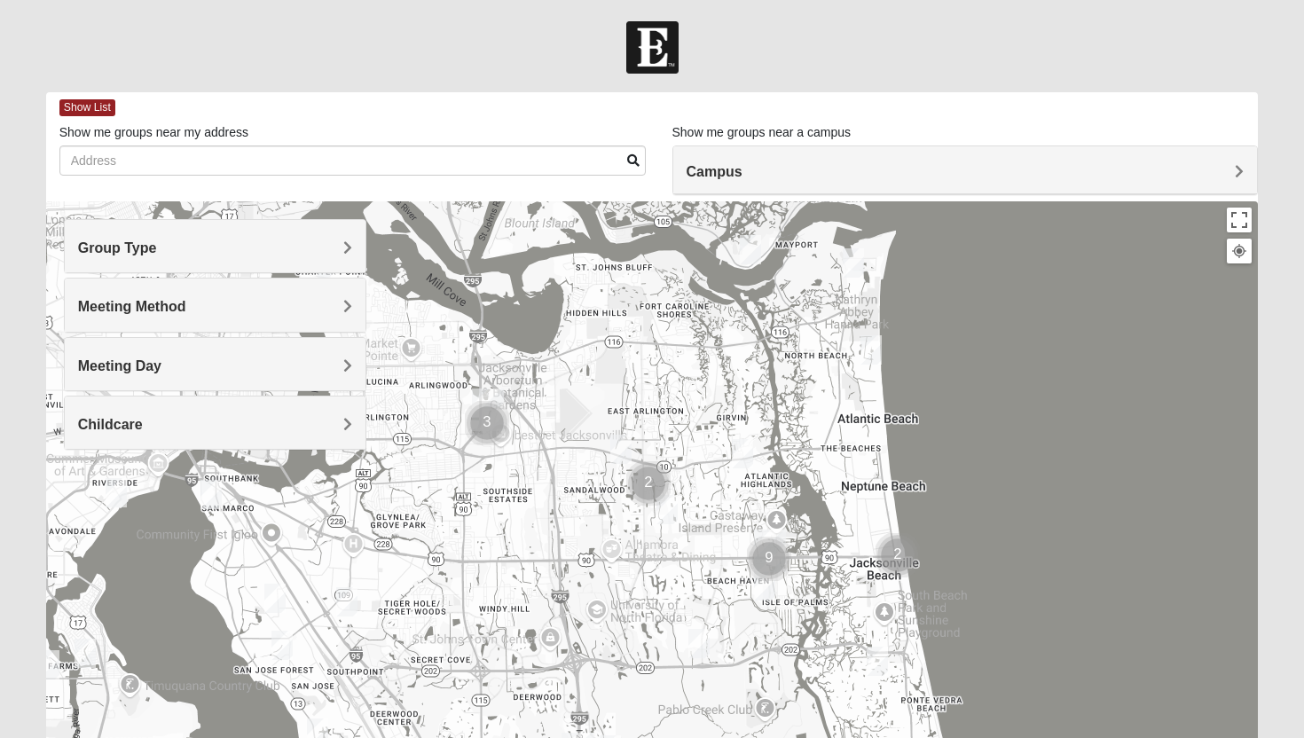
click at [291, 242] on h4 "Group Type" at bounding box center [215, 248] width 275 height 17
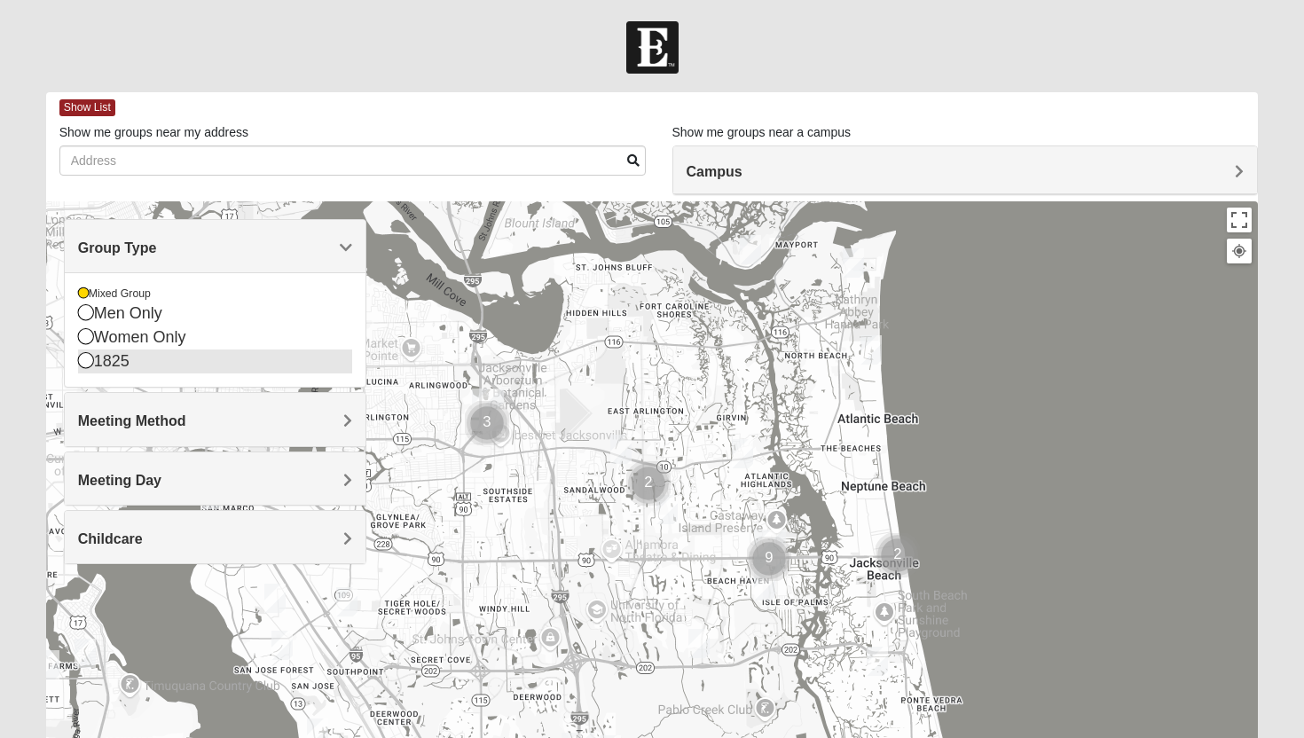
click at [242, 358] on div "1825" at bounding box center [215, 361] width 275 height 24
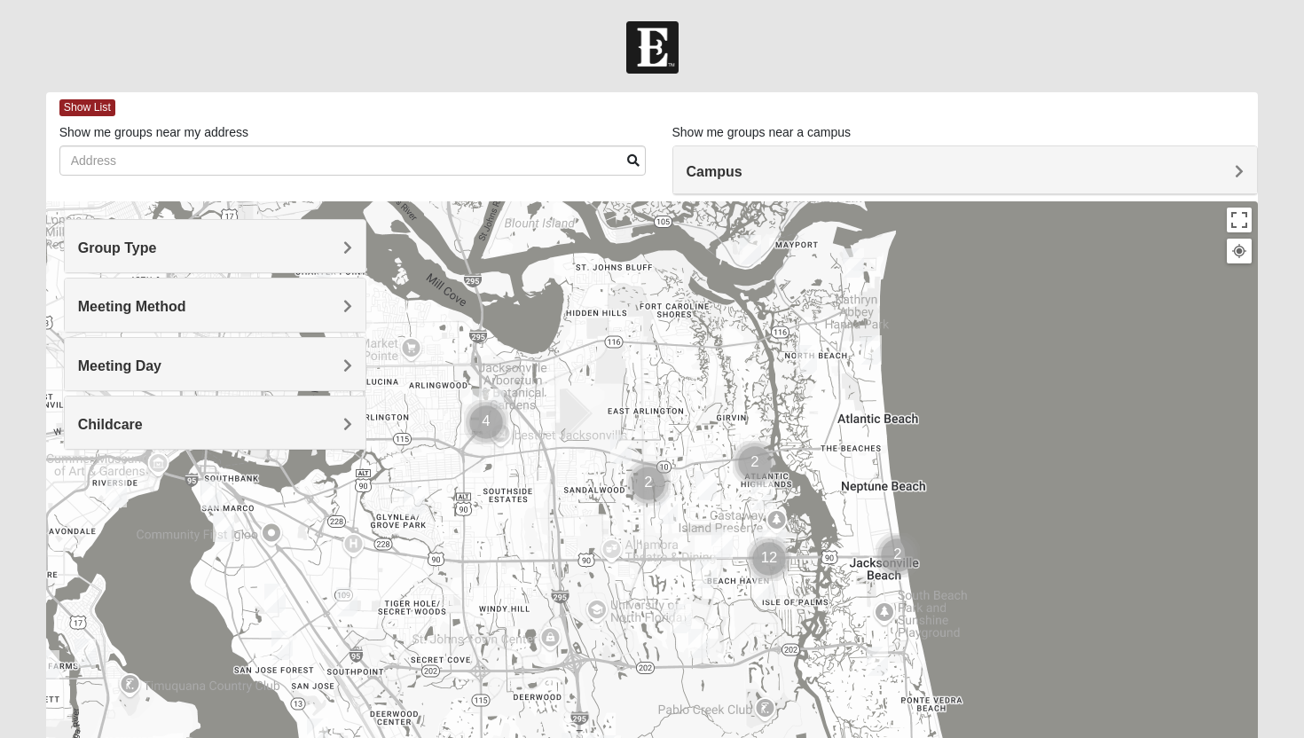
click at [312, 248] on h4 "Group Type" at bounding box center [215, 248] width 275 height 17
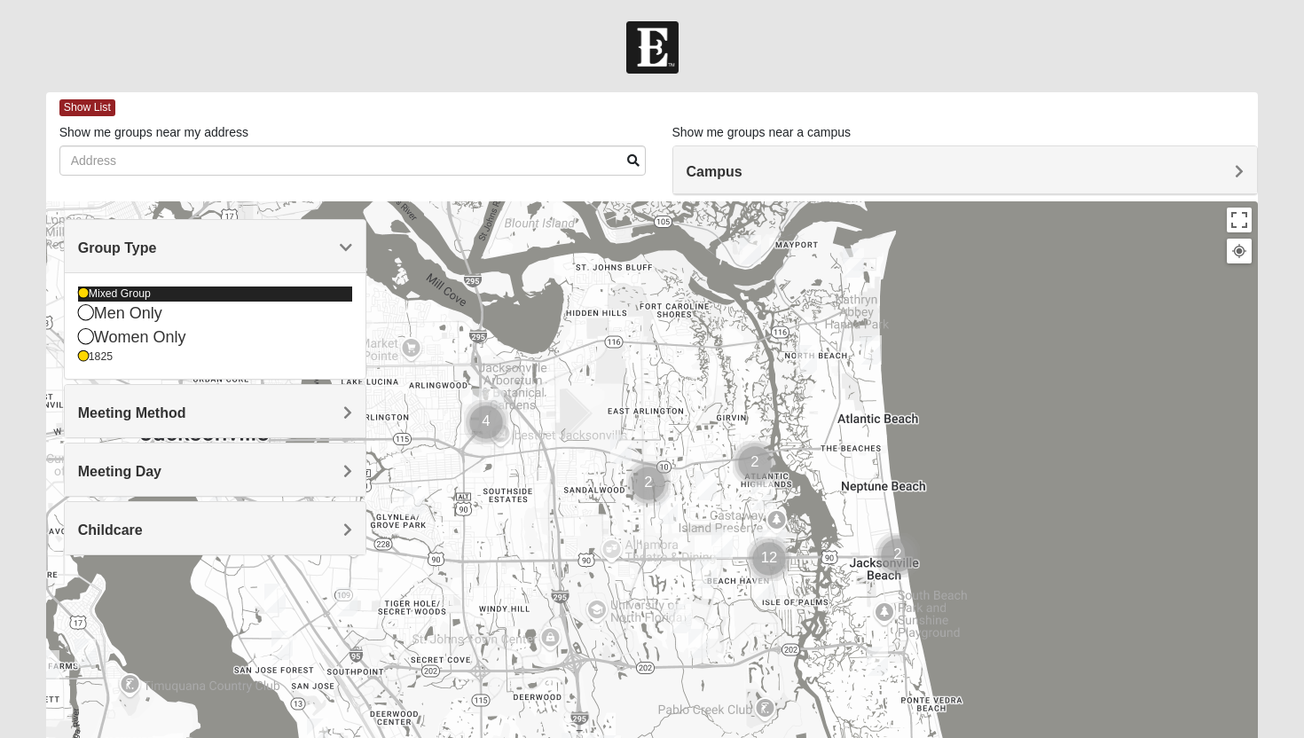
click at [265, 292] on div "Mixed Group" at bounding box center [215, 294] width 275 height 15
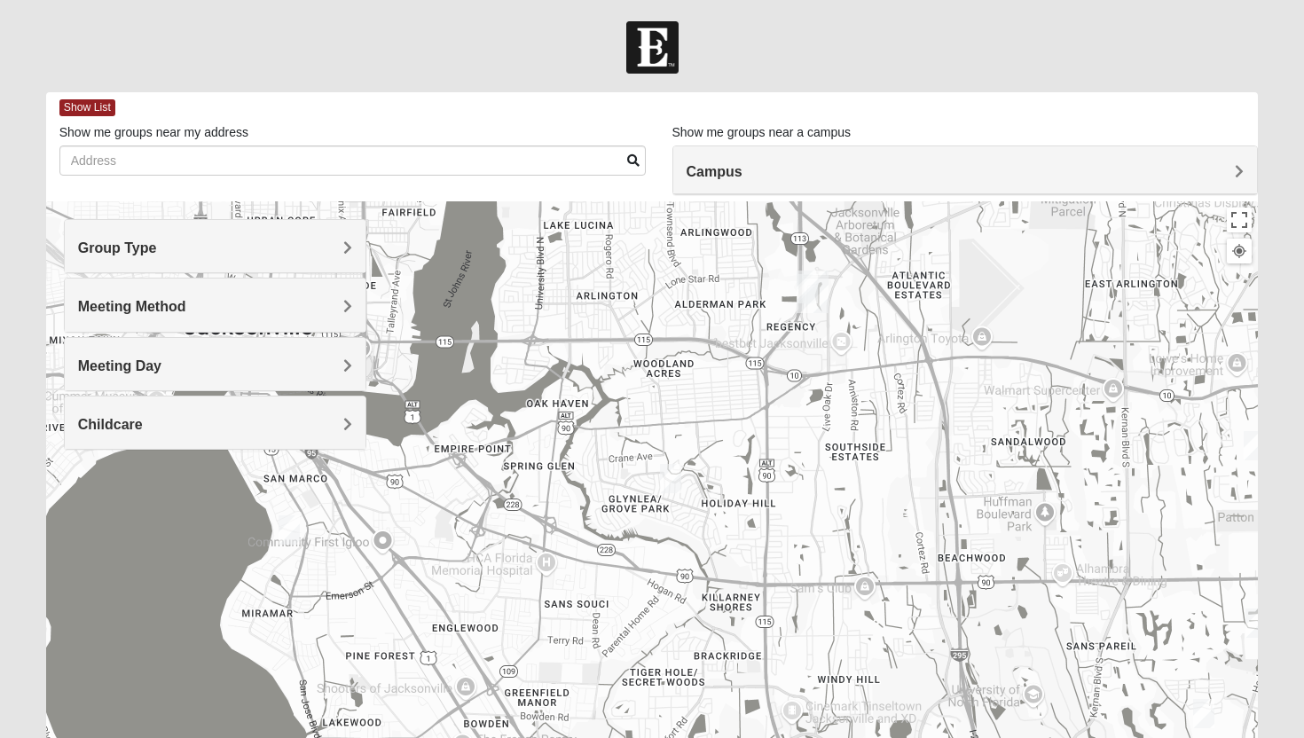
drag, startPoint x: 418, startPoint y: 538, endPoint x: 807, endPoint y: 504, distance: 390.9
click at [806, 505] on div at bounding box center [652, 556] width 1213 height 710
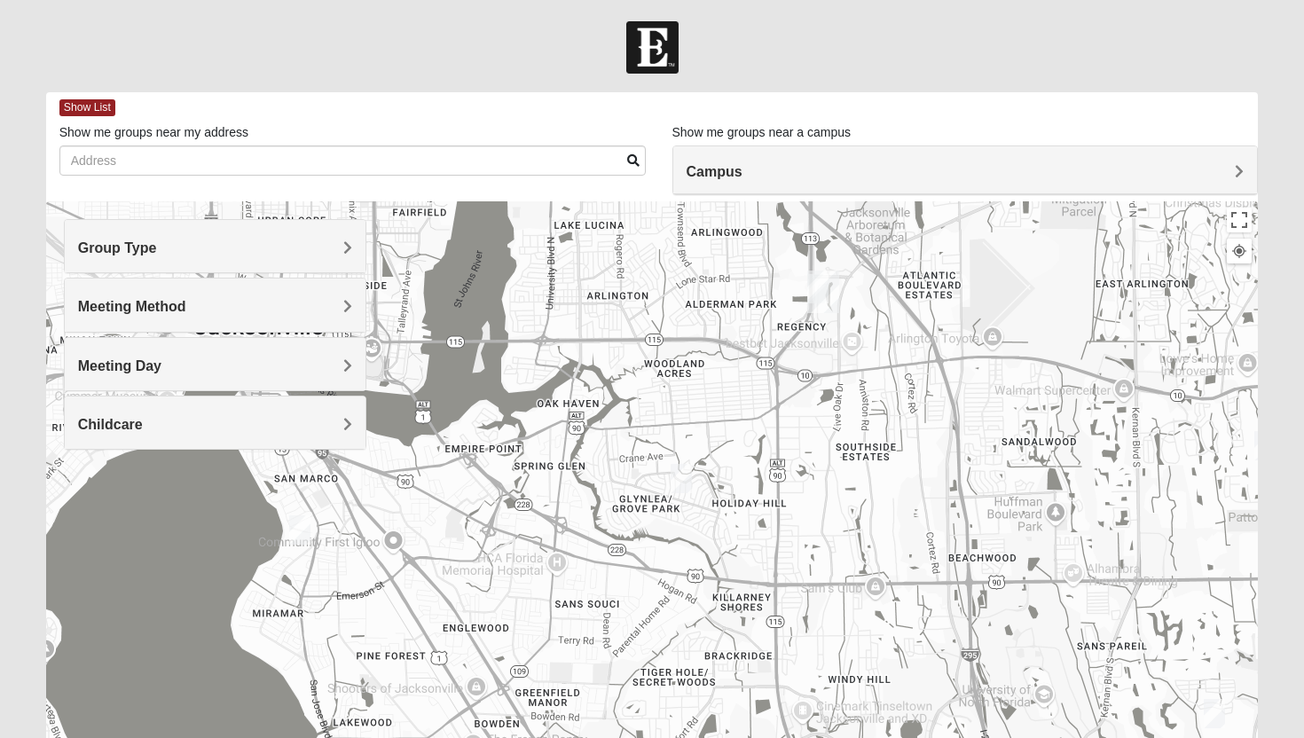
click at [817, 281] on img "Arlington" at bounding box center [823, 292] width 32 height 43
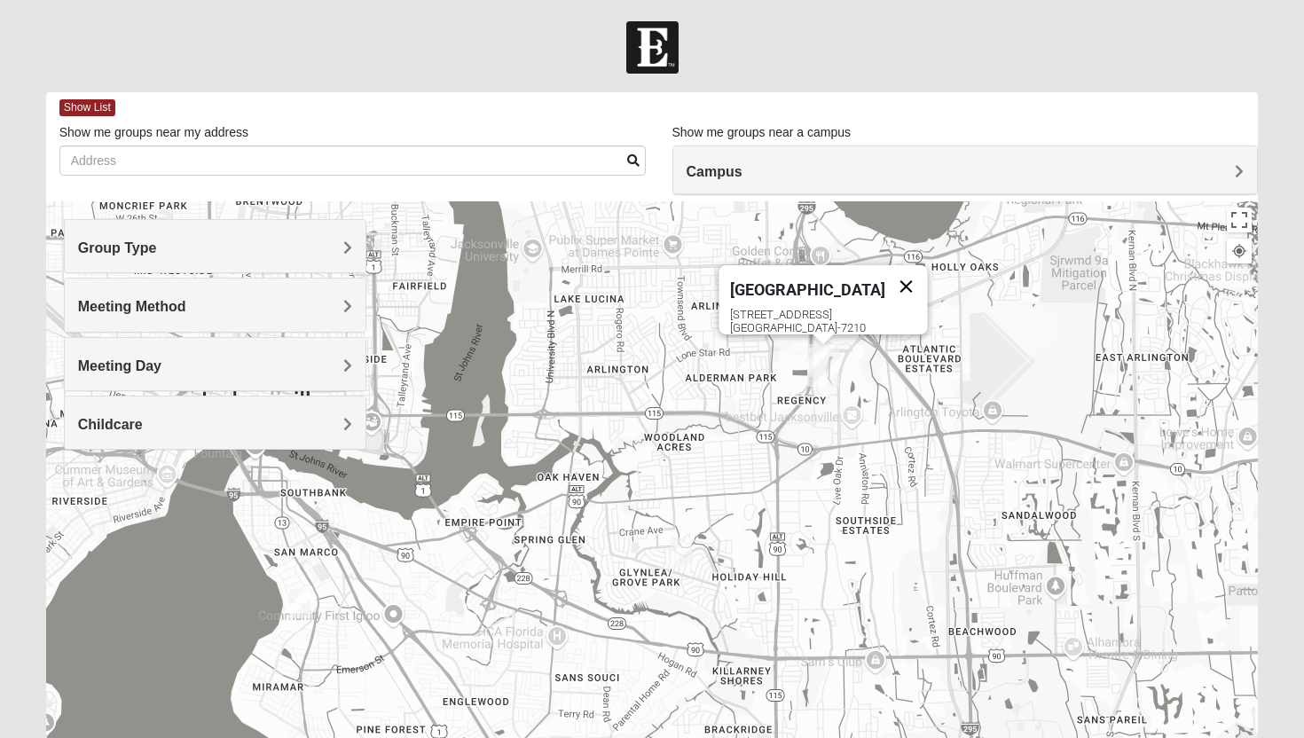
click at [888, 274] on button "Close" at bounding box center [906, 286] width 43 height 43
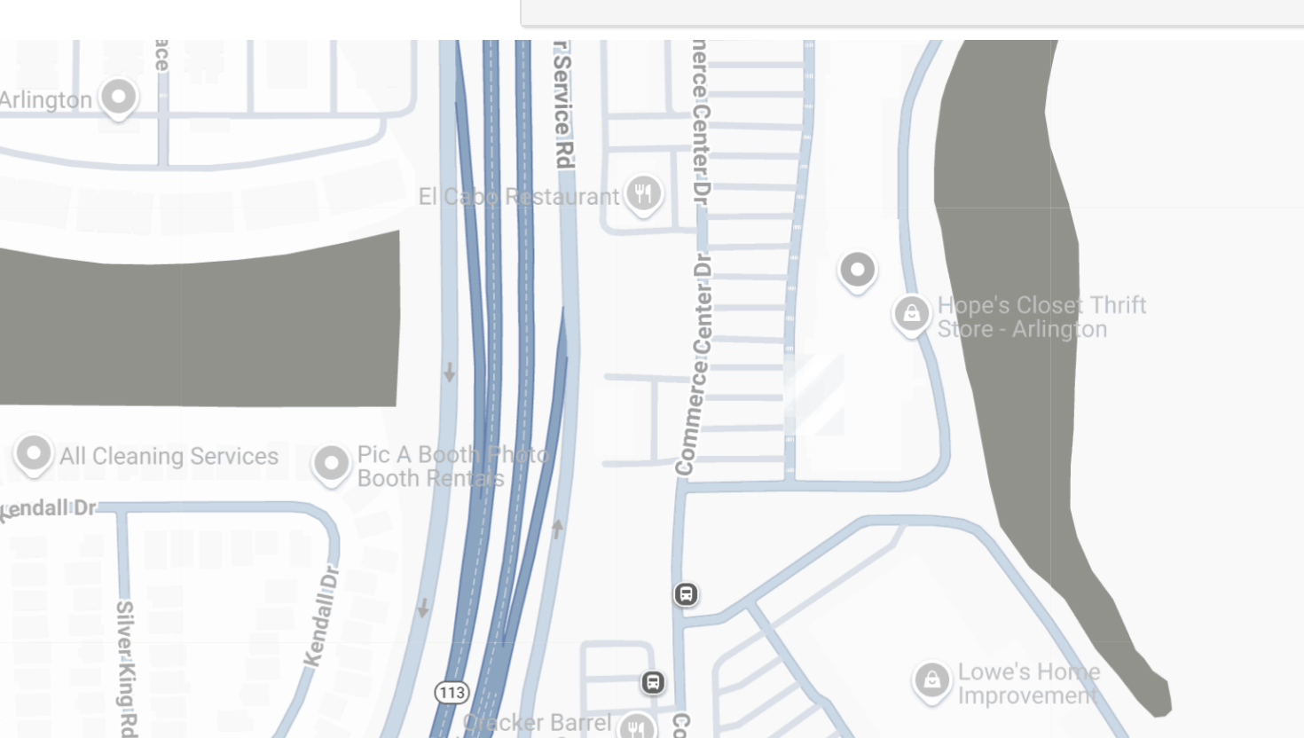
click at [807, 405] on div "To navigate, press the arrow keys." at bounding box center [652, 556] width 1213 height 710
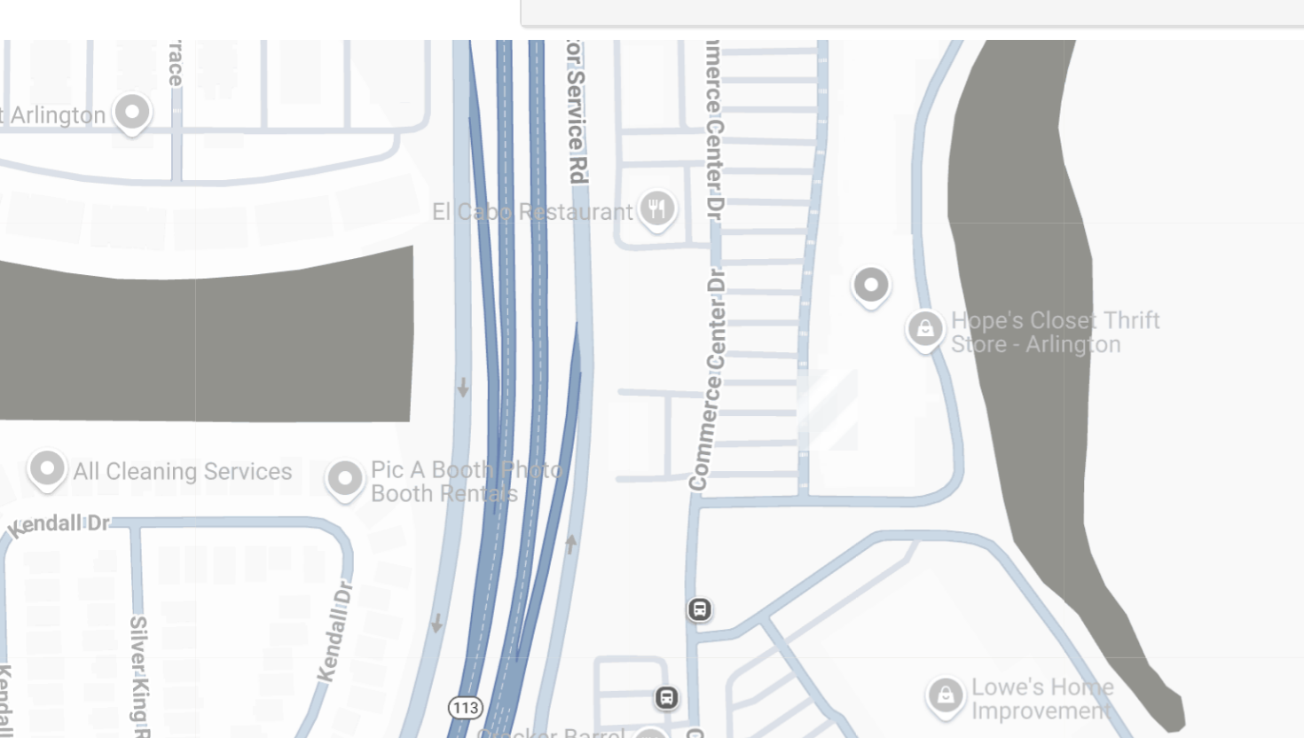
drag, startPoint x: 821, startPoint y: 387, endPoint x: 831, endPoint y: 398, distance: 15.1
click at [831, 398] on img "Arlington" at bounding box center [833, 394] width 32 height 43
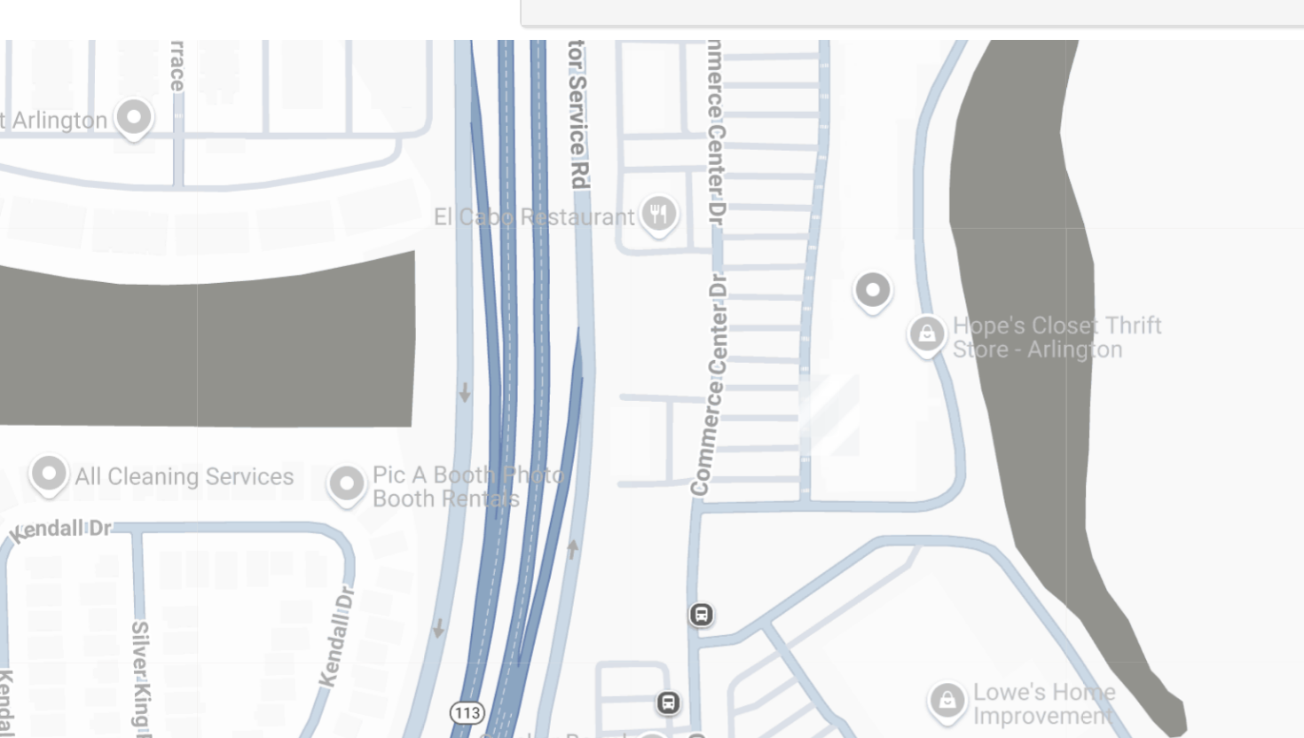
click at [831, 398] on img "Arlington" at bounding box center [834, 397] width 32 height 43
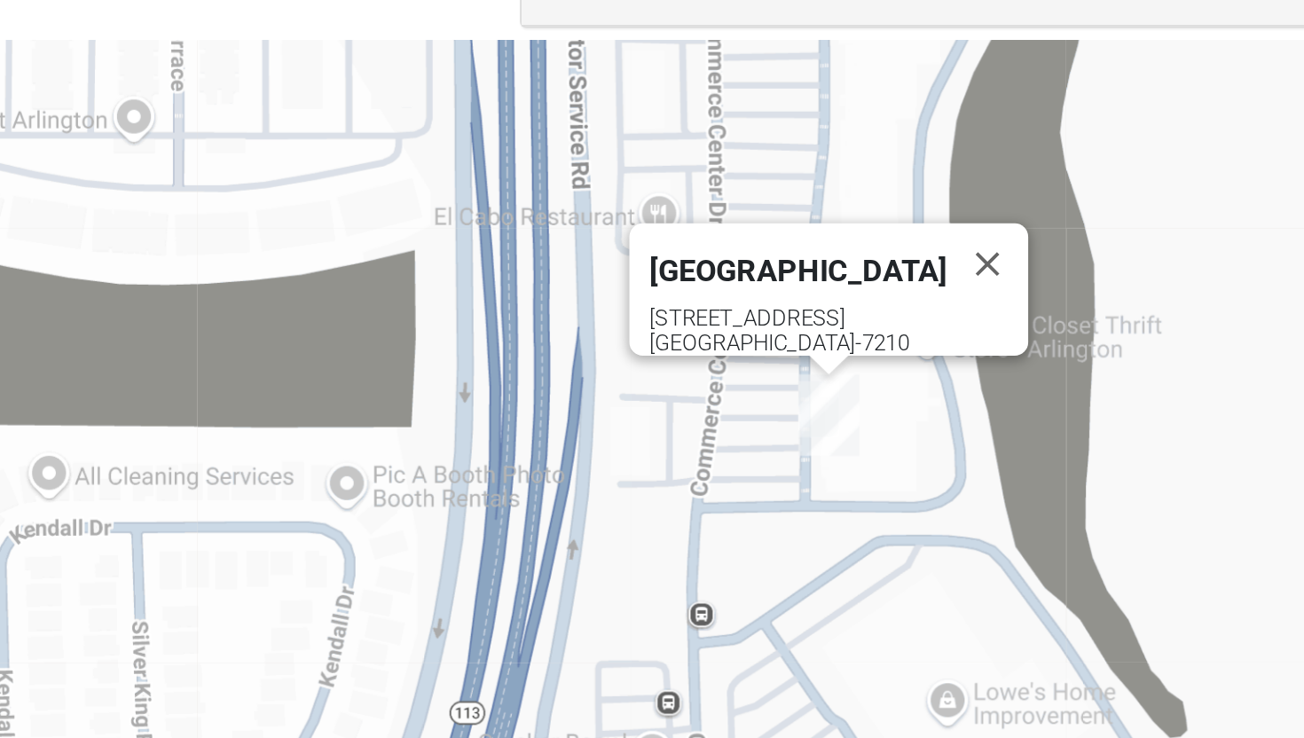
click at [830, 393] on img "Arlington" at bounding box center [834, 397] width 32 height 43
click at [793, 397] on div "To navigate, press the arrow keys. Arlington 651 Commerce Center Dr Jacksonvill…" at bounding box center [652, 556] width 1213 height 710
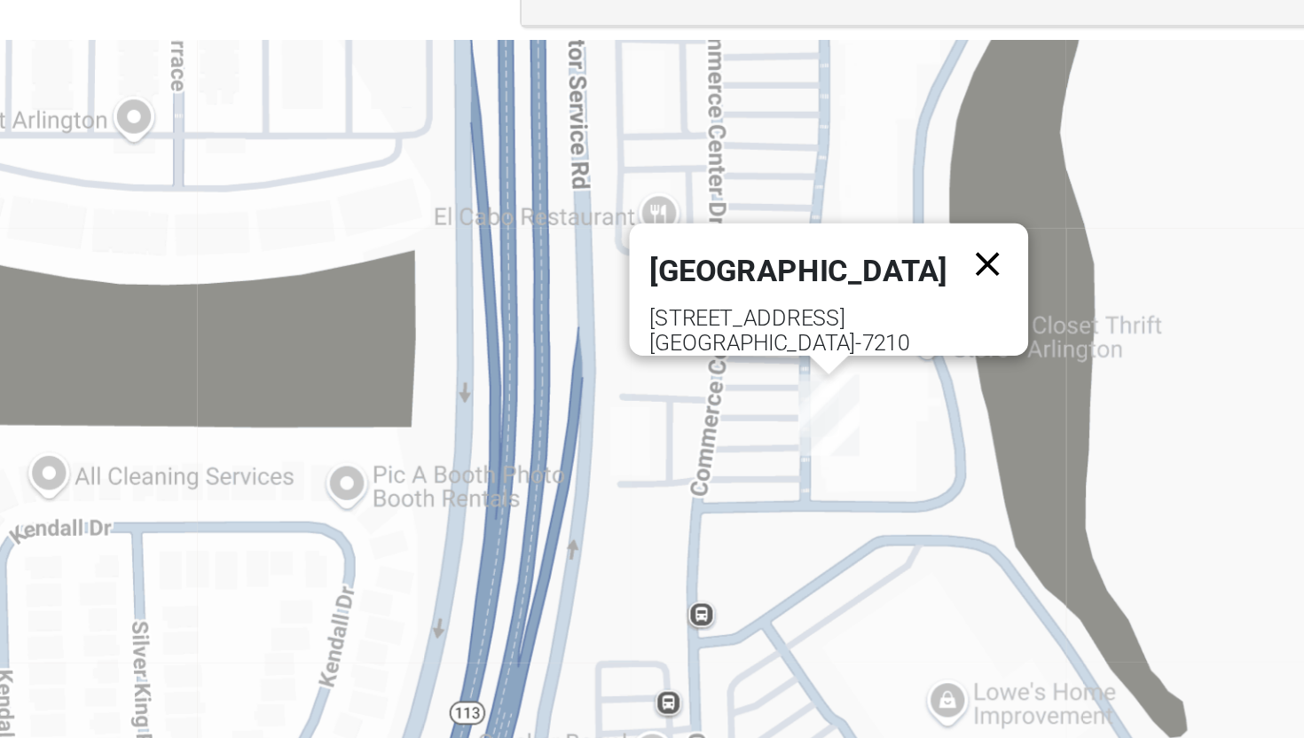
click at [896, 308] on button "Close" at bounding box center [917, 318] width 43 height 43
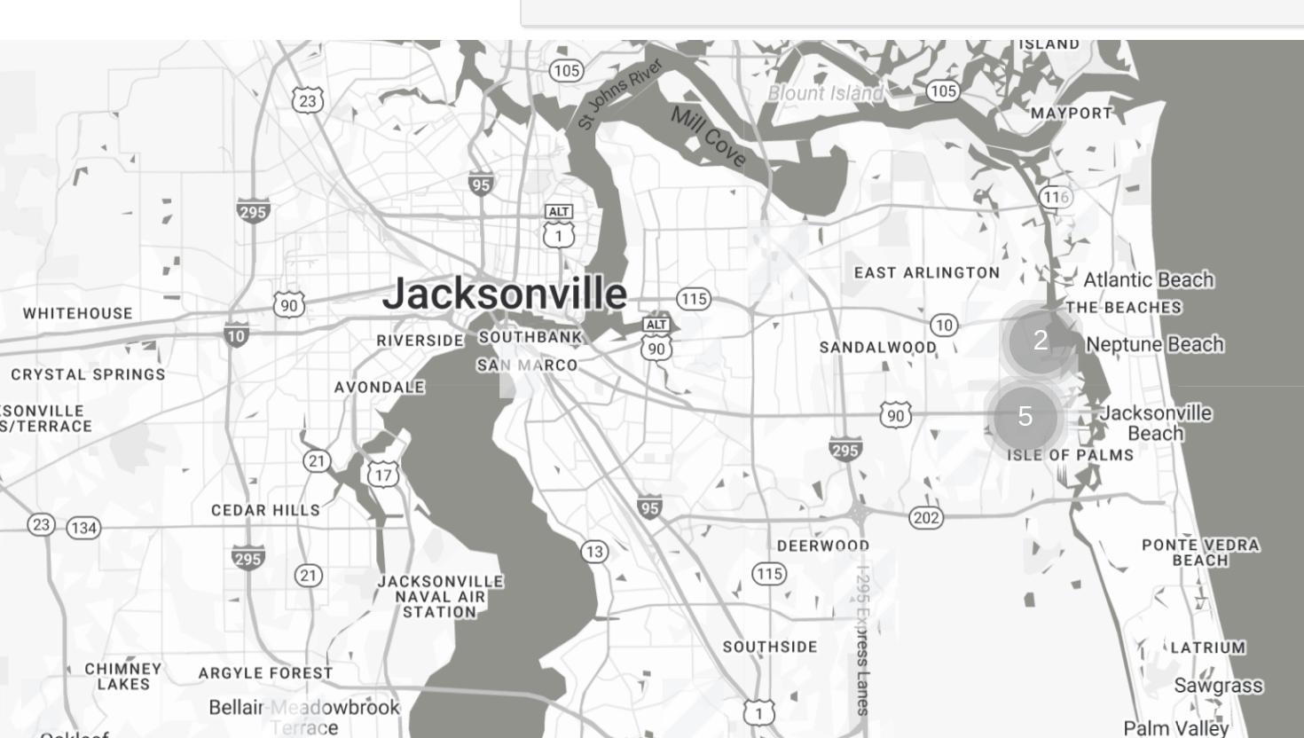
drag, startPoint x: 829, startPoint y: 444, endPoint x: 784, endPoint y: 366, distance: 90.2
click at [784, 366] on div at bounding box center [652, 556] width 1213 height 710
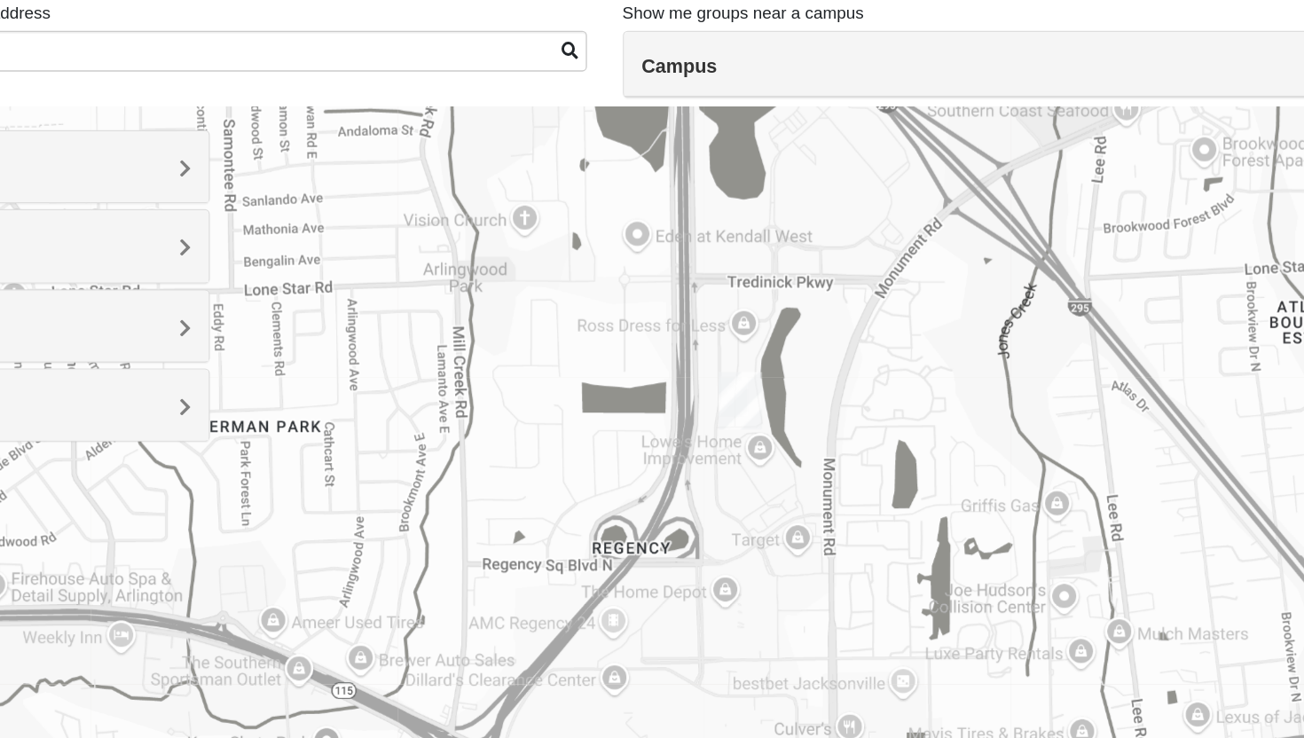
drag, startPoint x: 768, startPoint y: 411, endPoint x: 732, endPoint y: 462, distance: 63.0
click at [731, 463] on div at bounding box center [652, 556] width 1213 height 710
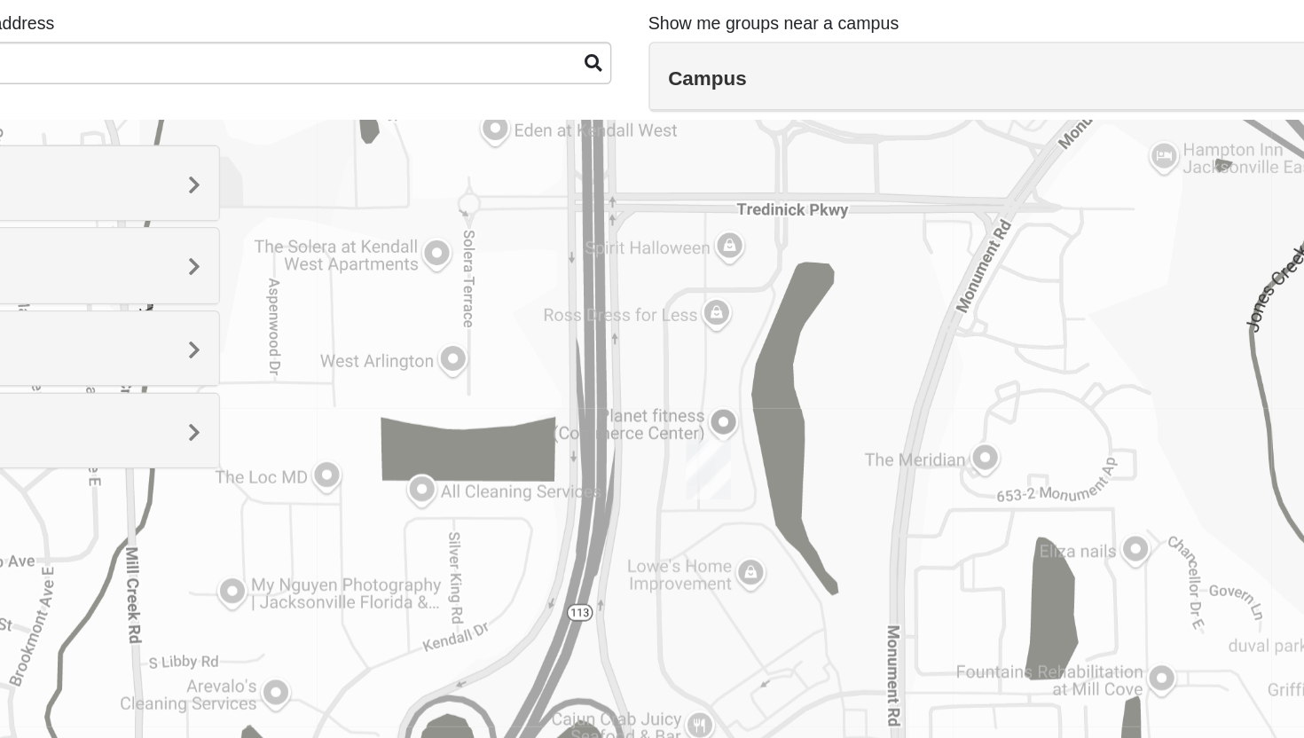
drag, startPoint x: 736, startPoint y: 484, endPoint x: 671, endPoint y: 475, distance: 66.2
click at [670, 475] on div at bounding box center [652, 556] width 1213 height 710
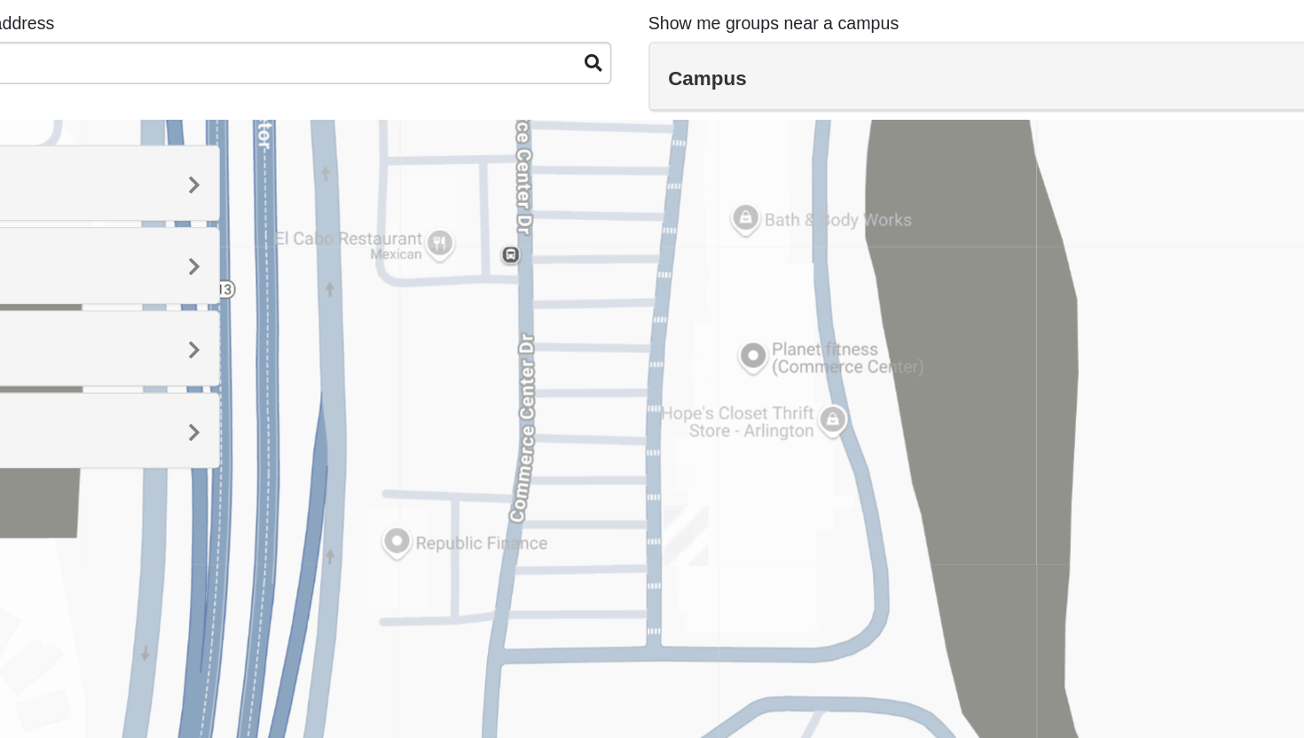
drag, startPoint x: 639, startPoint y: 522, endPoint x: 632, endPoint y: 453, distance: 69.6
click at [632, 453] on div at bounding box center [652, 556] width 1213 height 710
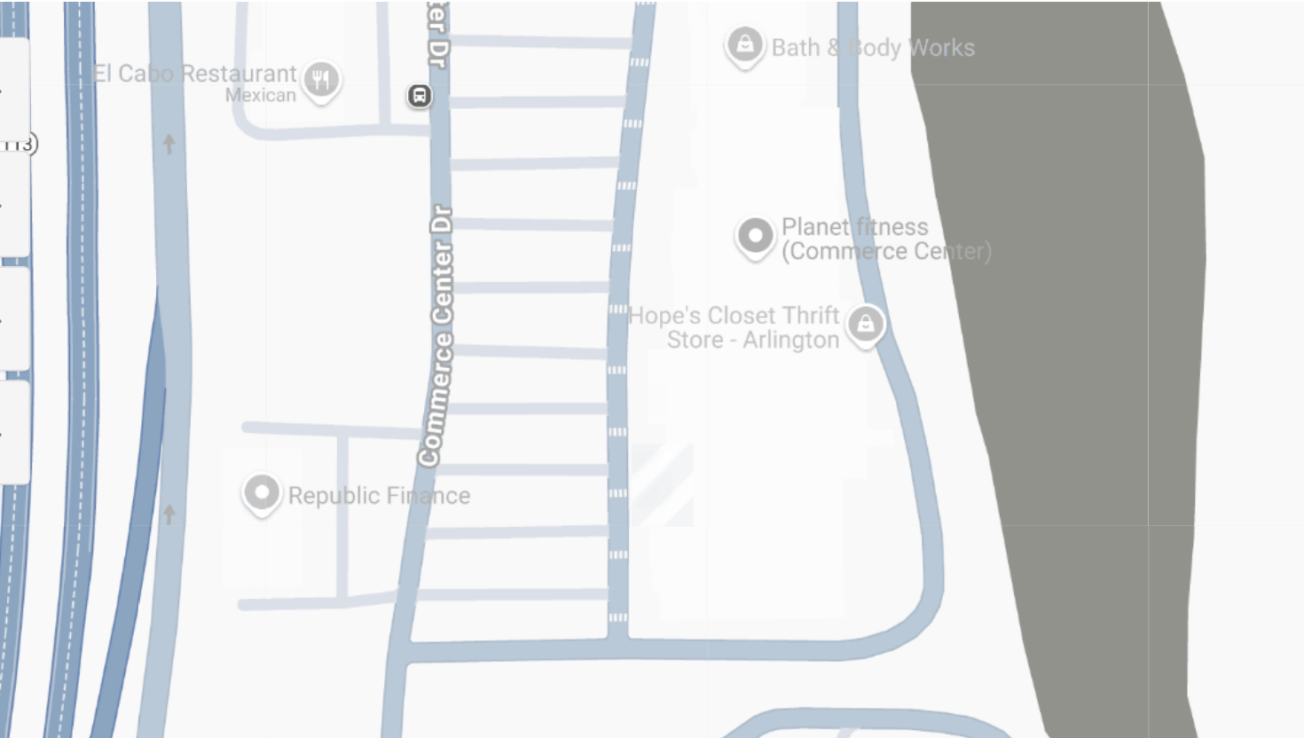
click at [693, 437] on img "Arlington" at bounding box center [692, 449] width 32 height 43
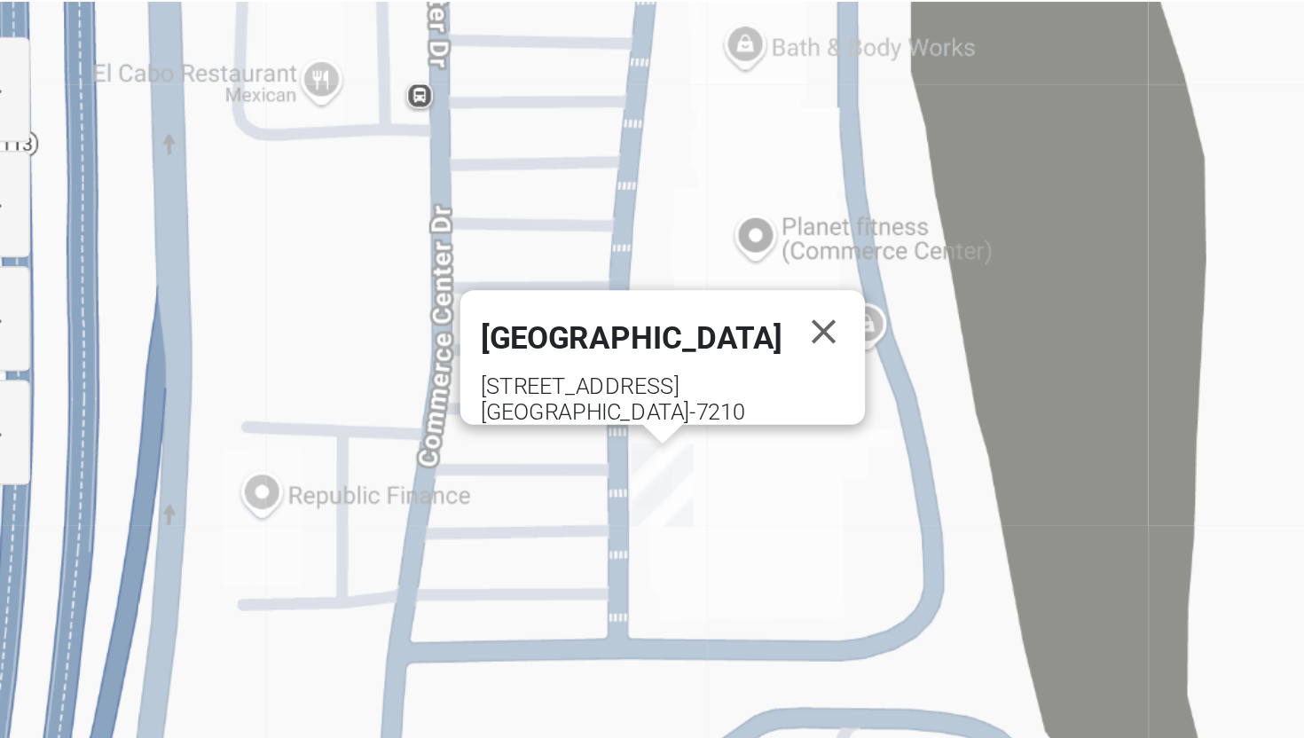
click at [688, 448] on img "Arlington" at bounding box center [692, 449] width 32 height 43
click at [689, 447] on img "Arlington" at bounding box center [692, 449] width 32 height 43
click at [690, 444] on img "Arlington" at bounding box center [692, 449] width 32 height 43
click at [669, 477] on div "To navigate, press the arrow keys. Arlington 651 Commerce Center Dr Jacksonvill…" at bounding box center [652, 556] width 1213 height 710
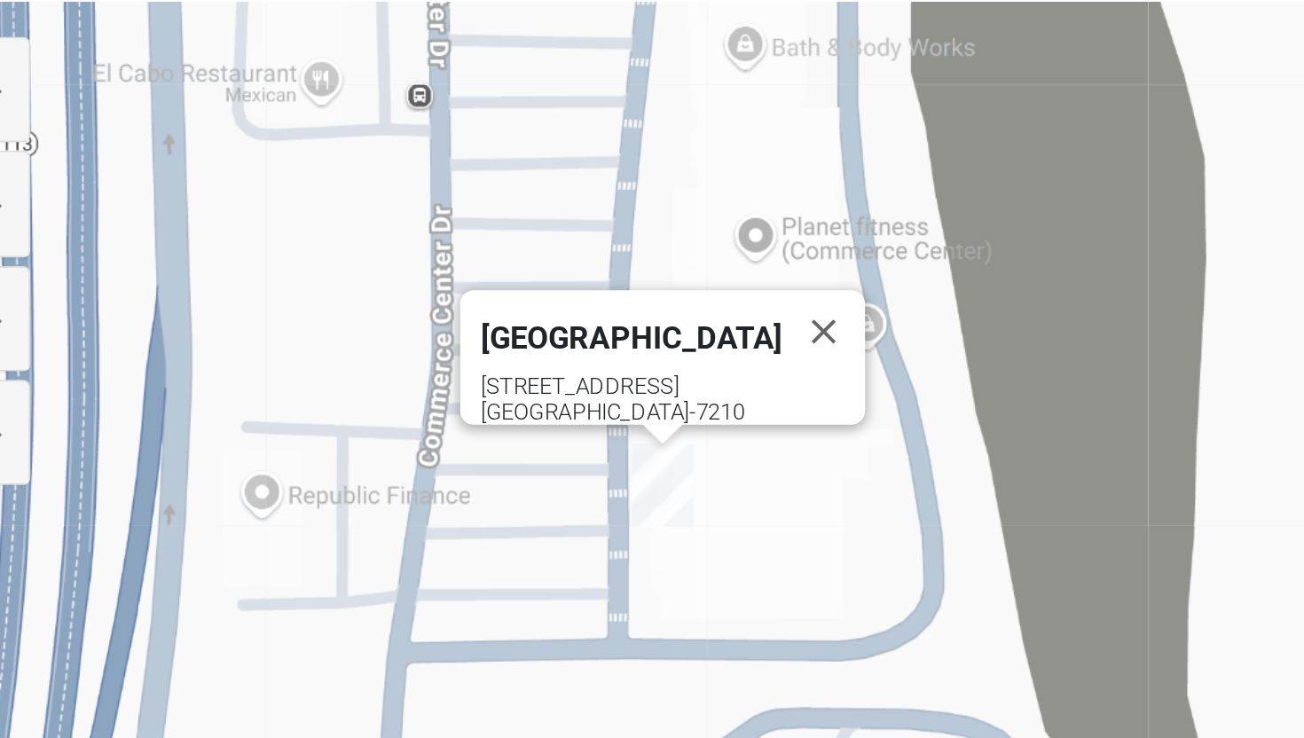
click at [713, 452] on div "Arlington 651 Commerce Center Dr Jacksonville, FL 32225-7210" at bounding box center [652, 556] width 1213 height 710
click at [568, 499] on div "Arlington 651 Commerce Center Dr Jacksonville, FL 32225-7210" at bounding box center [652, 556] width 1213 height 710
drag, startPoint x: 789, startPoint y: 412, endPoint x: 789, endPoint y: 398, distance: 14.2
click at [789, 412] on div "Arlington 651 Commerce Center Dr Jacksonville, FL 32225-7210" at bounding box center [652, 556] width 1213 height 710
click at [763, 354] on button "Close" at bounding box center [775, 370] width 43 height 43
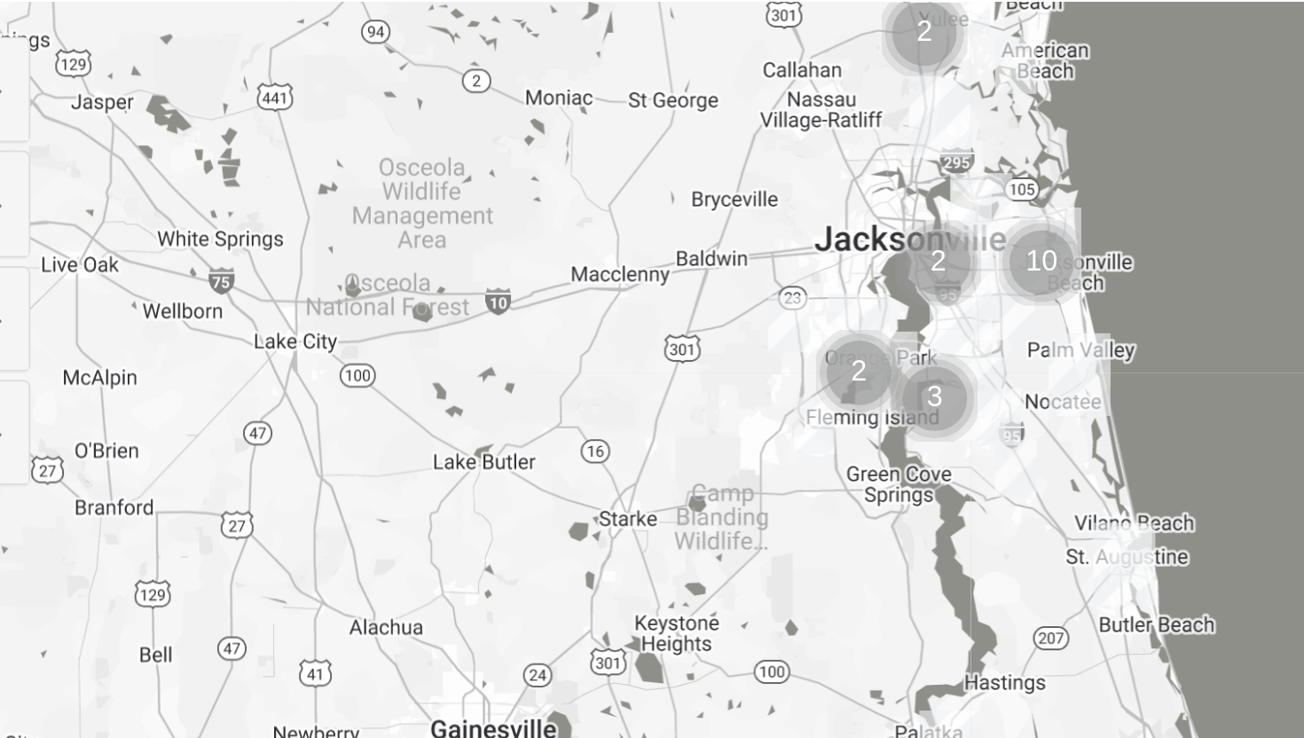
drag, startPoint x: 639, startPoint y: 504, endPoint x: 757, endPoint y: 301, distance: 234.9
click at [758, 301] on div at bounding box center [652, 556] width 1213 height 710
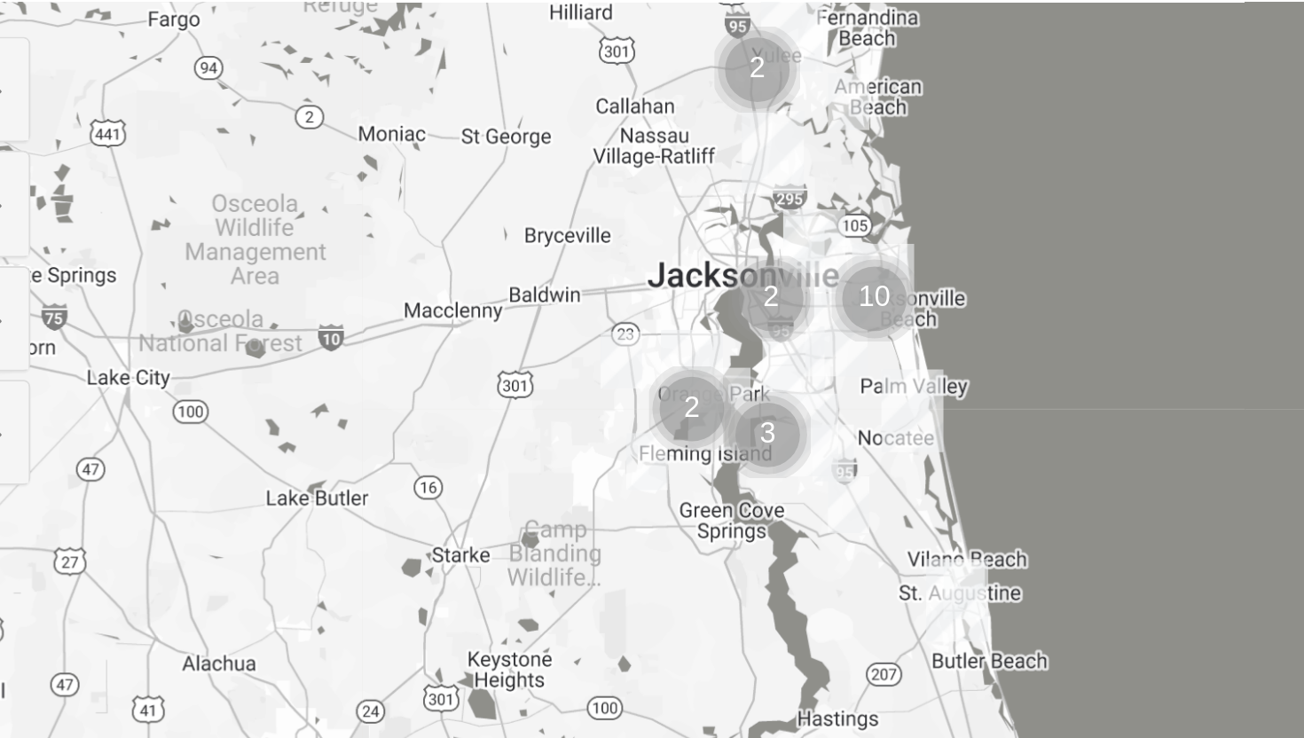
drag, startPoint x: 734, startPoint y: 389, endPoint x: 656, endPoint y: 431, distance: 89.3
click at [656, 431] on div at bounding box center [652, 556] width 1213 height 710
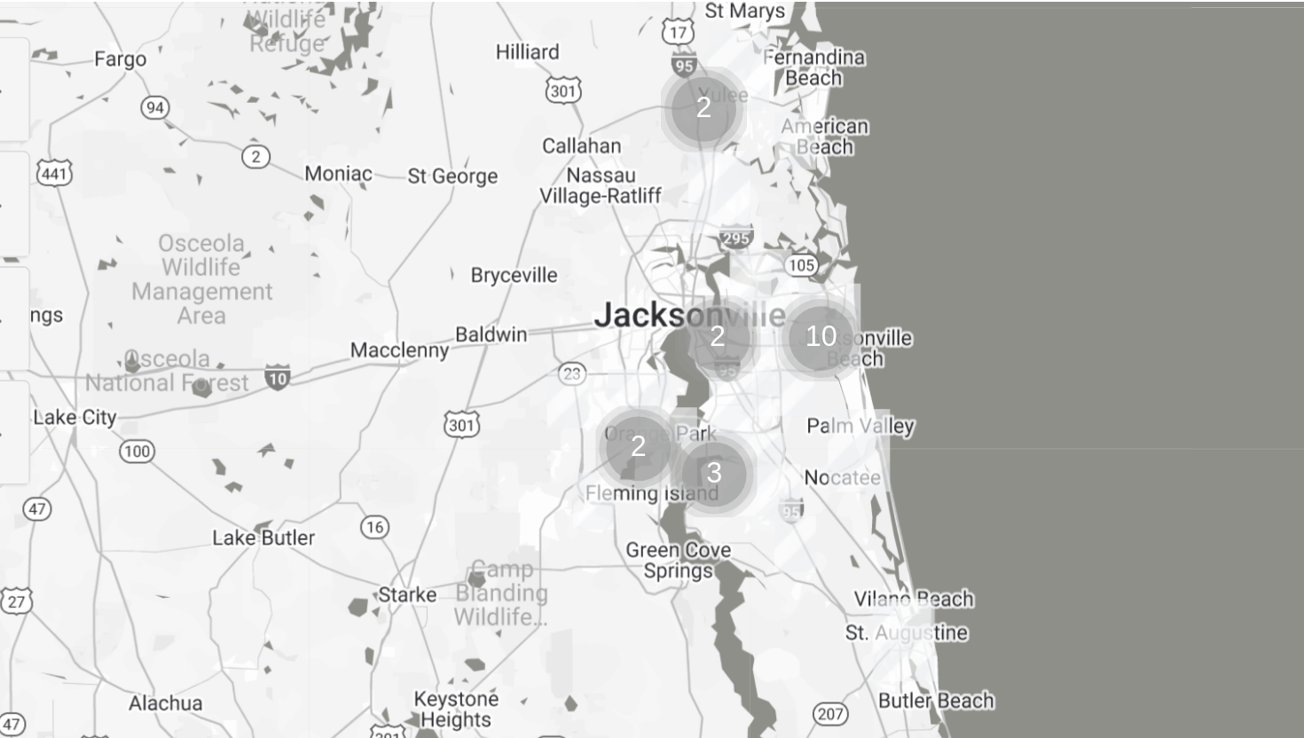
drag, startPoint x: 694, startPoint y: 369, endPoint x: 664, endPoint y: 375, distance: 29.9
click at [664, 375] on div at bounding box center [652, 556] width 1213 height 710
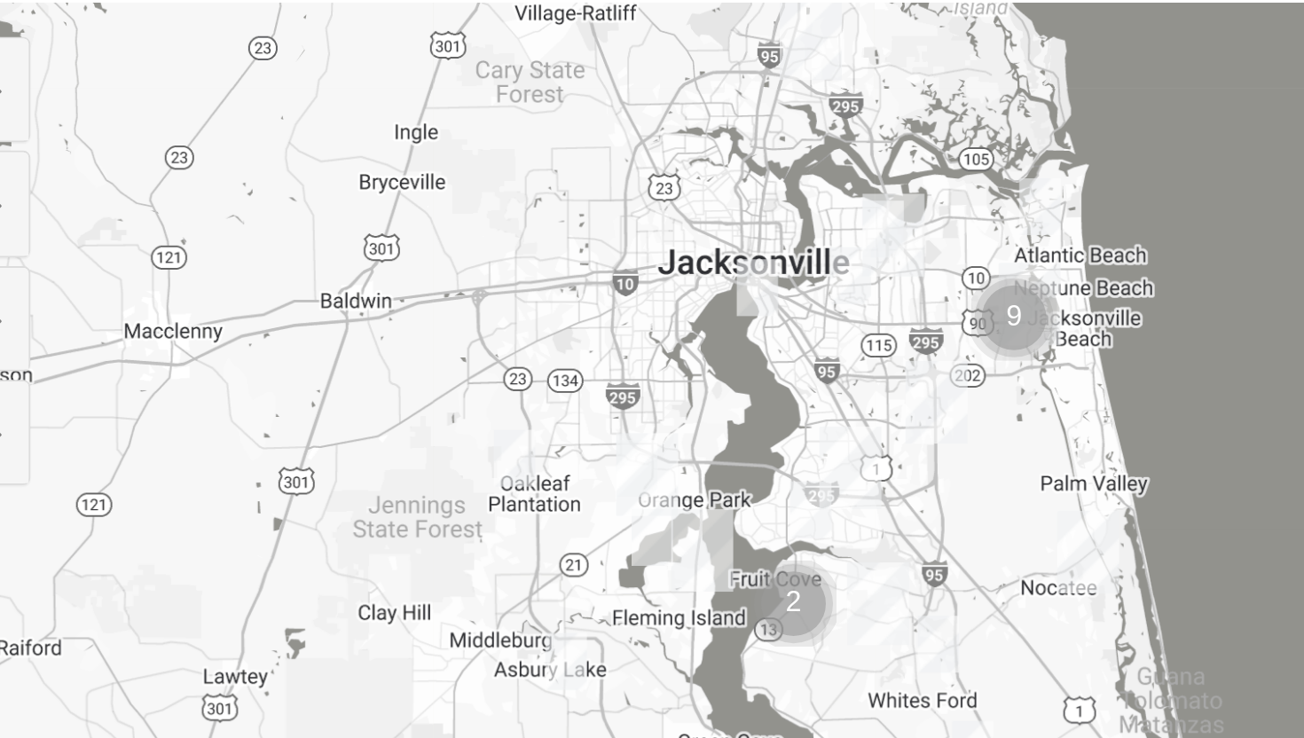
click at [682, 475] on img "1825 Mixed Suggs 32068" at bounding box center [686, 476] width 21 height 29
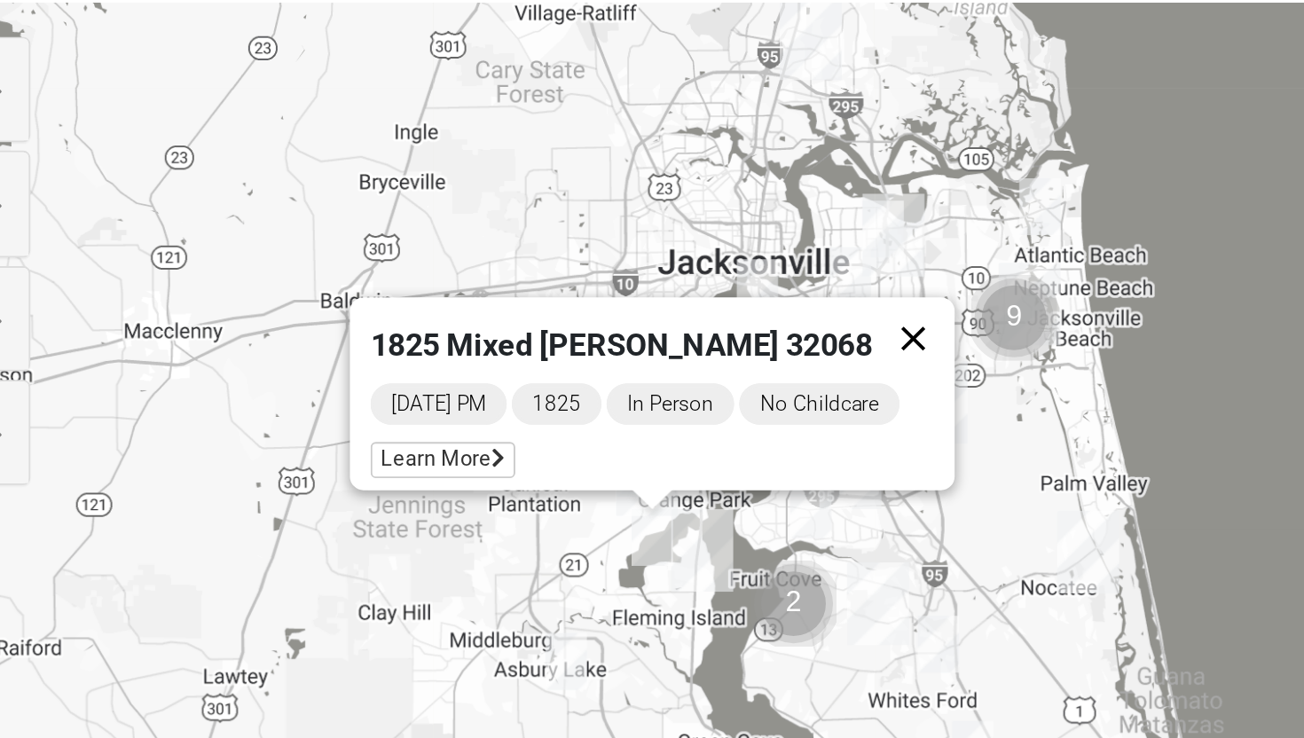
click at [810, 367] on button "Close" at bounding box center [821, 374] width 43 height 43
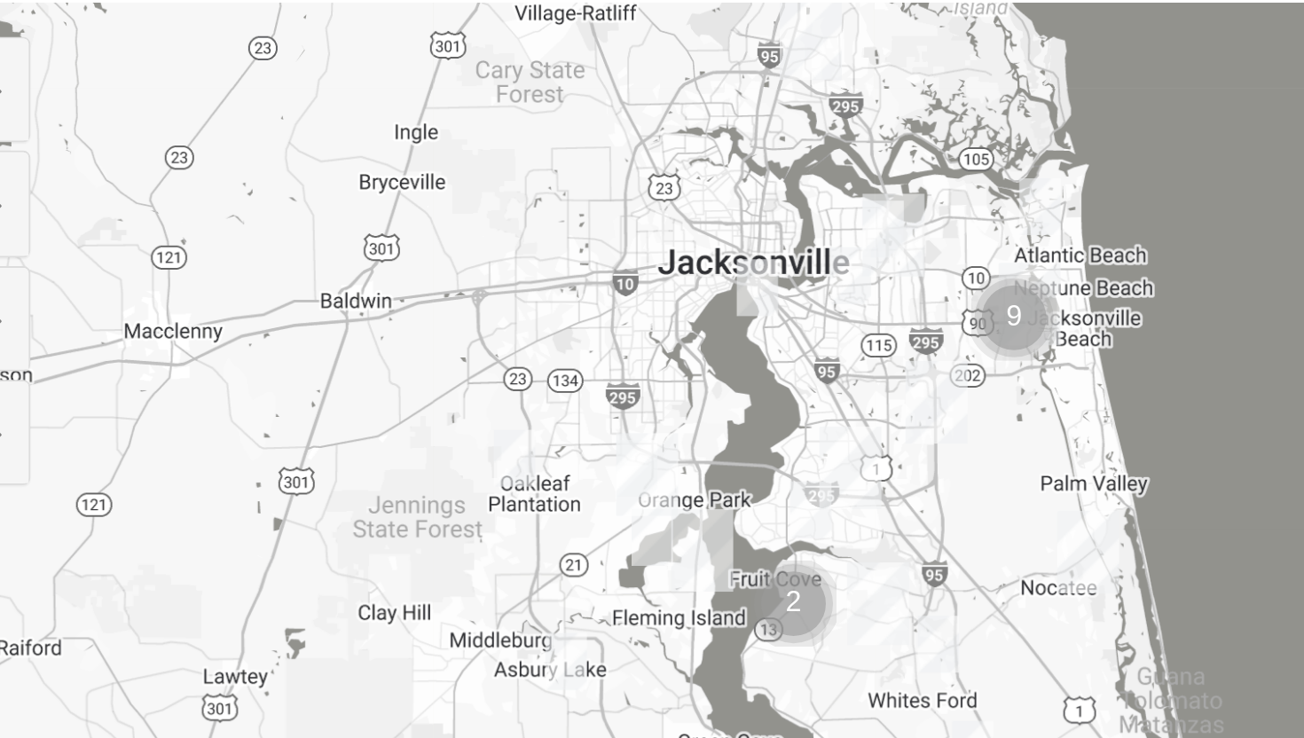
click at [773, 453] on img "Mandarin" at bounding box center [789, 441] width 32 height 43
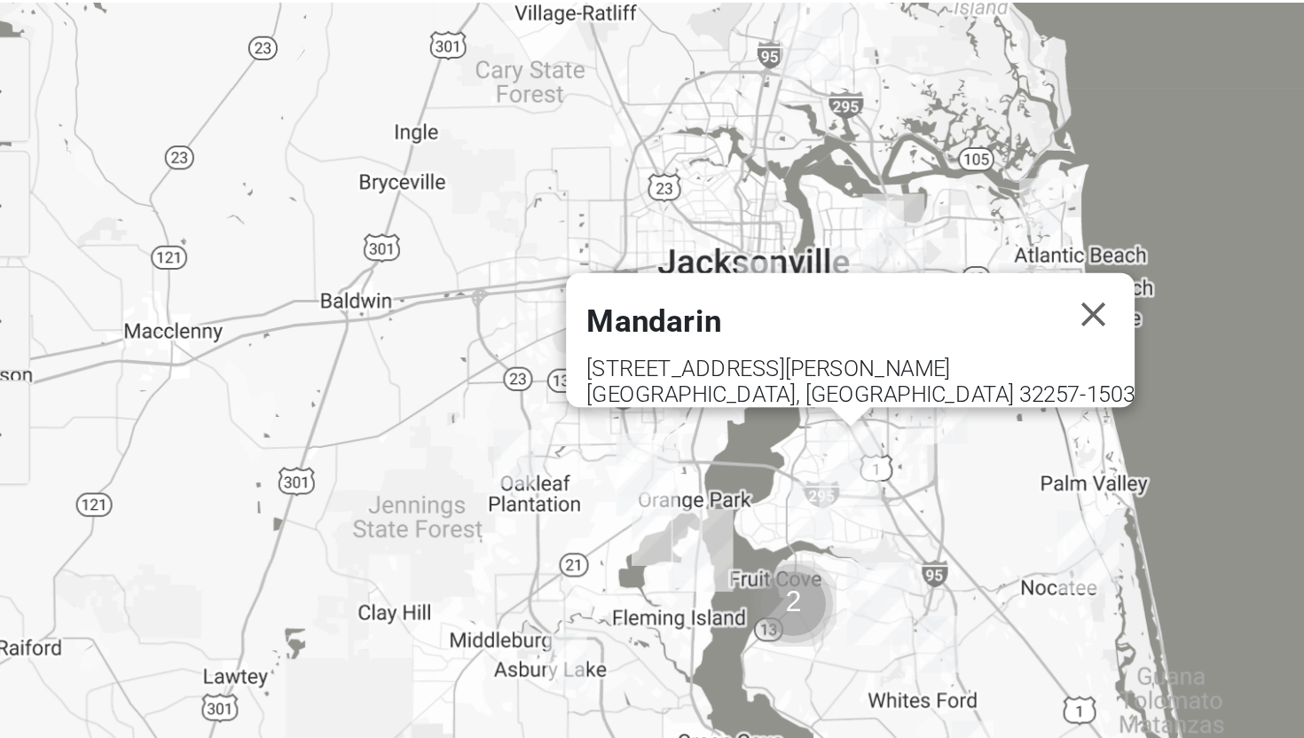
click at [766, 464] on img "1825 Mixed Lloyd 32223" at bounding box center [768, 462] width 21 height 29
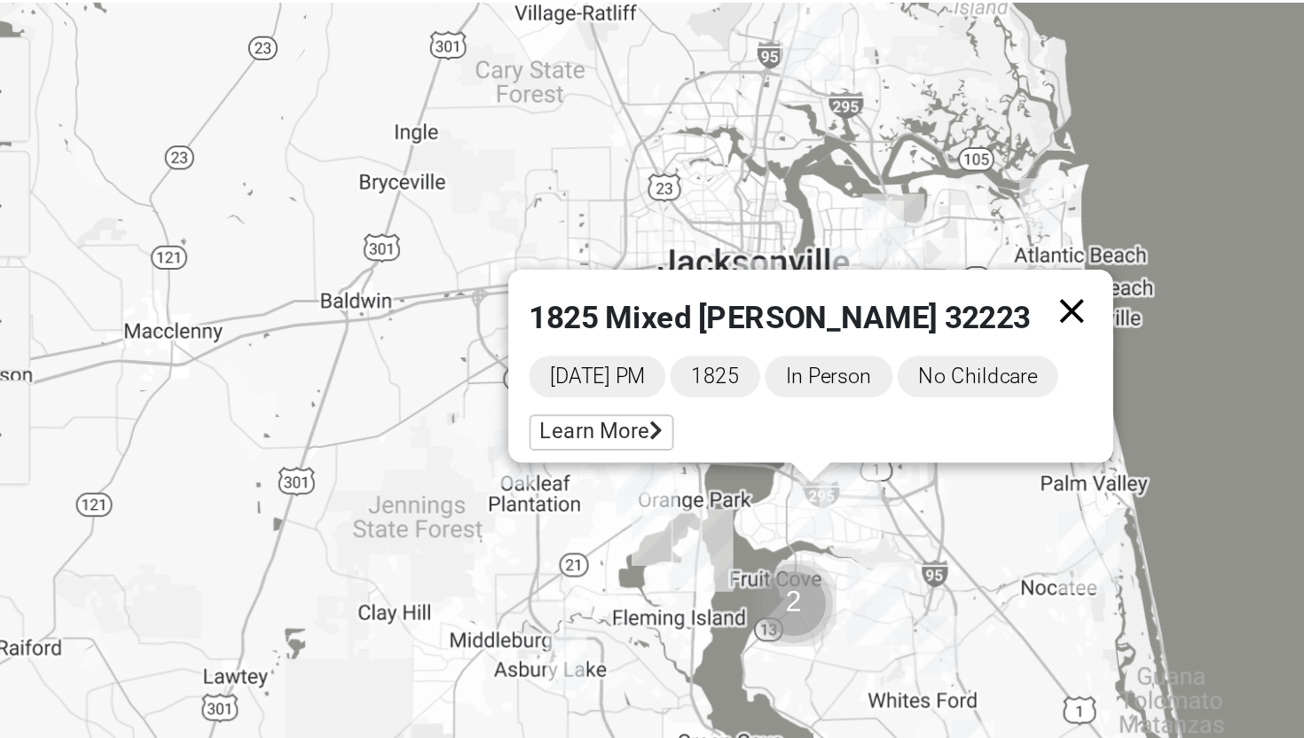
click at [898, 347] on button "Close" at bounding box center [903, 360] width 43 height 43
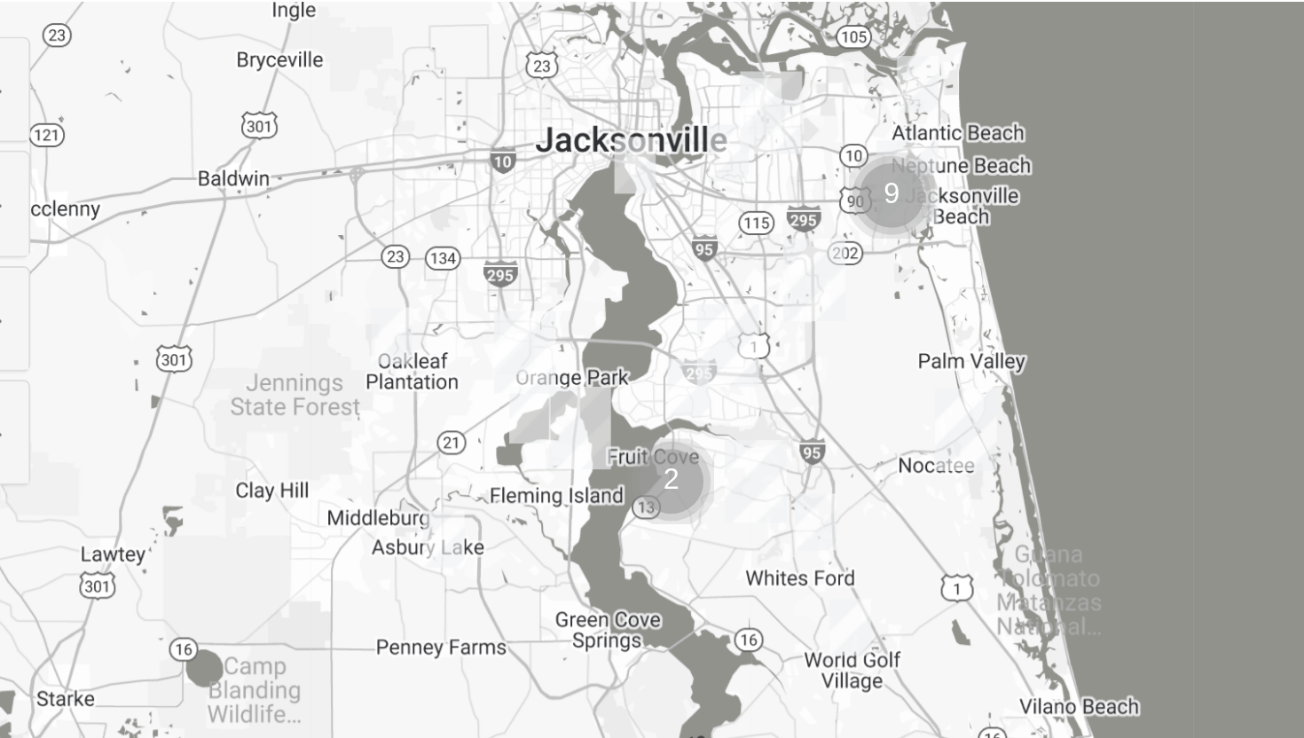
drag, startPoint x: 825, startPoint y: 436, endPoint x: 764, endPoint y: 374, distance: 87.2
click at [764, 374] on div at bounding box center [652, 556] width 1213 height 710
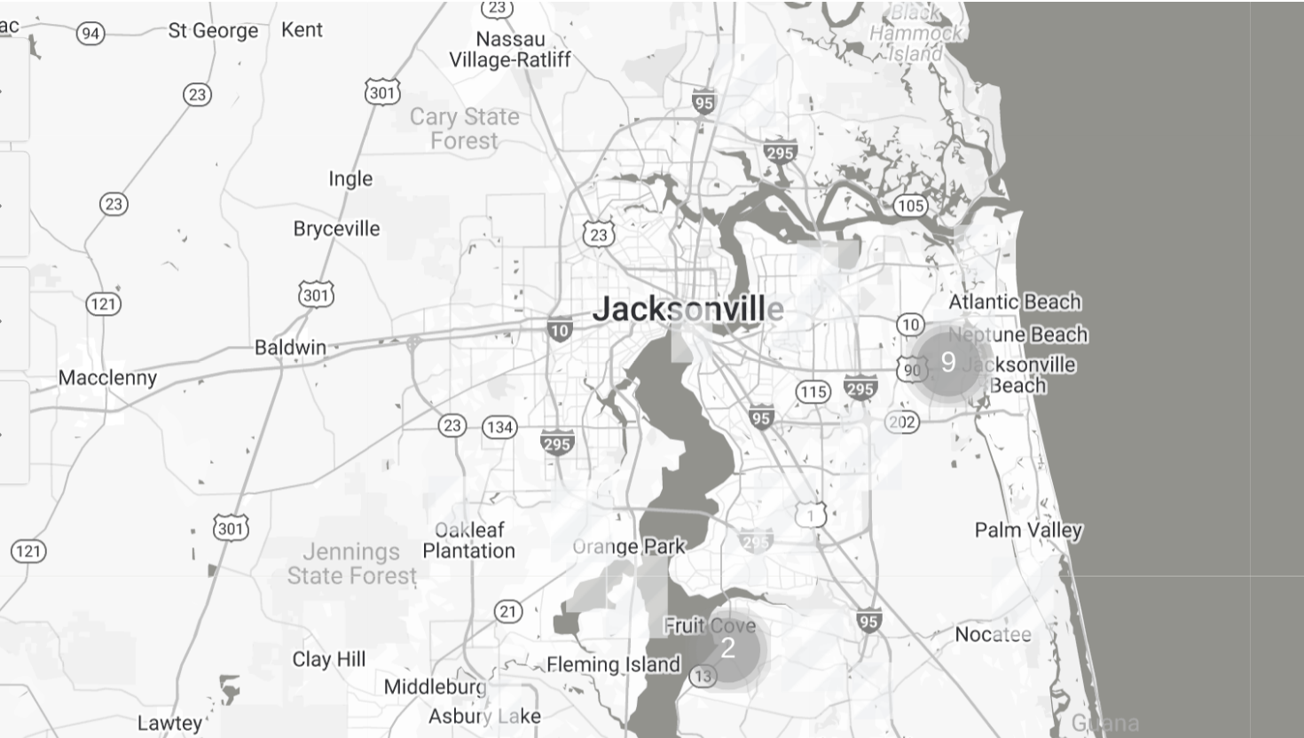
drag, startPoint x: 784, startPoint y: 389, endPoint x: 811, endPoint y: 477, distance: 92.6
click at [811, 478] on div at bounding box center [652, 556] width 1213 height 710
click at [852, 337] on img "1825 Mixed Curry 32233" at bounding box center [853, 330] width 21 height 29
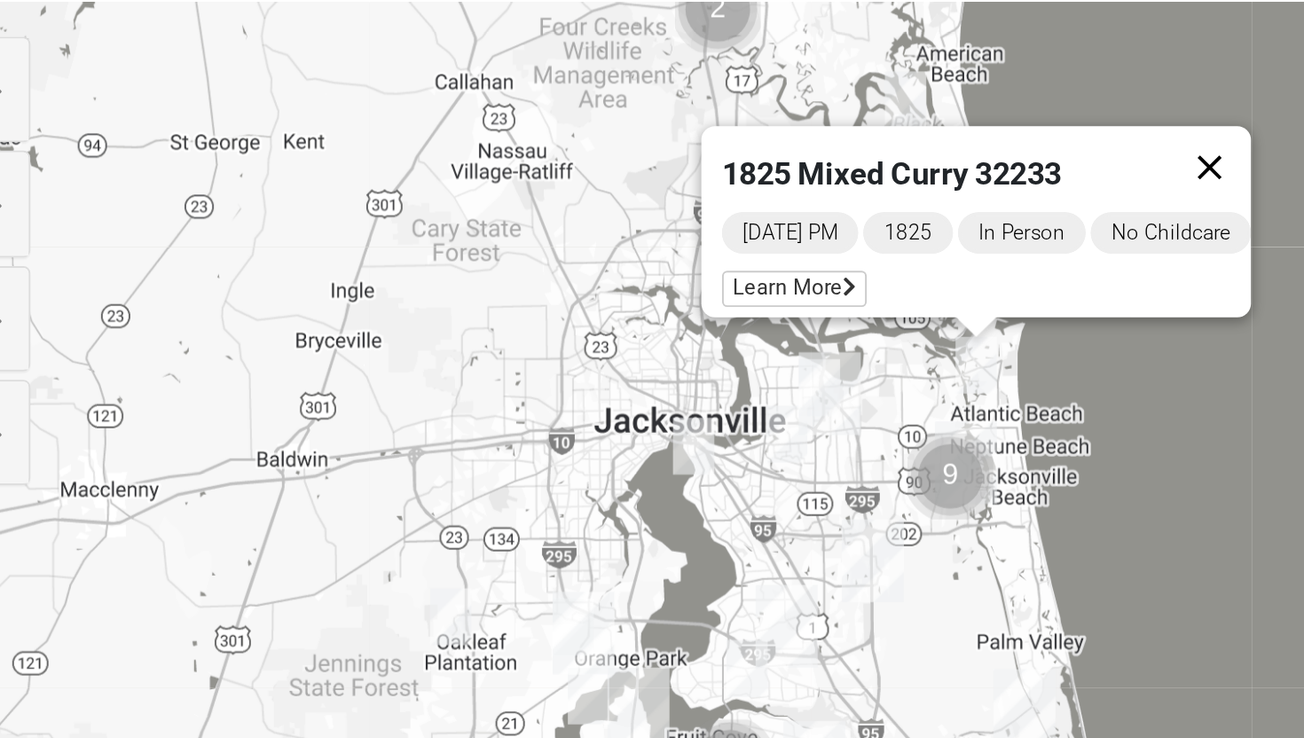
click at [980, 273] on button "Close" at bounding box center [974, 286] width 43 height 43
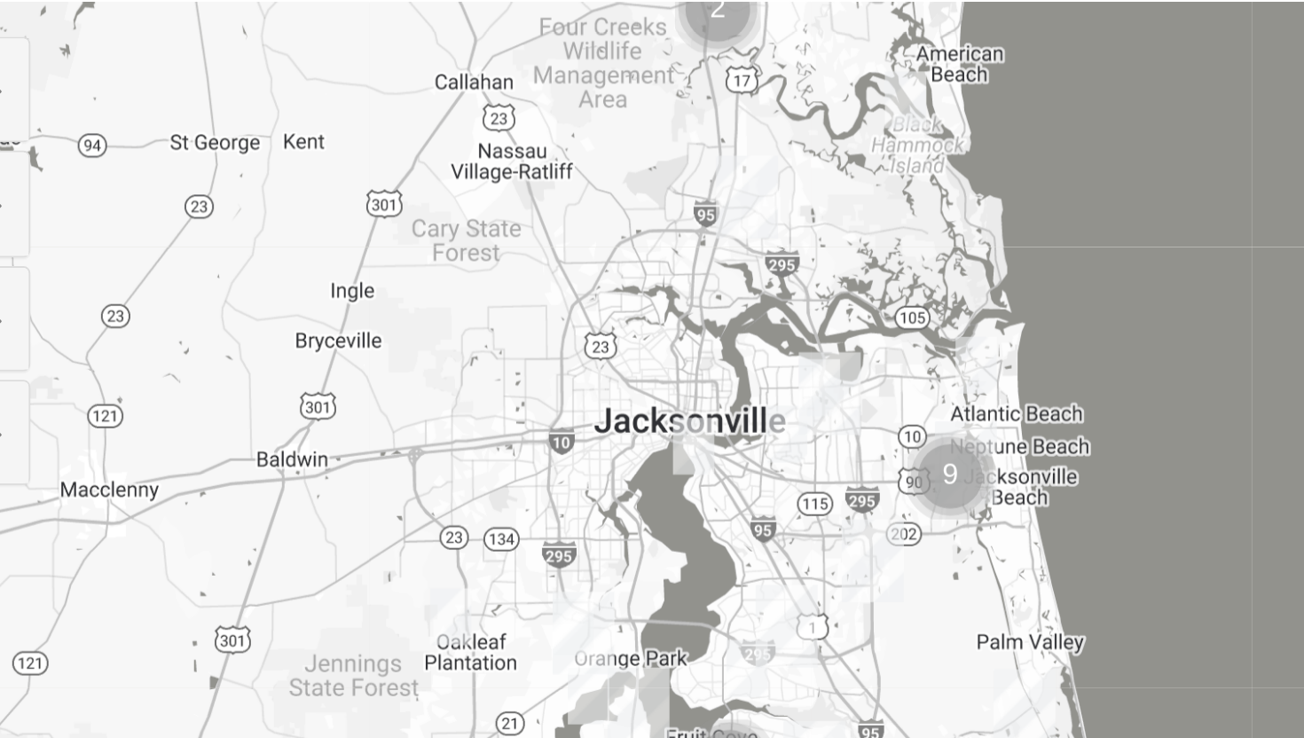
click at [751, 426] on img "1825 Mixed Shamet 32216" at bounding box center [755, 423] width 21 height 29
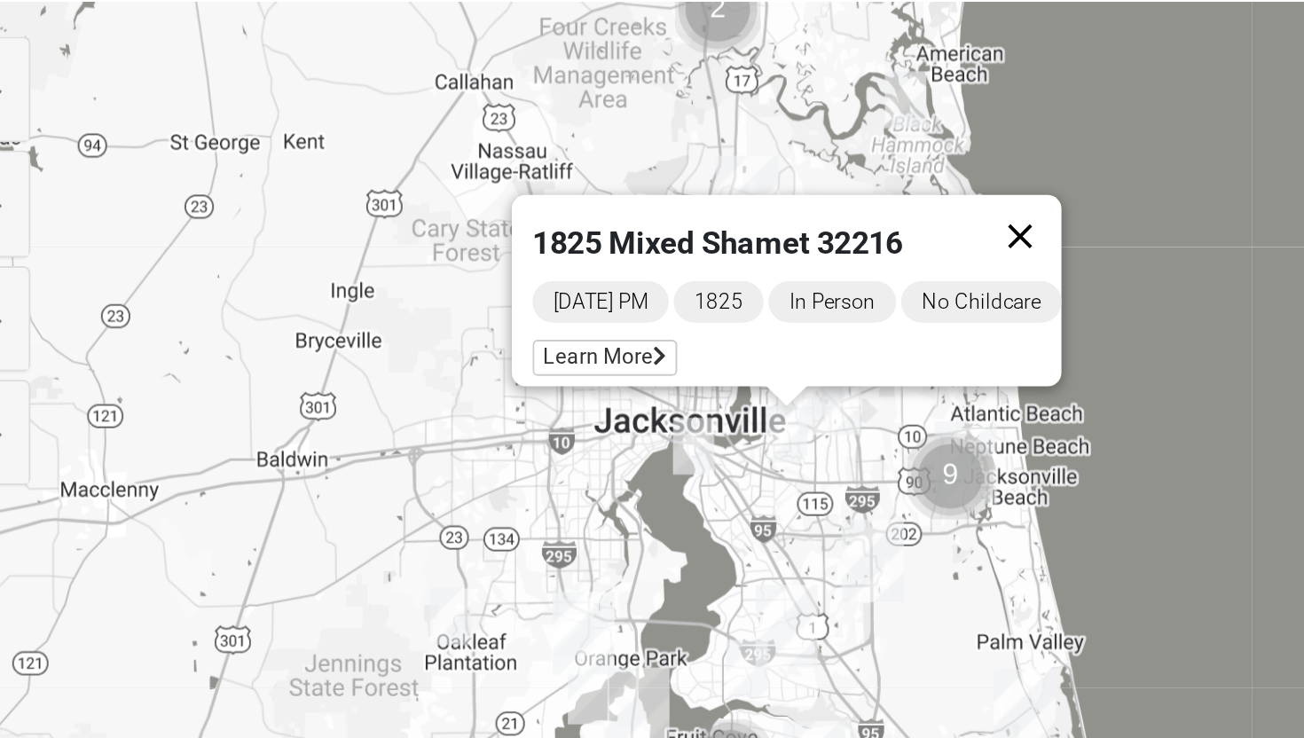
click at [894, 317] on button "Close" at bounding box center [876, 322] width 43 height 43
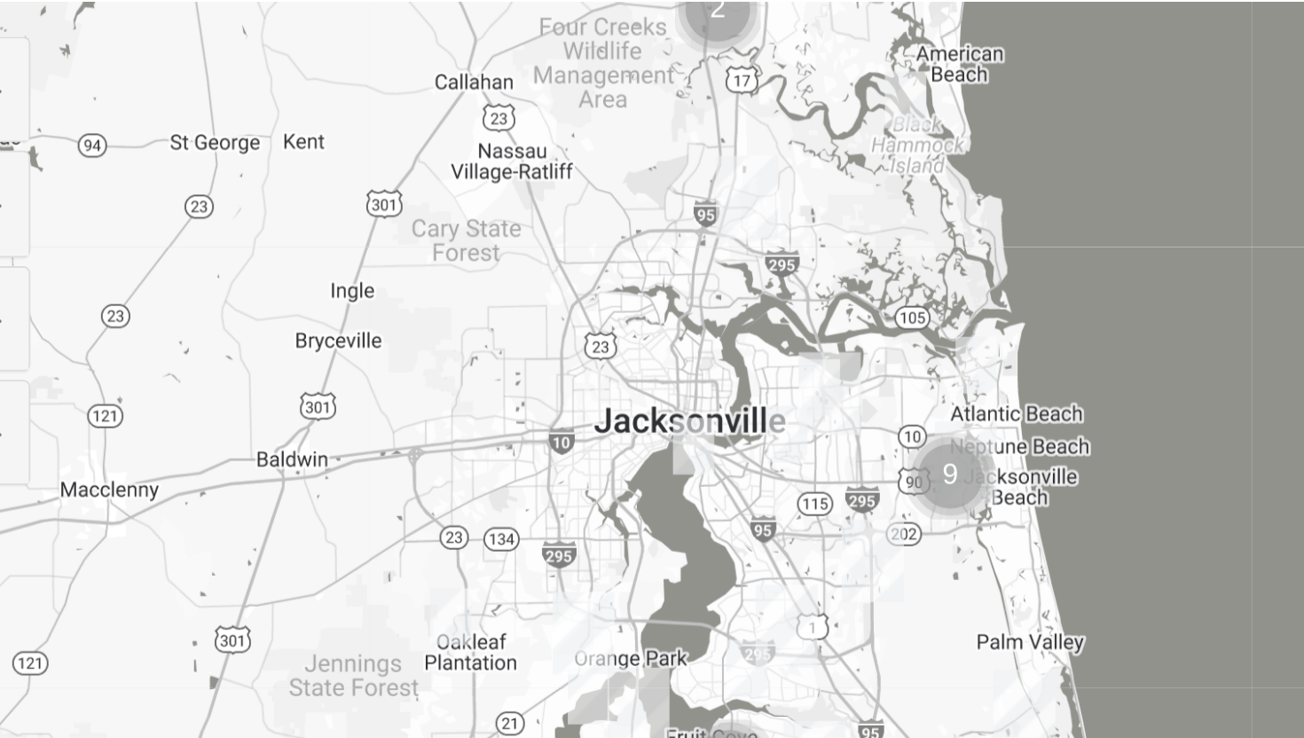
click at [701, 437] on img "1825 Mixed Chamberlian/Hicks 32207" at bounding box center [707, 429] width 21 height 29
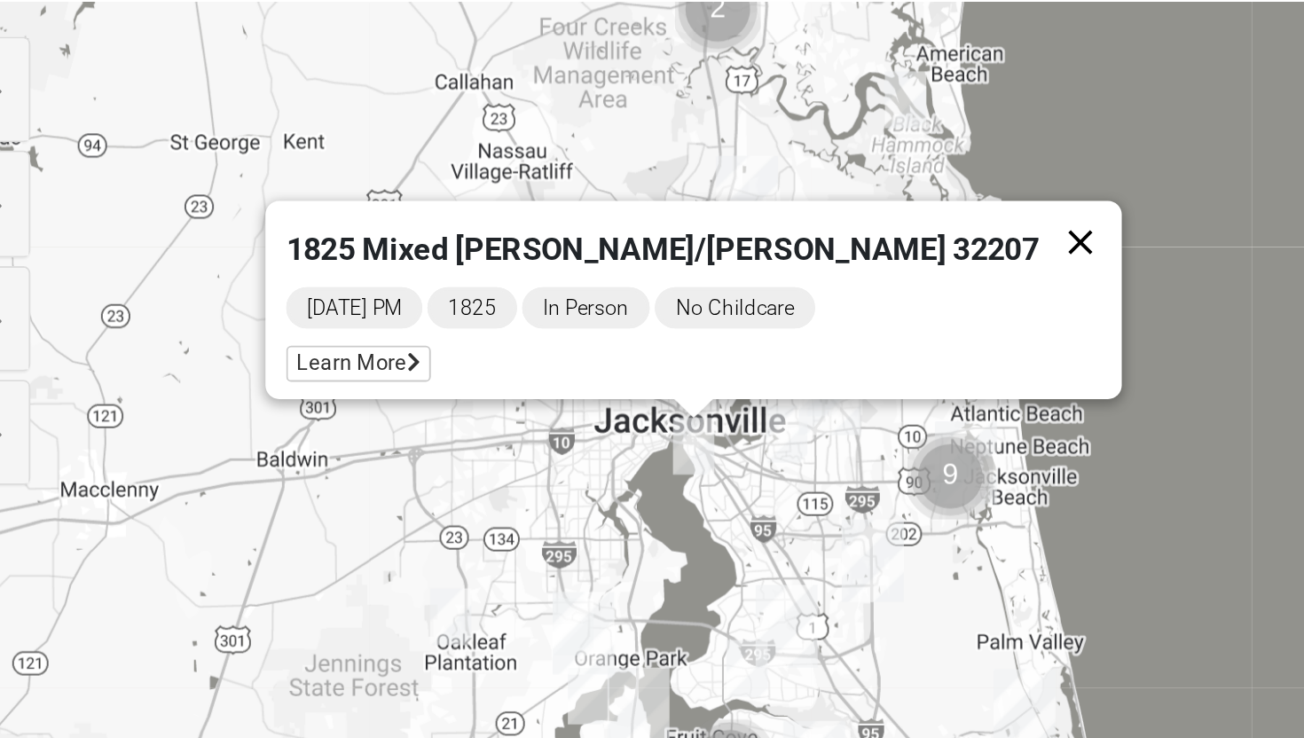
click at [886, 319] on button "Close" at bounding box center [907, 324] width 43 height 43
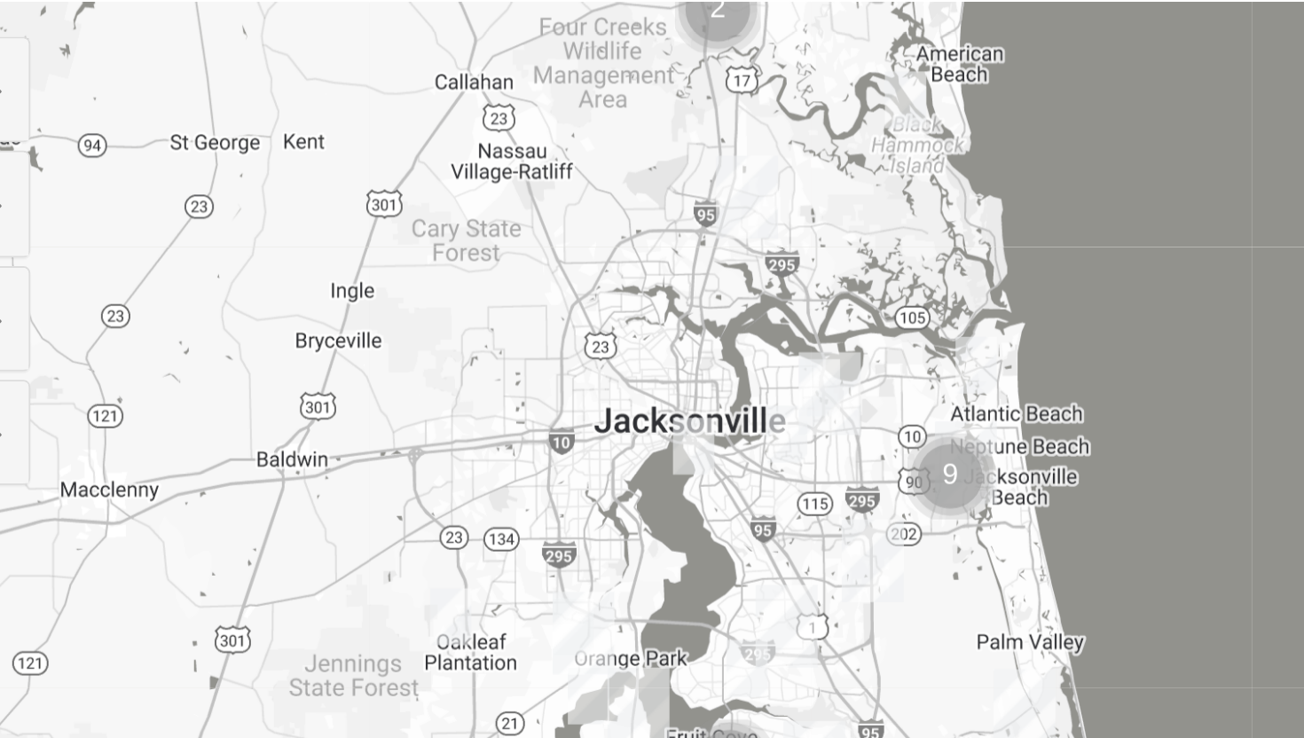
click at [654, 558] on img "1825 Mixed Suggs 32068" at bounding box center [653, 558] width 21 height 29
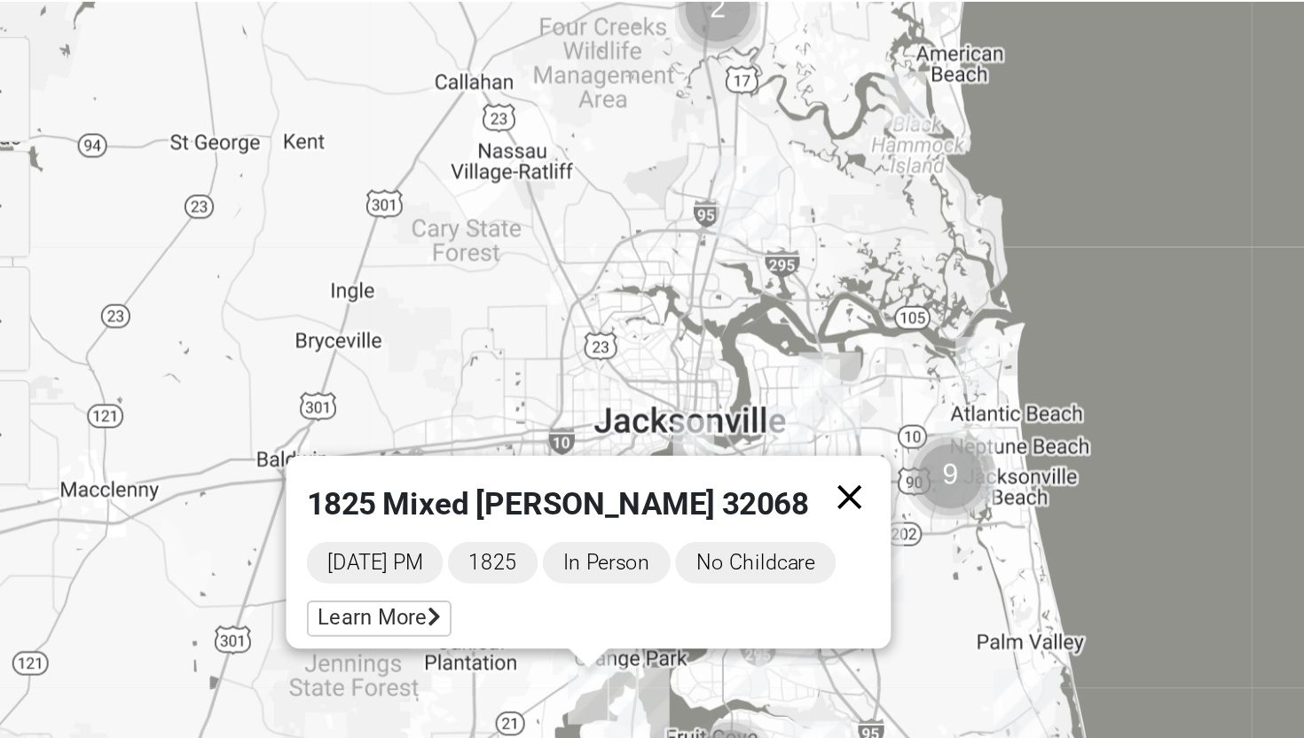
click at [781, 444] on button "Close" at bounding box center [788, 456] width 43 height 43
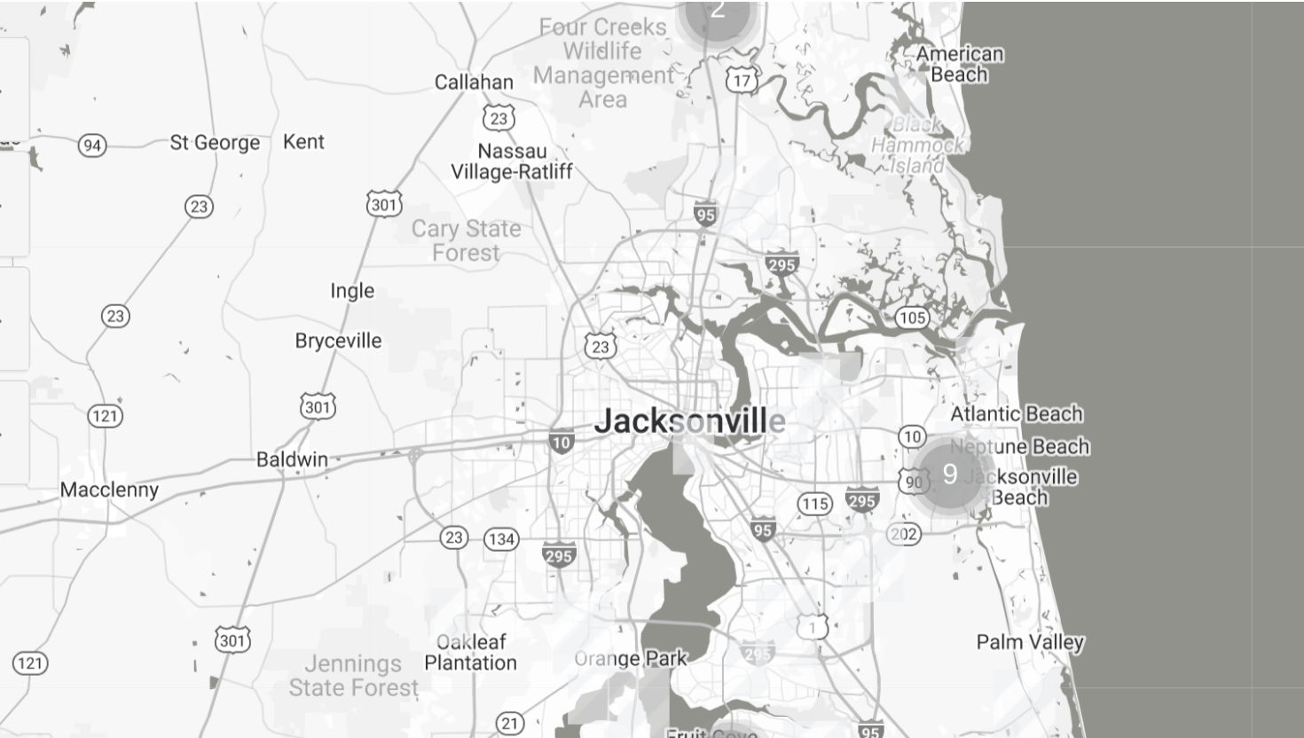
click at [649, 522] on img "Orange Park" at bounding box center [651, 526] width 32 height 43
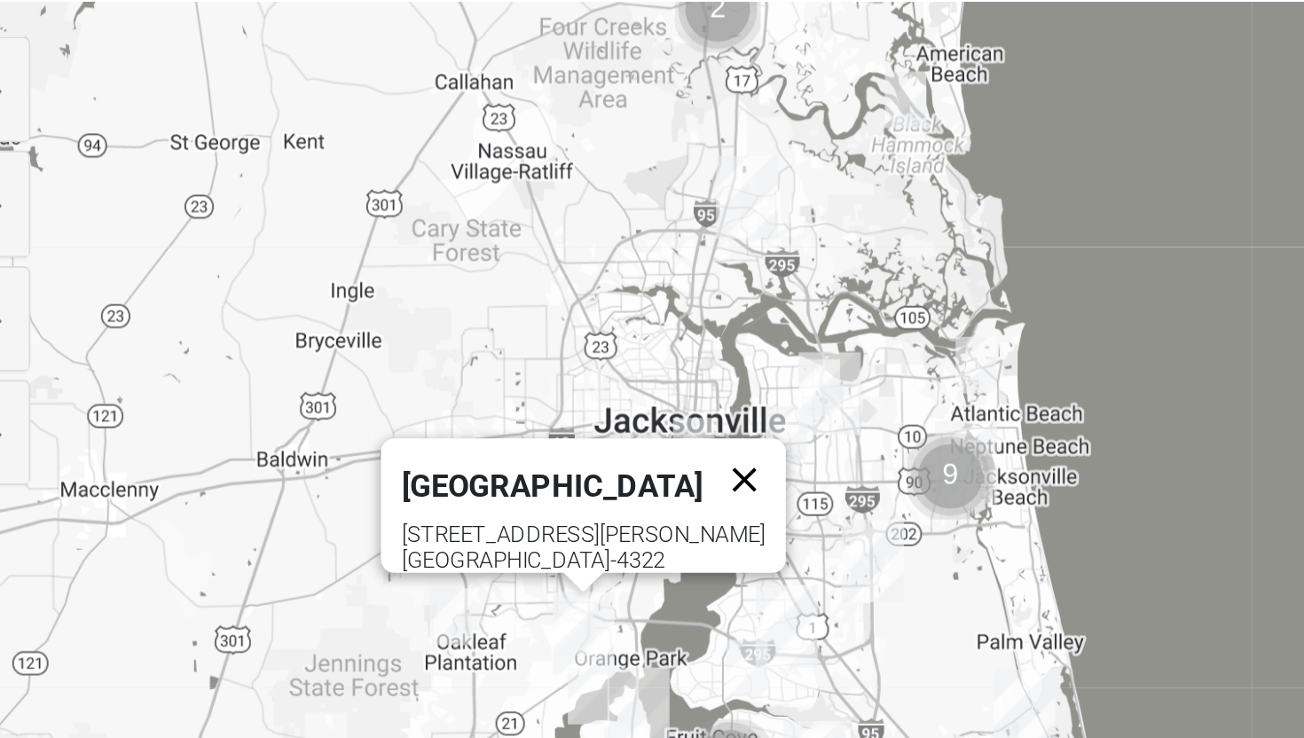
click at [717, 433] on button "Close" at bounding box center [734, 447] width 43 height 43
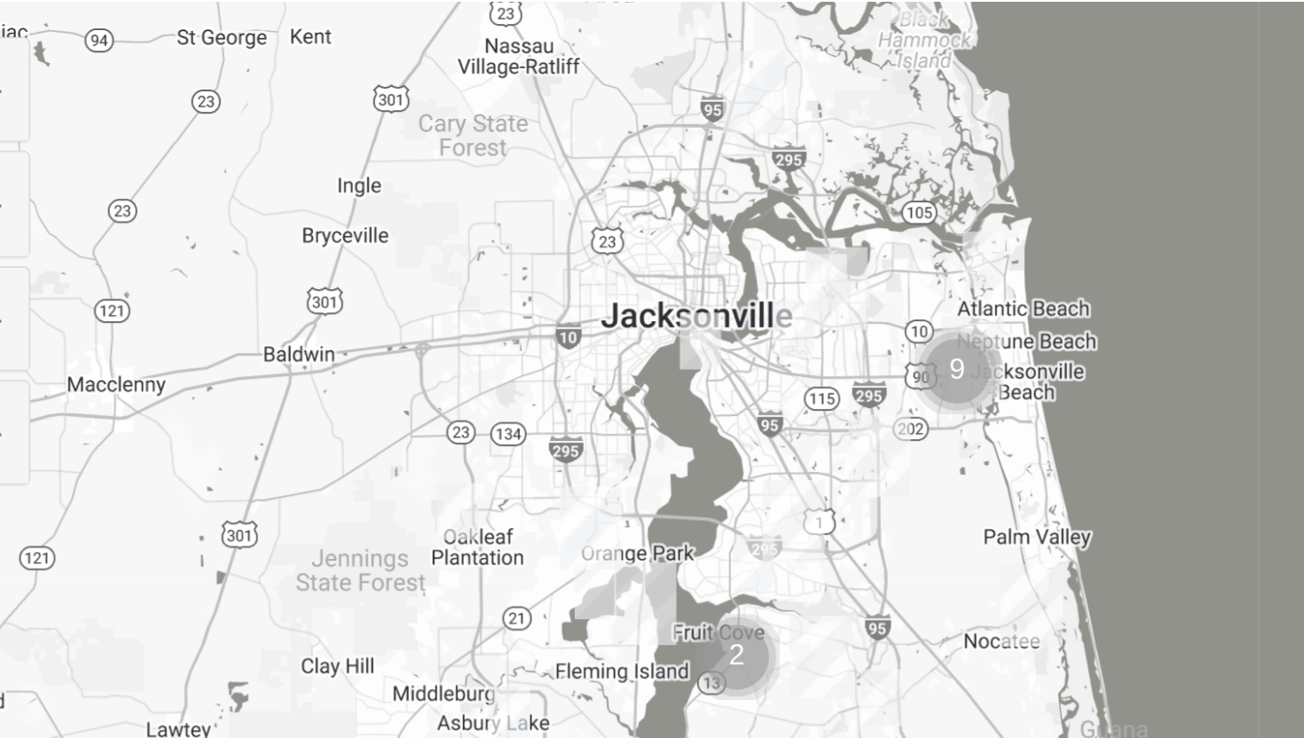
drag, startPoint x: 679, startPoint y: 502, endPoint x: 683, endPoint y: 446, distance: 56.1
click at [682, 446] on div at bounding box center [652, 556] width 1213 height 710
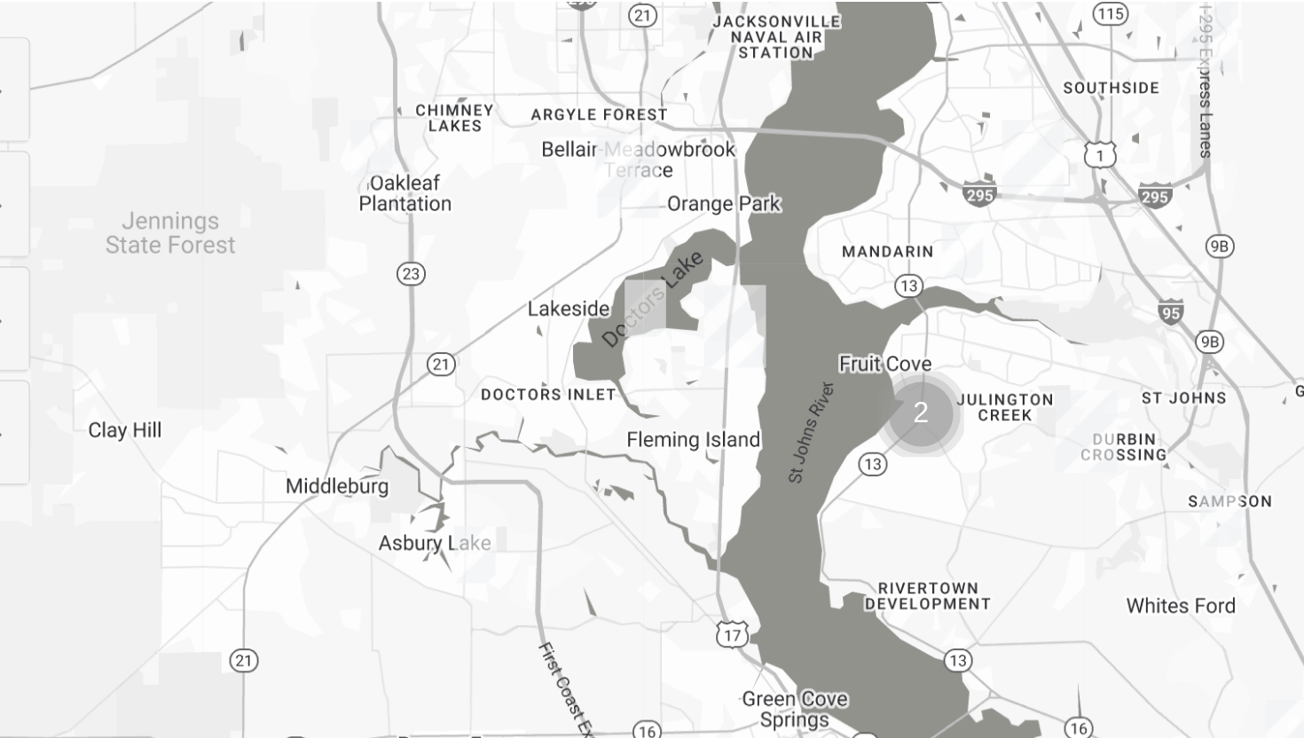
drag, startPoint x: 634, startPoint y: 479, endPoint x: 635, endPoint y: 288, distance: 190.7
click at [635, 288] on div at bounding box center [652, 556] width 1213 height 710
click at [604, 494] on img "1825 Mixed Fennell 32043" at bounding box center [595, 485] width 21 height 29
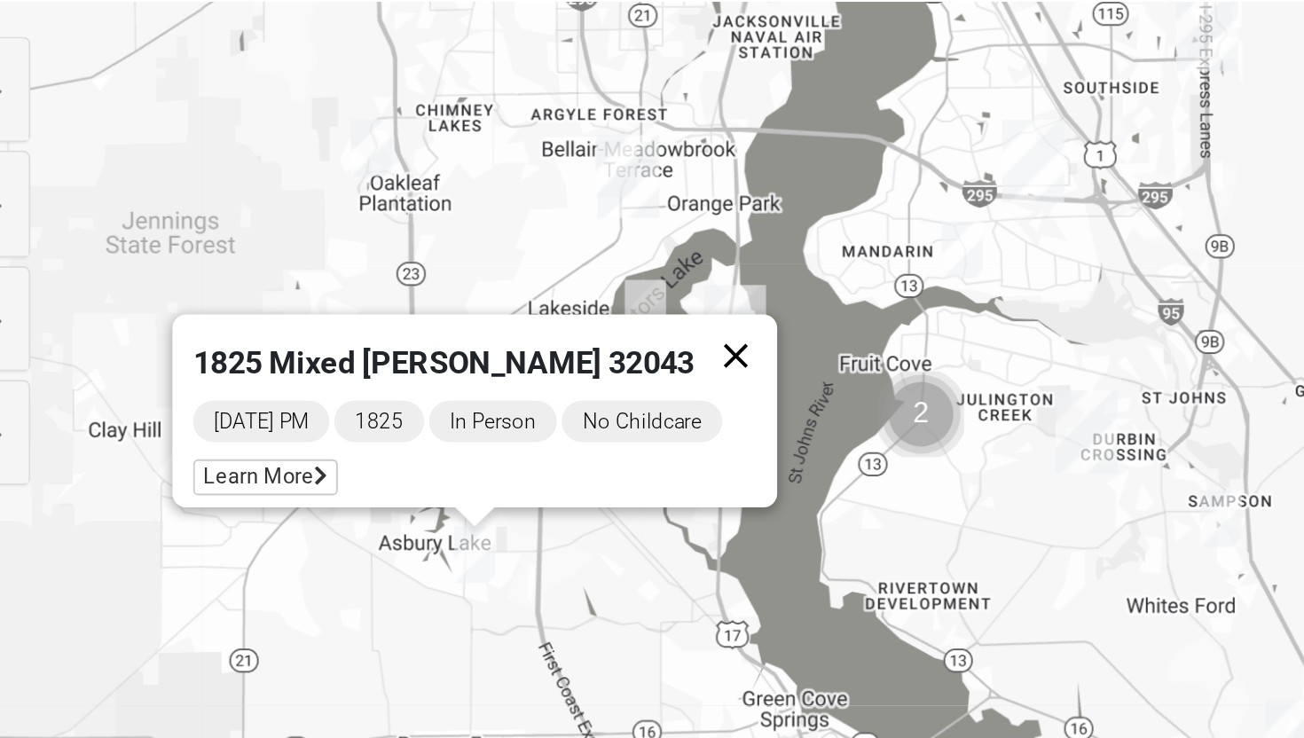
click at [723, 373] on button "Close" at bounding box center [730, 383] width 43 height 43
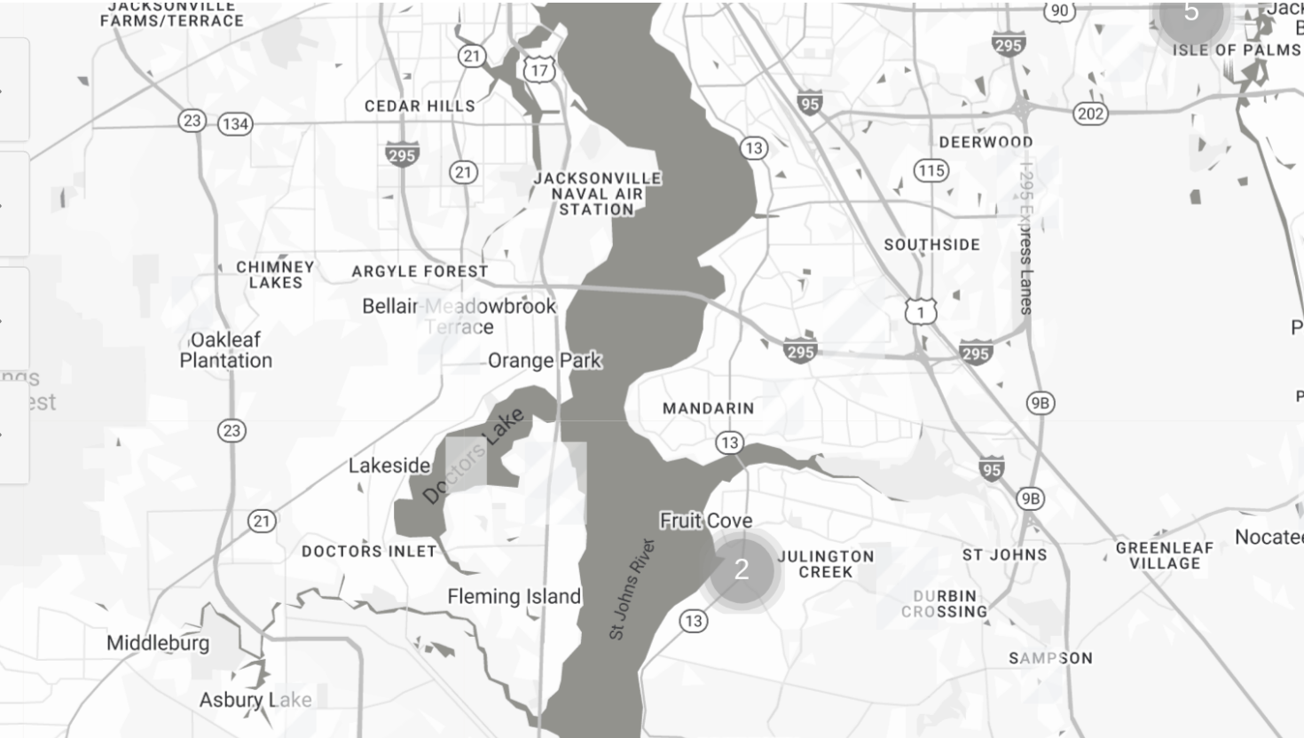
drag, startPoint x: 761, startPoint y: 325, endPoint x: 626, endPoint y: 435, distance: 174.0
click at [626, 435] on div at bounding box center [652, 556] width 1213 height 710
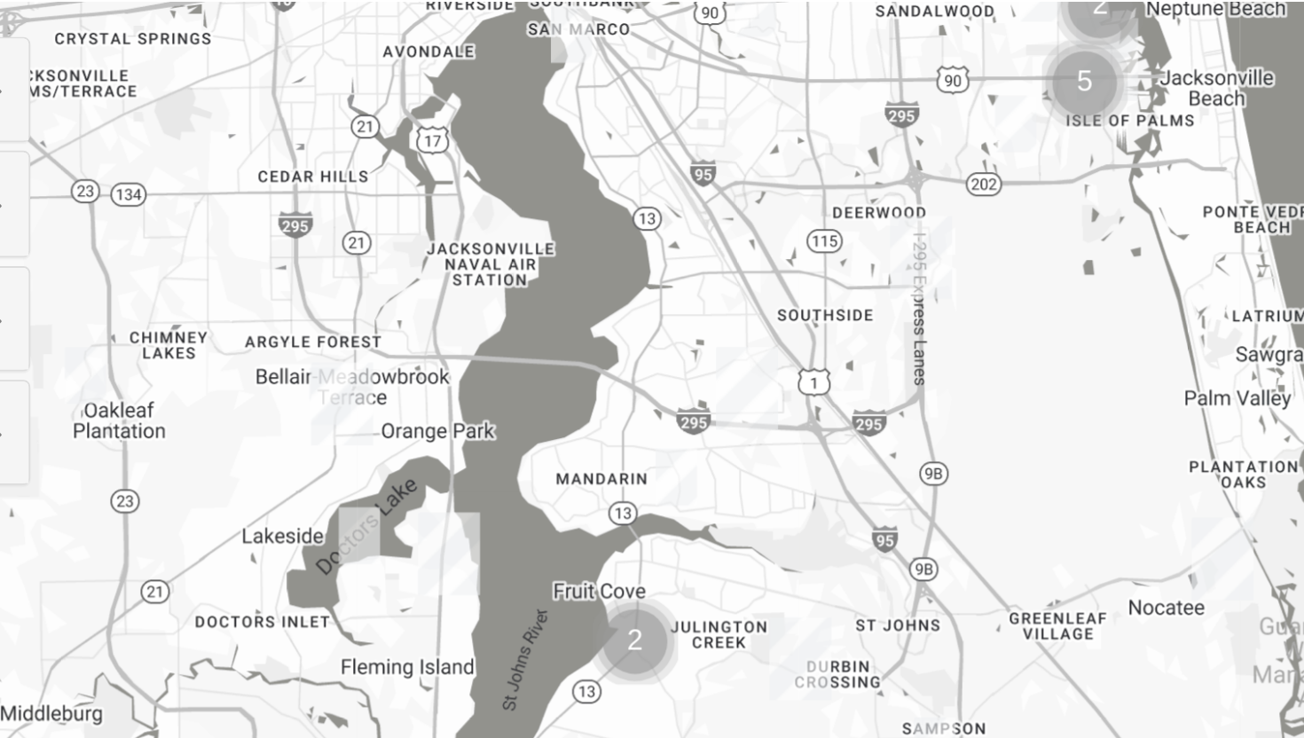
click at [695, 441] on img "1825 Mixed Lloyd 32223" at bounding box center [698, 445] width 21 height 29
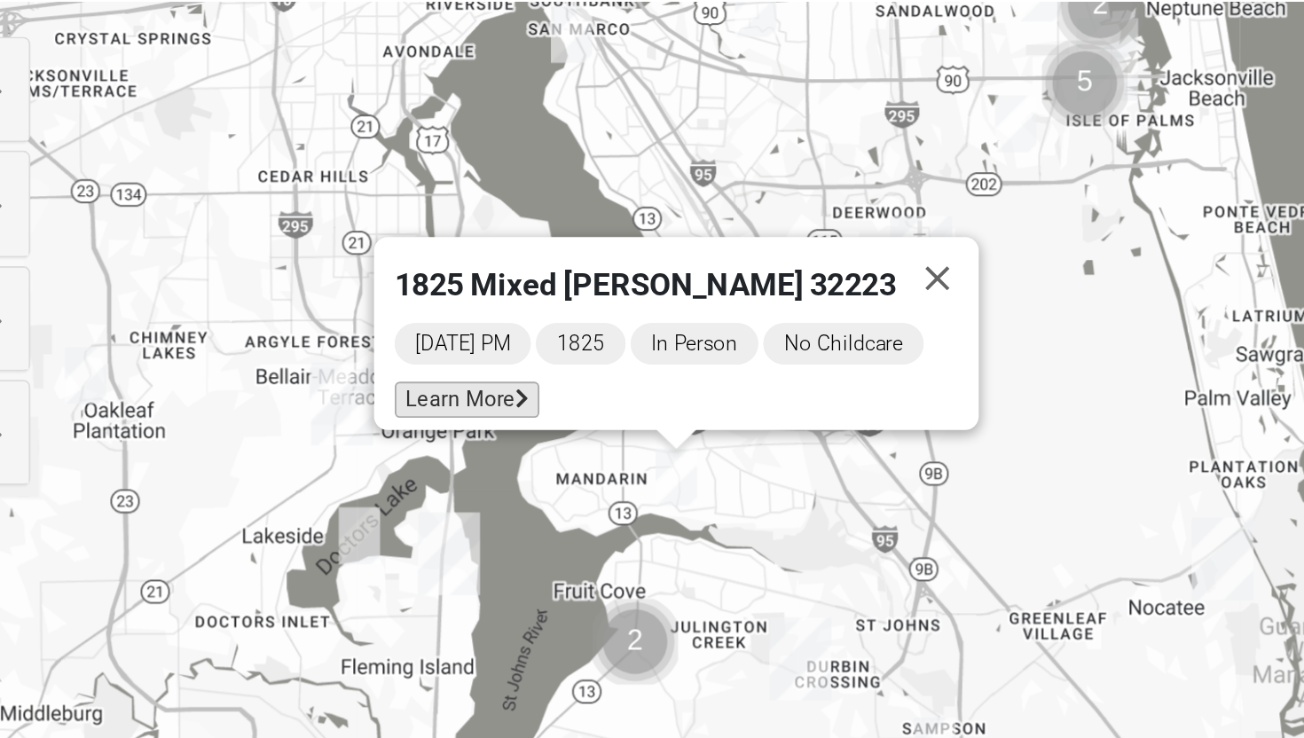
click at [607, 397] on span "Learn More" at bounding box center [591, 406] width 75 height 19
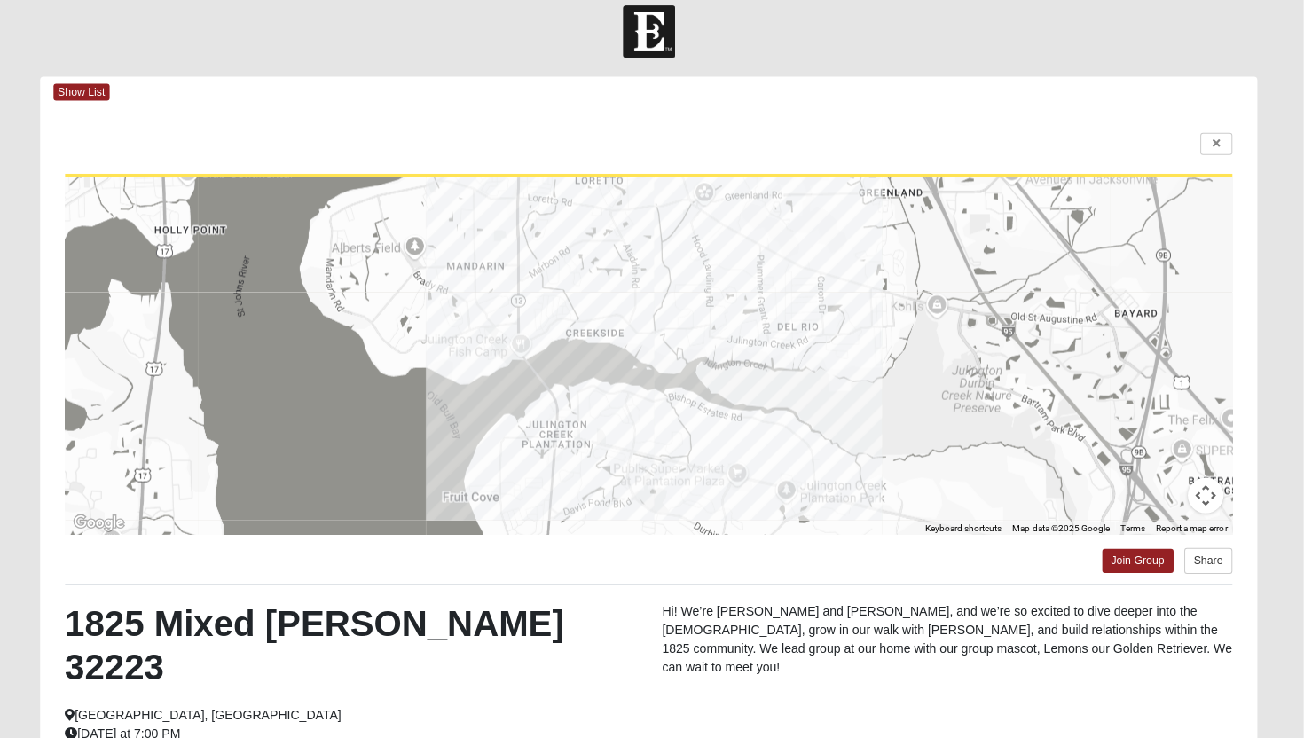
scroll to position [17, 0]
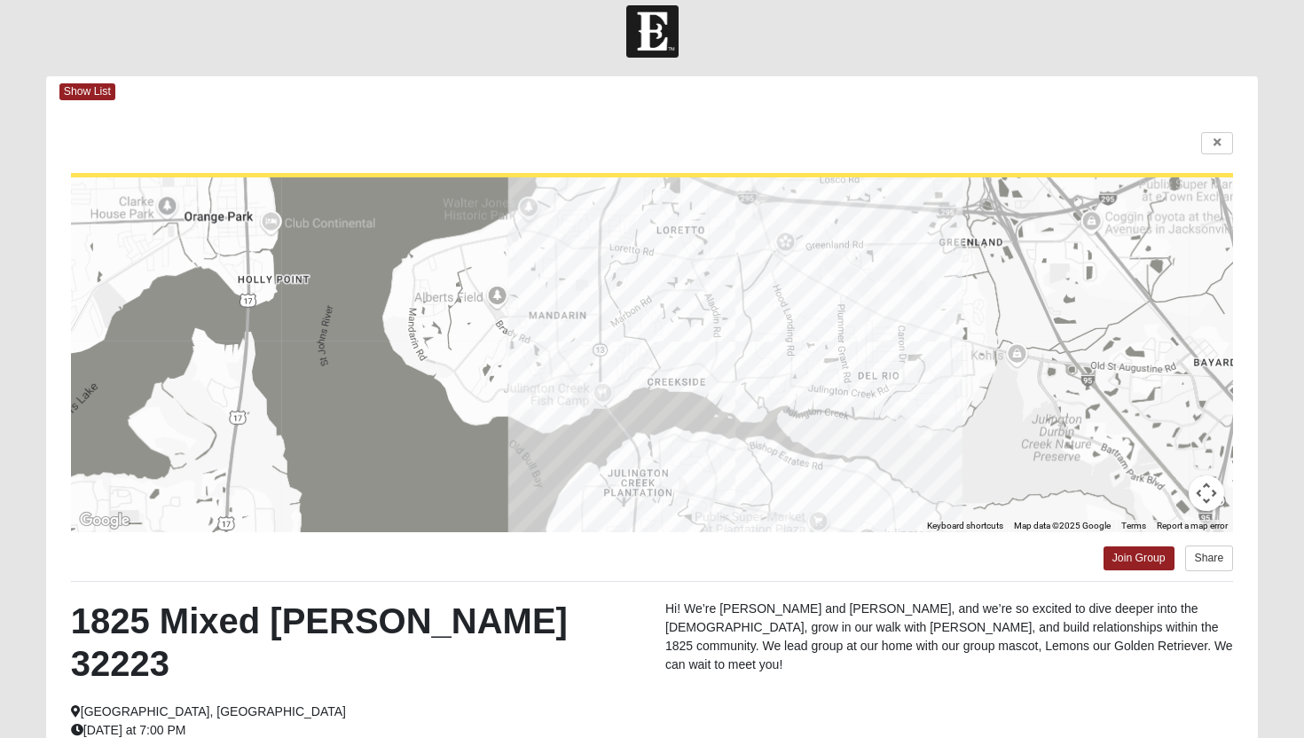
drag, startPoint x: 601, startPoint y: 348, endPoint x: 681, endPoint y: 399, distance: 95.0
click at [681, 399] on div at bounding box center [652, 354] width 1163 height 355
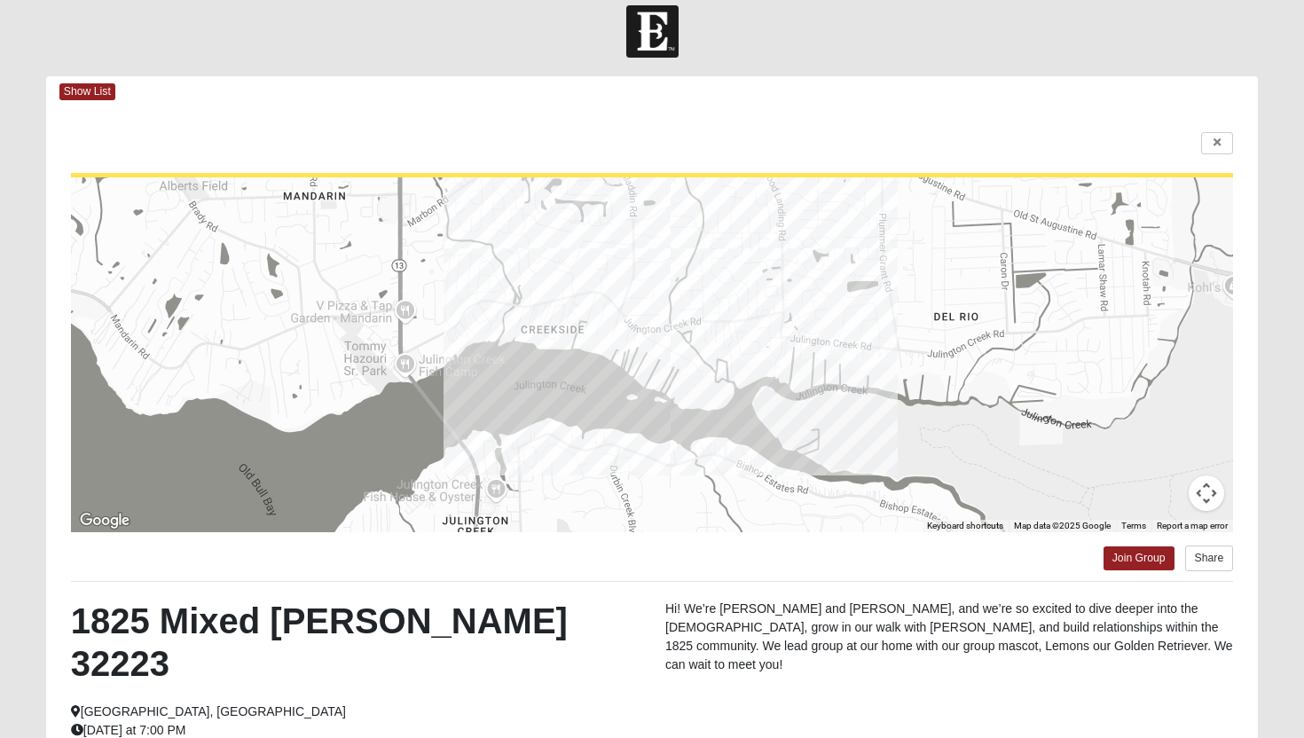
drag, startPoint x: 615, startPoint y: 443, endPoint x: 544, endPoint y: 373, distance: 99.1
click at [544, 373] on div at bounding box center [652, 354] width 1163 height 355
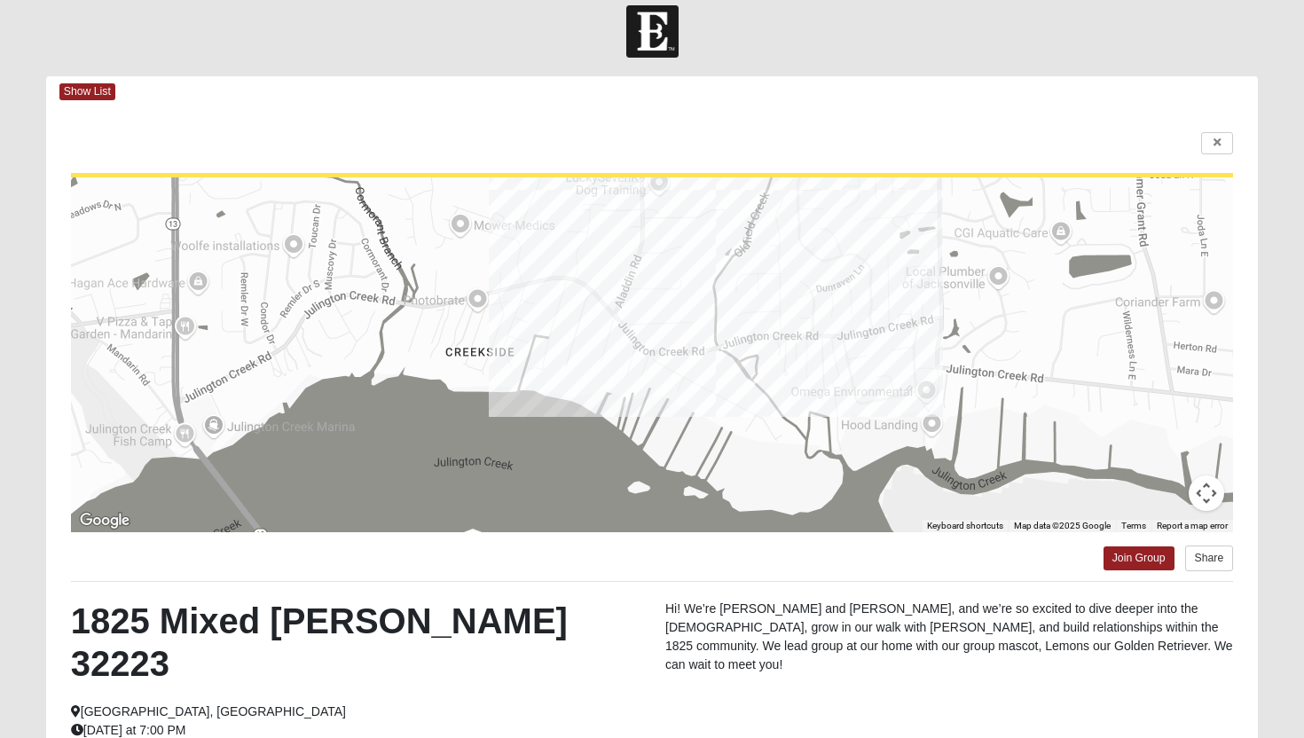
drag, startPoint x: 607, startPoint y: 391, endPoint x: 598, endPoint y: 471, distance: 80.3
click at [598, 472] on div at bounding box center [652, 354] width 1163 height 355
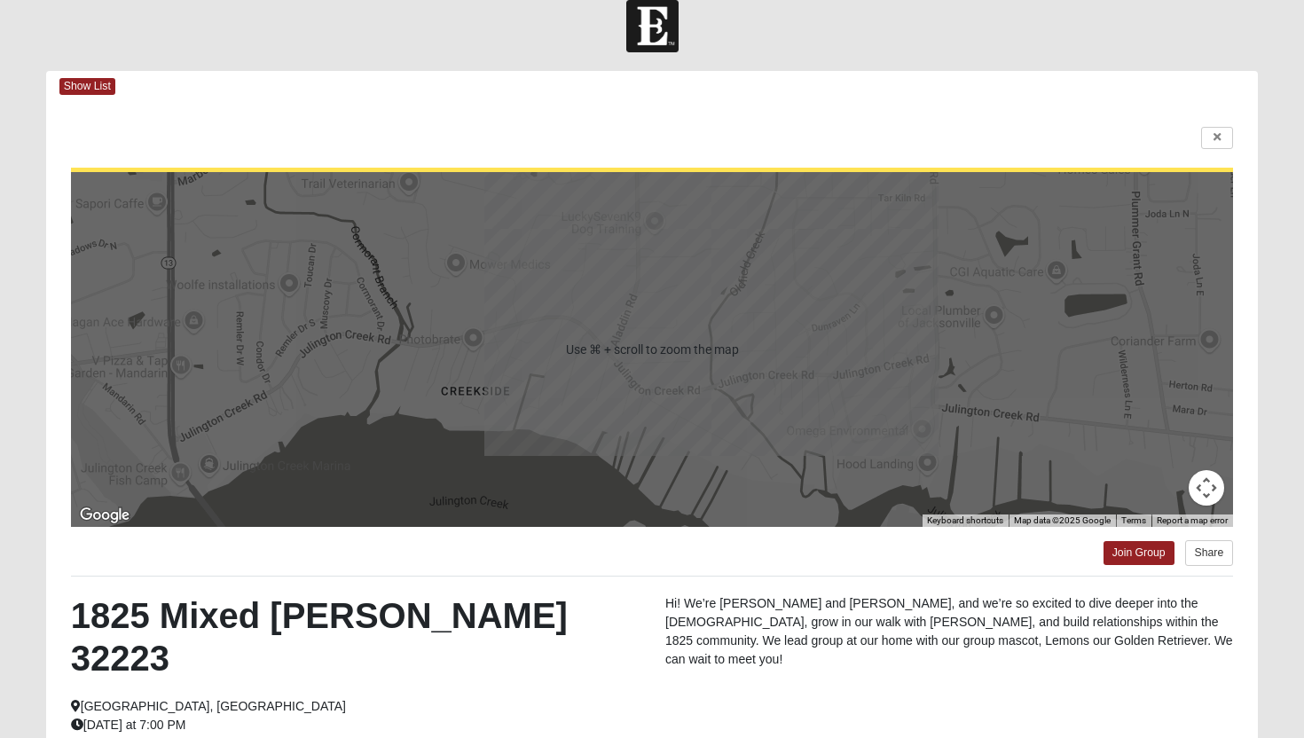
scroll to position [16, 0]
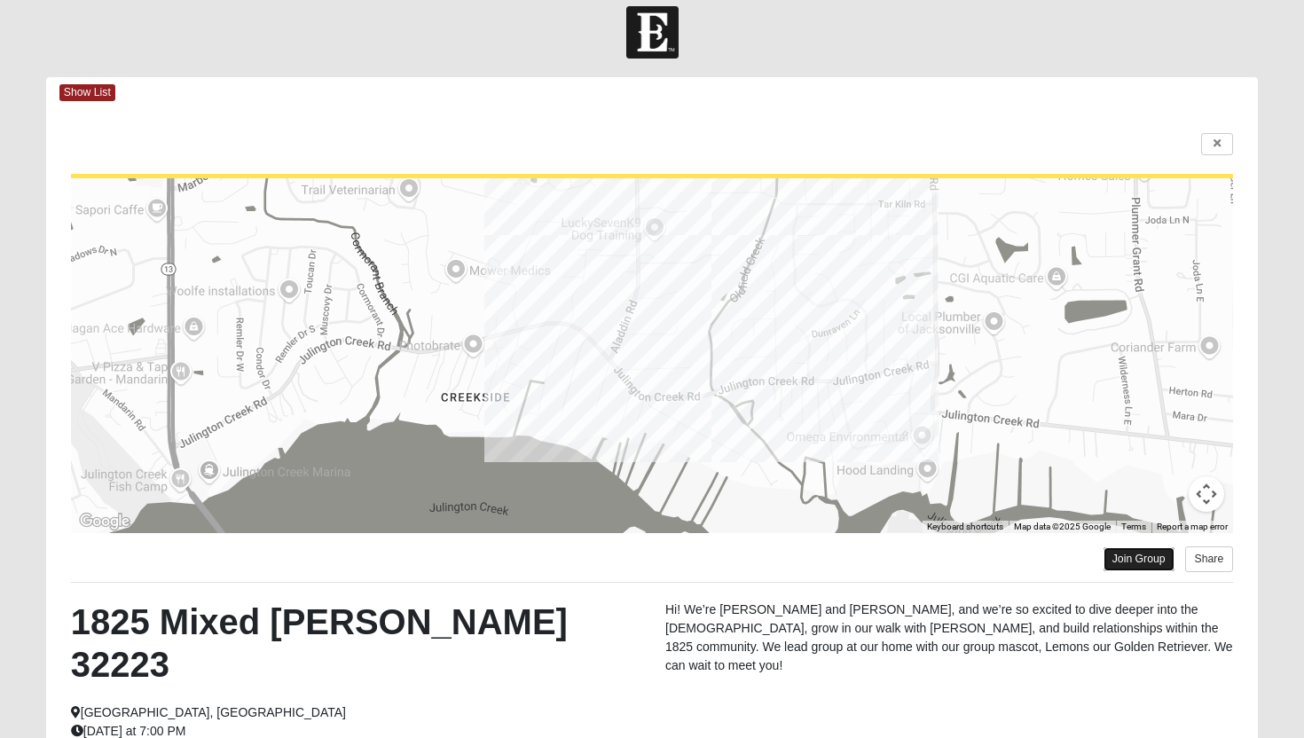
click at [1135, 562] on link "Join Group" at bounding box center [1138, 559] width 71 height 24
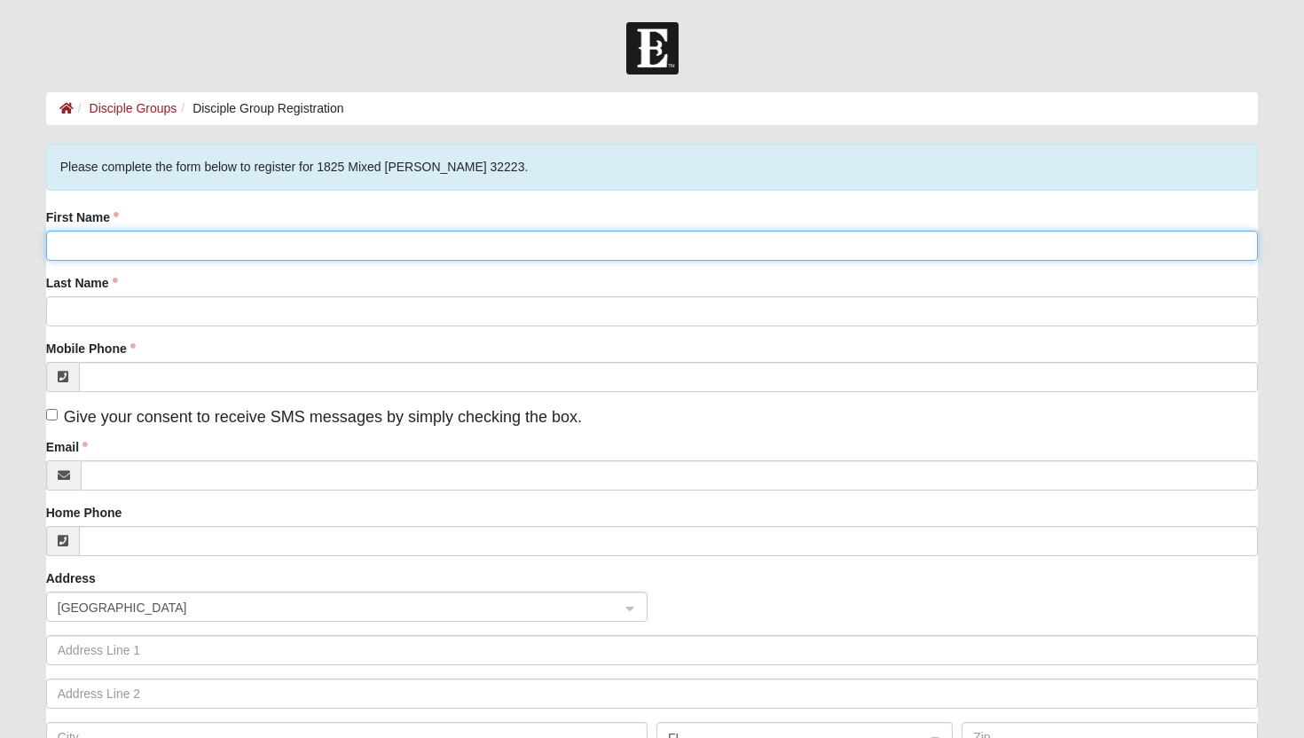
click at [283, 249] on input "First Name" at bounding box center [652, 246] width 1213 height 30
type input "[MEDICAL_DATA]"
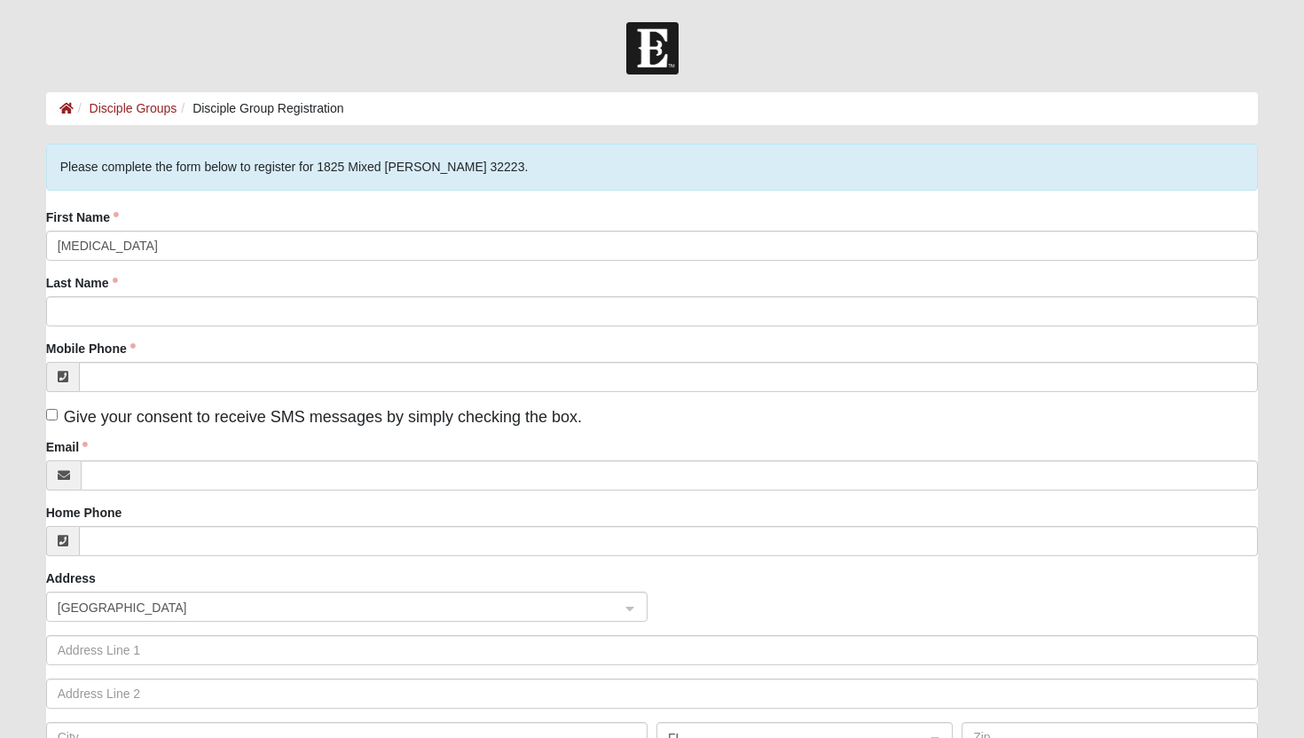
click at [114, 293] on div "Last Name" at bounding box center [652, 300] width 1213 height 52
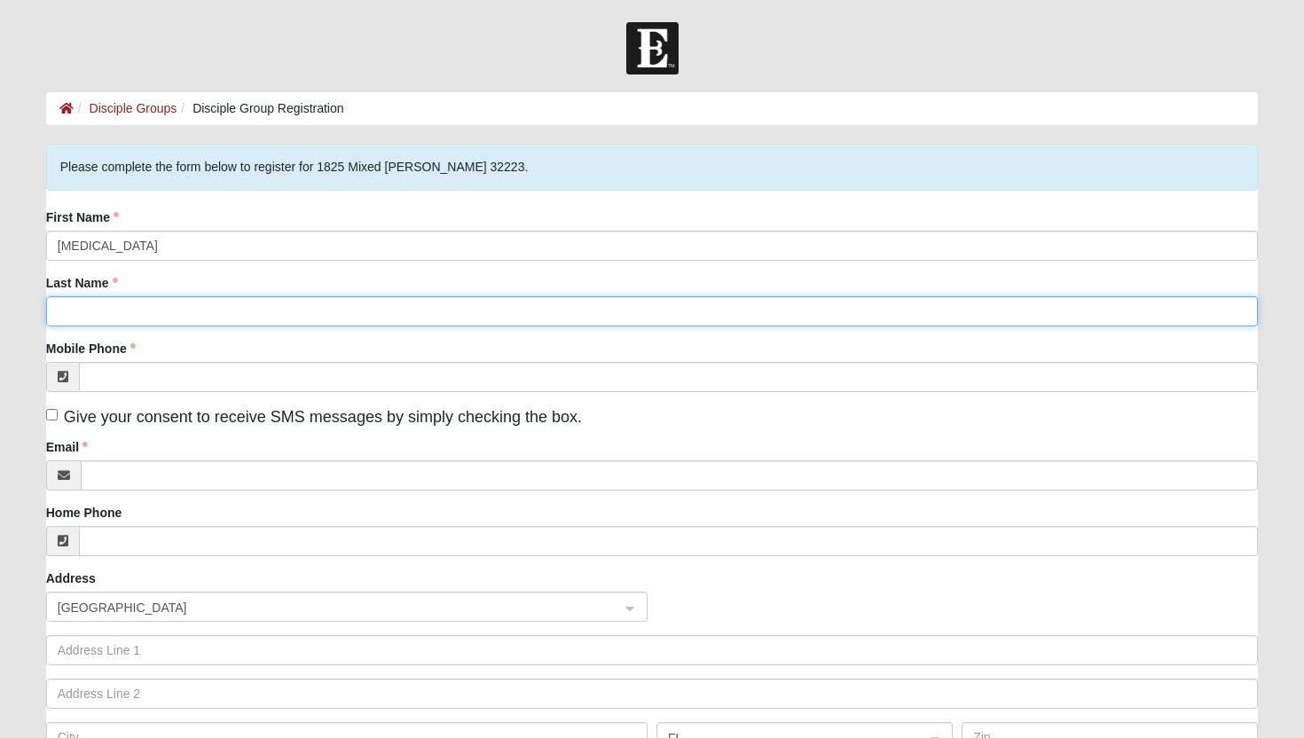
click at [114, 317] on input "Last Name" at bounding box center [652, 311] width 1213 height 30
type input "Paddock"
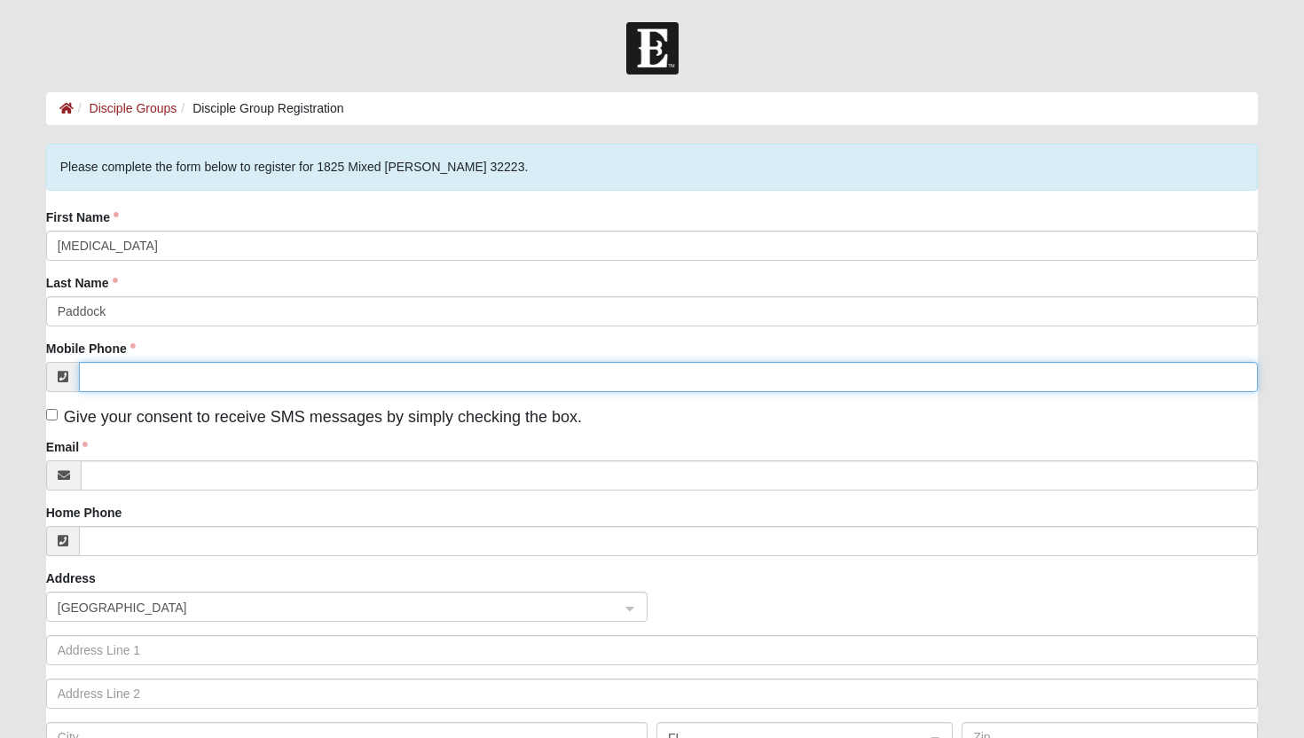
click at [131, 390] on input "Mobile Phone" at bounding box center [669, 377] width 1180 height 30
type input "[PHONE_NUMBER]"
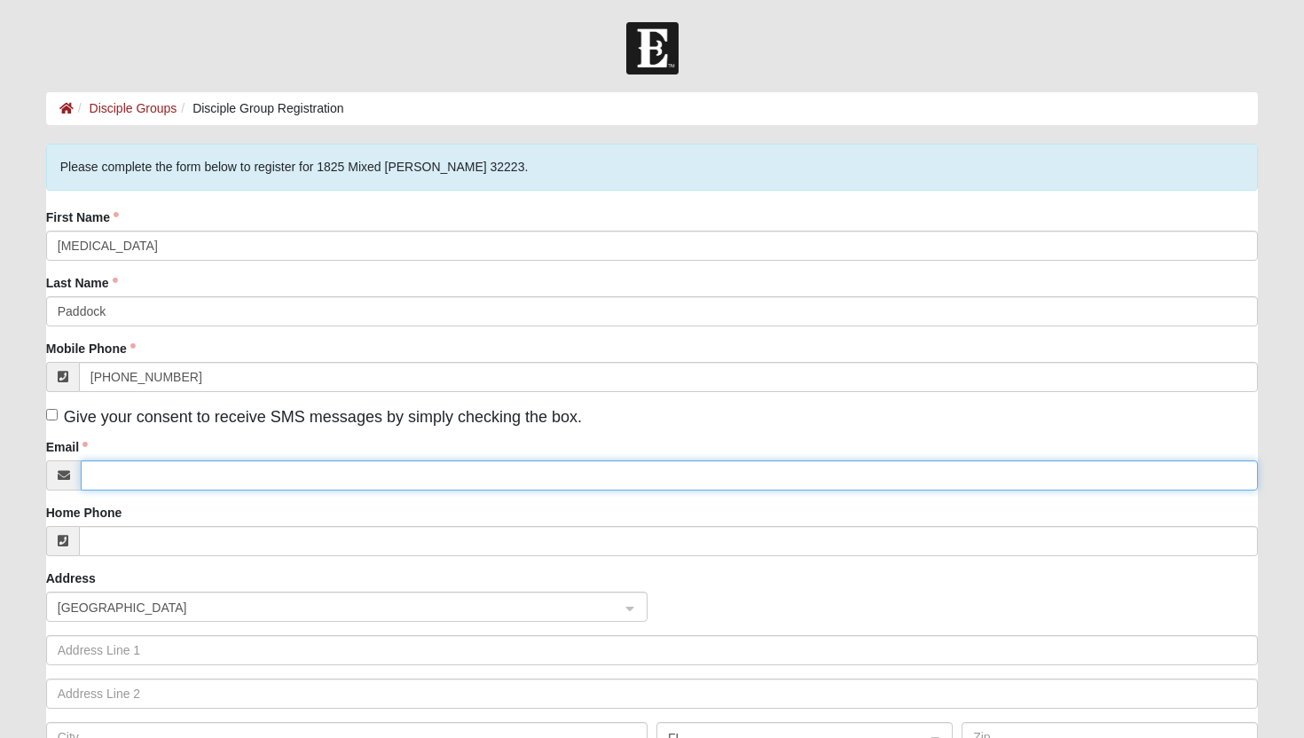
click at [133, 479] on input "Email" at bounding box center [670, 475] width 1178 height 30
type input "[EMAIL_ADDRESS][DOMAIN_NAME]"
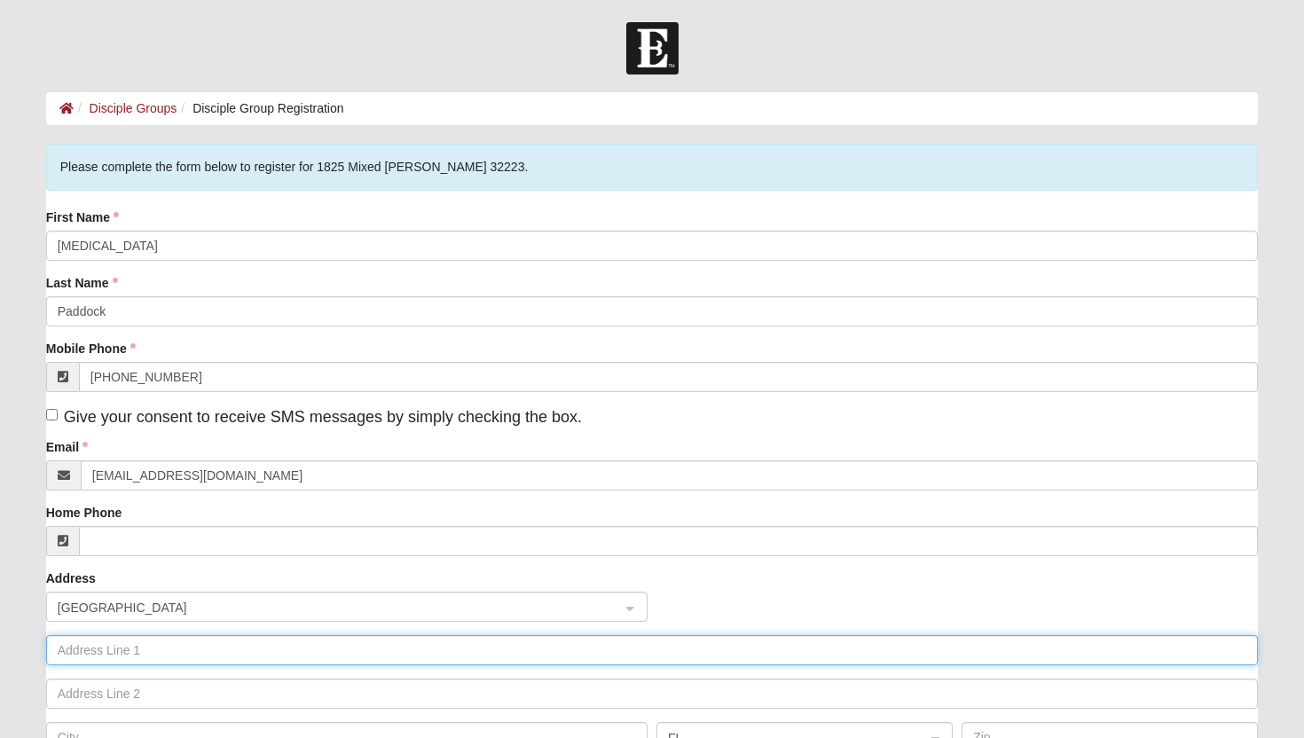
click at [117, 650] on input "text" at bounding box center [652, 650] width 1213 height 30
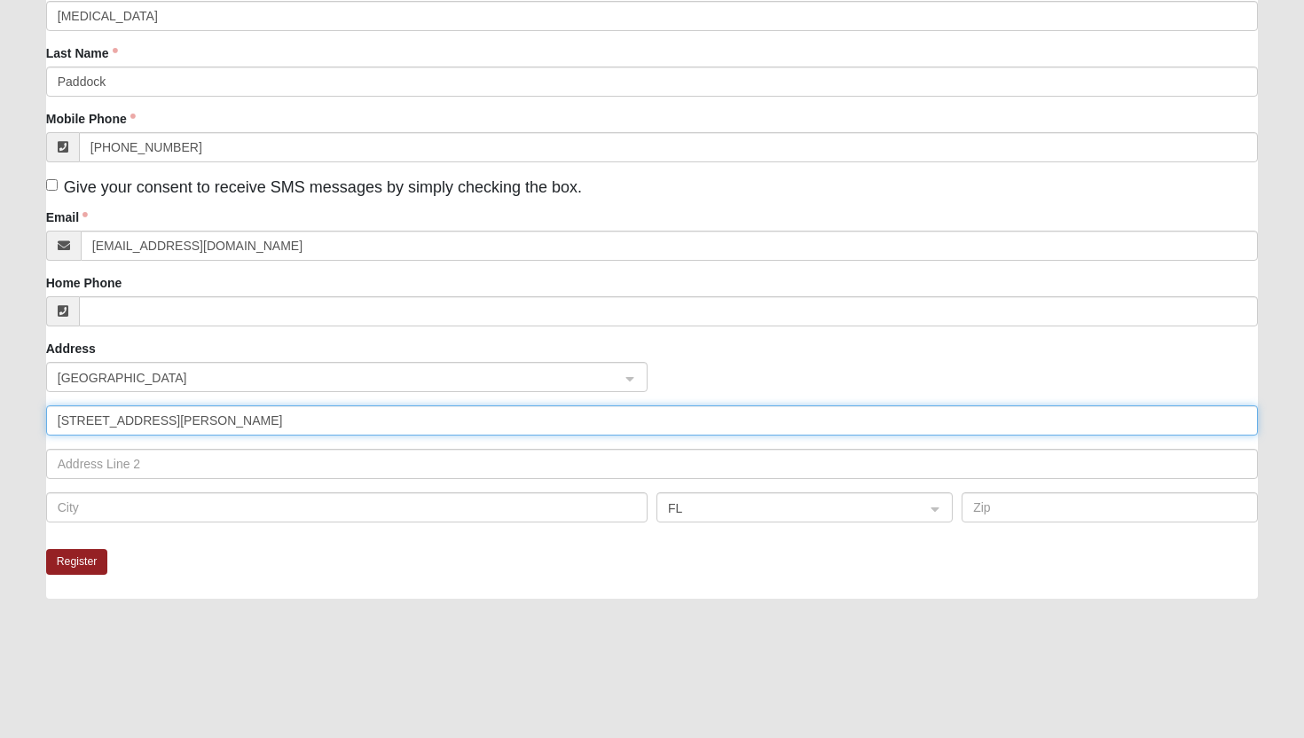
scroll to position [259, 0]
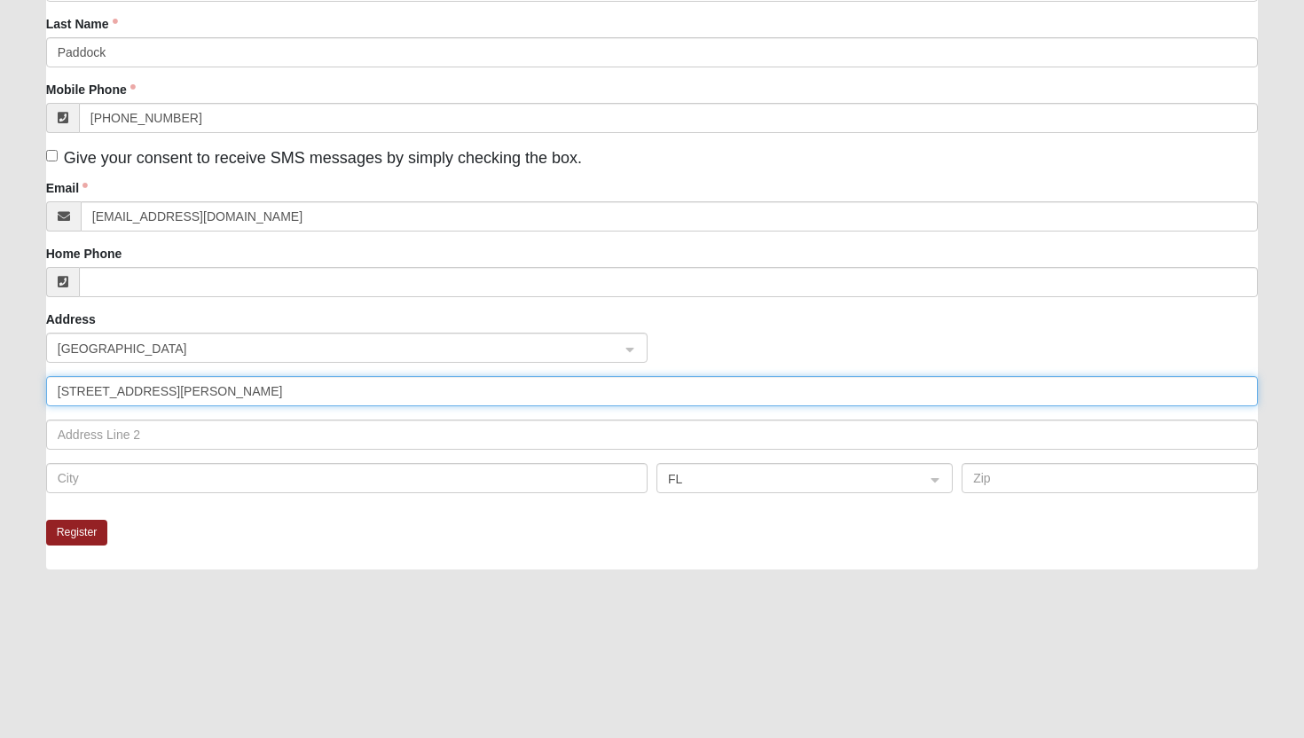
type input "[STREET_ADDRESS][PERSON_NAME]"
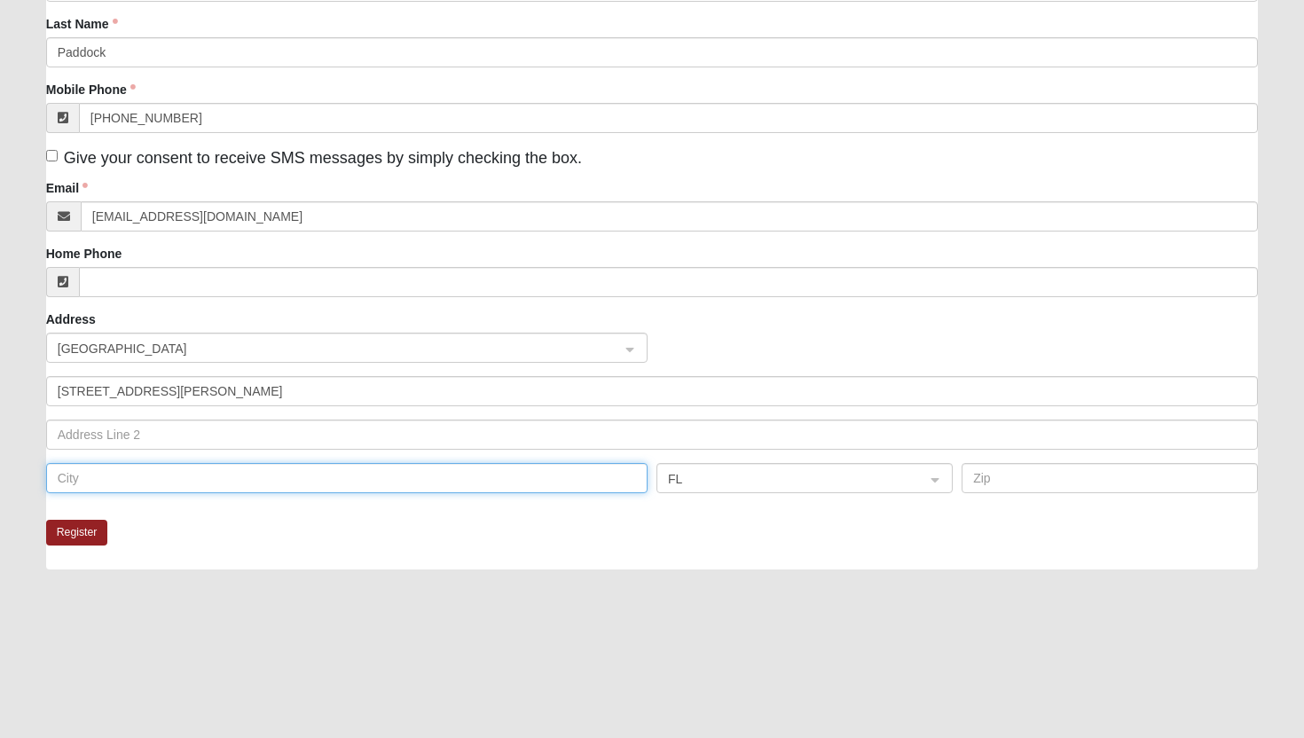
click at [91, 481] on input "text" at bounding box center [346, 478] width 601 height 30
type input "[GEOGRAPHIC_DATA]"
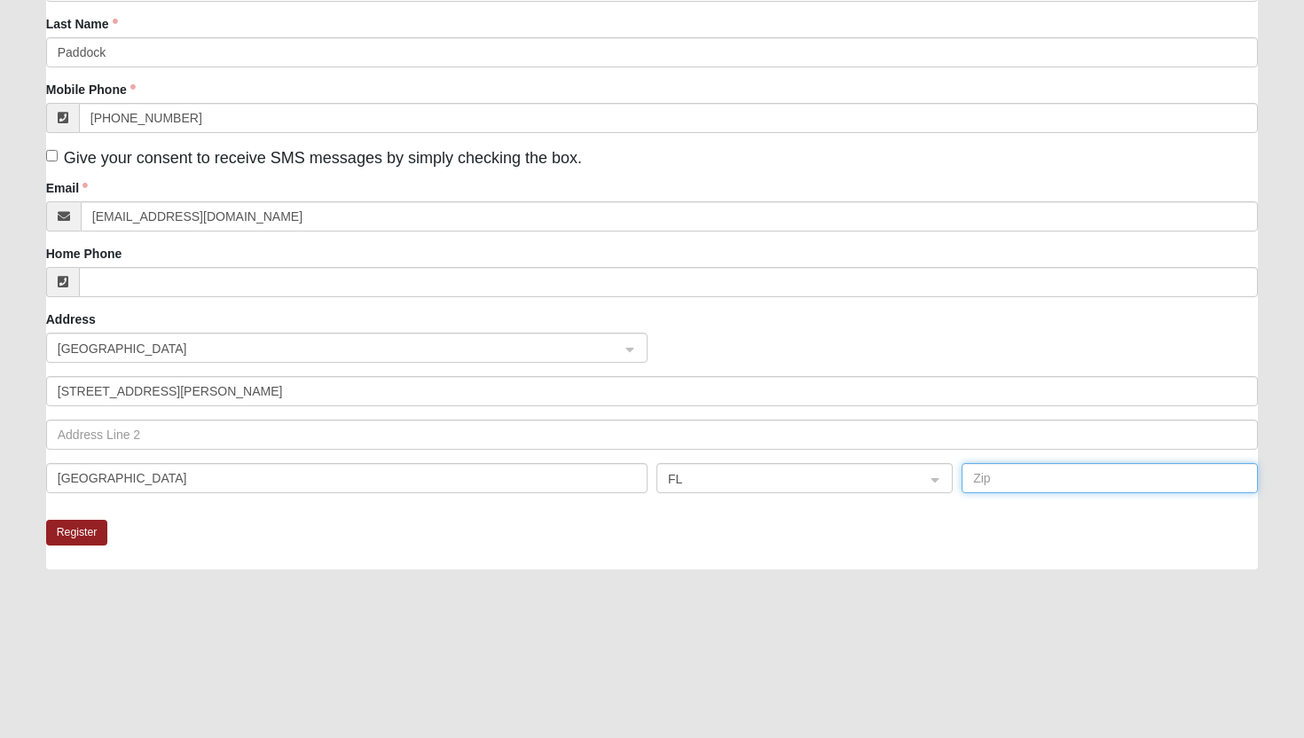
click at [979, 484] on input "text" at bounding box center [1110, 478] width 296 height 30
type input "32221"
click at [88, 528] on button "Register" at bounding box center [77, 533] width 62 height 26
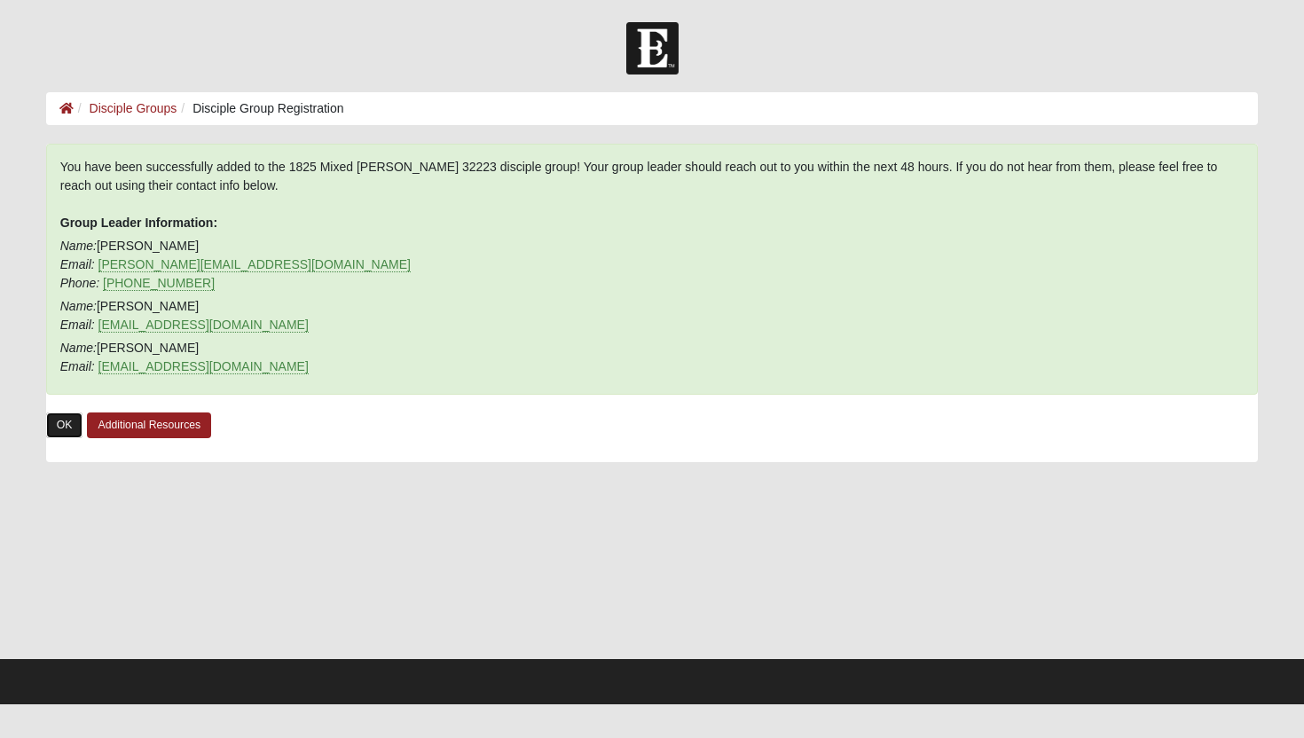
click at [65, 427] on link "OK" at bounding box center [64, 425] width 37 height 26
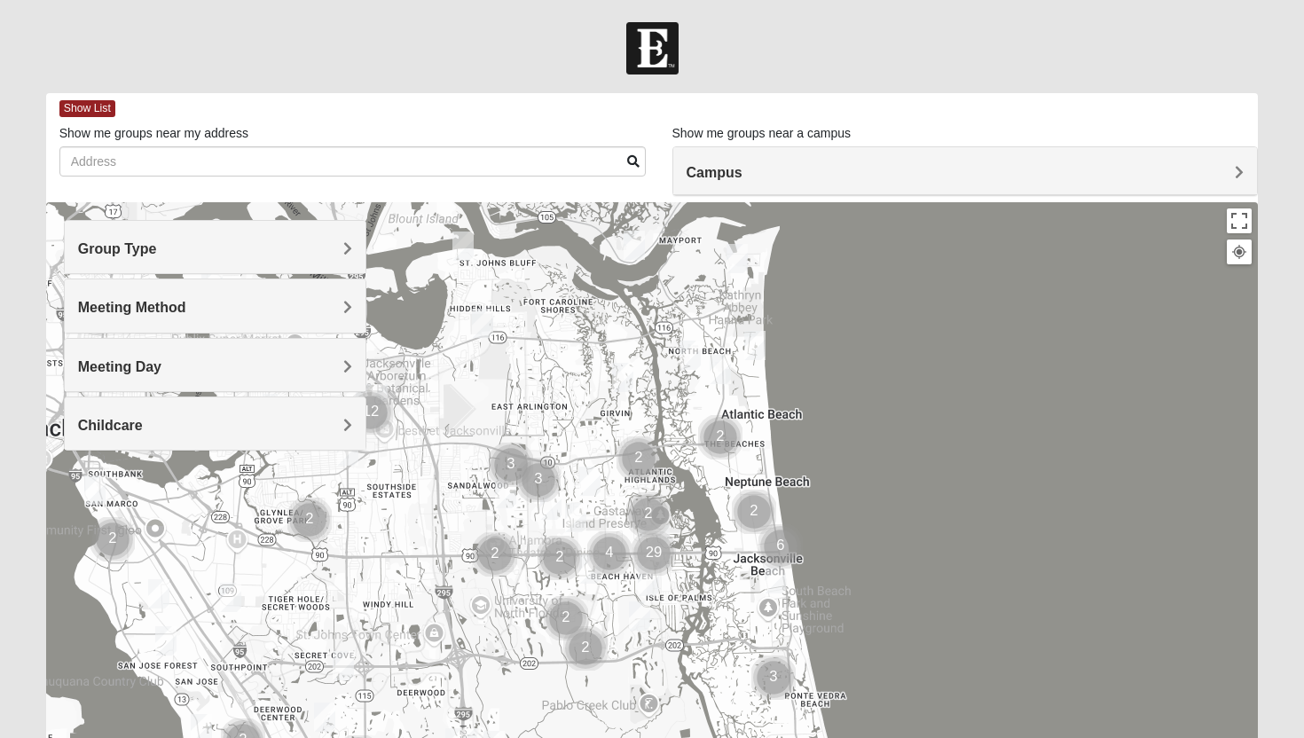
click at [187, 246] on h4 "Group Type" at bounding box center [215, 248] width 275 height 17
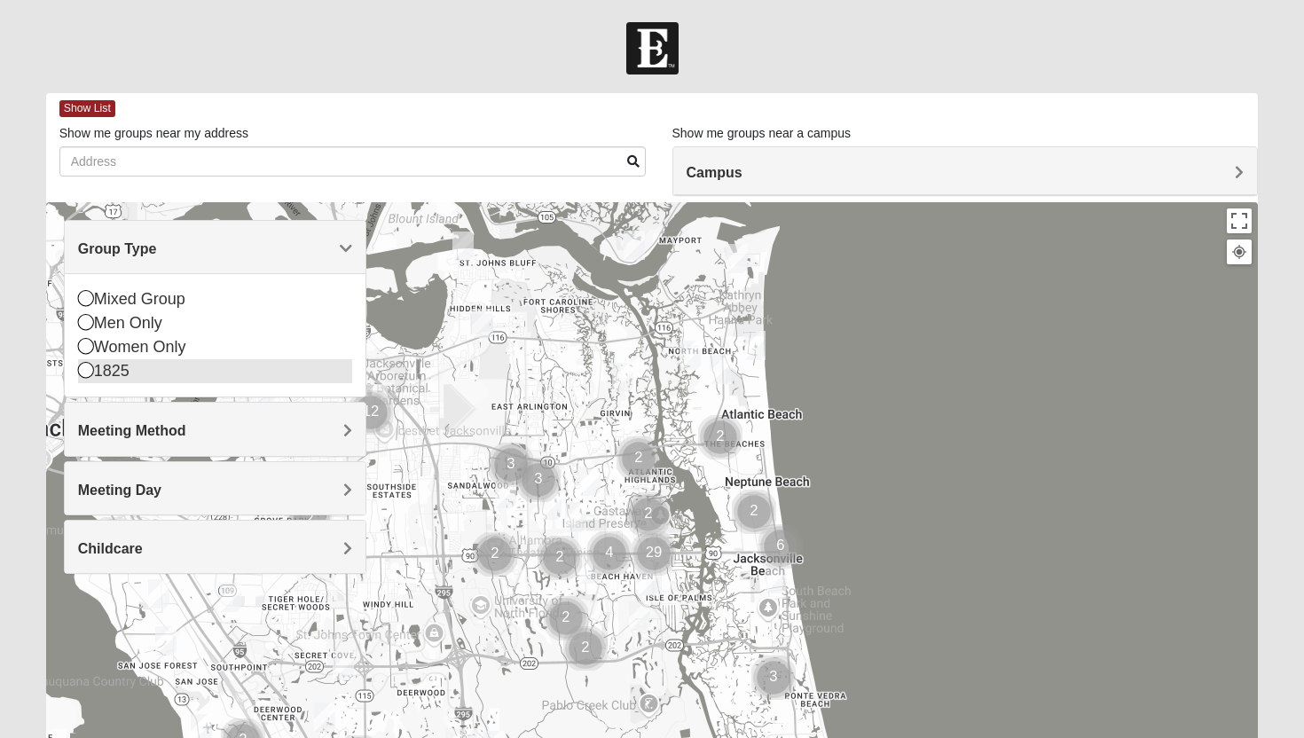
click at [187, 376] on div "1825" at bounding box center [215, 371] width 275 height 24
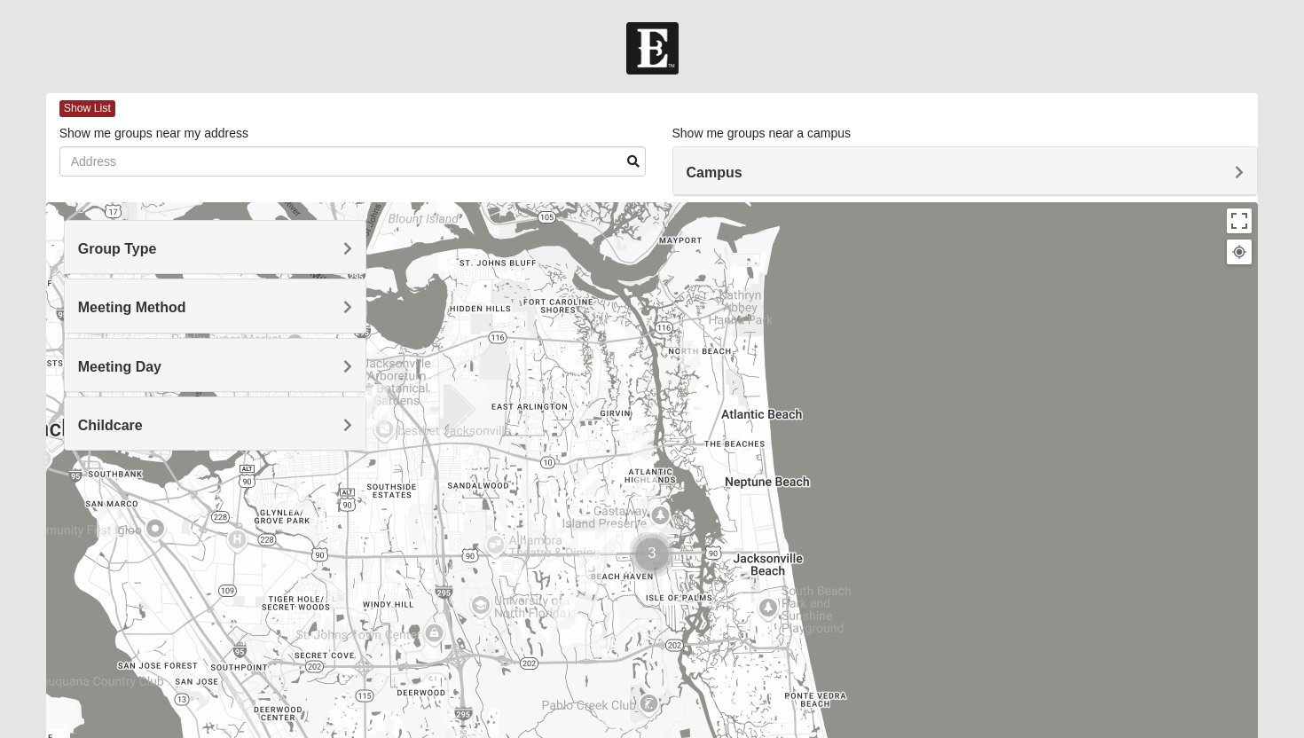
click at [219, 259] on div "Group Type" at bounding box center [216, 247] width 302 height 52
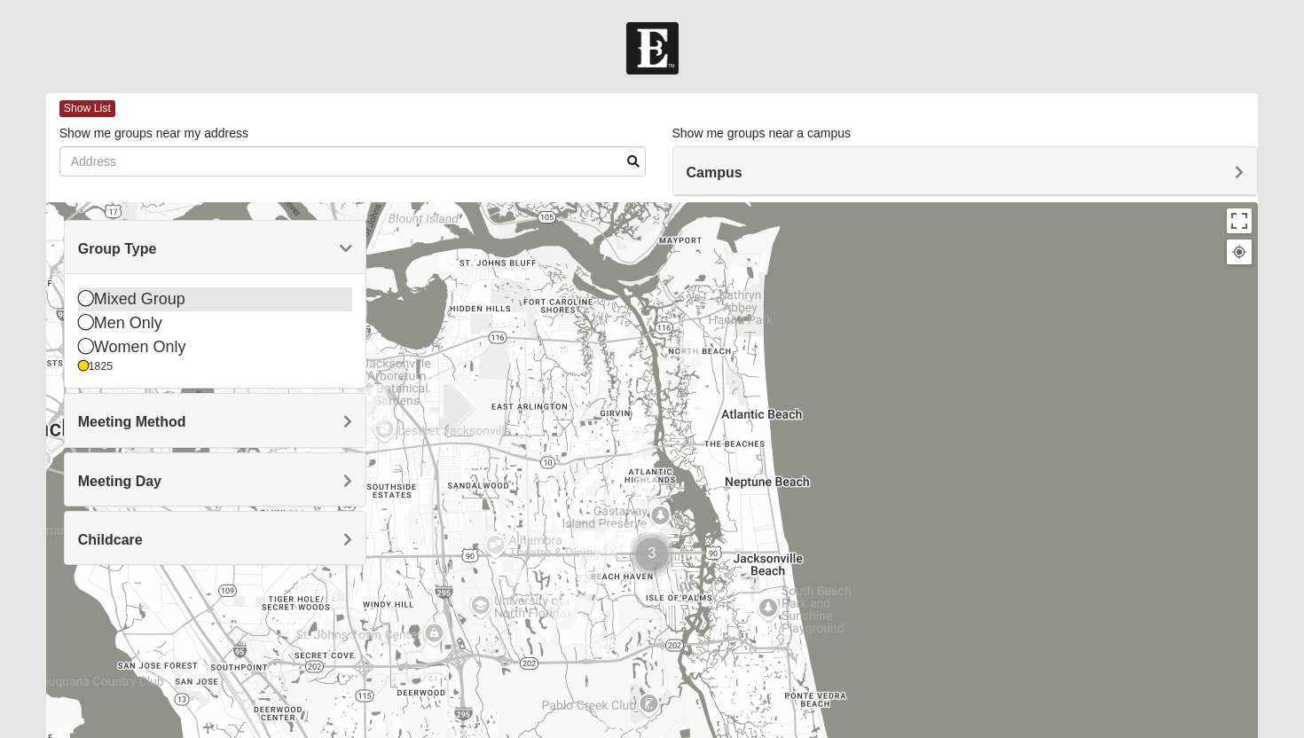
click at [223, 305] on div "Mixed Group" at bounding box center [215, 299] width 275 height 24
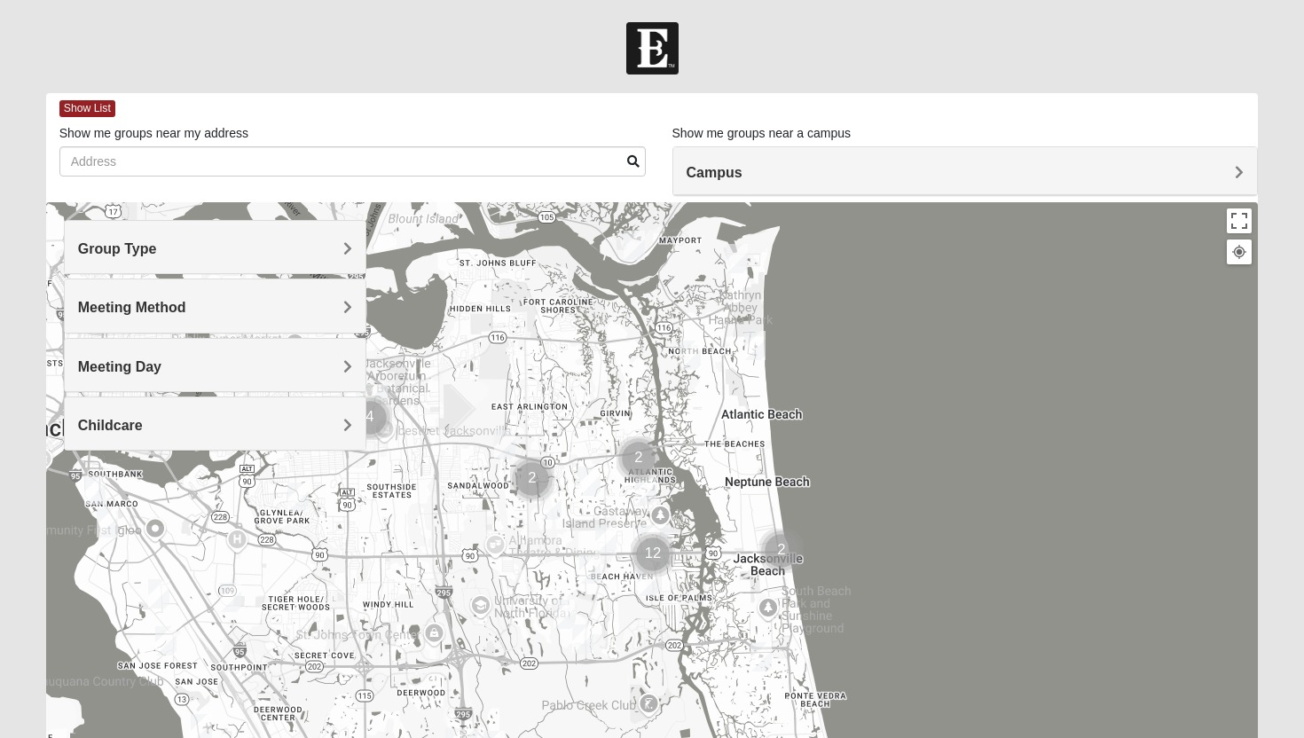
click at [288, 499] on img "1825 Mixed Shamet 32216" at bounding box center [297, 497] width 21 height 29
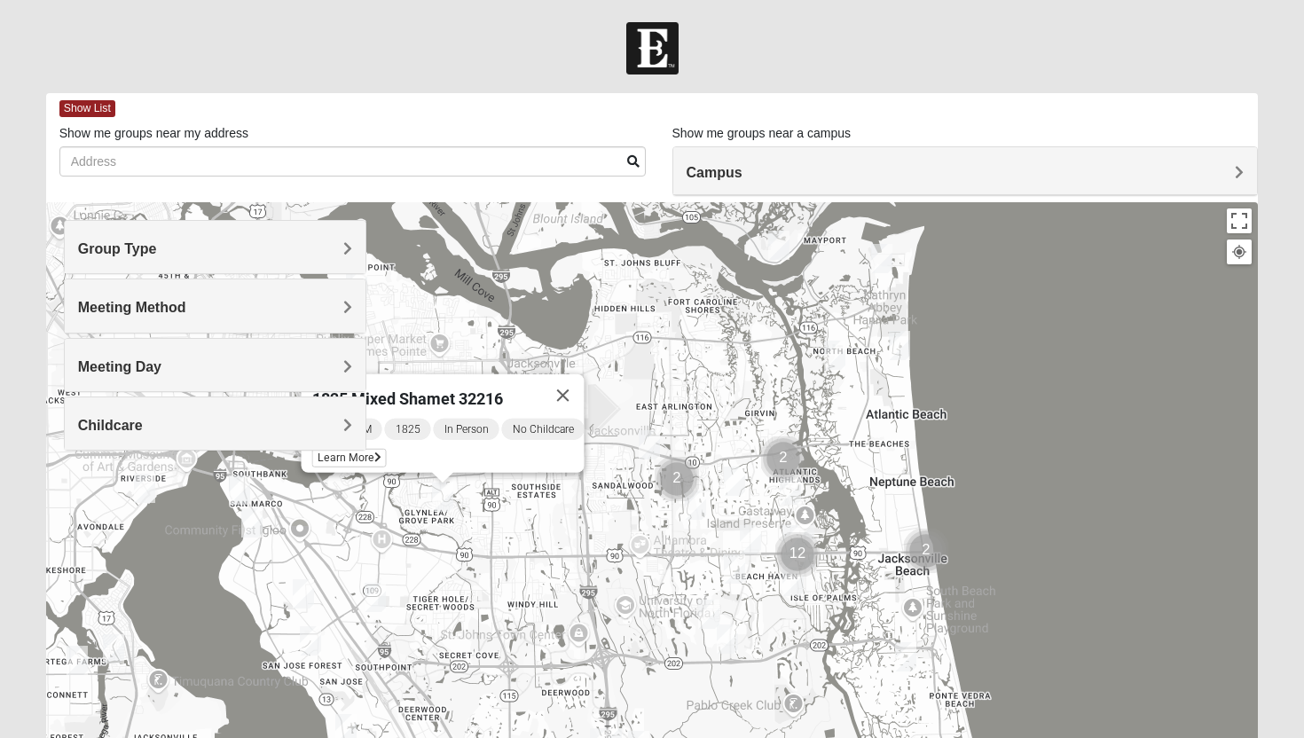
drag, startPoint x: 409, startPoint y: 522, endPoint x: 553, endPoint y: 522, distance: 143.7
click at [554, 522] on div "1825 Mixed Shamet 32216 [DATE] PM 1825 In Person No Childcare Learn More" at bounding box center [652, 557] width 1213 height 710
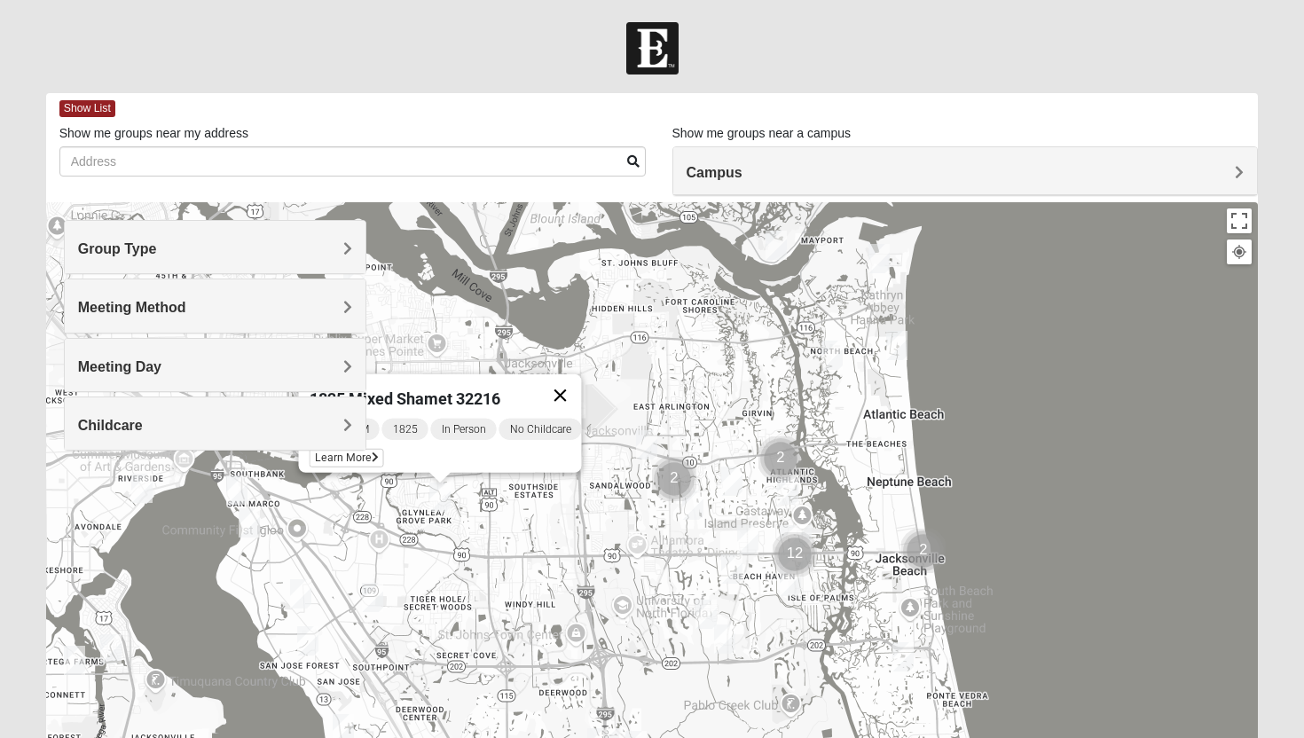
click at [573, 380] on button "Close" at bounding box center [560, 395] width 43 height 43
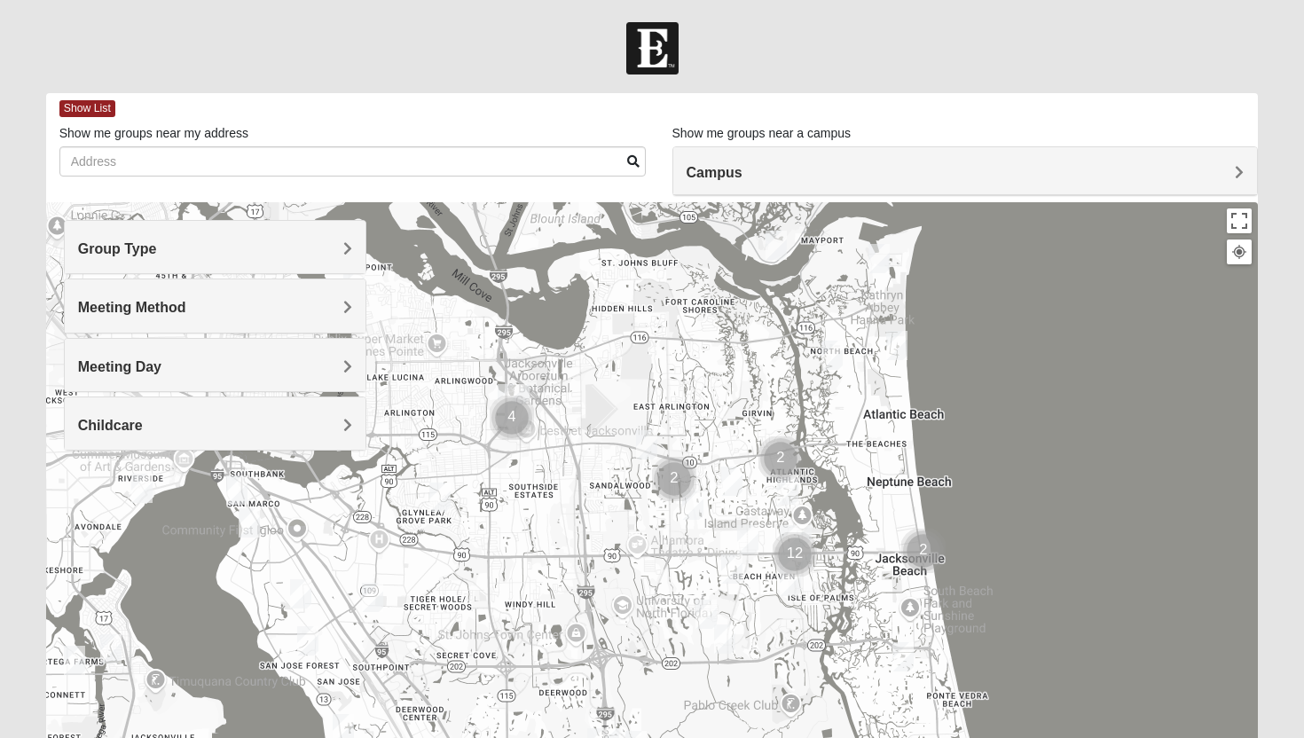
click at [705, 617] on img "1825 Womens Brunetti 32224" at bounding box center [705, 614] width 21 height 29
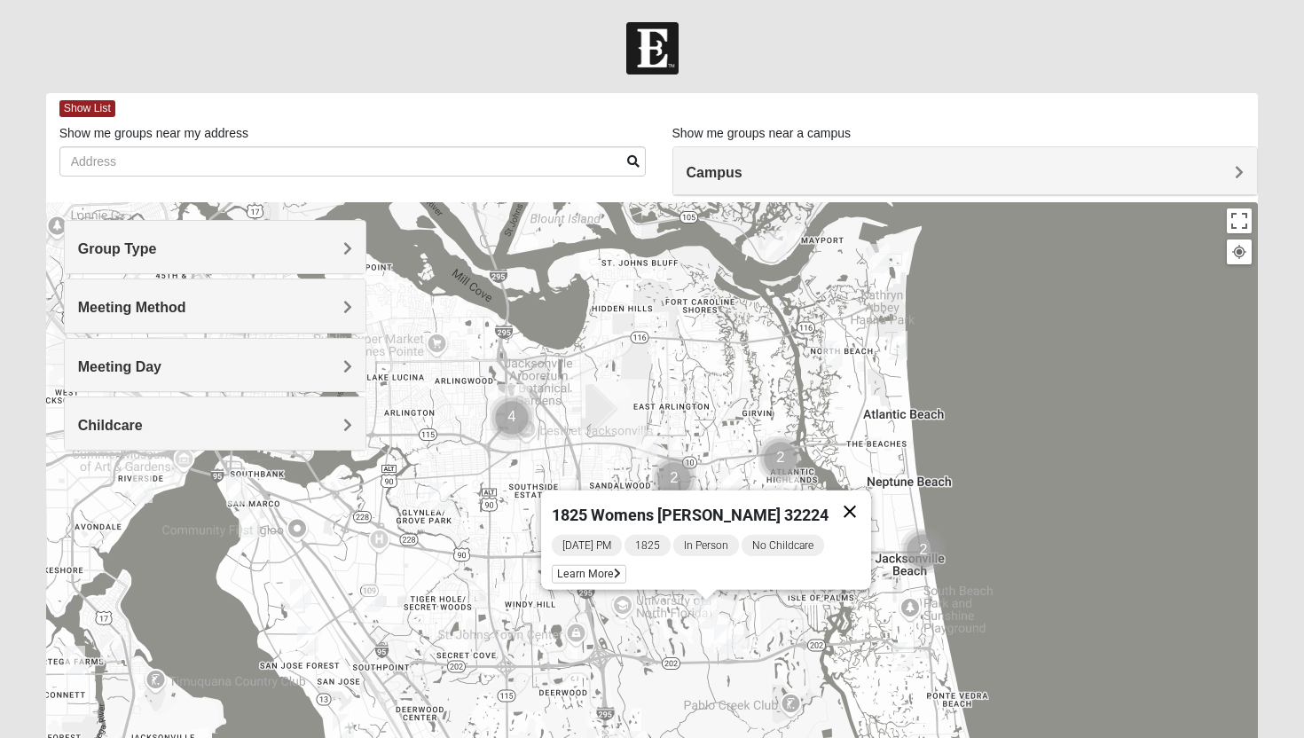
click at [844, 502] on button "Close" at bounding box center [849, 512] width 43 height 43
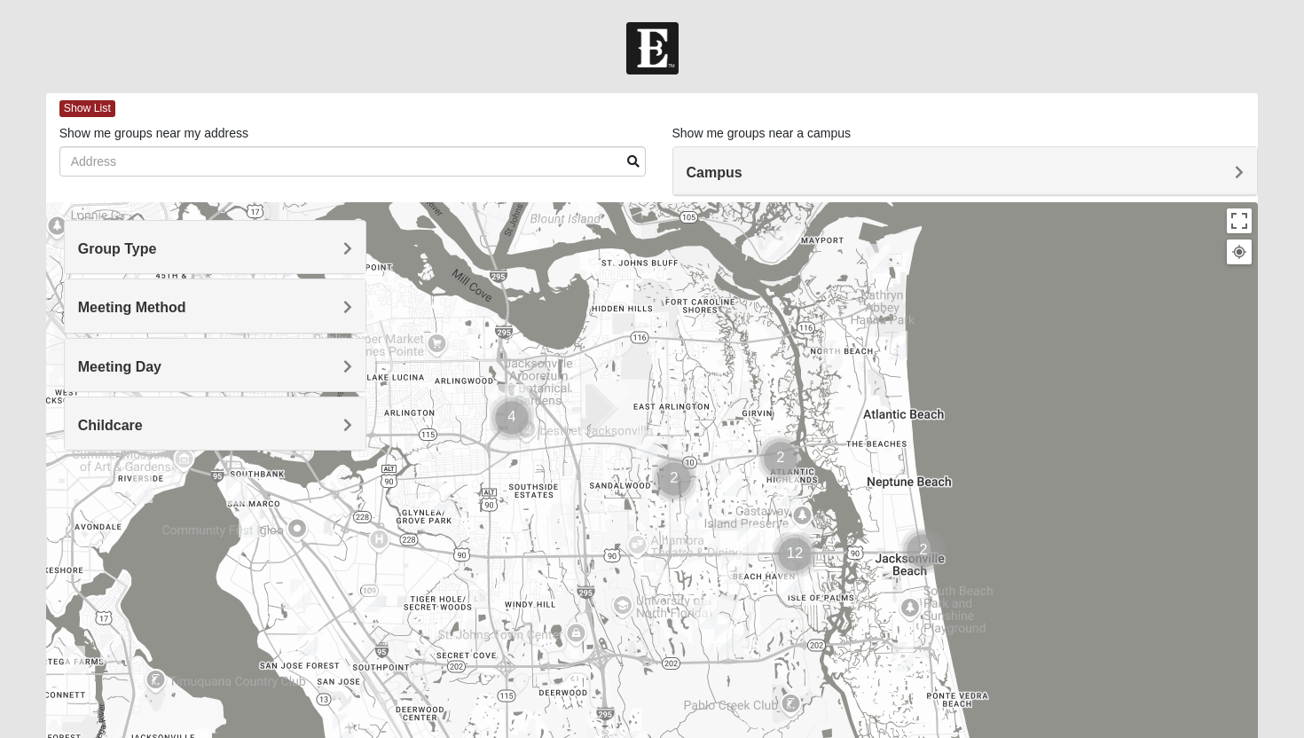
click at [737, 569] on img "1825 Mens Cason 32224" at bounding box center [731, 568] width 21 height 29
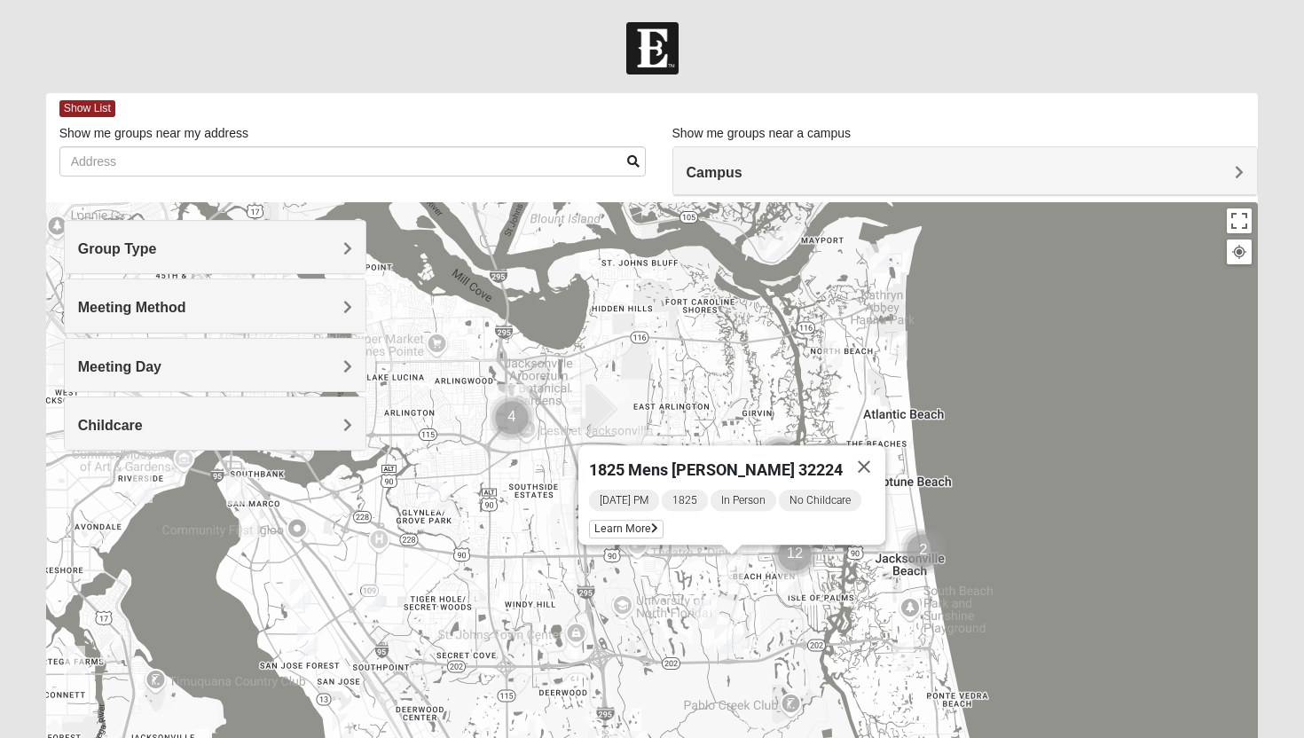
click at [869, 449] on button "Close" at bounding box center [864, 466] width 43 height 43
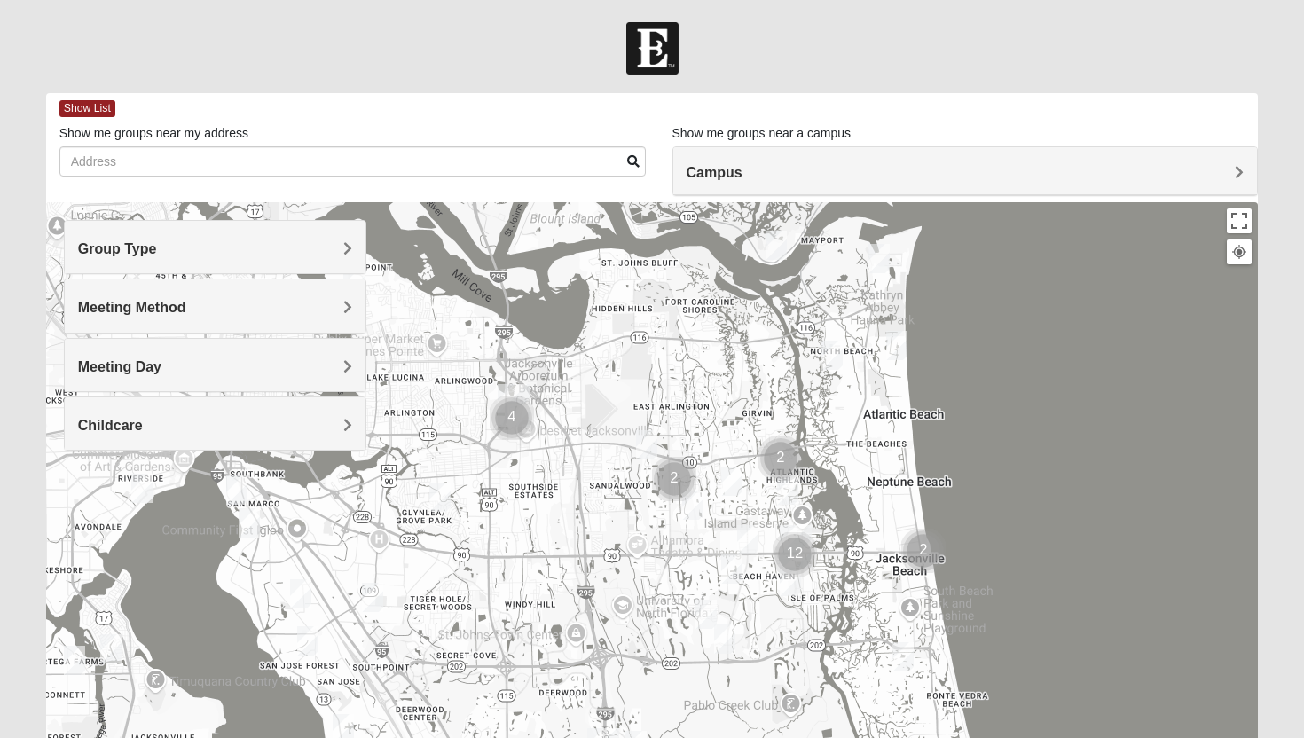
click at [731, 485] on img "1825 Mixed Annis 32246" at bounding box center [731, 481] width 21 height 29
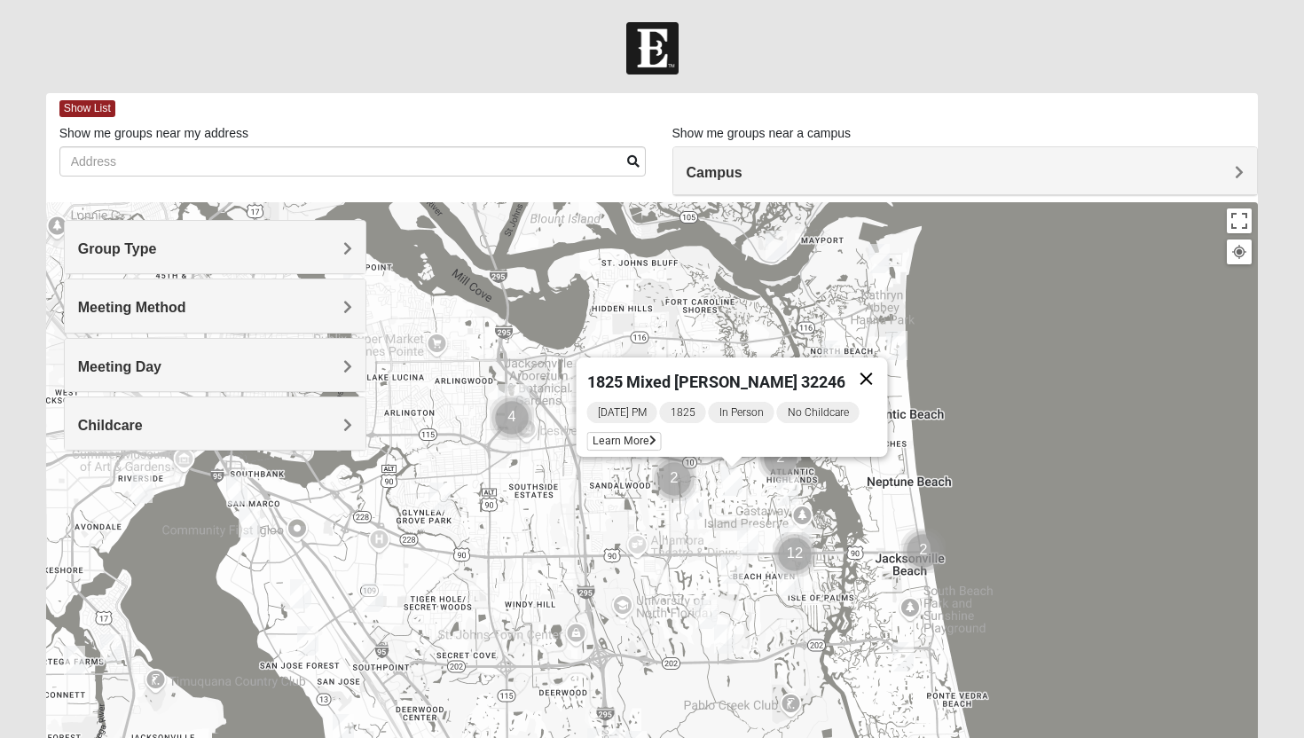
click at [861, 376] on button "Close" at bounding box center [866, 378] width 43 height 43
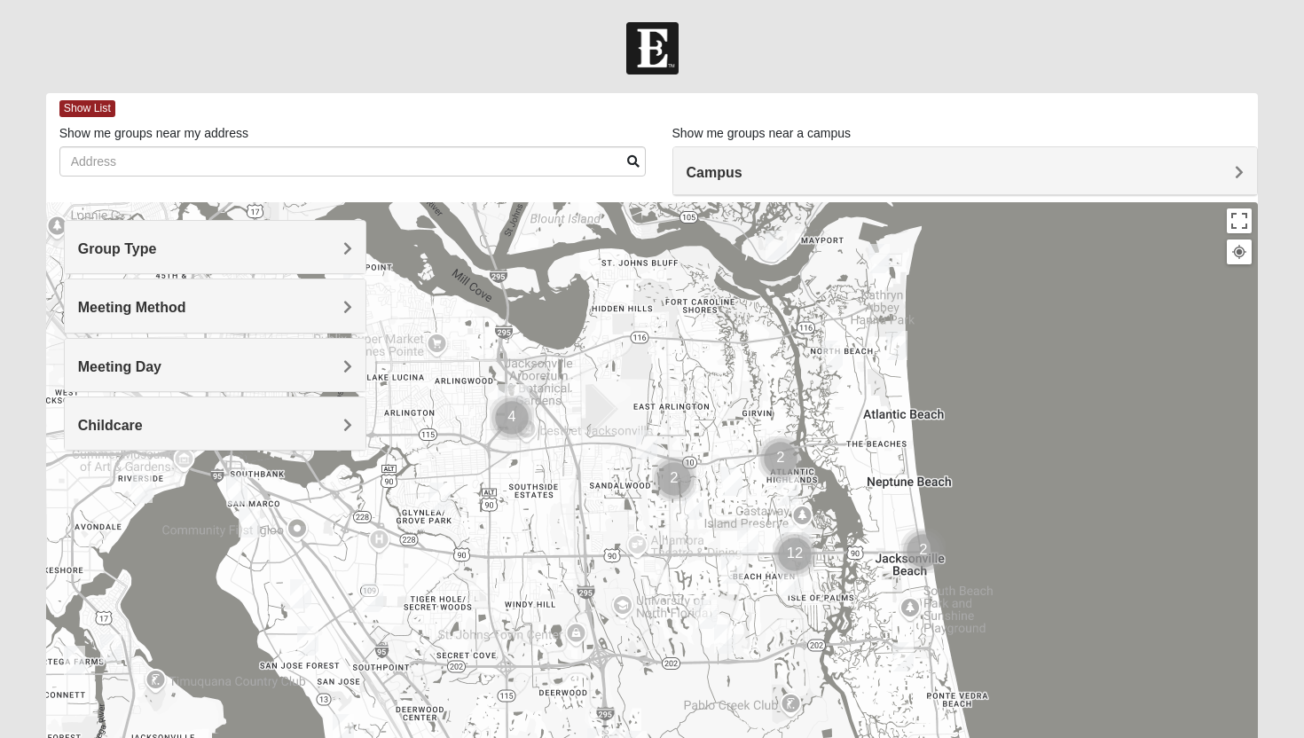
click at [787, 485] on img "1825 Womens Stewart 32224" at bounding box center [787, 489] width 21 height 29
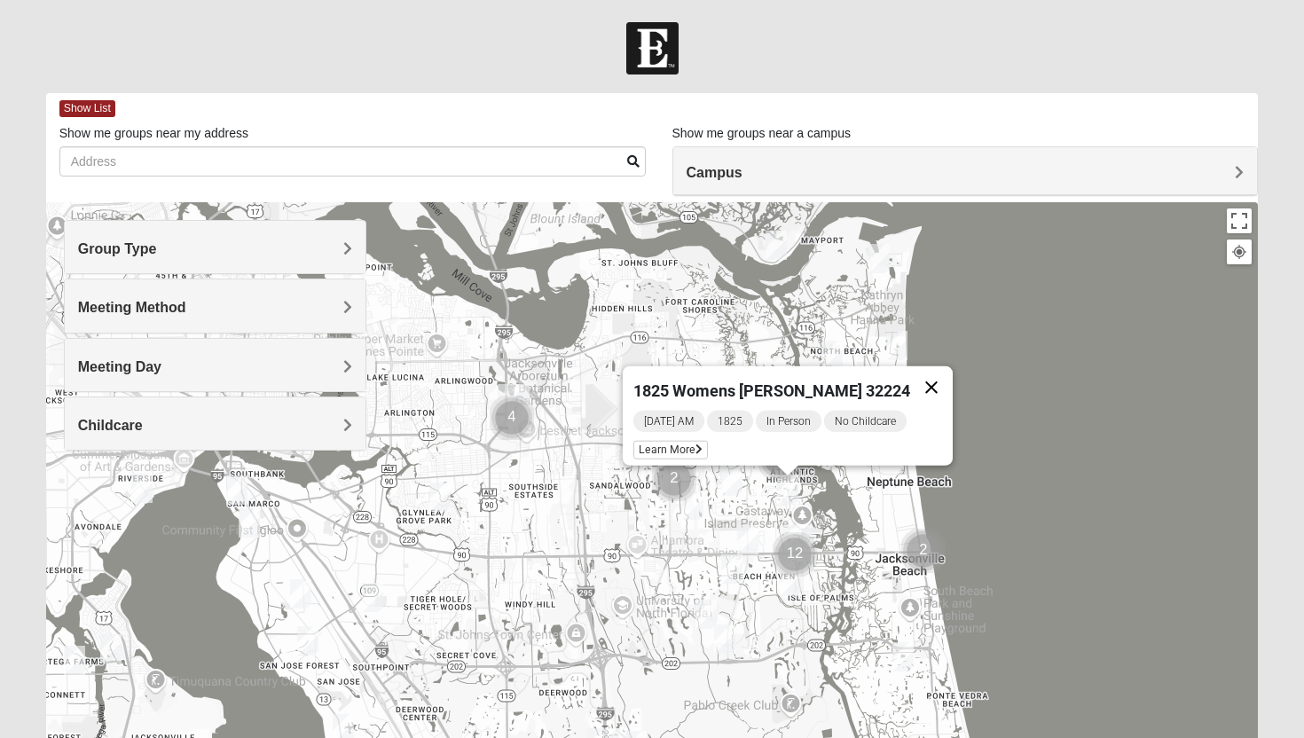
click at [929, 374] on button "Close" at bounding box center [931, 387] width 43 height 43
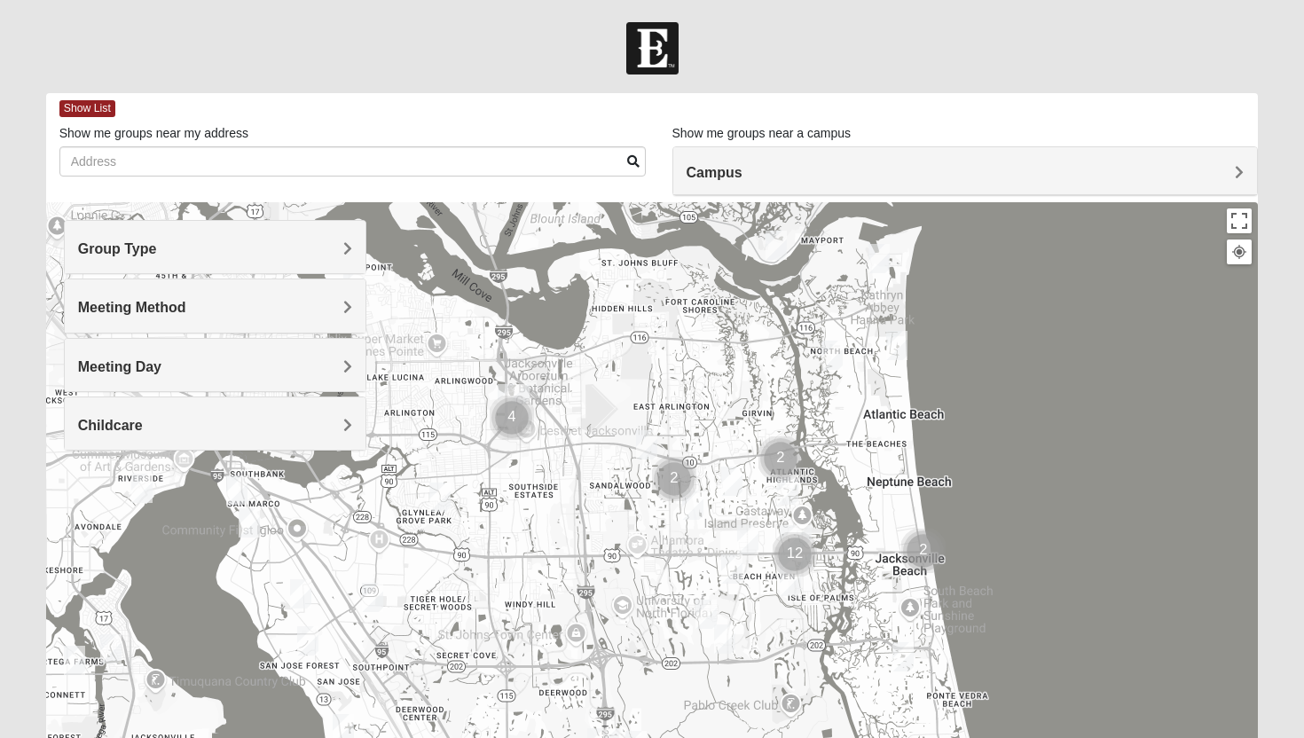
click at [842, 370] on div "To navigate, press the arrow keys." at bounding box center [652, 557] width 1213 height 710
click at [833, 363] on img "1825 Mixed Curry 32233" at bounding box center [831, 355] width 21 height 29
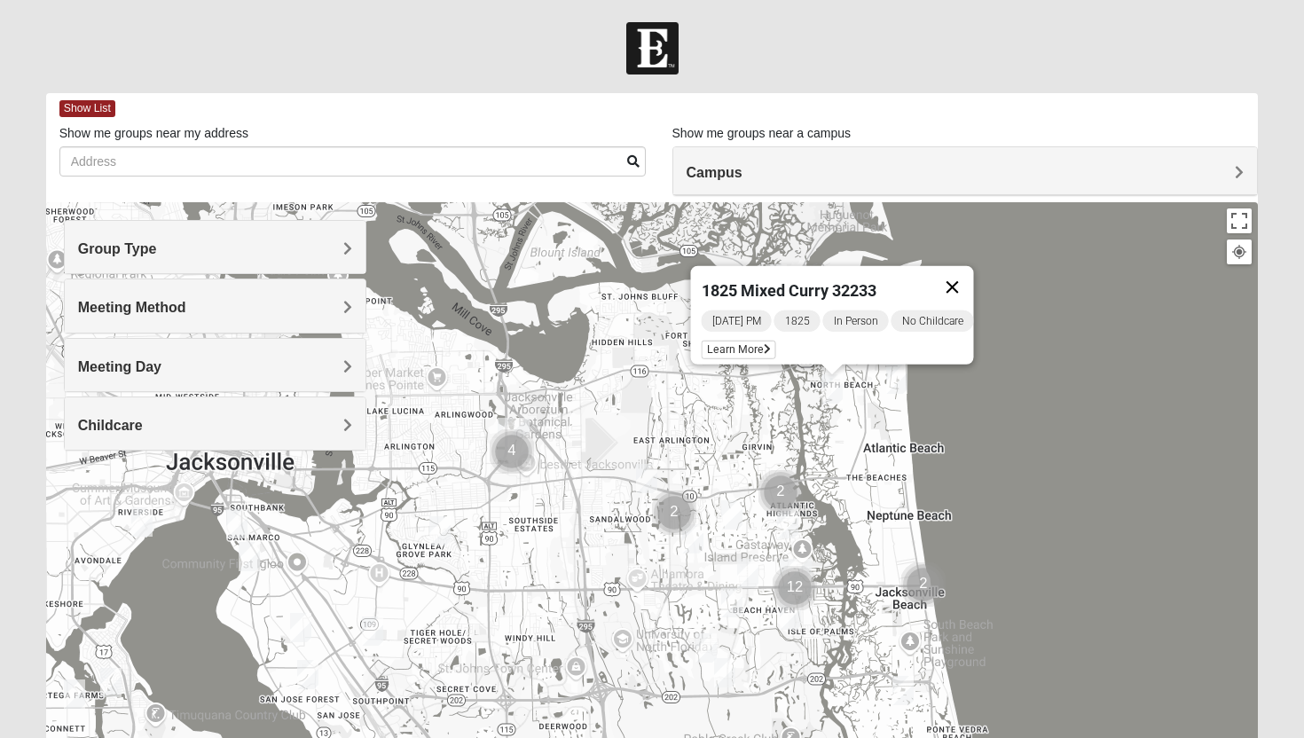
click at [956, 279] on button "Close" at bounding box center [952, 287] width 43 height 43
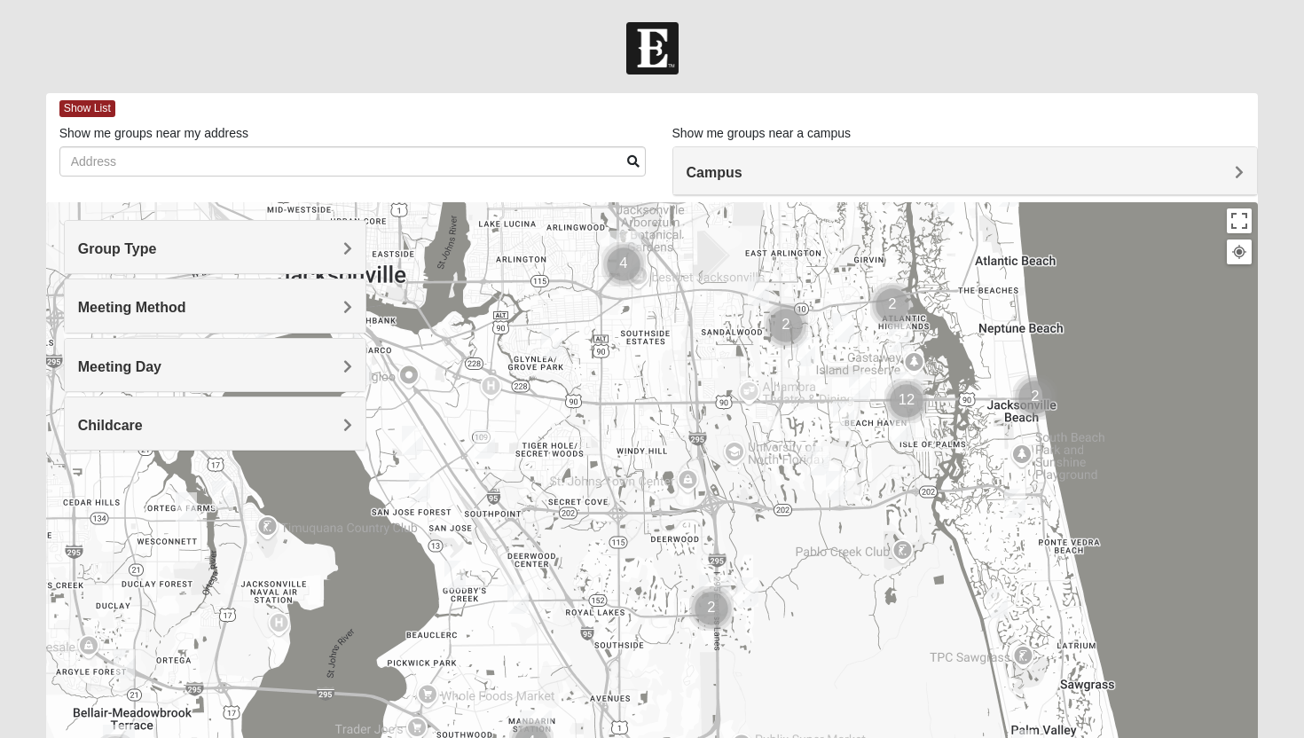
drag, startPoint x: 607, startPoint y: 539, endPoint x: 719, endPoint y: 349, distance: 220.7
click at [719, 349] on div at bounding box center [652, 557] width 1213 height 710
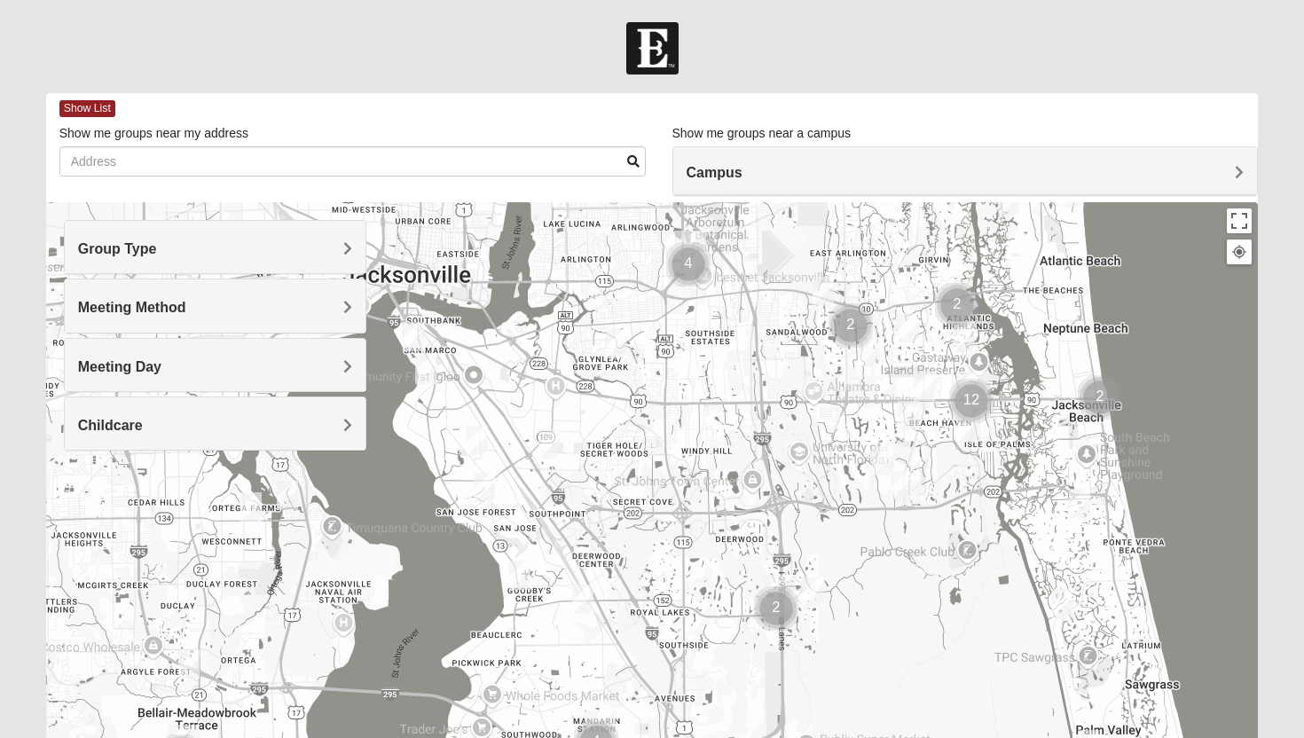
drag, startPoint x: 590, startPoint y: 412, endPoint x: 721, endPoint y: 413, distance: 131.3
click at [721, 413] on div at bounding box center [652, 557] width 1213 height 710
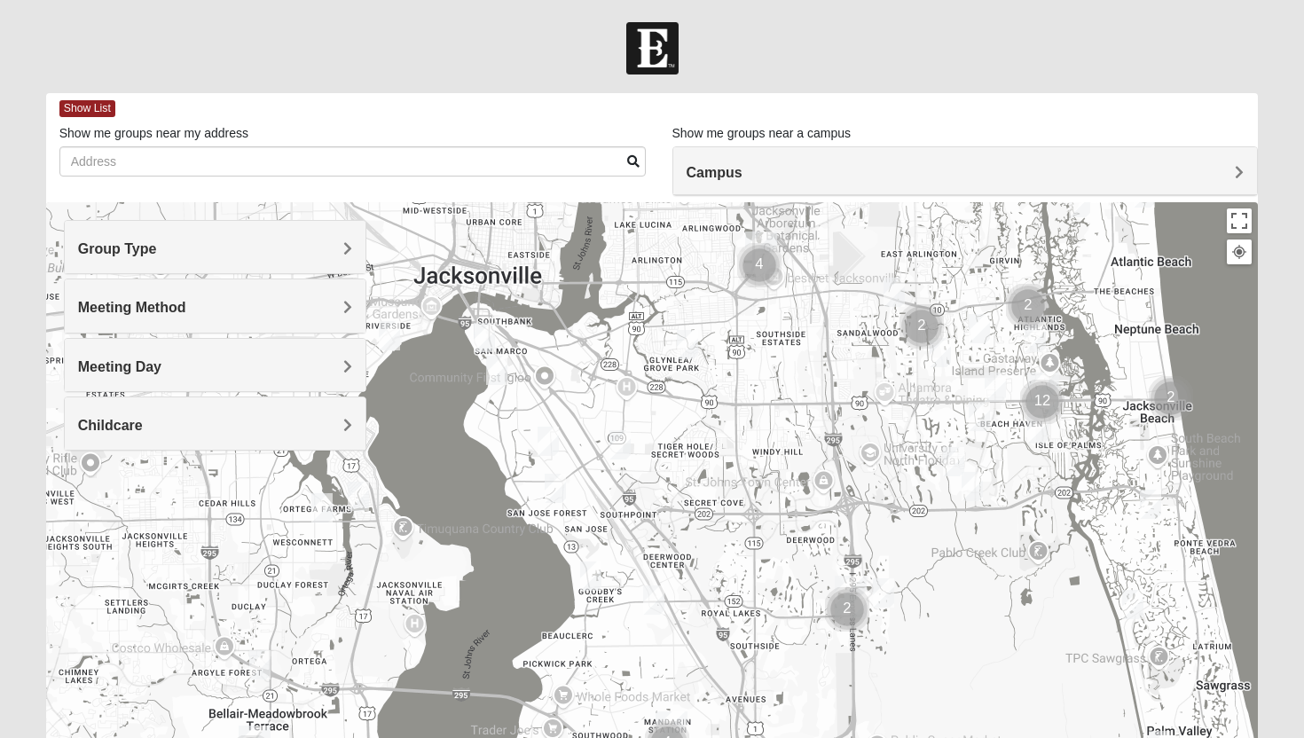
click at [692, 338] on img "1825 Mixed Shamet 32216" at bounding box center [687, 344] width 21 height 29
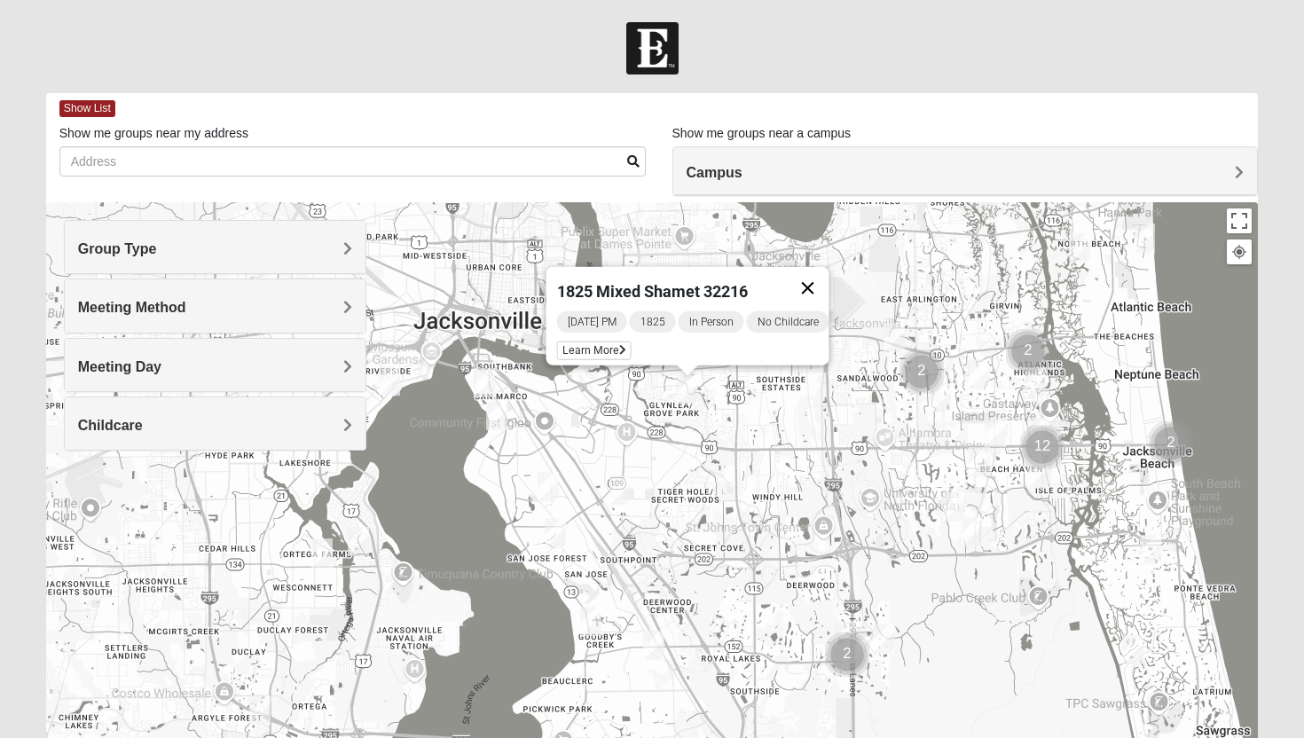
click at [828, 274] on button "Close" at bounding box center [808, 288] width 43 height 43
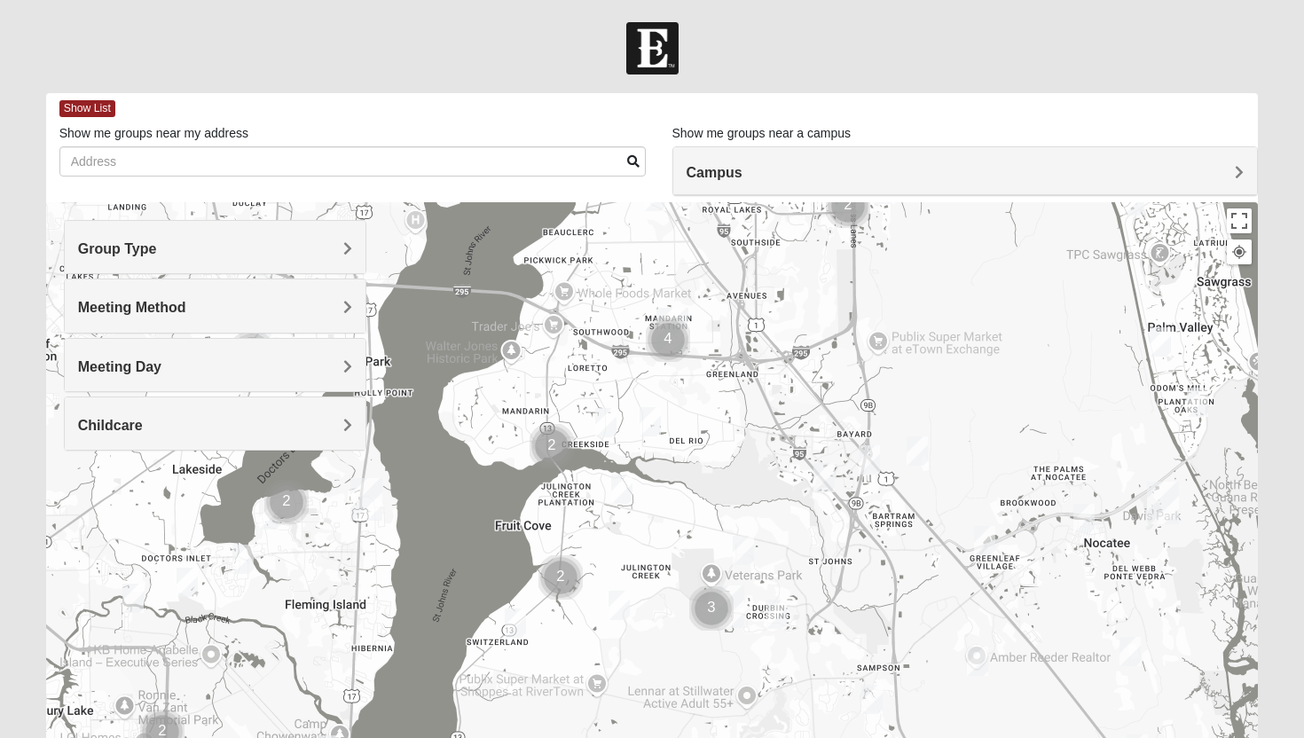
drag, startPoint x: 727, startPoint y: 529, endPoint x: 728, endPoint y: 77, distance: 451.5
click at [728, 77] on form "Log In Find A Group Error Show List Loading Groups" at bounding box center [652, 499] width 1304 height 954
click at [616, 420] on div at bounding box center [652, 557] width 1213 height 710
click at [601, 420] on img "1825 Mixed Lloyd 32223" at bounding box center [605, 422] width 21 height 29
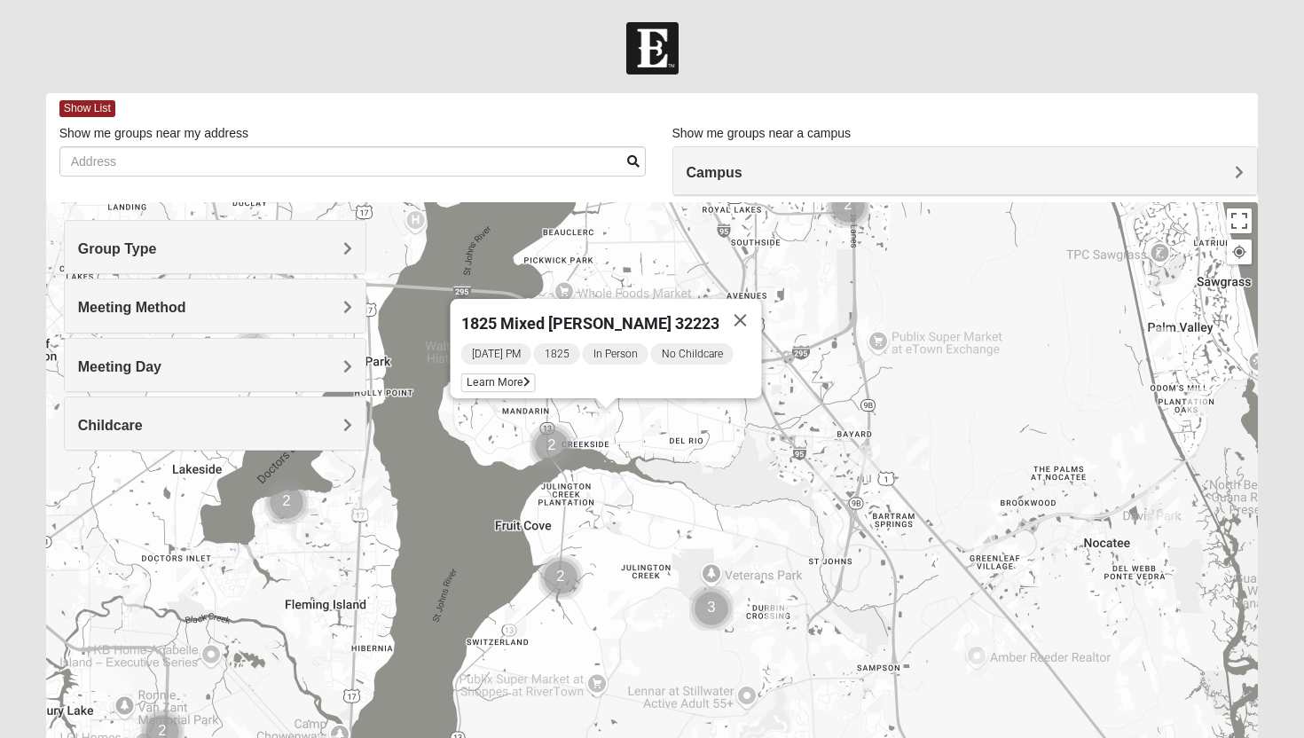
click at [637, 448] on div "1825 Mixed [PERSON_NAME] 32223 [DATE] PM 1825 In Person No Childcare Learn More" at bounding box center [652, 557] width 1213 height 710
